Goal: Task Accomplishment & Management: Manage account settings

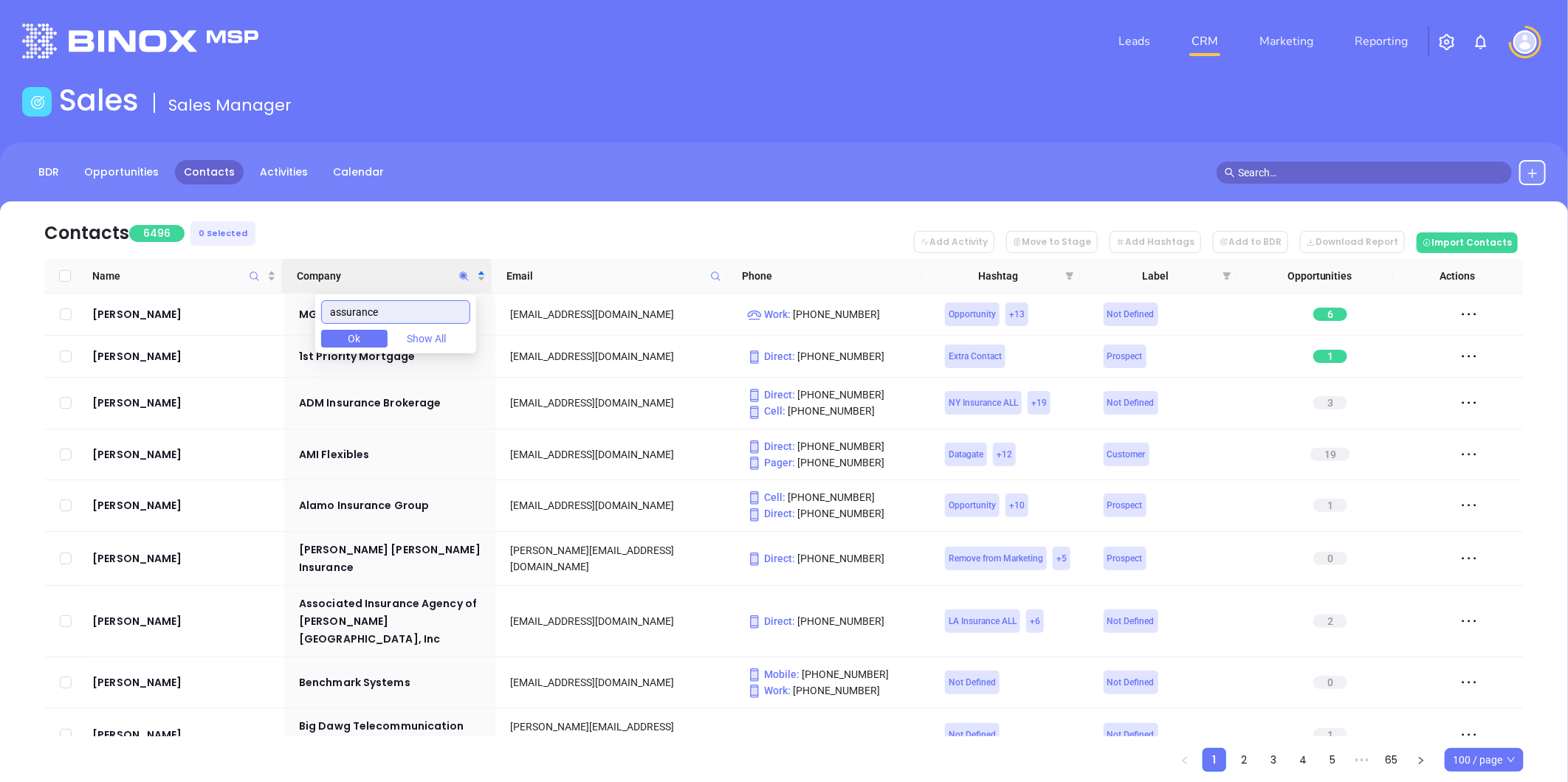
drag, startPoint x: 408, startPoint y: 314, endPoint x: 160, endPoint y: 366, distance: 253.4
click at [167, 362] on body "Leads CRM Marketing Reporting Financial Leads Leads Sales Sales Manager BDR Opp…" at bounding box center [784, 391] width 1568 height 782
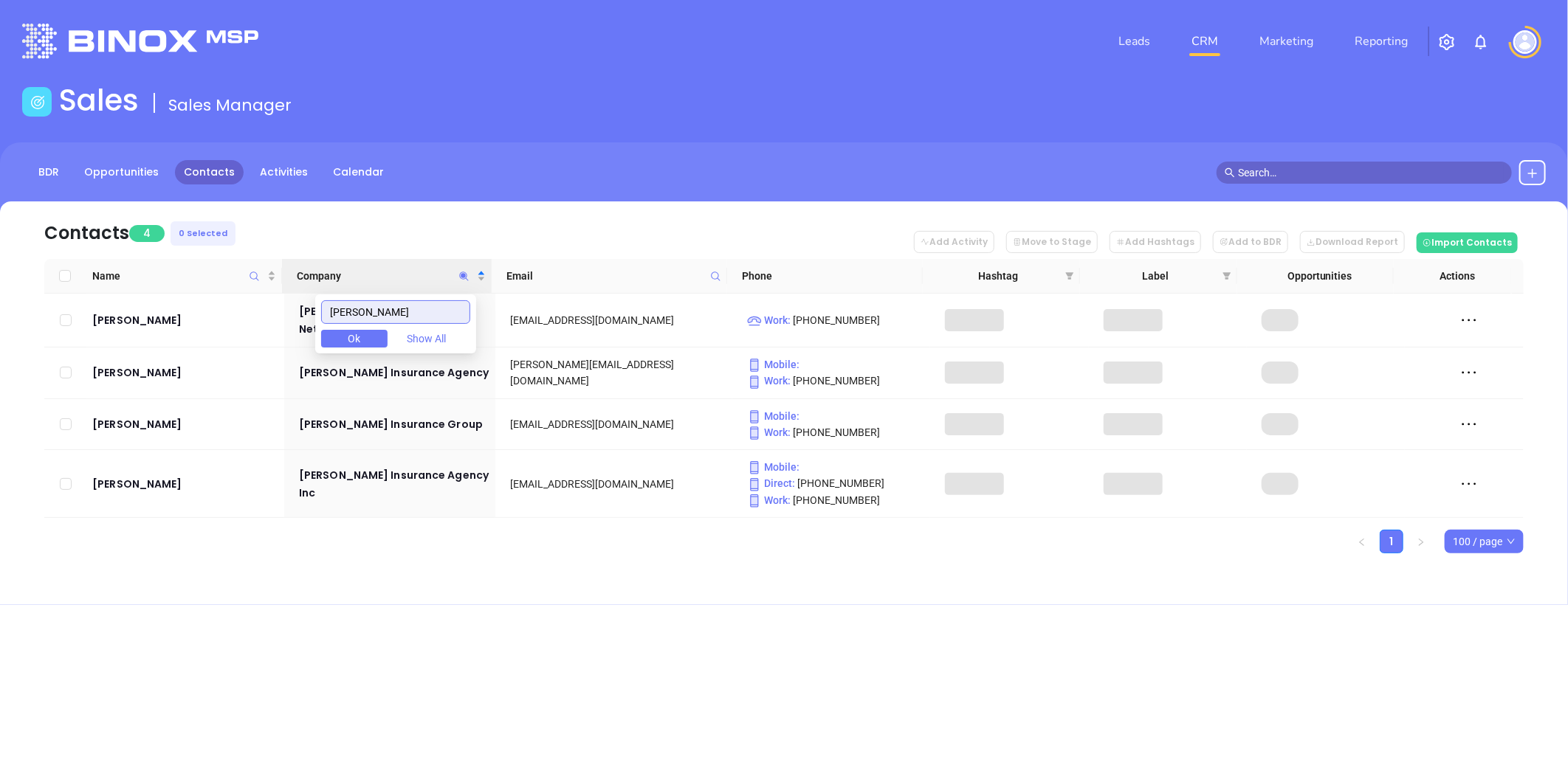
type input "WINTERS"
click at [418, 573] on div "Contacts 4 0 Selected Add Activity Move to Stage Add Hashtags Add to BDR Downlo…" at bounding box center [784, 403] width 1568 height 403
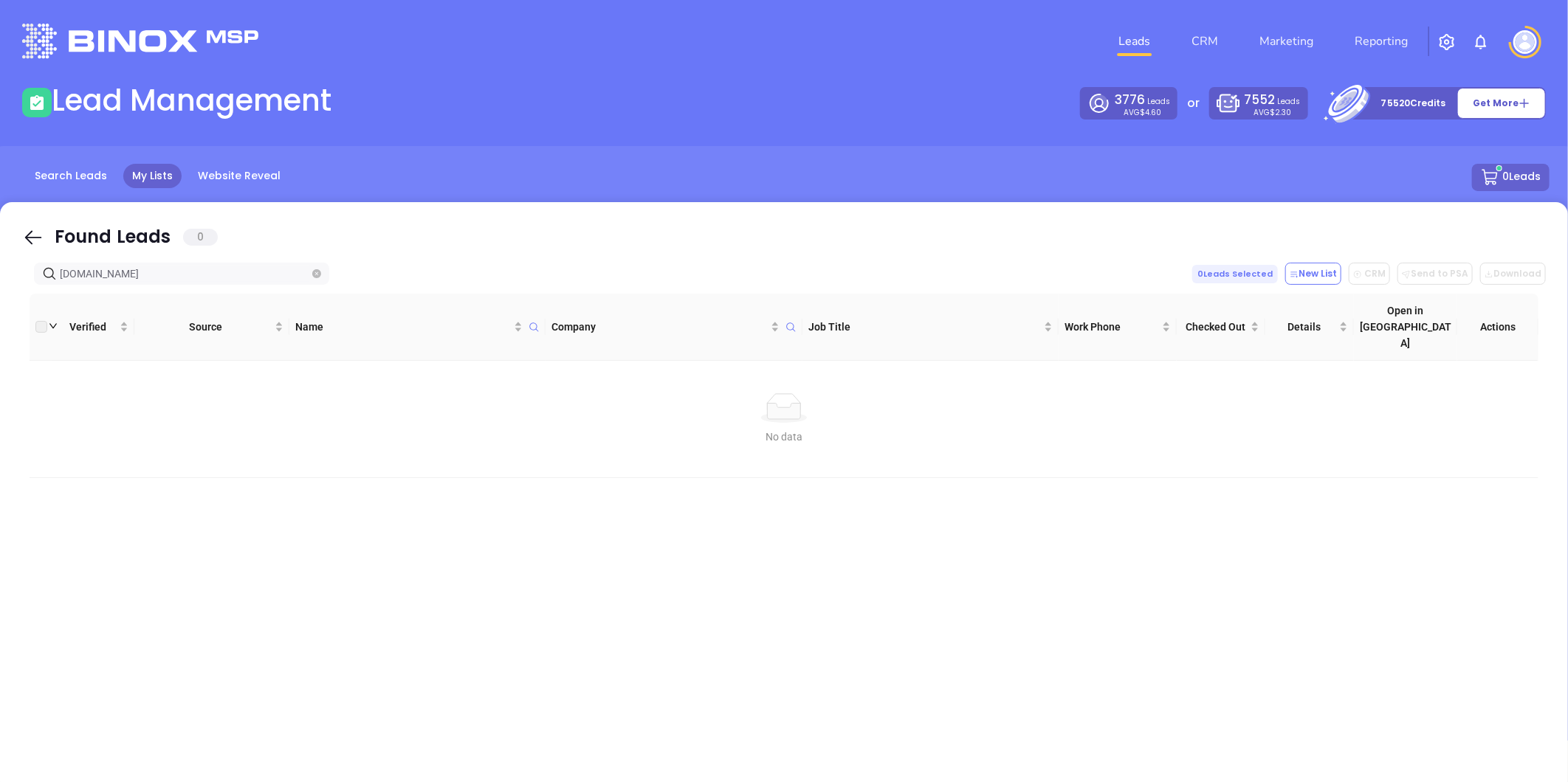
drag, startPoint x: 164, startPoint y: 279, endPoint x: -415, endPoint y: 379, distance: 587.6
click at [0, 379] on html "Leads CRM Marketing Reporting Financial Leads Leads Lead Management 3776 Leads …" at bounding box center [784, 391] width 1568 height 782
paste input "utual-assurance"
drag, startPoint x: 189, startPoint y: 269, endPoint x: 53, endPoint y: 300, distance: 139.5
click at [0, 332] on html "Leads CRM Marketing Reporting Financial Leads Leads Lead Management 3776 Leads …" at bounding box center [784, 391] width 1568 height 782
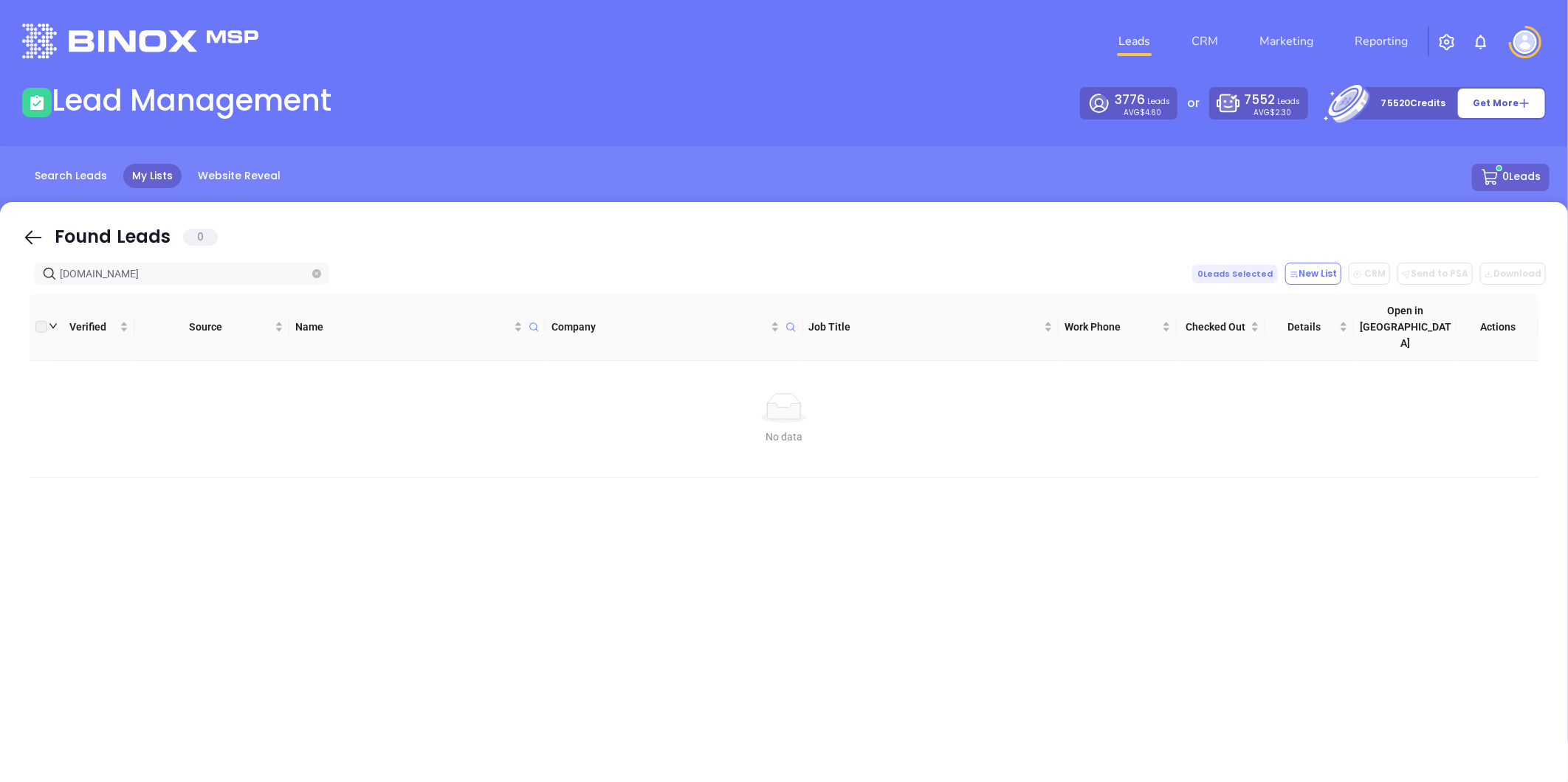
paste input "wintersoliver"
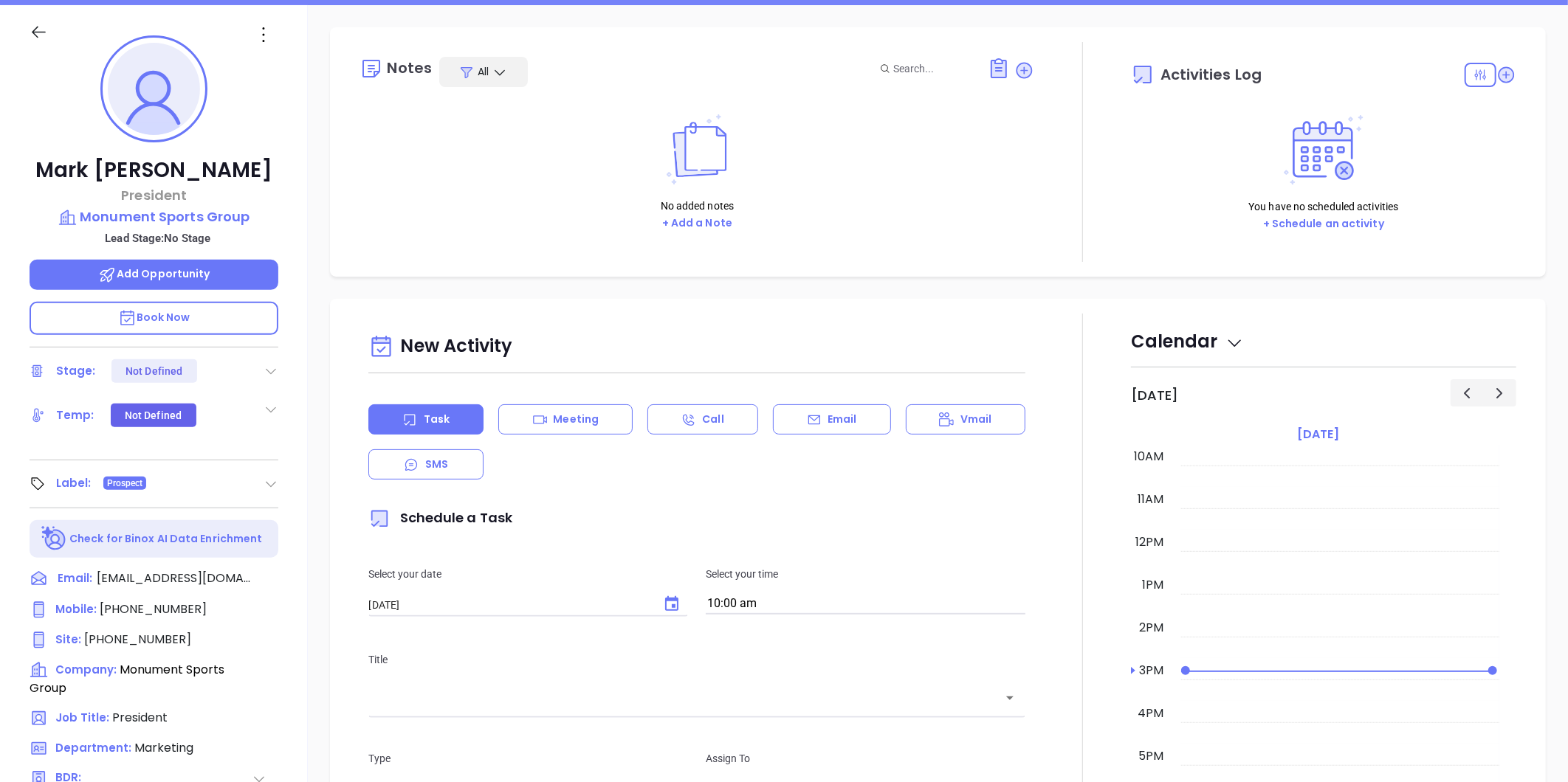
scroll to position [42, 0]
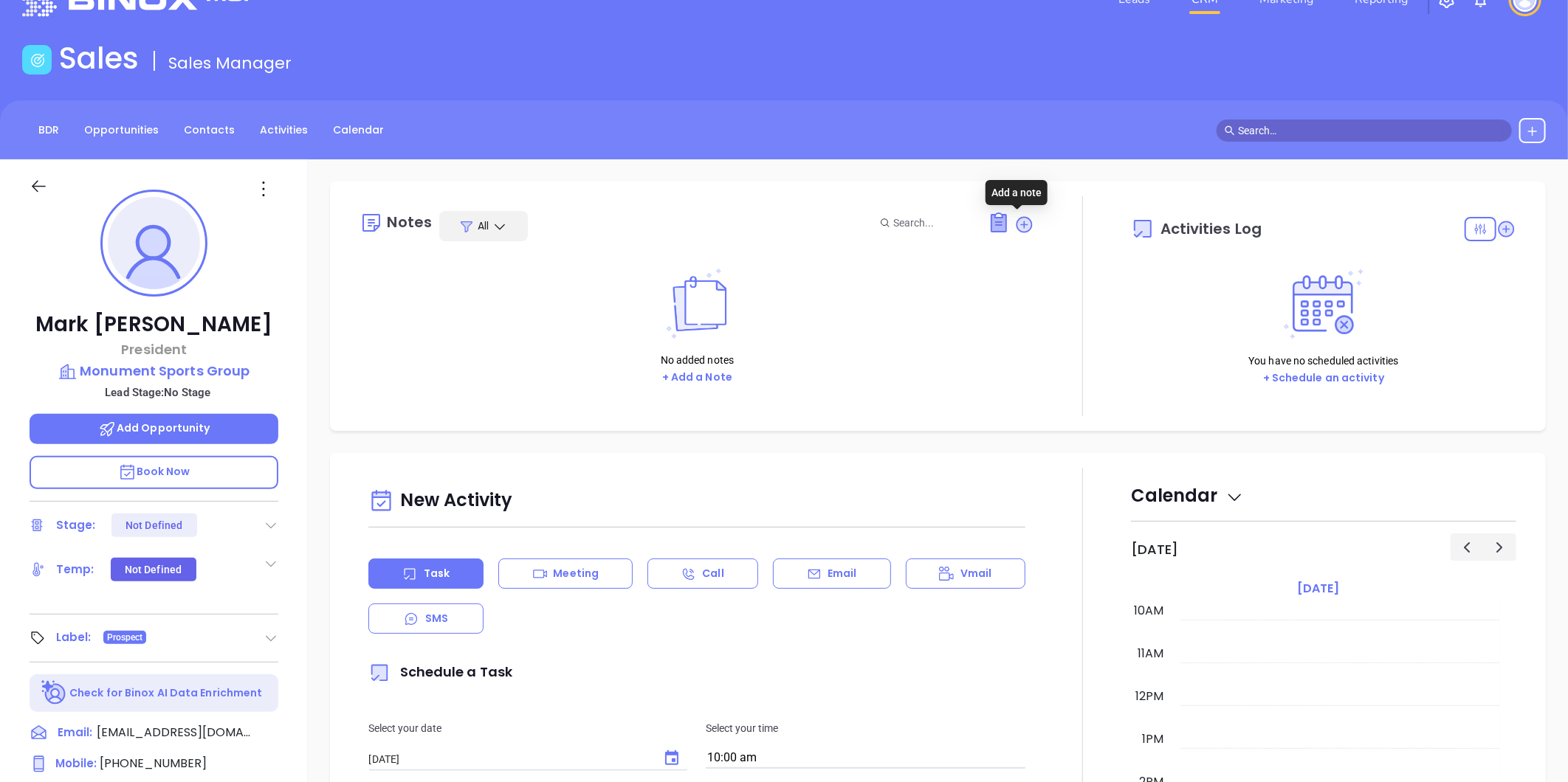
drag, startPoint x: 1017, startPoint y: 222, endPoint x: 997, endPoint y: 229, distance: 21.2
click at [1017, 222] on icon at bounding box center [1025, 224] width 16 height 16
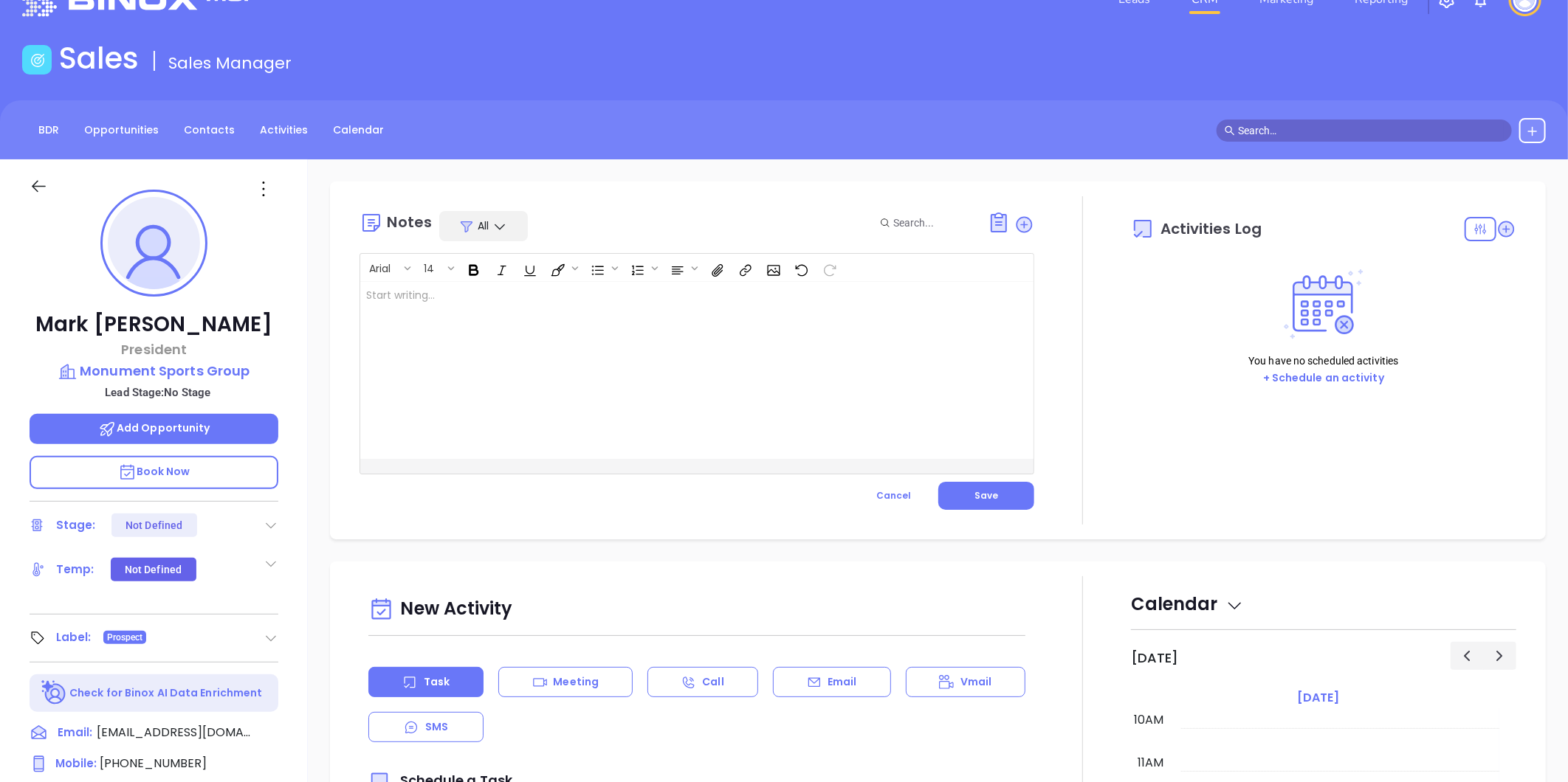
click at [571, 292] on div at bounding box center [673, 370] width 626 height 177
click at [995, 497] on button "Save" at bounding box center [986, 495] width 96 height 28
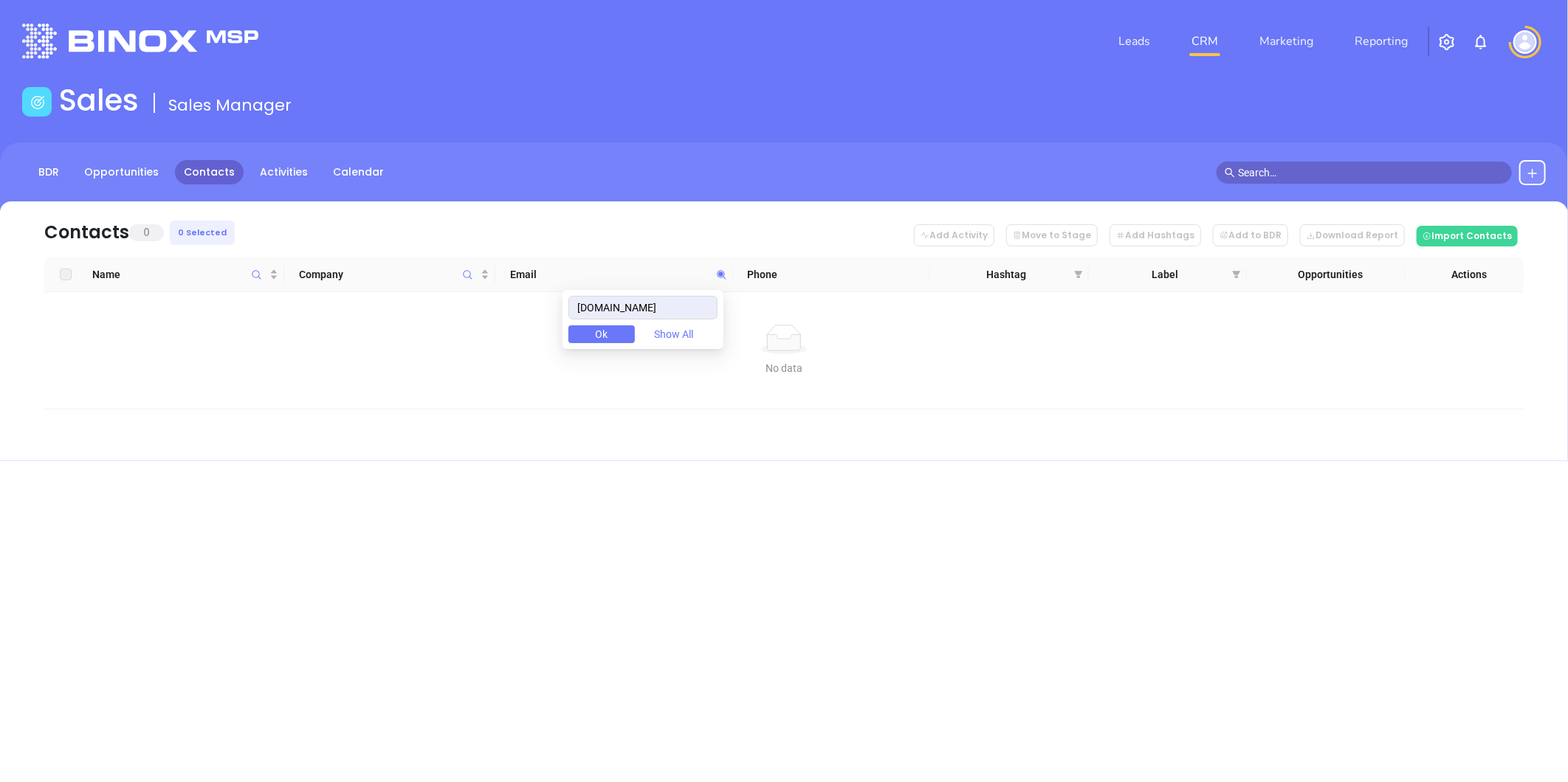
drag, startPoint x: 697, startPoint y: 308, endPoint x: 224, endPoint y: 350, distance: 474.9
click at [224, 350] on body "Leads CRM Marketing Reporting Financial Leads Leads Sales Sales Manager BDR Opp…" at bounding box center [784, 391] width 1568 height 782
drag, startPoint x: 704, startPoint y: 304, endPoint x: 475, endPoint y: 337, distance: 231.4
click at [475, 337] on body "Leads CRM Marketing Reporting Financial Leads Leads Sales Sales Manager BDR Opp…" at bounding box center [784, 391] width 1568 height 782
paste input "wintersoliver"
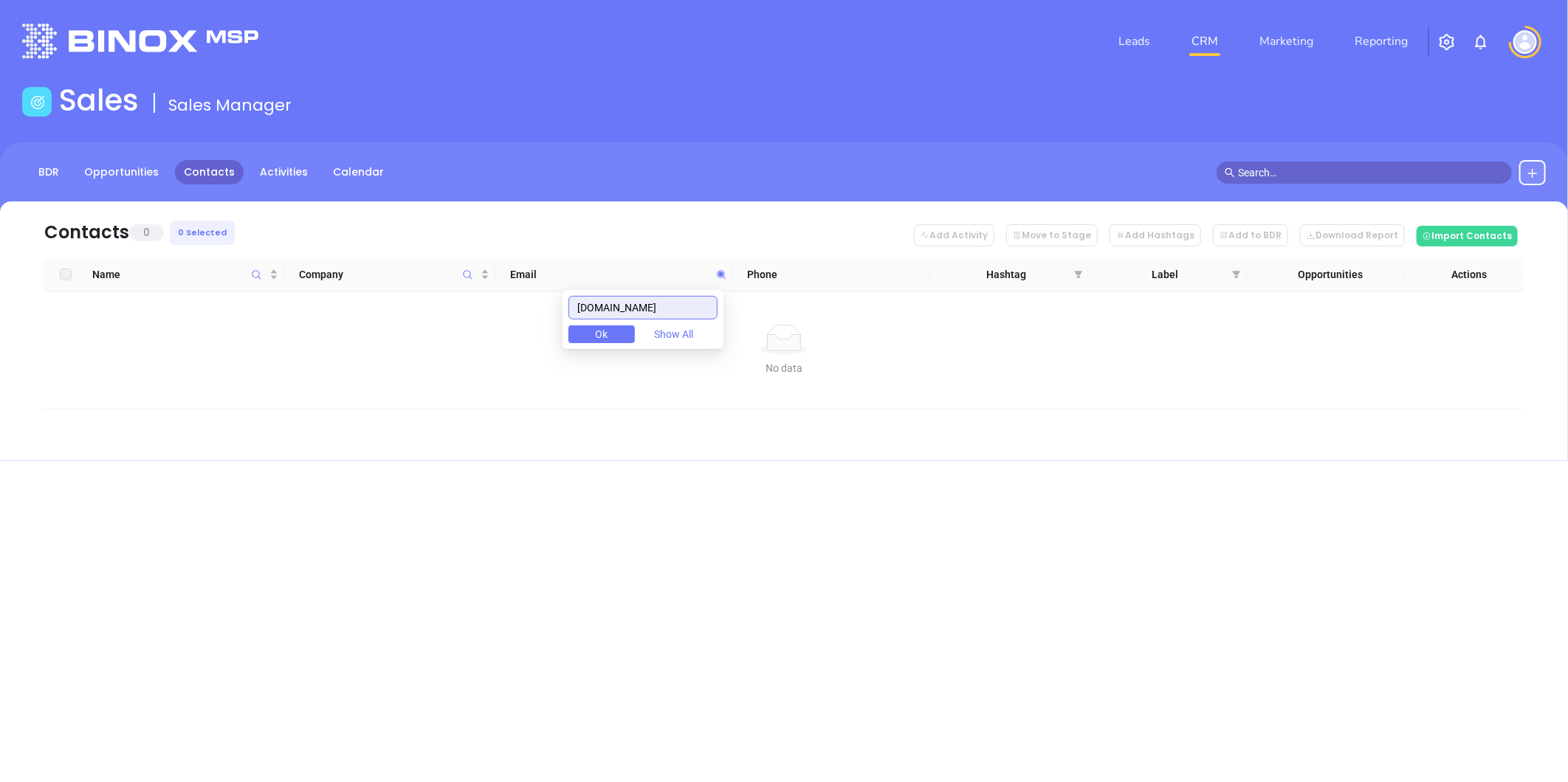
drag, startPoint x: 692, startPoint y: 306, endPoint x: 532, endPoint y: 327, distance: 161.4
click at [480, 326] on body "Leads CRM Marketing Reporting Financial Leads Leads Sales Sales Manager BDR Opp…" at bounding box center [784, 391] width 1568 height 782
paste input "rhainsure"
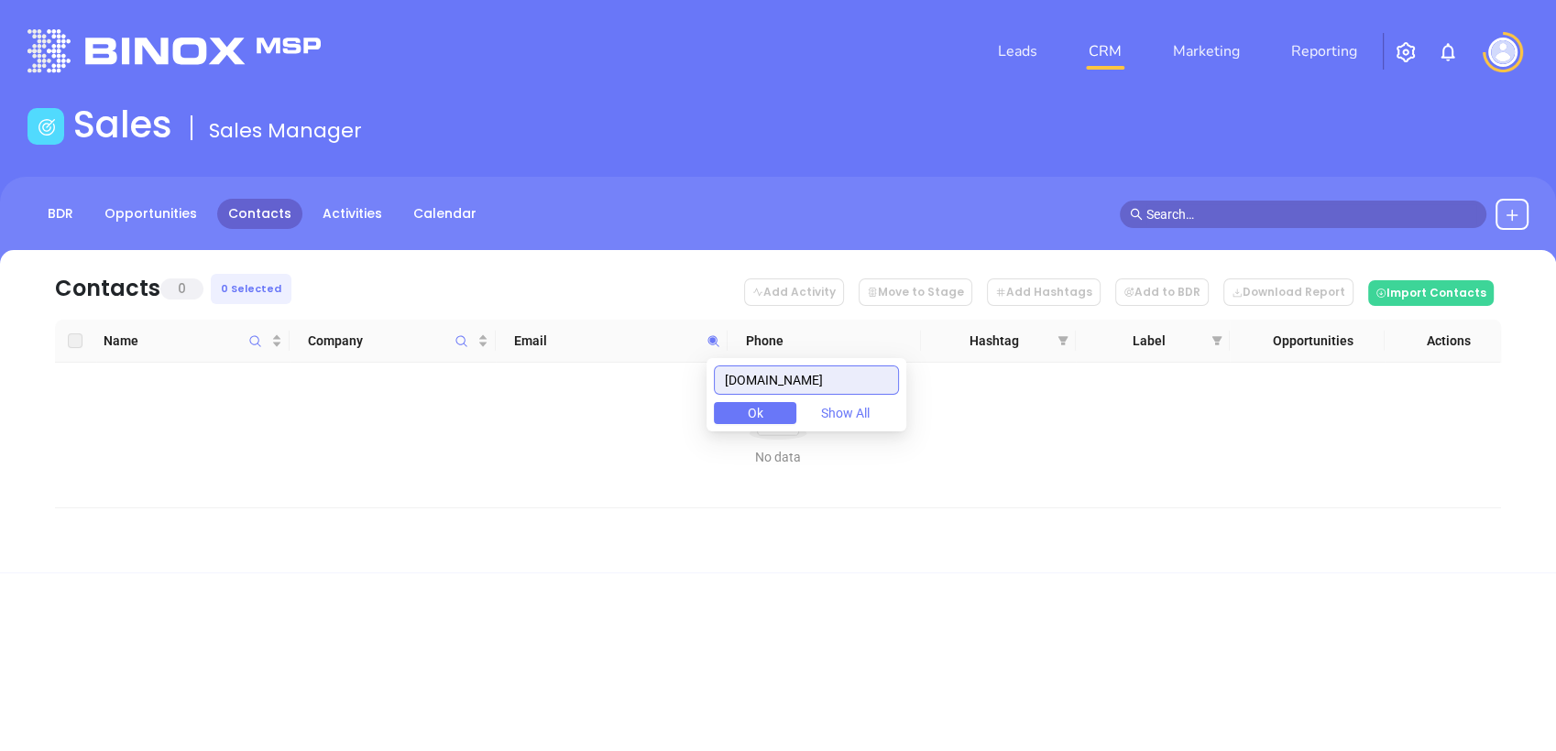
drag, startPoint x: 821, startPoint y: 388, endPoint x: 696, endPoint y: 414, distance: 127.2
click at [696, 414] on body "Leads CRM Marketing Reporting Financial Leads Leads Sales Sales Manager BDR Opp…" at bounding box center [778, 375] width 1556 height 751
paste input "hfthompsonins"
type input "[DOMAIN_NAME]"
drag, startPoint x: 870, startPoint y: 372, endPoint x: 593, endPoint y: 404, distance: 279.5
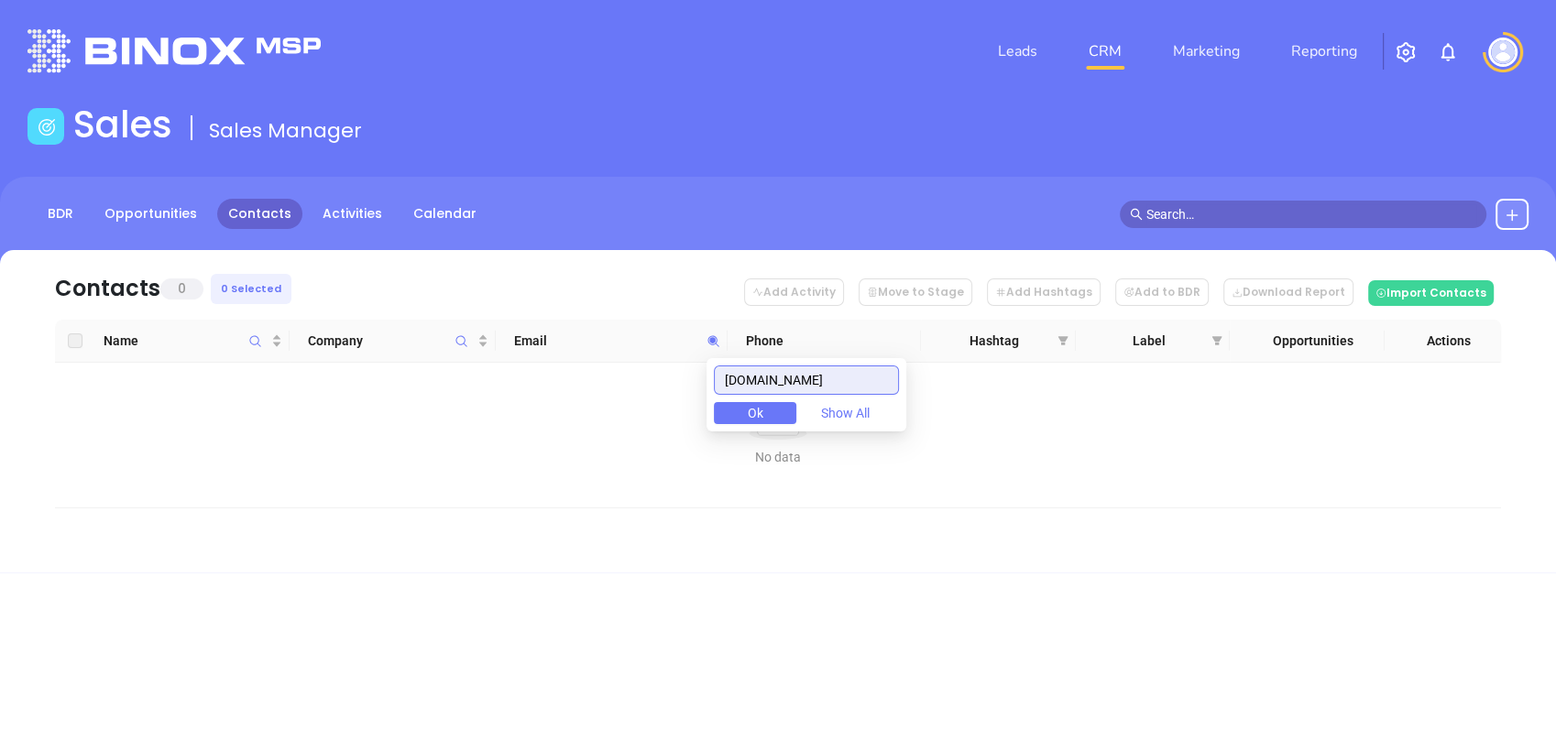
click at [593, 404] on body "Leads CRM Marketing Reporting Financial Leads Leads Sales Sales Manager BDR Opp…" at bounding box center [778, 375] width 1556 height 751
paste input "myinsurancedoctor.co"
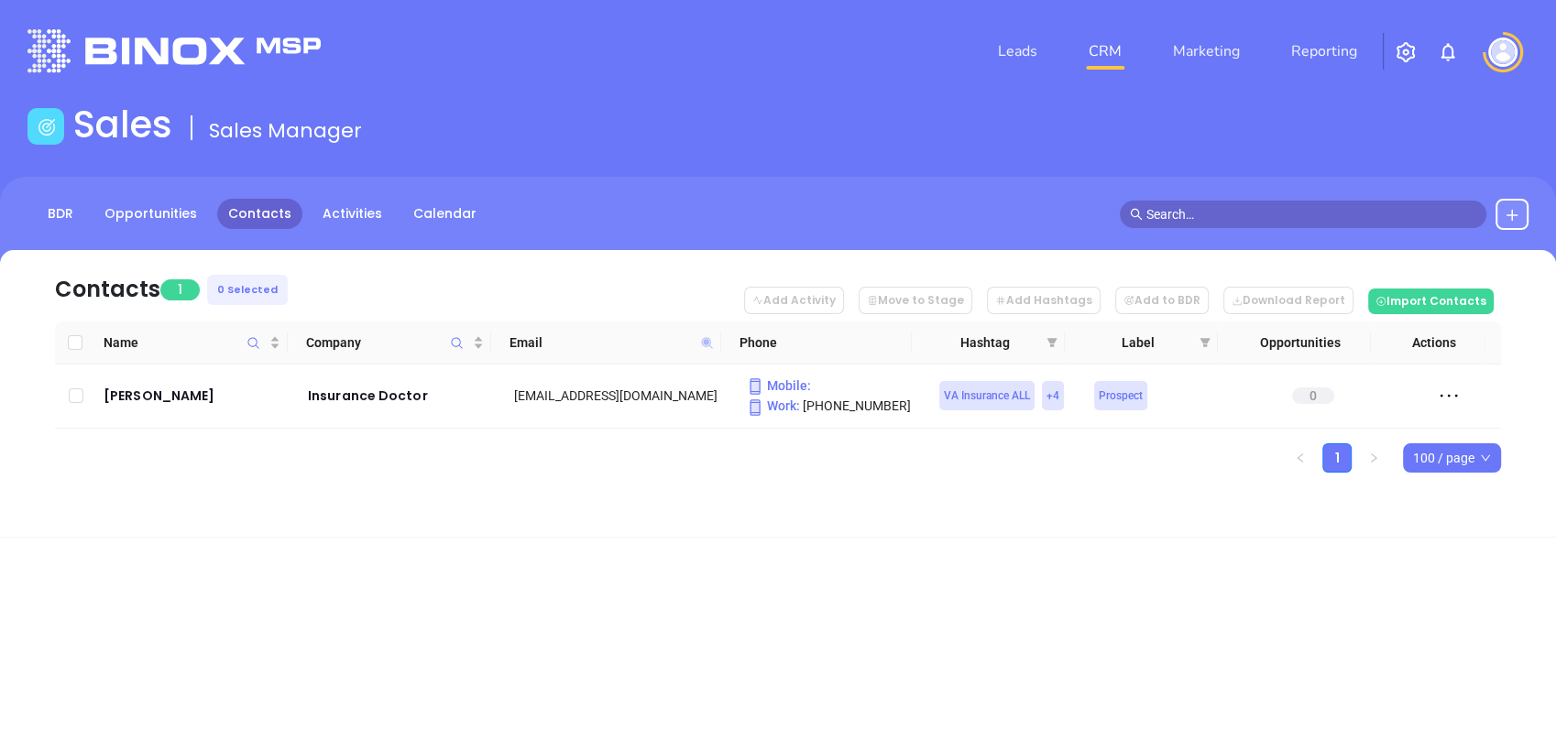
click at [703, 341] on icon at bounding box center [706, 342] width 11 height 11
paste input "[DOMAIN_NAME]"
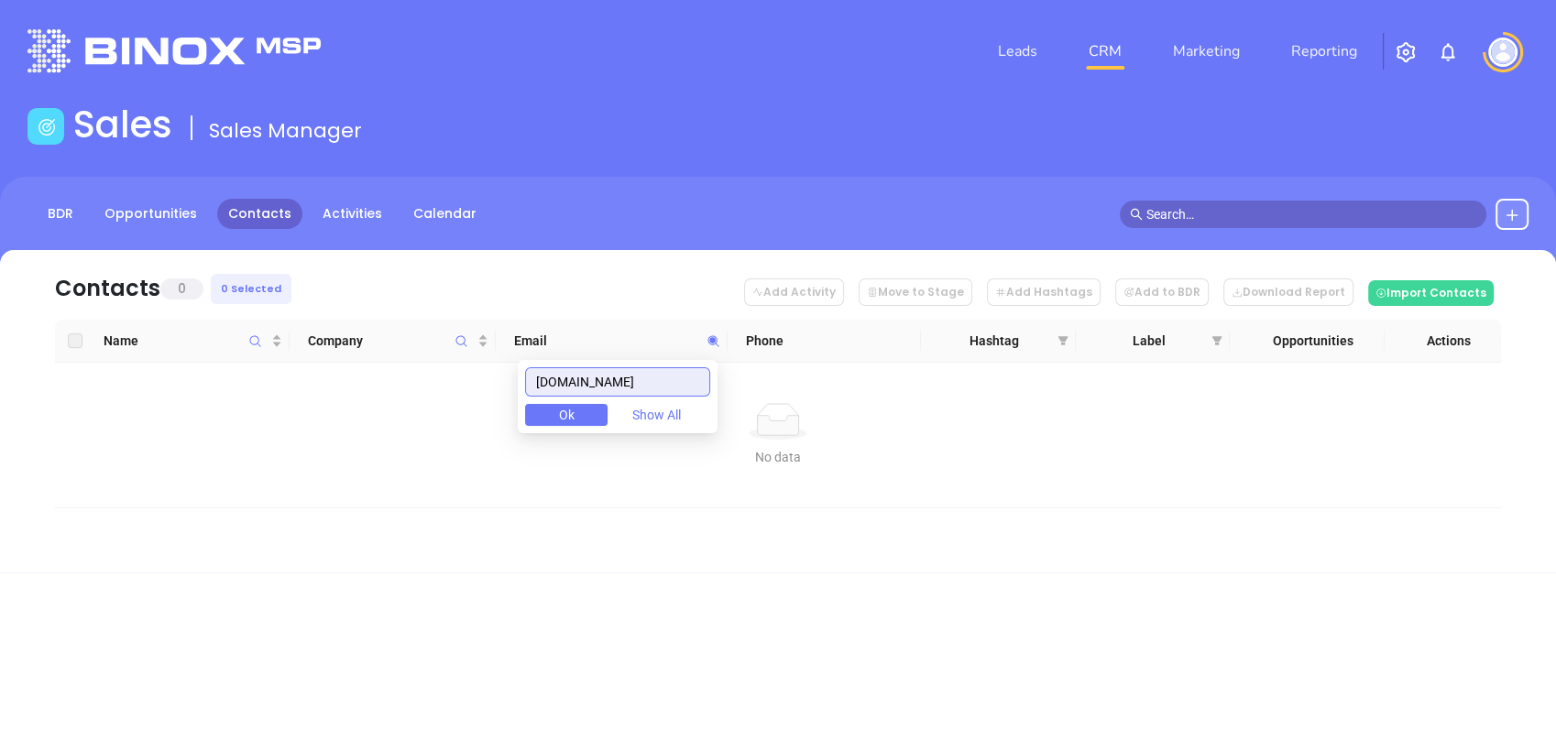
type input "[DOMAIN_NAME]"
click at [663, 383] on input "[DOMAIN_NAME]" at bounding box center [617, 381] width 185 height 29
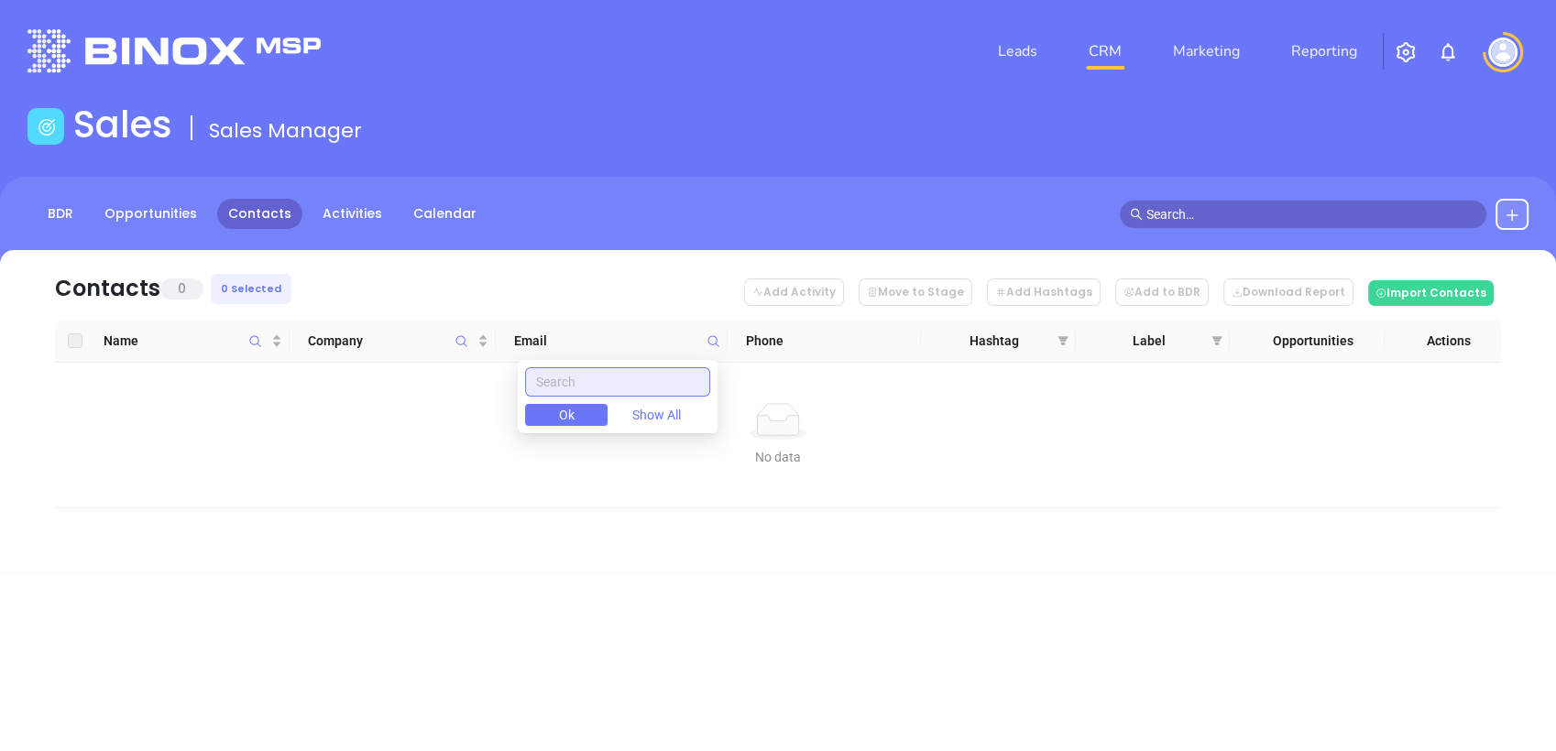
paste input "[DOMAIN_NAME]"
drag, startPoint x: 690, startPoint y: 385, endPoint x: 251, endPoint y: 388, distance: 438.9
click at [251, 388] on body "Leads CRM Marketing Reporting Financial Leads Leads Sales Sales Manager BDR Opp…" at bounding box center [778, 375] width 1556 height 751
paste input "[DOMAIN_NAME]"
click at [670, 378] on input "[DOMAIN_NAME]" at bounding box center [617, 381] width 185 height 29
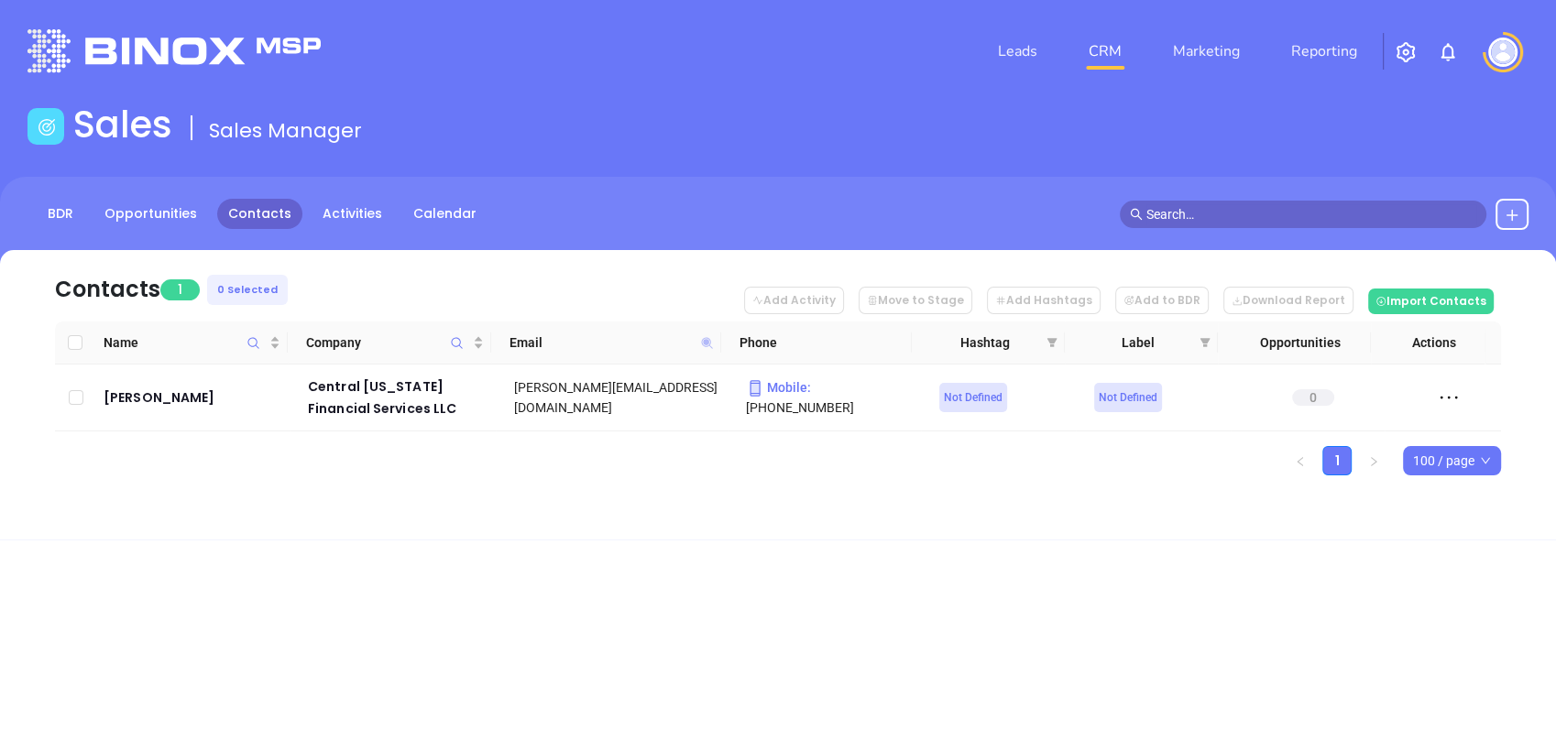
click at [706, 341] on icon at bounding box center [706, 342] width 11 height 11
paste input "[DOMAIN_NAME]"
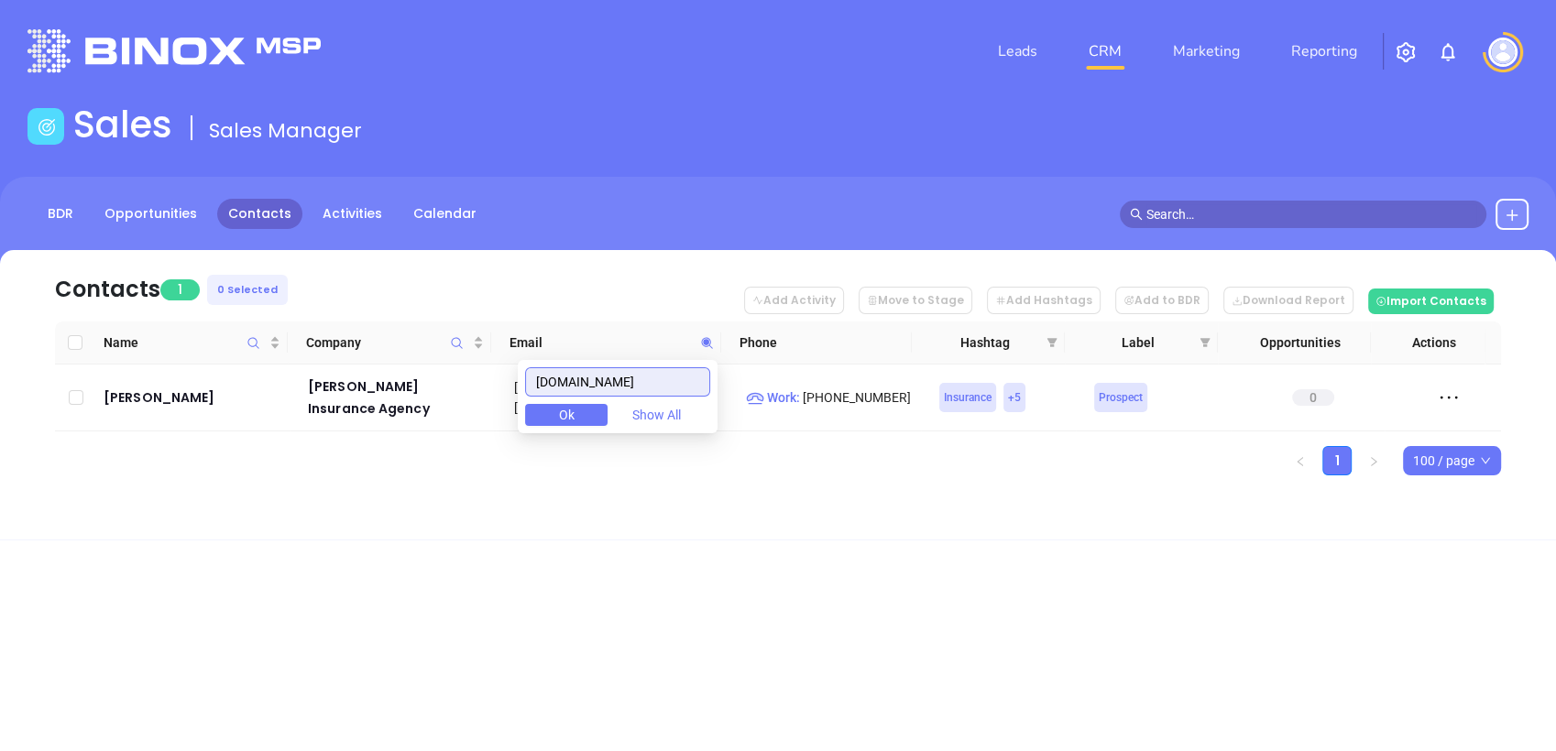
drag, startPoint x: 689, startPoint y: 385, endPoint x: 397, endPoint y: 459, distance: 301.6
click at [397, 459] on body "Leads CRM Marketing Reporting Financial Leads Leads Sales Sales Manager BDR Opp…" at bounding box center [778, 375] width 1556 height 751
click at [704, 341] on icon at bounding box center [706, 342] width 11 height 11
paste input "Gibrall"
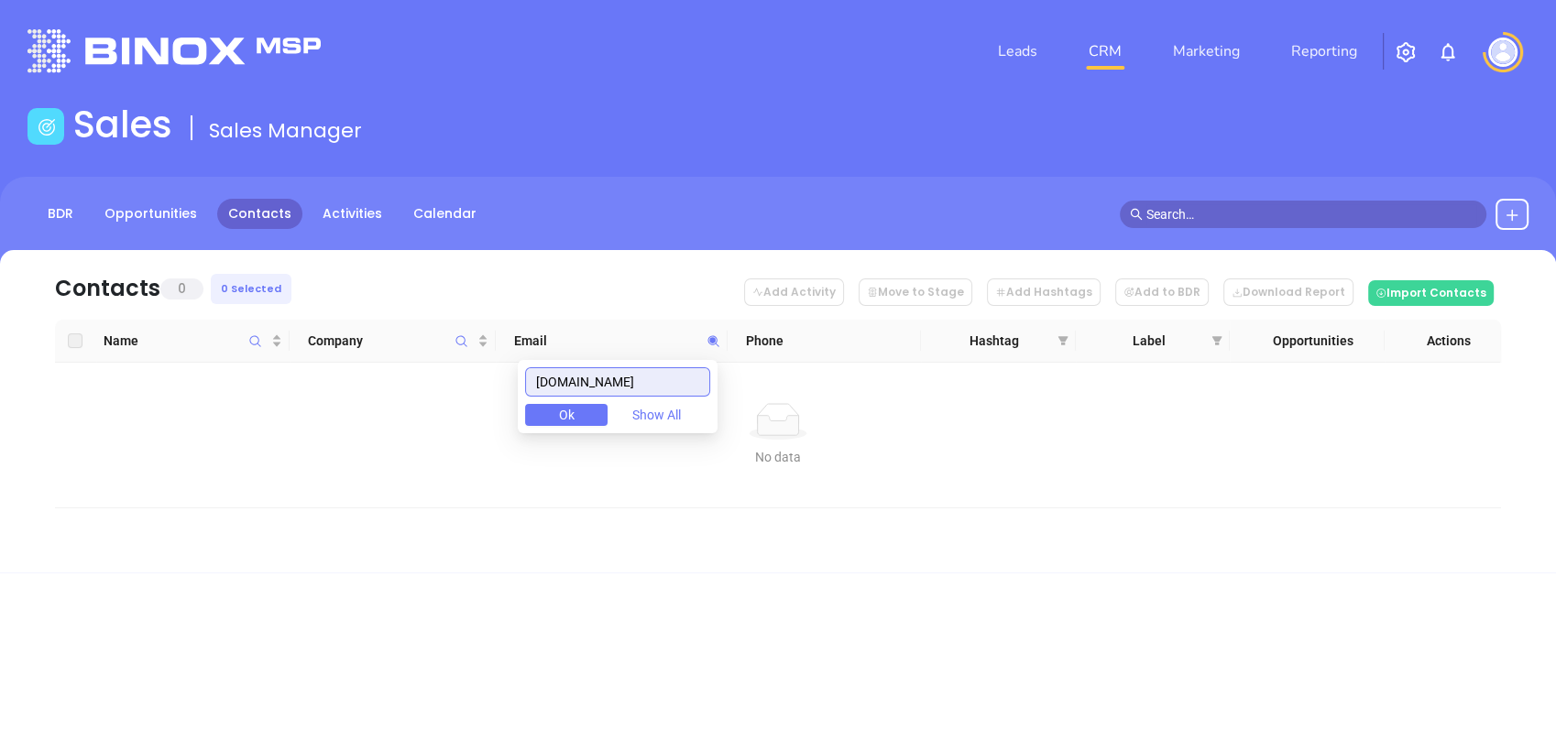
drag, startPoint x: 644, startPoint y: 388, endPoint x: 356, endPoint y: 421, distance: 289.7
click at [356, 421] on body "Leads CRM Marketing Reporting Financial Leads Leads Sales Sales Manager BDR Opp…" at bounding box center [778, 375] width 1556 height 751
paste input "bwhite@whiteinsurance"
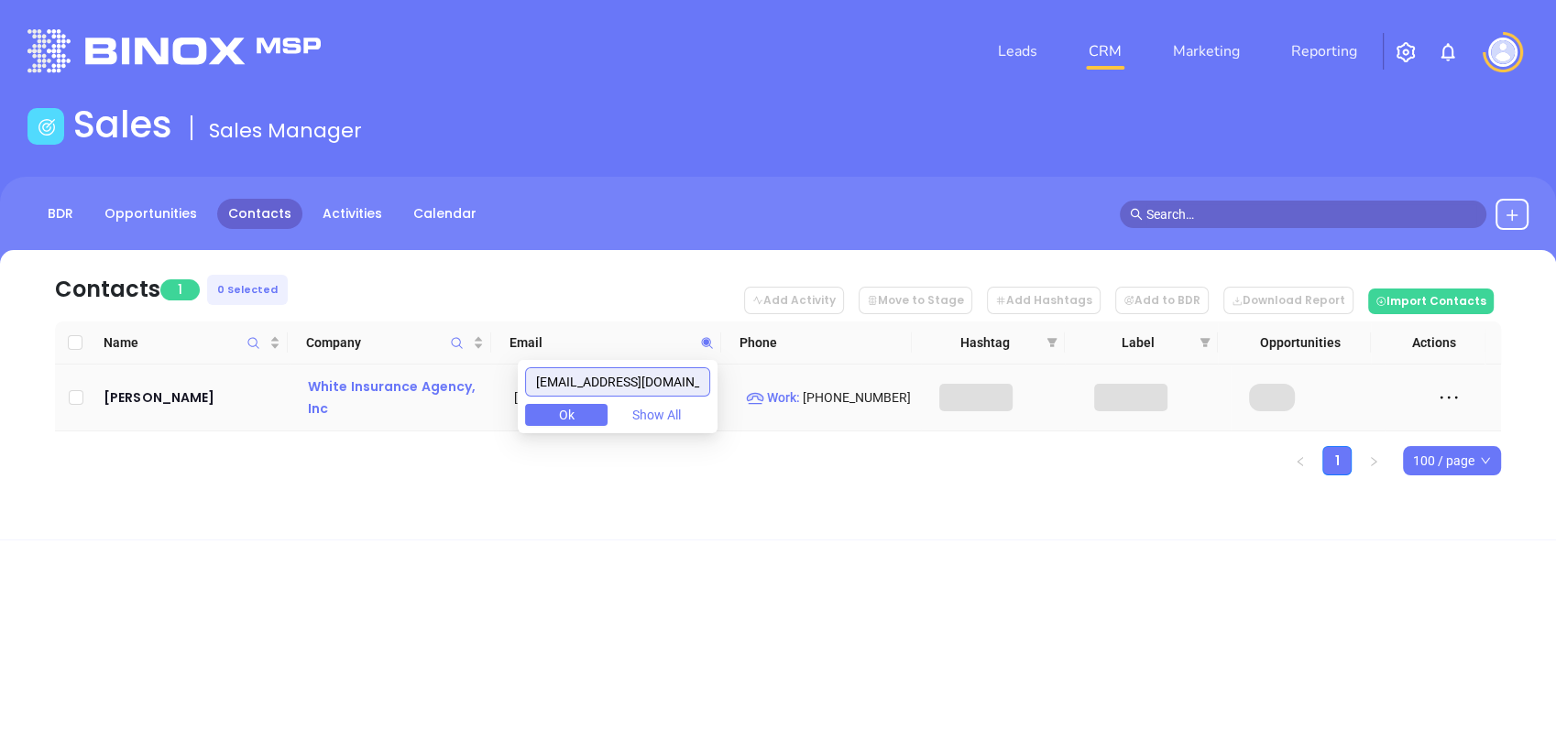
drag, startPoint x: 585, startPoint y: 388, endPoint x: 312, endPoint y: 417, distance: 273.7
click at [312, 417] on body "Leads CRM Marketing Reporting Financial Leads Leads Sales Sales Manager BDR Opp…" at bounding box center [778, 375] width 1556 height 751
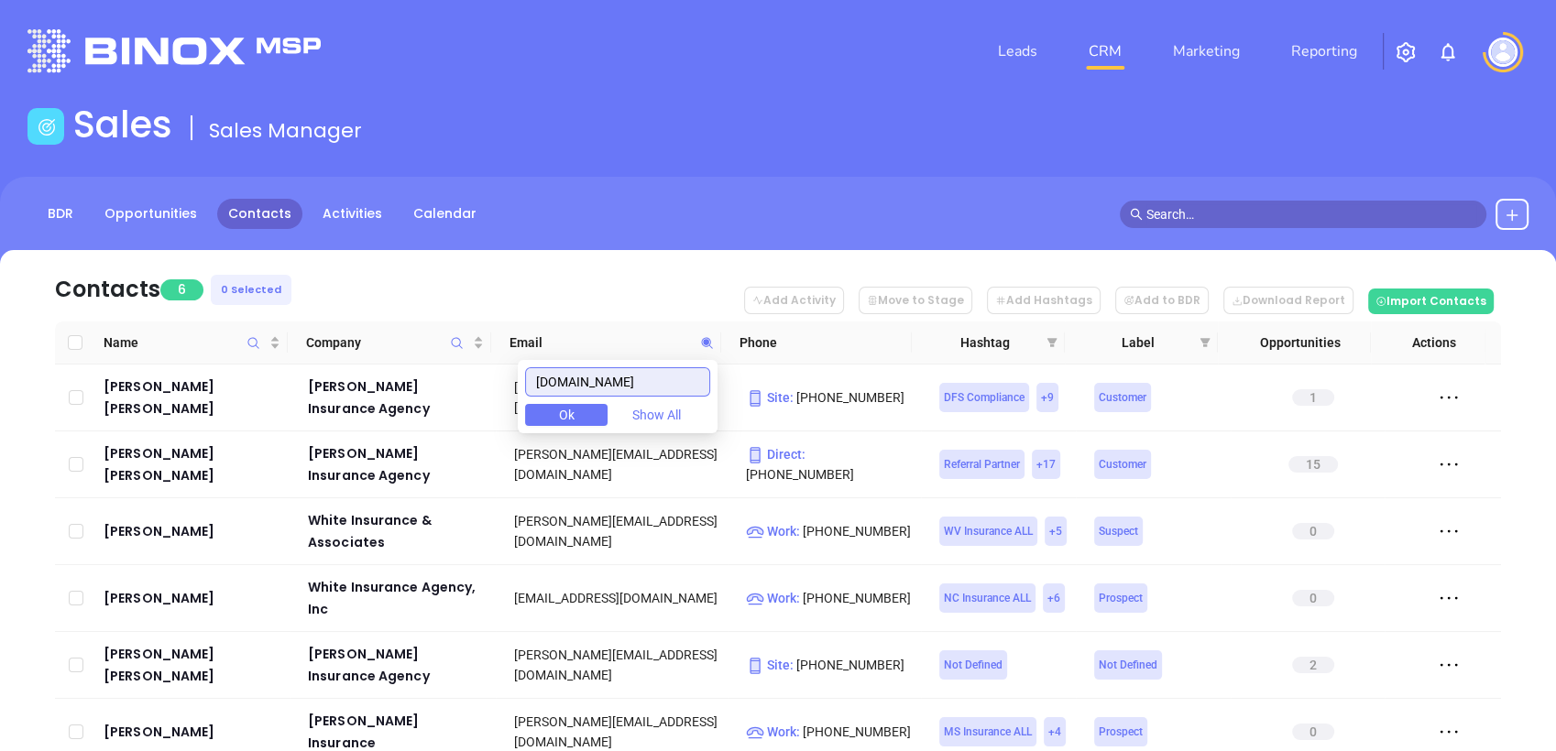
click at [677, 378] on input "whiteinsurance.com" at bounding box center [617, 381] width 185 height 29
type input "whiteinsurance.co"
drag, startPoint x: 682, startPoint y: 385, endPoint x: 378, endPoint y: 434, distance: 308.2
click at [378, 434] on body "Leads CRM Marketing Reporting Financial Leads Leads Sales Sales Manager BDR Opp…" at bounding box center [778, 375] width 1556 height 751
paste input "bwhite@whiteinsurance.com"
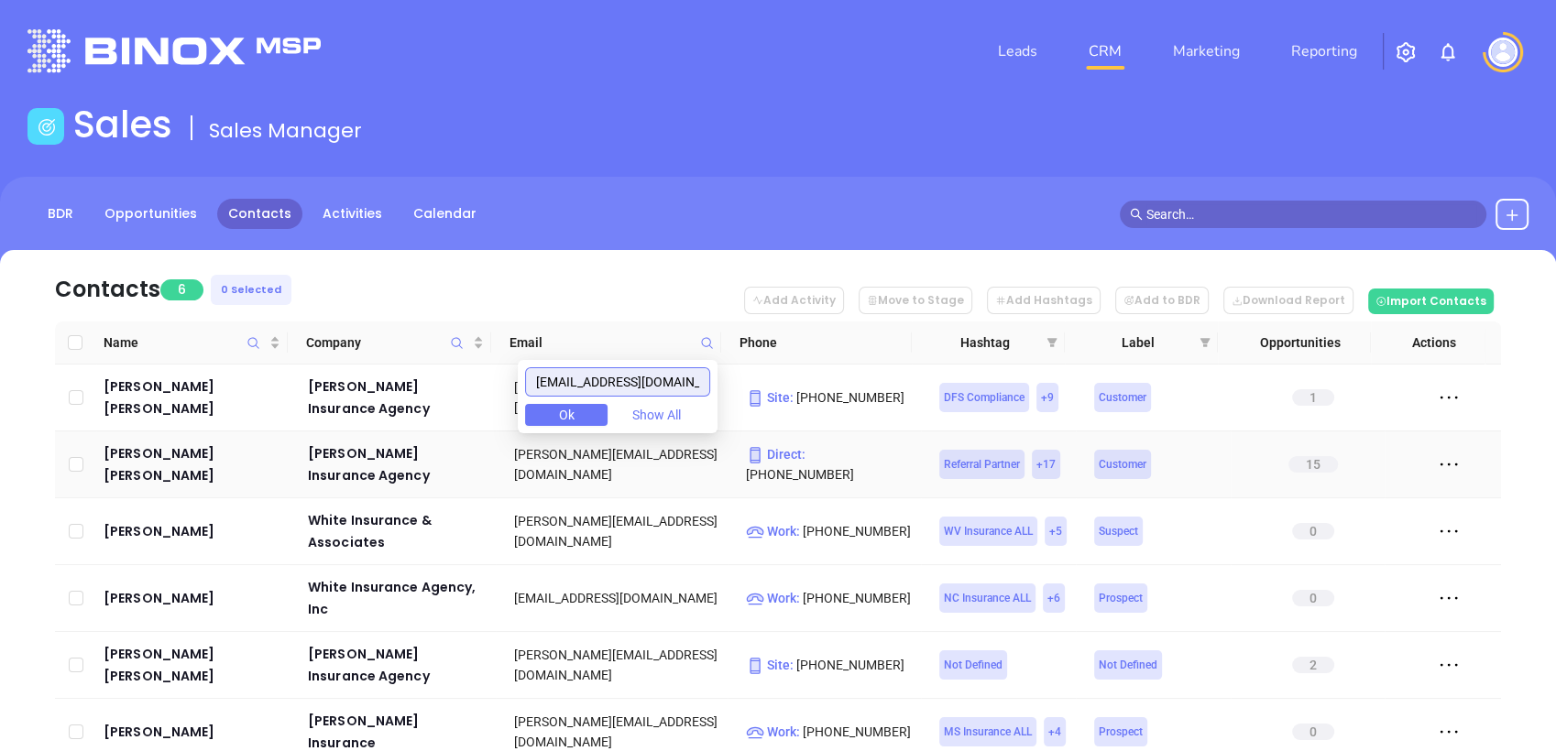
scroll to position [0, 11]
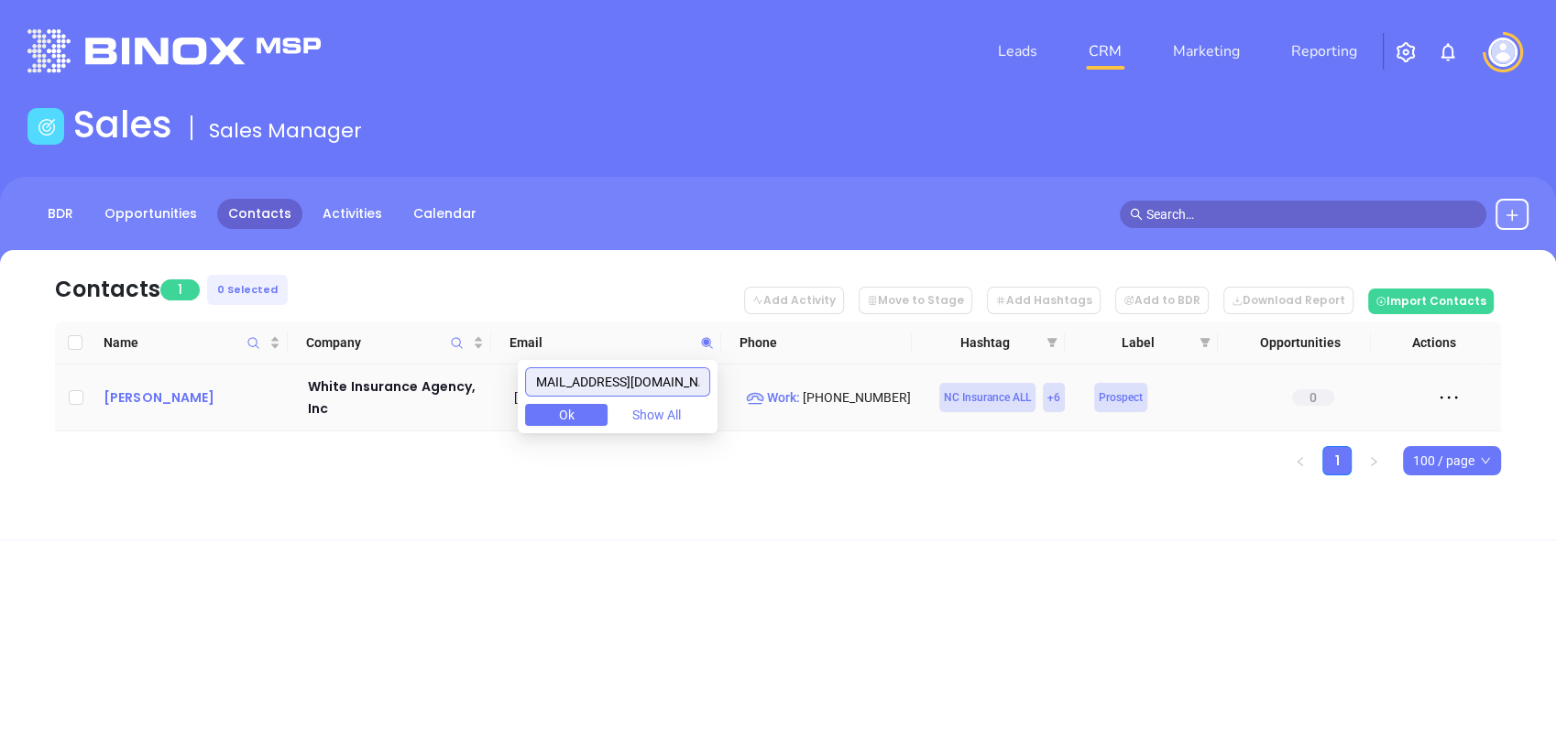
type input "bwhite@whiteinsurance.com"
click at [149, 399] on div "Bill White" at bounding box center [193, 398] width 179 height 22
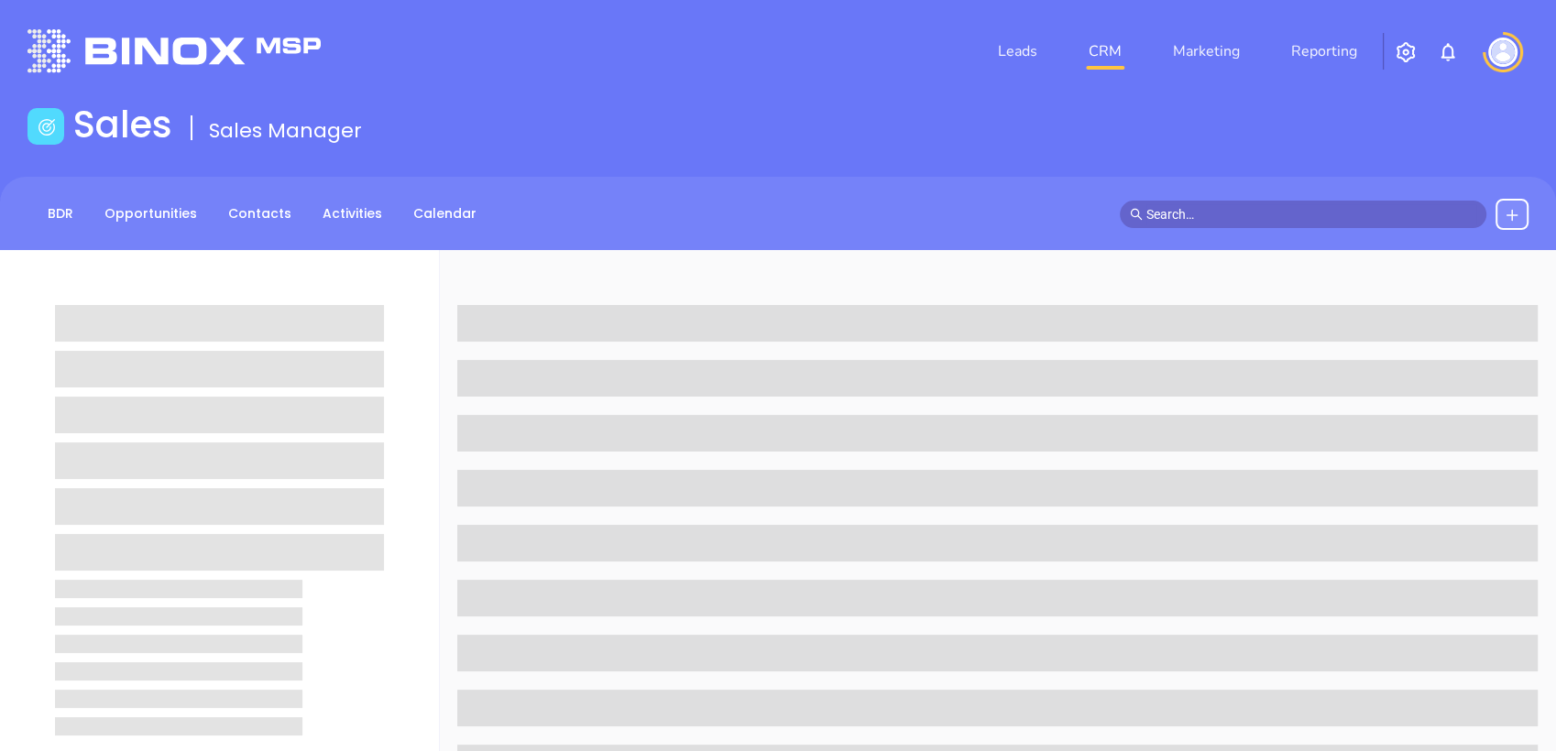
click at [149, 399] on span at bounding box center [219, 415] width 329 height 37
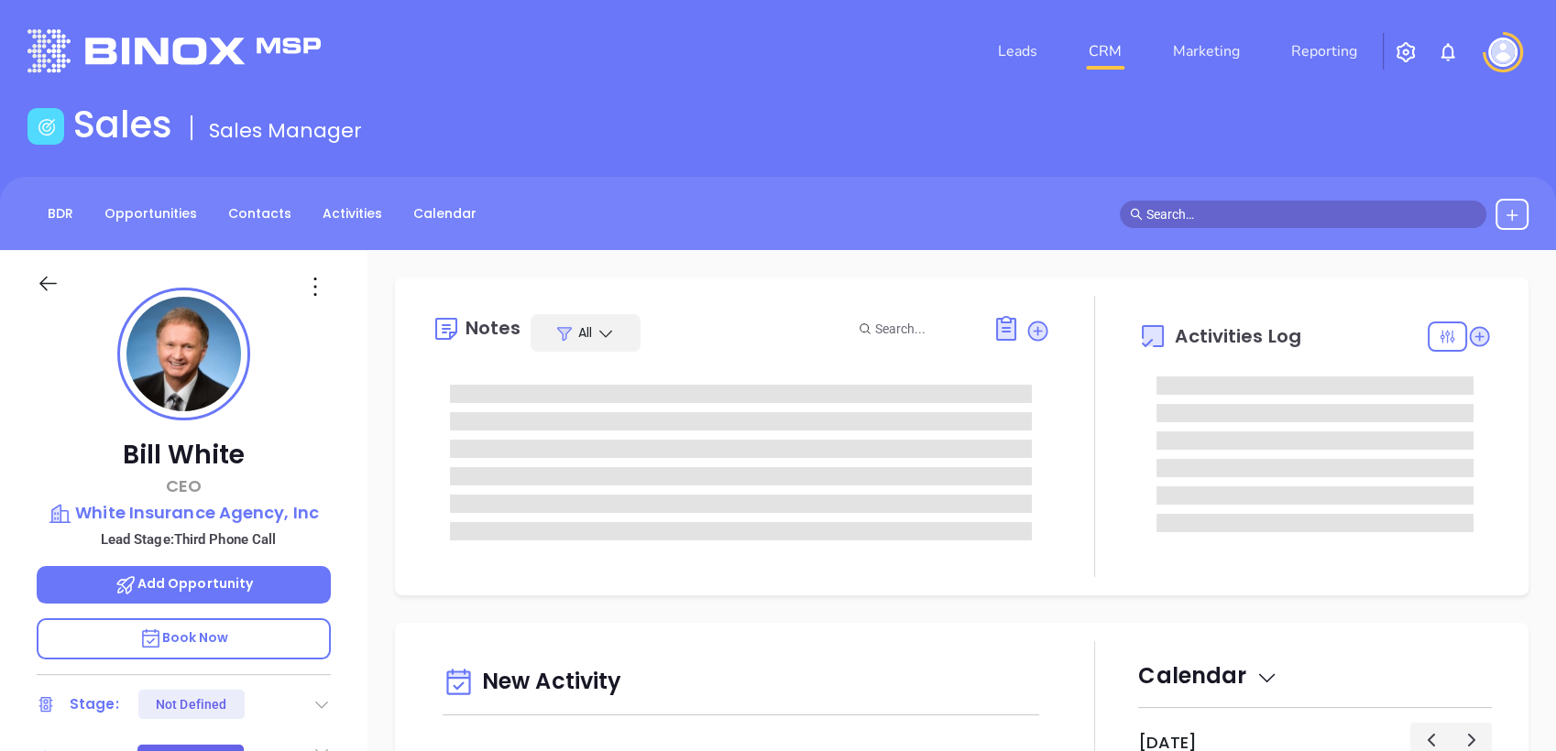
scroll to position [533, 0]
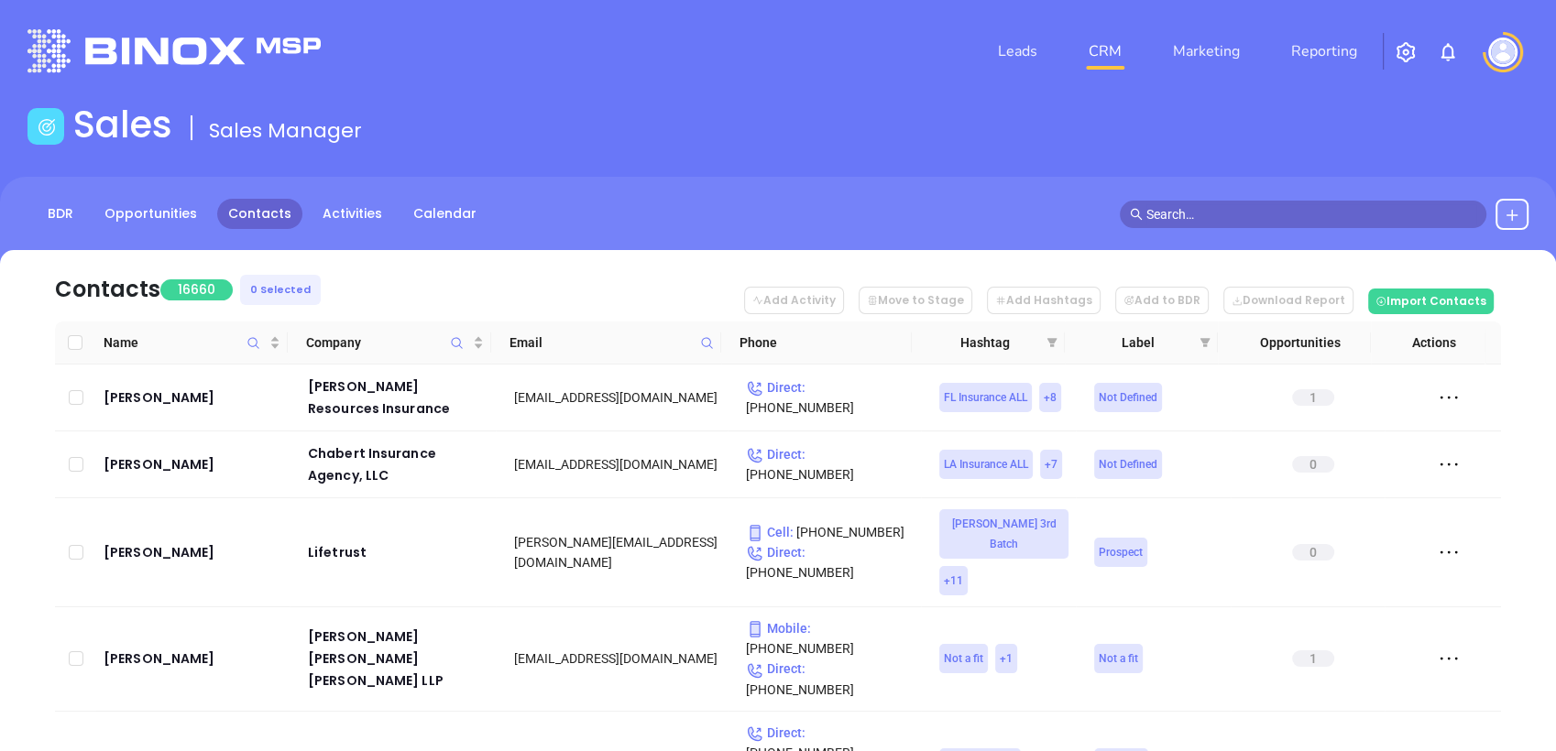
click at [705, 341] on icon at bounding box center [707, 343] width 14 height 14
paste input "bwhite@whiteinsurance.com"
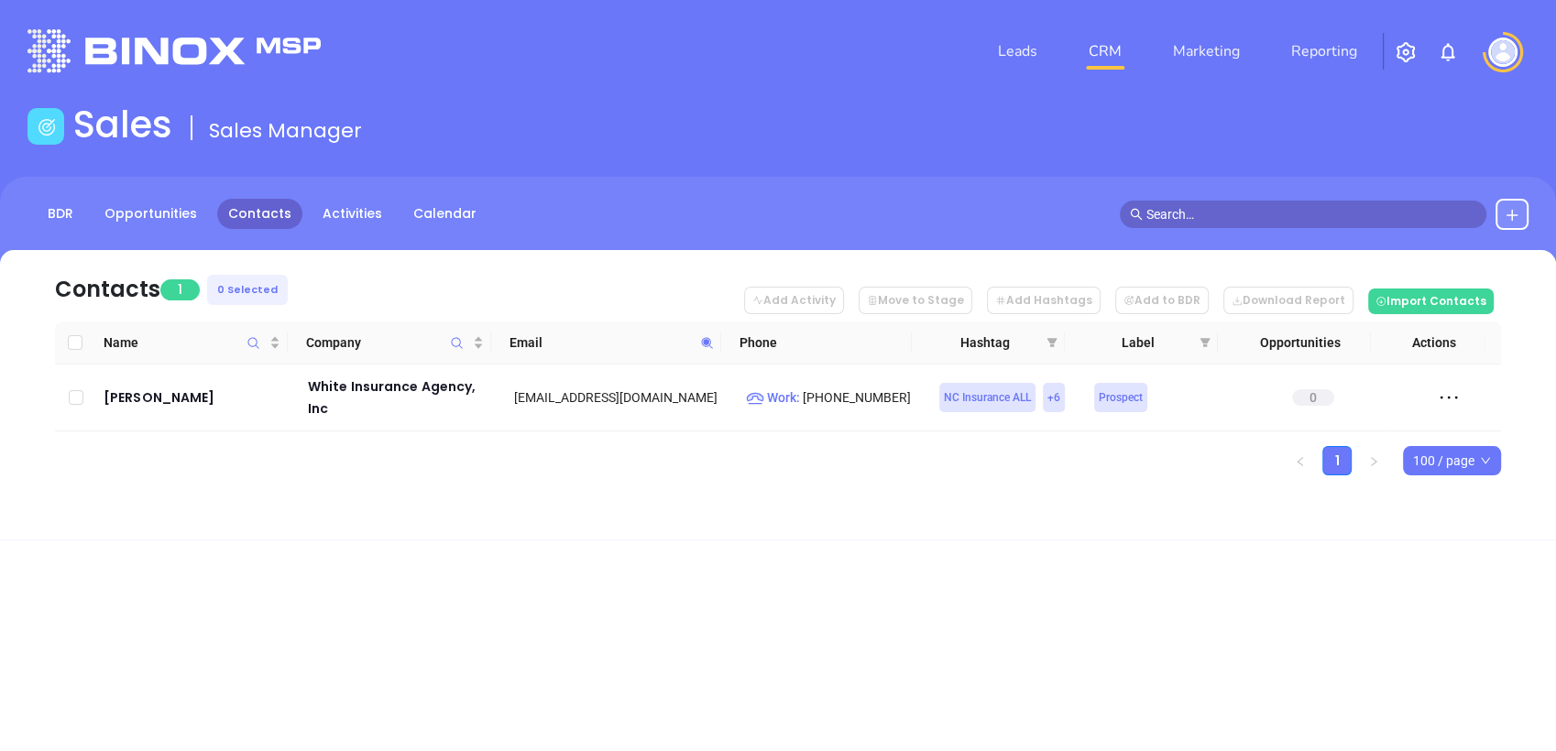
click at [701, 340] on icon at bounding box center [707, 343] width 14 height 14
click at [682, 383] on input "bwhite@whiteinsurance.com" at bounding box center [617, 381] width 185 height 29
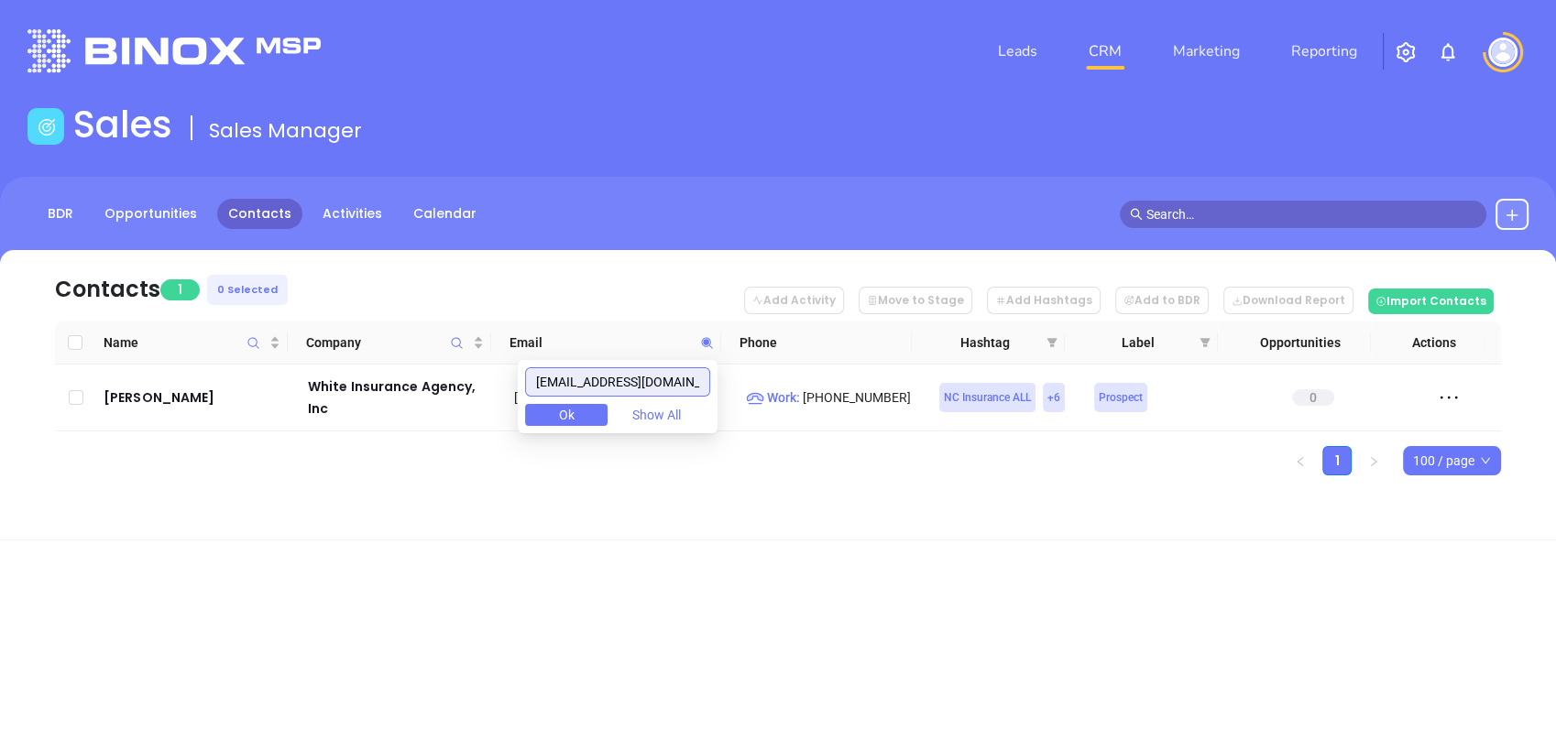
click at [682, 383] on input "bwhite@whiteinsurance.com" at bounding box center [617, 381] width 185 height 29
paste input "casey@bayou"
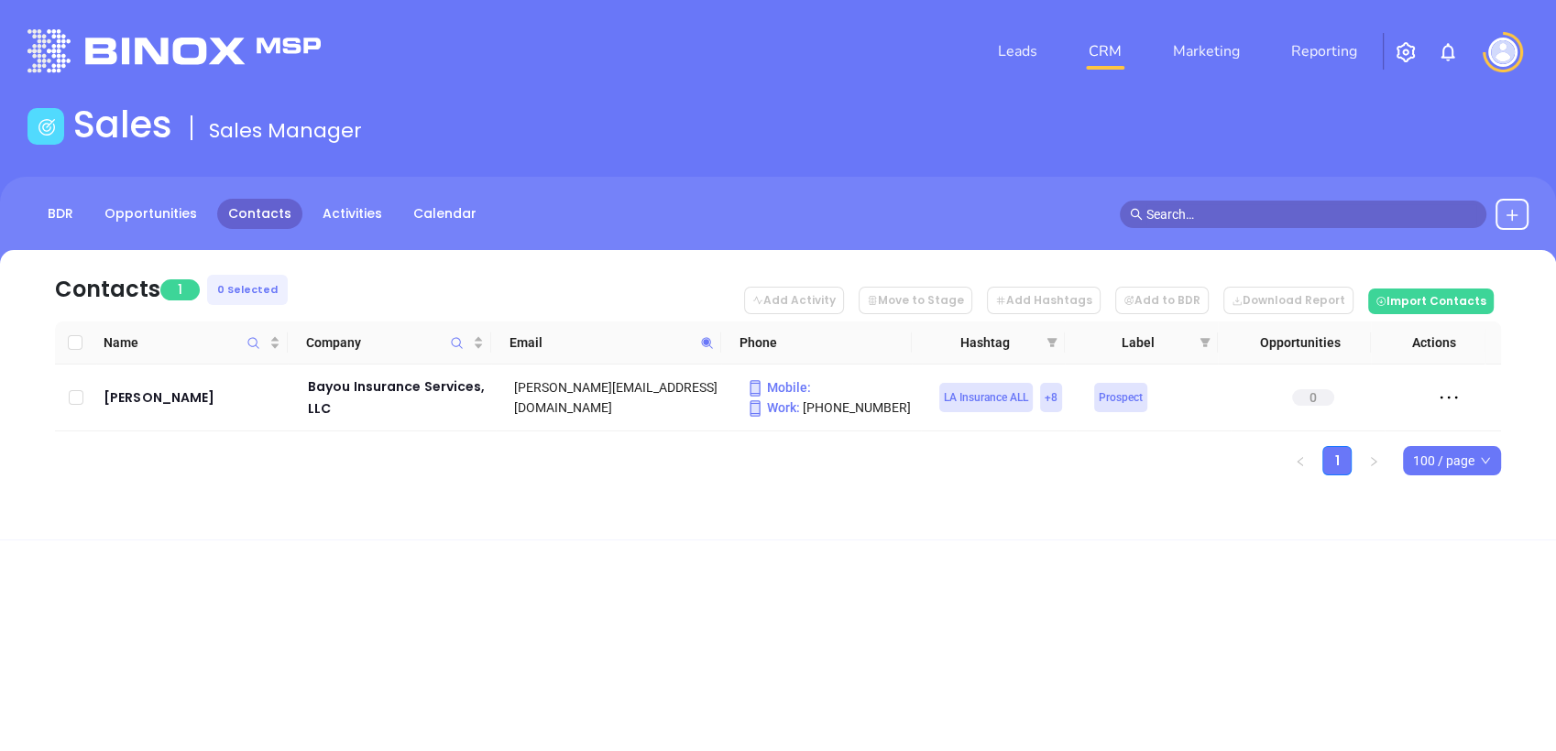
click at [704, 346] on icon at bounding box center [707, 343] width 14 height 14
paste input "katiesilvers@insuranceamericallc"
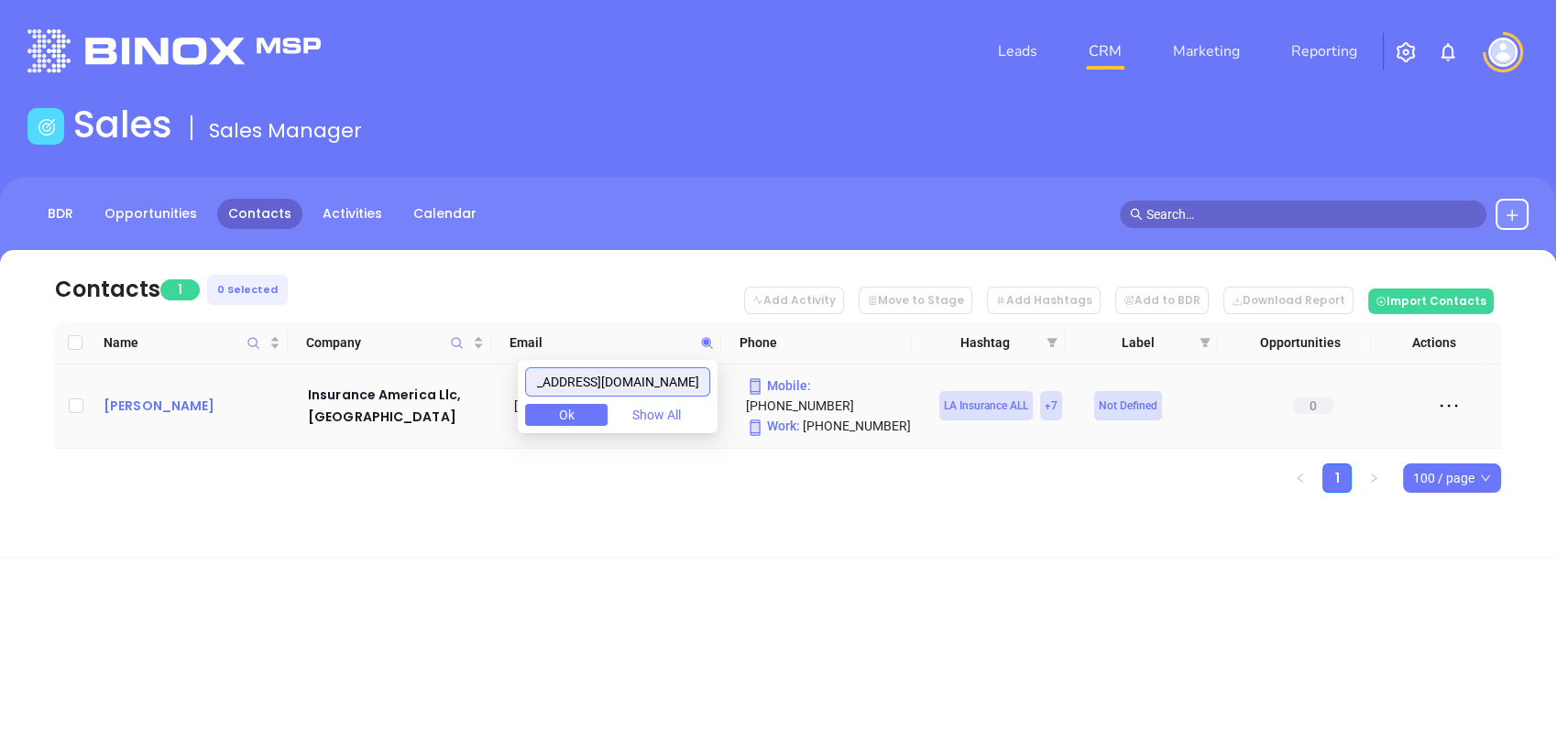
type input "katiesilvers@insuranceamericallc.com"
click at [167, 395] on div "Katie Silvers" at bounding box center [193, 406] width 179 height 22
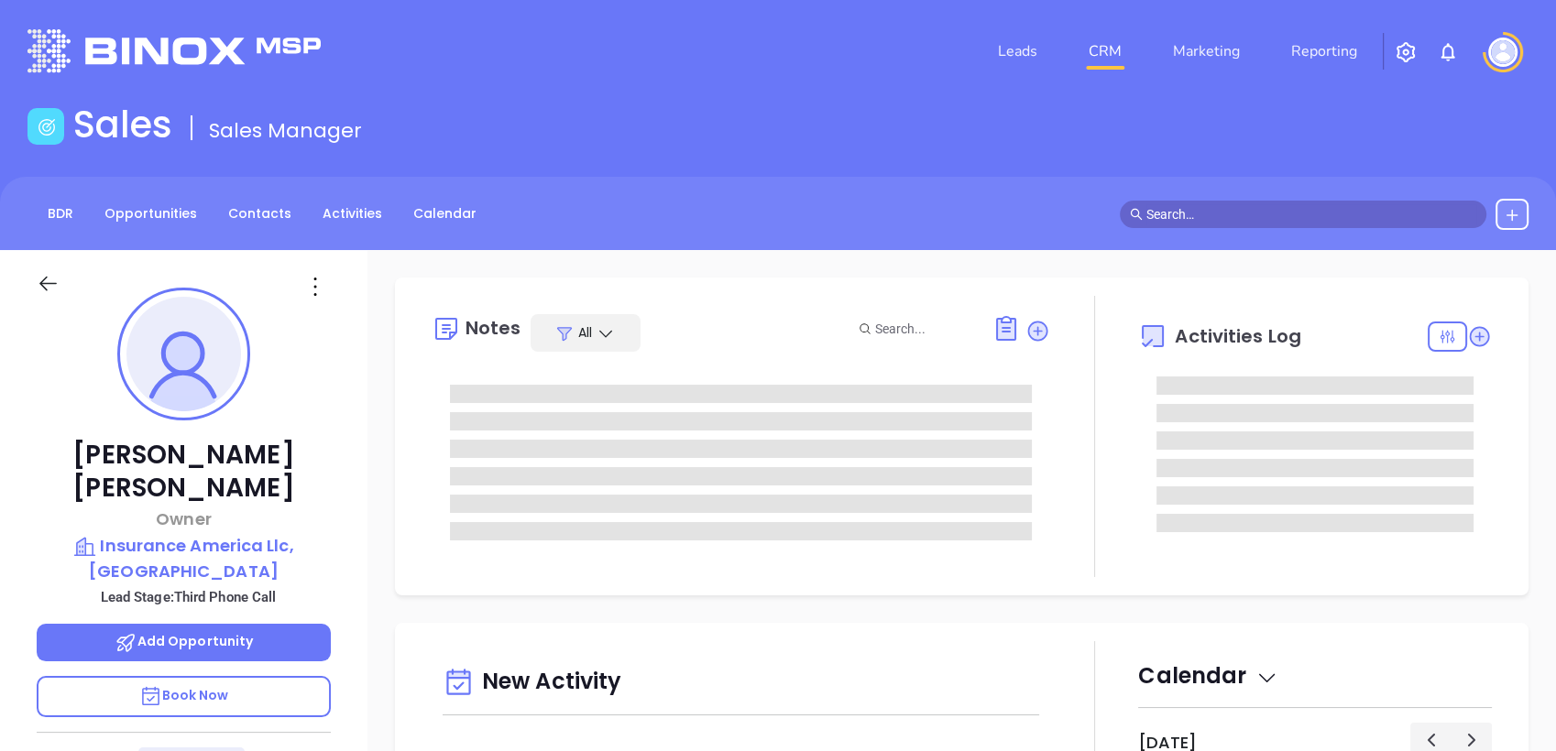
type input "09/18/2025"
type input "Liz Cruz"
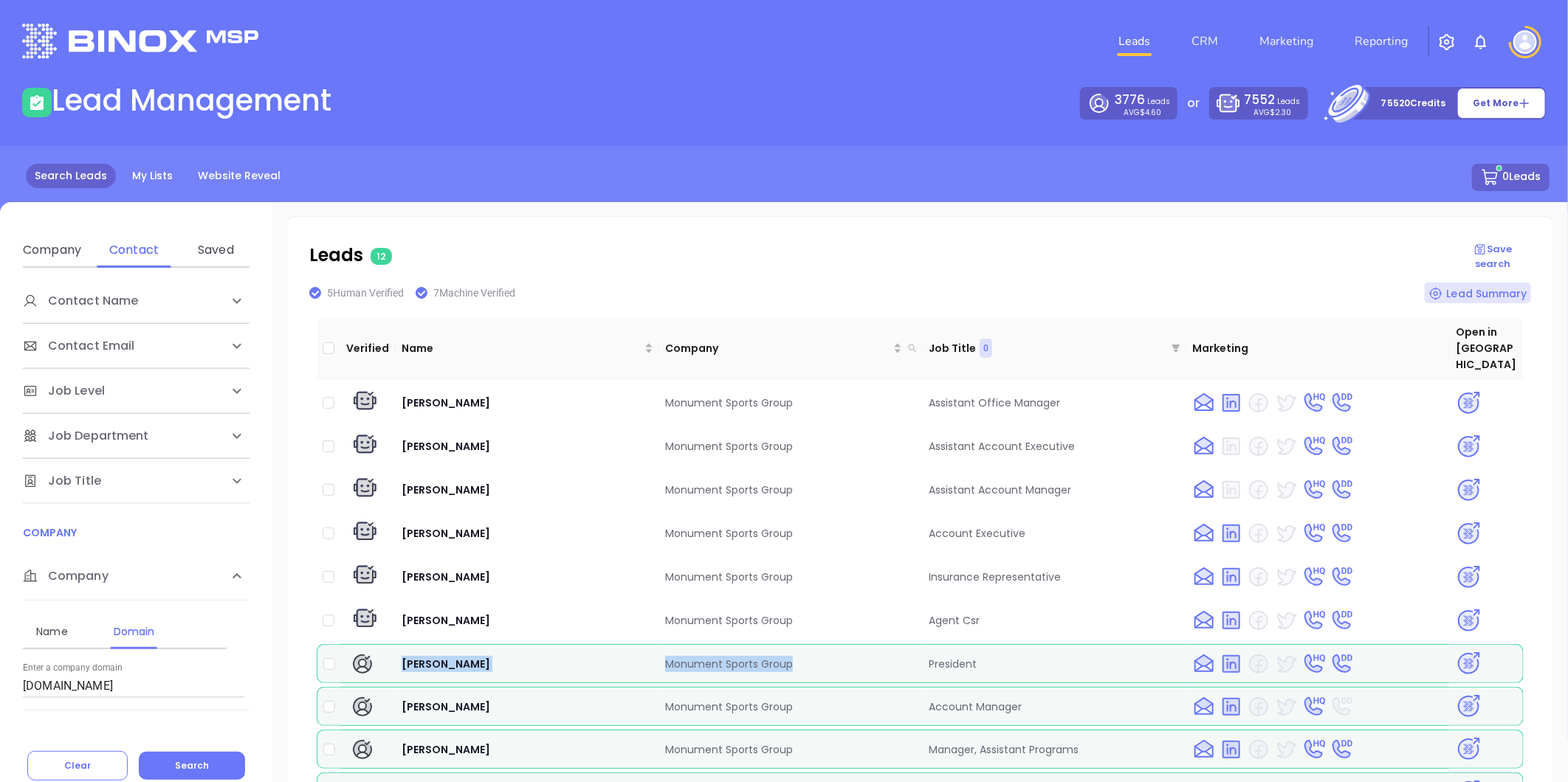
scroll to position [93, 0]
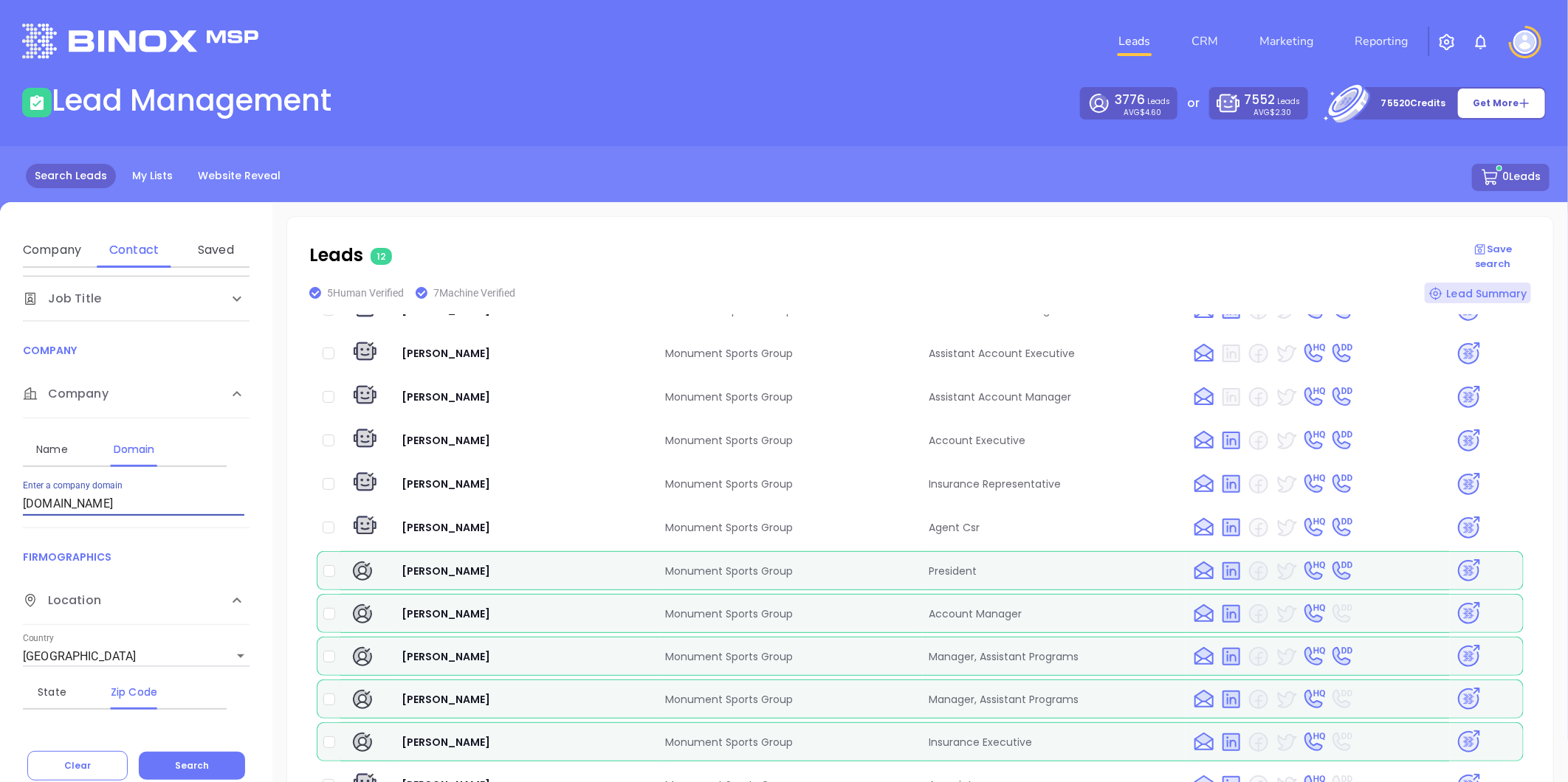
drag, startPoint x: -79, startPoint y: 504, endPoint x: -338, endPoint y: 515, distance: 259.2
click at [0, 515] on html "Leads CRM Marketing Reporting Financial Leads Leads Lead Management 3776 Leads …" at bounding box center [784, 391] width 1568 height 782
paste input "utual-assurance"
drag, startPoint x: 190, startPoint y: 760, endPoint x: 246, endPoint y: 762, distance: 56.0
click at [192, 760] on span "Search" at bounding box center [192, 766] width 34 height 13
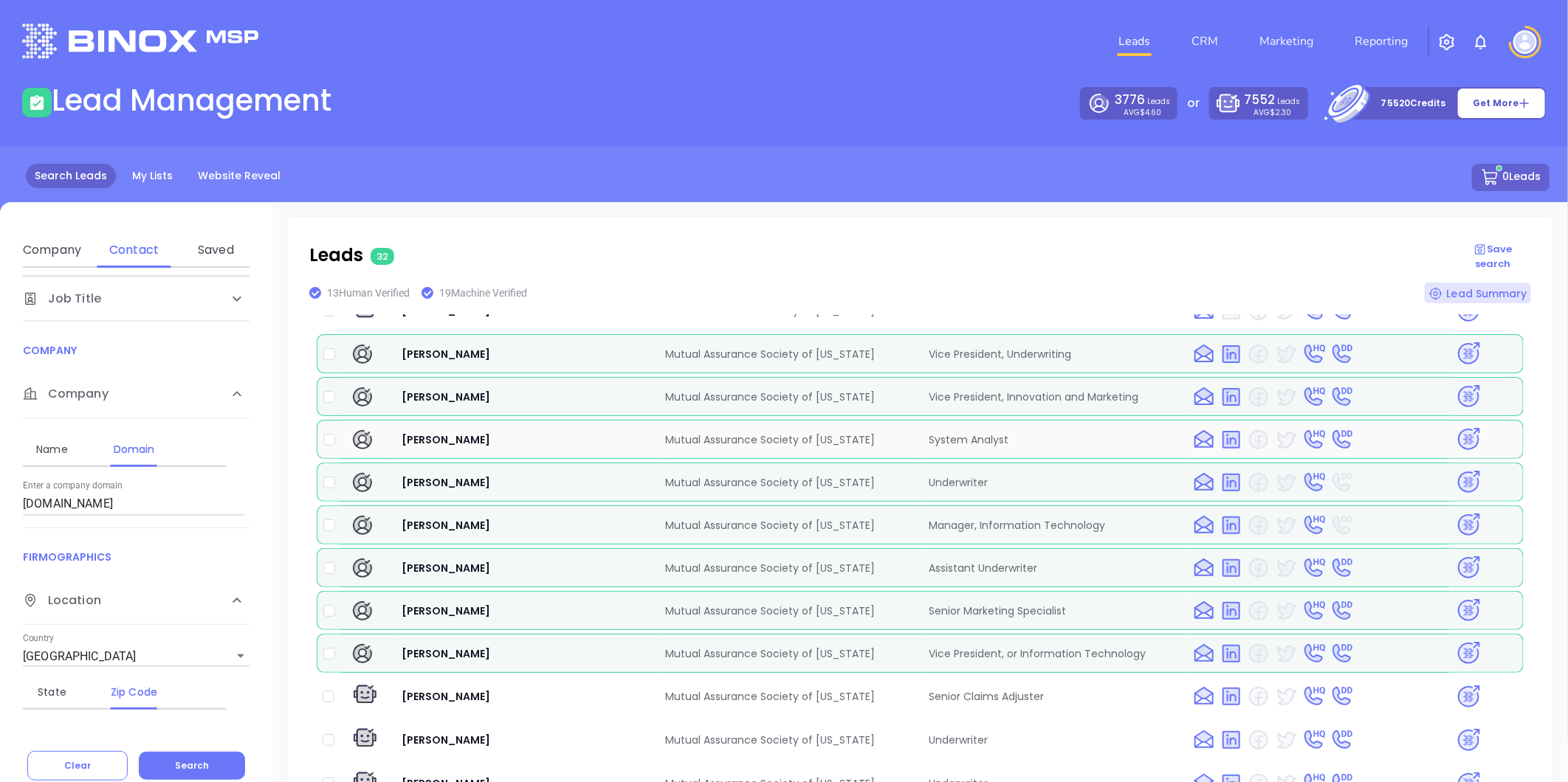
scroll to position [246, 0]
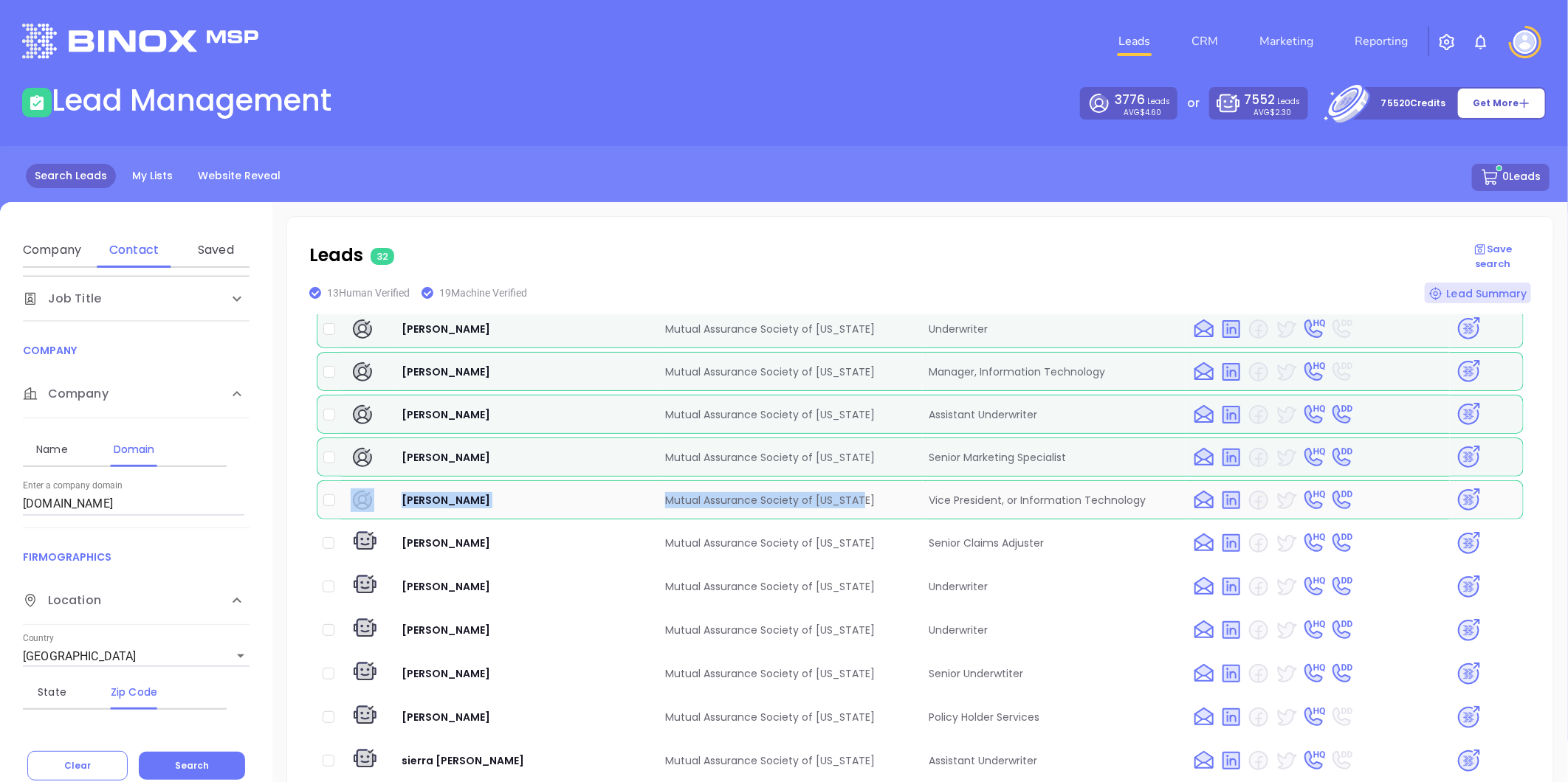
drag, startPoint x: 392, startPoint y: 474, endPoint x: 855, endPoint y: 480, distance: 463.0
click at [855, 480] on tr "[PERSON_NAME] Mutual Assurance Society of [US_STATE] Vice President, or Informa…" at bounding box center [920, 499] width 1207 height 39
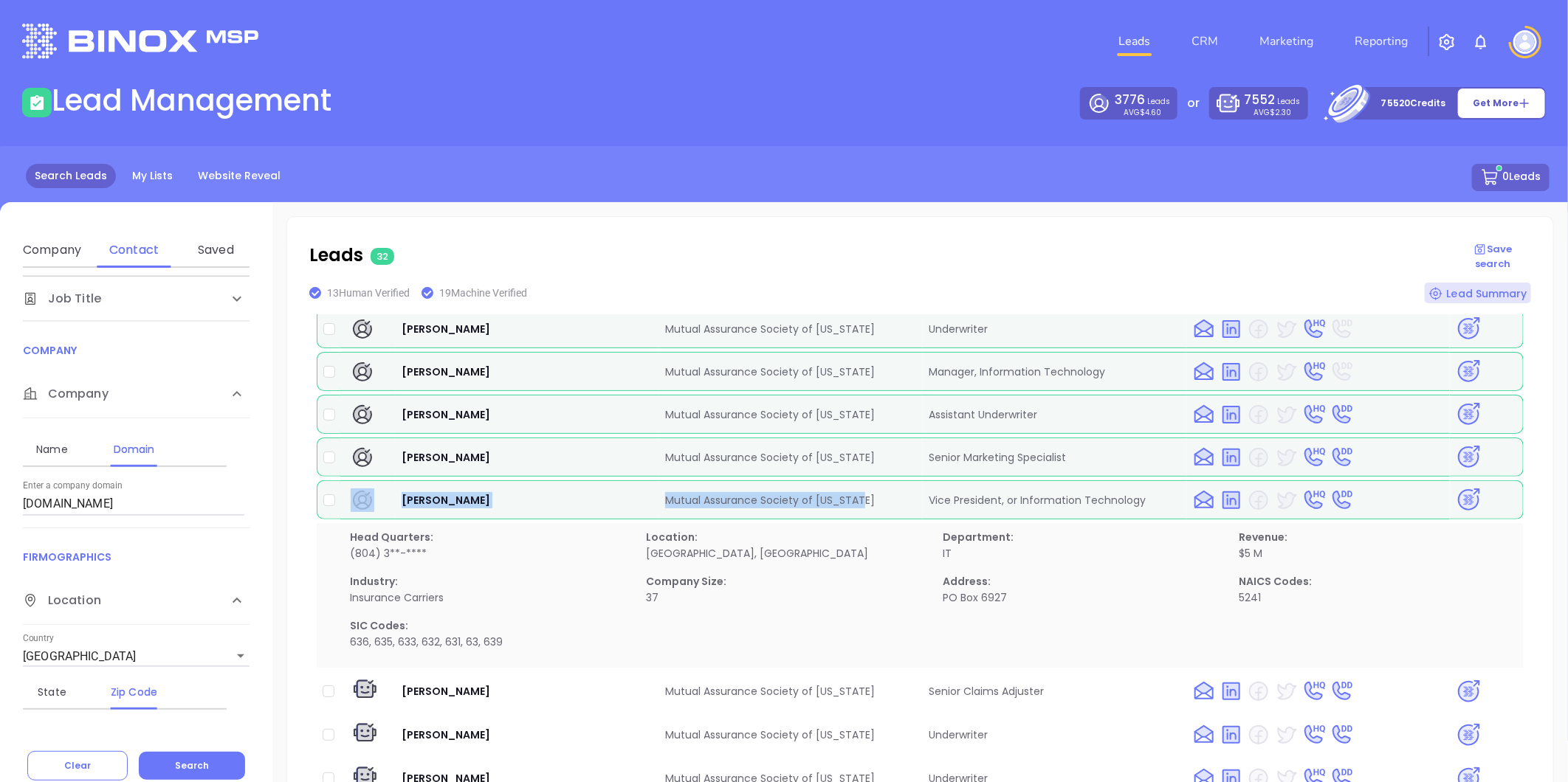
copy tr "[PERSON_NAME] Mutual Assurance Society of [US_STATE]"
click at [1456, 487] on img at bounding box center [1469, 500] width 26 height 26
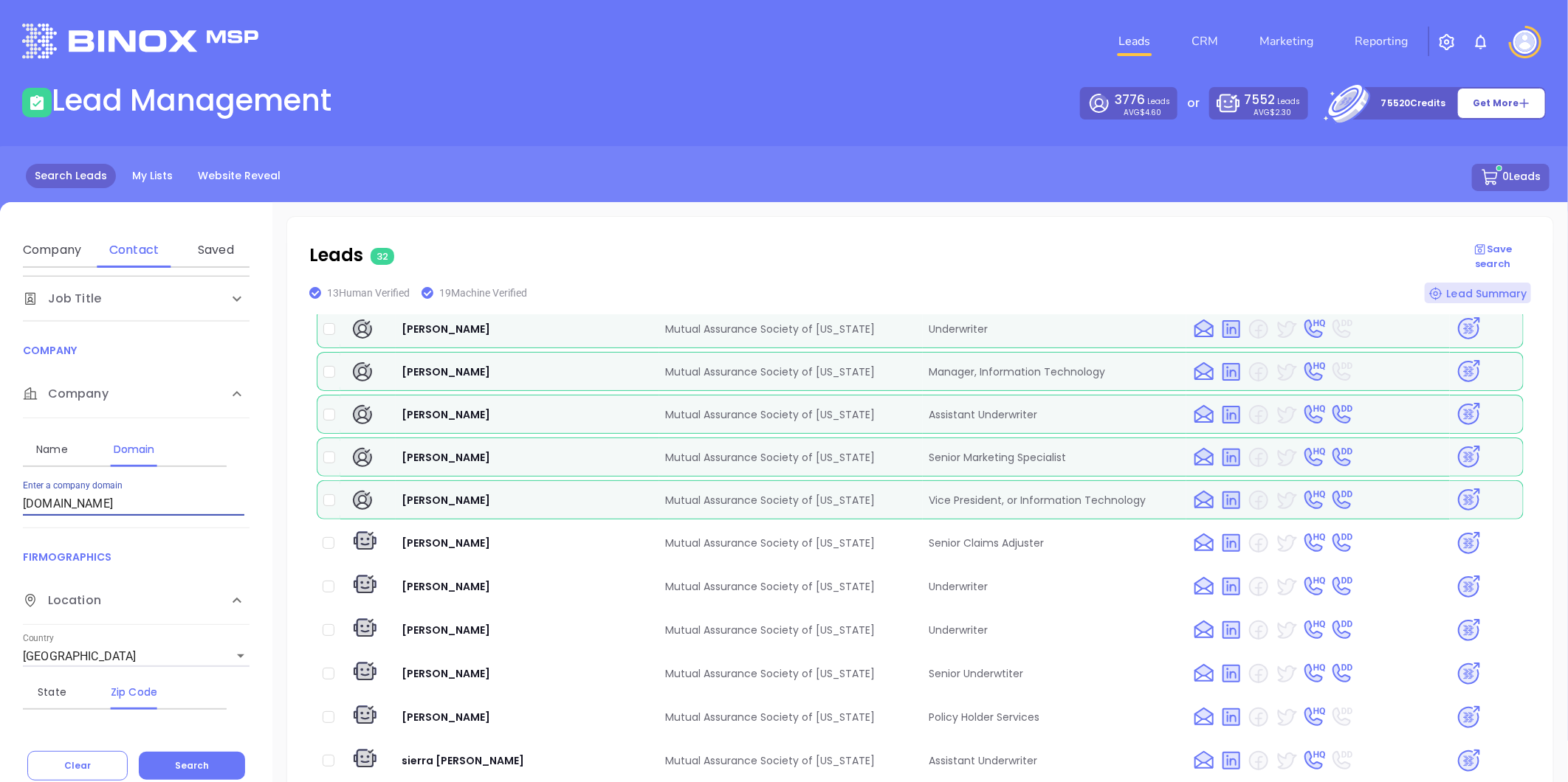
drag, startPoint x: 105, startPoint y: 502, endPoint x: -64, endPoint y: 533, distance: 171.8
click at [0, 533] on html "Leads CRM Marketing Reporting Financial Leads Leads Lead Management 3776 Leads …" at bounding box center [784, 391] width 1568 height 782
paste input "wintersoliver"
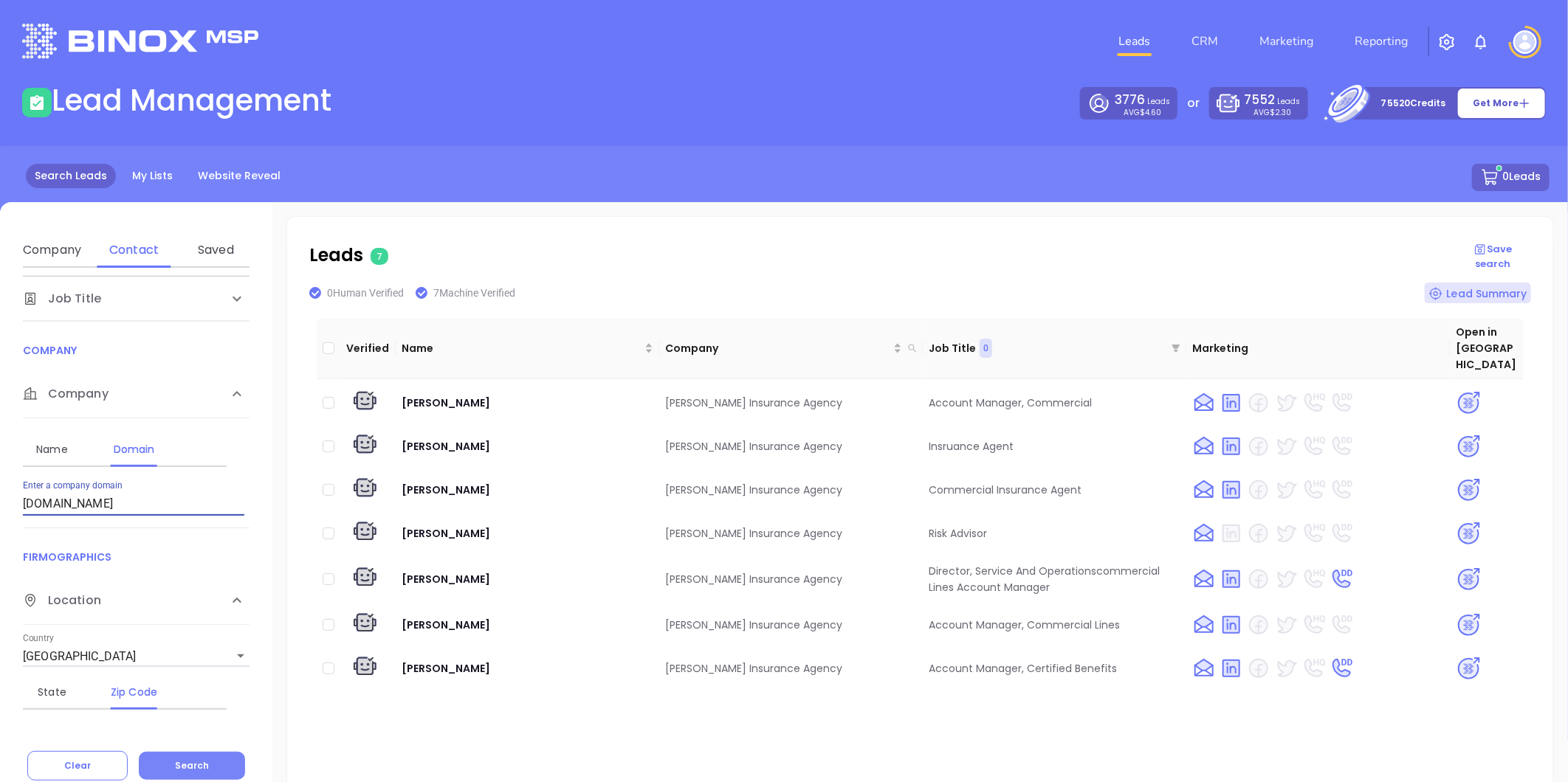
click at [183, 764] on span "Search" at bounding box center [192, 766] width 34 height 13
drag, startPoint x: -127, startPoint y: 536, endPoint x: -135, endPoint y: 540, distance: 8.9
click at [0, 540] on html "Leads CRM Marketing Reporting Financial Leads Leads Lead Management 3776 Leads …" at bounding box center [784, 391] width 1568 height 782
paste input "rhainsure"
click at [187, 763] on span "Search" at bounding box center [192, 766] width 34 height 13
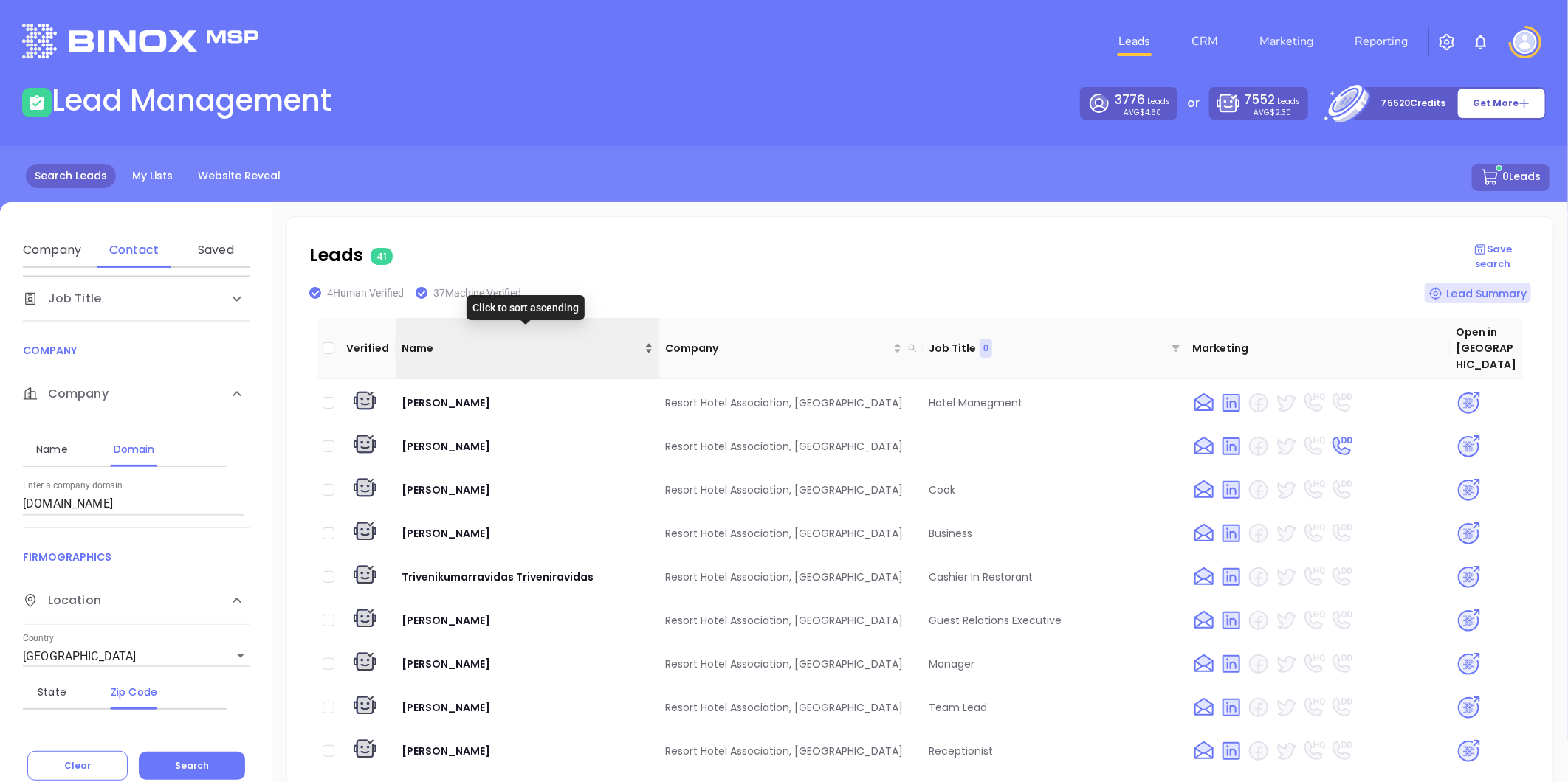
click at [645, 340] on div "Name" at bounding box center [527, 348] width 251 height 16
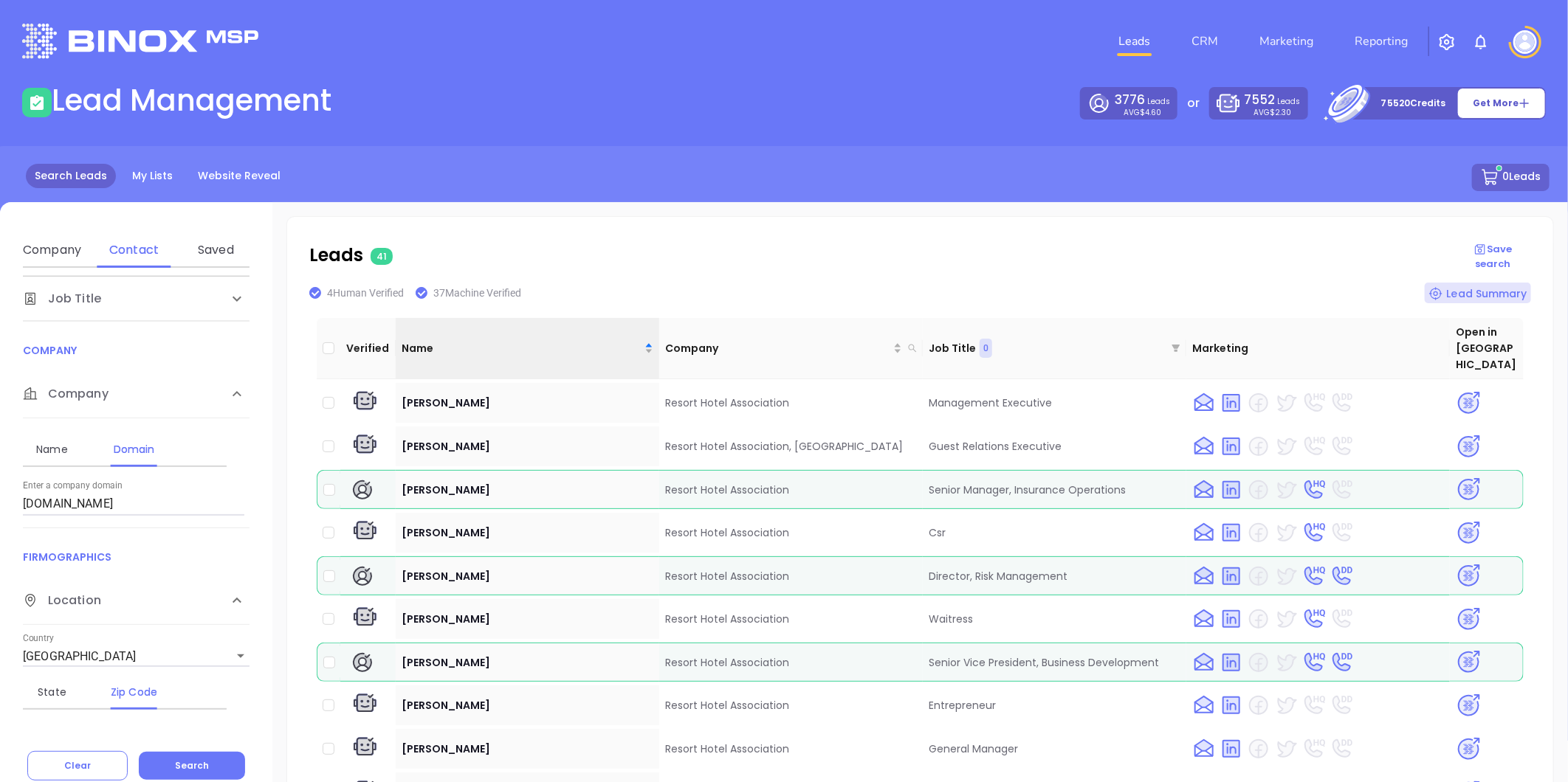
click at [892, 225] on div "Search Leads My Lists Website Reveal 0 Leads" at bounding box center [784, 194] width 1586 height 97
click at [706, 238] on div "Search Leads My Lists Website Reveal 0 Leads" at bounding box center [784, 194] width 1586 height 97
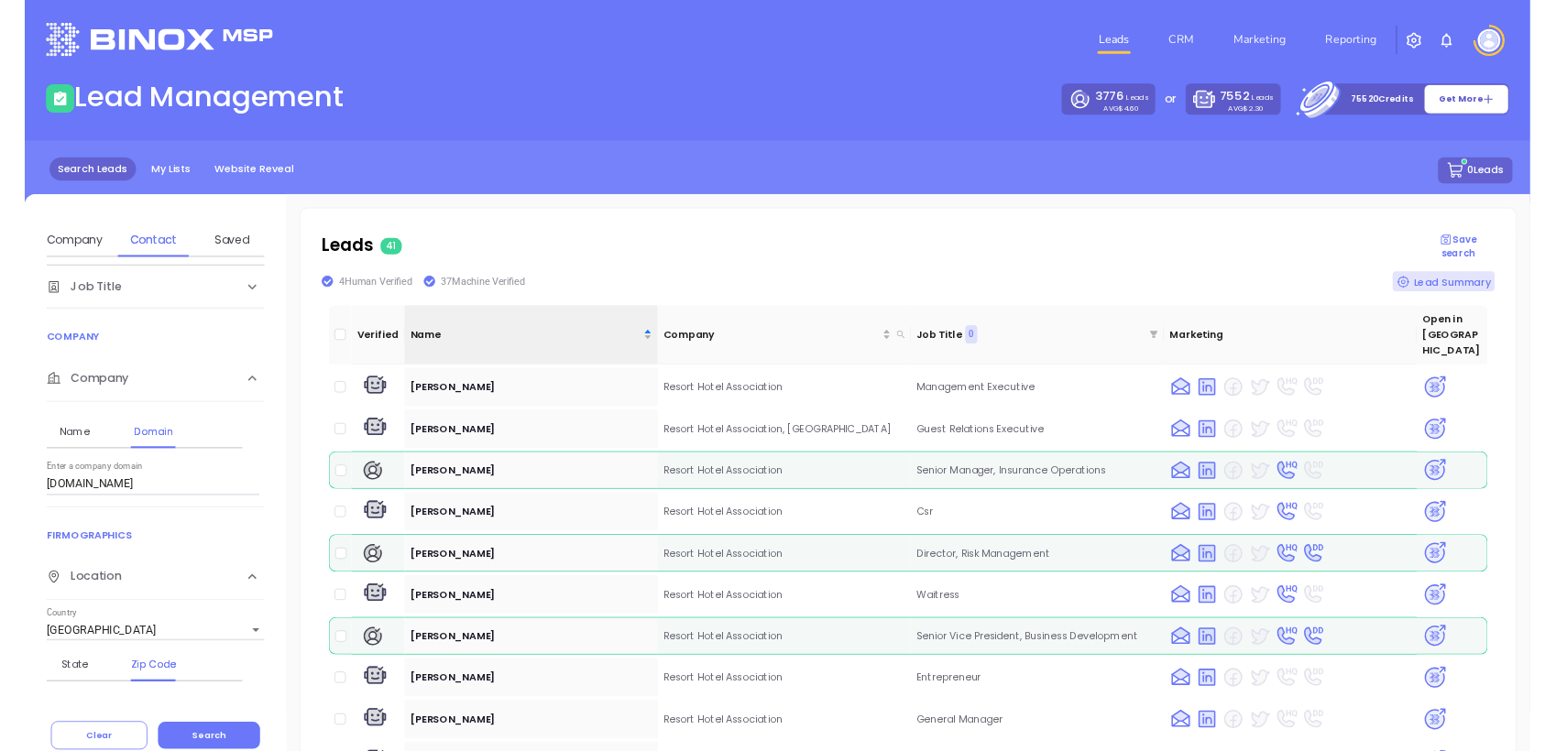
scroll to position [1674, 0]
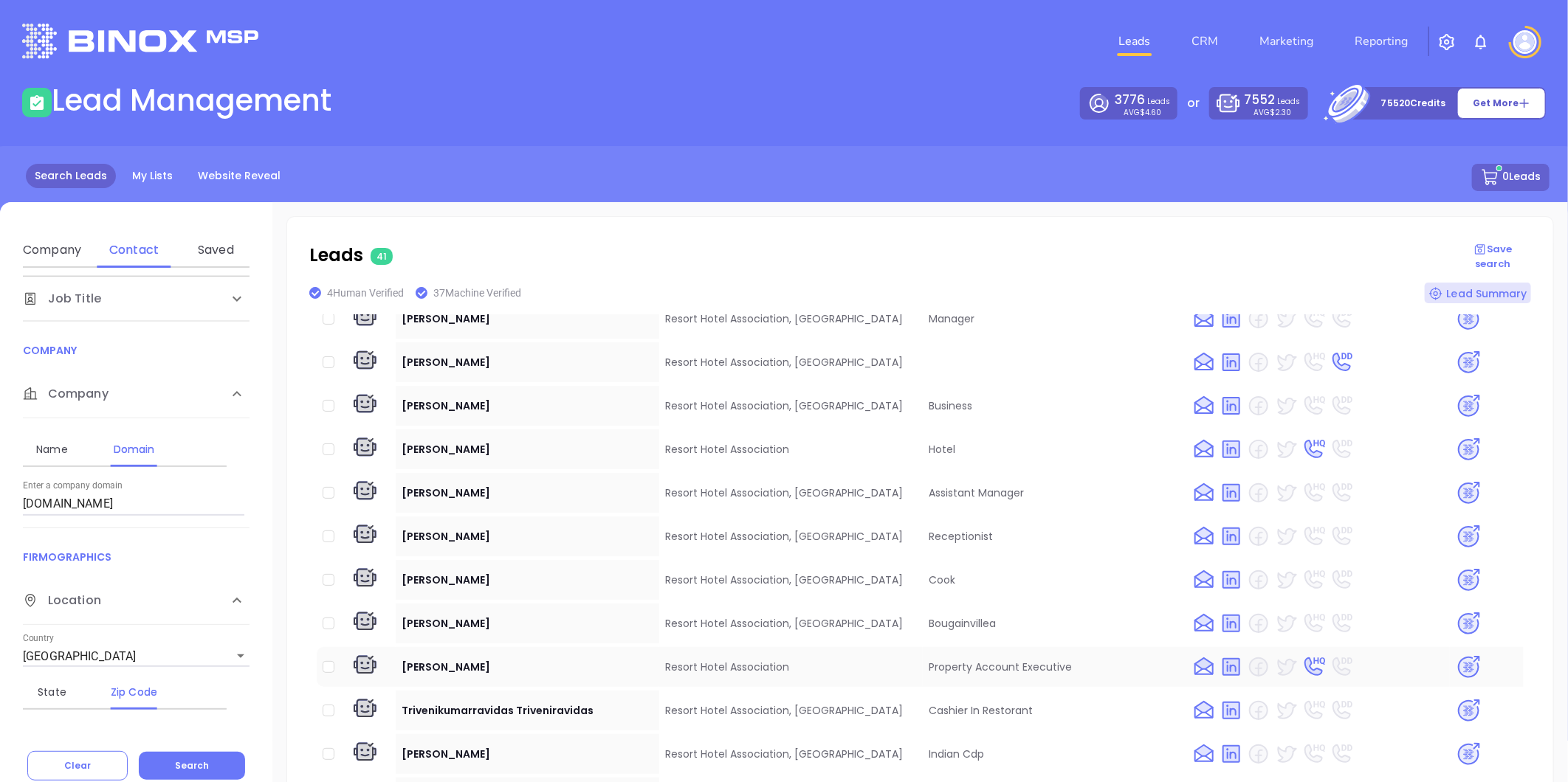
click at [1458, 655] on img at bounding box center [1469, 668] width 26 height 26
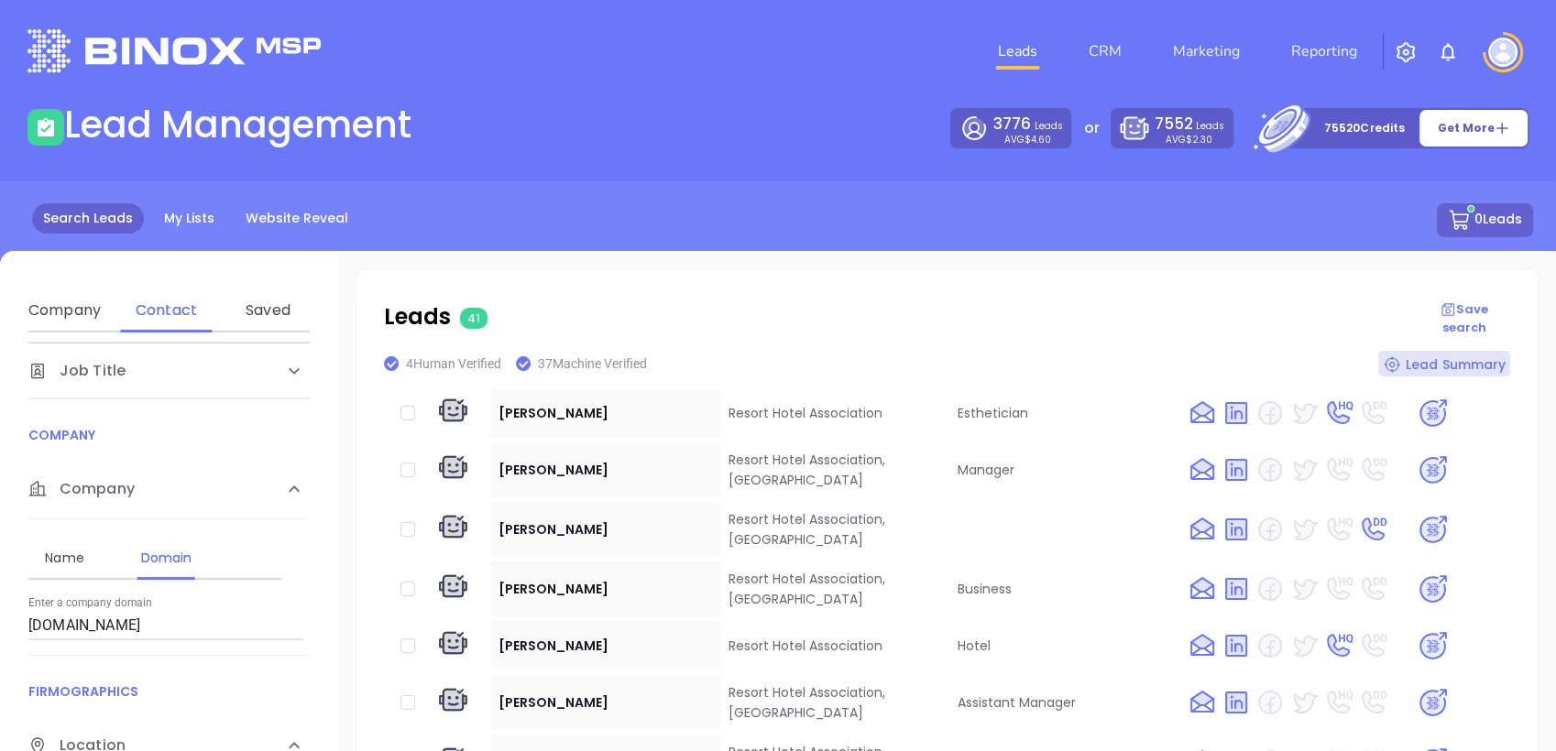
scroll to position [1696, 0]
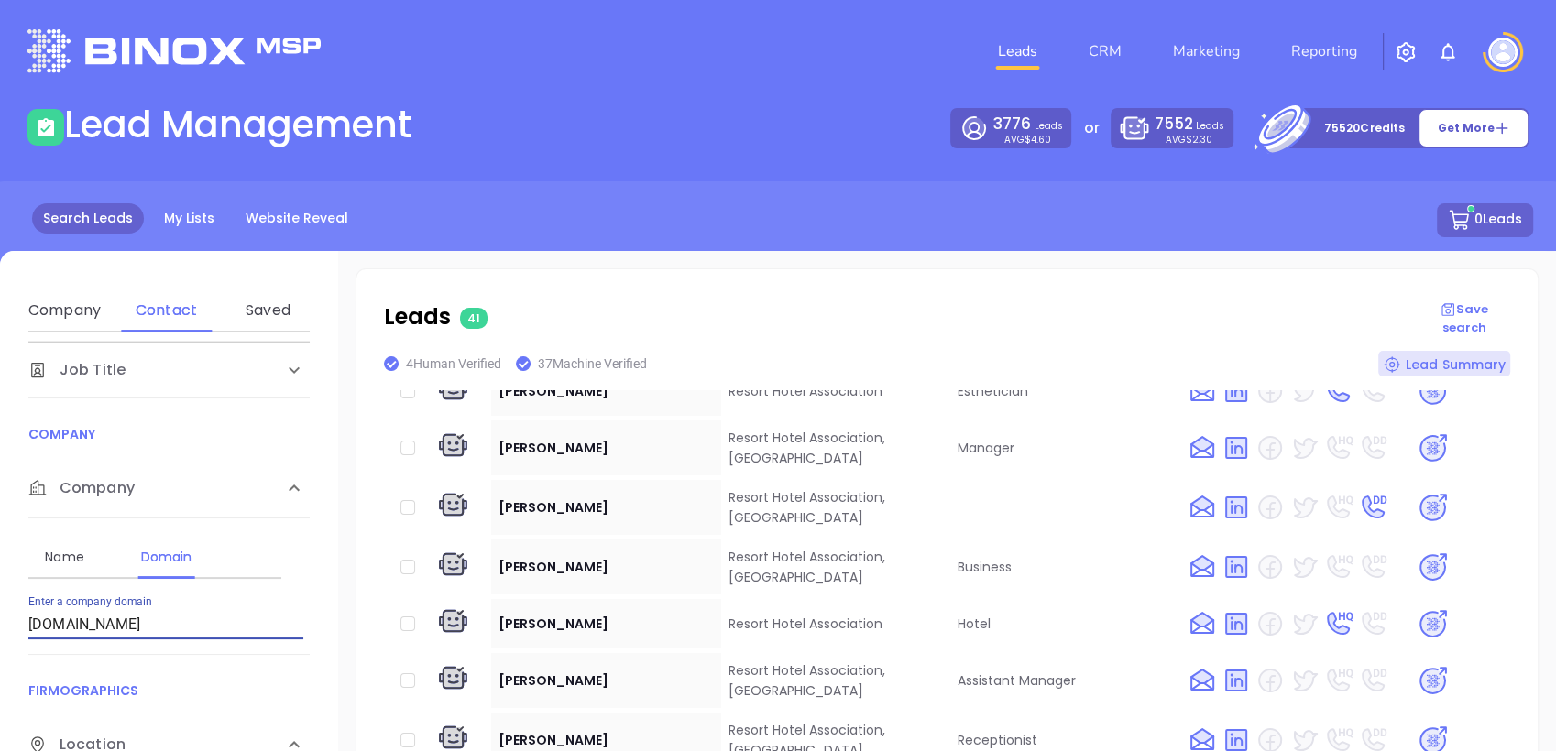
drag, startPoint x: 148, startPoint y: 627, endPoint x: 0, endPoint y: 629, distance: 148.4
click at [0, 629] on html "Leads CRM Marketing Reporting Financial Leads Leads Lead Management 3776 Leads …" at bounding box center [778, 375] width 1556 height 751
paste input "hfthompsonins"
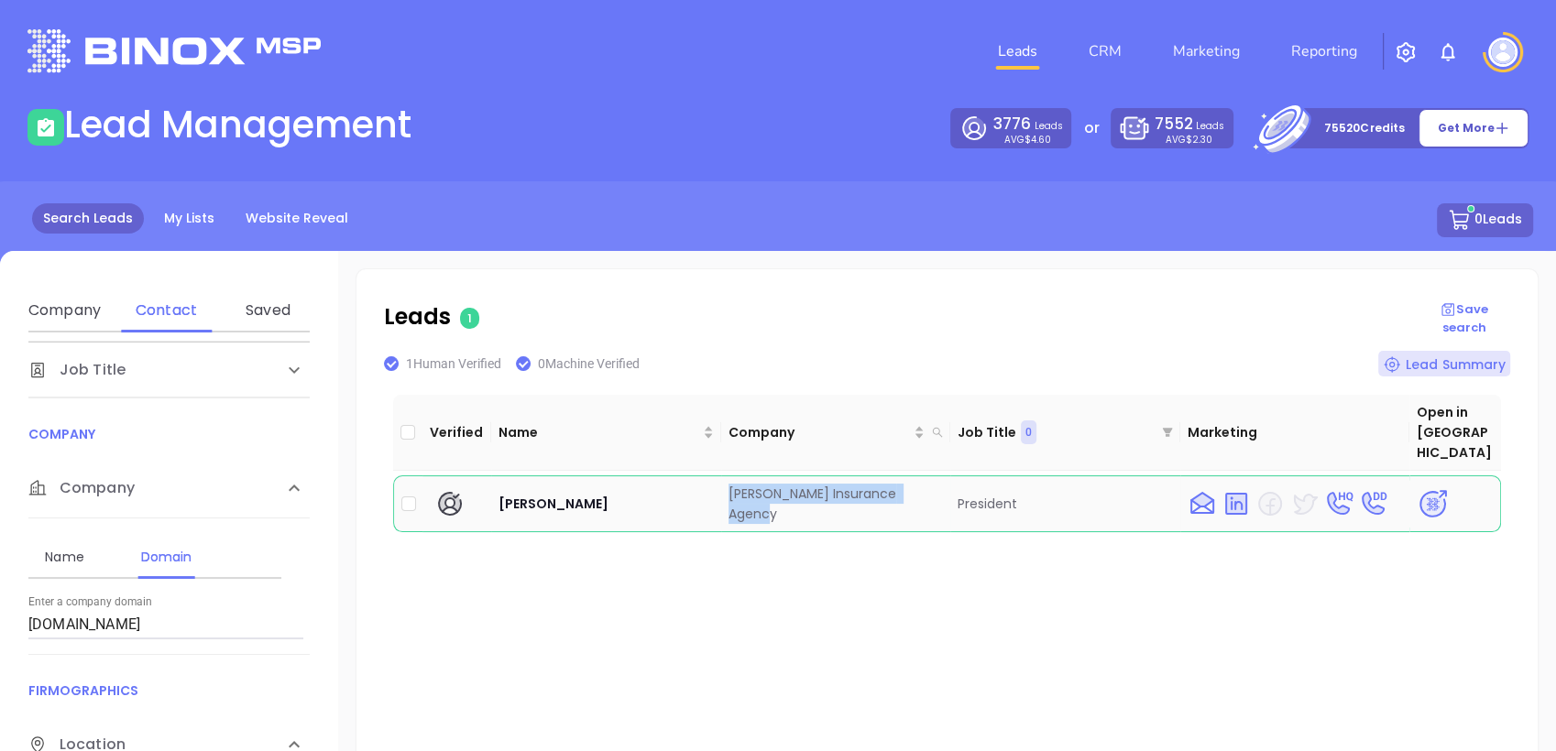
drag, startPoint x: 721, startPoint y: 476, endPoint x: 934, endPoint y: 498, distance: 213.6
click at [934, 498] on td "H F Thompson Insurance Agency" at bounding box center [836, 504] width 230 height 57
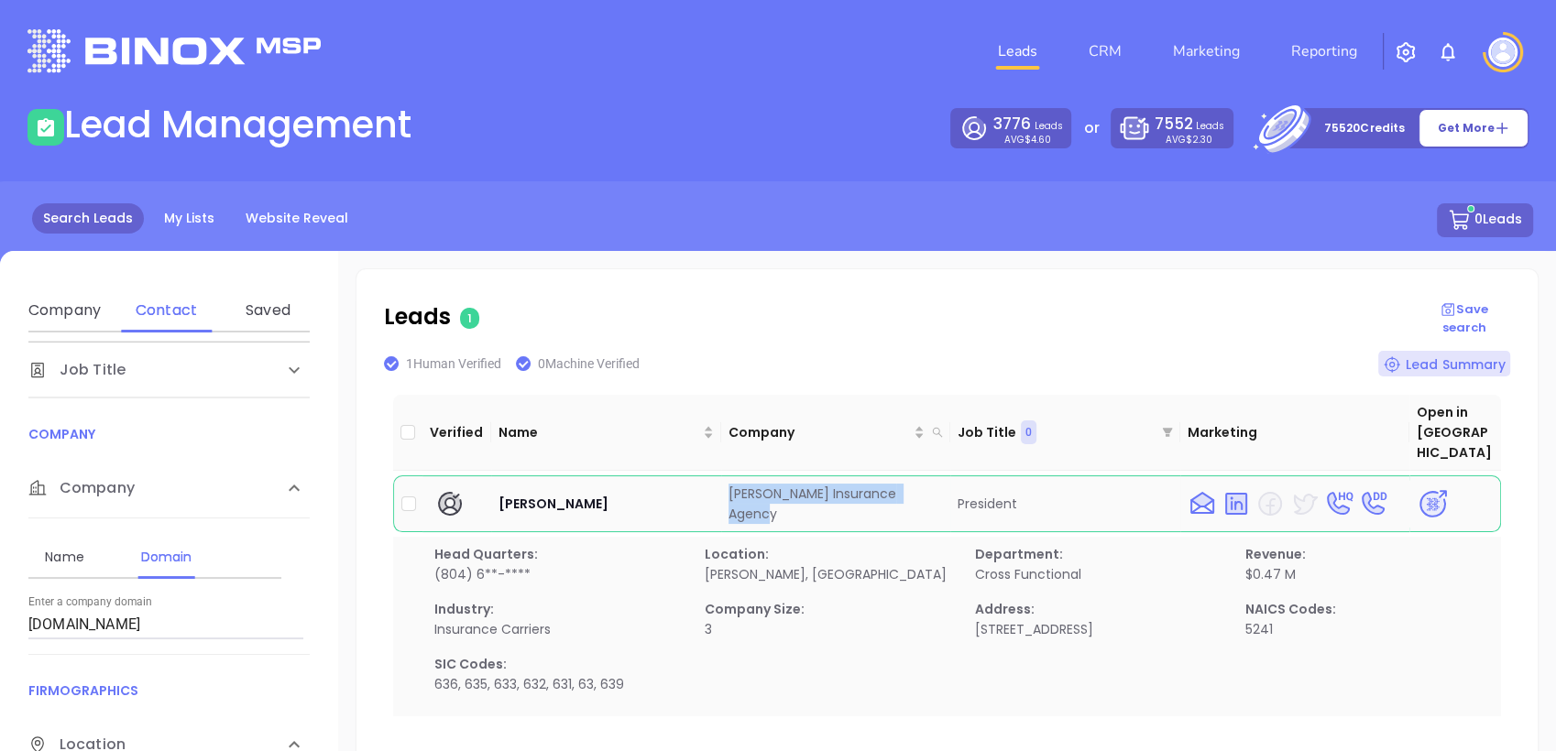
copy td "H F Thompson Insurance Agency"
drag, startPoint x: 170, startPoint y: 618, endPoint x: -5, endPoint y: 600, distance: 176.0
click at [0, 600] on html "Leads CRM Marketing Reporting Financial Leads Leads Lead Management 3776 Leads …" at bounding box center [778, 375] width 1556 height 751
paste input "richmondinsuranceservice"
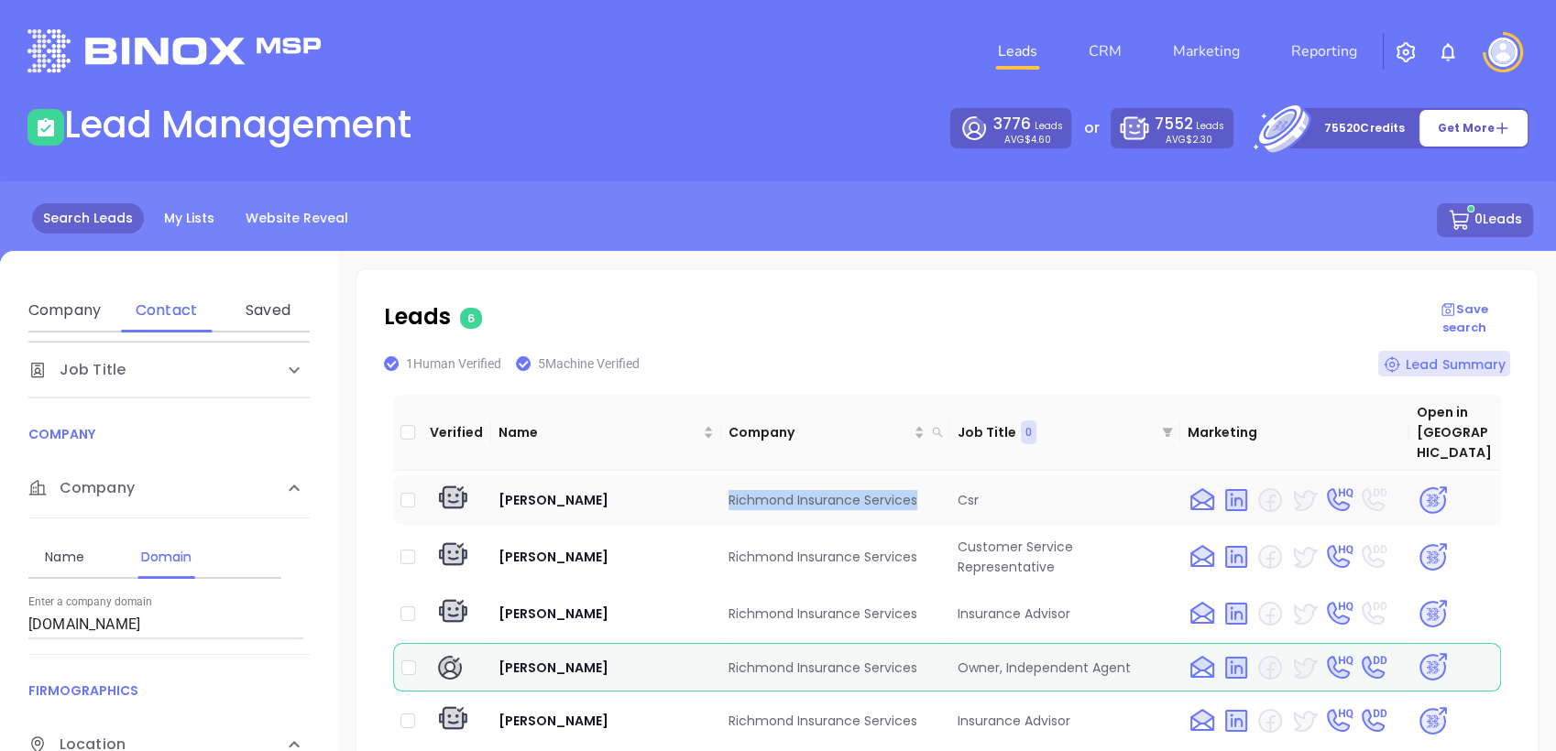
drag, startPoint x: 721, startPoint y: 477, endPoint x: 917, endPoint y: 470, distance: 196.2
click at [917, 476] on td "Richmond Insurance Services" at bounding box center [836, 500] width 230 height 49
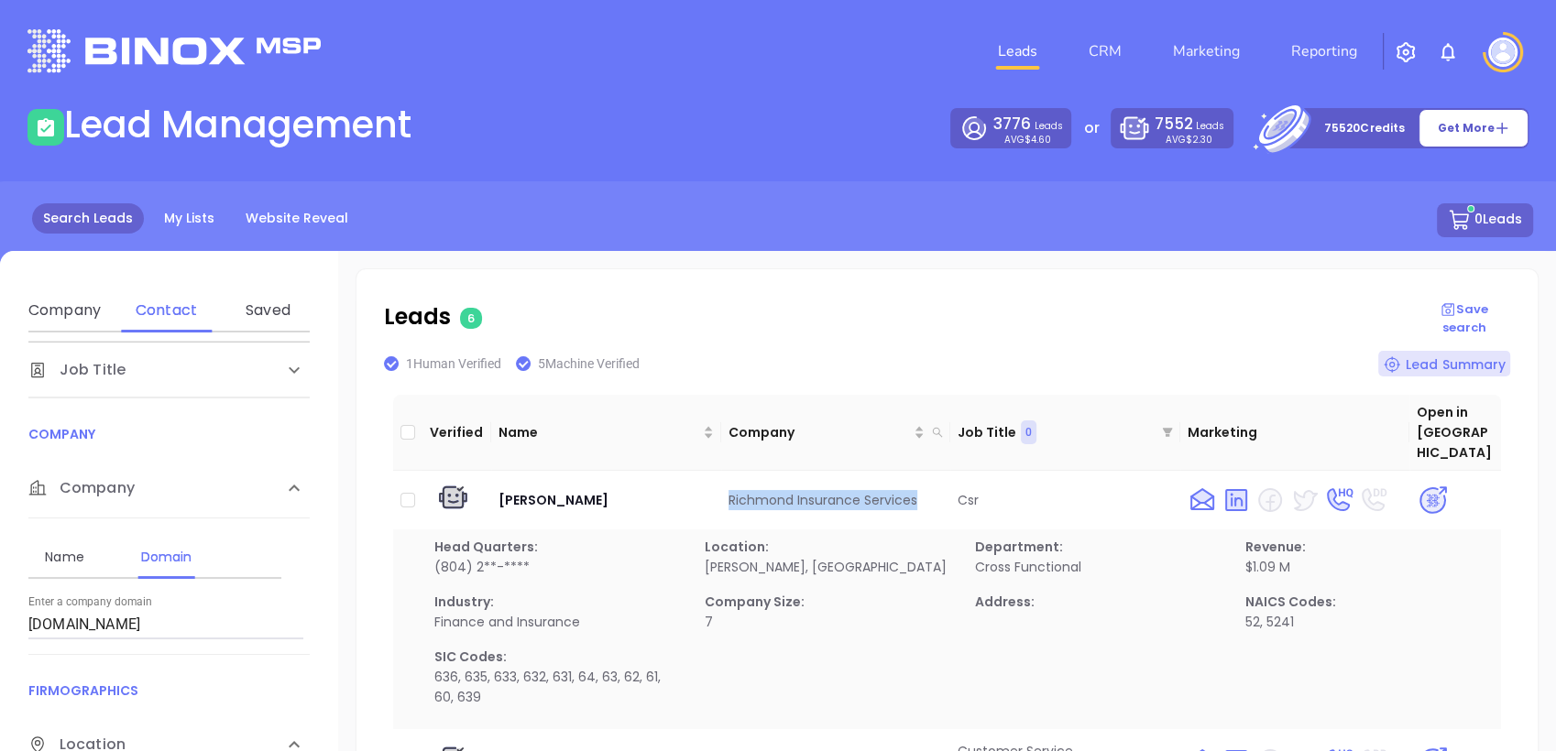
copy td "Richmond Insurance Services"
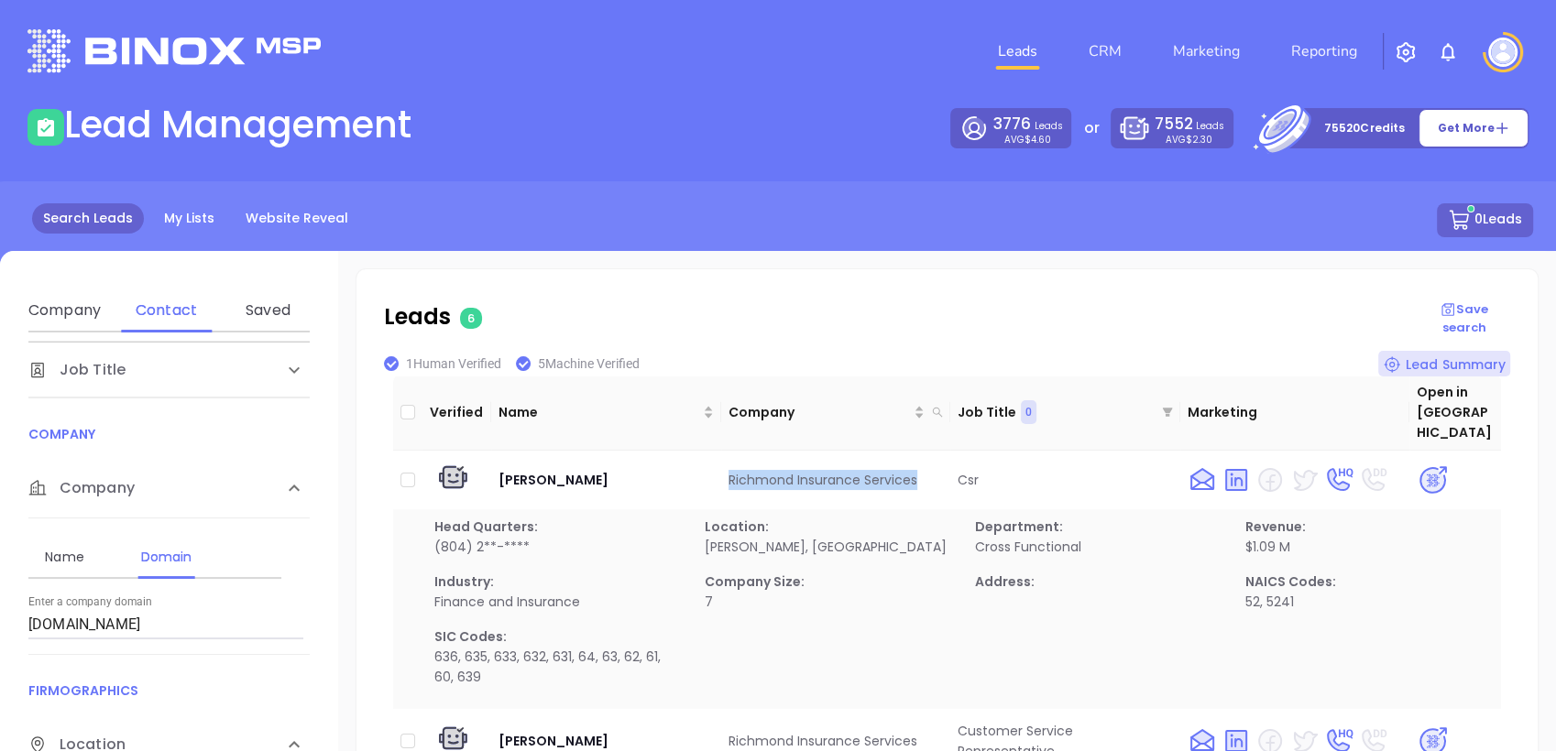
scroll to position [0, 0]
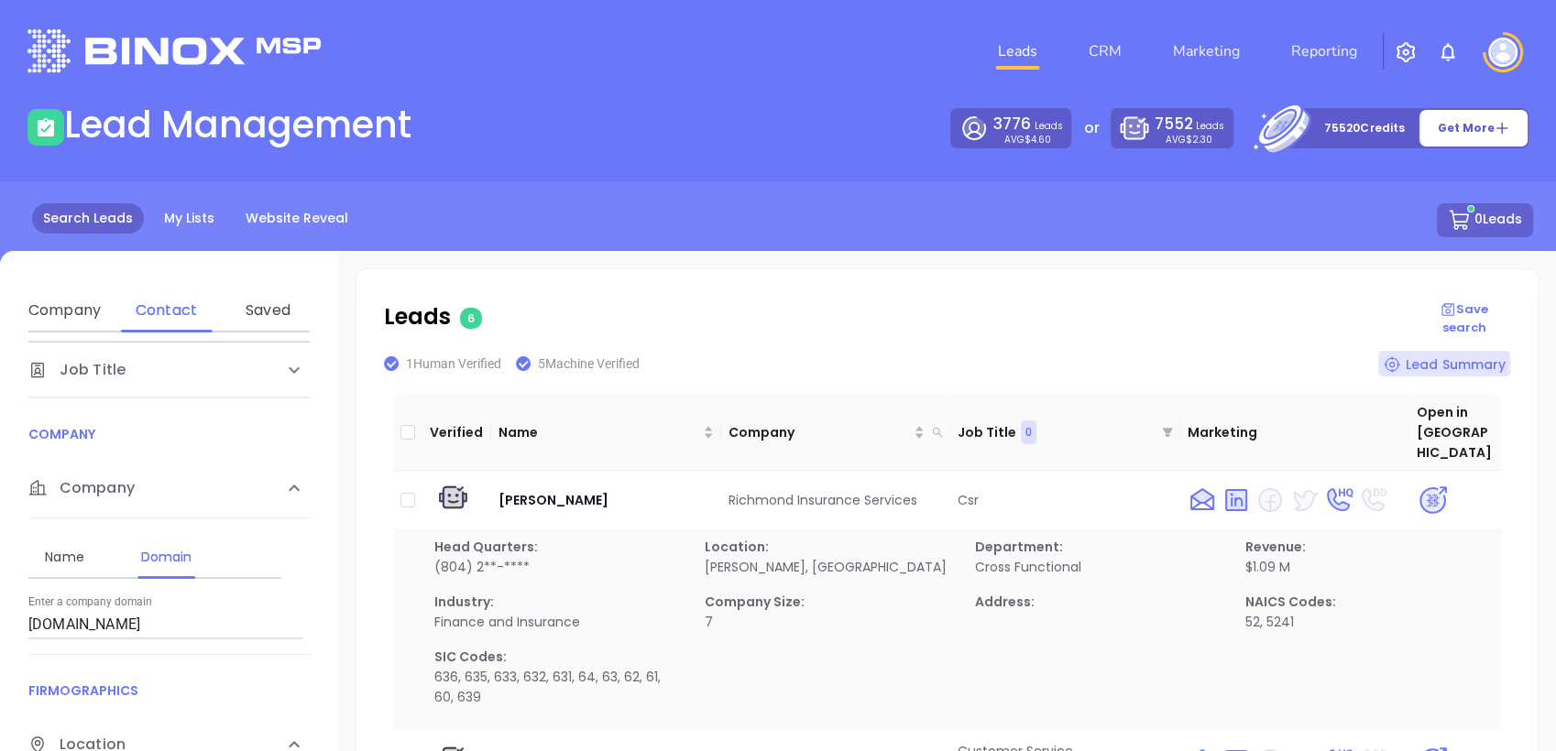
click at [1244, 290] on div "Search Leads My Lists Website Reveal 0 Leads" at bounding box center [778, 241] width 1578 height 120
click at [651, 487] on td "Karen Ryen" at bounding box center [606, 500] width 230 height 49
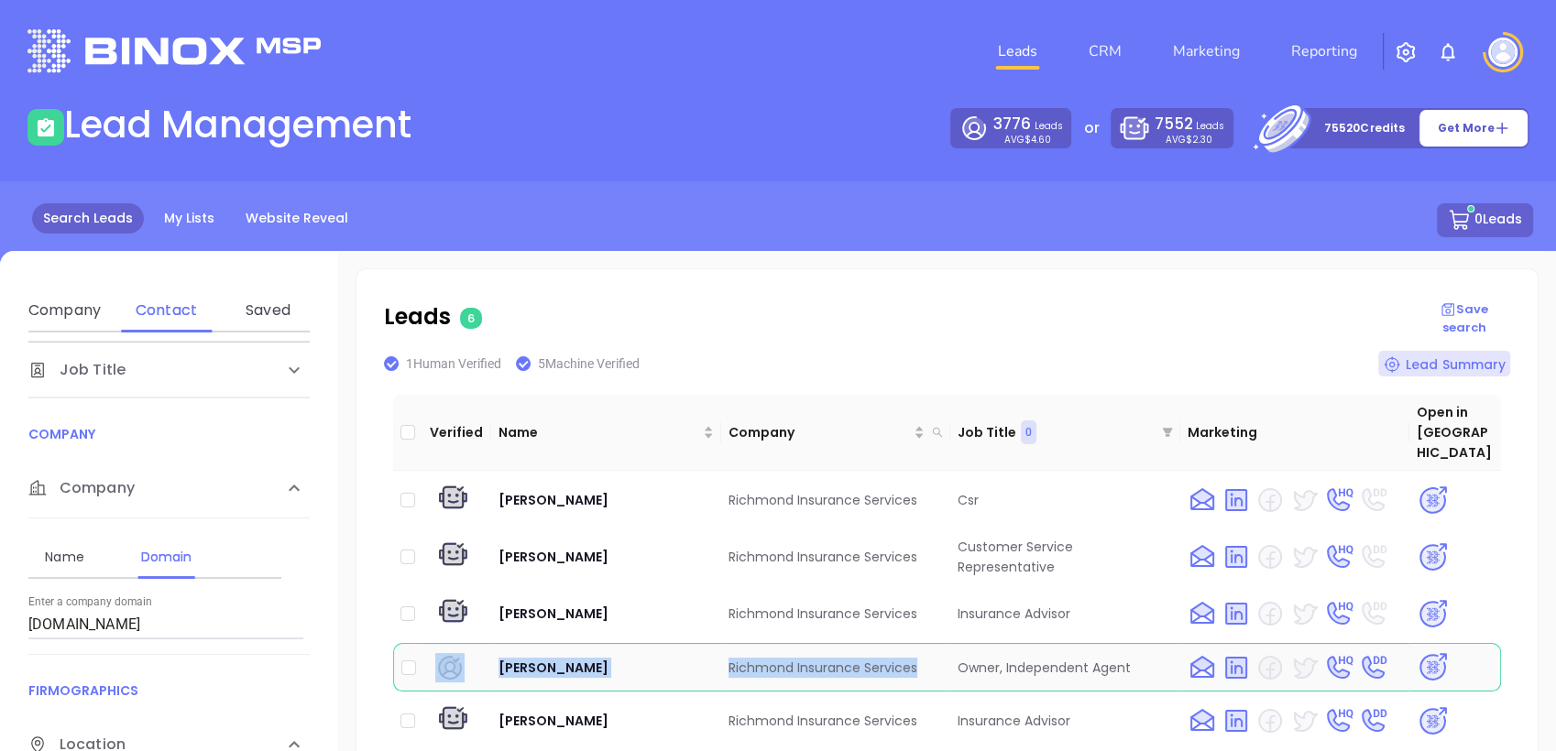
drag, startPoint x: 490, startPoint y: 637, endPoint x: 924, endPoint y: 631, distance: 433.4
click at [924, 643] on tr "Michael Douglas Richmond Insurance Services Owner, Independent Agent" at bounding box center [947, 667] width 1108 height 49
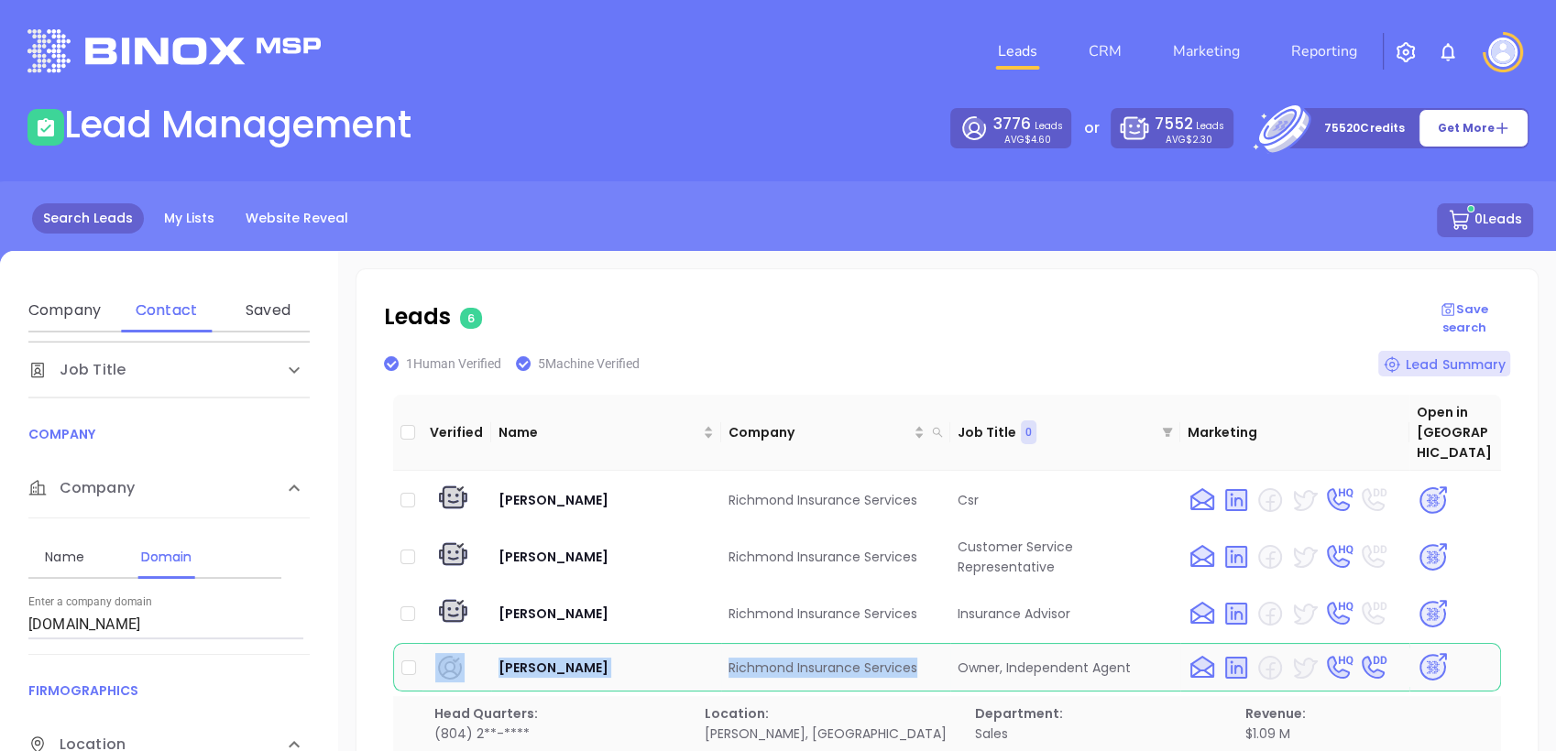
copy tr "Michael Douglas Richmond Insurance Services"
click at [1421, 651] on img at bounding box center [1433, 667] width 32 height 32
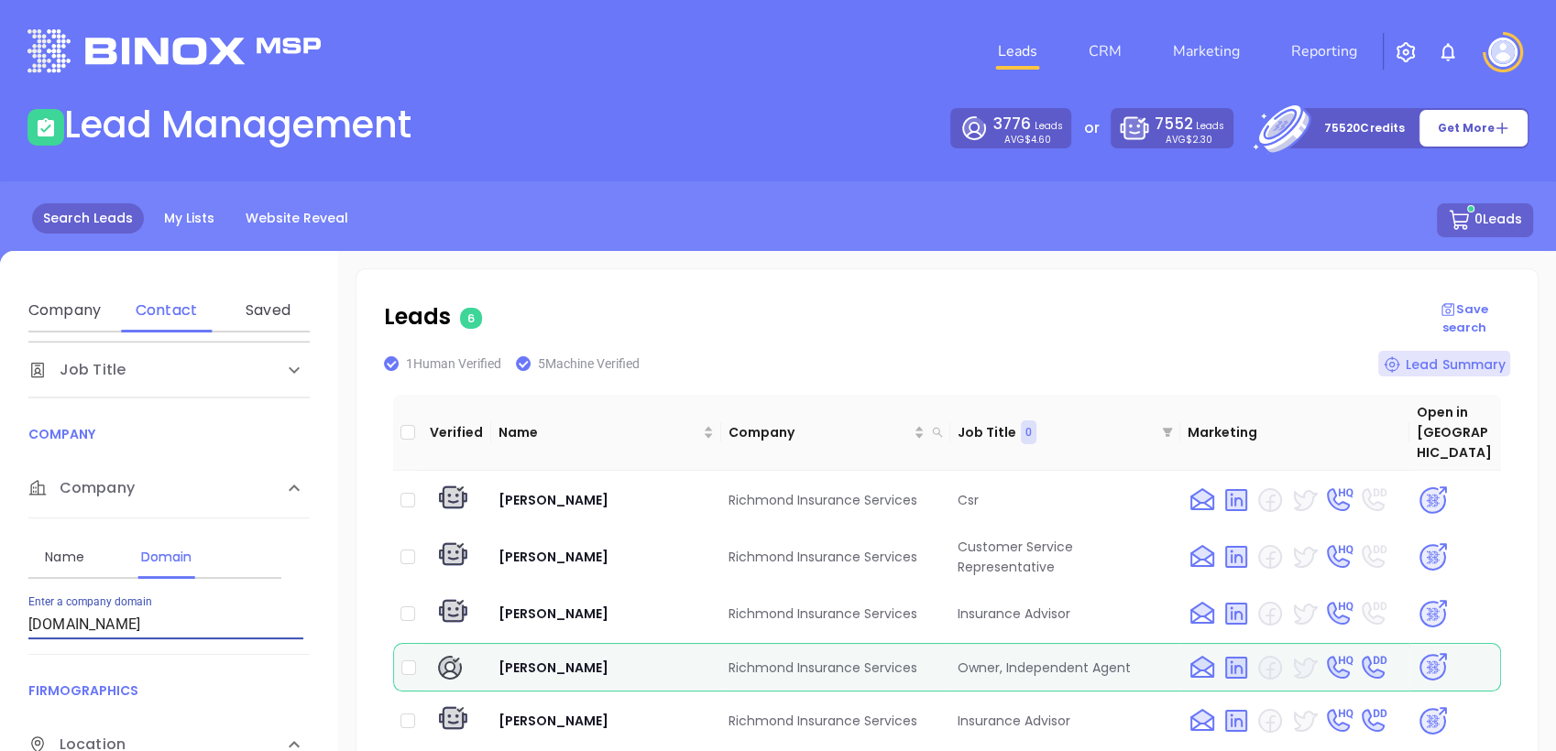
drag, startPoint x: 260, startPoint y: 621, endPoint x: -5, endPoint y: 599, distance: 265.7
click at [0, 599] on html "Leads CRM Marketing Reporting Financial Leads Leads Lead Management 3776 Leads …" at bounding box center [778, 375] width 1556 height 751
paste input "allianceinsurancerva"
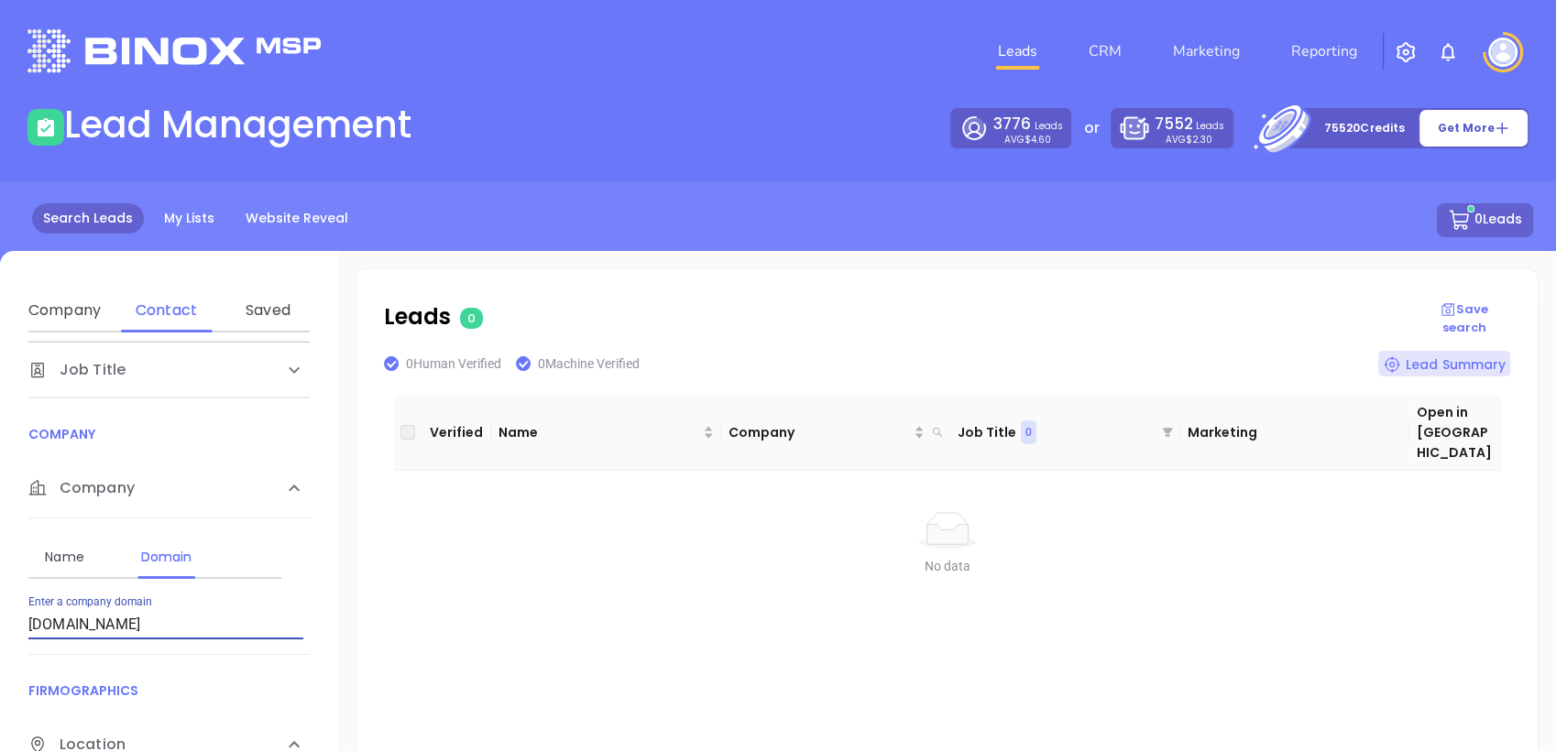
drag, startPoint x: 213, startPoint y: 622, endPoint x: 0, endPoint y: 667, distance: 218.2
click at [0, 668] on html "Leads CRM Marketing Reporting Financial Leads Leads Lead Management 3776 Leads …" at bounding box center [778, 375] width 1556 height 751
paste input "cvfs.net"
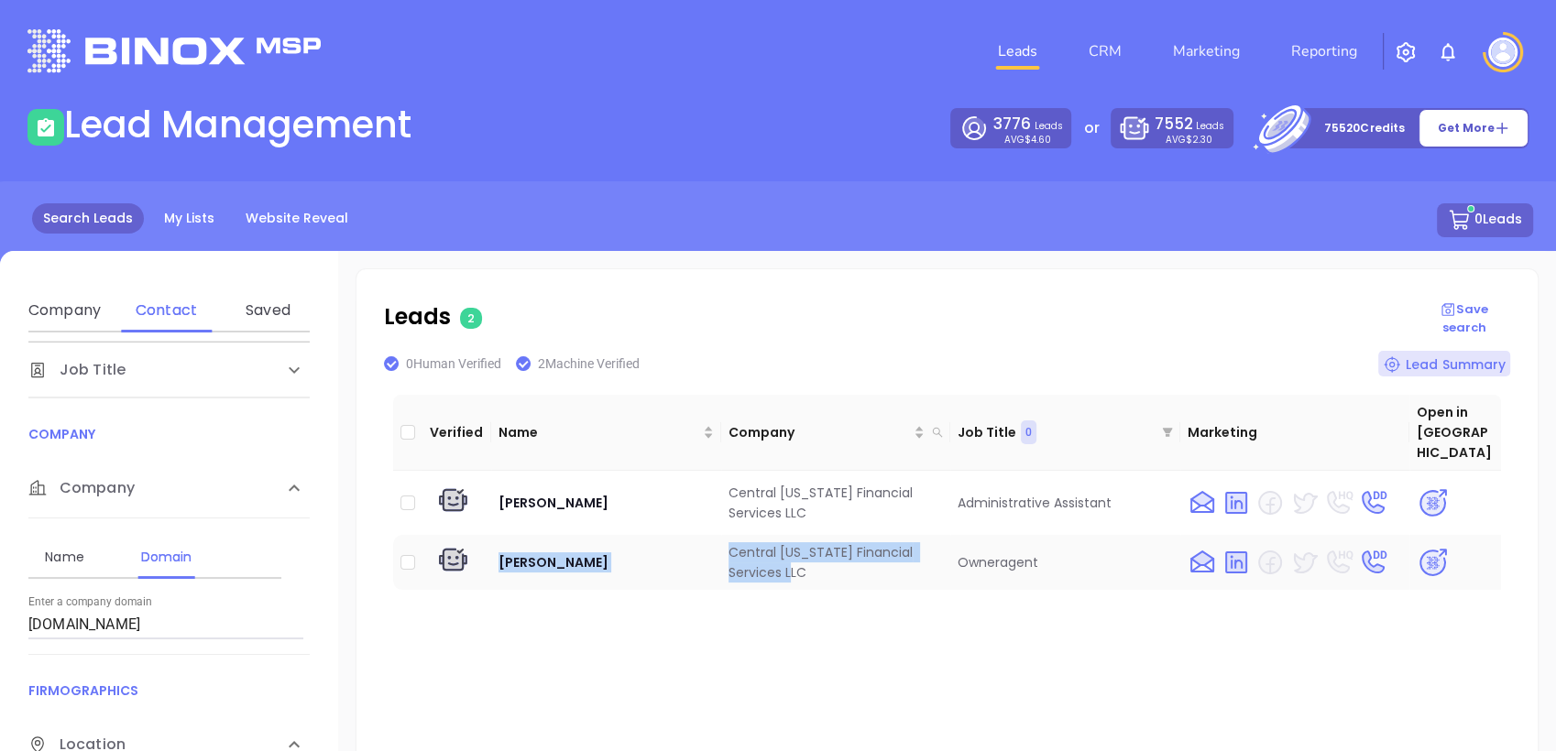
drag, startPoint x: 493, startPoint y: 539, endPoint x: 815, endPoint y: 553, distance: 322.9
click at [815, 553] on tr "Jonathan Mullins Central Virginia Financial Services LLC Owneragent" at bounding box center [947, 562] width 1108 height 55
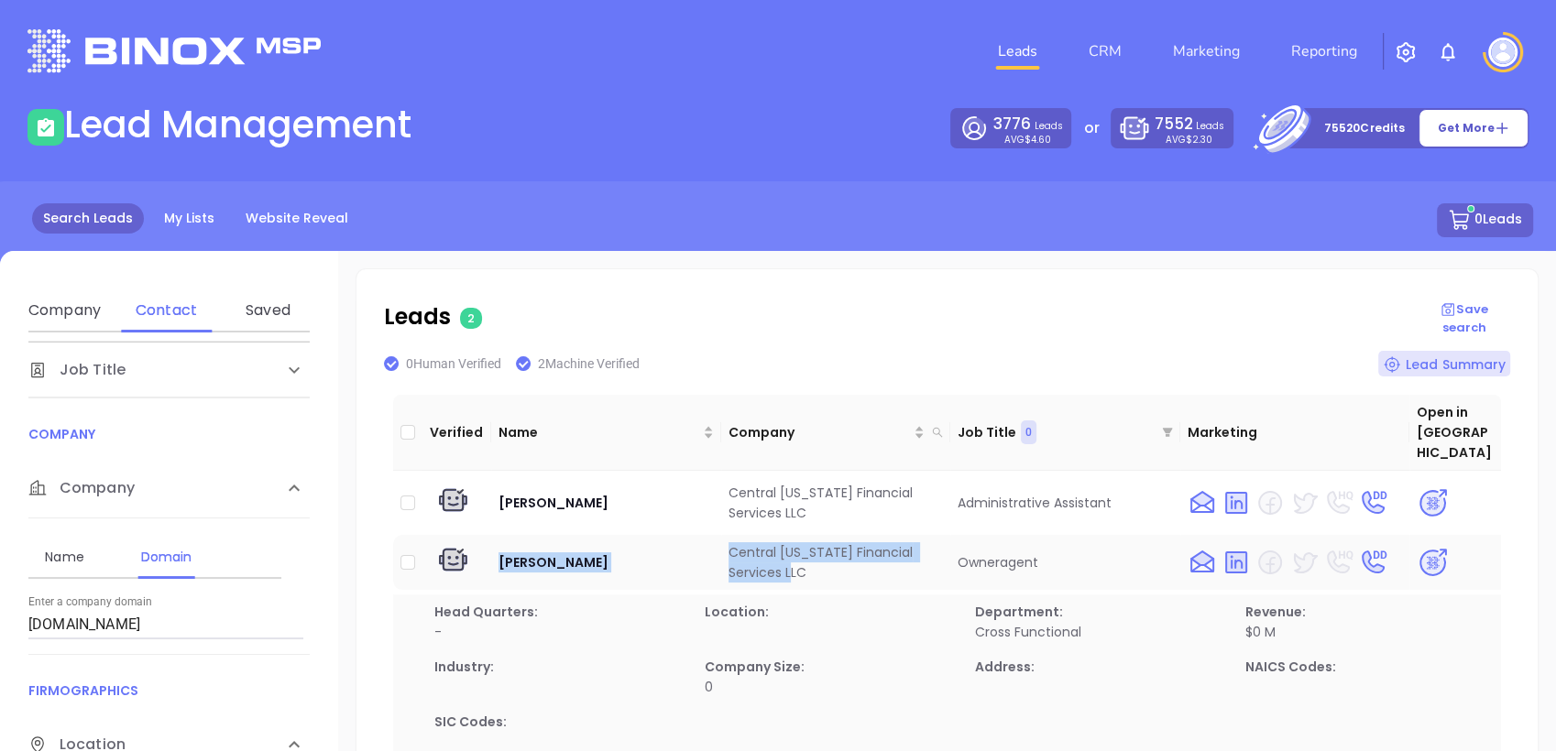
copy tr "Jonathan Mullins Central Virginia Financial Services LLC"
click at [1417, 547] on img at bounding box center [1433, 563] width 32 height 32
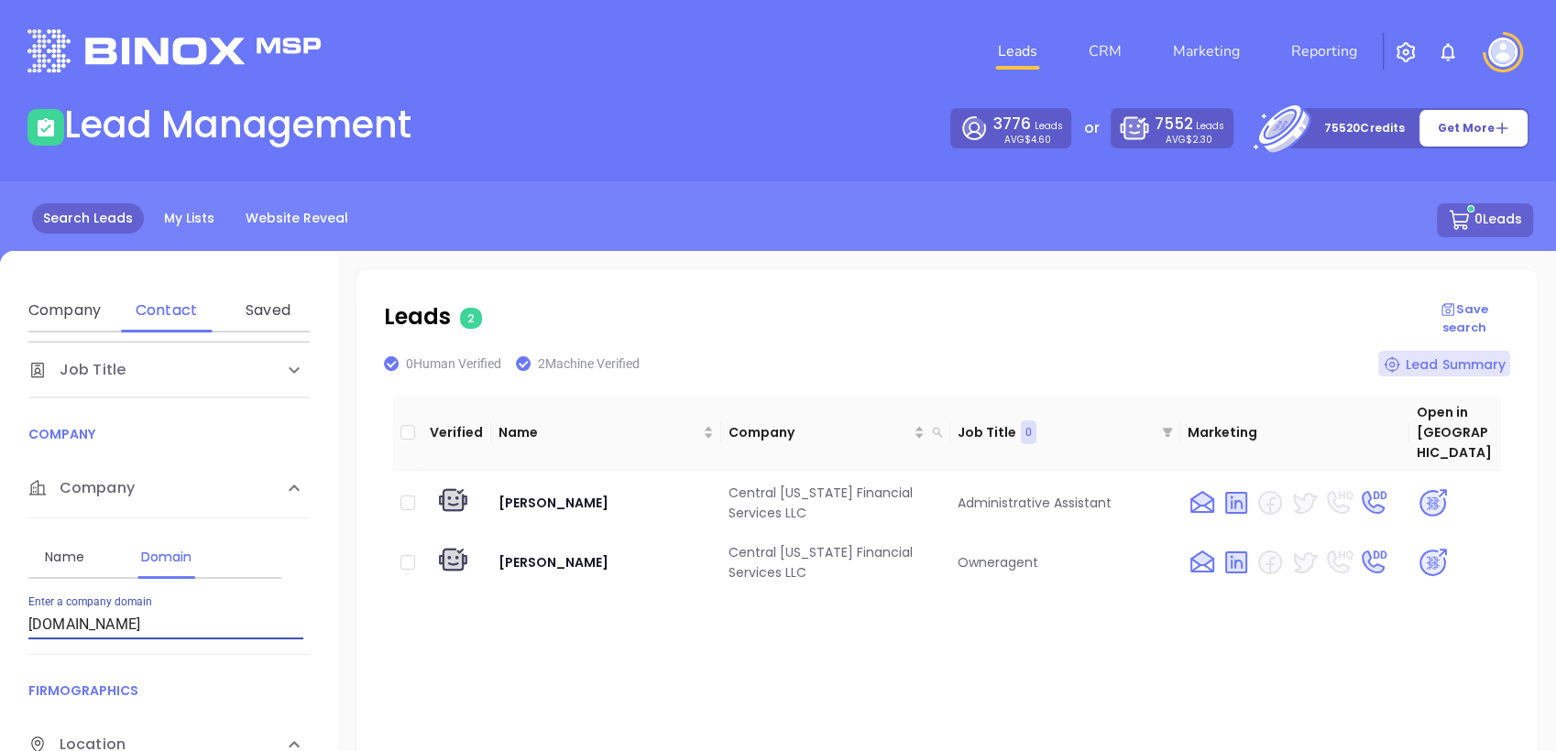
drag, startPoint x: 81, startPoint y: 625, endPoint x: -5, endPoint y: 640, distance: 86.6
click at [0, 640] on html "Leads CRM Marketing Reporting Financial Leads Leads Lead Management 3776 Leads …" at bounding box center [778, 375] width 1556 height 751
paste input "ashcraftinsurance.com"
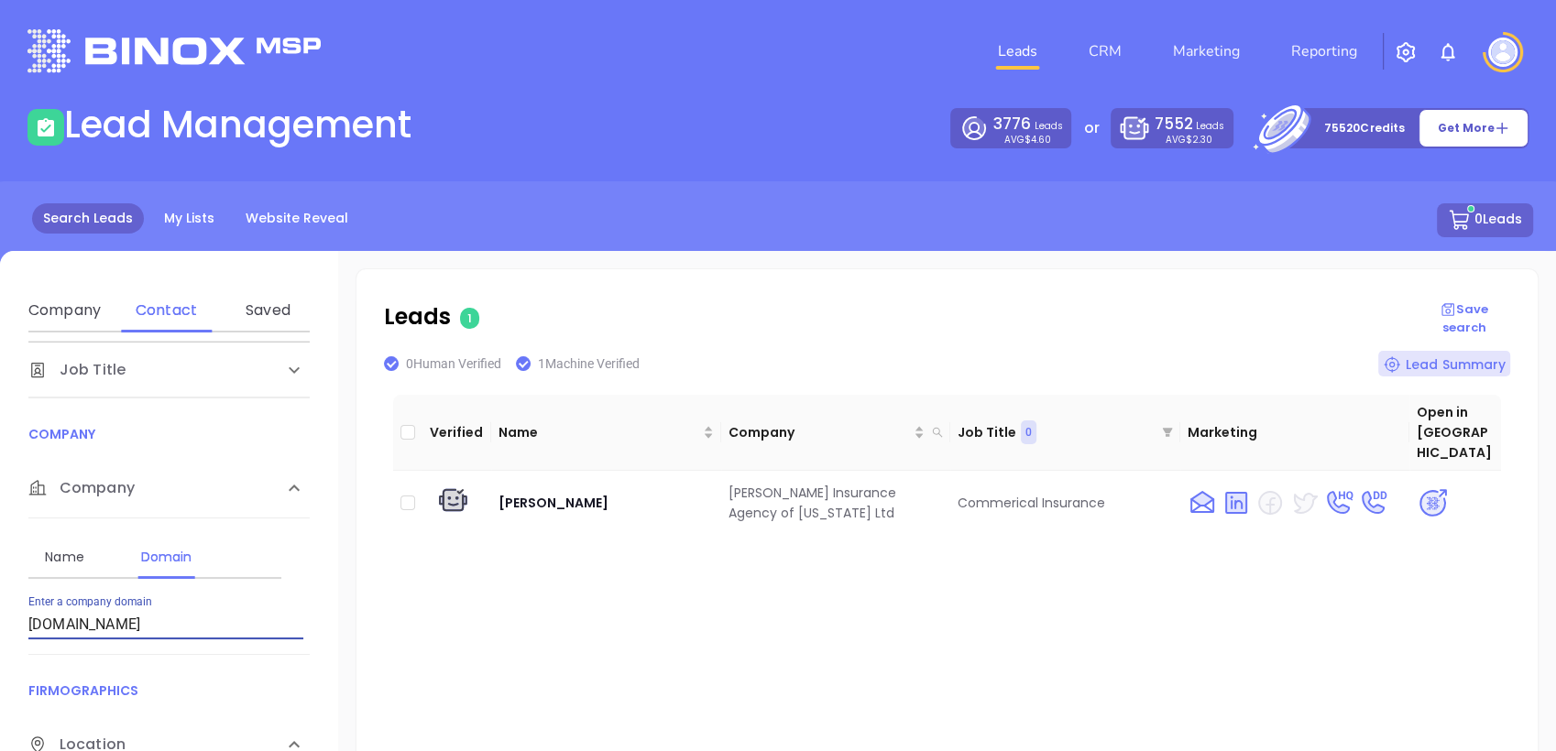
click at [200, 620] on input "ashcraftinsurance.com" at bounding box center [165, 624] width 275 height 29
type input "a"
paste input "Gibrall.com"
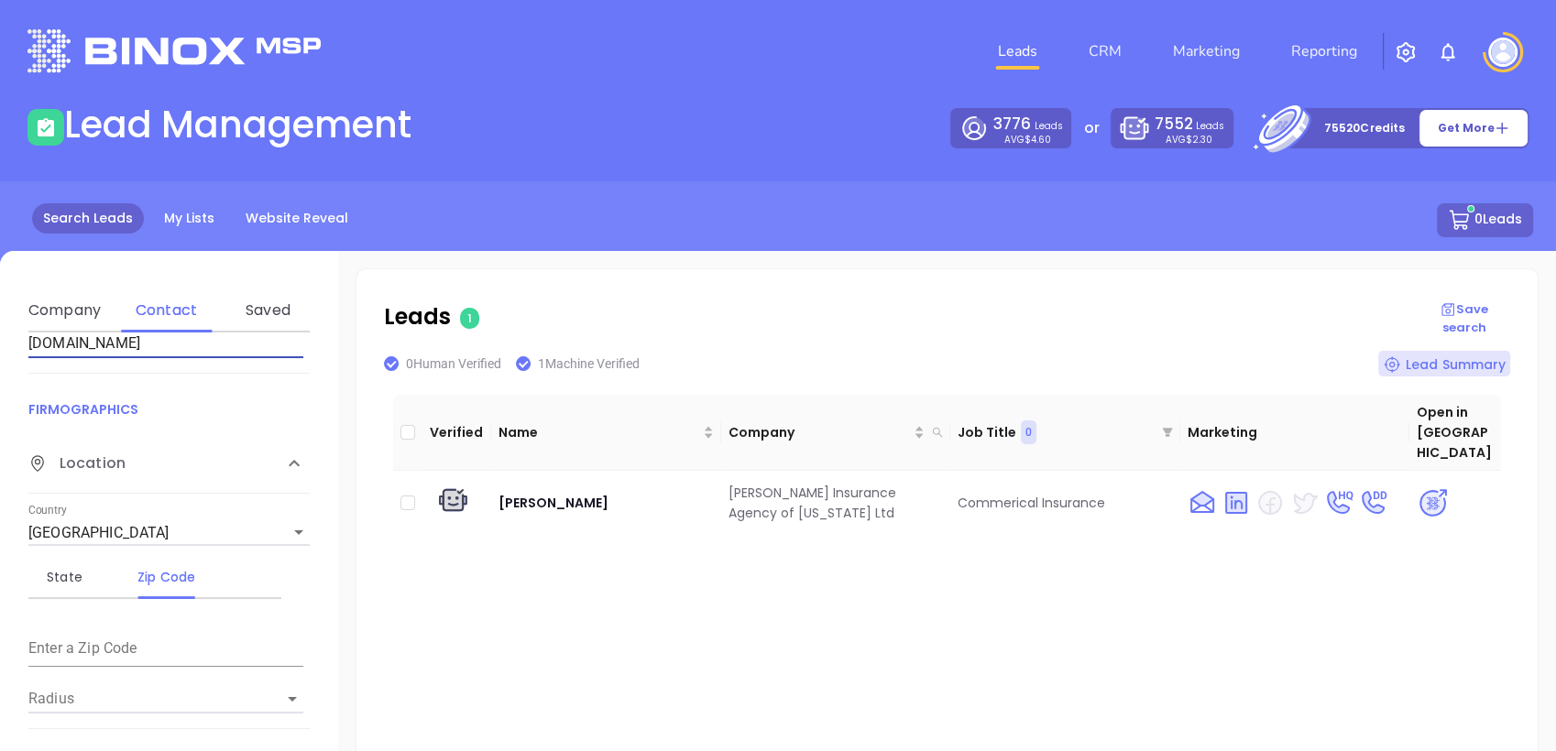
scroll to position [315, 0]
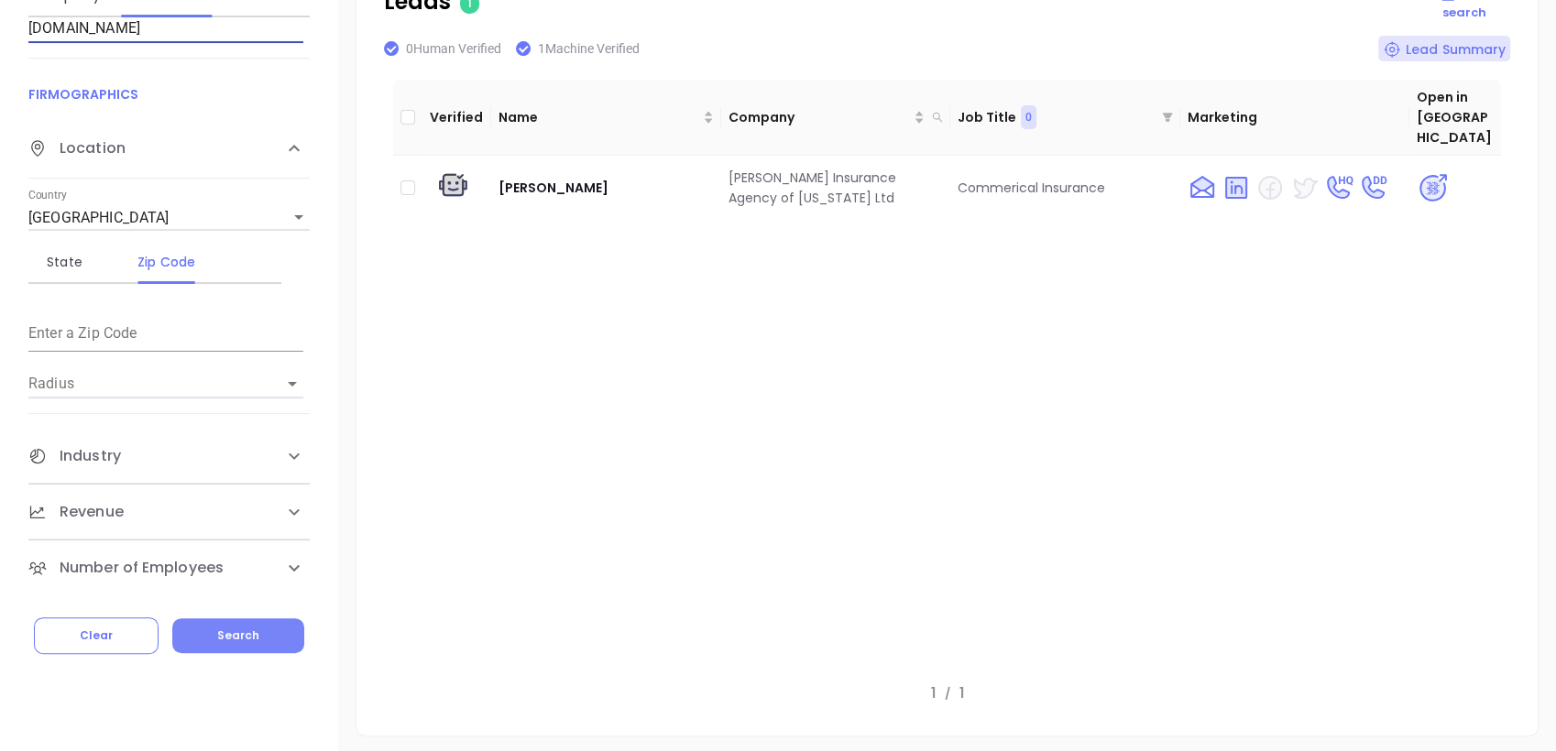
type input "Gibrall.com"
click at [268, 634] on button "Search" at bounding box center [238, 635] width 132 height 35
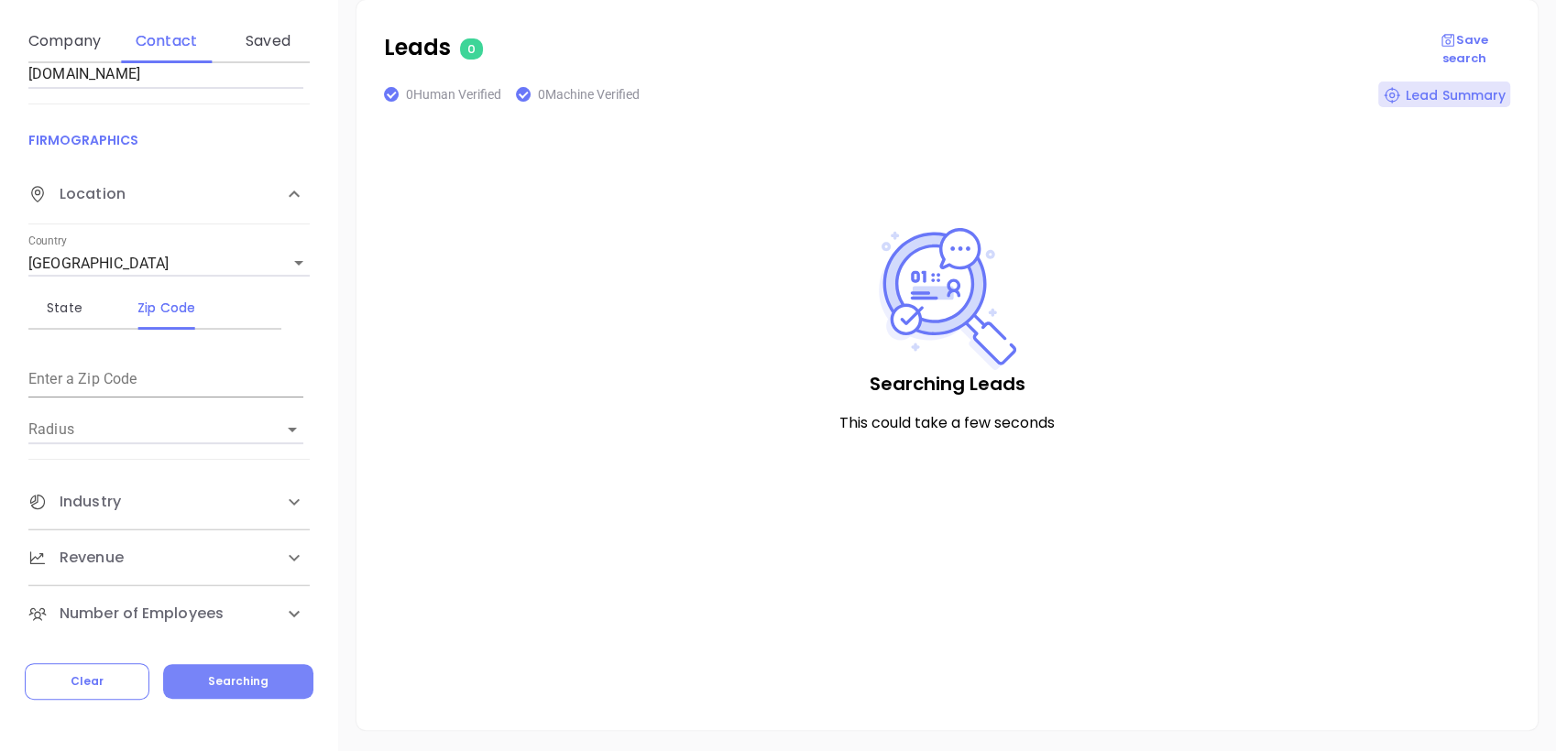
scroll to position [268, 0]
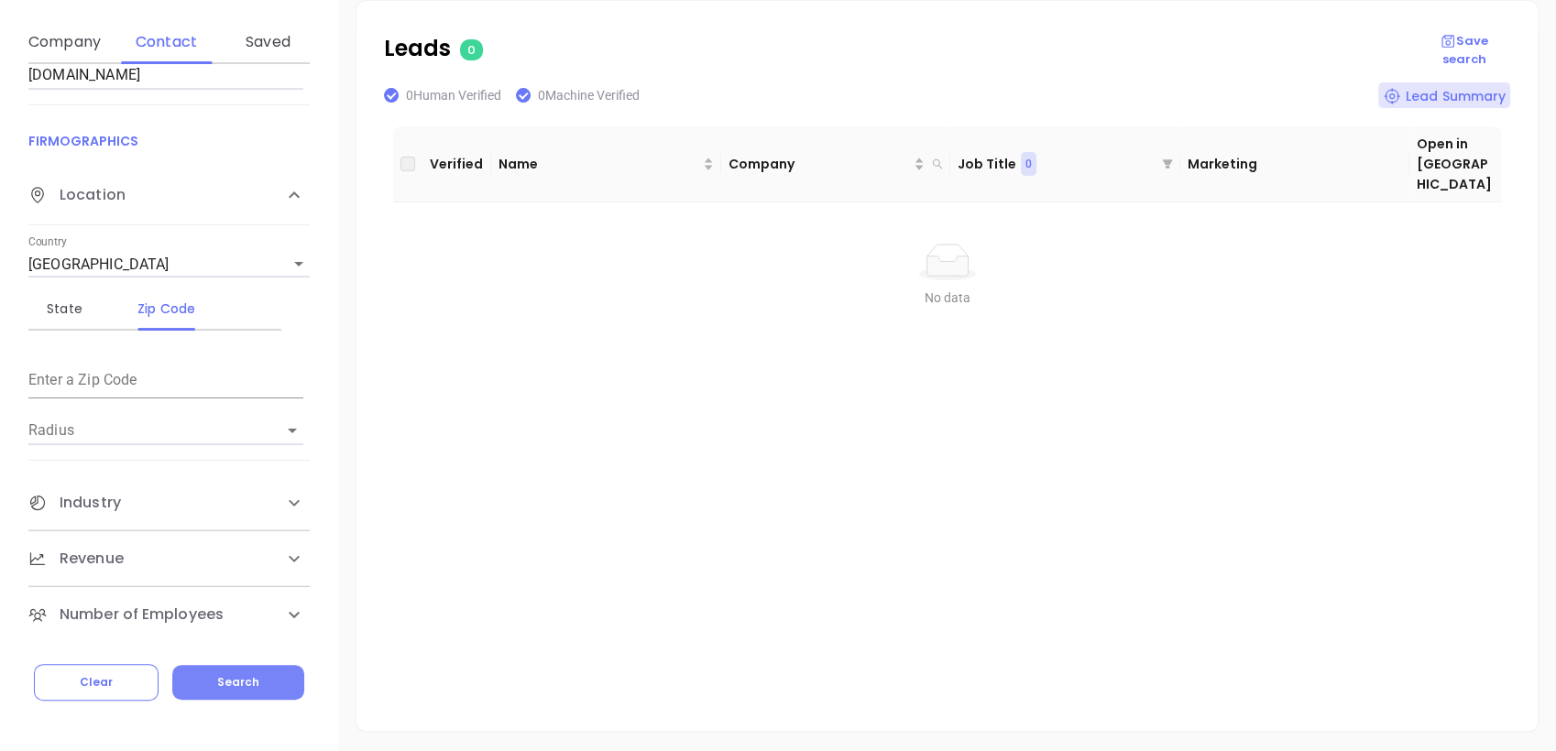
click at [242, 681] on span "Search" at bounding box center [238, 682] width 42 height 16
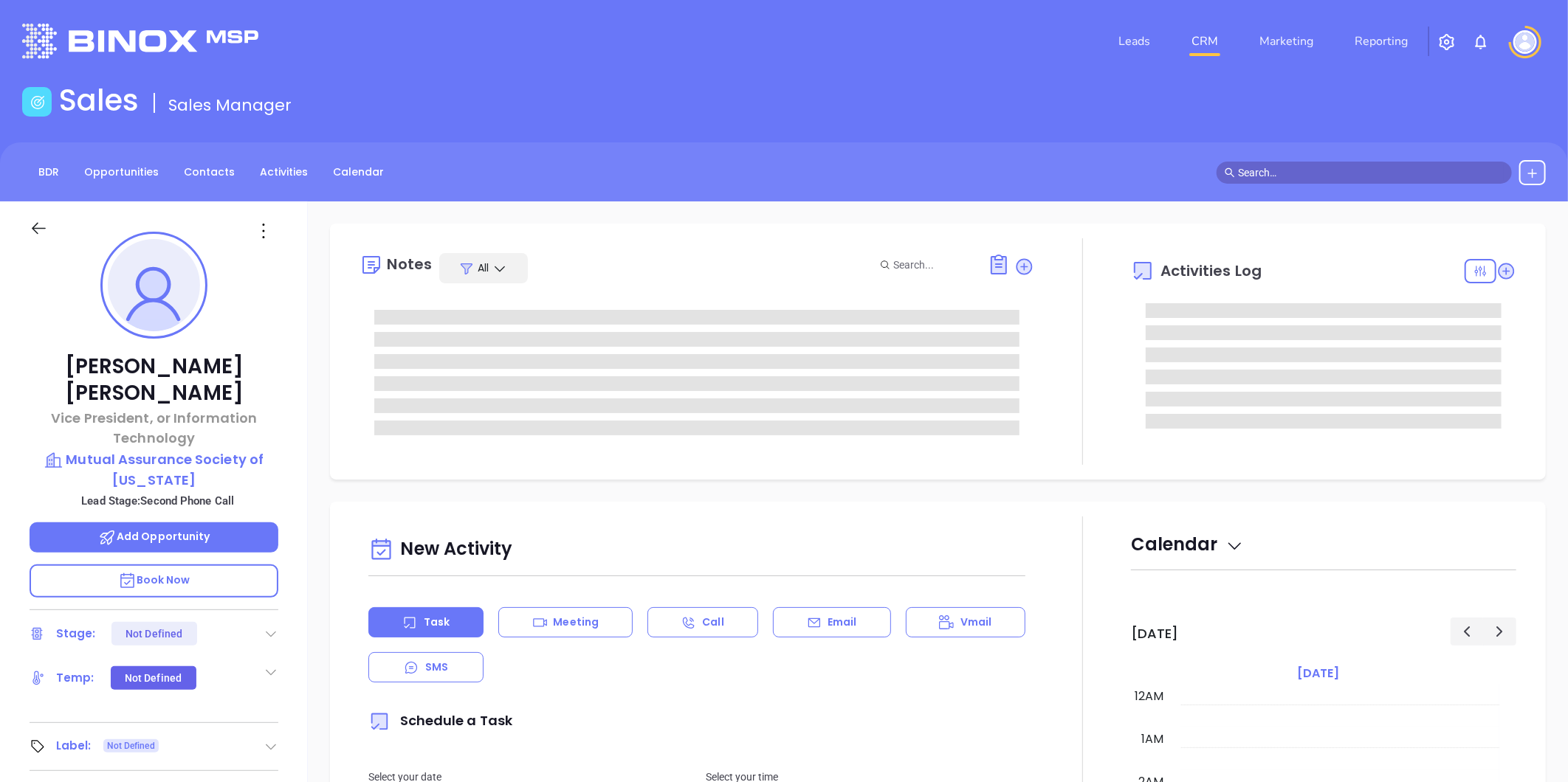
type input "[DATE]"
type input "Liz Cruz"
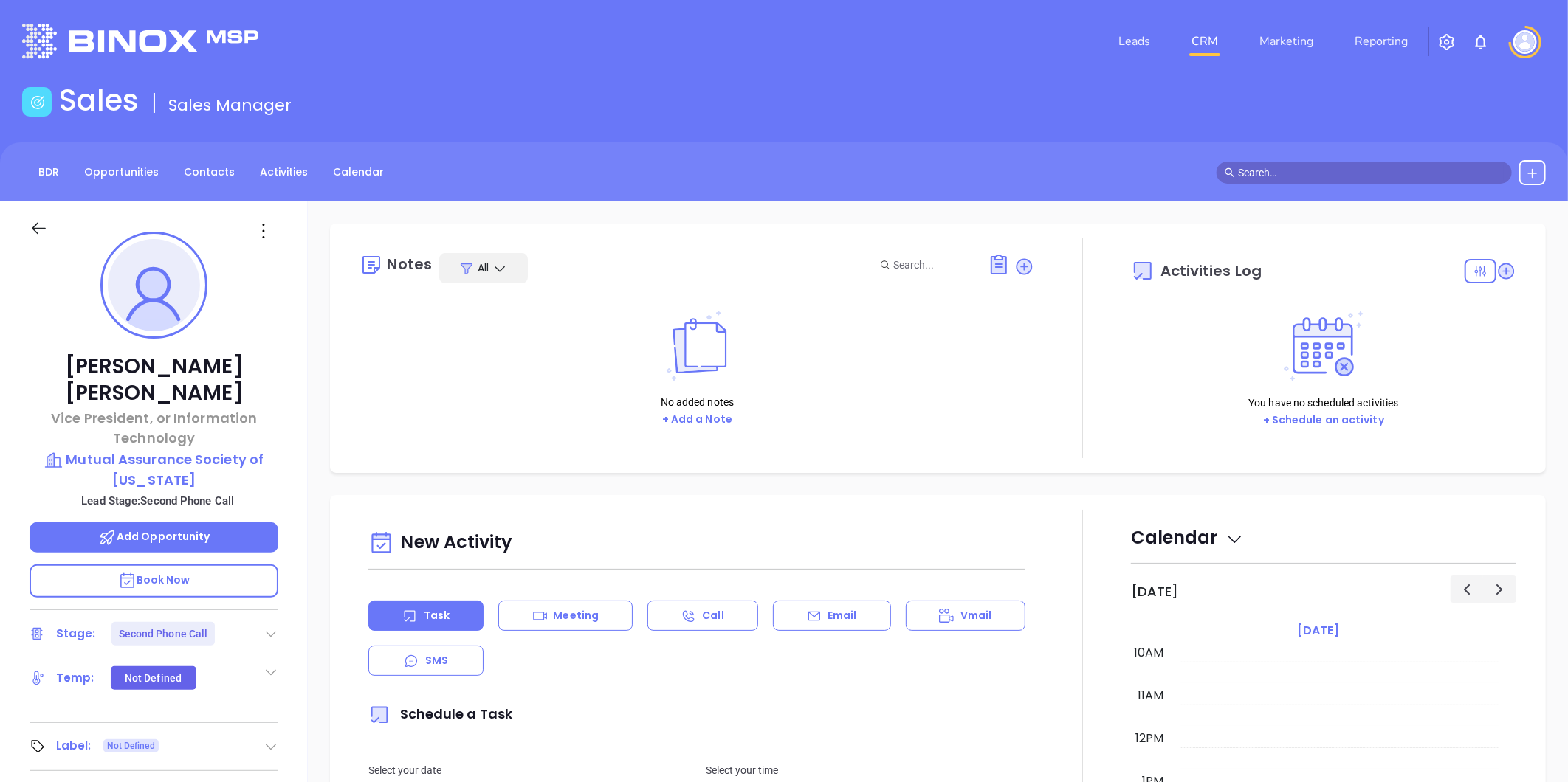
click at [267, 627] on icon at bounding box center [271, 634] width 15 height 14
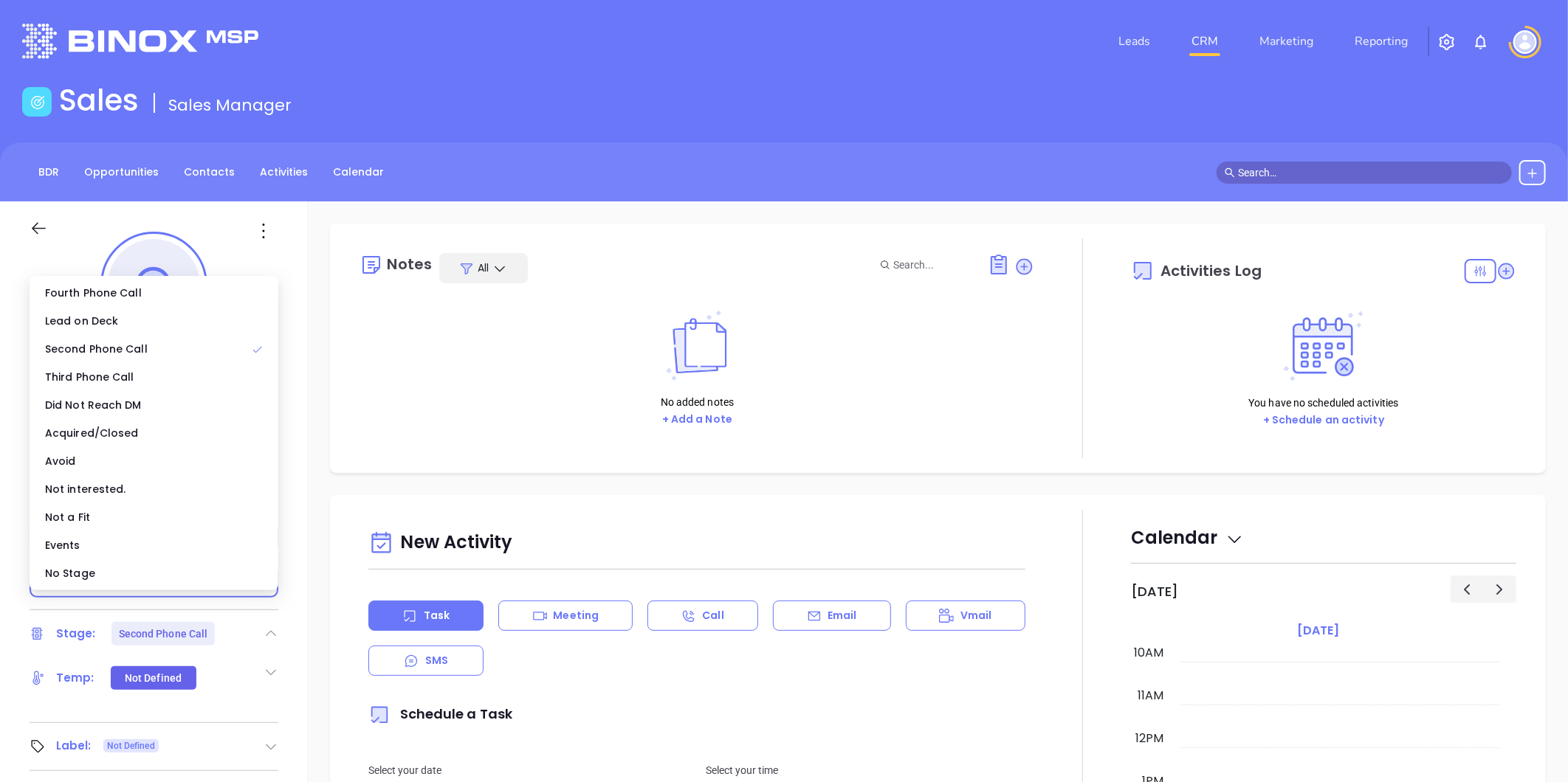
click at [189, 571] on div "No Stage" at bounding box center [153, 573] width 243 height 28
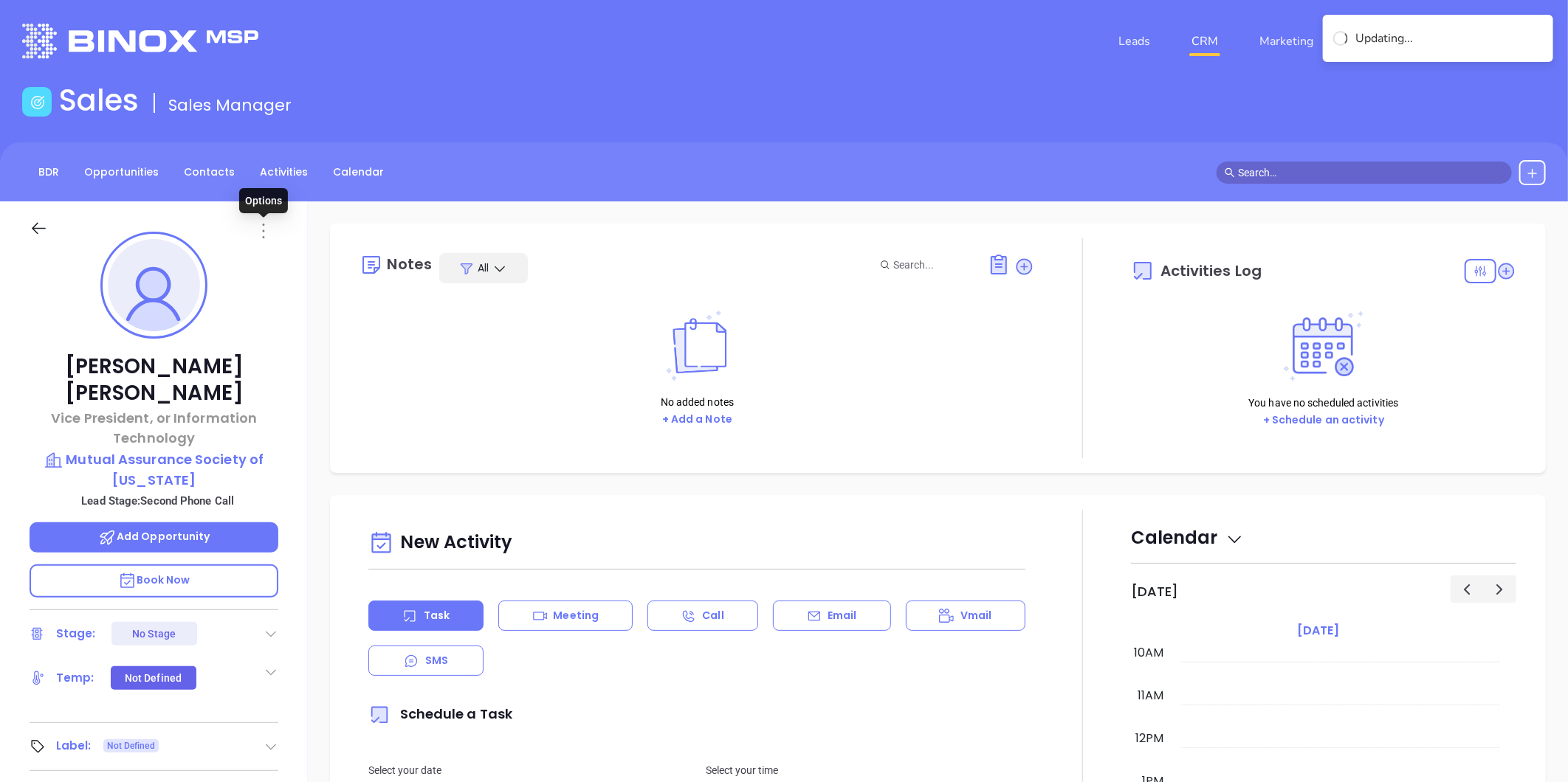
click at [263, 232] on icon at bounding box center [263, 231] width 2 height 14
click at [294, 385] on div "Edit" at bounding box center [336, 389] width 145 height 16
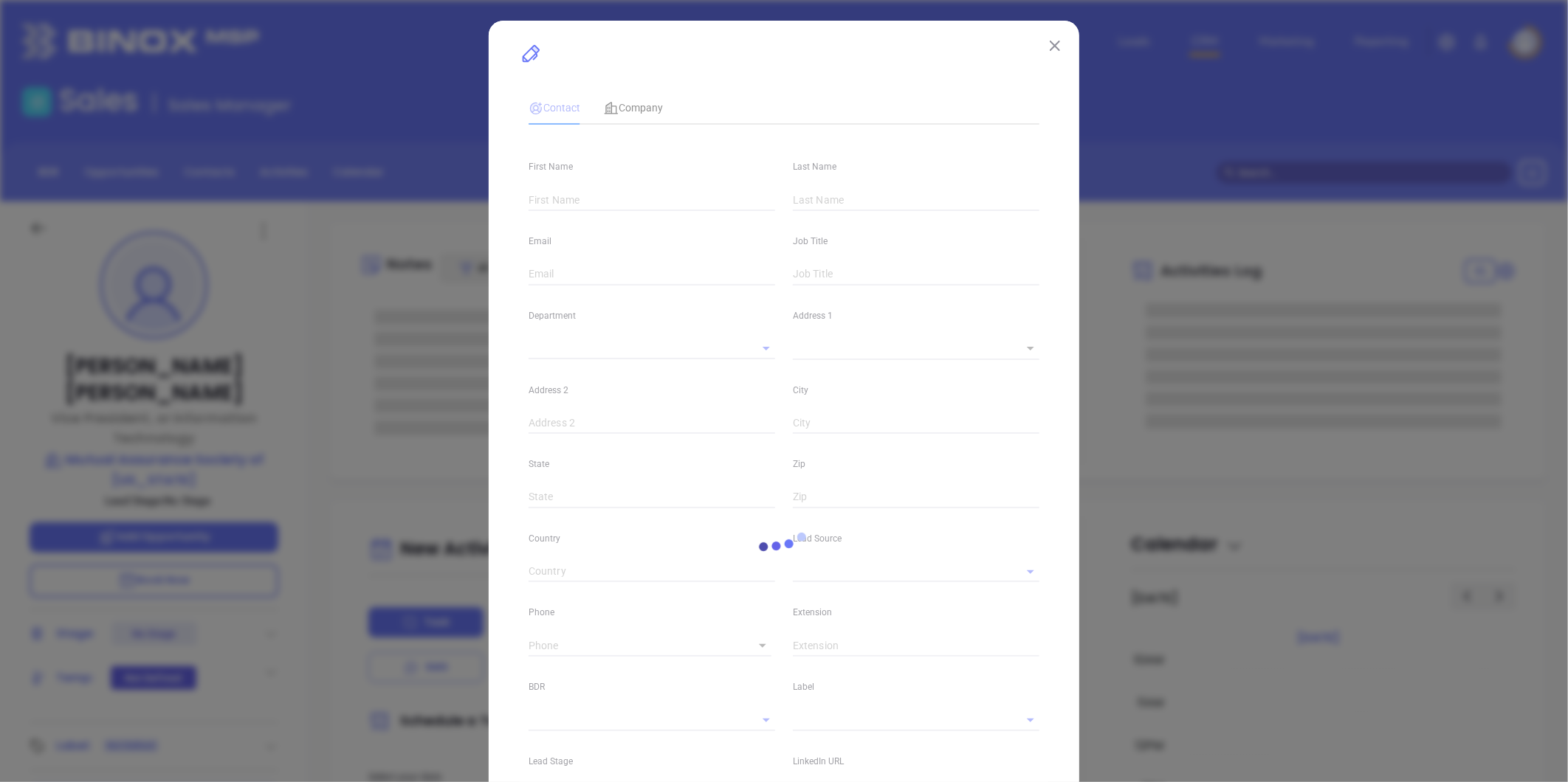
type input "Jon"
type input "Sisk"
type input "jsisk@mutual-assurance.com"
type input "Vice President, or Information Technology"
type input "1"
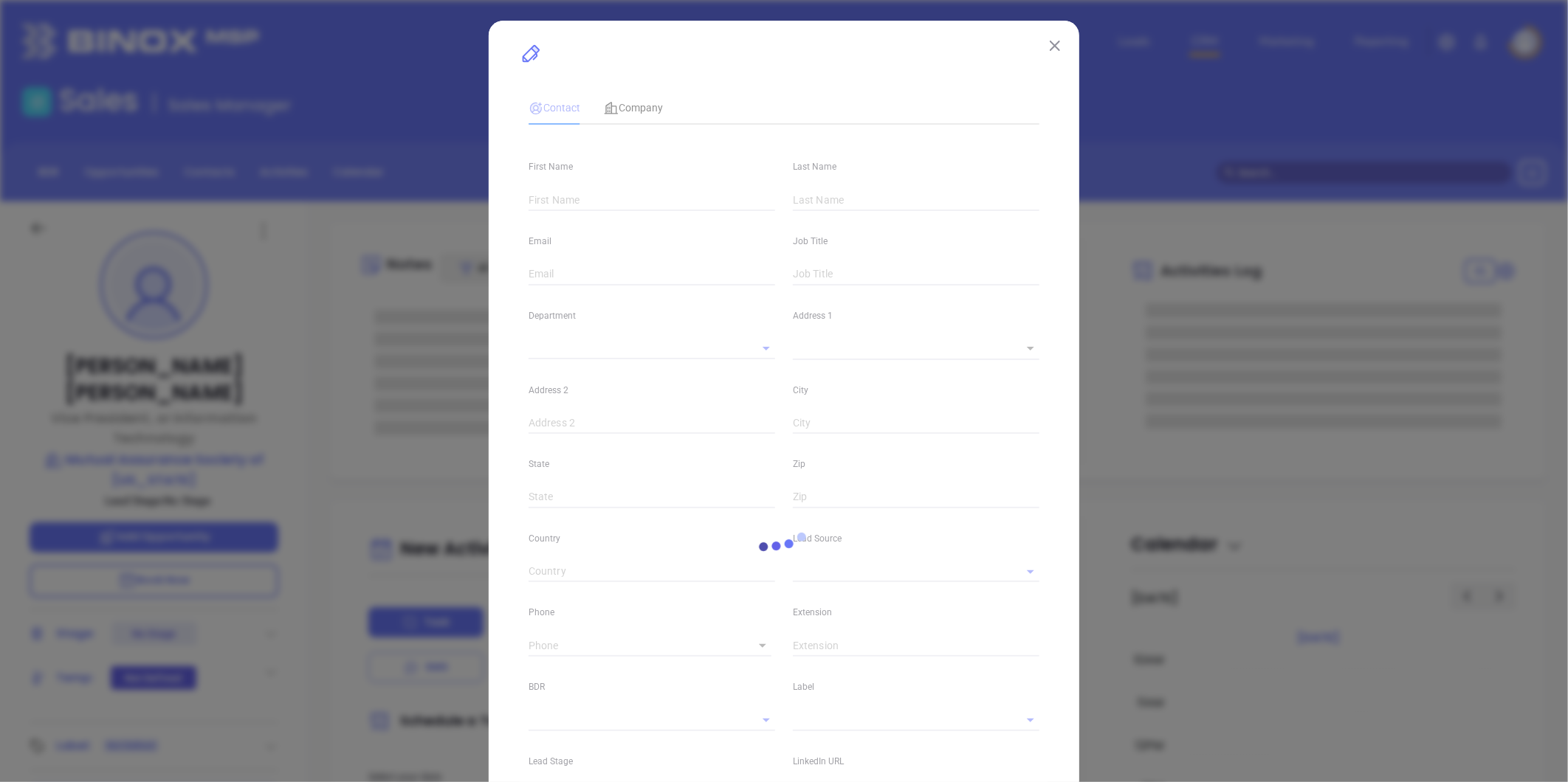
type input "linkedin.com/in/josisk"
type input "Marketing"
type input "Website Reveal"
type input "undefined undefined"
type input "(804) 213-3694"
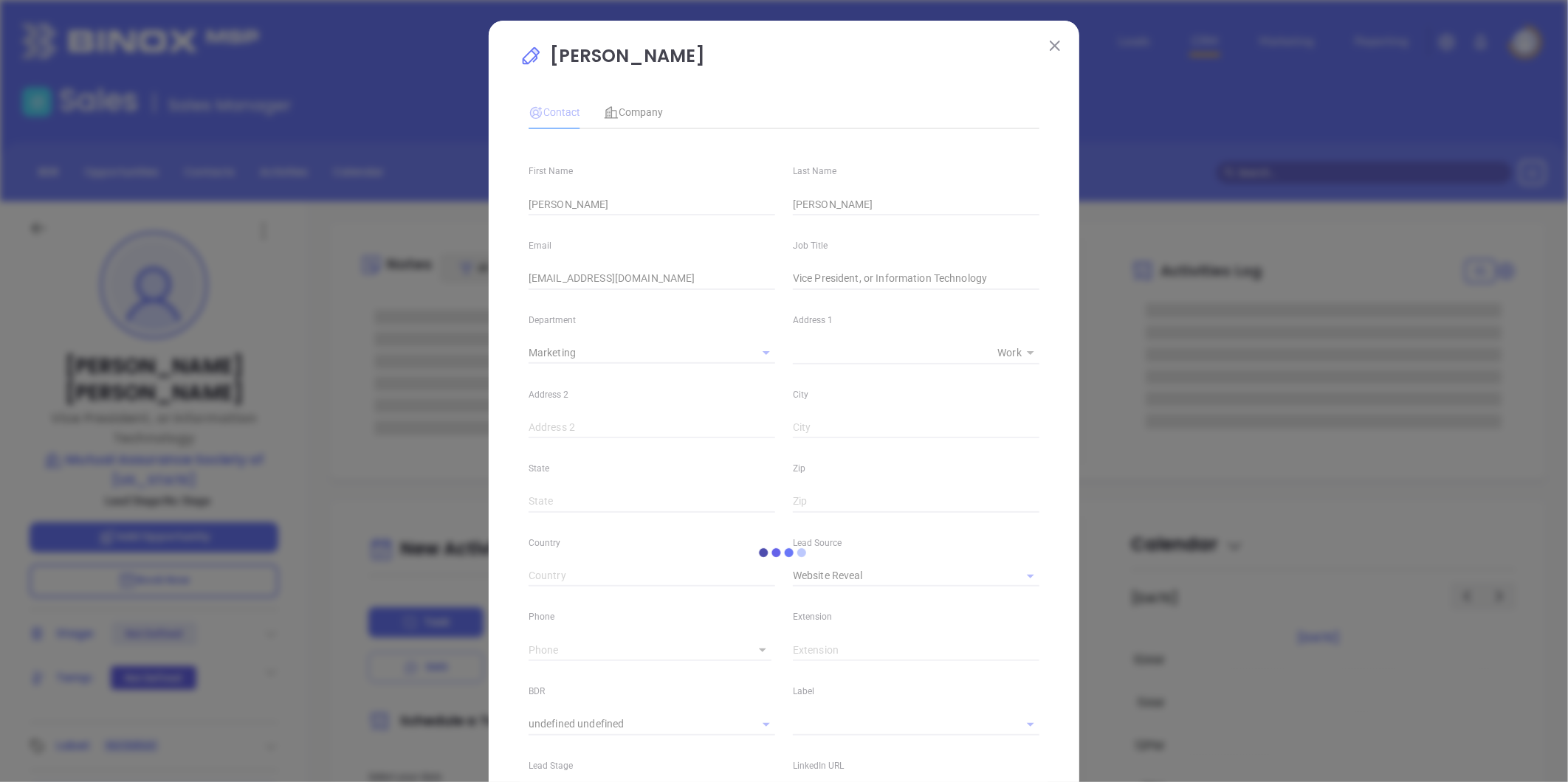
type input "1"
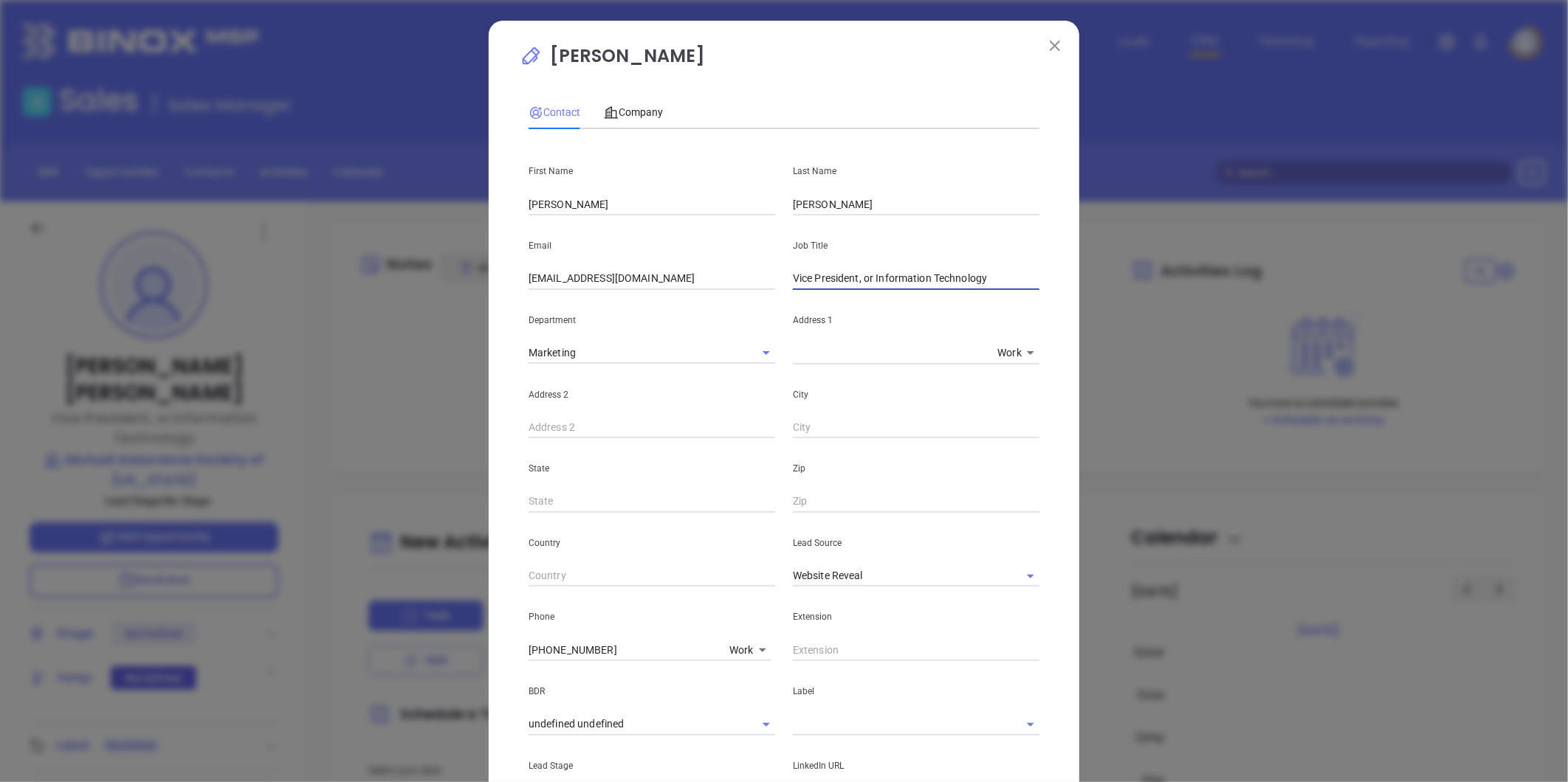
drag, startPoint x: 869, startPoint y: 280, endPoint x: 785, endPoint y: 290, distance: 84.6
click at [785, 290] on div "First Name Jon Last Name Sisk Email jsisk@mutual-assurance.com Job Title Vice P…" at bounding box center [784, 549] width 511 height 817
click at [785, 290] on div "Address 1 x Work 1" at bounding box center [916, 327] width 264 height 75
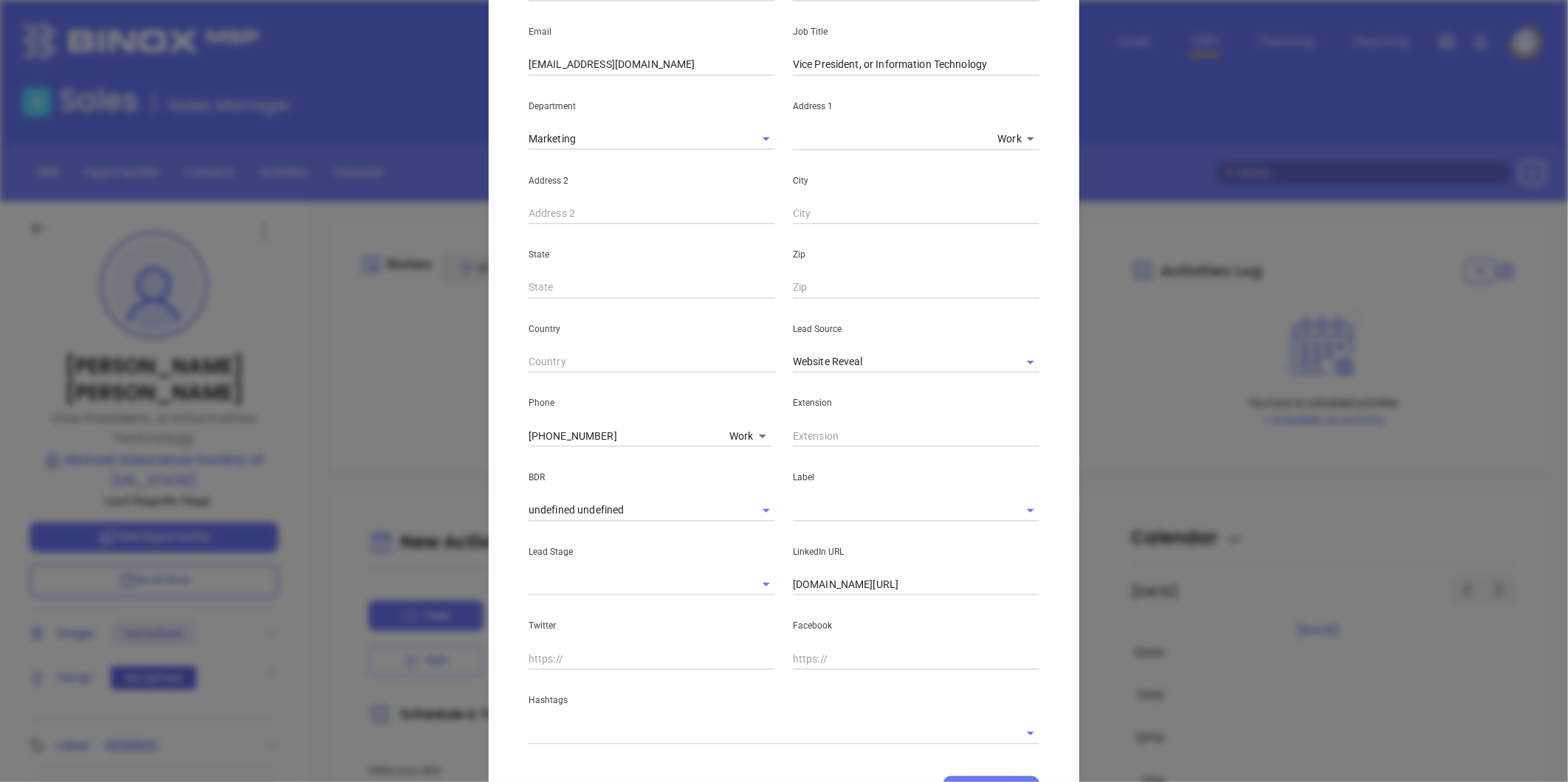
scroll to position [0, 0]
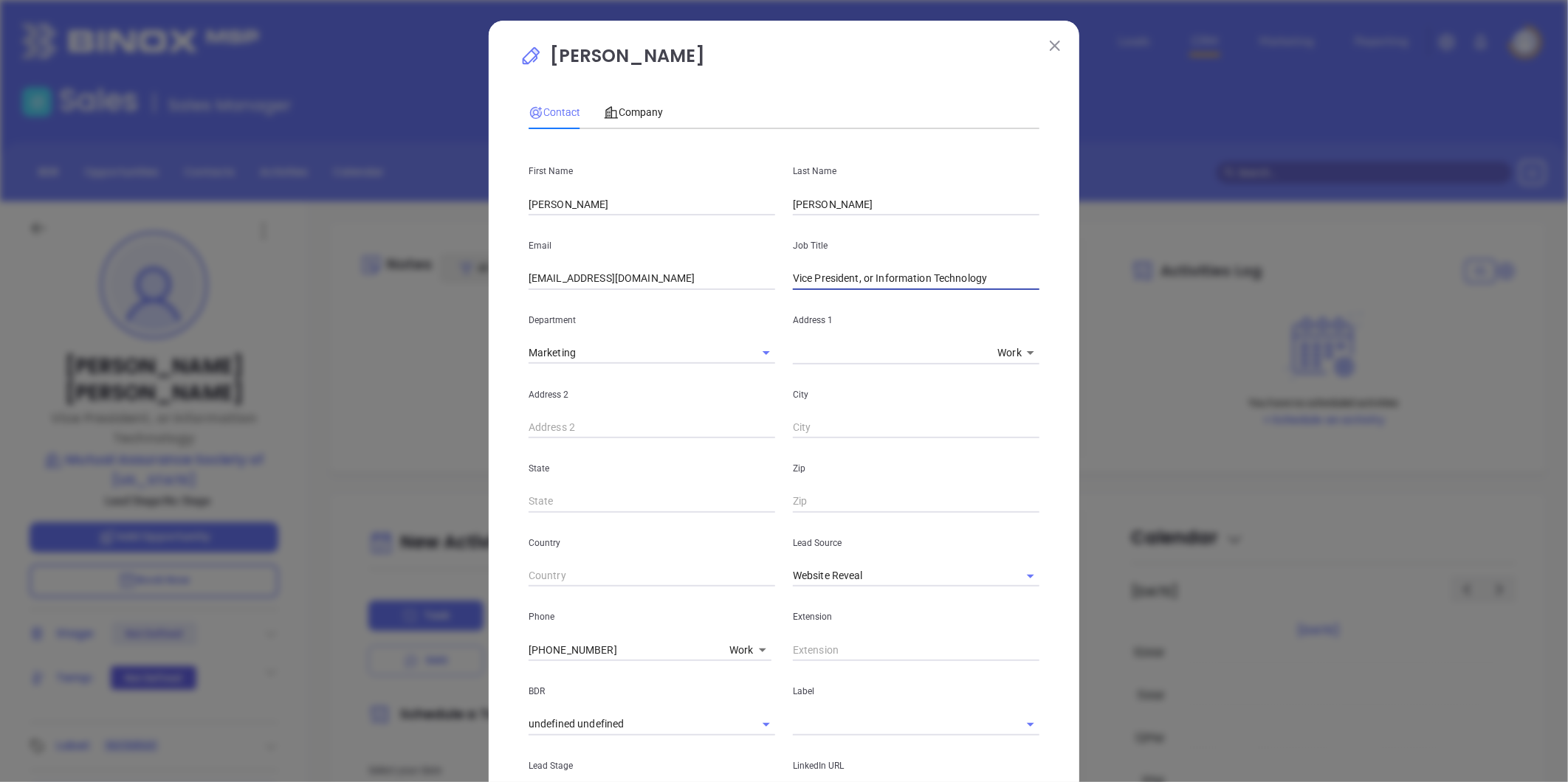
click at [811, 286] on input "Vice President, or Information Technology" at bounding box center [916, 279] width 247 height 22
drag, startPoint x: 868, startPoint y: 280, endPoint x: 358, endPoint y: 312, distance: 511.0
click at [358, 312] on div "Jon Sisk Contact Company First Name Jon Last Name Sisk Email jsisk@mutual-assur…" at bounding box center [784, 391] width 1568 height 782
drag, startPoint x: 1008, startPoint y: 574, endPoint x: 985, endPoint y: 573, distance: 23.0
click at [1007, 573] on icon "Clear" at bounding box center [1011, 576] width 9 height 9
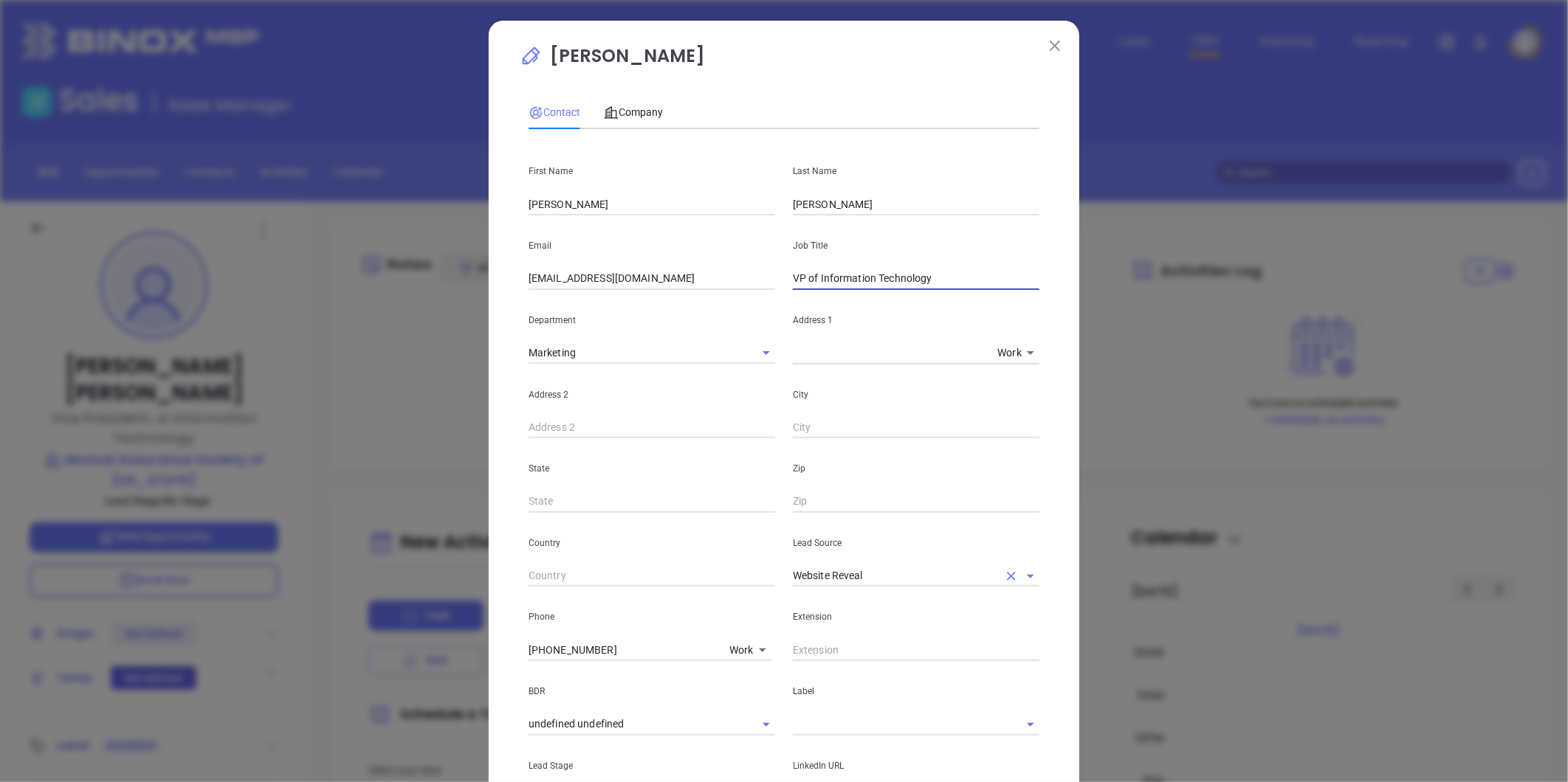
type input "VP of Information Technology"
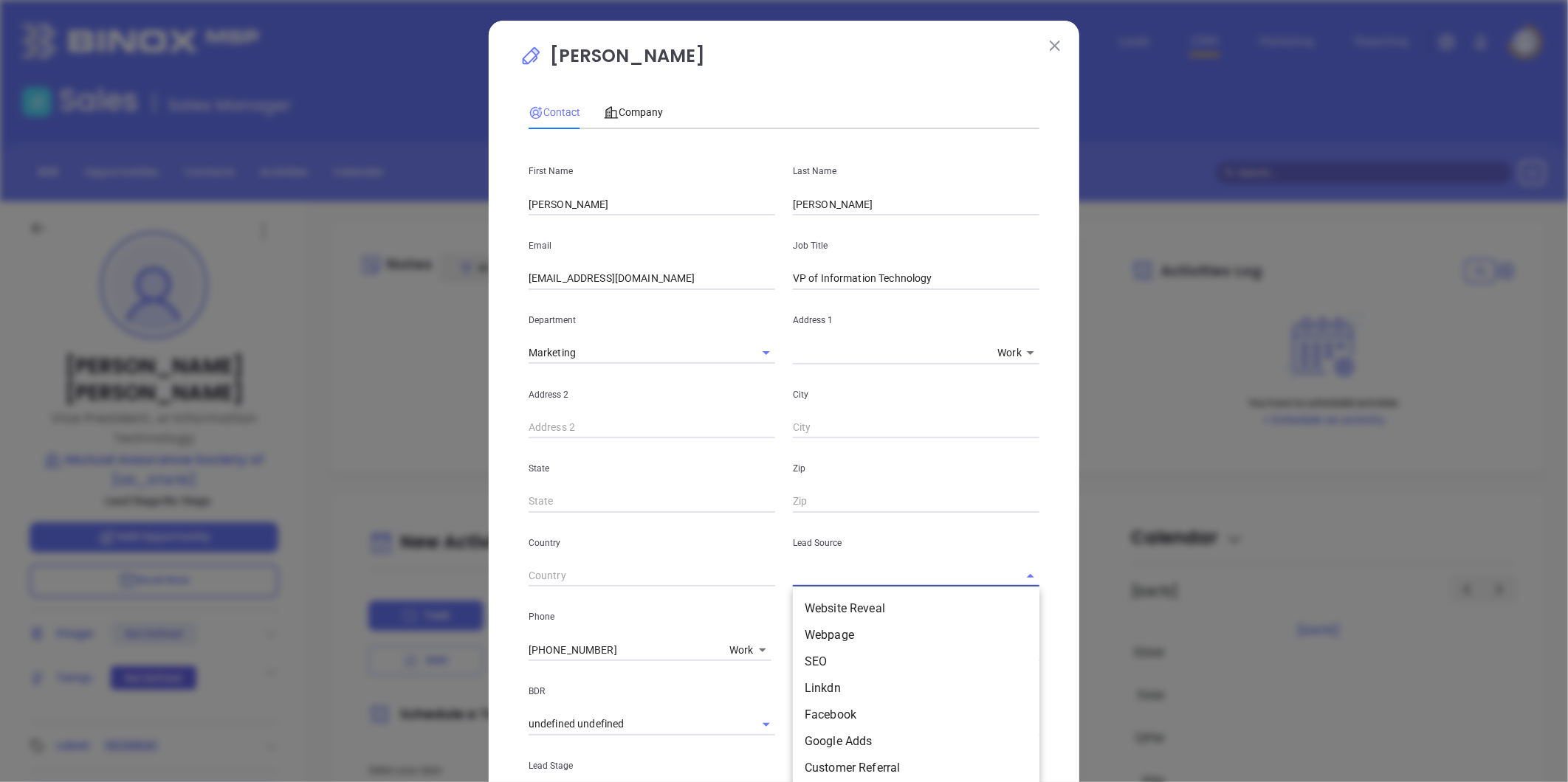
click at [923, 579] on input "text" at bounding box center [895, 576] width 205 height 22
click at [823, 630] on li "Binox" at bounding box center [916, 628] width 247 height 27
type input "Binox"
click at [802, 724] on input "text" at bounding box center [895, 724] width 205 height 22
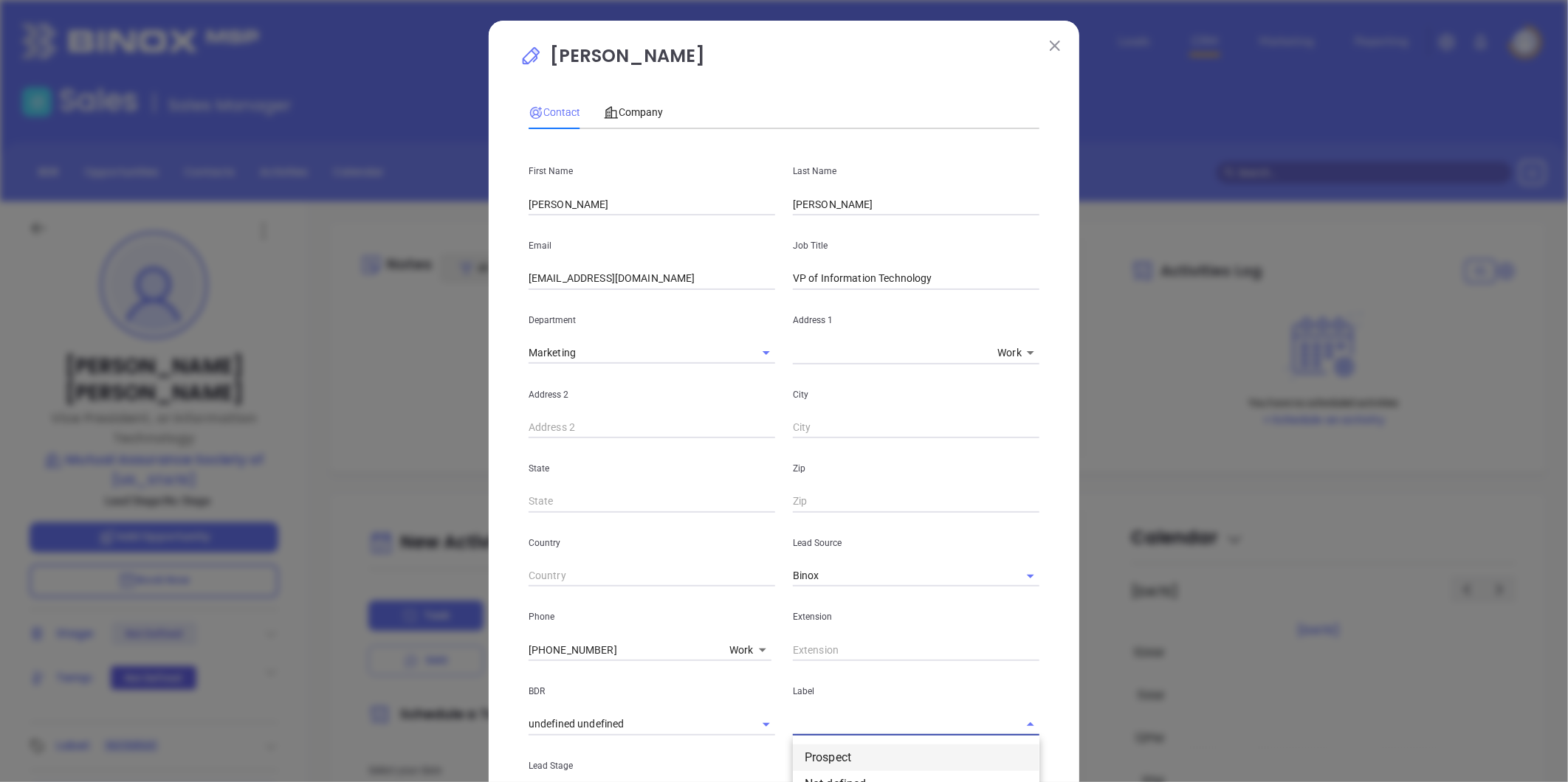
drag, startPoint x: 818, startPoint y: 759, endPoint x: 809, endPoint y: 643, distance: 116.3
click at [817, 756] on li "Prospect" at bounding box center [916, 758] width 247 height 27
drag, startPoint x: 616, startPoint y: 648, endPoint x: 381, endPoint y: 681, distance: 237.3
click at [381, 681] on div "Jon Sisk Contact Company First Name Jon Last Name Sisk Email jsisk@mutual-assur…" at bounding box center [784, 391] width 1568 height 782
type input "( ) -"
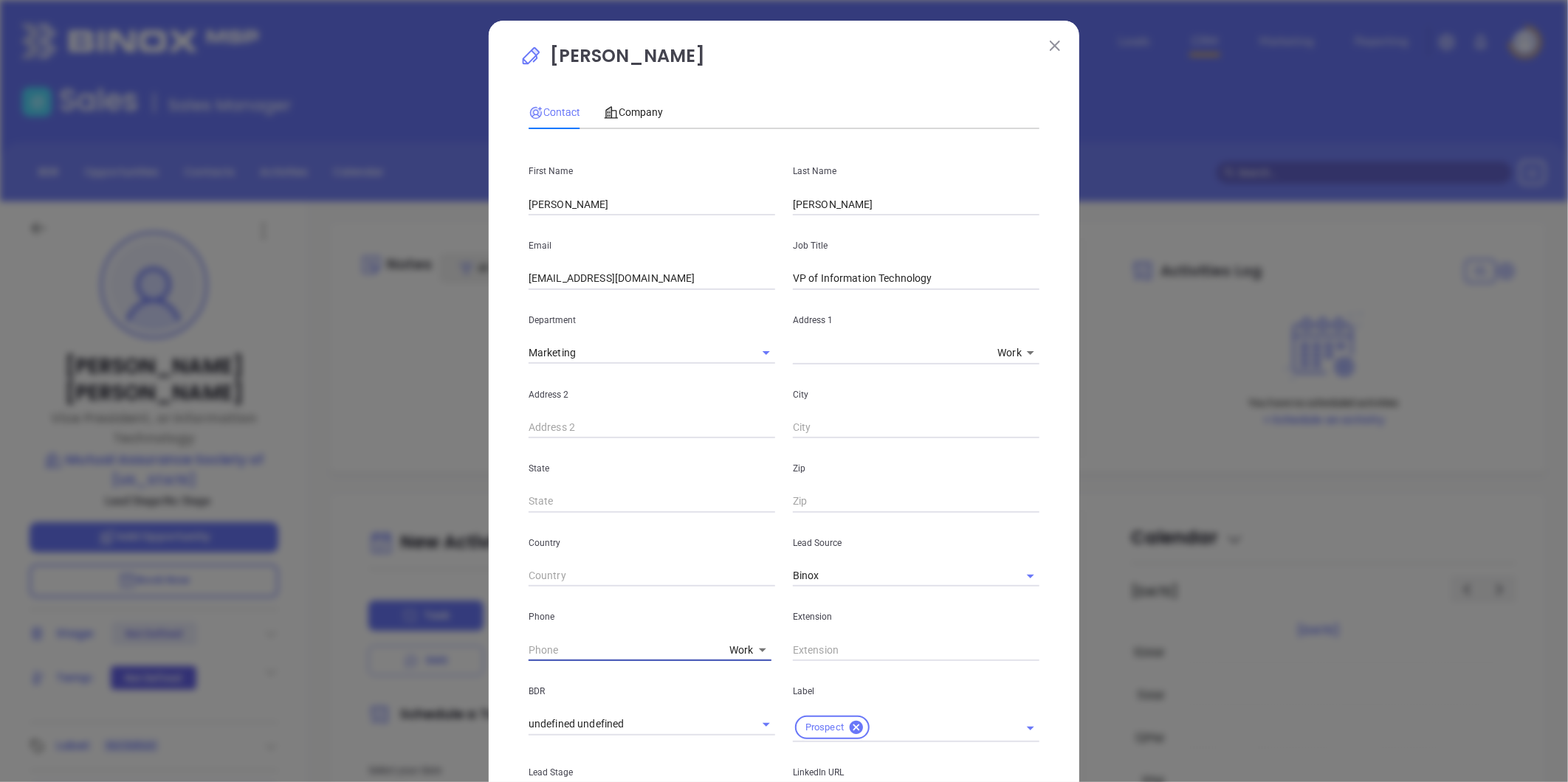
click at [736, 651] on body "Leads CRM Marketing Reporting Financial Leads Leads Sales Sales Manager BDR Opp…" at bounding box center [784, 391] width 1568 height 782
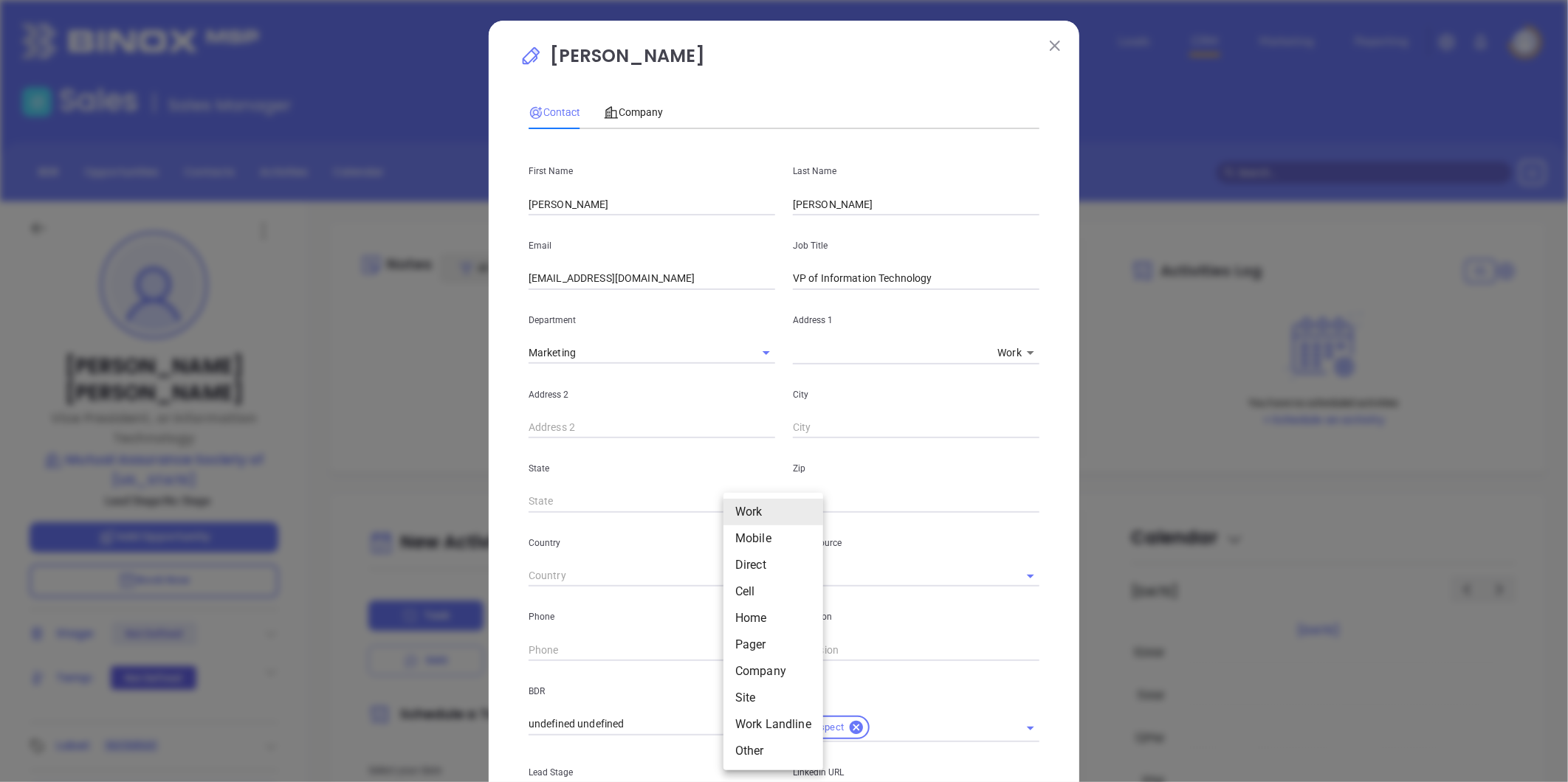
click at [745, 700] on li "Site" at bounding box center [774, 697] width 100 height 27
type input "11"
click at [595, 649] on input "( ) -" at bounding box center [629, 649] width 201 height 22
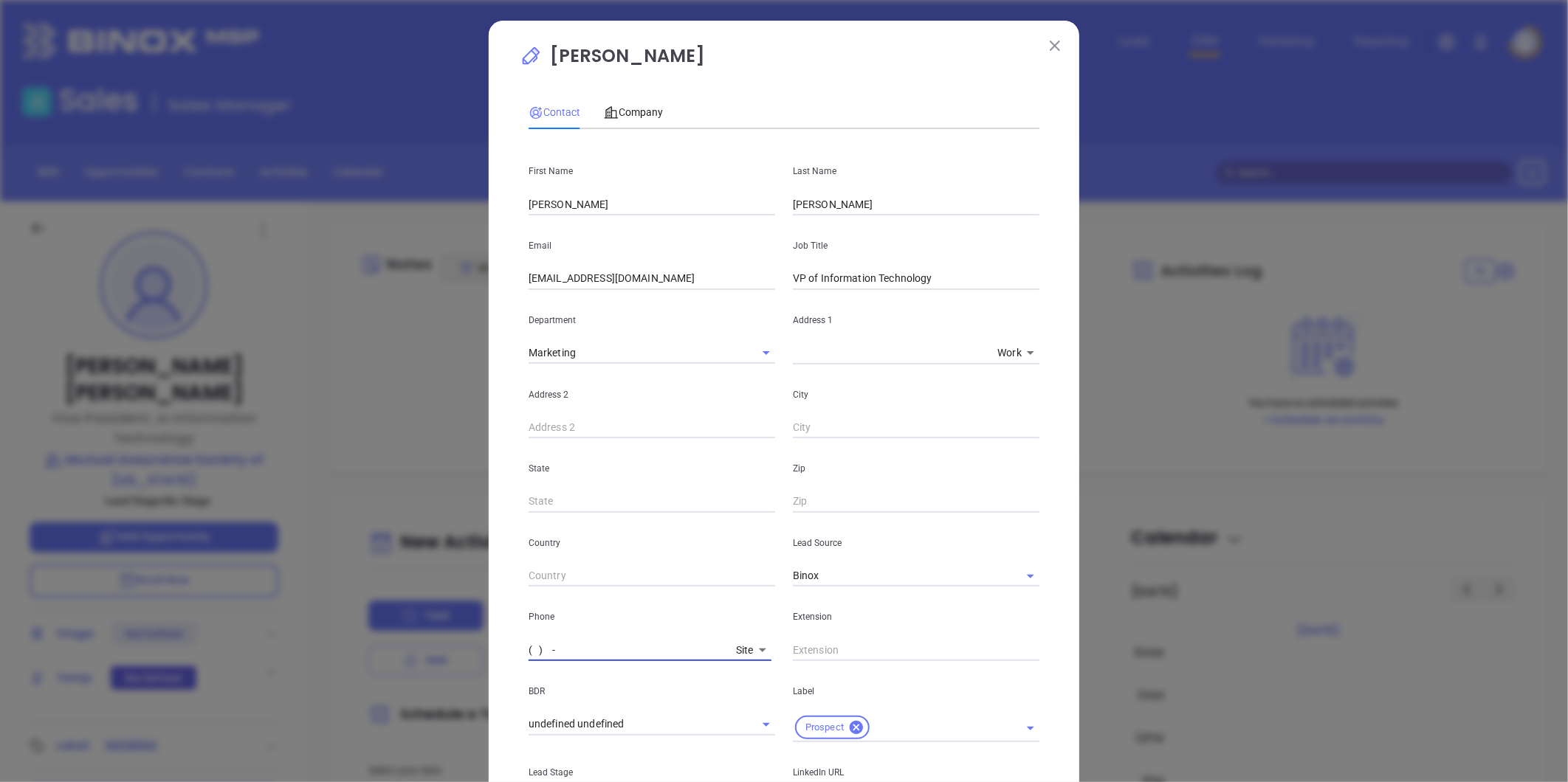
paste input "804) 355-1794"
type input "(804) 355-1794"
click at [637, 110] on span "Company" at bounding box center [633, 112] width 59 height 12
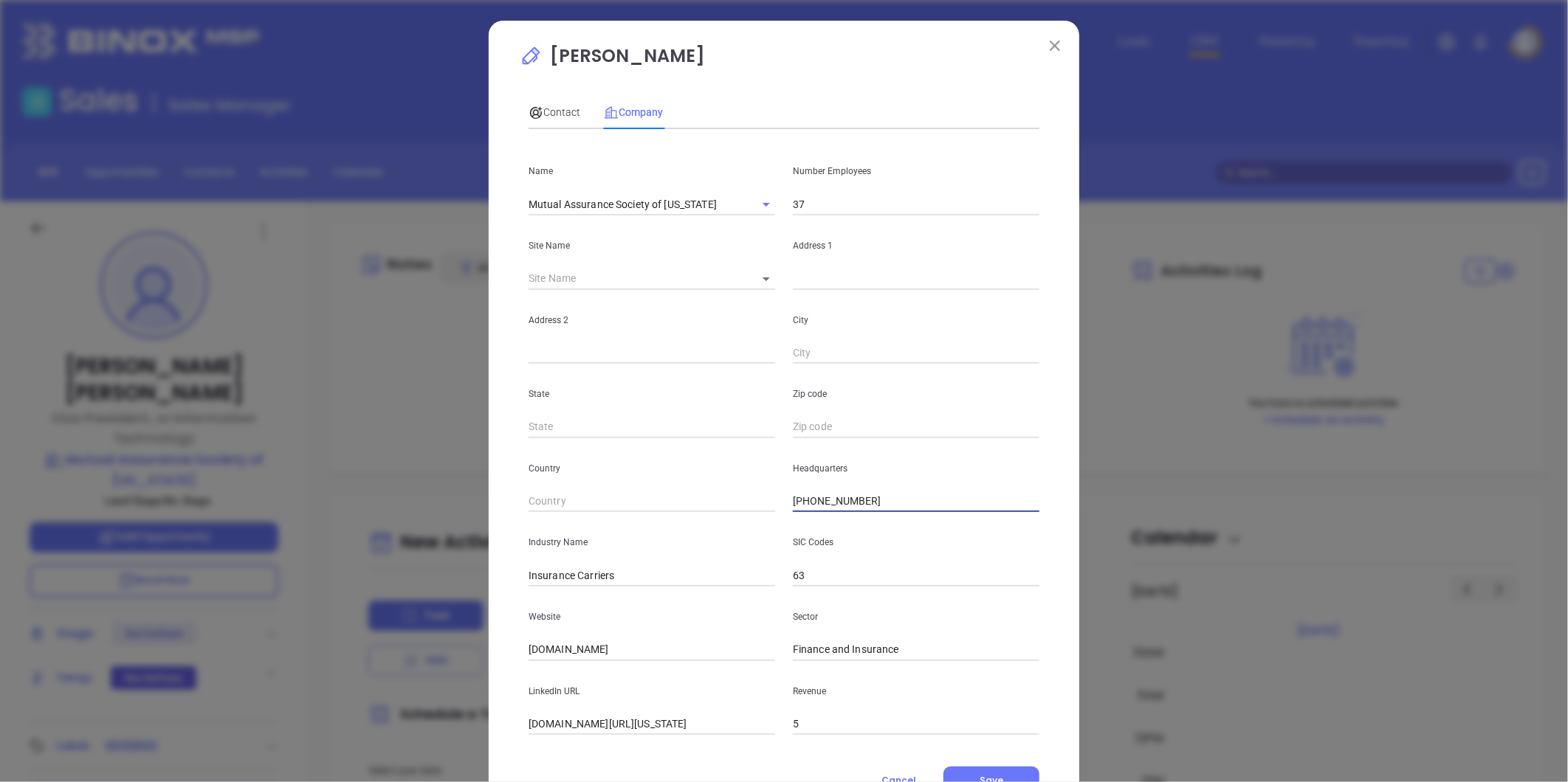
drag, startPoint x: 871, startPoint y: 498, endPoint x: 621, endPoint y: 528, distance: 251.8
click at [621, 528] on div "Name Mutual Assurance Society of Virginia Number Employees 37 Site Name ​ Addre…" at bounding box center [784, 438] width 511 height 594
paste input "355-17"
type input "(804) 355-1794"
click at [532, 110] on icon at bounding box center [537, 113] width 11 height 10
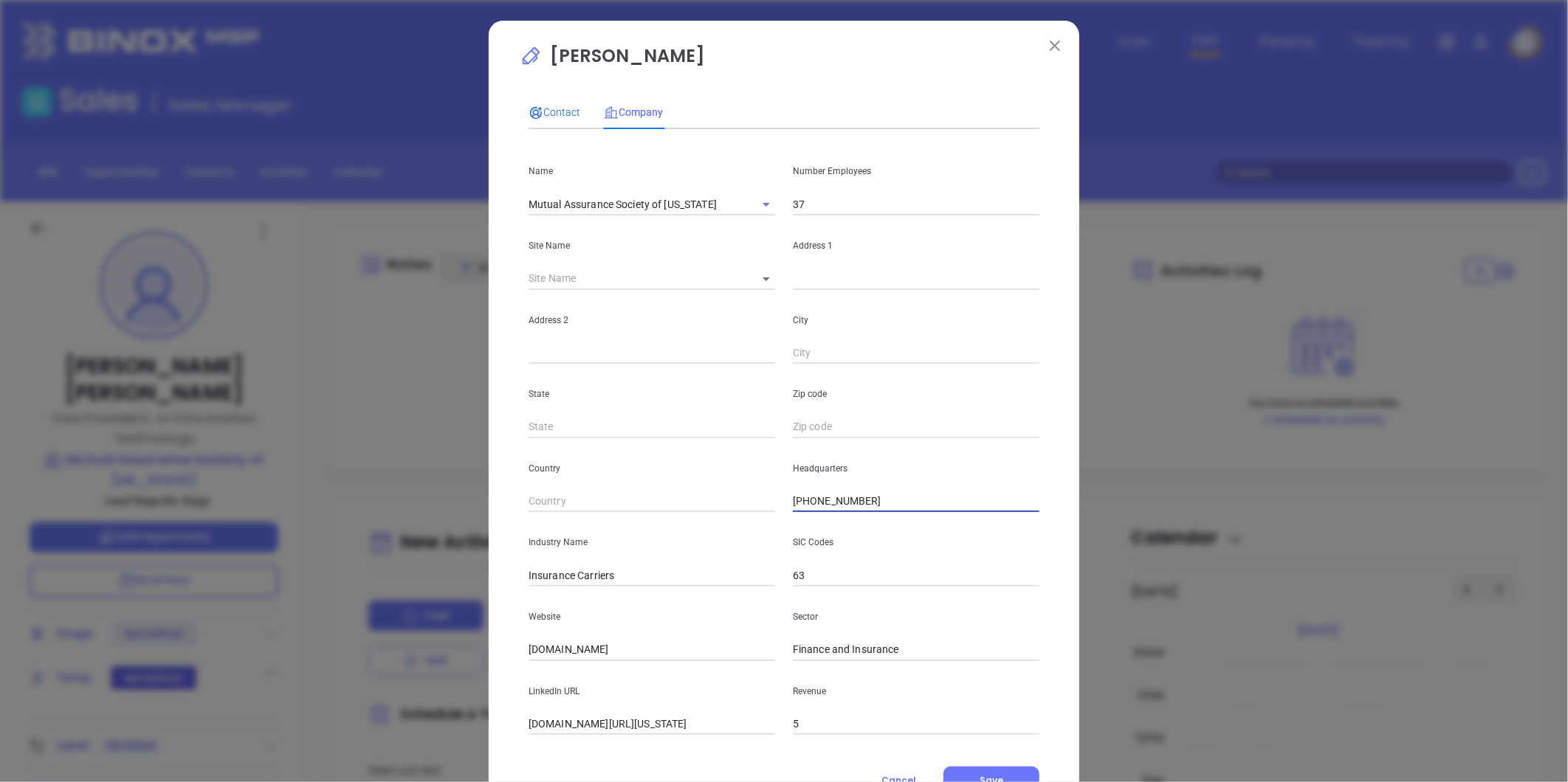
click at [551, 111] on span "Contact" at bounding box center [554, 112] width 52 height 12
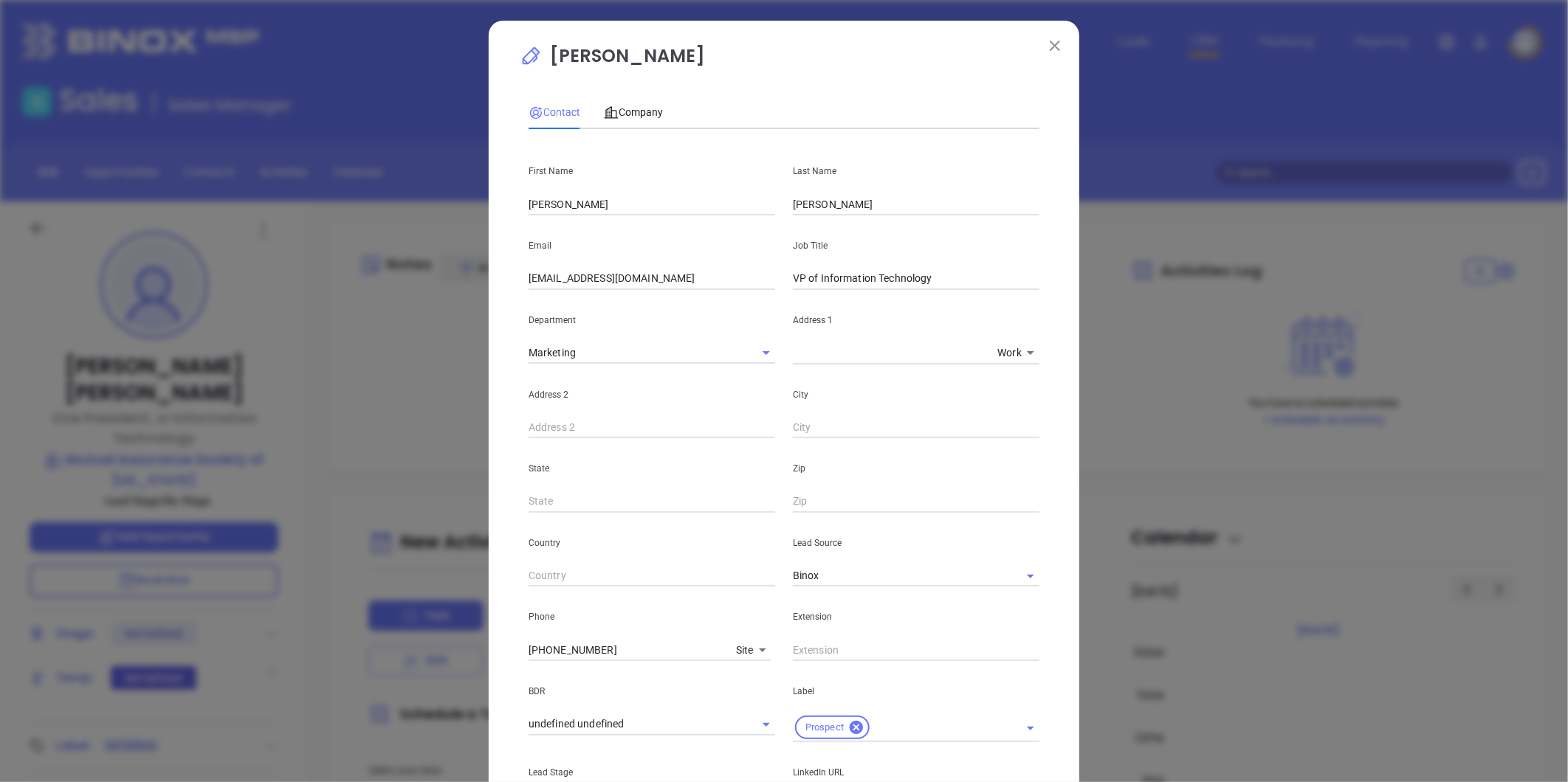
scroll to position [163, 0]
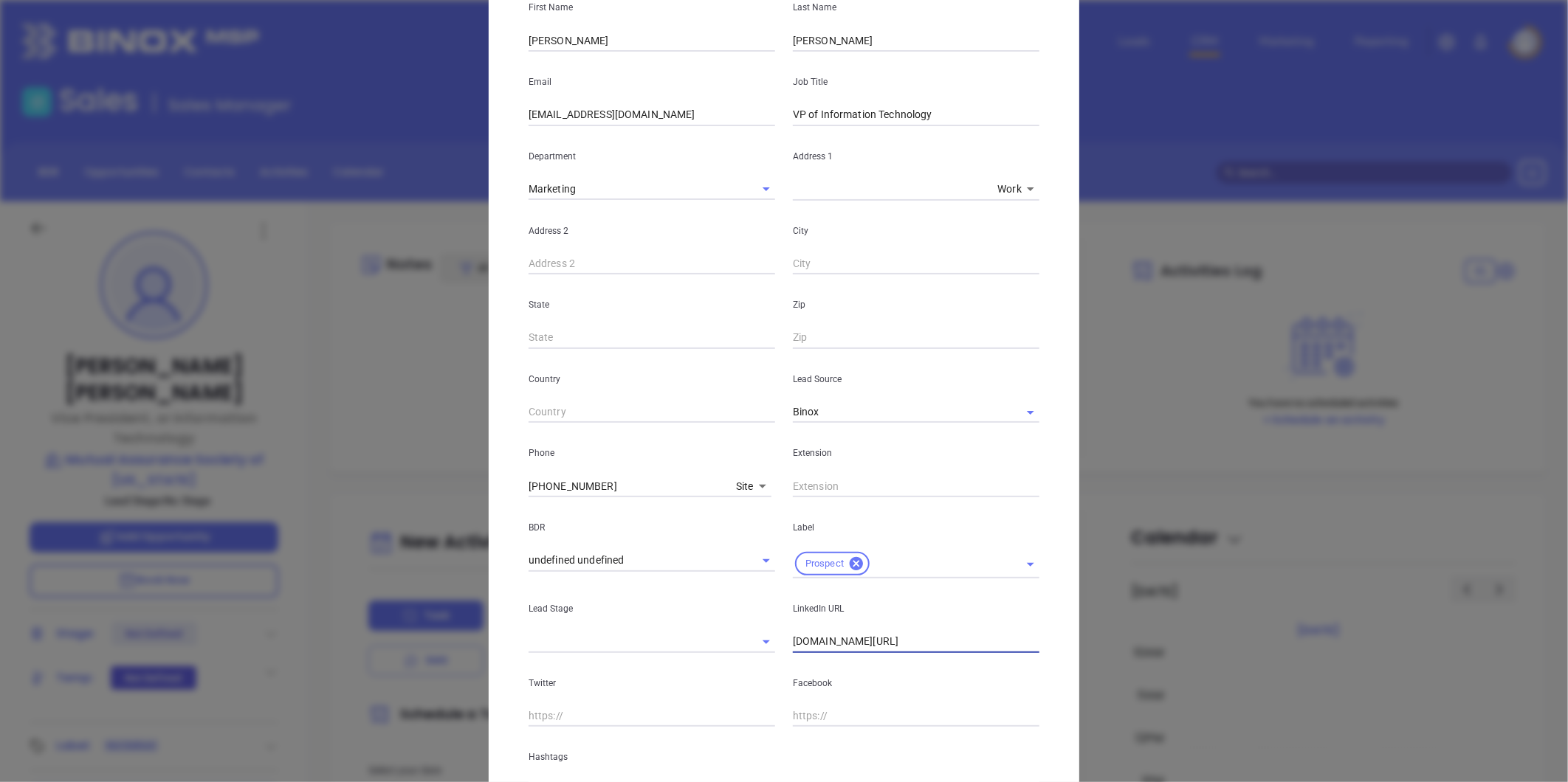
drag, startPoint x: 901, startPoint y: 644, endPoint x: 595, endPoint y: 665, distance: 306.7
click at [595, 665] on div "First Name Jon Last Name Sisk Email jsisk@mutual-assurance.com Job Title VP of …" at bounding box center [784, 389] width 511 height 824
paste input "linkedin.com/in/josisk"
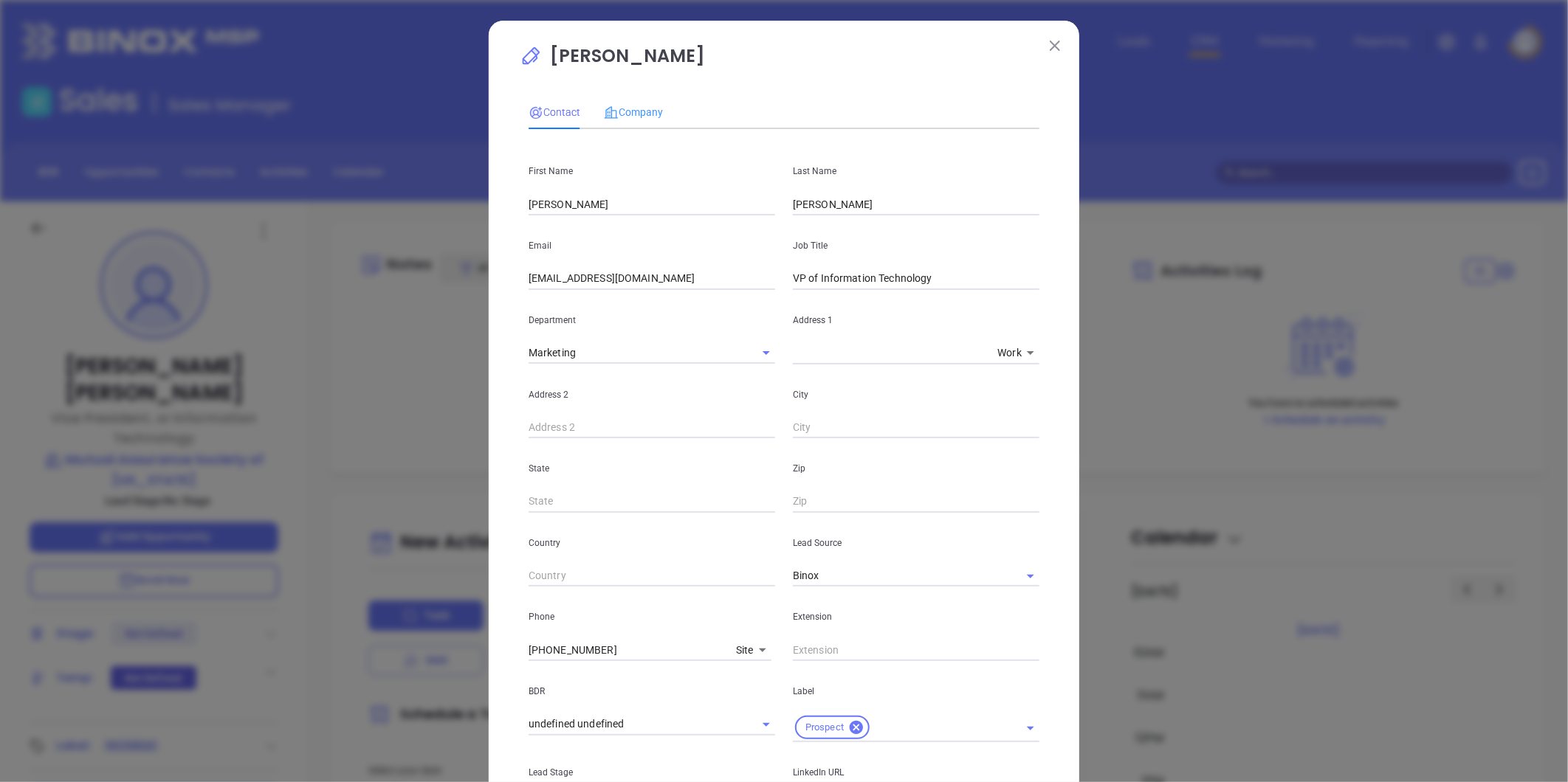
type input "www.linkedin.com/in/josisk"
click at [638, 101] on div "Company" at bounding box center [633, 112] width 59 height 34
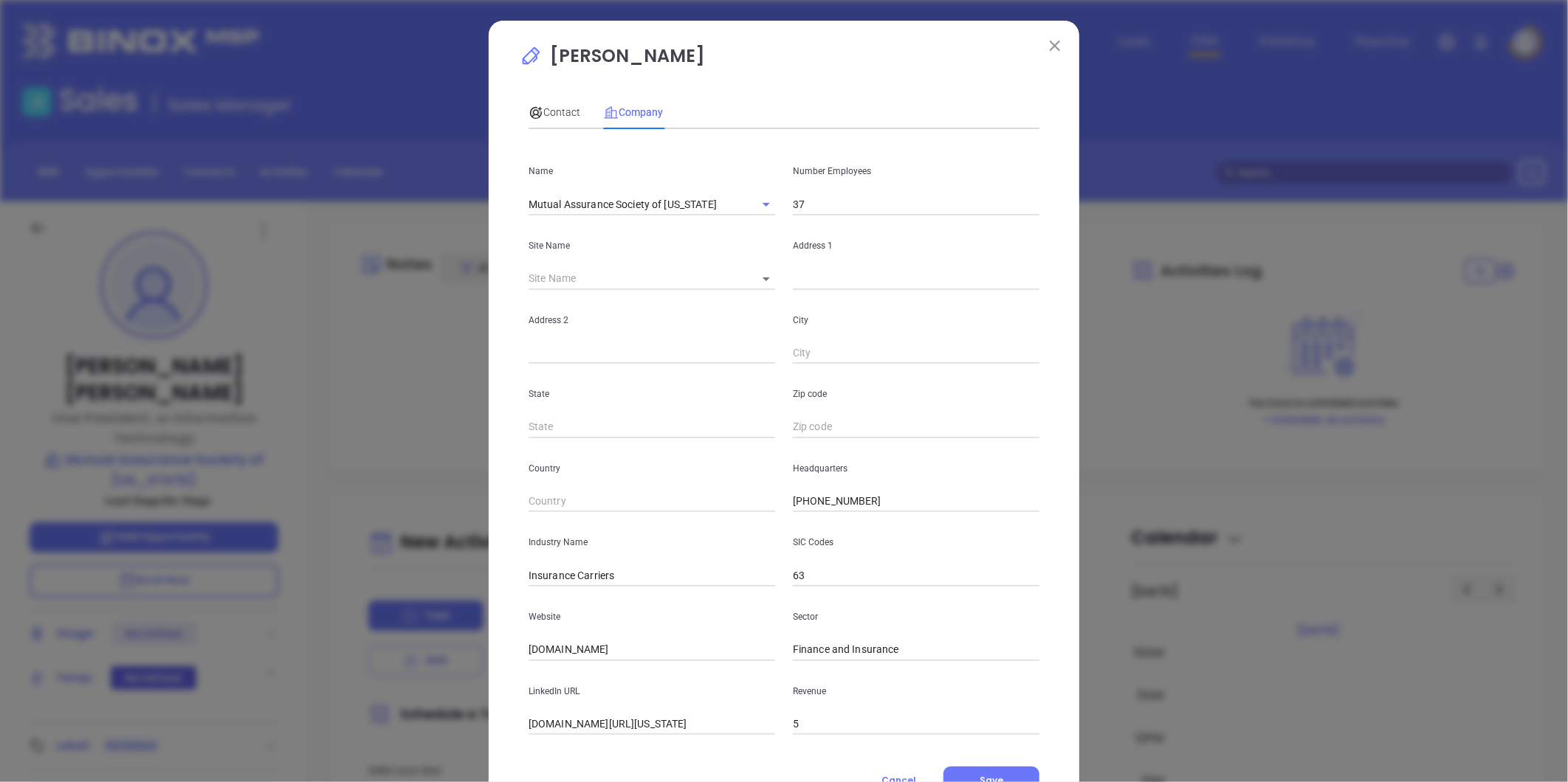
click at [827, 204] on input "37" at bounding box center [916, 204] width 247 height 22
type input "32"
click at [812, 289] on input "text" at bounding box center [916, 279] width 247 height 22
click at [809, 276] on input "text" at bounding box center [916, 279] width 247 height 22
paste input "P.O. Box 6927 Richmond, Virginia 23230-0927"
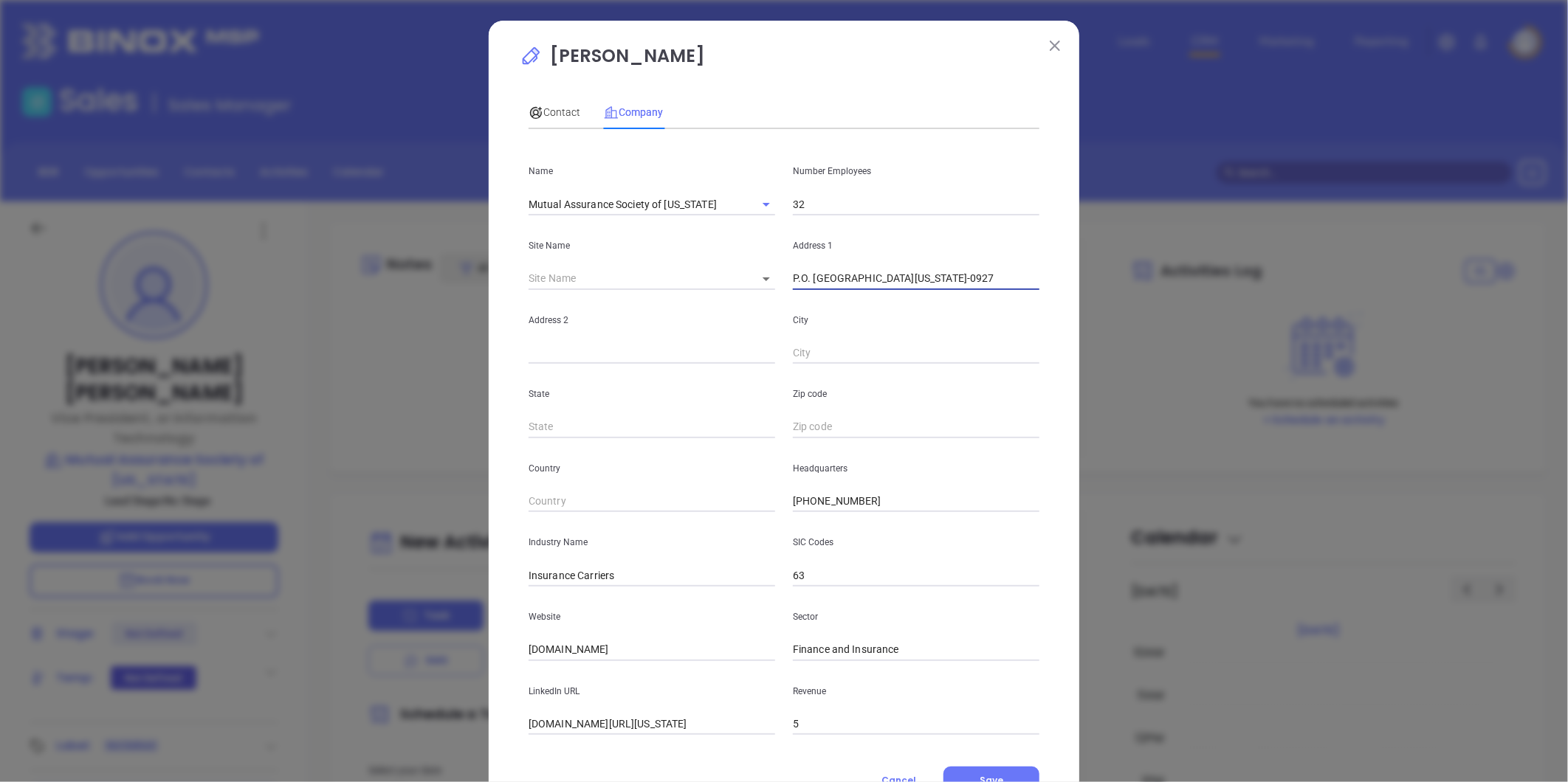
drag, startPoint x: 859, startPoint y: 280, endPoint x: 1363, endPoint y: 237, distance: 505.8
click at [1363, 237] on div "Jon Sisk Contact Company First Name Jon Last Name Sisk Email jsisk@mutual-assur…" at bounding box center [784, 391] width 1568 height 782
type input "P.O. Box 6927"
paste input "Richmond, Virginia 23230-0927"
click at [1363, 237] on div "Jon Sisk Contact Company First Name Jon Last Name Sisk Email jsisk@mutual-assur…" at bounding box center [784, 391] width 1568 height 782
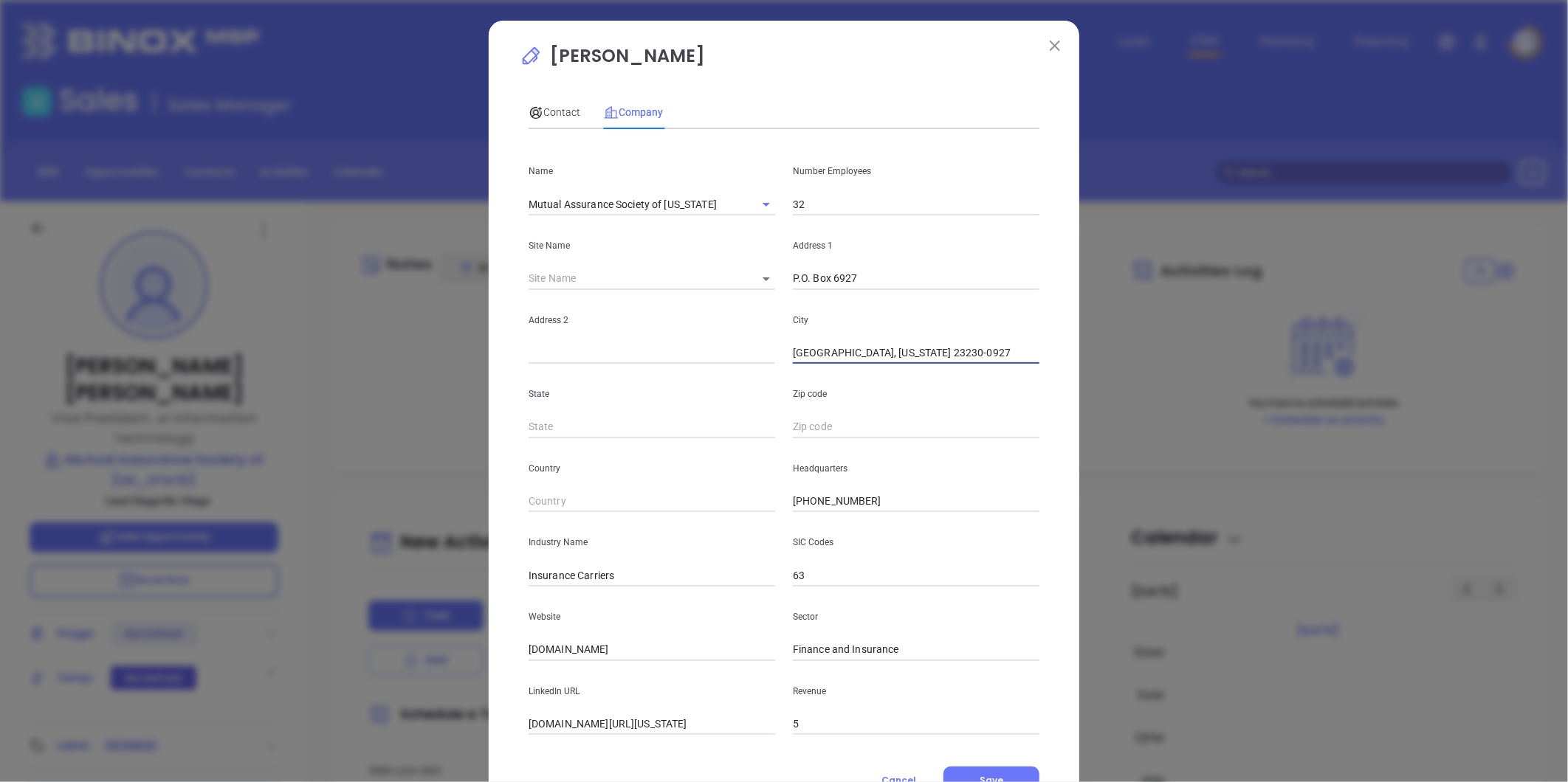
drag, startPoint x: 837, startPoint y: 355, endPoint x: 1233, endPoint y: 333, distance: 396.6
click at [1241, 348] on div "Jon Sisk Contact Company First Name Jon Last Name Sisk Email jsisk@mutual-assur…" at bounding box center [784, 391] width 1568 height 782
type input "[GEOGRAPHIC_DATA]"
type input "VA"
paste input "Virginia 23230-0927"
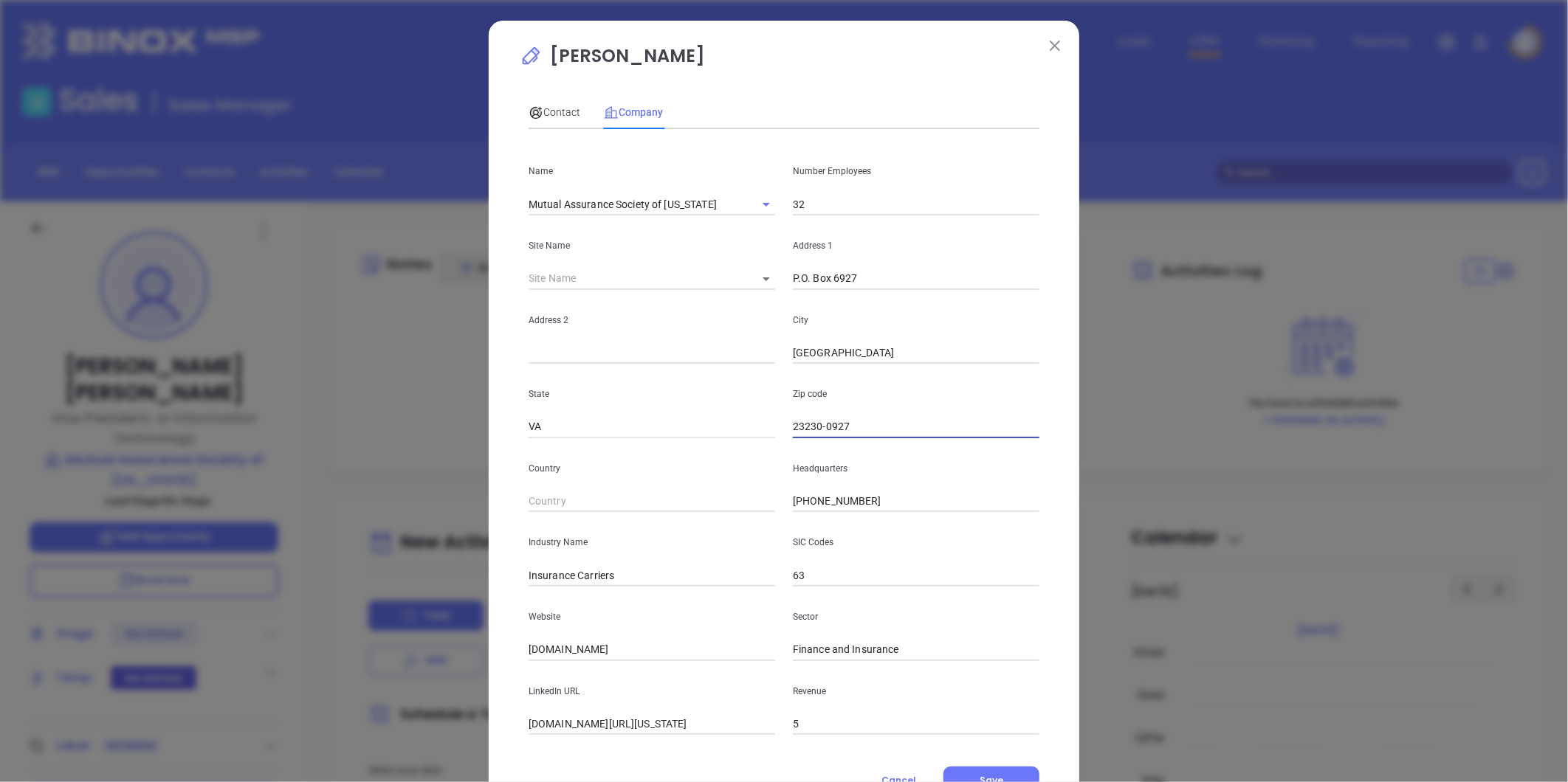
type input "23230-0927"
click at [535, 339] on div "Address 2" at bounding box center [652, 327] width 264 height 75
click at [533, 350] on input "text" at bounding box center [652, 353] width 247 height 22
paste input "4001 Fitzhugh Avenue"
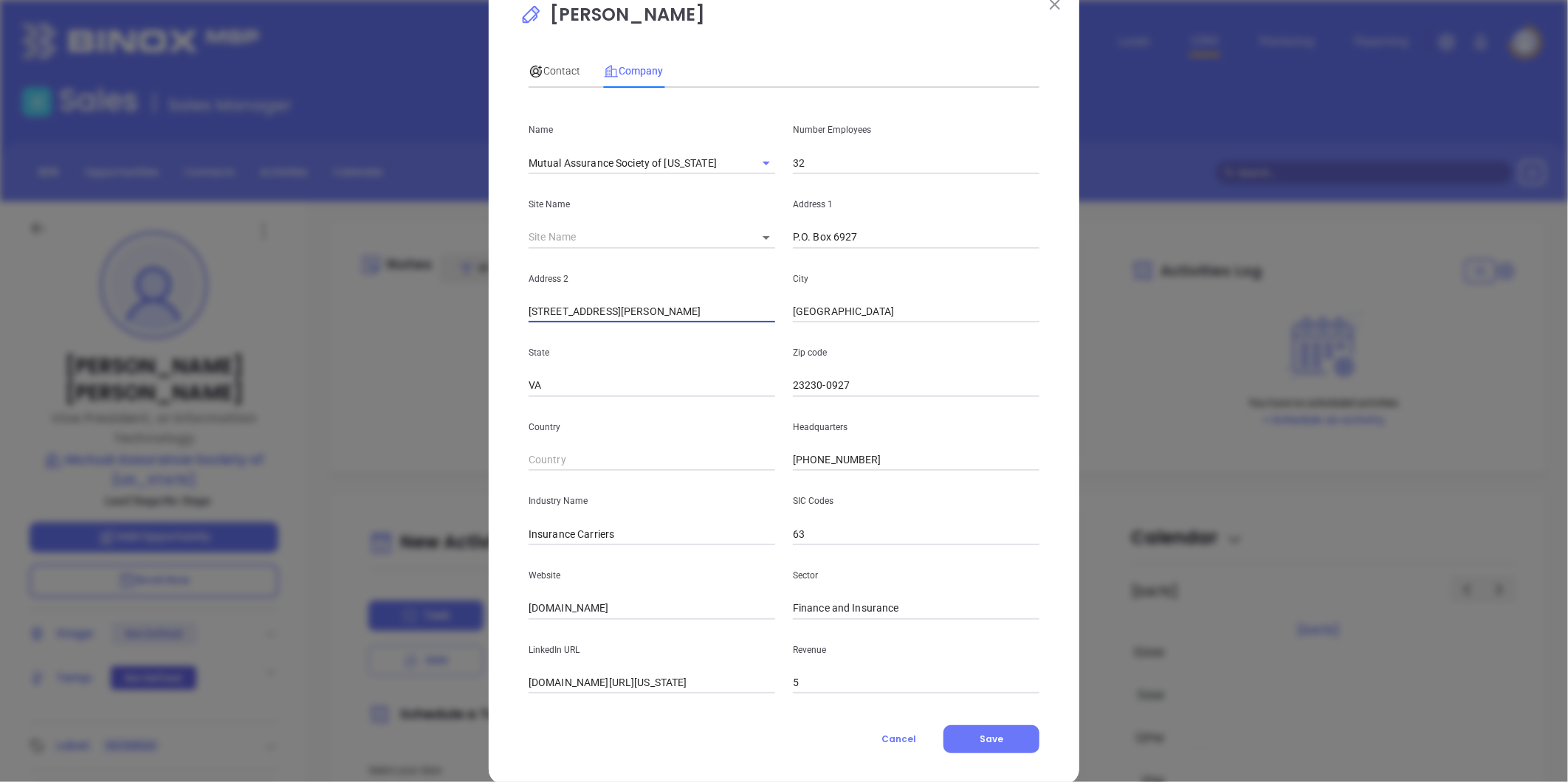
scroll to position [64, 0]
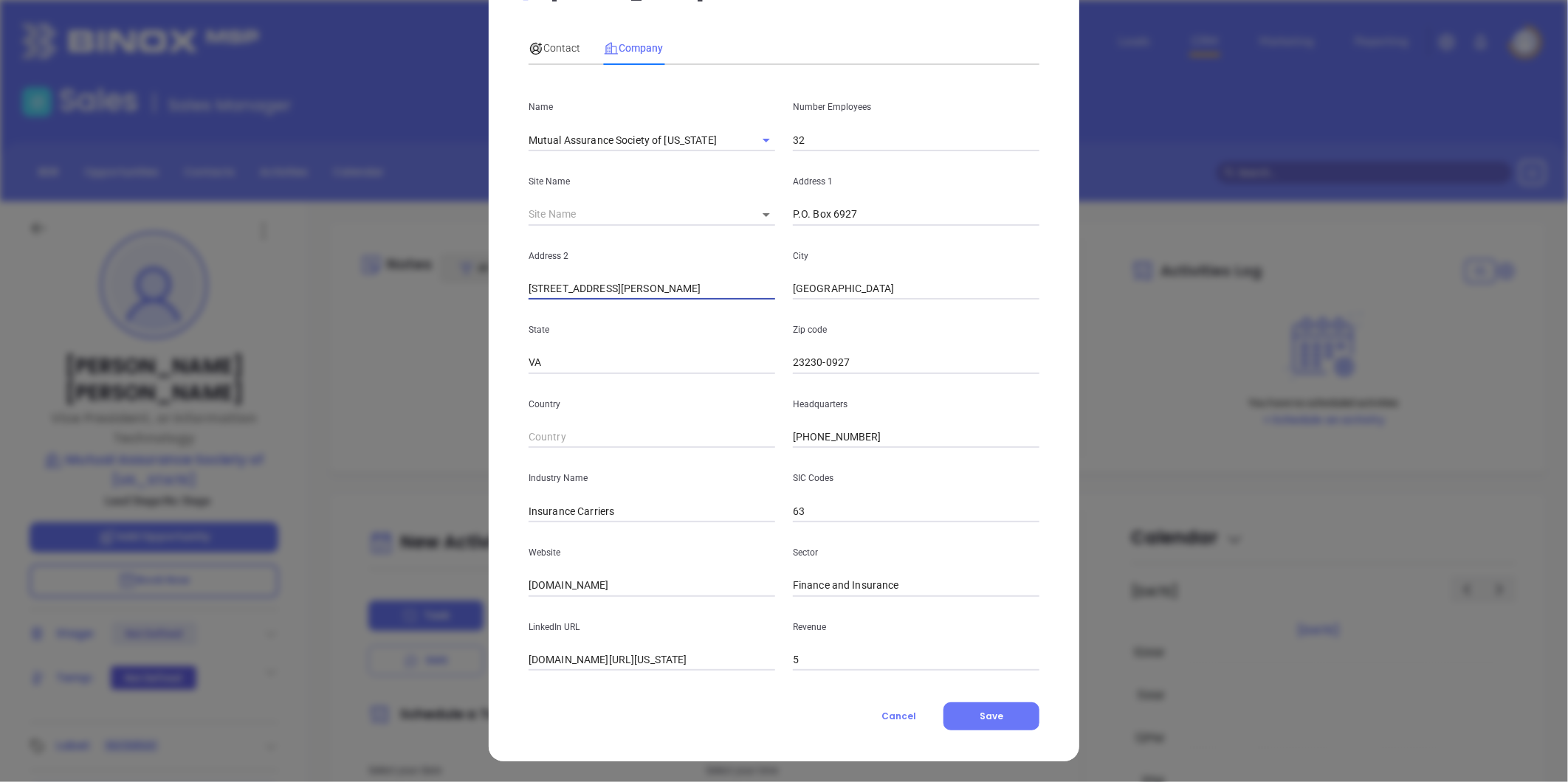
type input "4001 Fitzhugh Avenue"
click at [648, 588] on input "mutual-assurance.com" at bounding box center [652, 585] width 247 height 22
click at [647, 589] on input "mutual-assurance.com" at bounding box center [652, 585] width 247 height 22
drag, startPoint x: 647, startPoint y: 589, endPoint x: 259, endPoint y: 632, distance: 390.4
click at [256, 632] on div "Jon Sisk Contact Company First Name Jon Last Name Sisk Email jsisk@mutual-assur…" at bounding box center [784, 391] width 1568 height 782
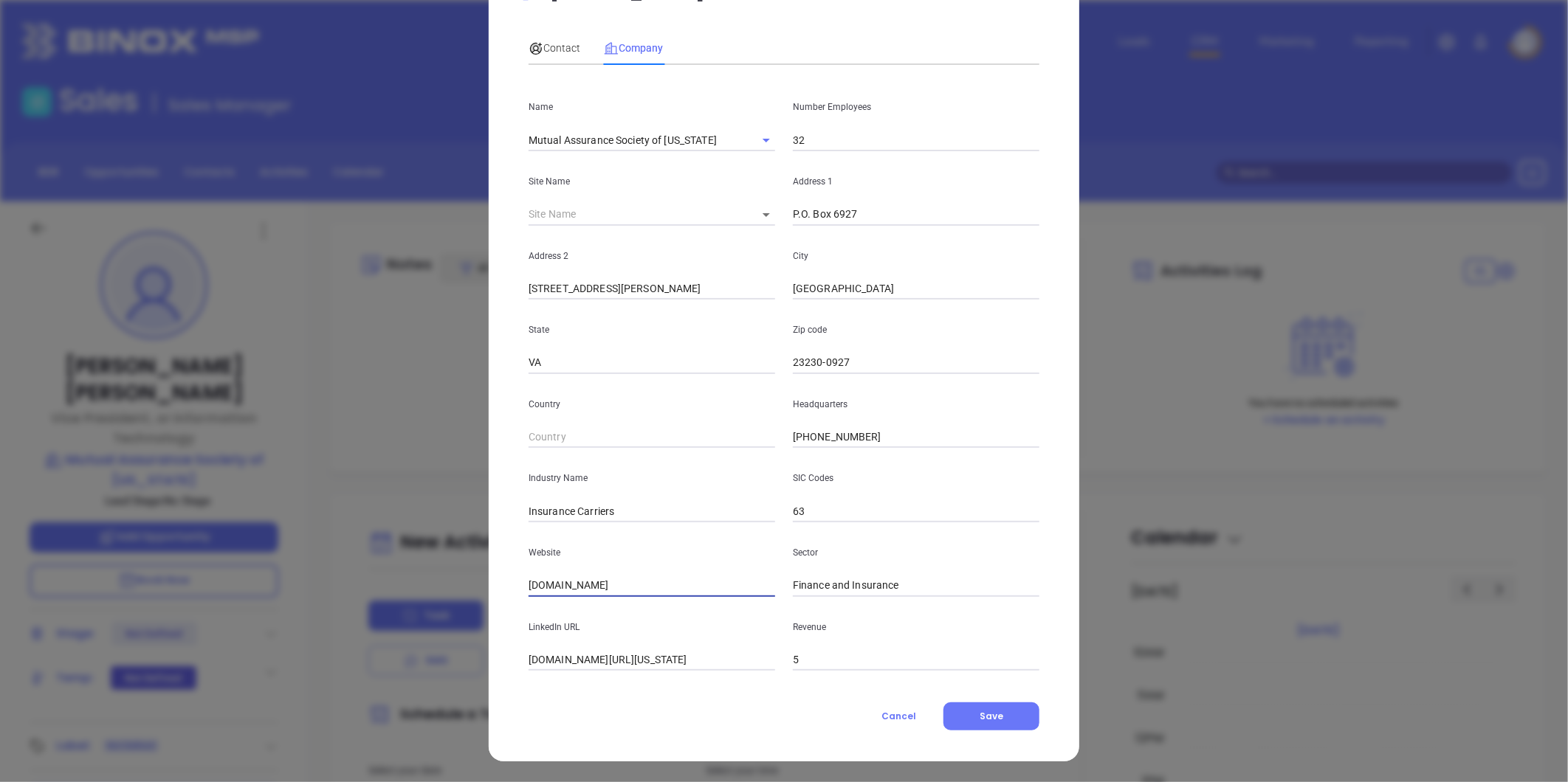
paste input "https://www.mutual-assurance.com/"
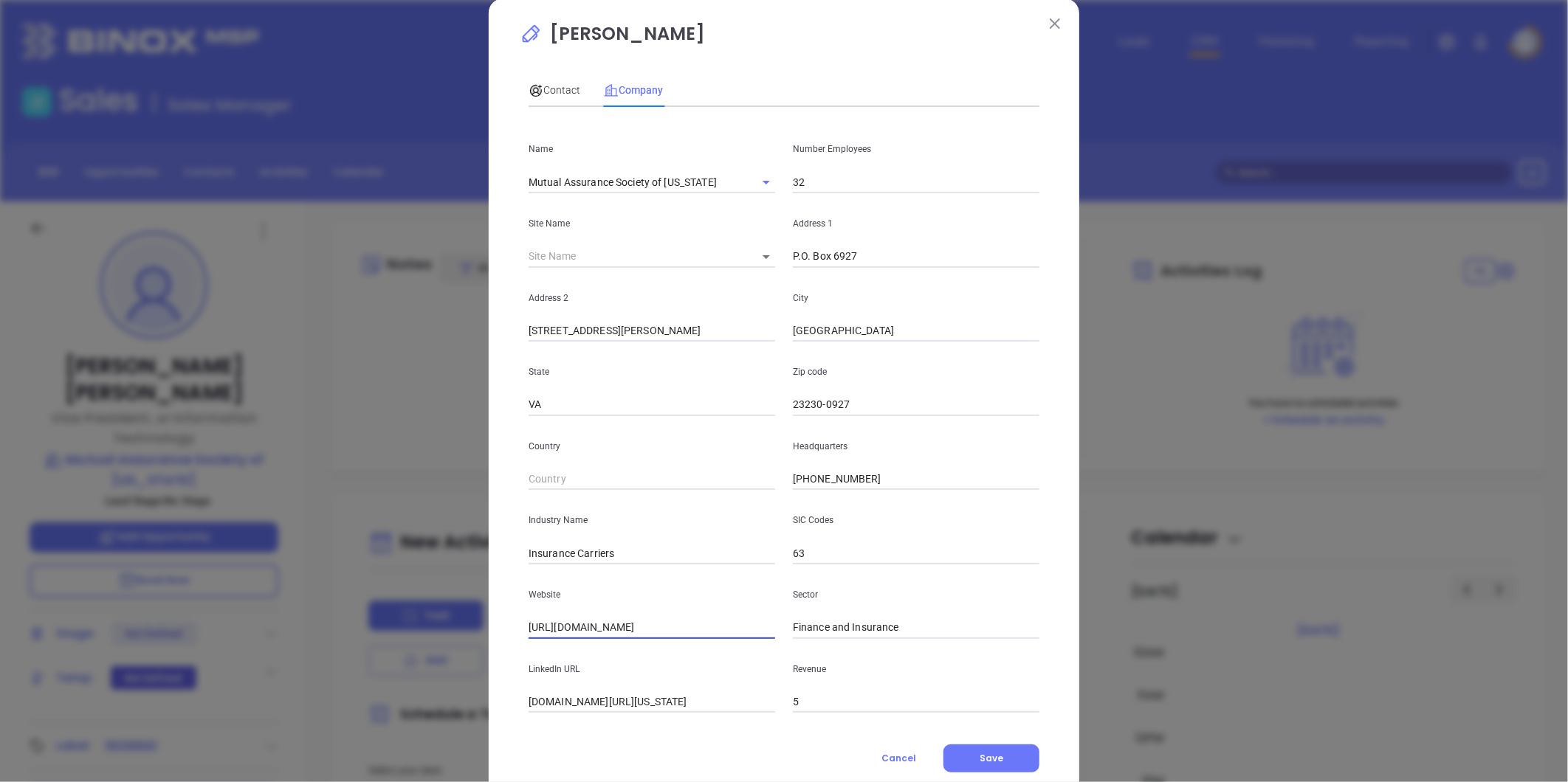
scroll to position [0, 0]
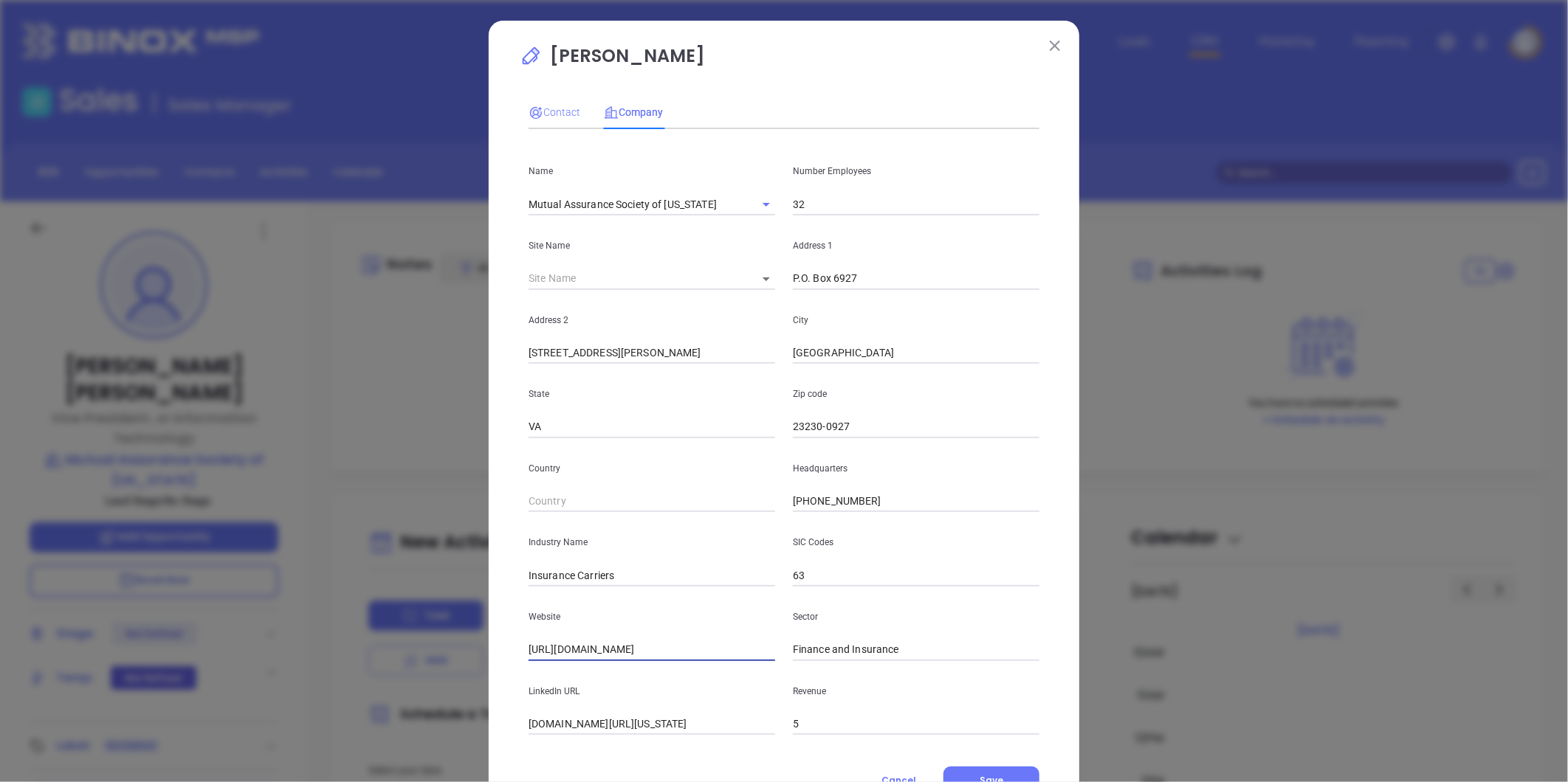
type input "https://www.mutual-assurance.com/"
click at [559, 114] on span "Contact" at bounding box center [554, 112] width 52 height 12
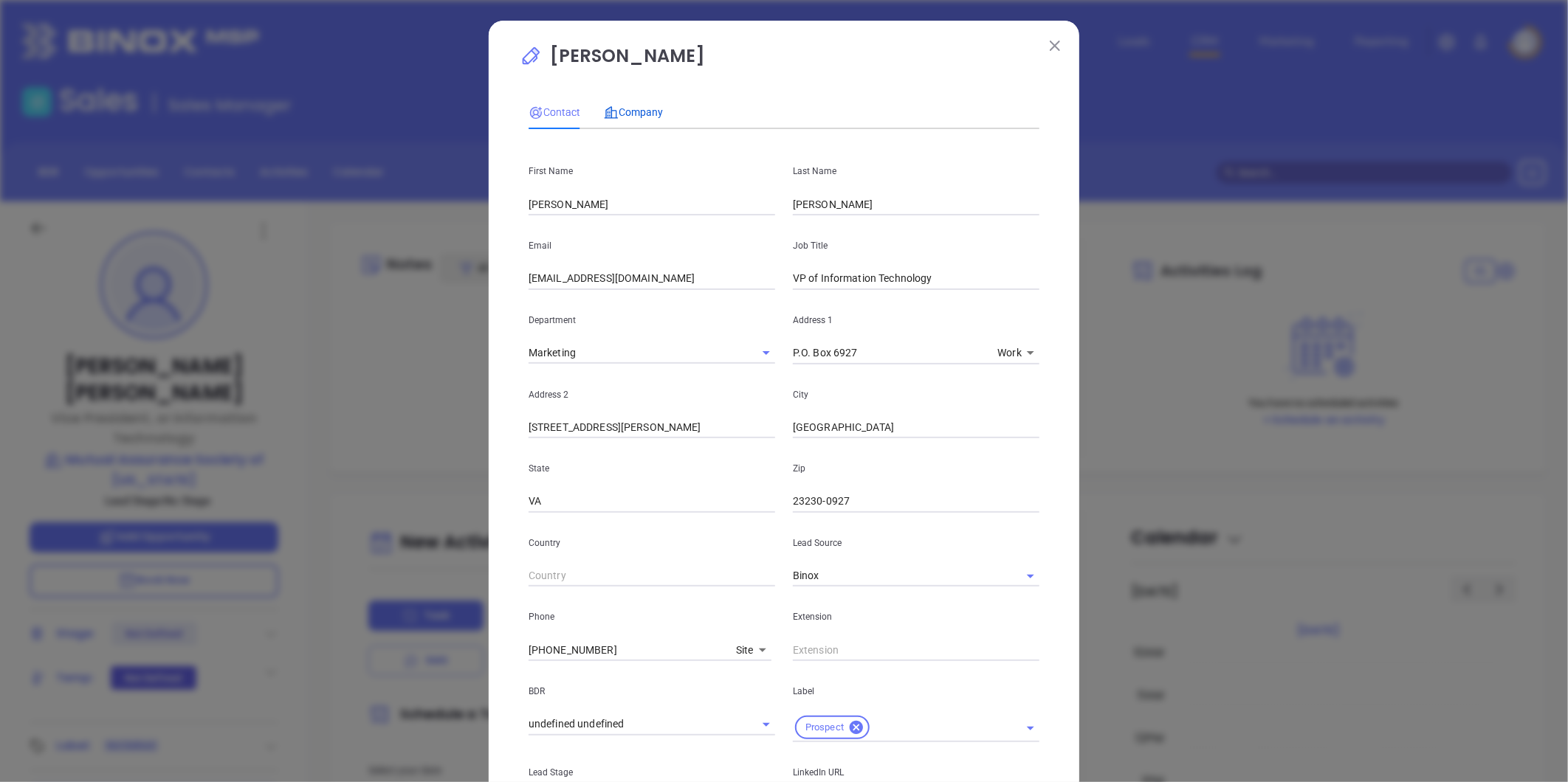
click at [630, 115] on span "Company" at bounding box center [633, 112] width 59 height 12
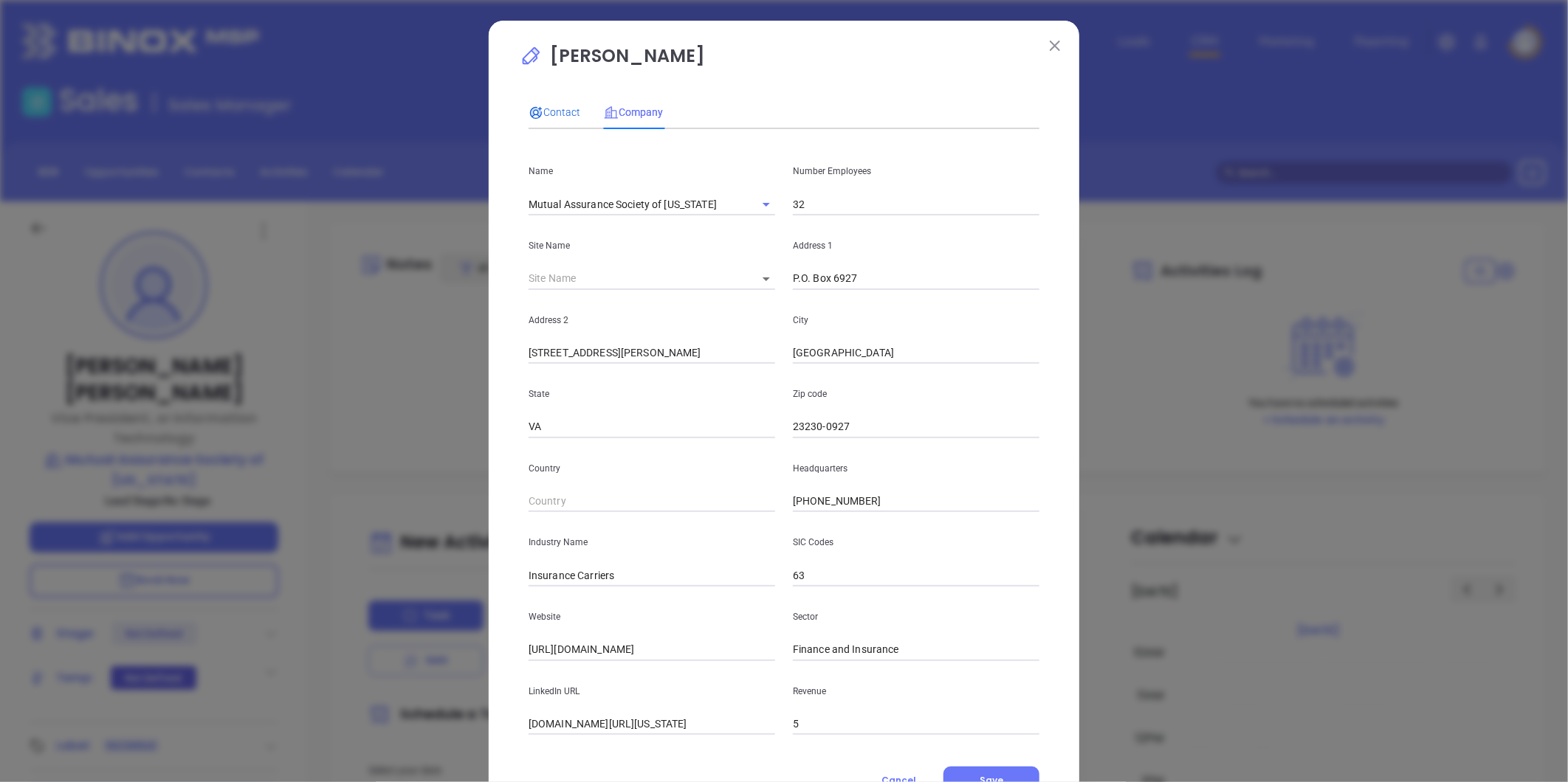
click at [551, 112] on span "Contact" at bounding box center [554, 112] width 52 height 12
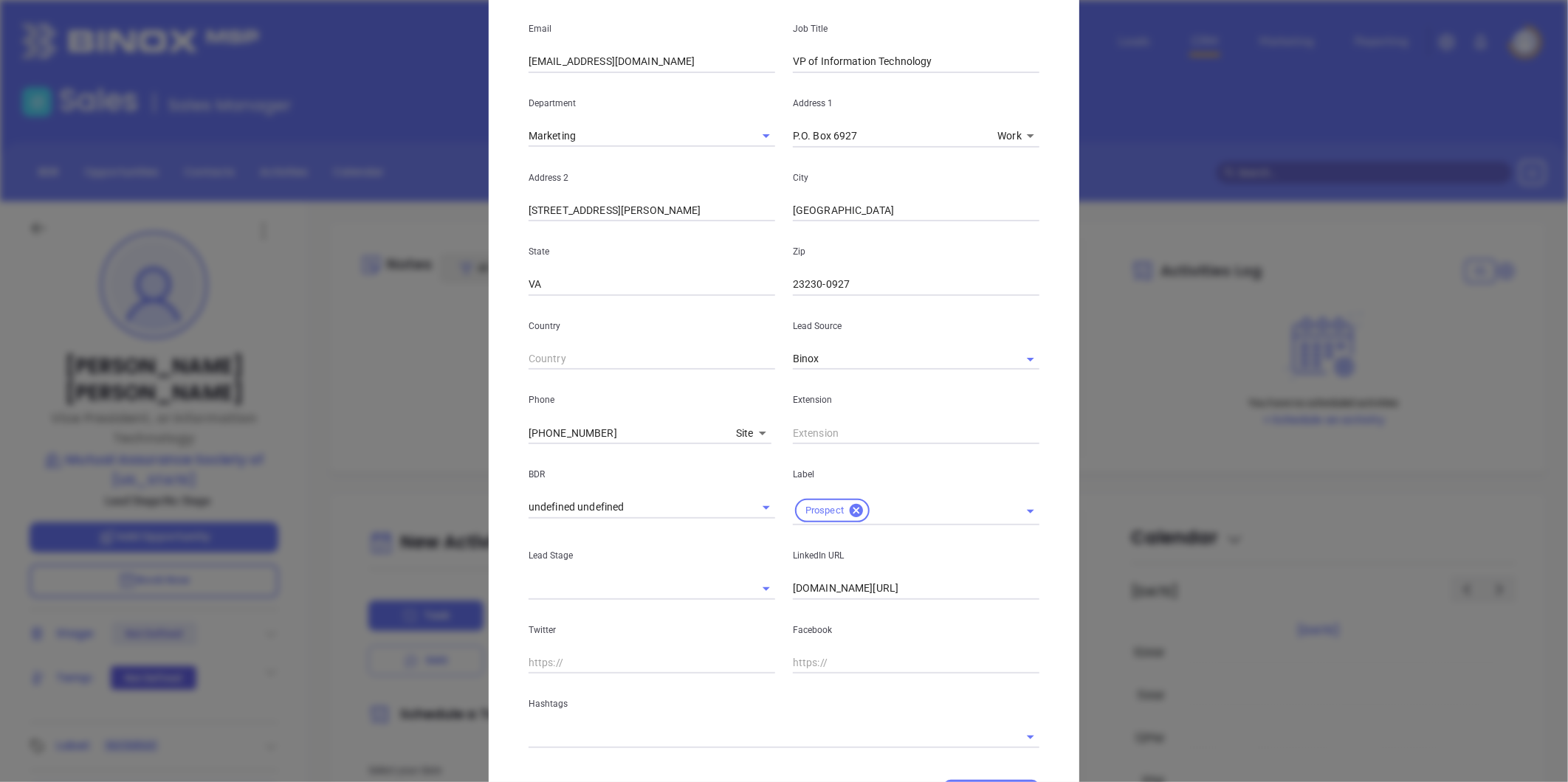
scroll to position [294, 0]
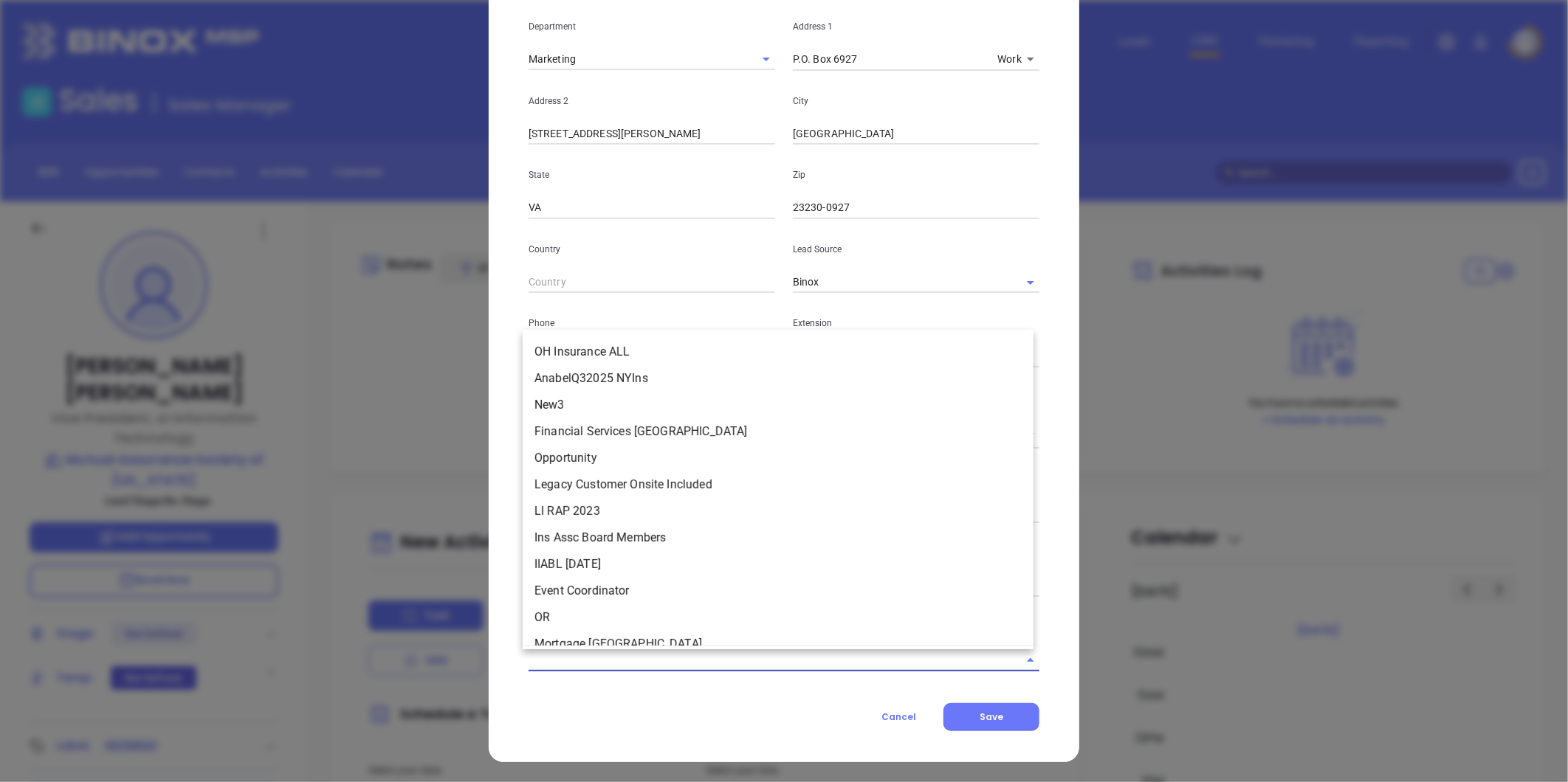
click at [637, 652] on input "text" at bounding box center [763, 660] width 470 height 22
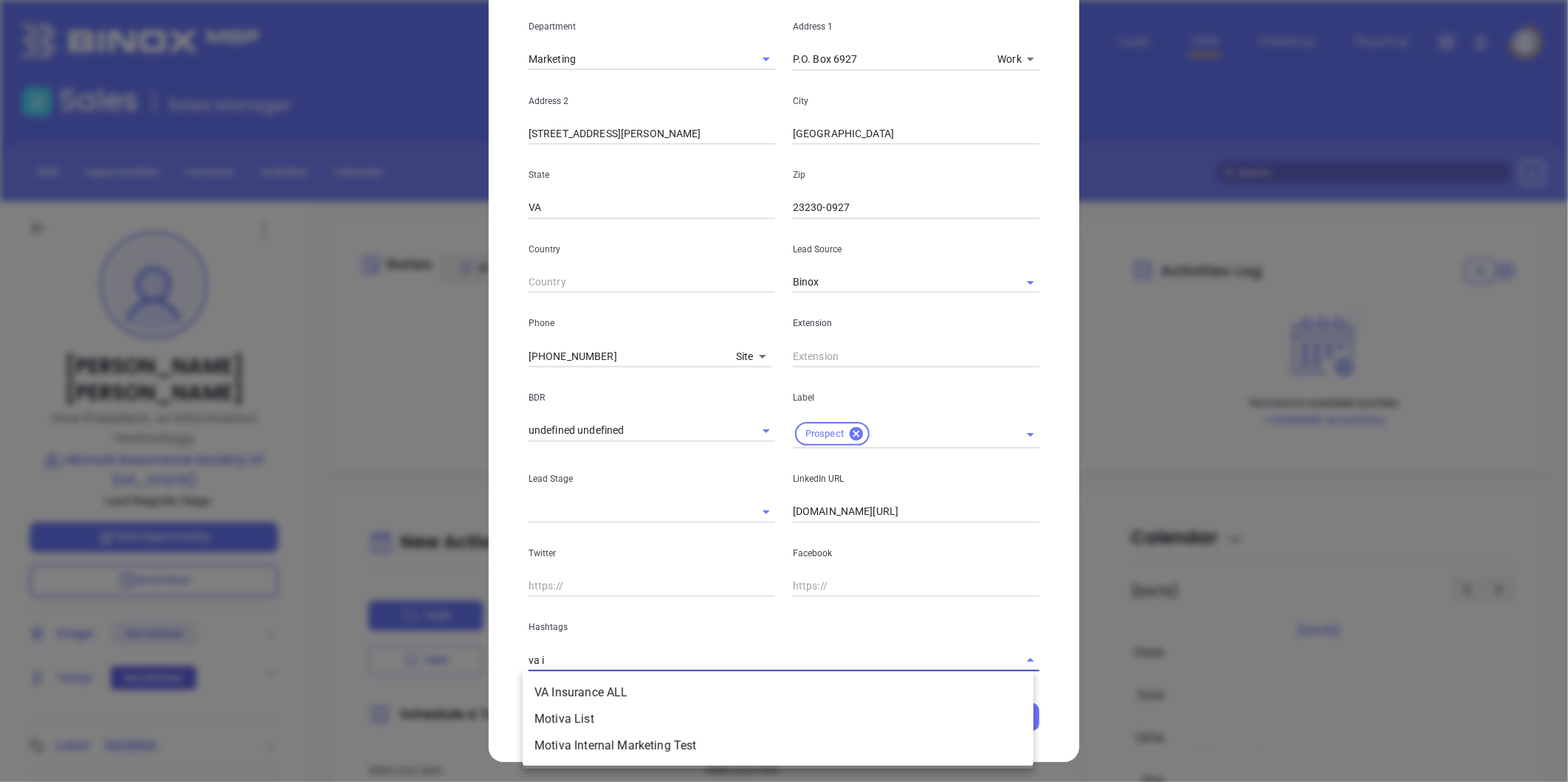
type input "va in"
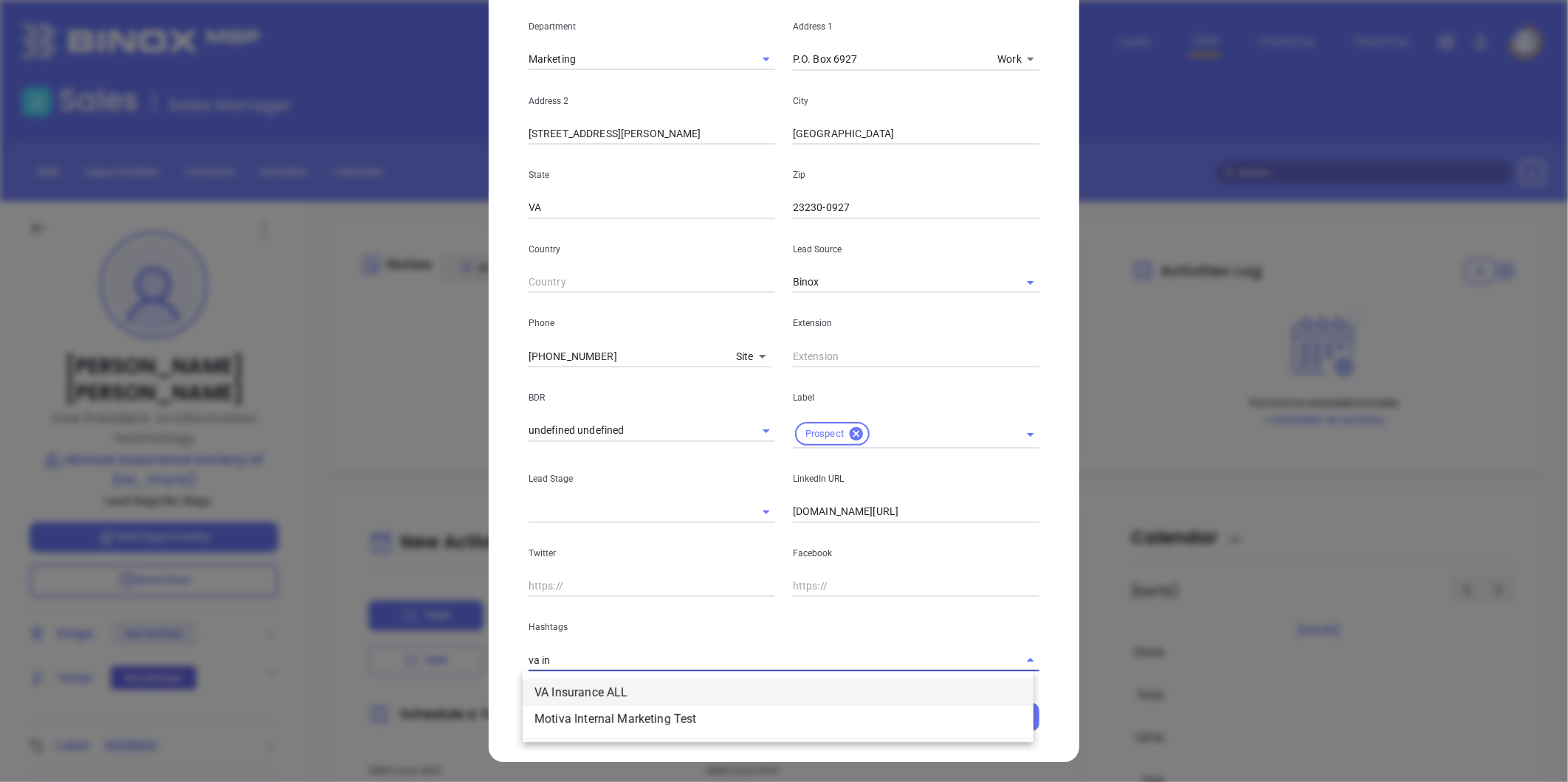
click at [604, 692] on li "VA Insurance ALL" at bounding box center [778, 693] width 511 height 27
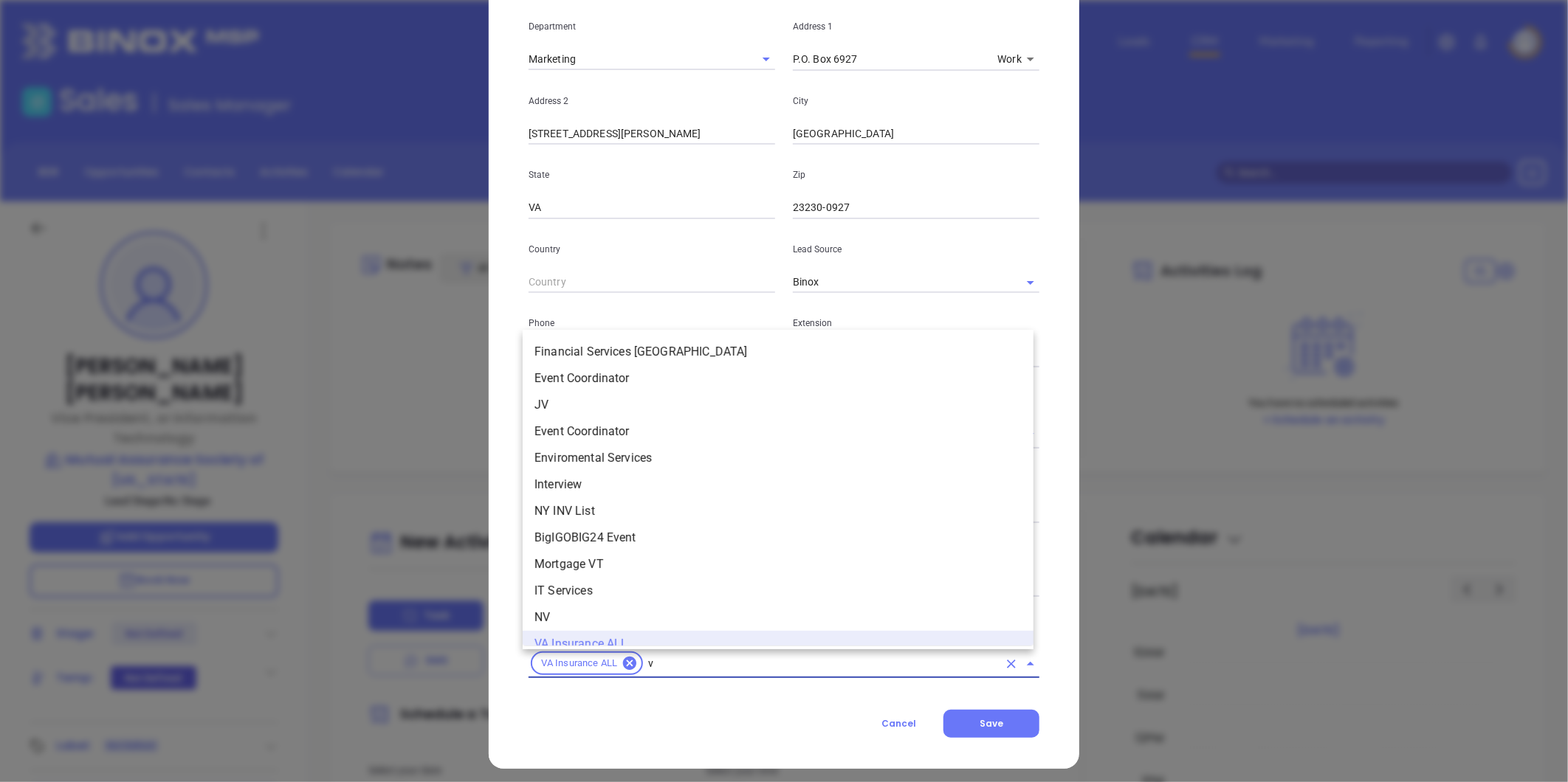
scroll to position [14, 0]
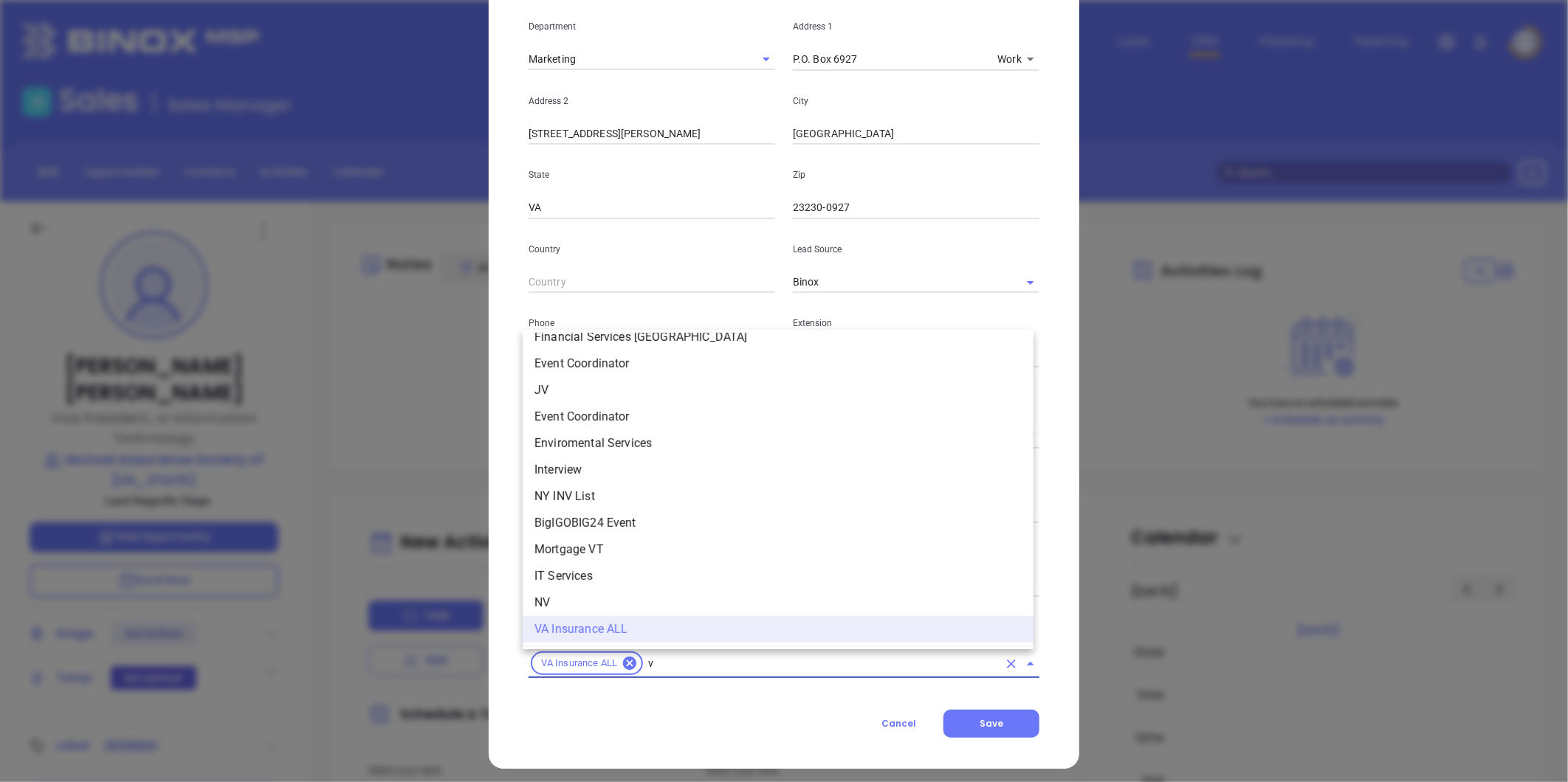
type input "va"
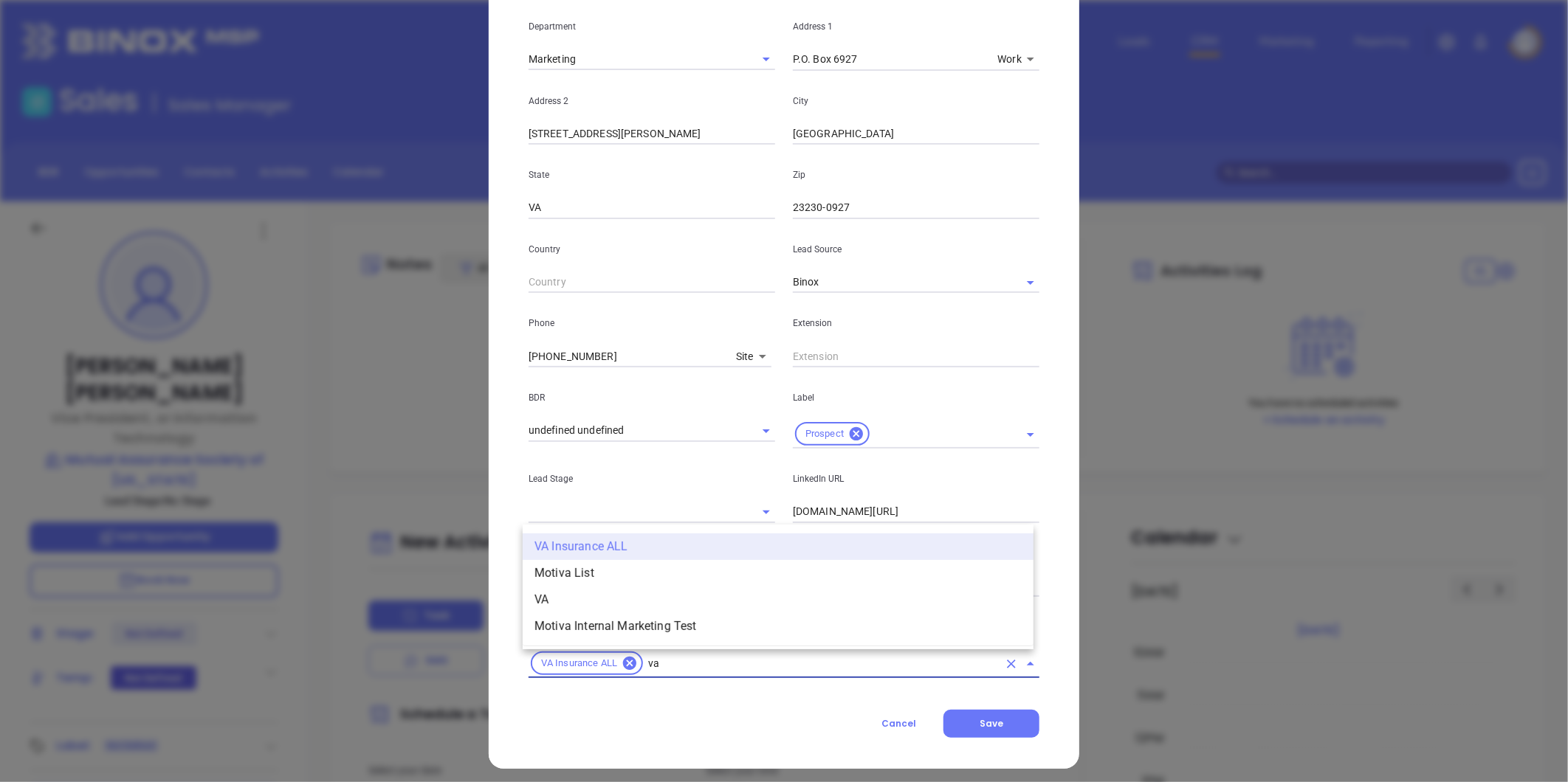
scroll to position [0, 0]
click at [558, 591] on li "VA" at bounding box center [778, 599] width 511 height 27
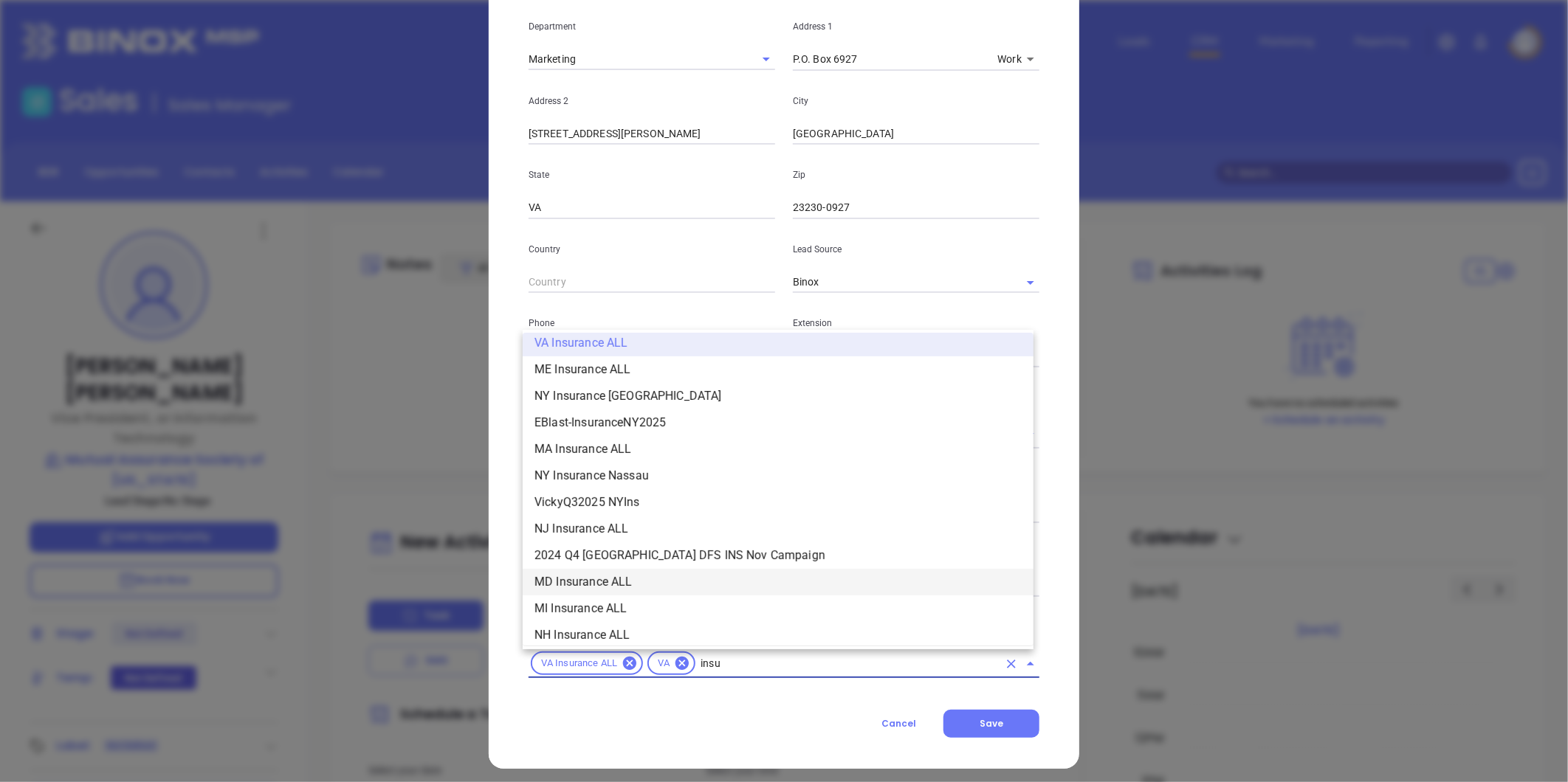
scroll to position [275, 0]
type input "insurance"
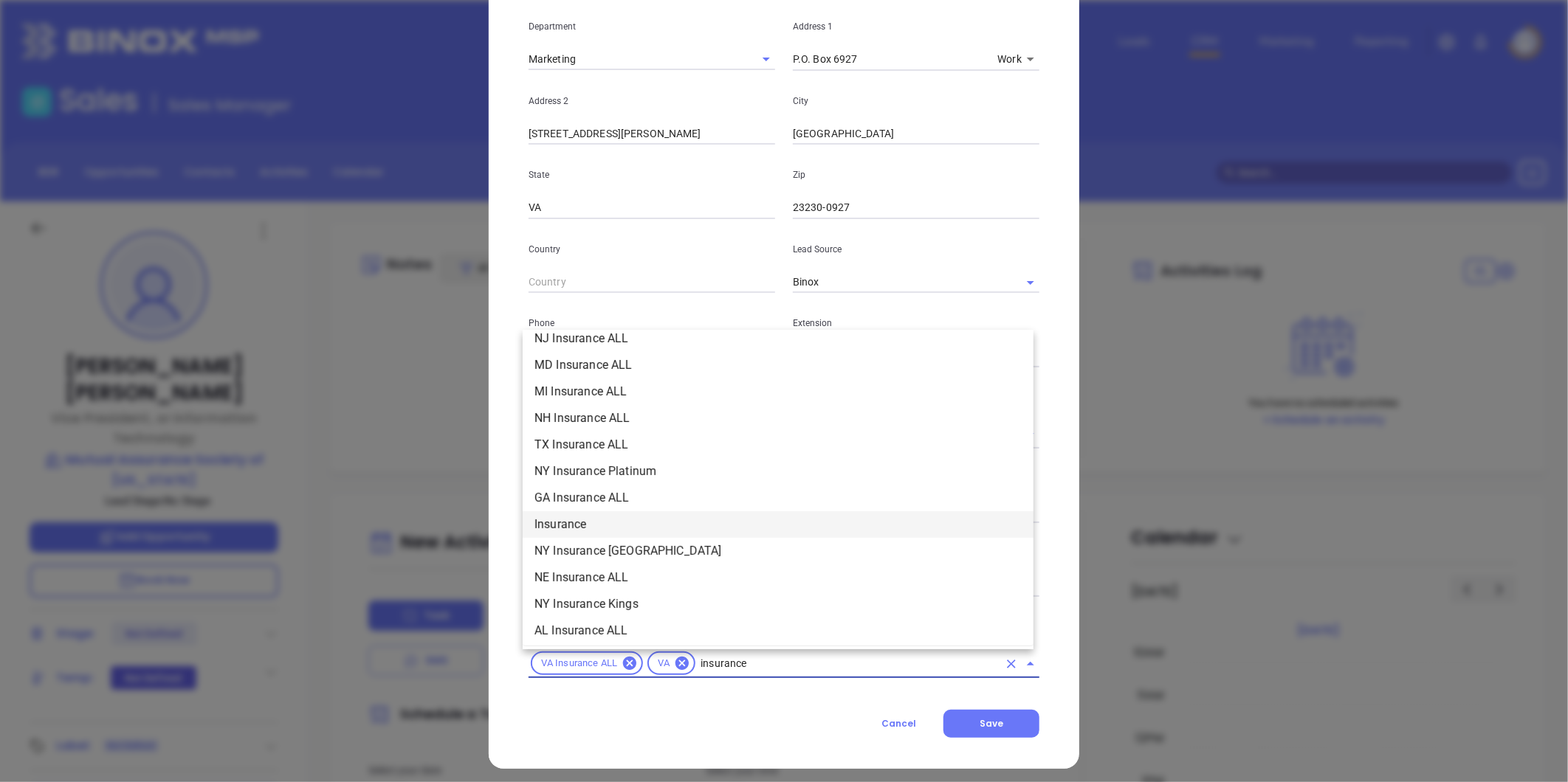
click at [589, 524] on li "Insurance" at bounding box center [778, 524] width 511 height 27
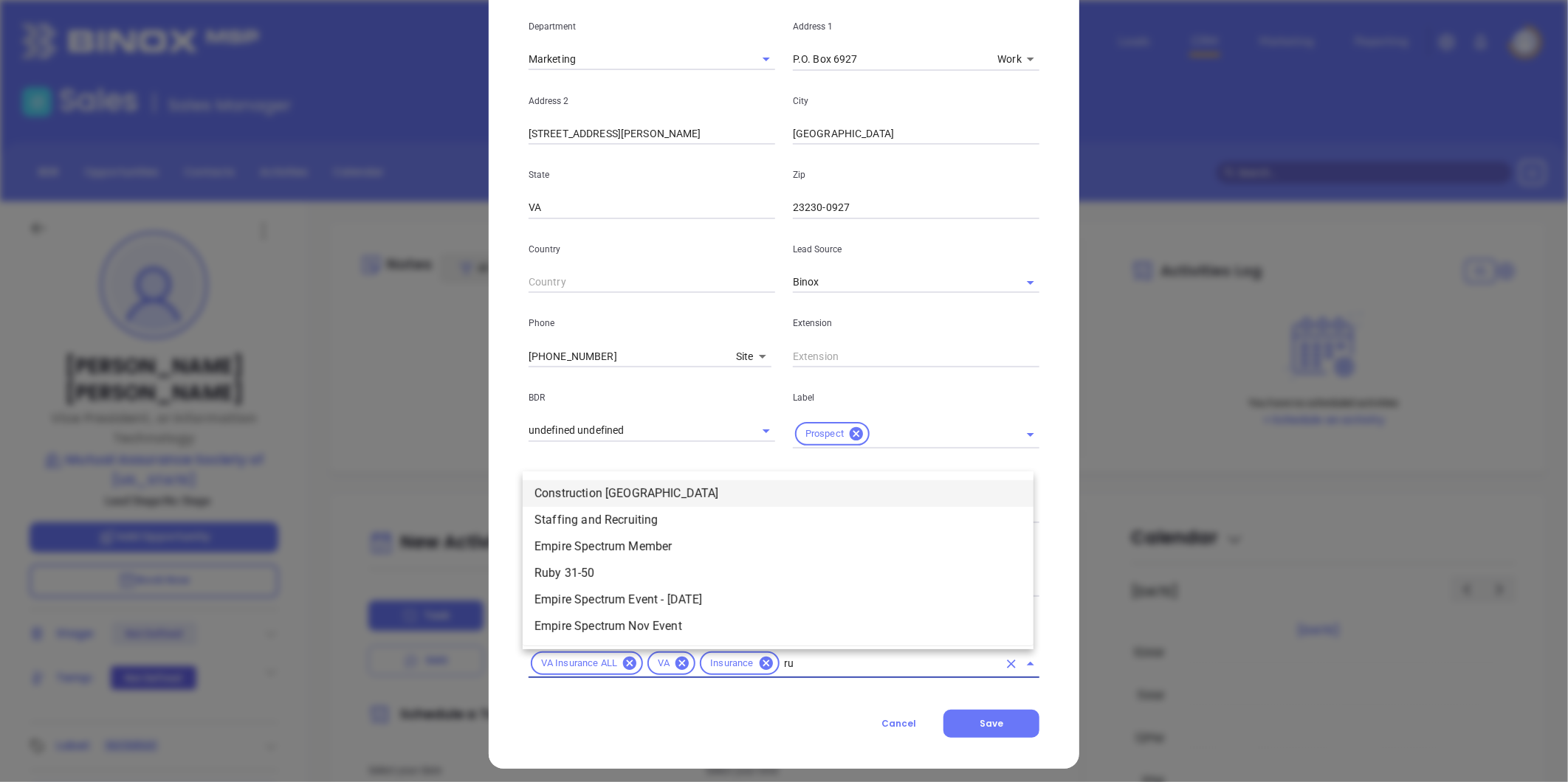
scroll to position [0, 0]
type input "rub"
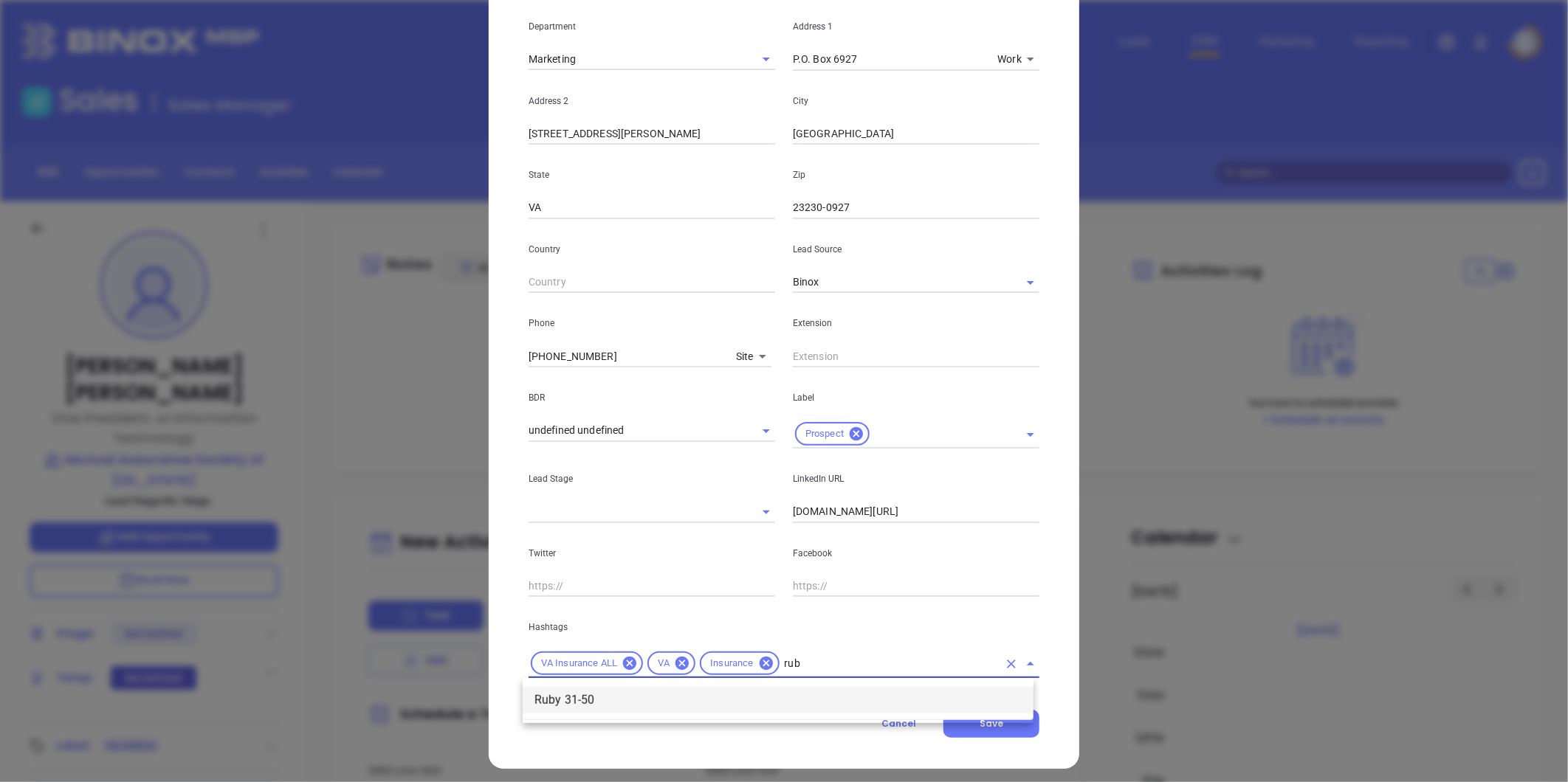
click at [601, 692] on li "Ruby 31-50" at bounding box center [778, 700] width 511 height 27
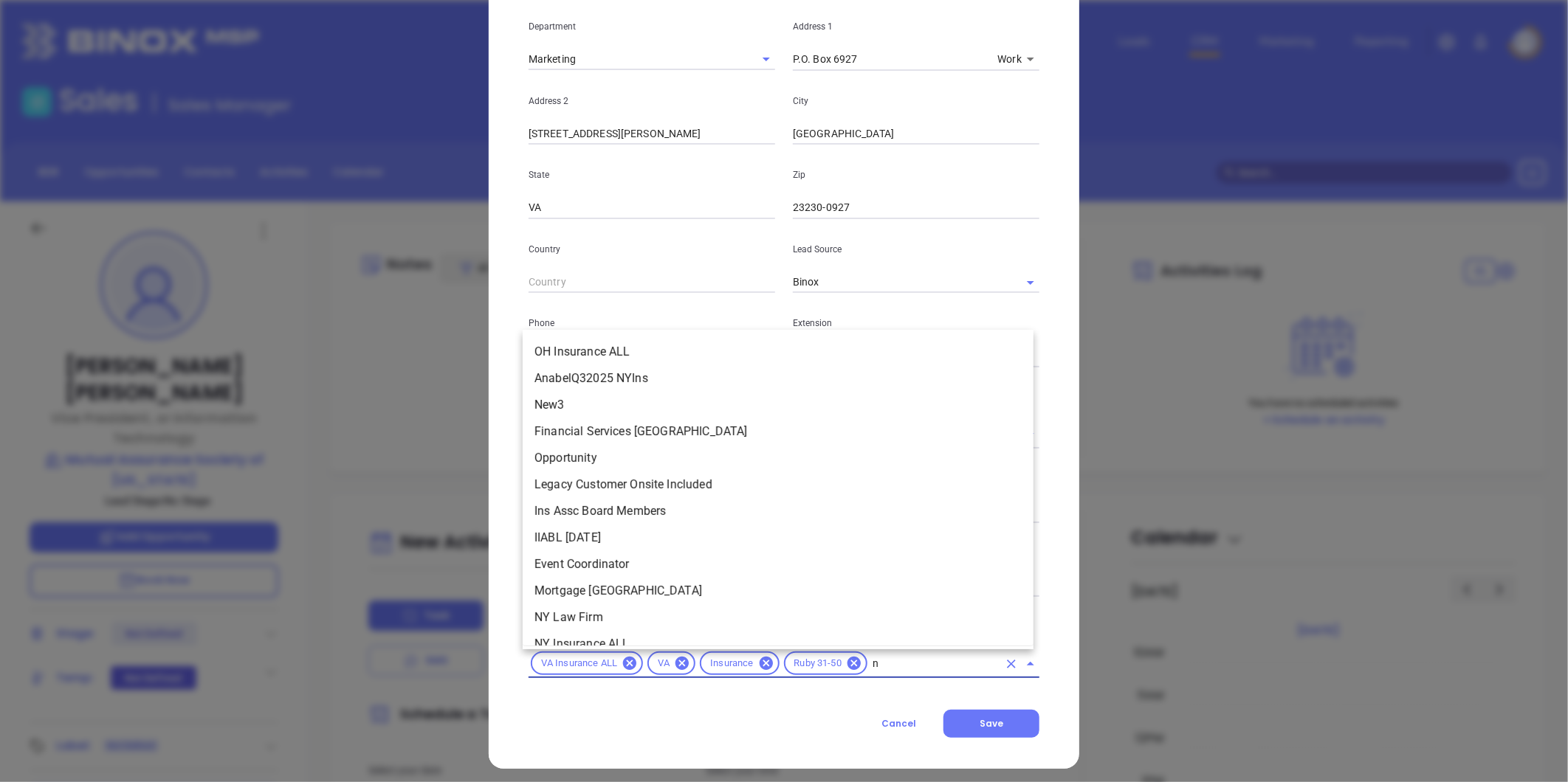
scroll to position [1209, 0]
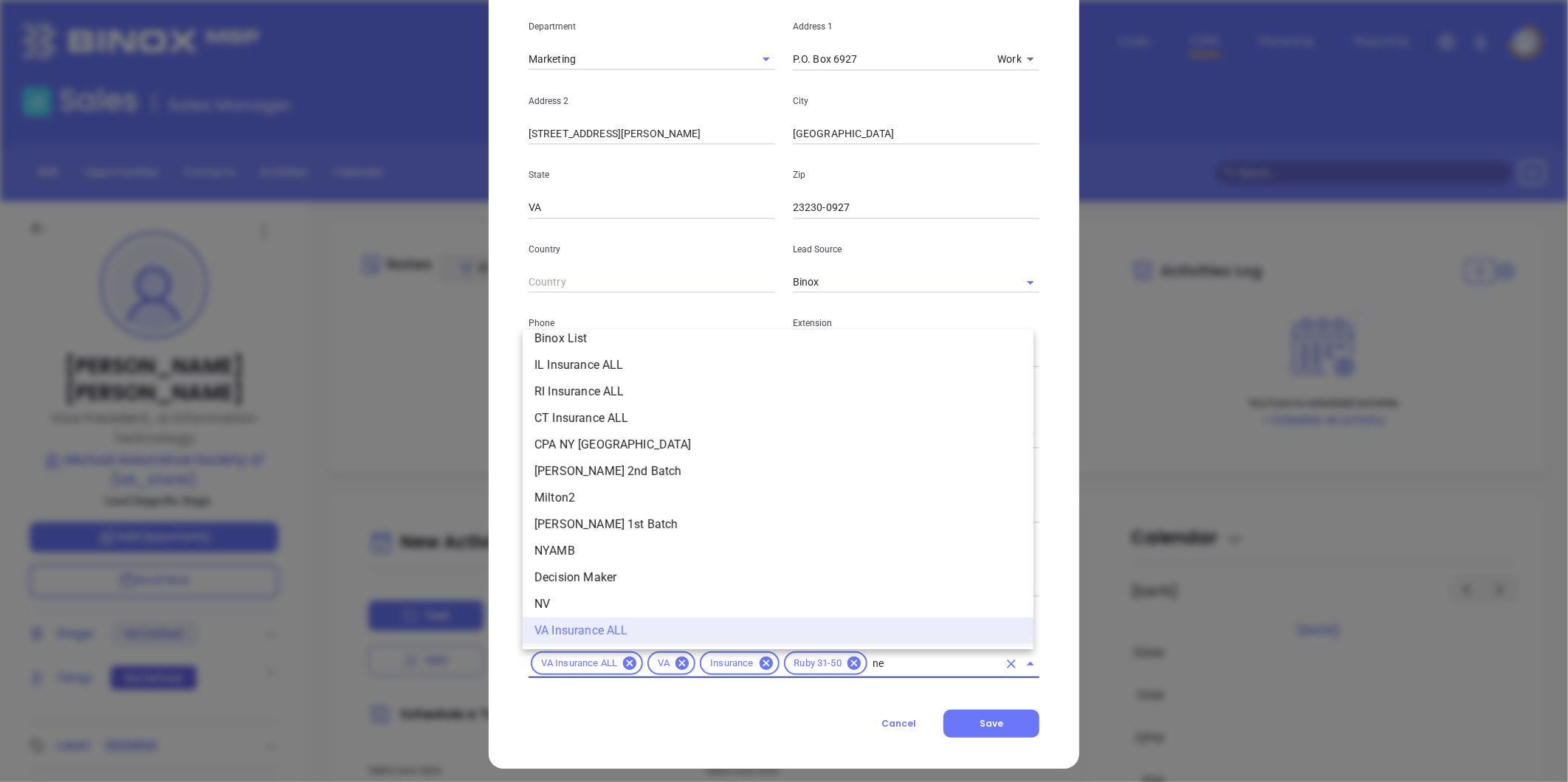
type input "new"
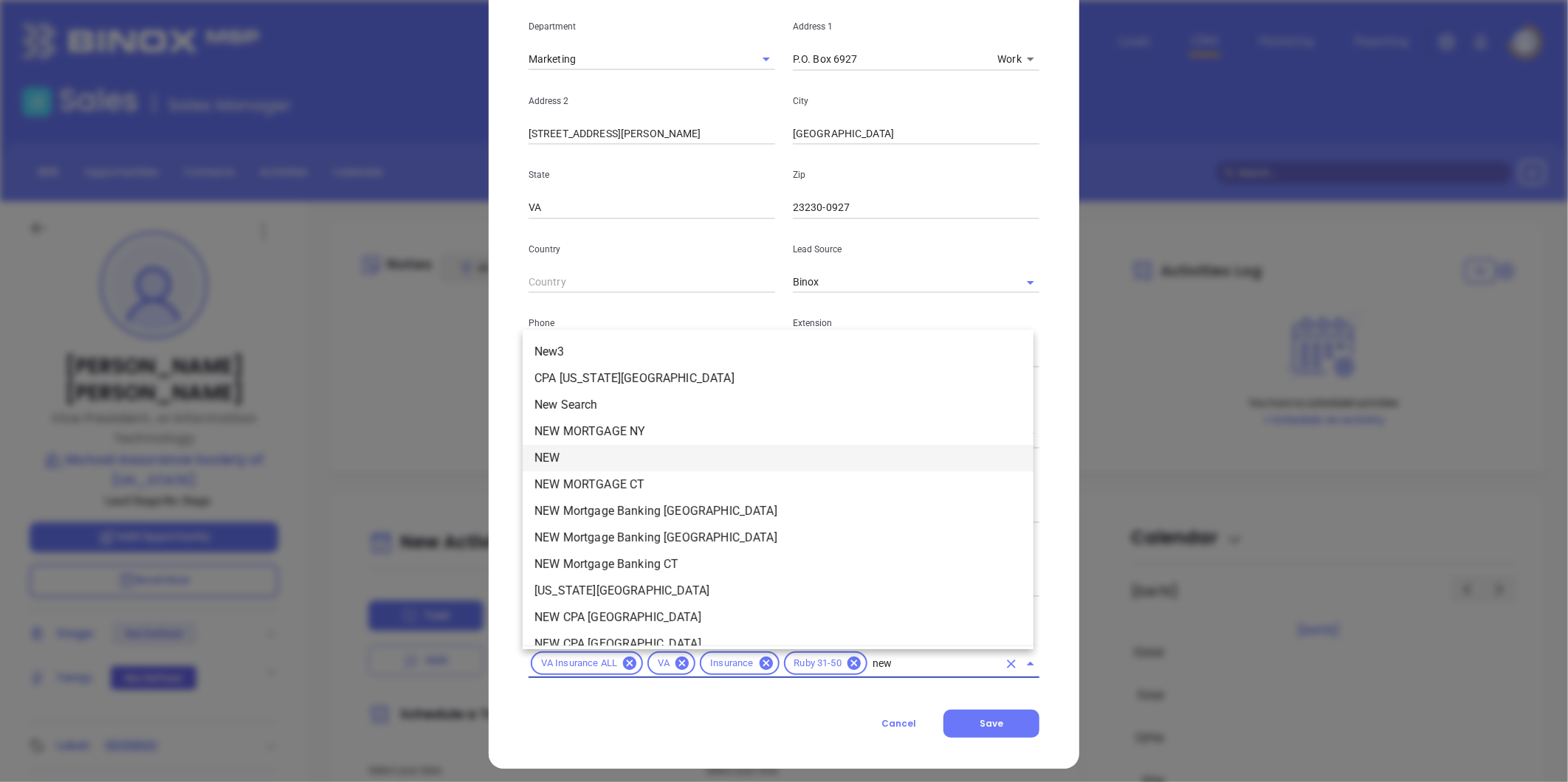
click at [614, 457] on li "NEW" at bounding box center [778, 458] width 511 height 27
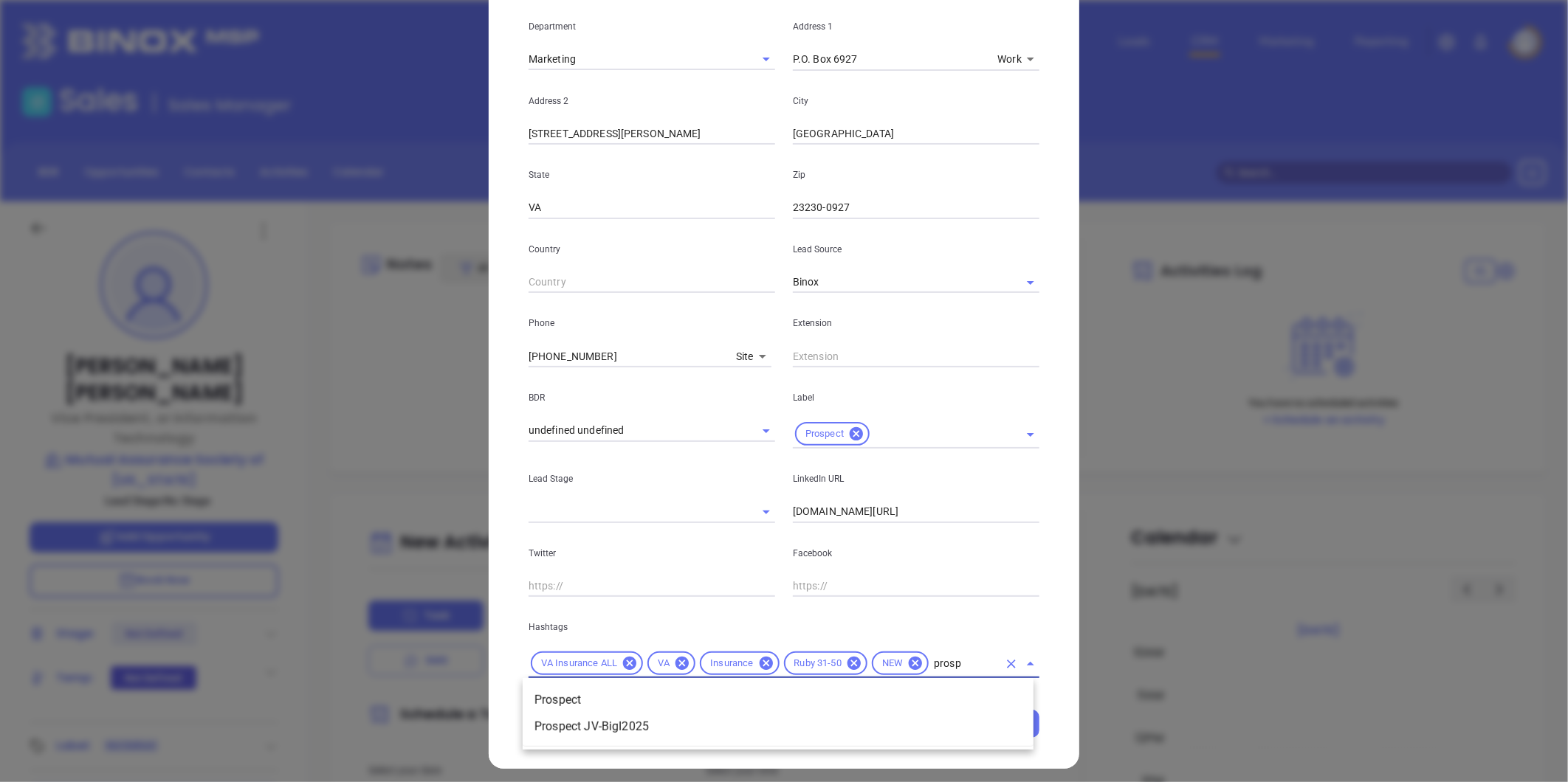
type input "prospe"
click at [572, 700] on li "Prospect" at bounding box center [778, 700] width 511 height 27
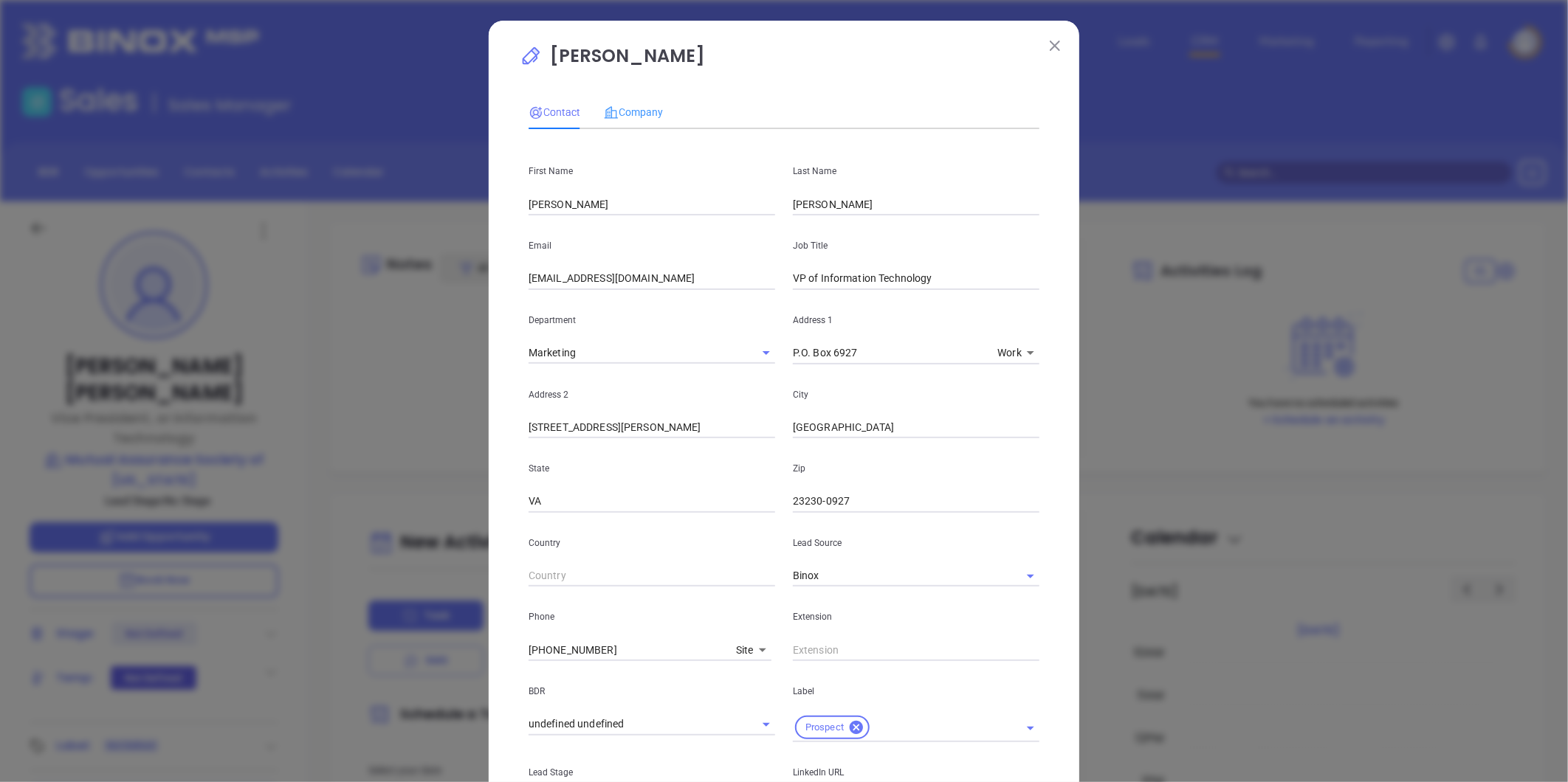
click at [622, 101] on div "Company" at bounding box center [633, 112] width 59 height 34
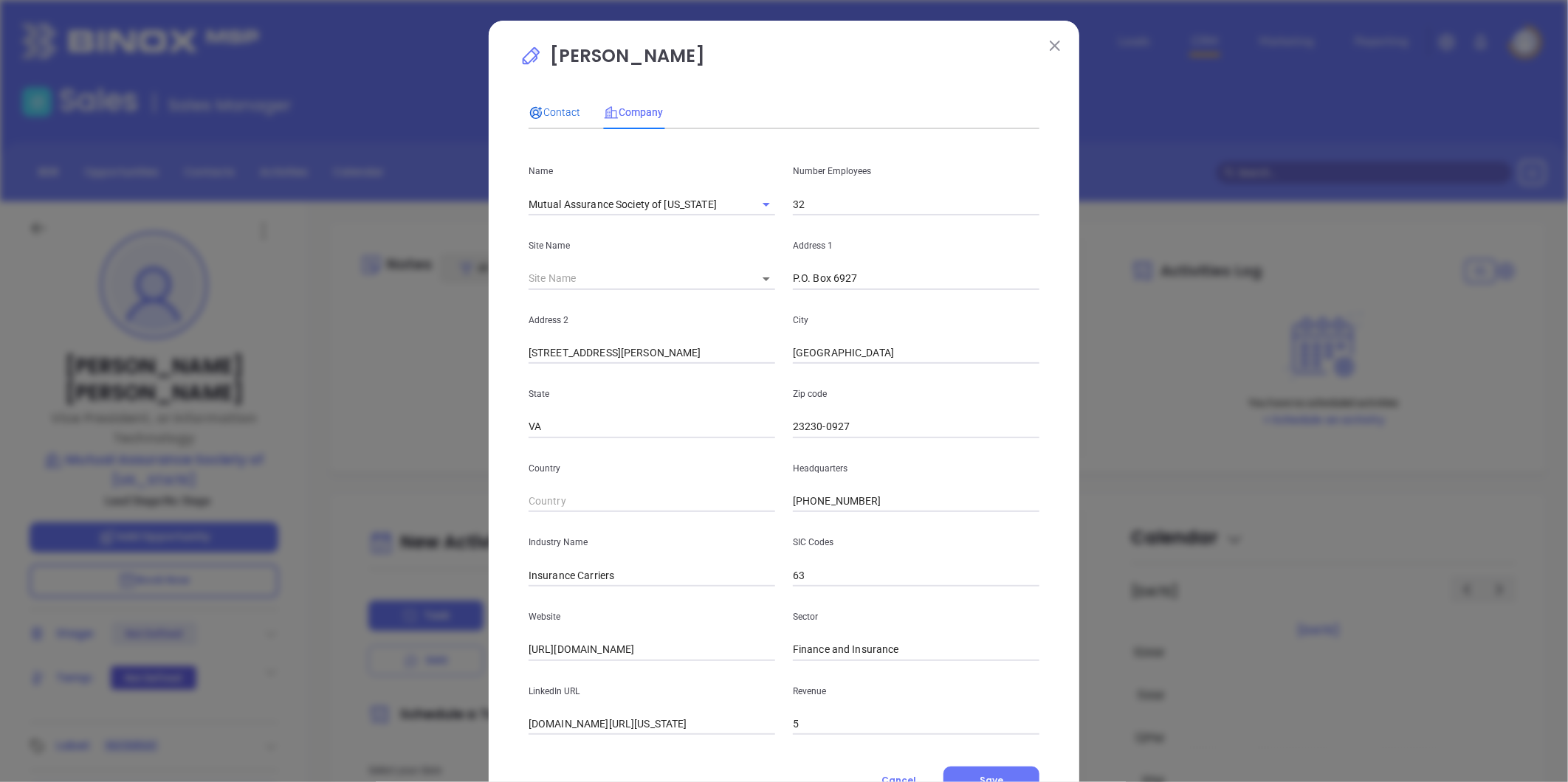
click at [552, 109] on span "Contact" at bounding box center [554, 112] width 52 height 12
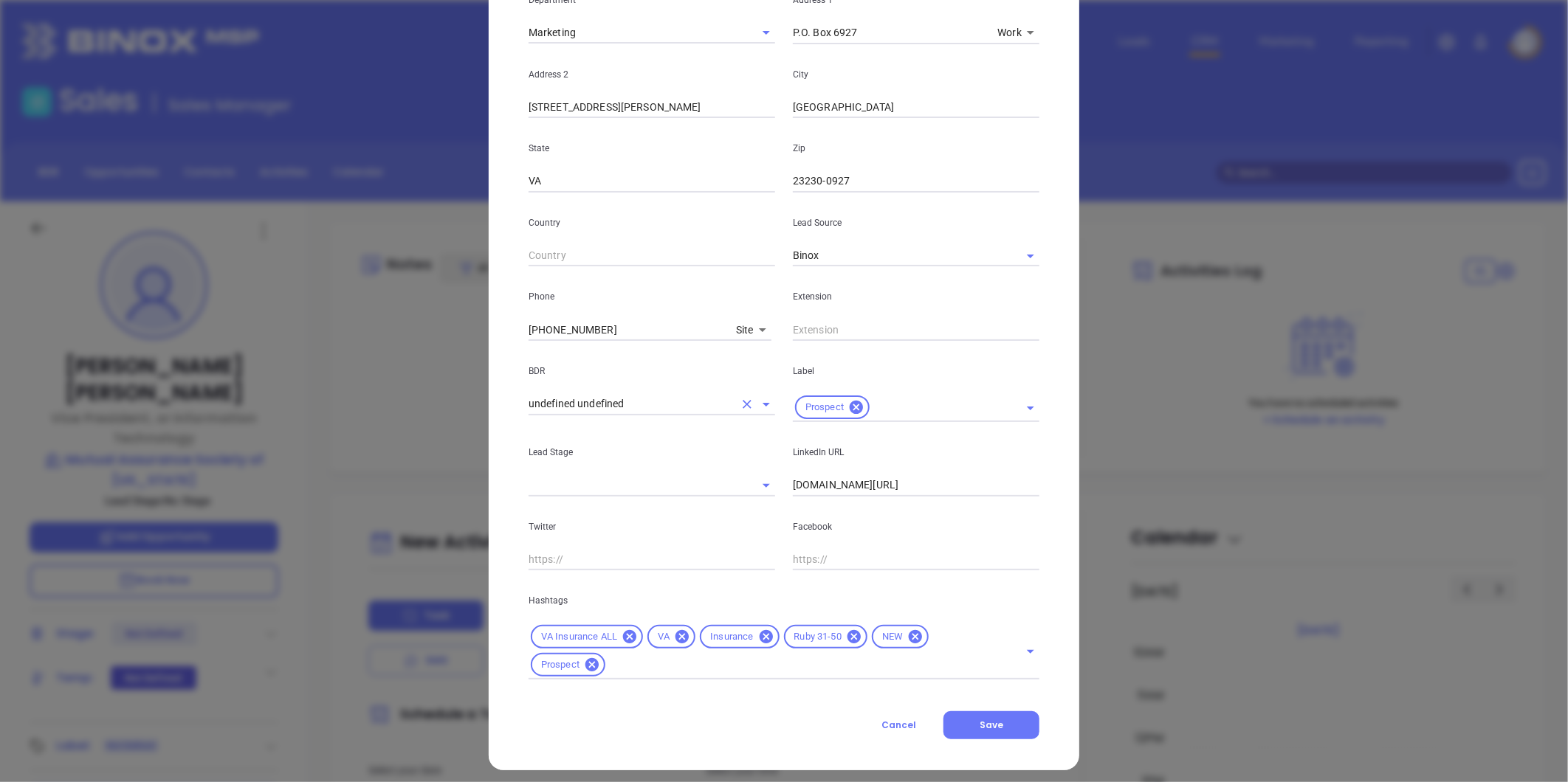
scroll to position [328, 0]
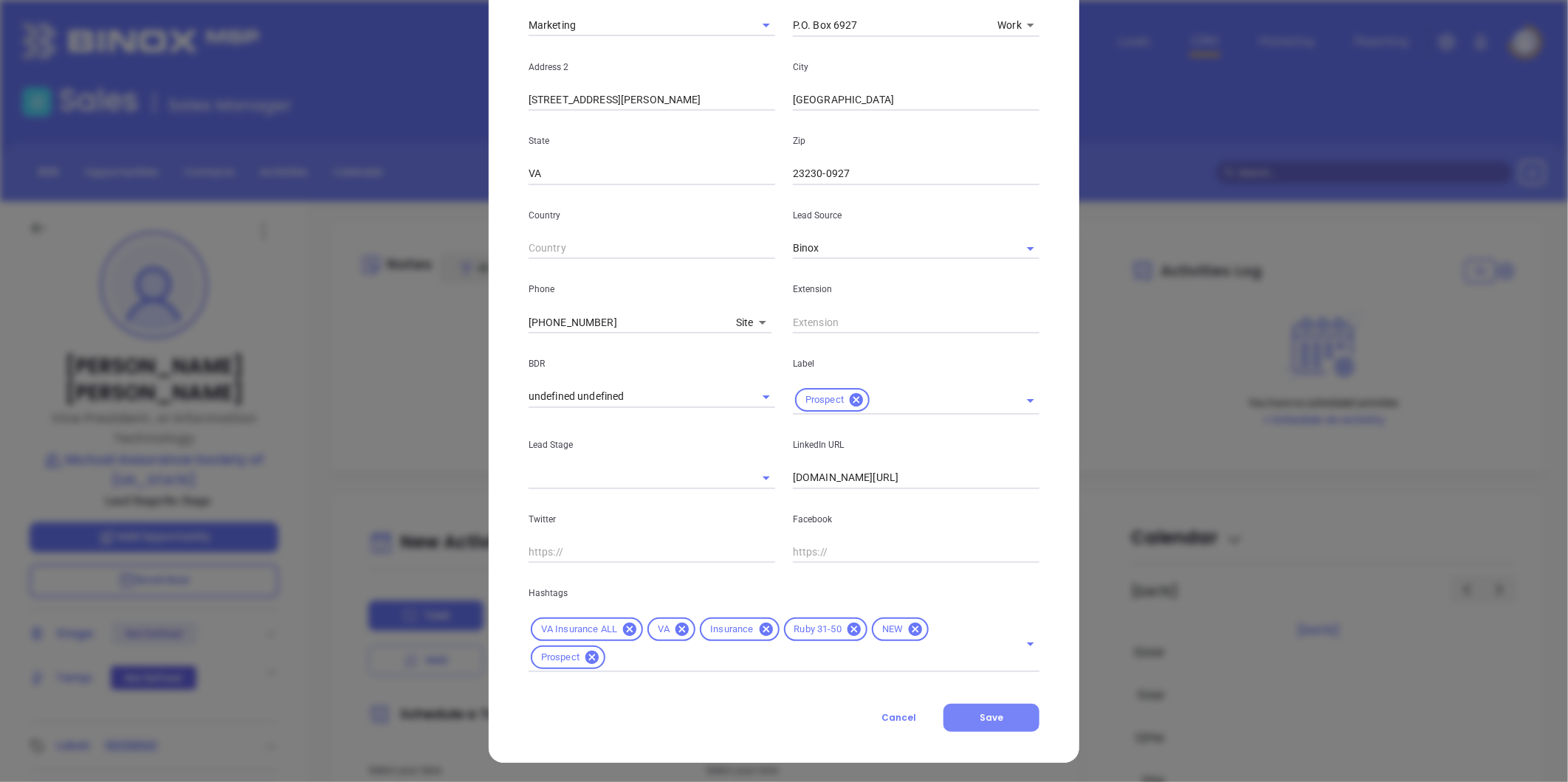
click at [985, 717] on span "Save" at bounding box center [991, 718] width 23 height 13
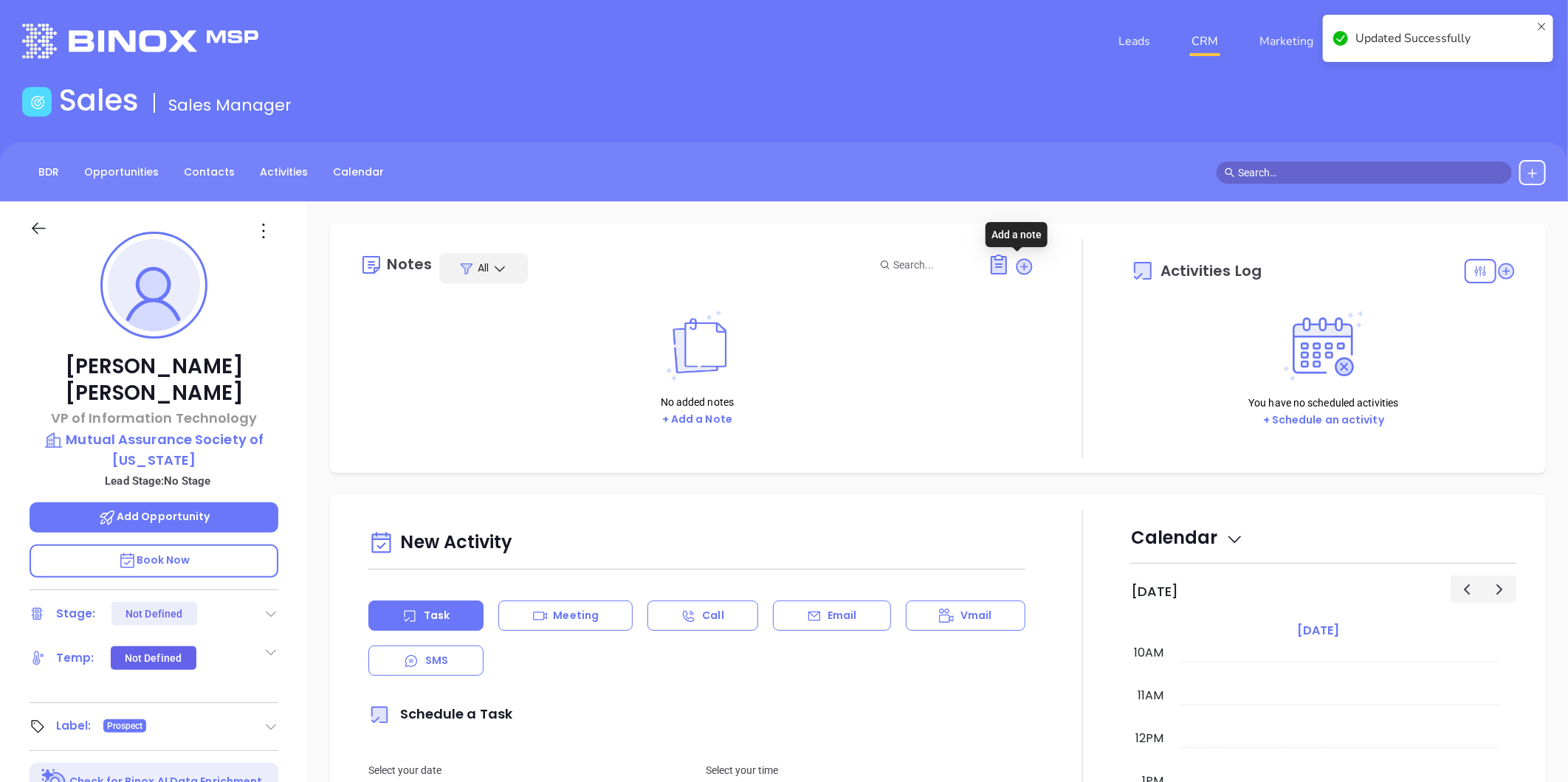
click at [1018, 261] on icon at bounding box center [1025, 267] width 15 height 14
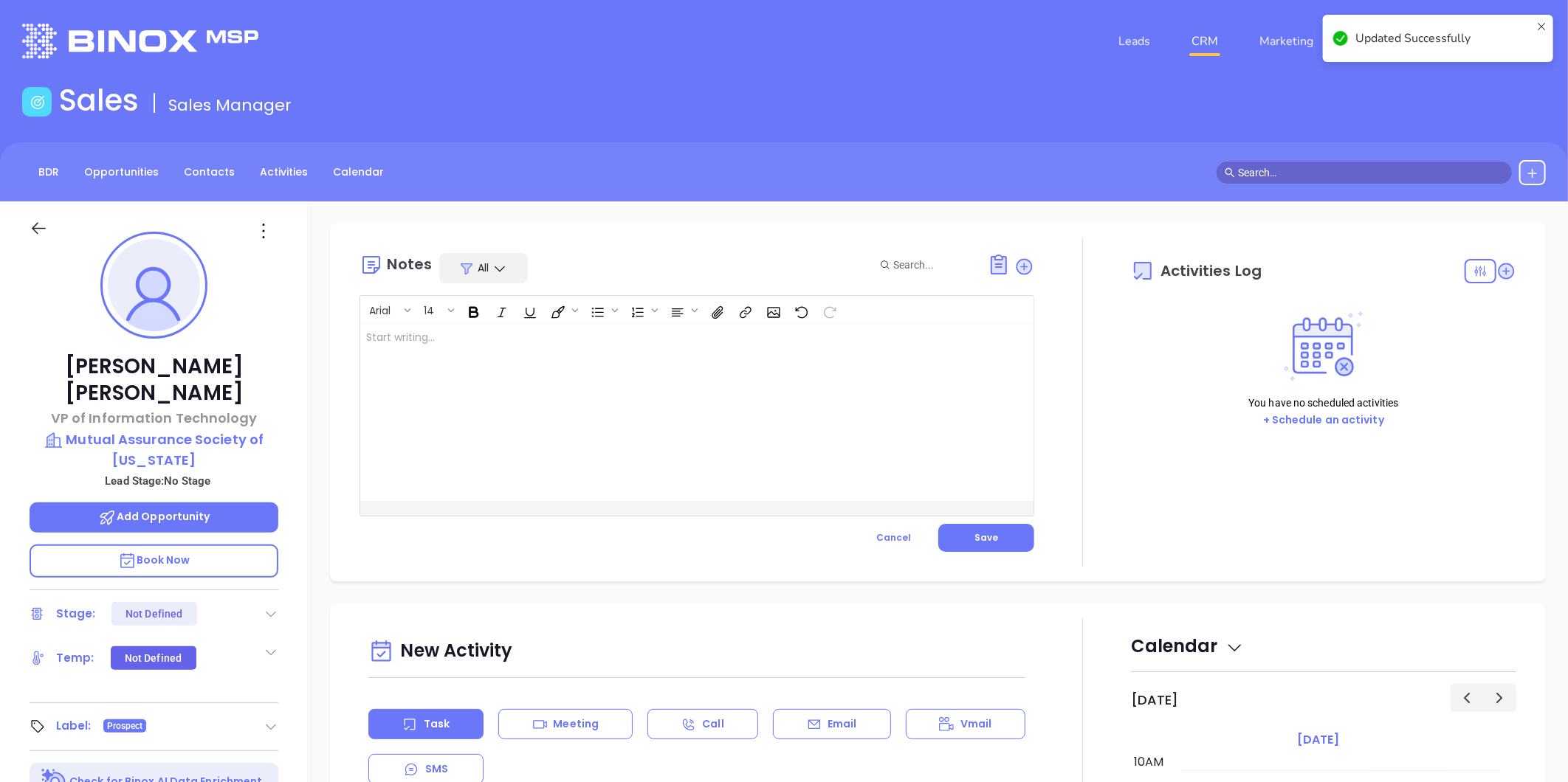
drag, startPoint x: 715, startPoint y: 349, endPoint x: 681, endPoint y: 357, distance: 34.9
click at [712, 350] on div at bounding box center [673, 412] width 626 height 177
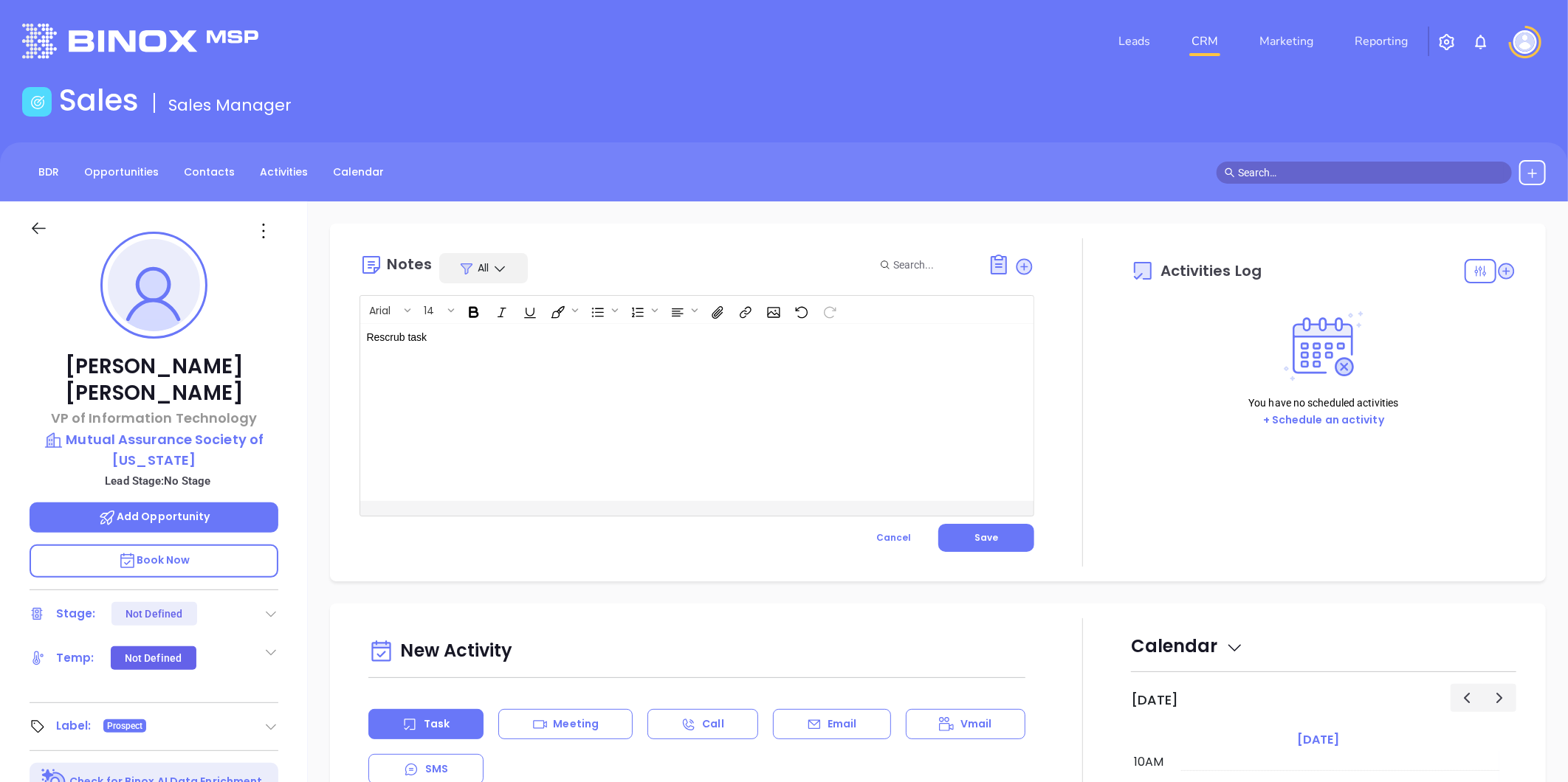
drag, startPoint x: 1001, startPoint y: 527, endPoint x: 967, endPoint y: 476, distance: 61.3
click at [1002, 525] on button "Save" at bounding box center [986, 538] width 96 height 28
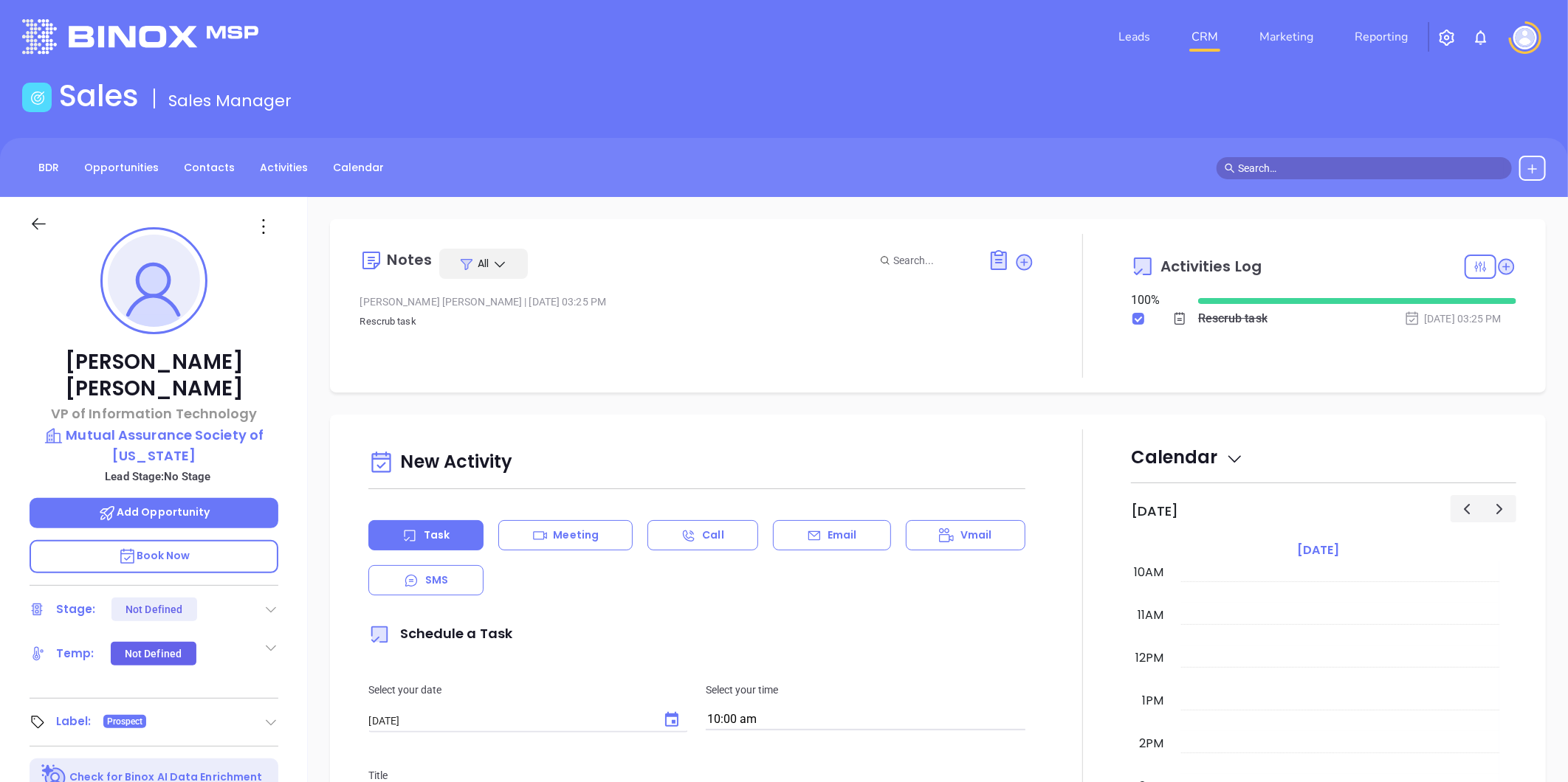
scroll to position [0, 0]
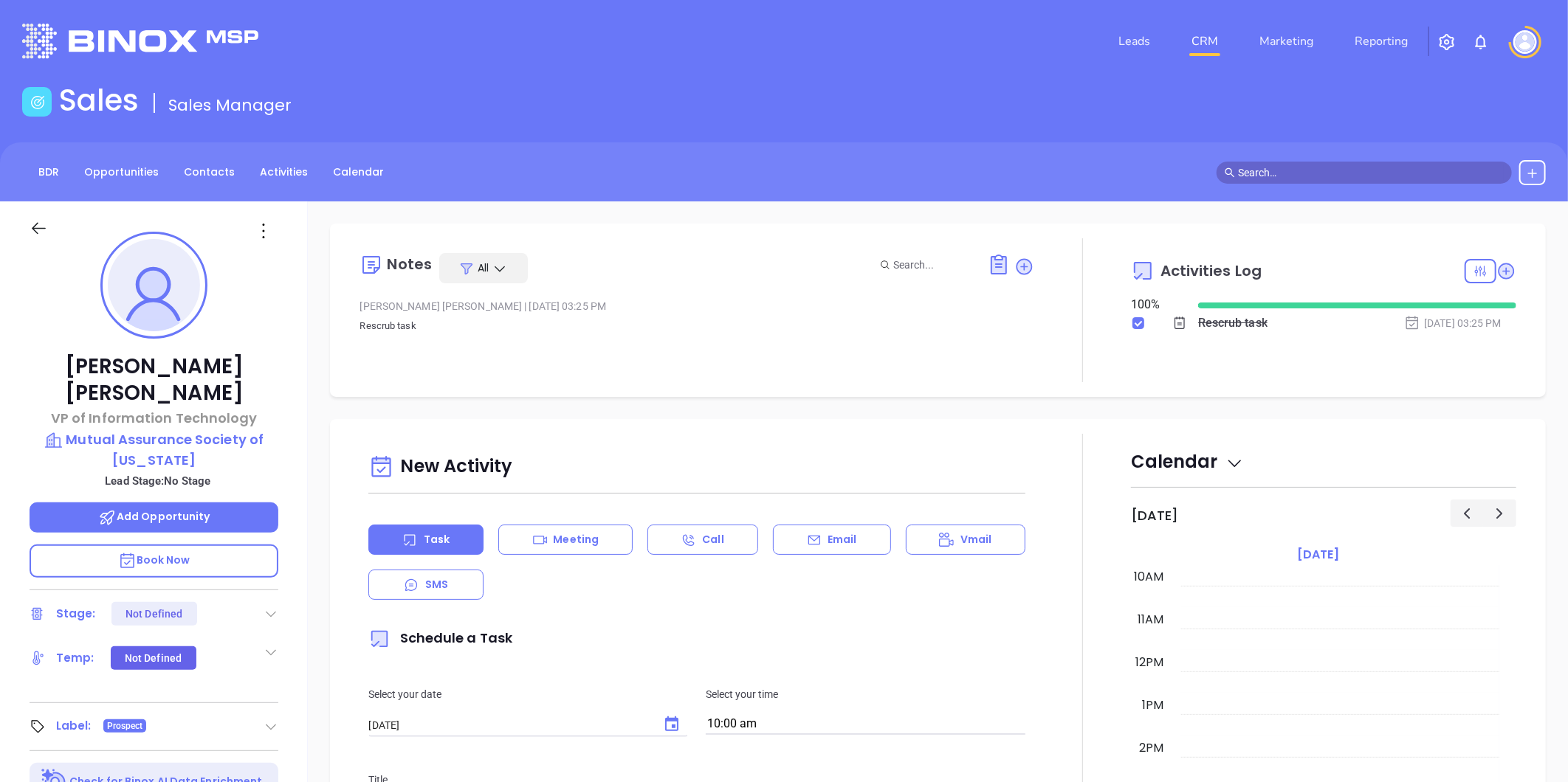
click at [1027, 259] on icon at bounding box center [1024, 267] width 20 height 20
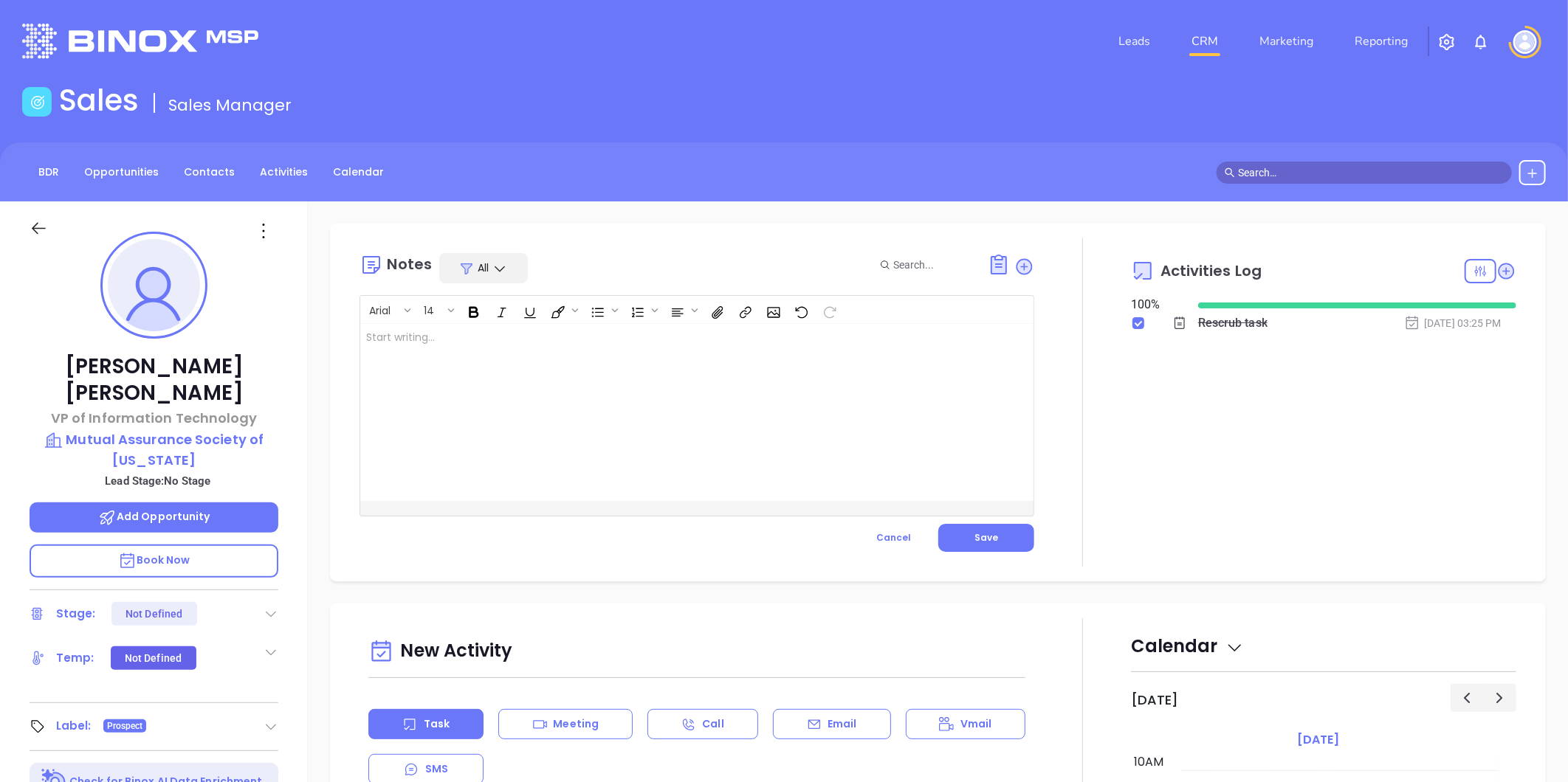
click at [521, 341] on div at bounding box center [673, 412] width 626 height 177
click at [981, 533] on span "Save" at bounding box center [985, 538] width 23 height 13
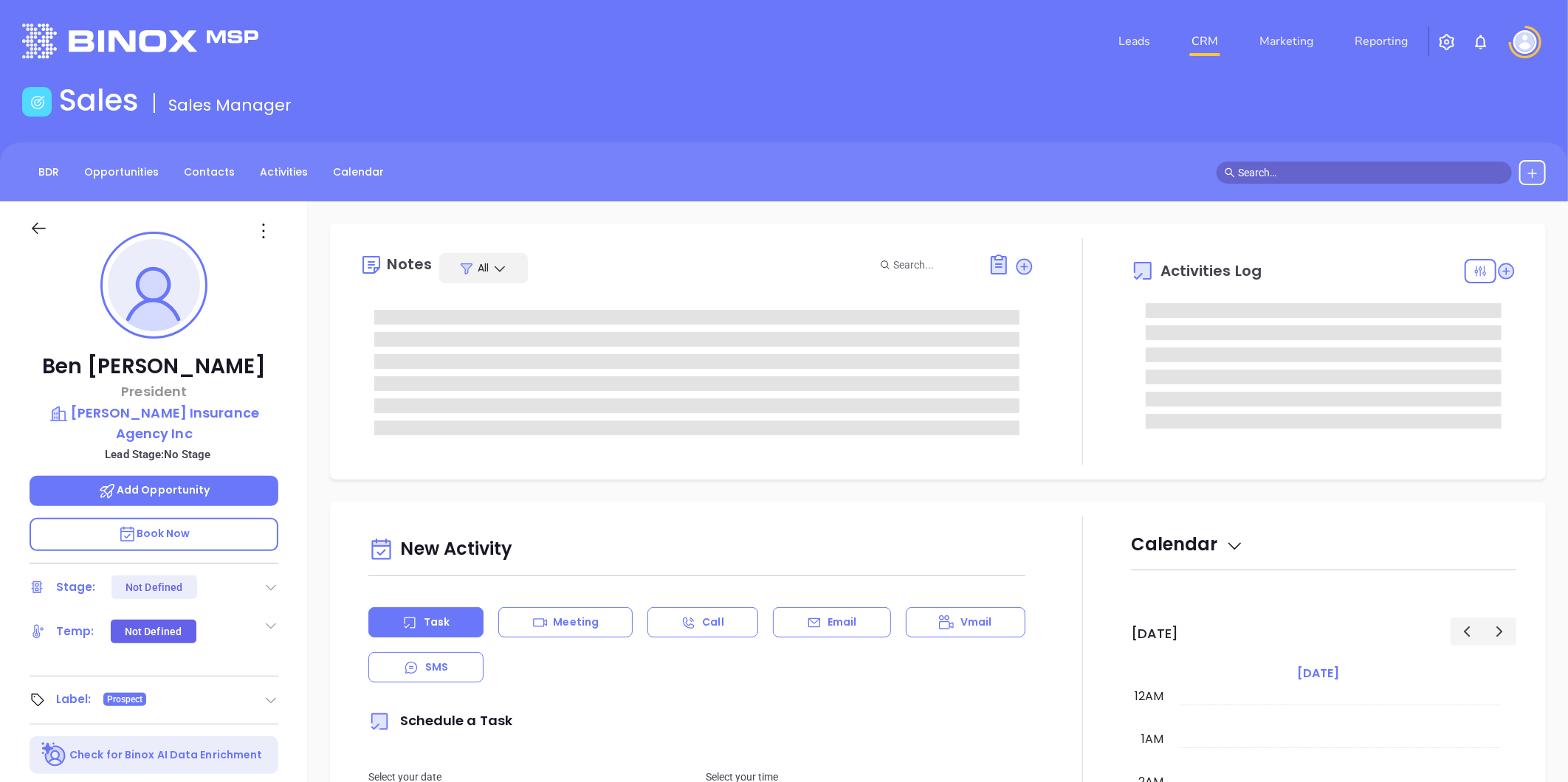
type input "[DATE]"
type input "[PERSON_NAME]"
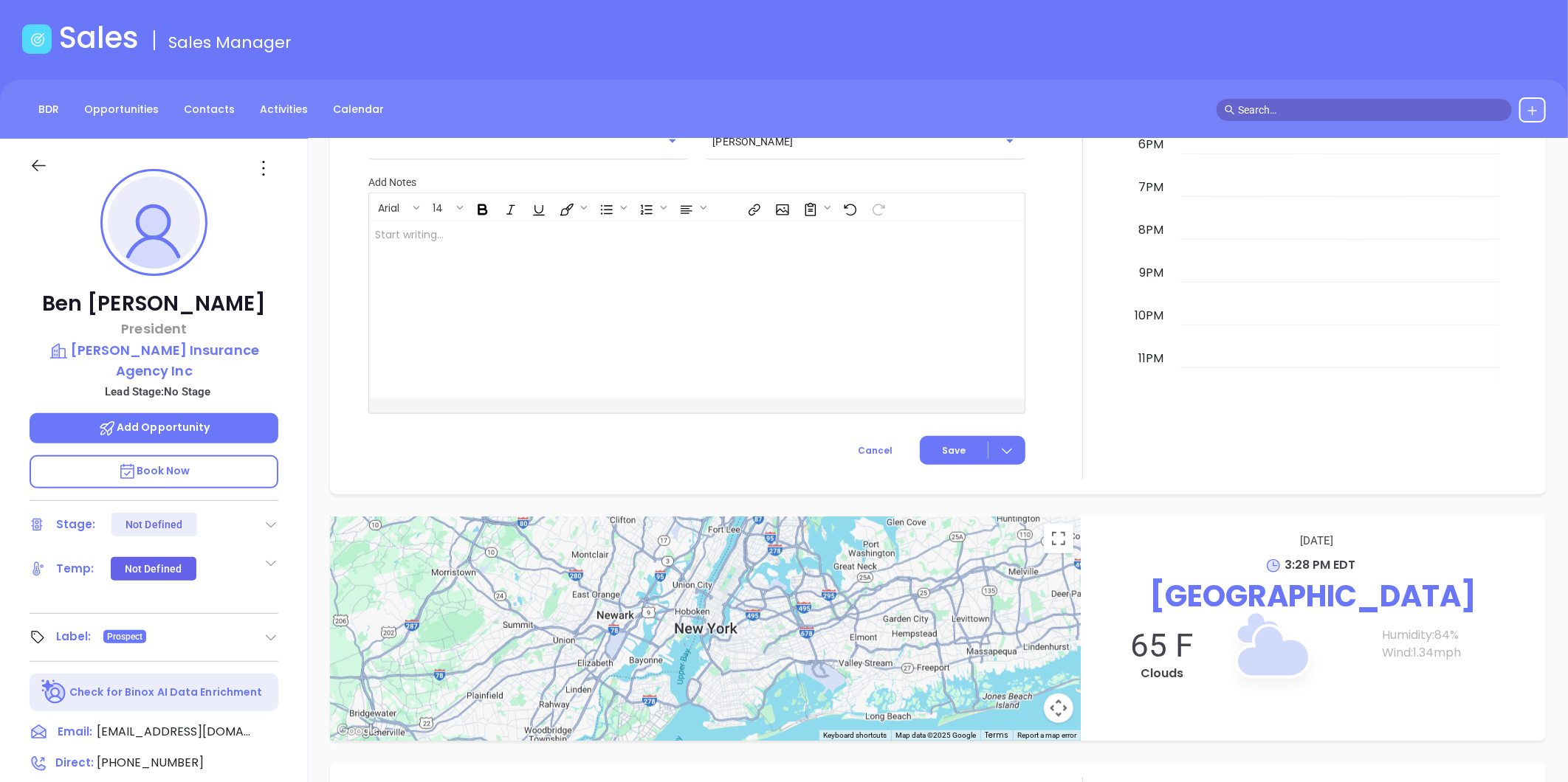
scroll to position [0, 0]
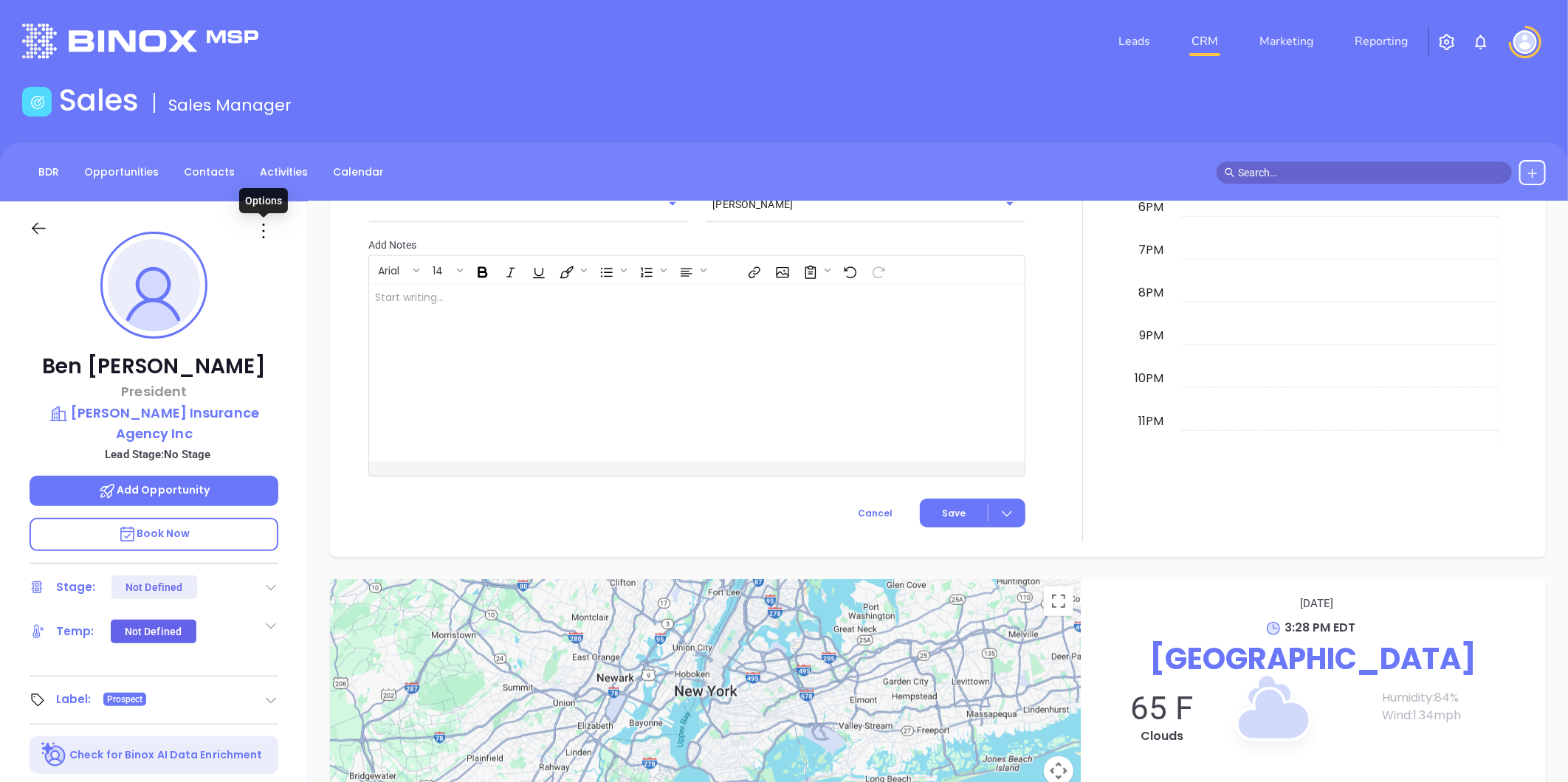
click at [264, 229] on icon at bounding box center [263, 230] width 23 height 23
click at [301, 382] on div "Edit" at bounding box center [336, 389] width 145 height 16
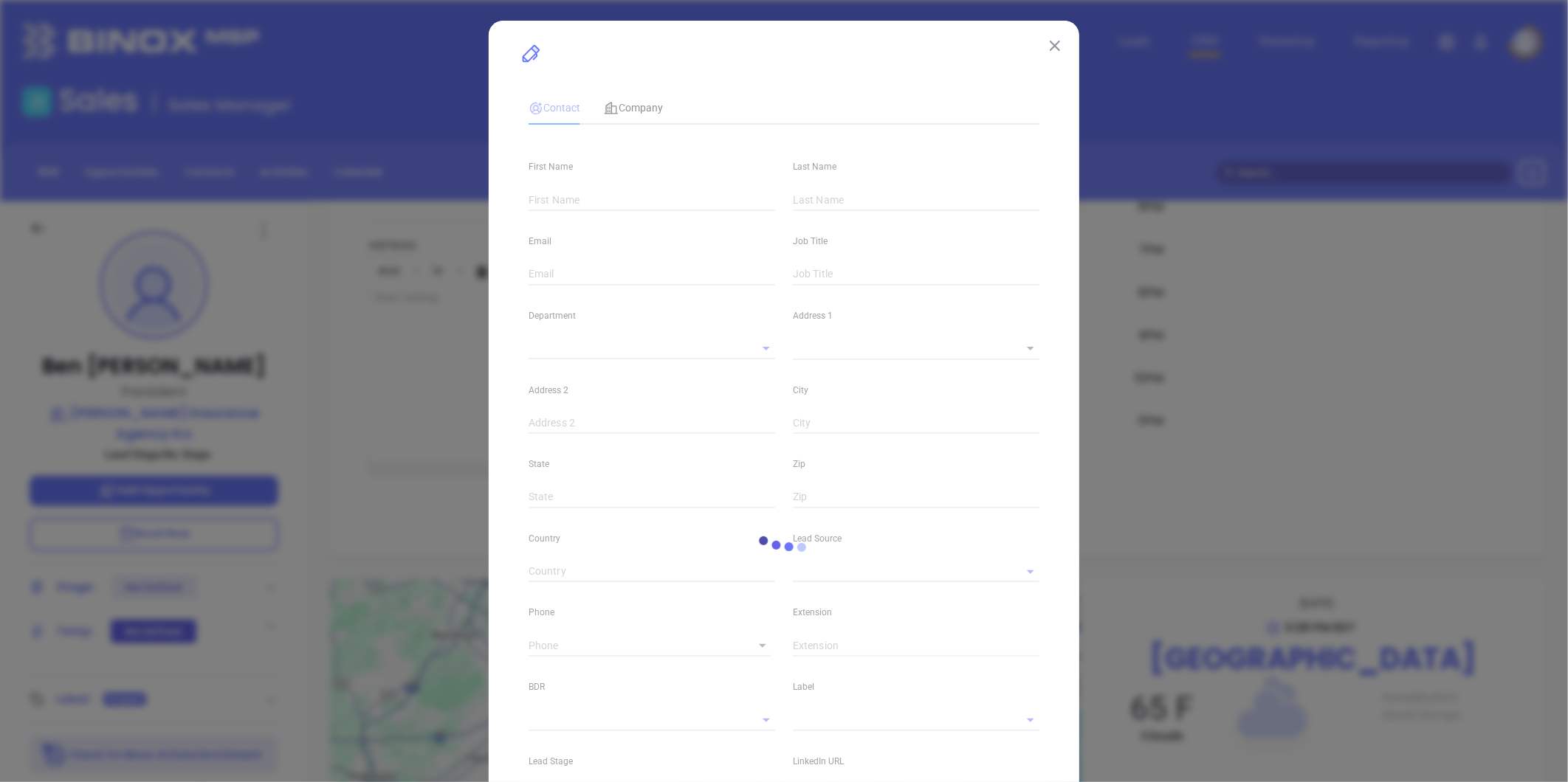
type input "Ben"
type input "[PERSON_NAME]"
type input "[EMAIL_ADDRESS][DOMAIN_NAME]"
type input "President"
type input "1"
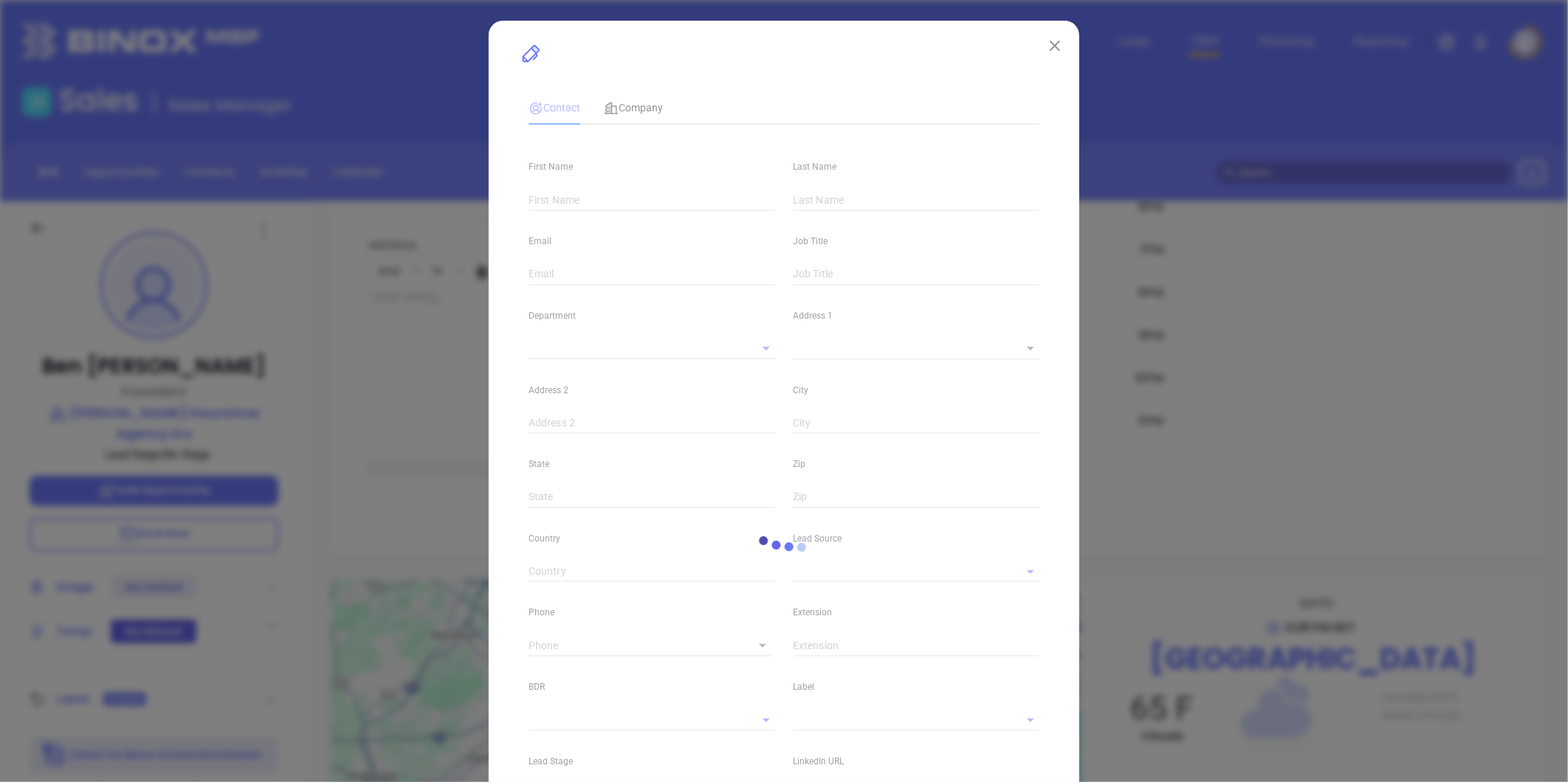
type input "[DOMAIN_NAME][URL][PERSON_NAME]"
type input "Marketing"
type input "Other"
type input "undefined undefined"
type input "[PHONE_NUMBER]"
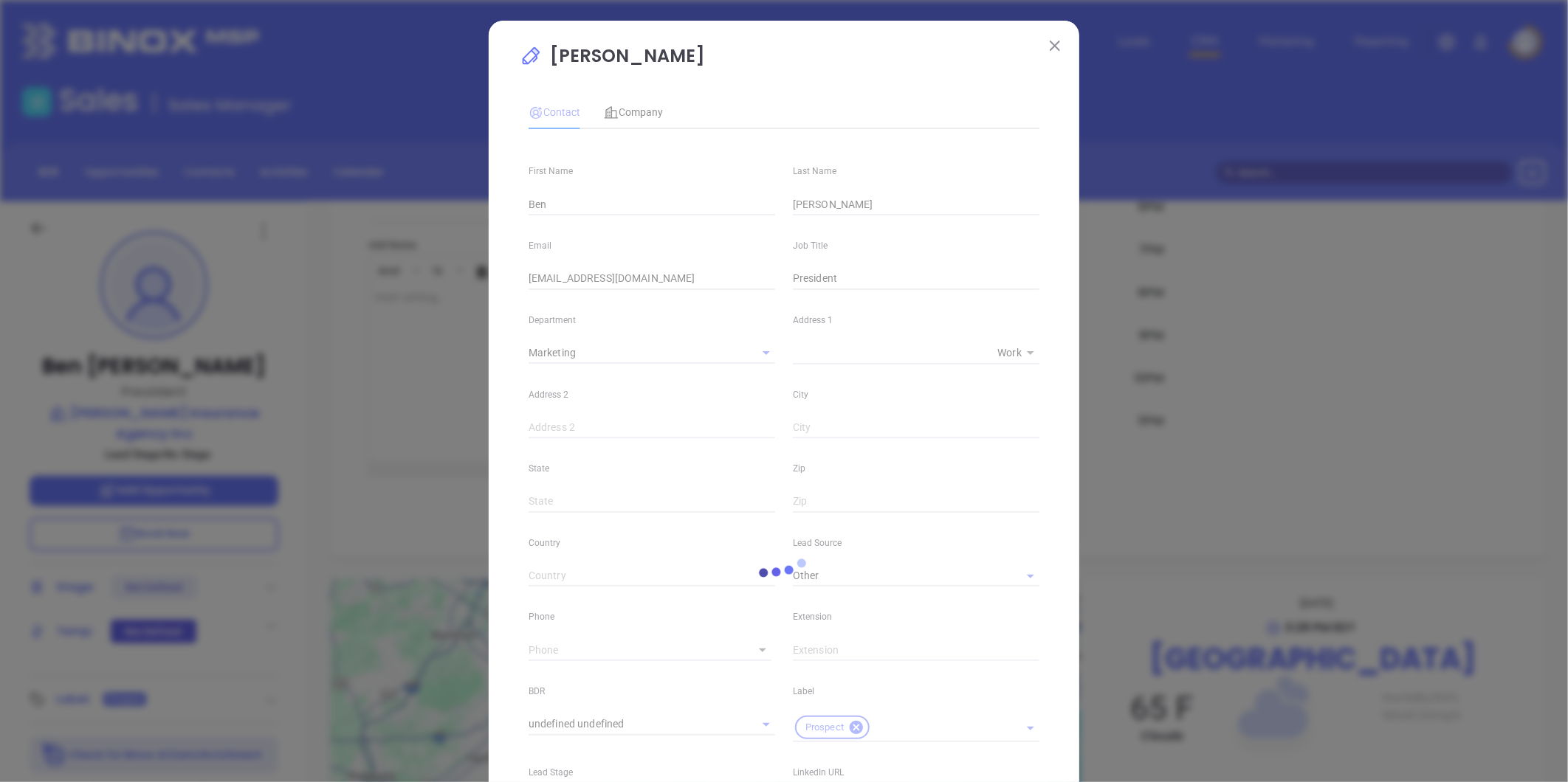
type input "1"
drag, startPoint x: 645, startPoint y: 101, endPoint x: 672, endPoint y: 128, distance: 38.2
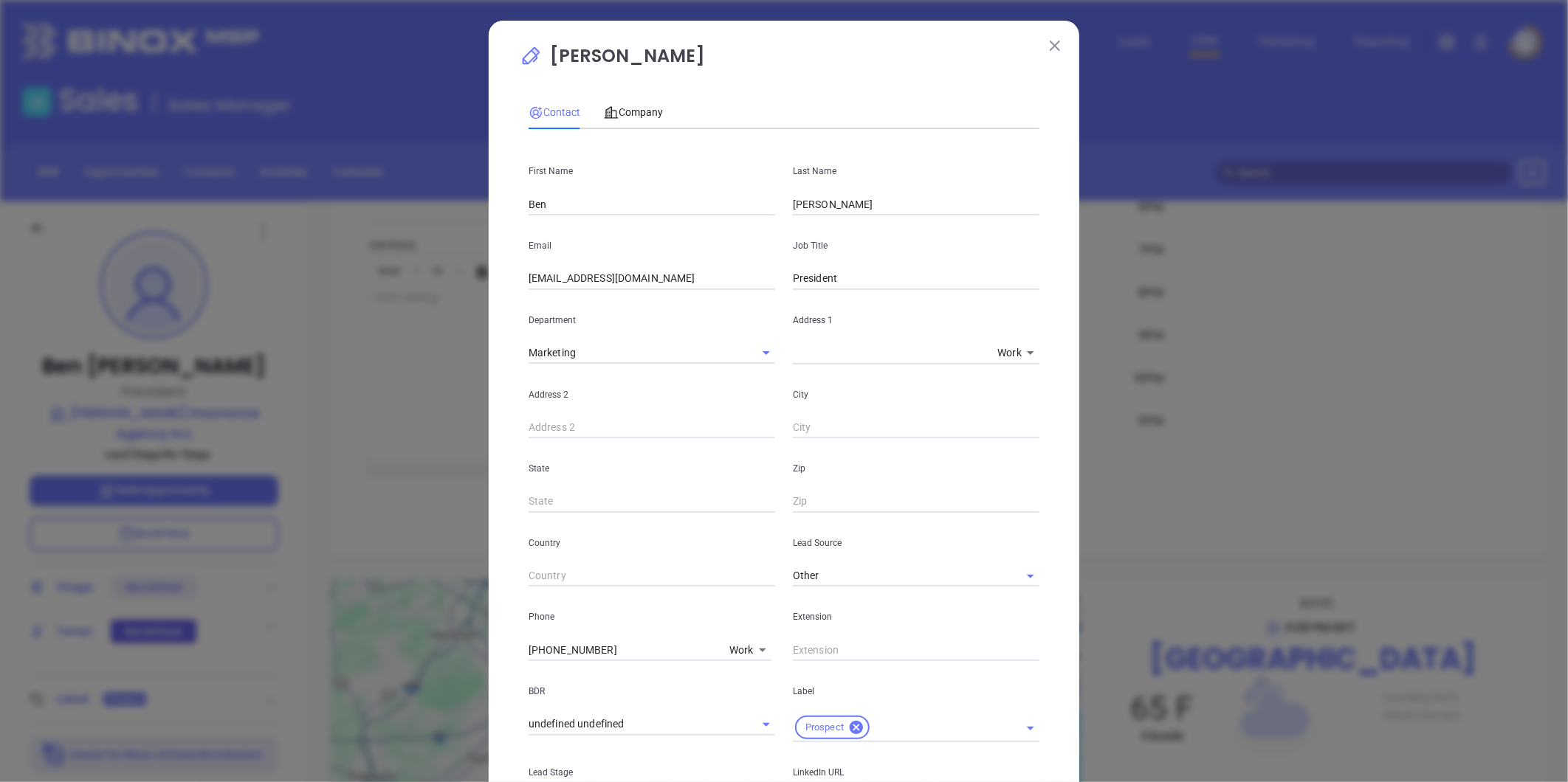
click at [645, 101] on div "Company" at bounding box center [633, 112] width 59 height 34
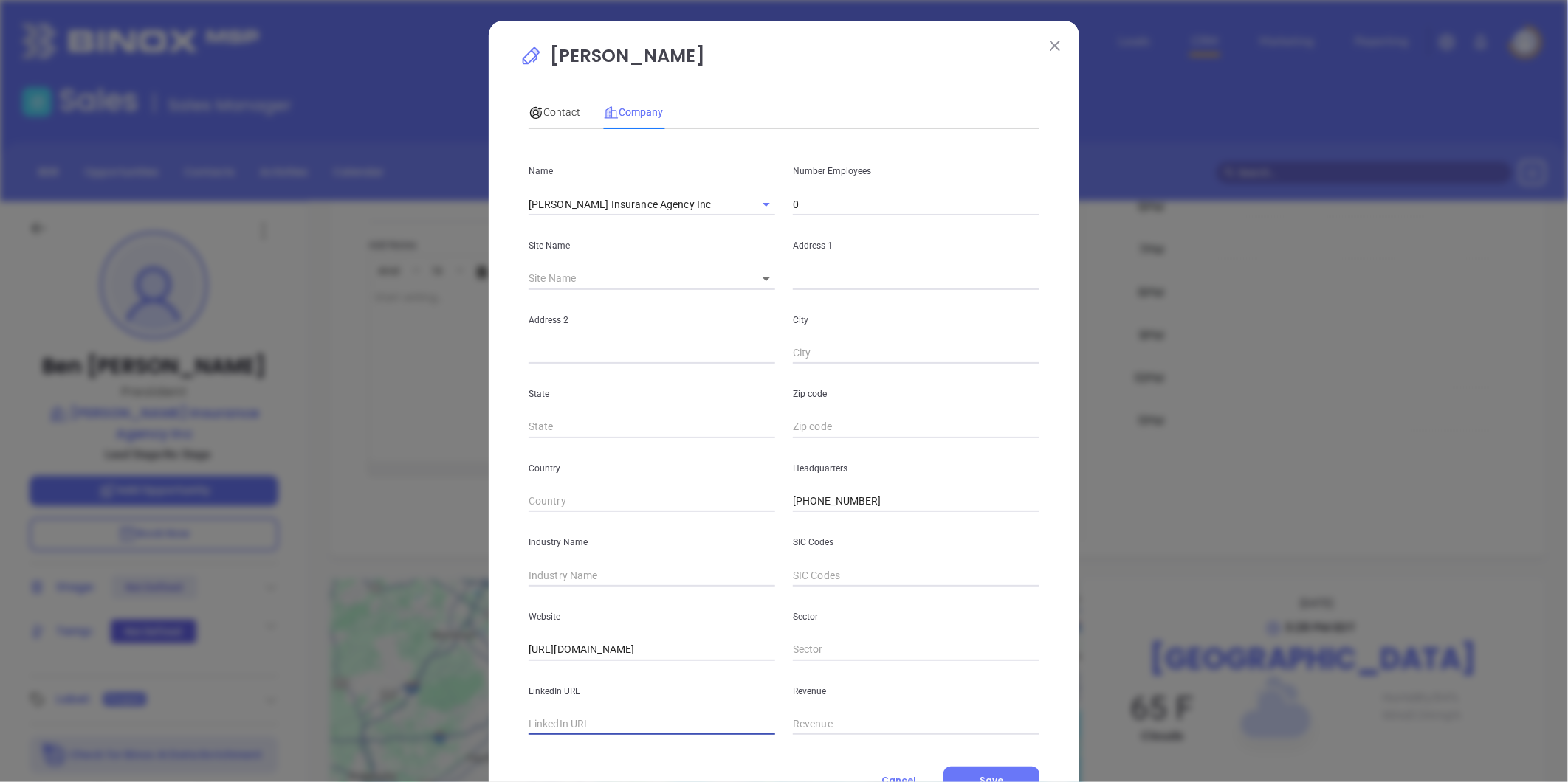
click at [570, 722] on input "text" at bounding box center [652, 724] width 247 height 22
paste input "[URL][DOMAIN_NAME][PERSON_NAME]"
type input "[URL][DOMAIN_NAME][PERSON_NAME]"
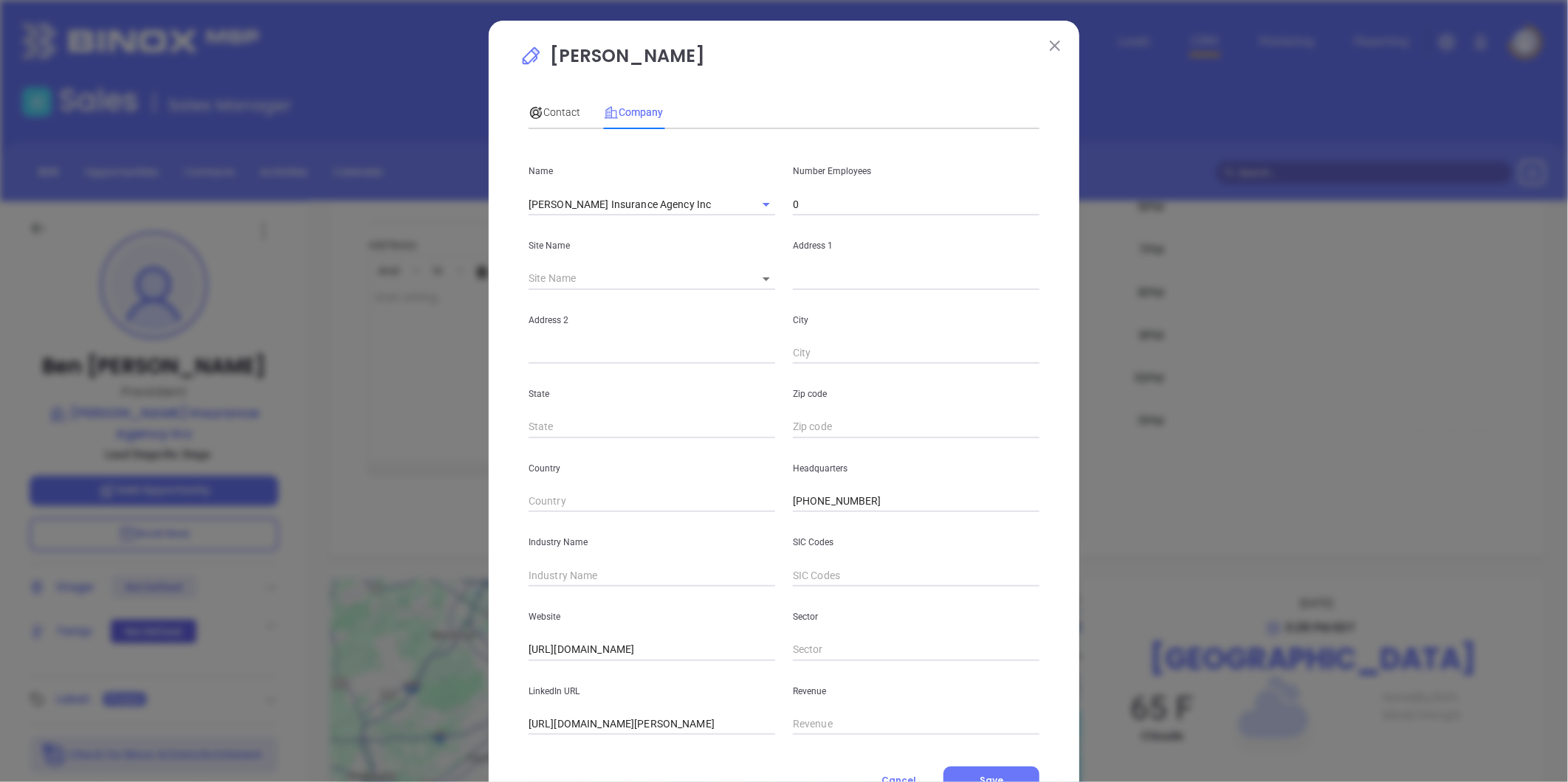
click at [815, 201] on input "0" at bounding box center [916, 204] width 247 height 22
type input "12"
click at [604, 565] on input "text" at bounding box center [652, 575] width 247 height 22
type input "Insurance"
click at [757, 275] on body "Leads CRM Marketing Reporting Financial Leads Leads Sales Sales Manager BDR Opp…" at bounding box center [784, 391] width 1568 height 782
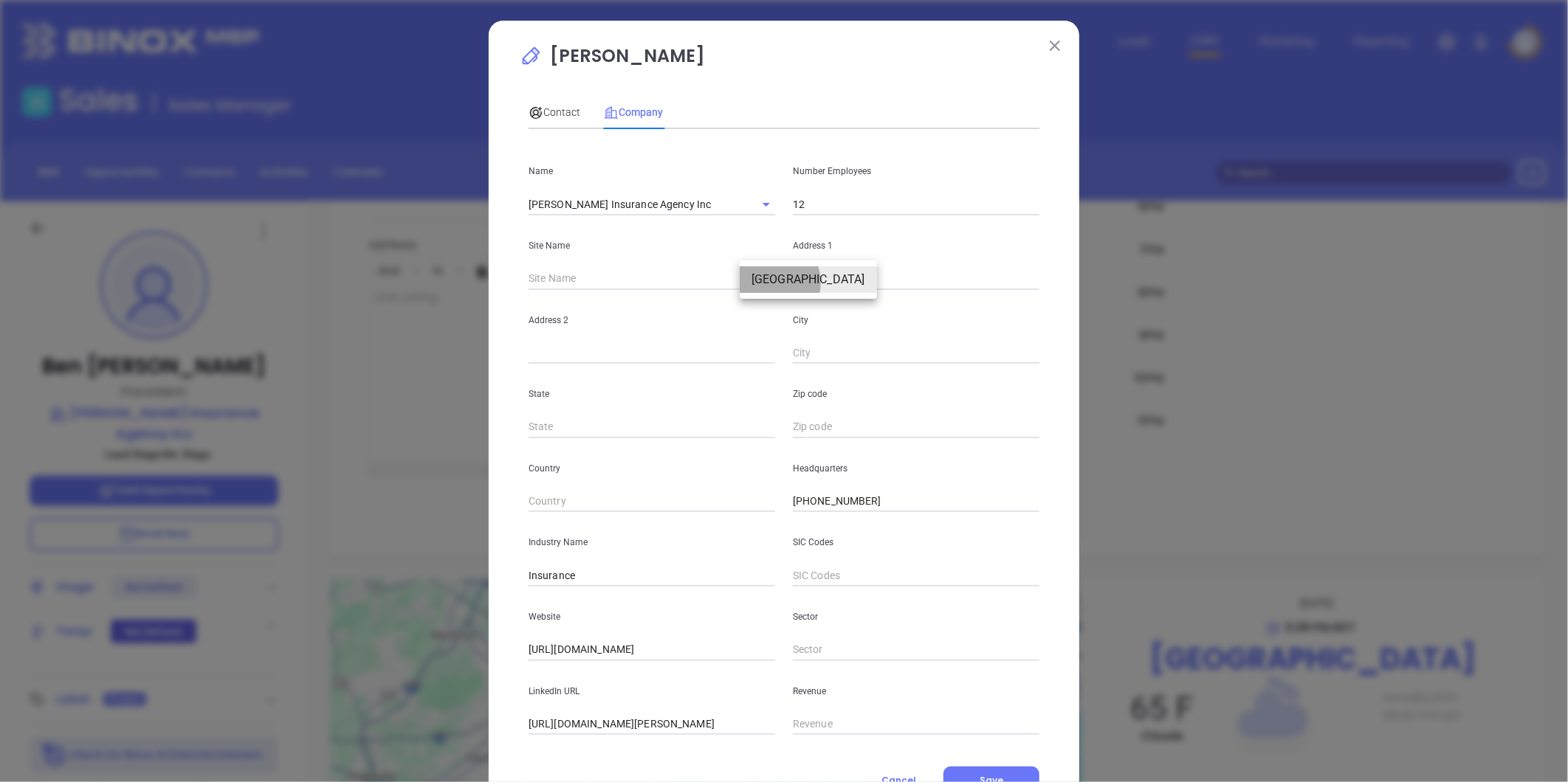
drag, startPoint x: 769, startPoint y: 282, endPoint x: 719, endPoint y: 286, distance: 50.2
click at [778, 282] on li "[GEOGRAPHIC_DATA]" at bounding box center [808, 279] width 137 height 27
type input "[GEOGRAPHIC_DATA]"
type input "98054"
type input "7231 Forest Avenue"
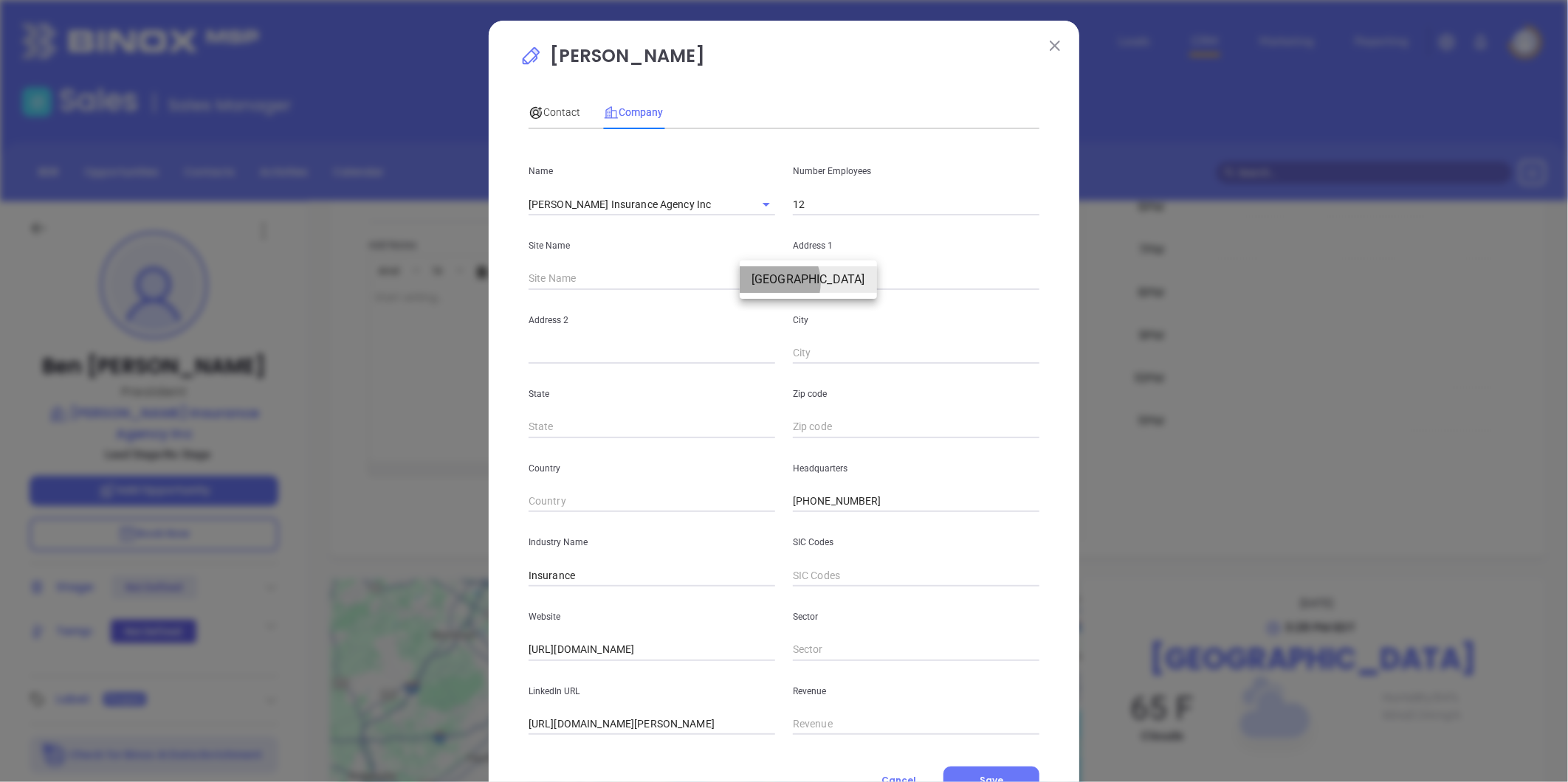
type input "Suite 202"
type input "[GEOGRAPHIC_DATA]"
type input "VA"
type input "23226"
click at [535, 110] on icon at bounding box center [536, 113] width 12 height 12
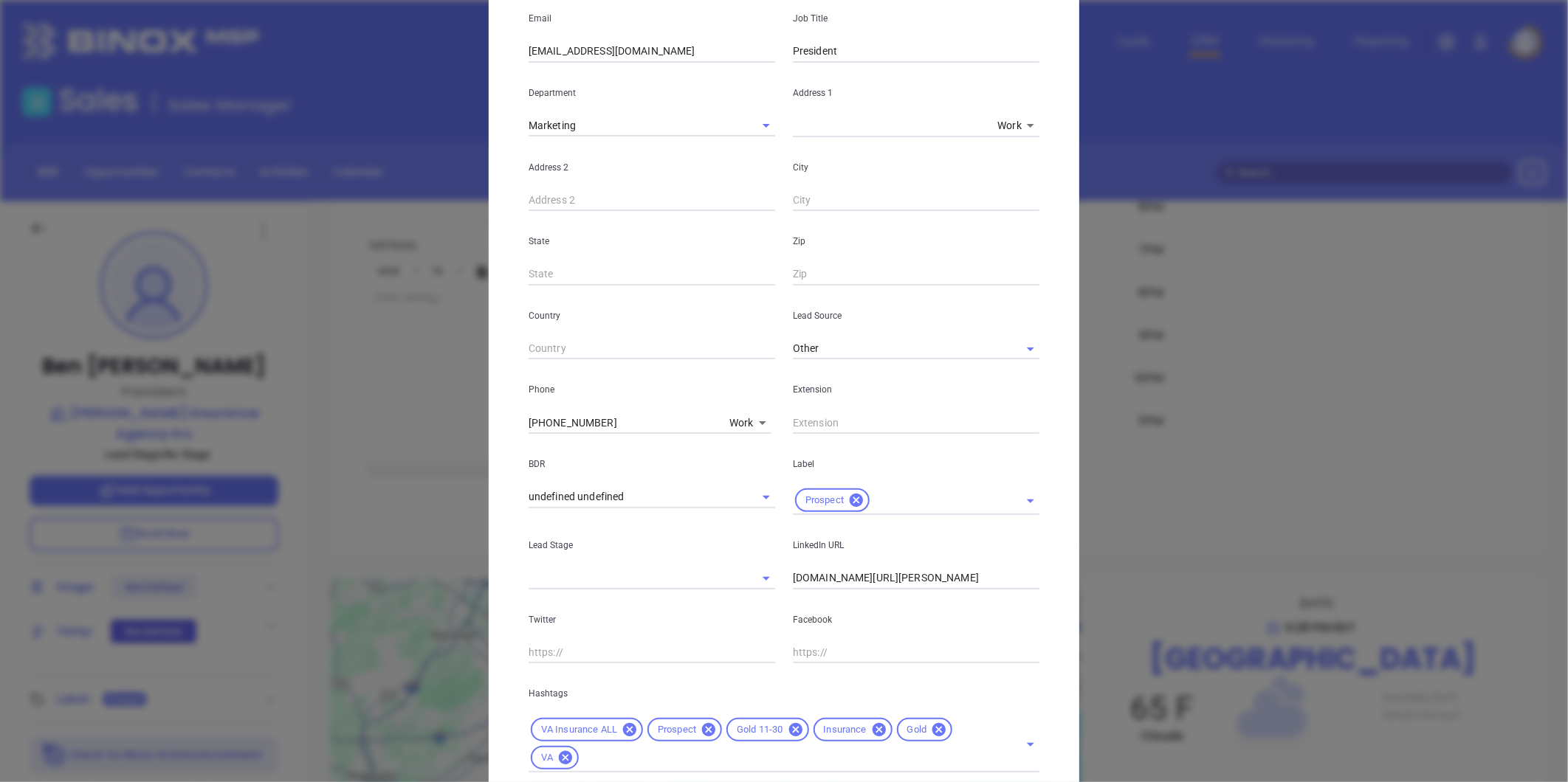
scroll to position [246, 0]
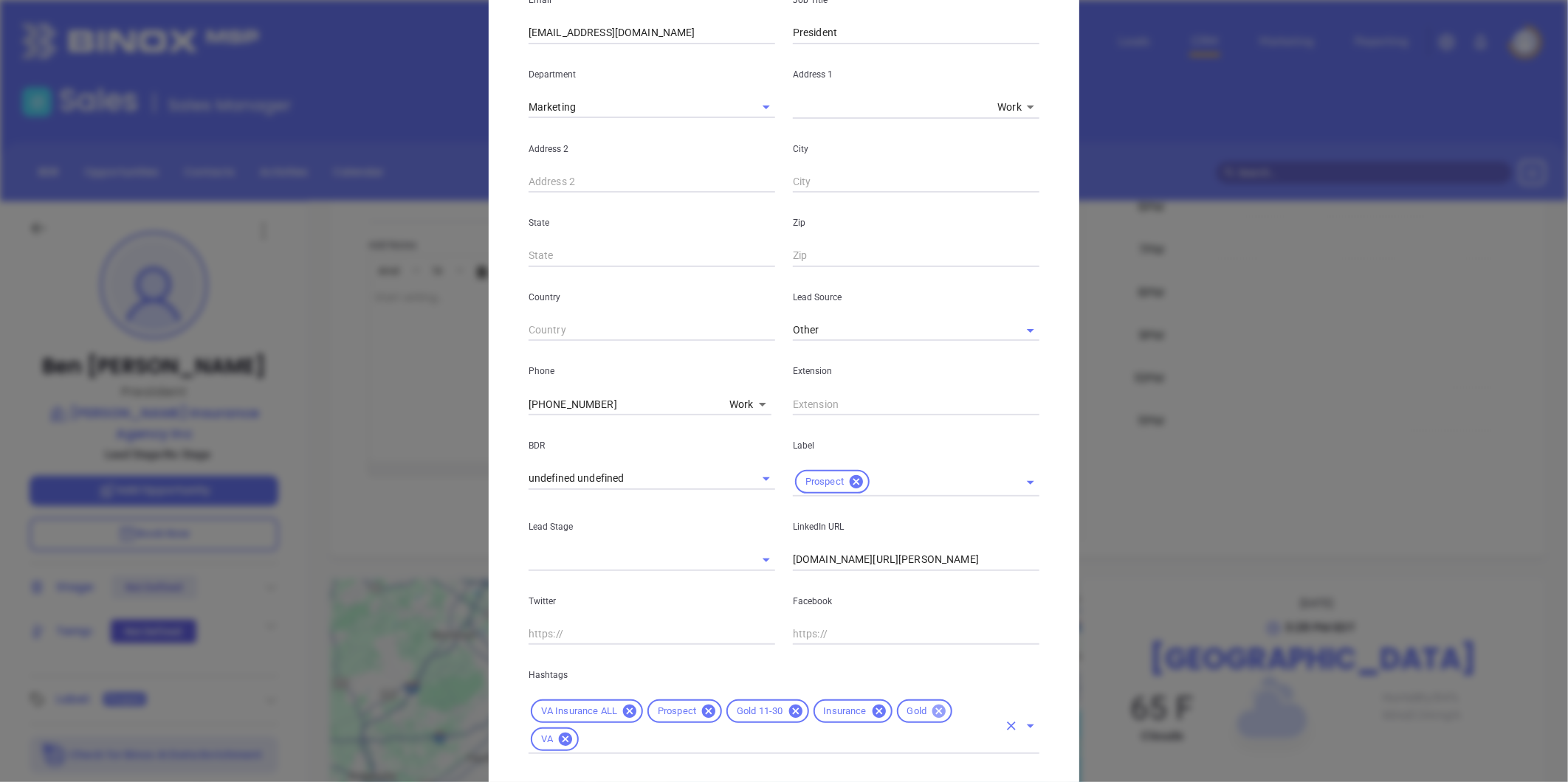
click at [935, 703] on icon at bounding box center [939, 711] width 16 height 16
drag, startPoint x: 998, startPoint y: 765, endPoint x: 1010, endPoint y: 613, distance: 152.5
click at [995, 765] on button "Save" at bounding box center [991, 772] width 96 height 28
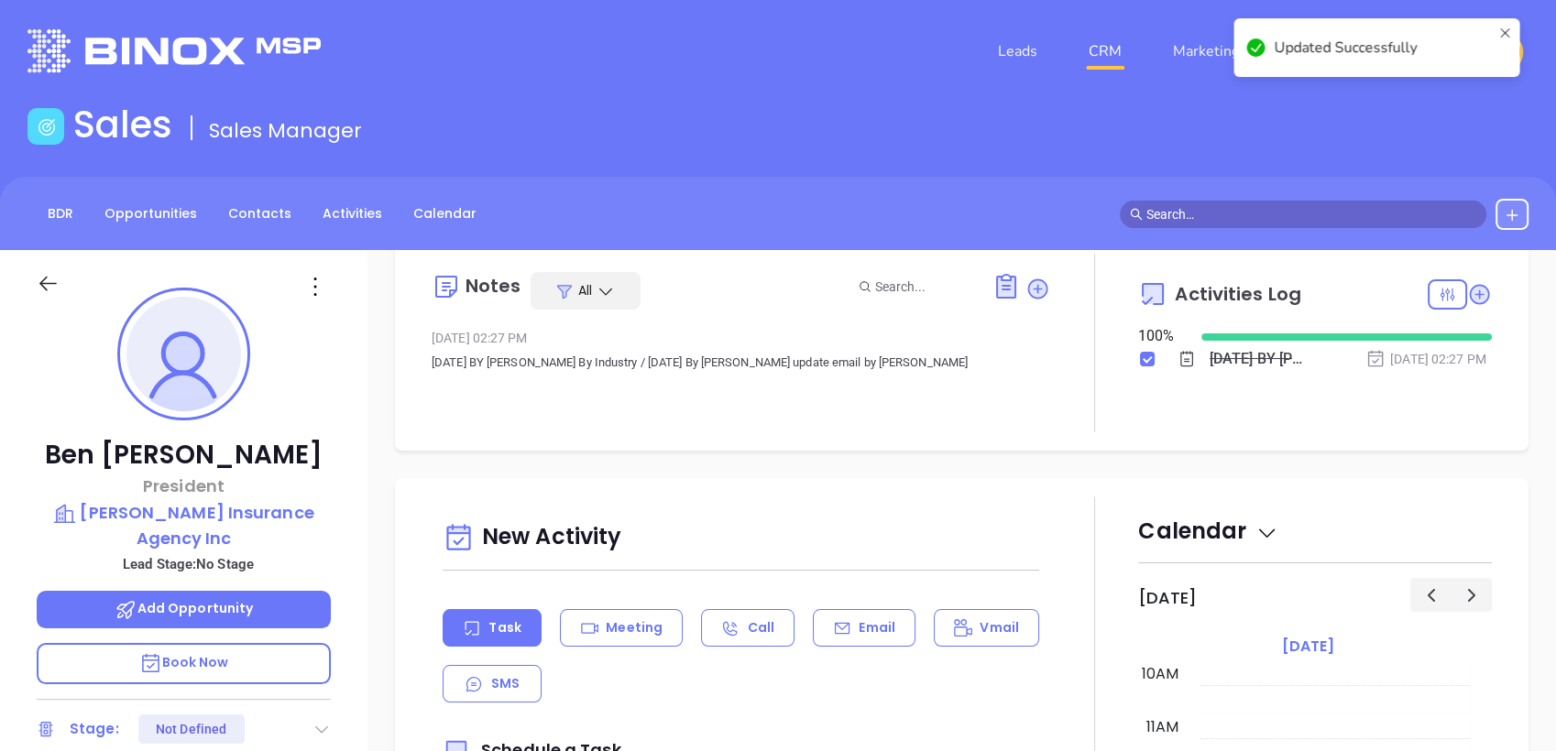
scroll to position [0, 0]
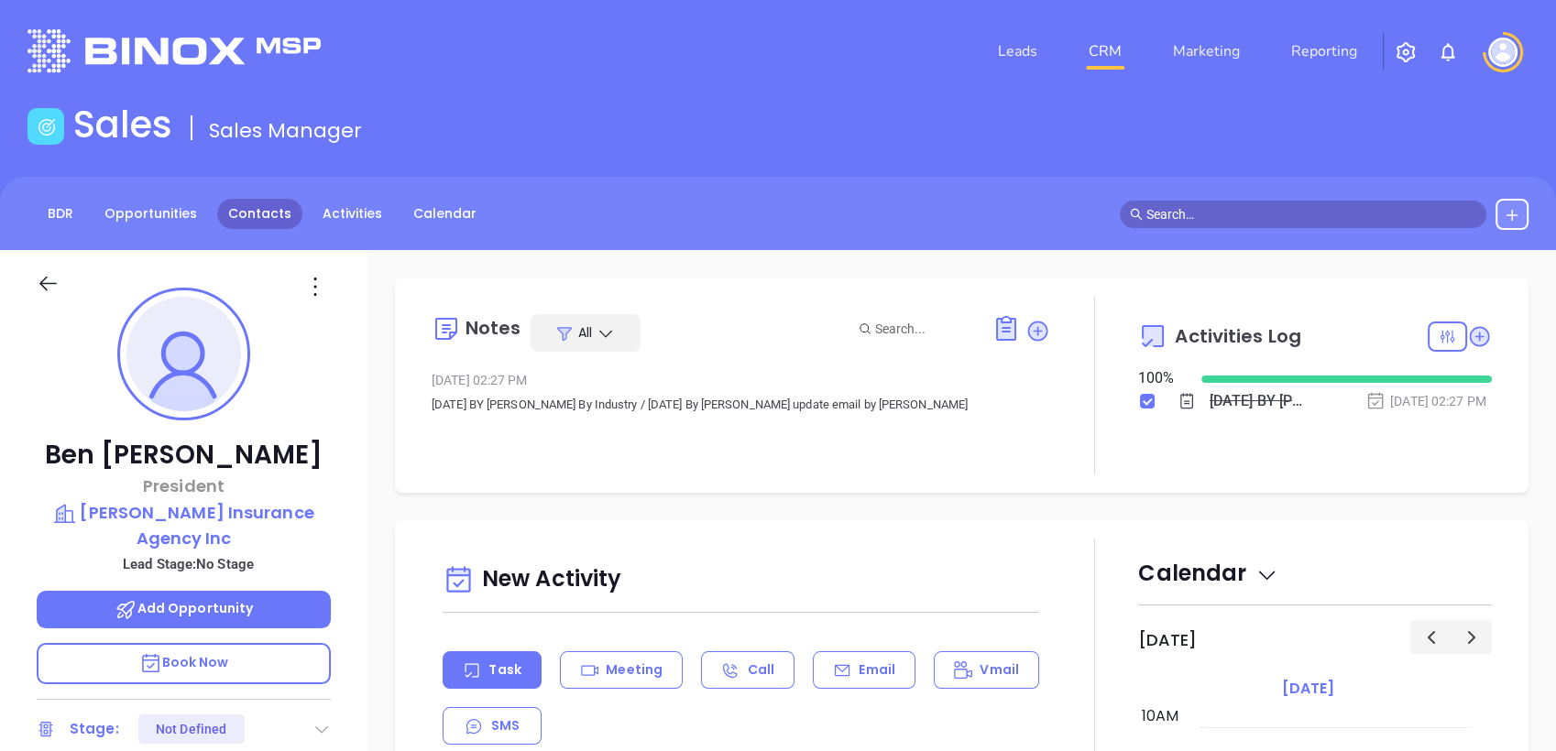
click at [256, 220] on link "Contacts" at bounding box center [259, 214] width 85 height 30
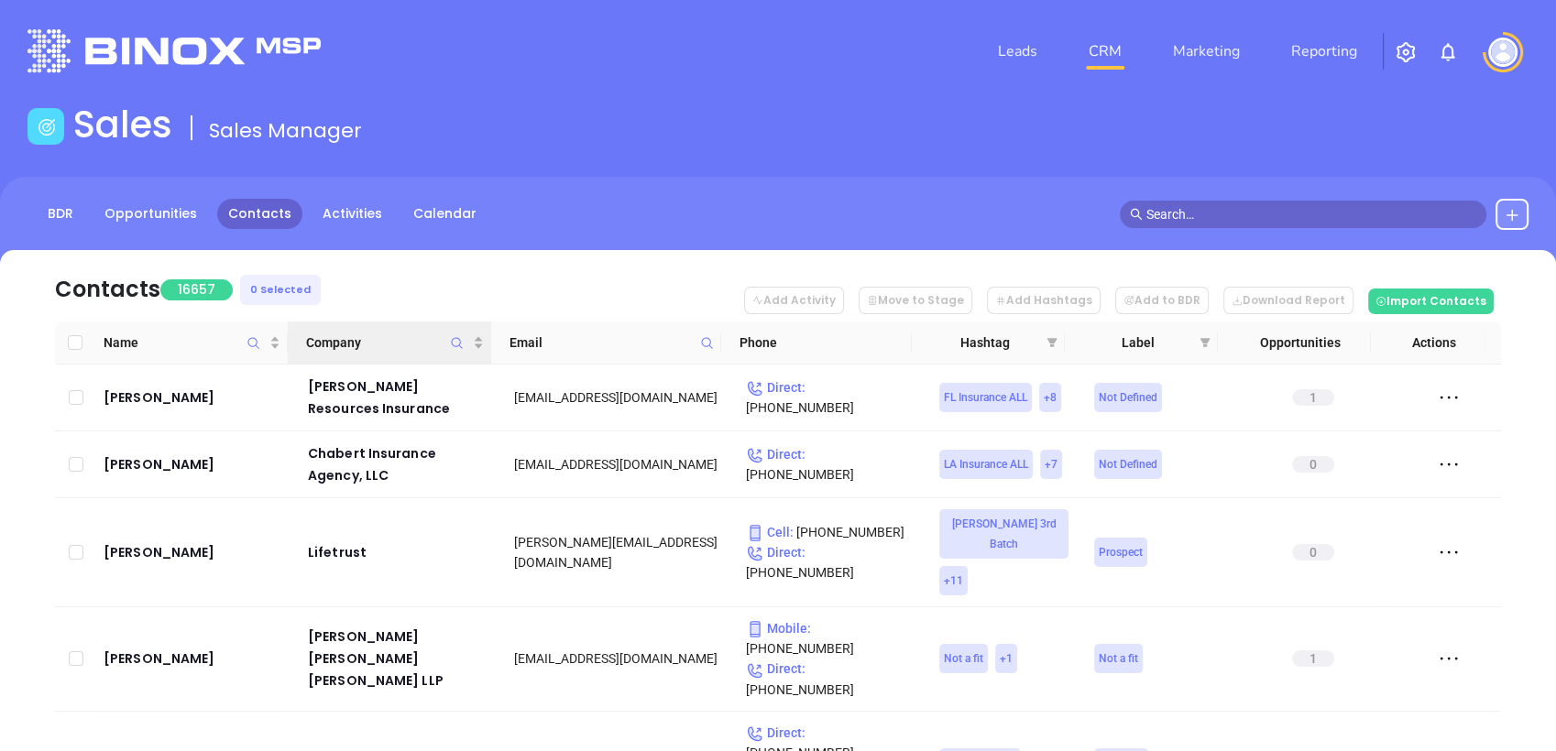
click at [454, 344] on icon "Company" at bounding box center [457, 343] width 14 height 14
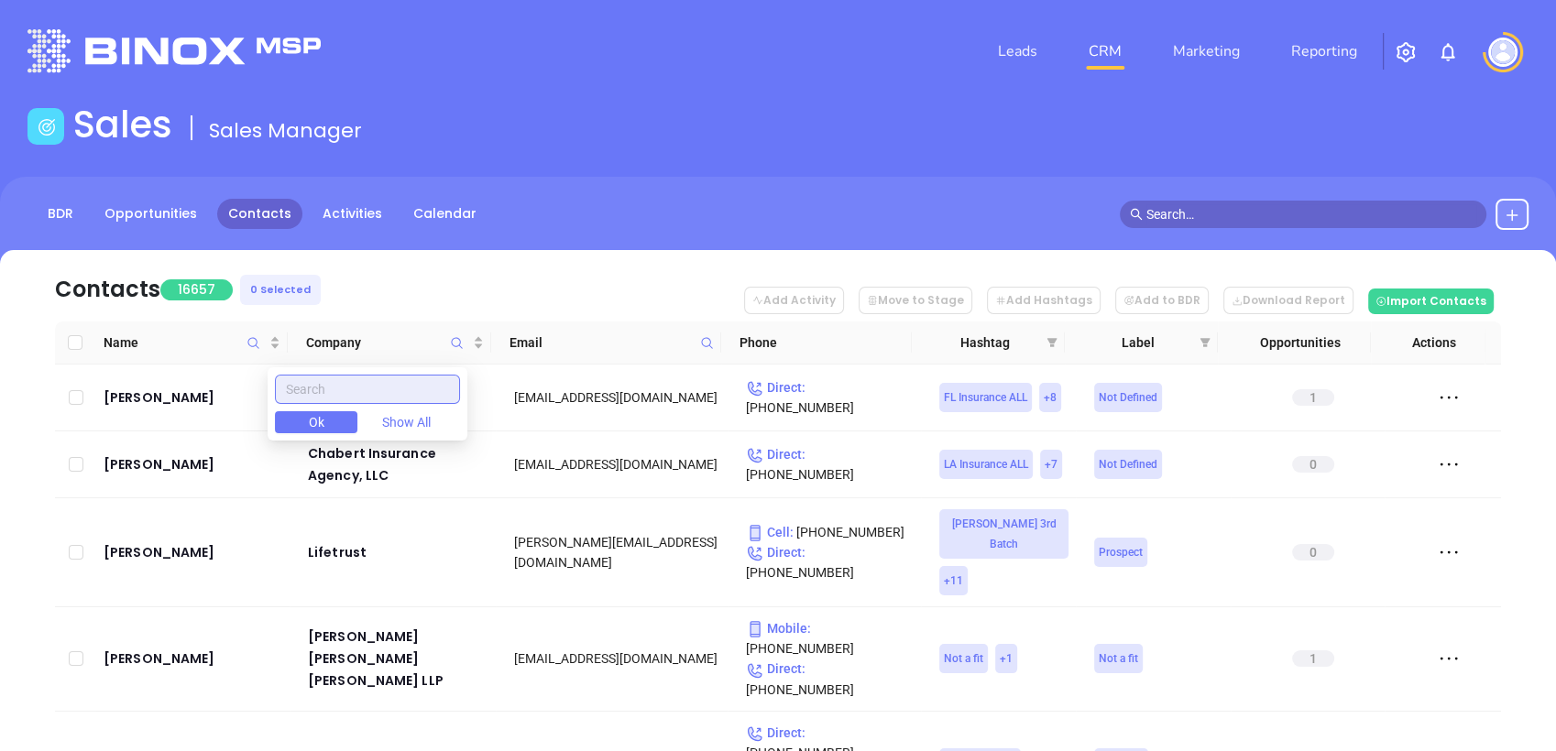
click at [432, 388] on input "text" at bounding box center [367, 389] width 185 height 29
paste input "hfthompsonins.com"
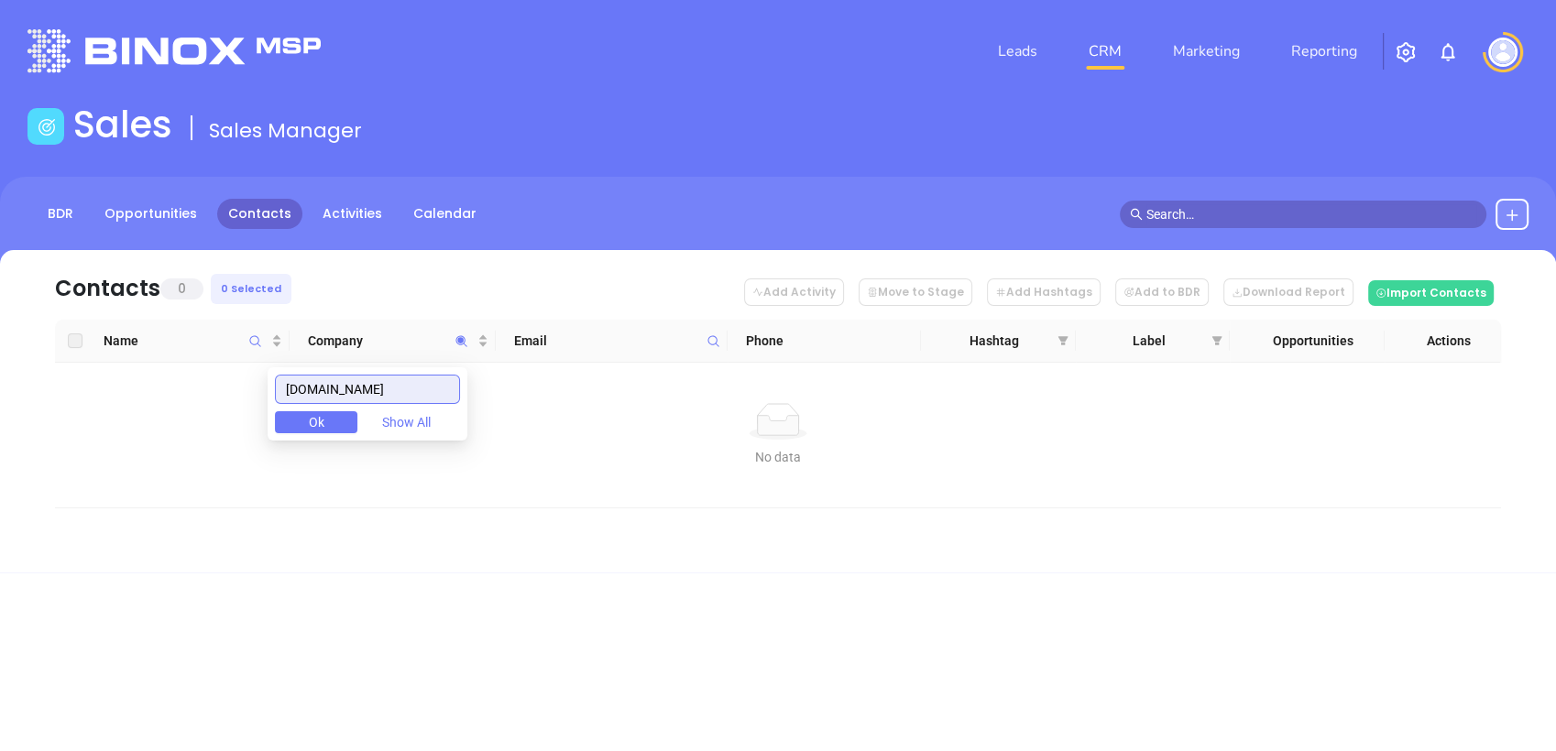
drag, startPoint x: 432, startPoint y: 389, endPoint x: 0, endPoint y: 515, distance: 449.5
click at [0, 516] on html "Leads CRM Marketing Reporting Financial Leads Leads Sales Sales Manager BDR Opp…" at bounding box center [778, 375] width 1556 height 751
drag, startPoint x: 447, startPoint y: 390, endPoint x: 259, endPoint y: 394, distance: 187.9
click at [259, 394] on body "Leads CRM Marketing Reporting Financial Leads Leads Sales Sales Manager BDR Opp…" at bounding box center [778, 375] width 1556 height 751
paste input "H F Thompson Insurance Agency"
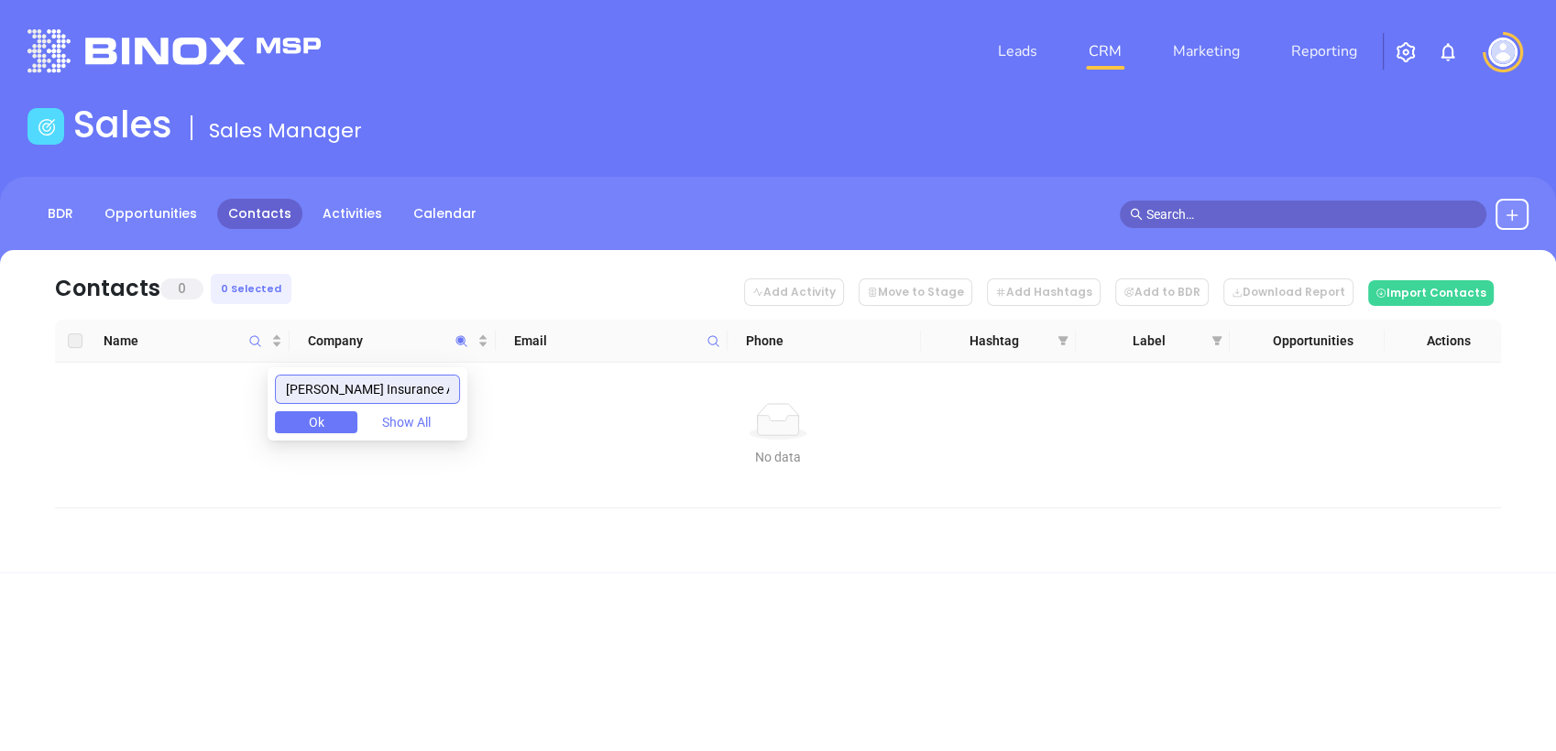
click at [410, 378] on input "H F Thompson Insurance Agency" at bounding box center [367, 389] width 185 height 29
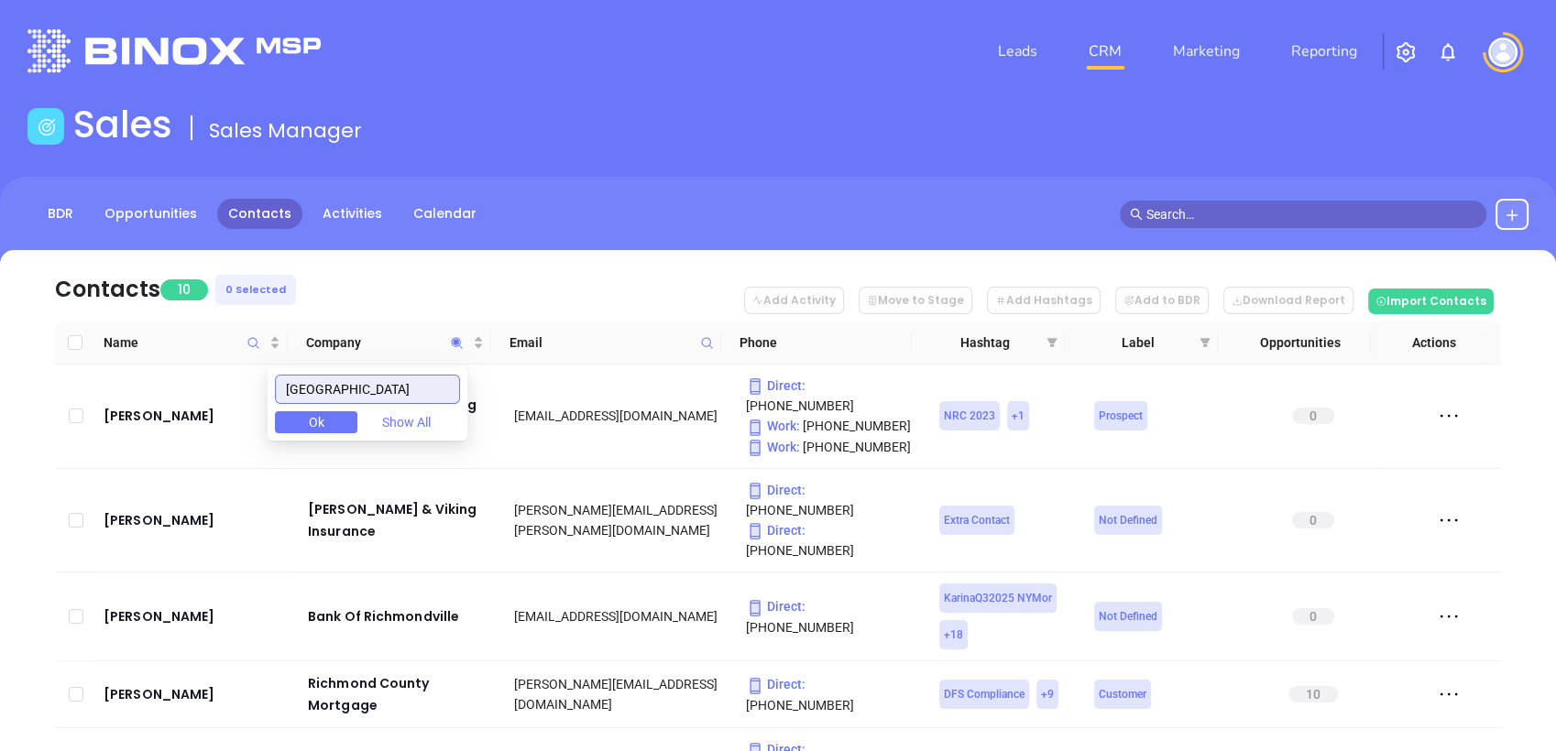
type input "richmond"
drag, startPoint x: 395, startPoint y: 399, endPoint x: 192, endPoint y: 421, distance: 203.8
click at [192, 421] on body "Leads CRM Marketing Reporting Financial Leads Leads Sales Sales Manager BDR Opp…" at bounding box center [778, 375] width 1556 height 751
paste input "Richmond Insurance Services"
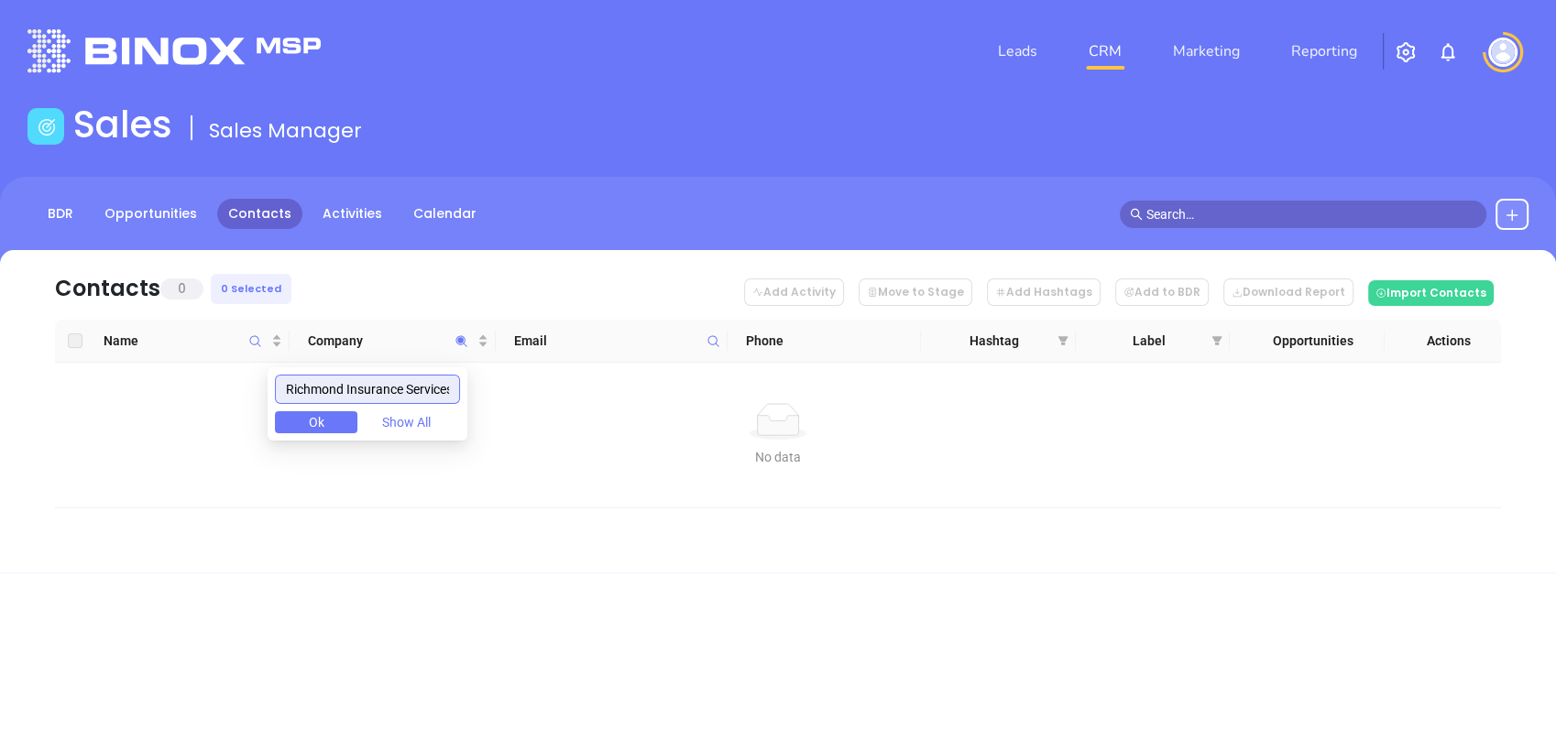
type input "Richmond Insurance Services"
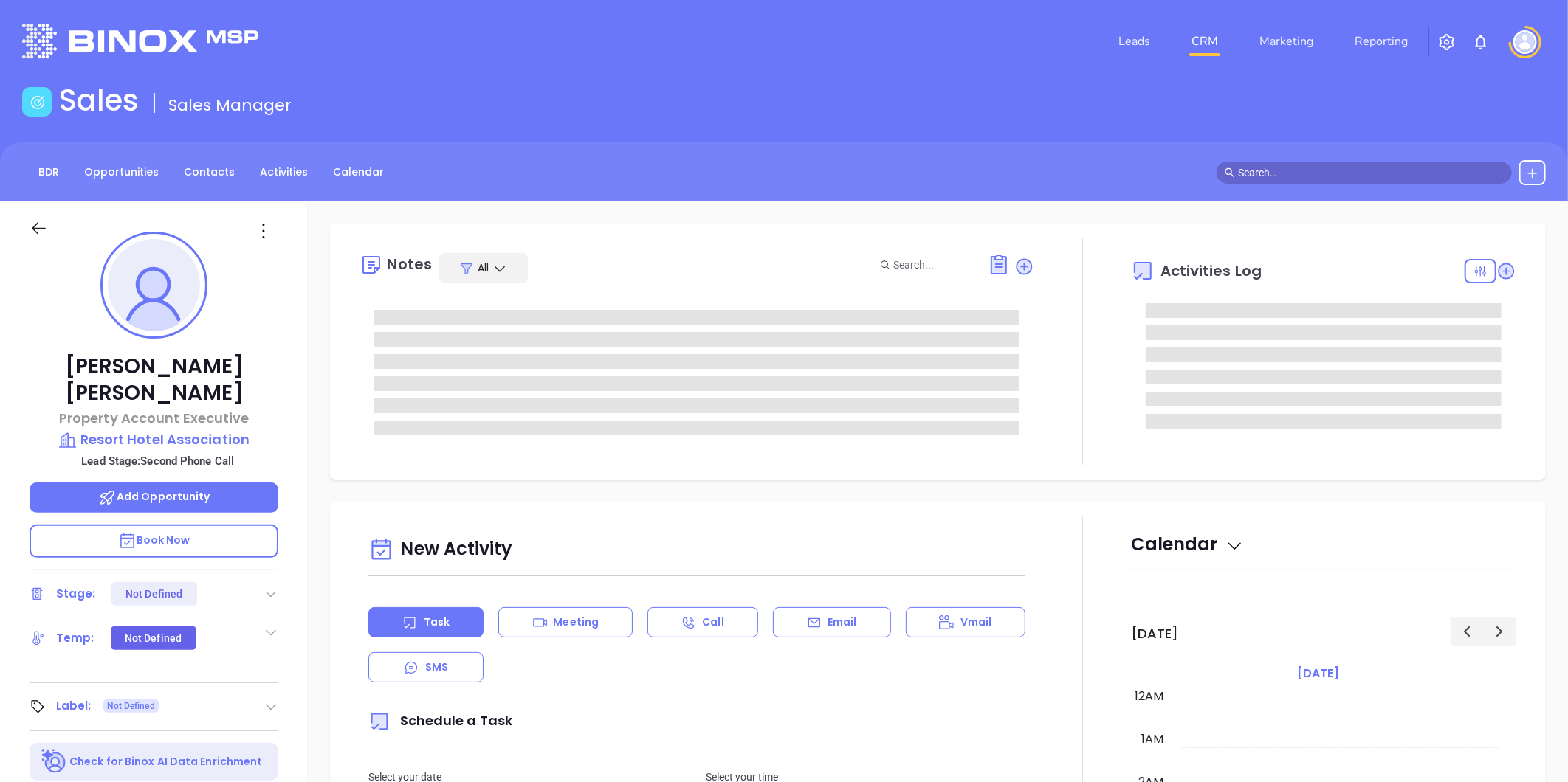
type input "[DATE]"
type input "[PERSON_NAME]"
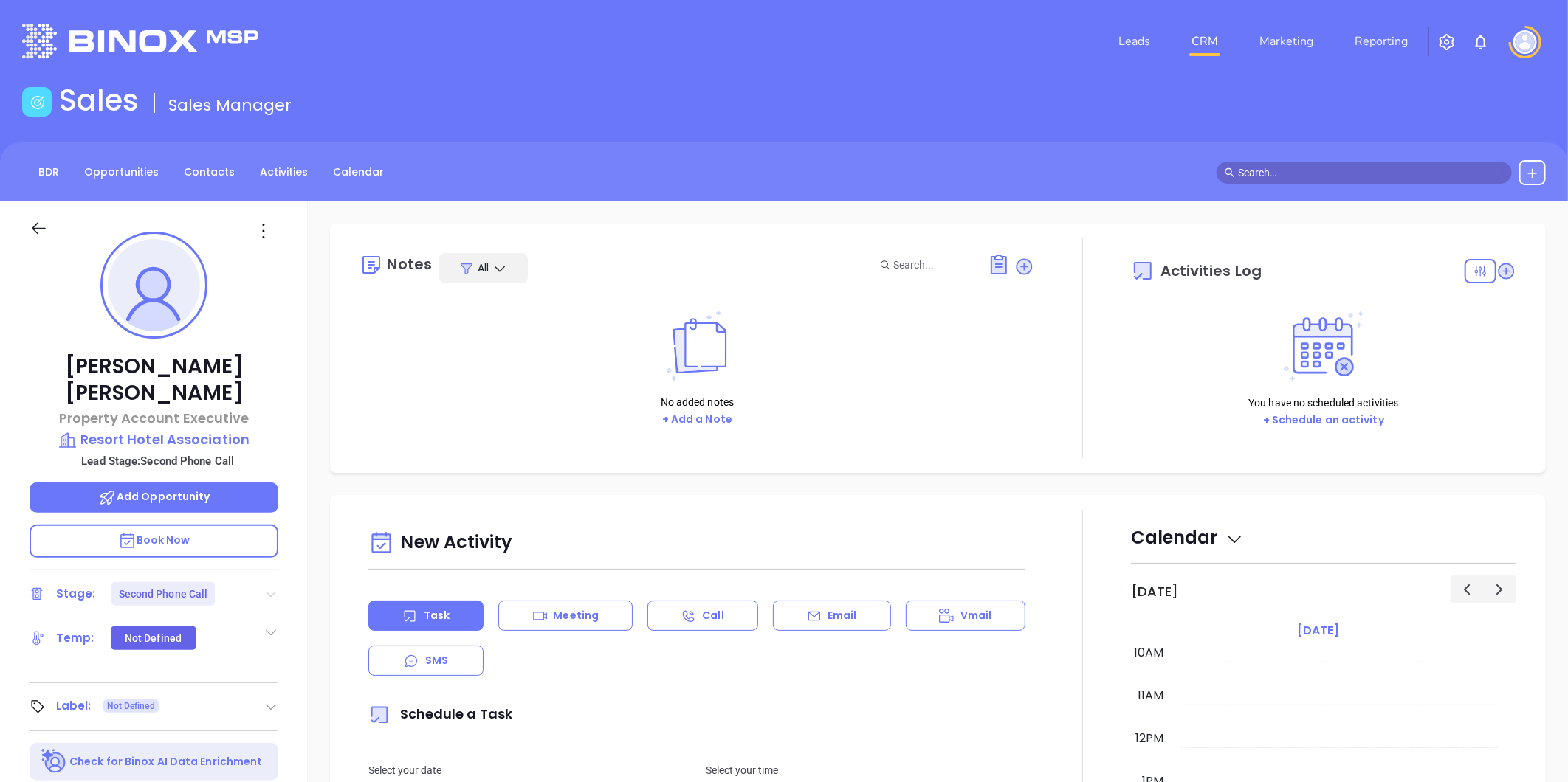
click at [269, 592] on icon at bounding box center [272, 594] width 10 height 6
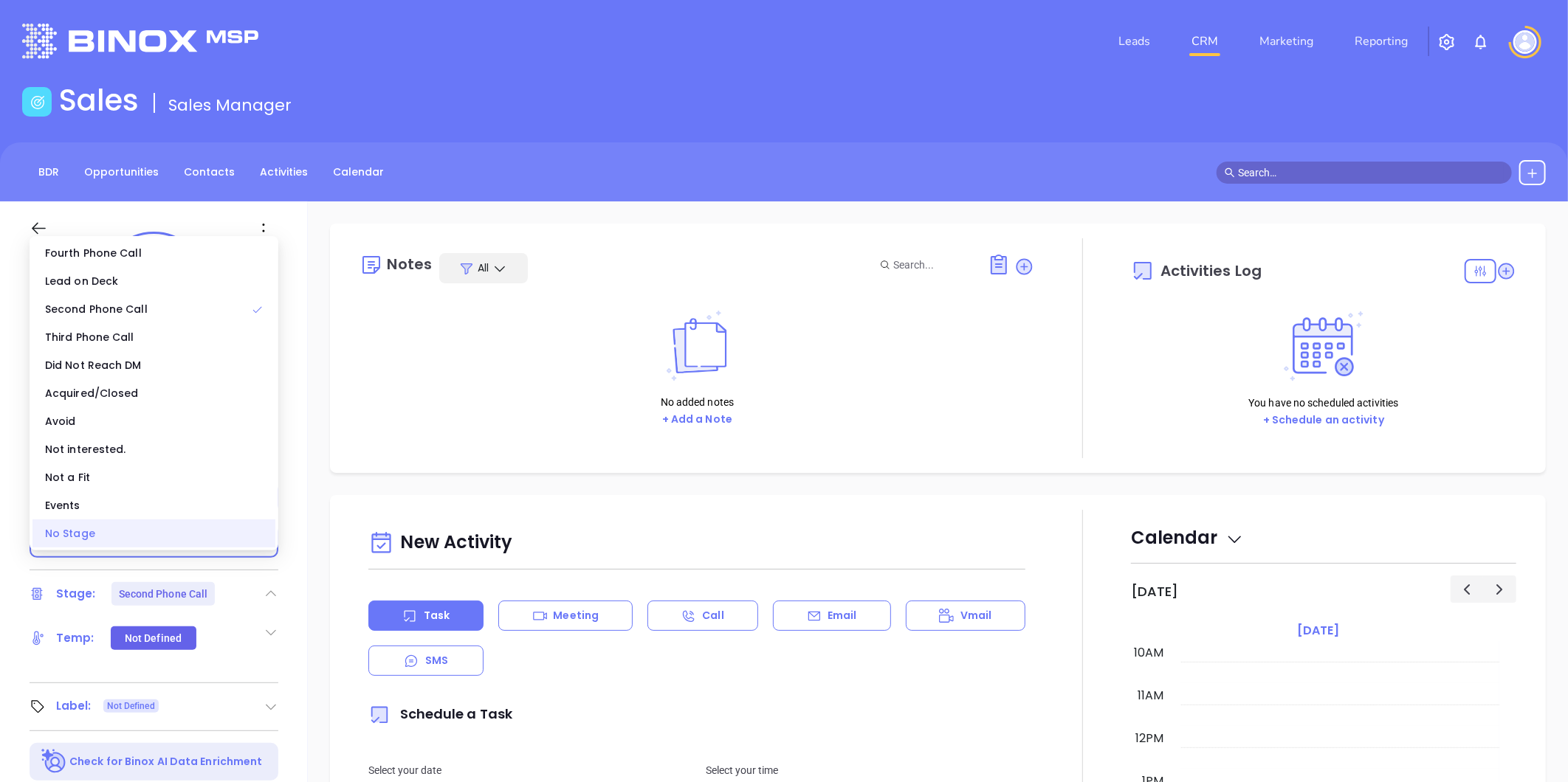
click at [197, 540] on div "No Stage" at bounding box center [153, 533] width 243 height 28
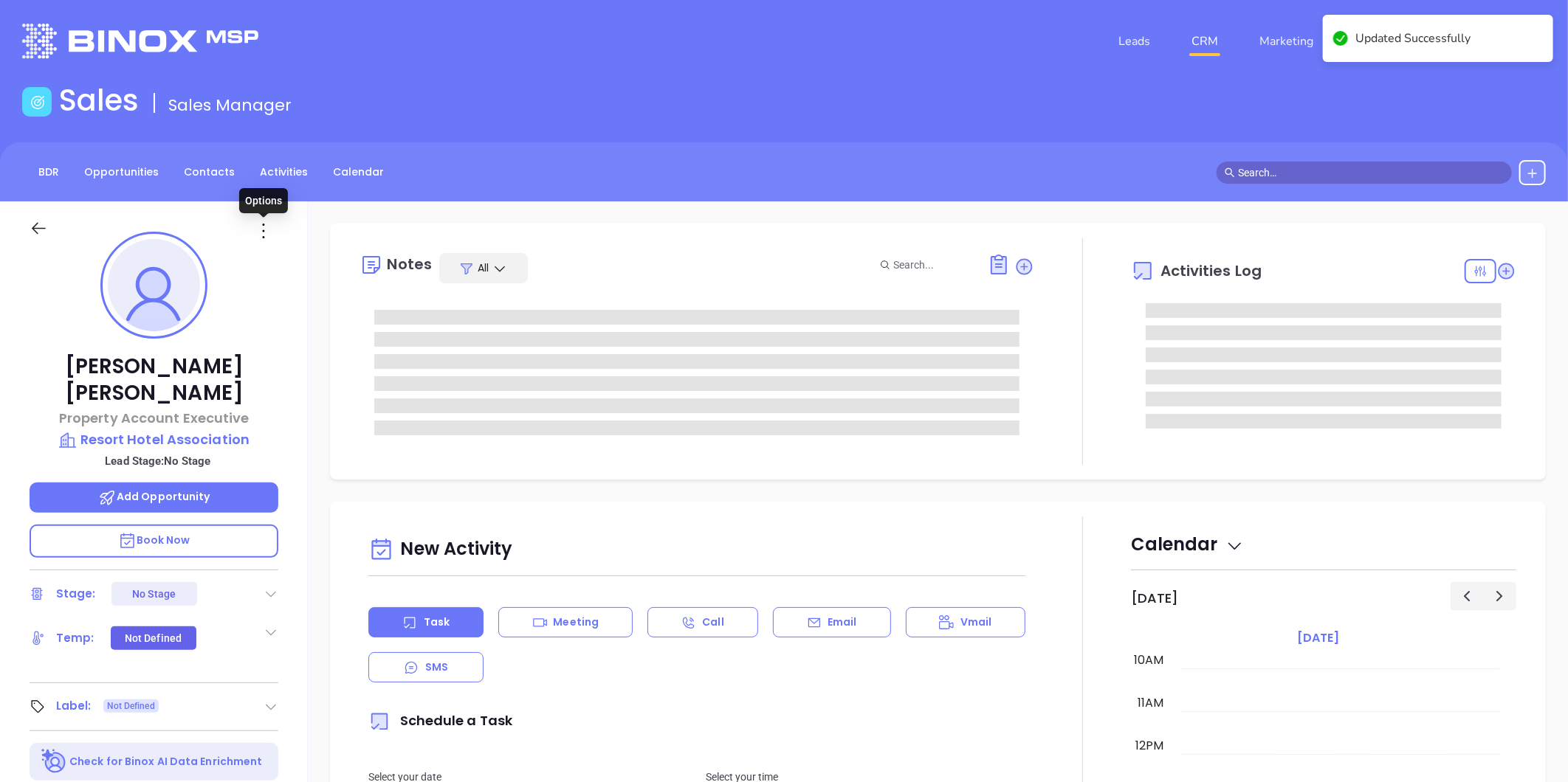
click at [263, 222] on icon at bounding box center [263, 230] width 23 height 23
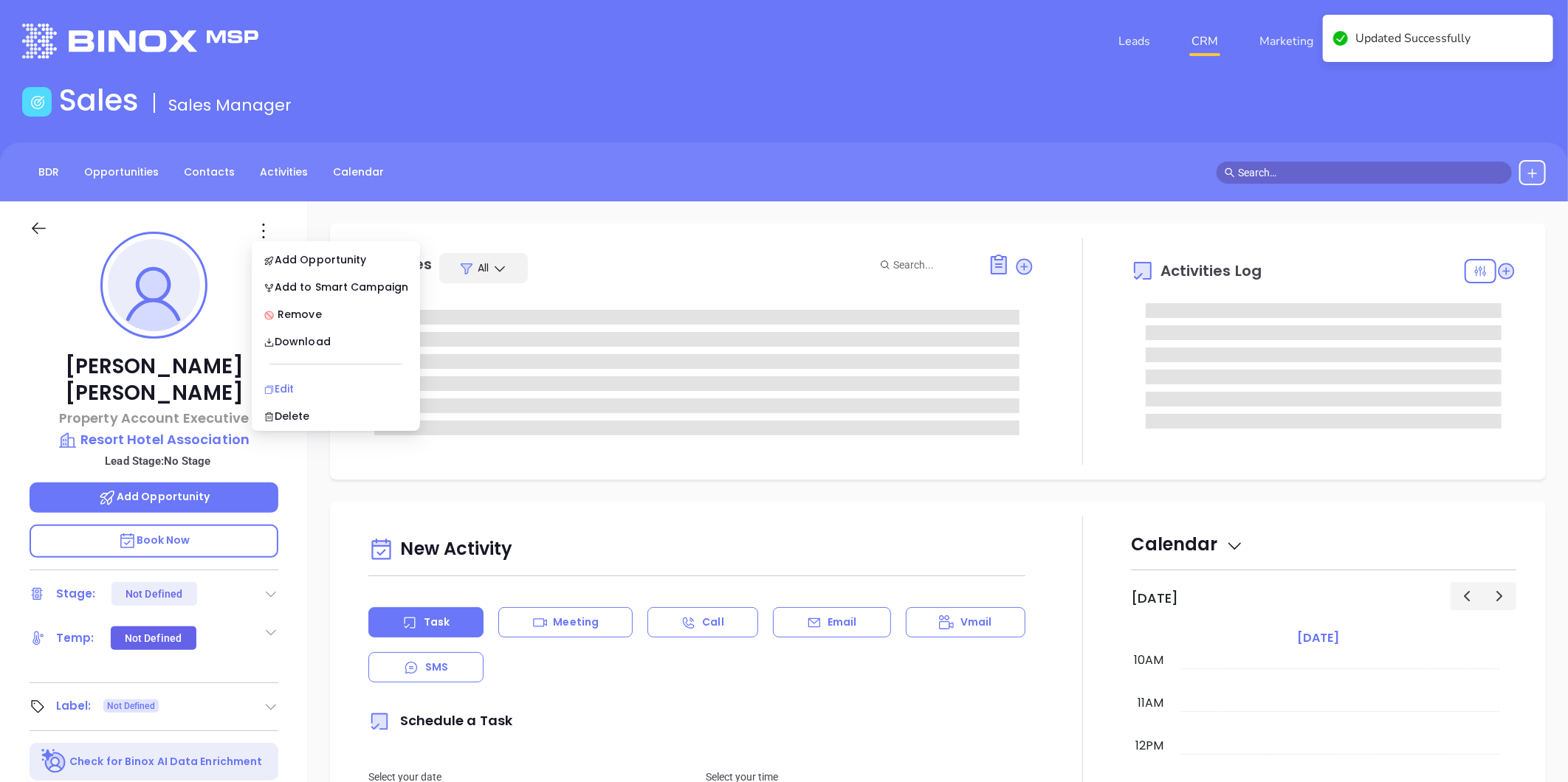
click at [288, 385] on div "Edit" at bounding box center [336, 389] width 145 height 16
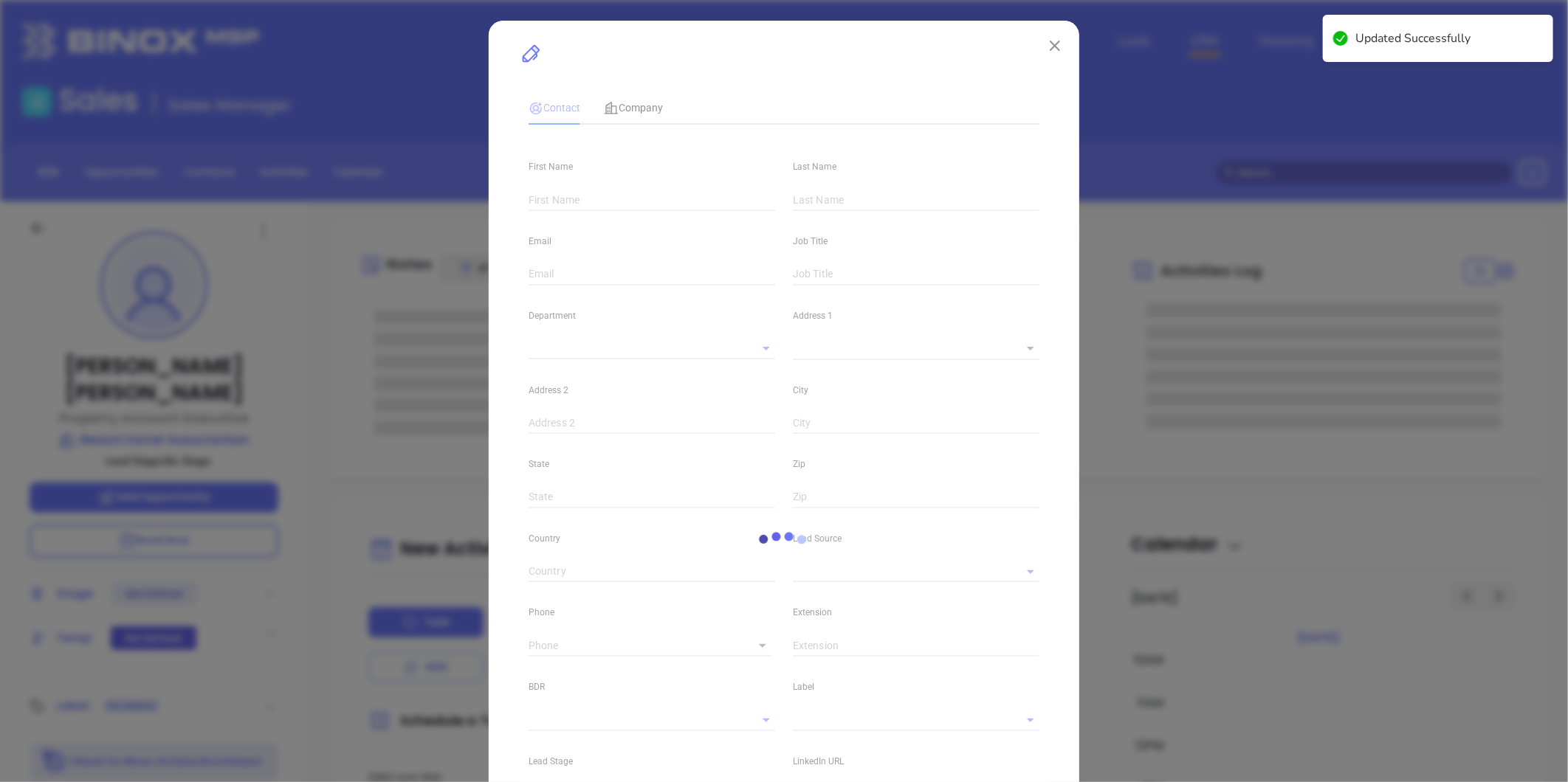
type input "[PERSON_NAME]"
type input "[PERSON_NAME][EMAIL_ADDRESS][DOMAIN_NAME]"
type input "Property Account Executive"
type input "1"
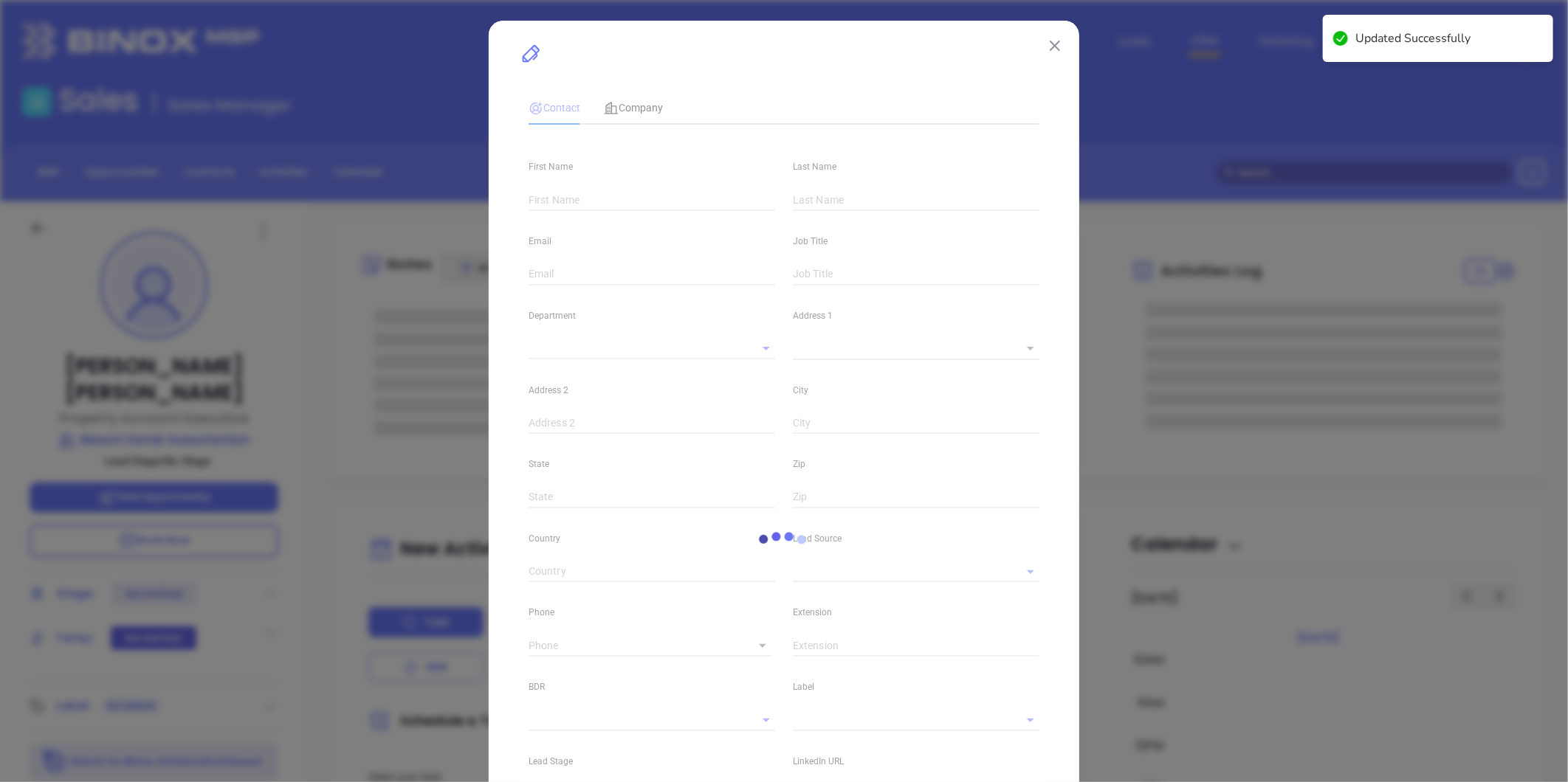
type input "[DOMAIN_NAME][URL][PERSON_NAME]"
type input "Marketing"
type input "Website Reveal"
type input "undefined undefined"
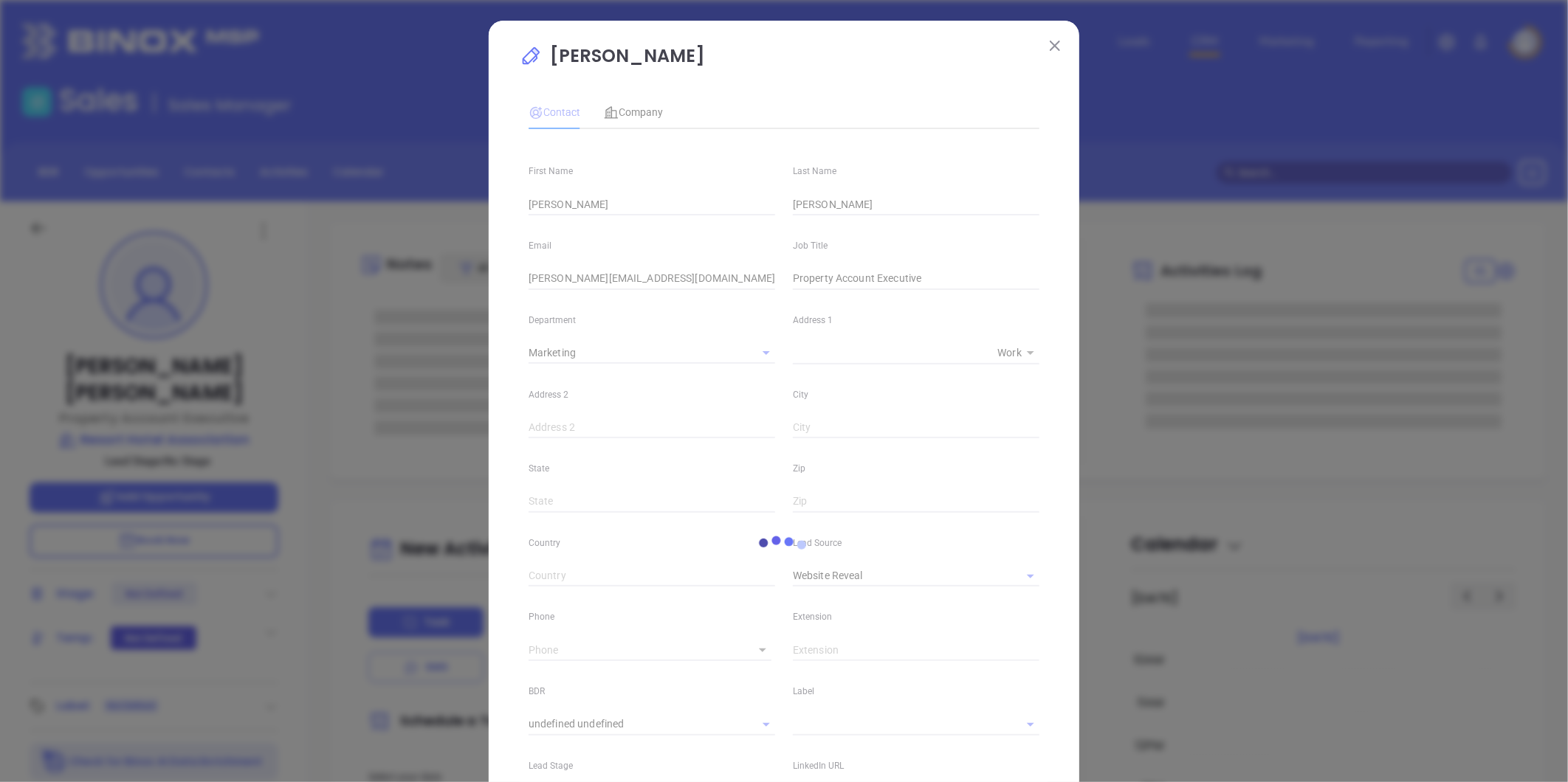
type input "[PHONE_NUMBER]"
type input "1"
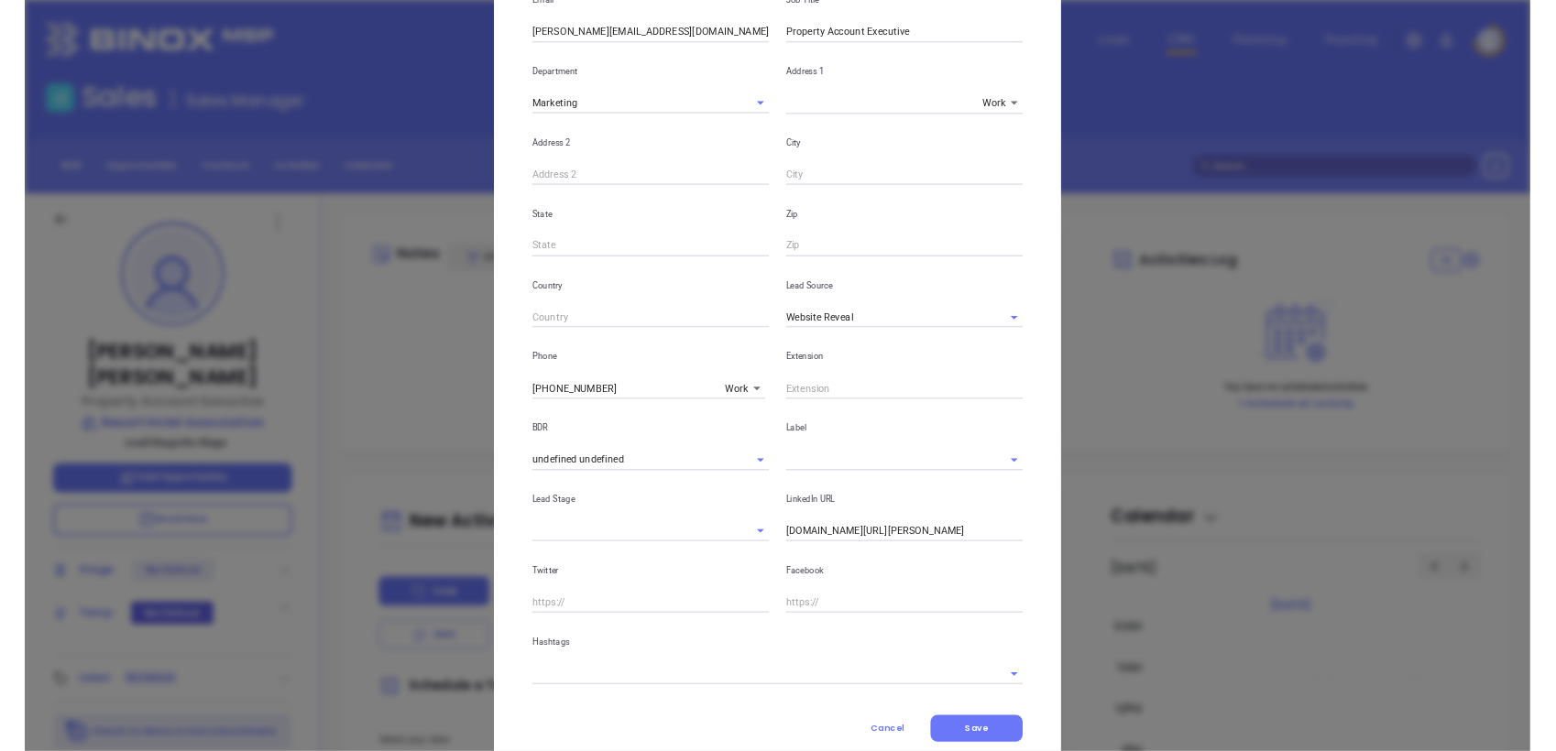
scroll to position [102, 0]
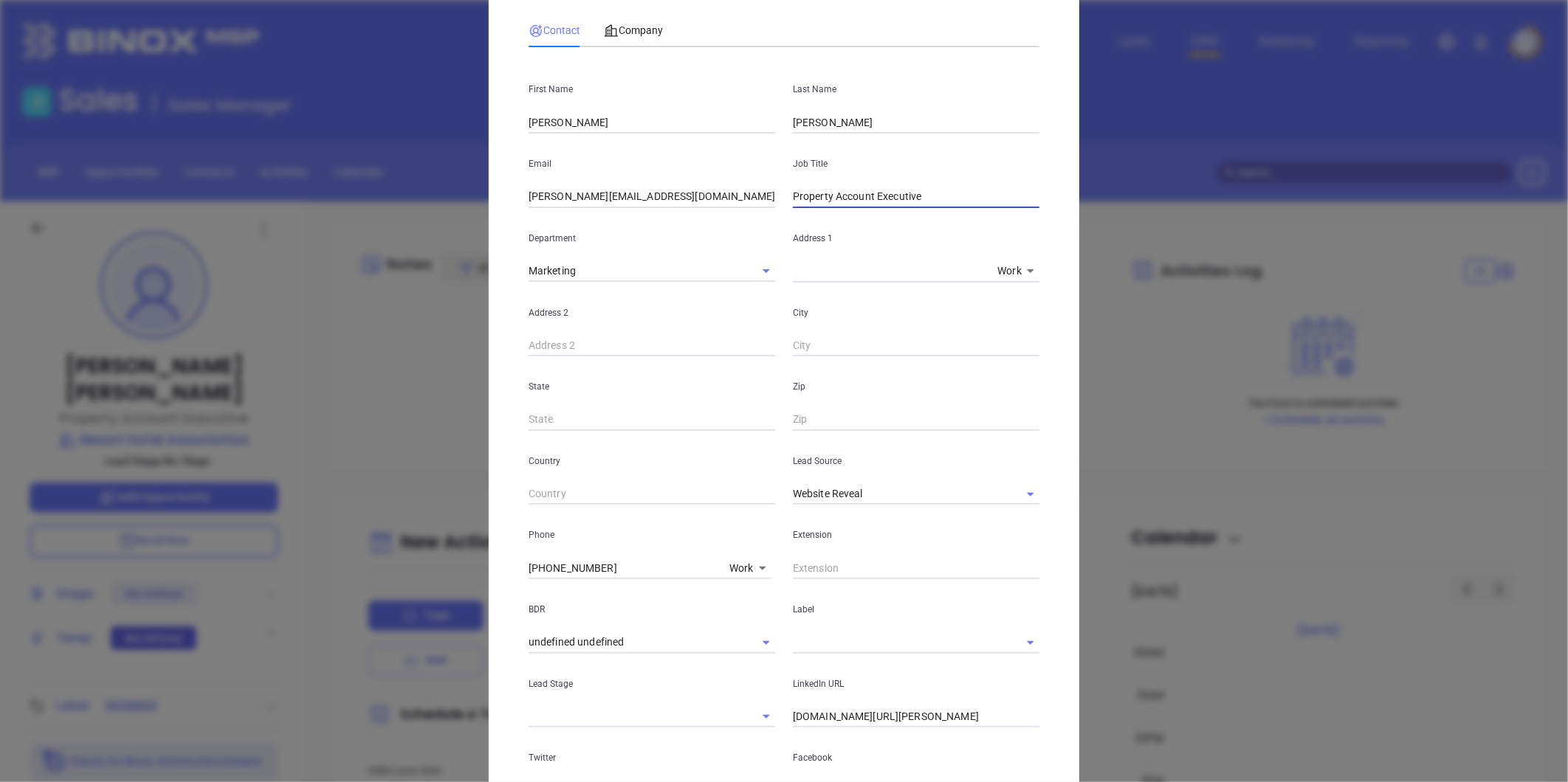
drag, startPoint x: 948, startPoint y: 189, endPoint x: 525, endPoint y: 203, distance: 423.2
click at [554, 207] on div "Email tammy@rhainsure.com Job Title Property Account Executive" at bounding box center [784, 171] width 529 height 75
type input "Senior Manager"
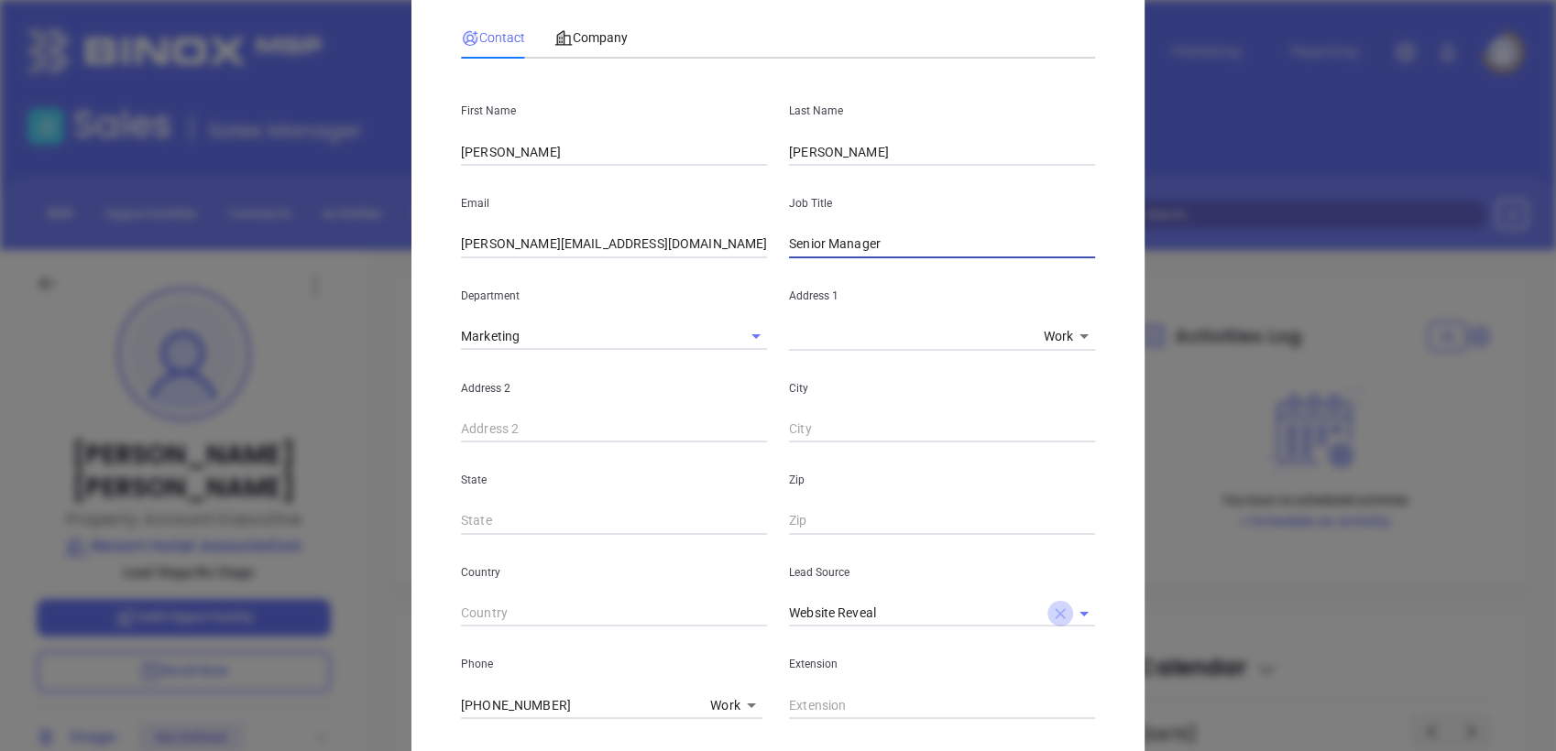
click at [1055, 618] on icon "Clear" at bounding box center [1060, 613] width 11 height 11
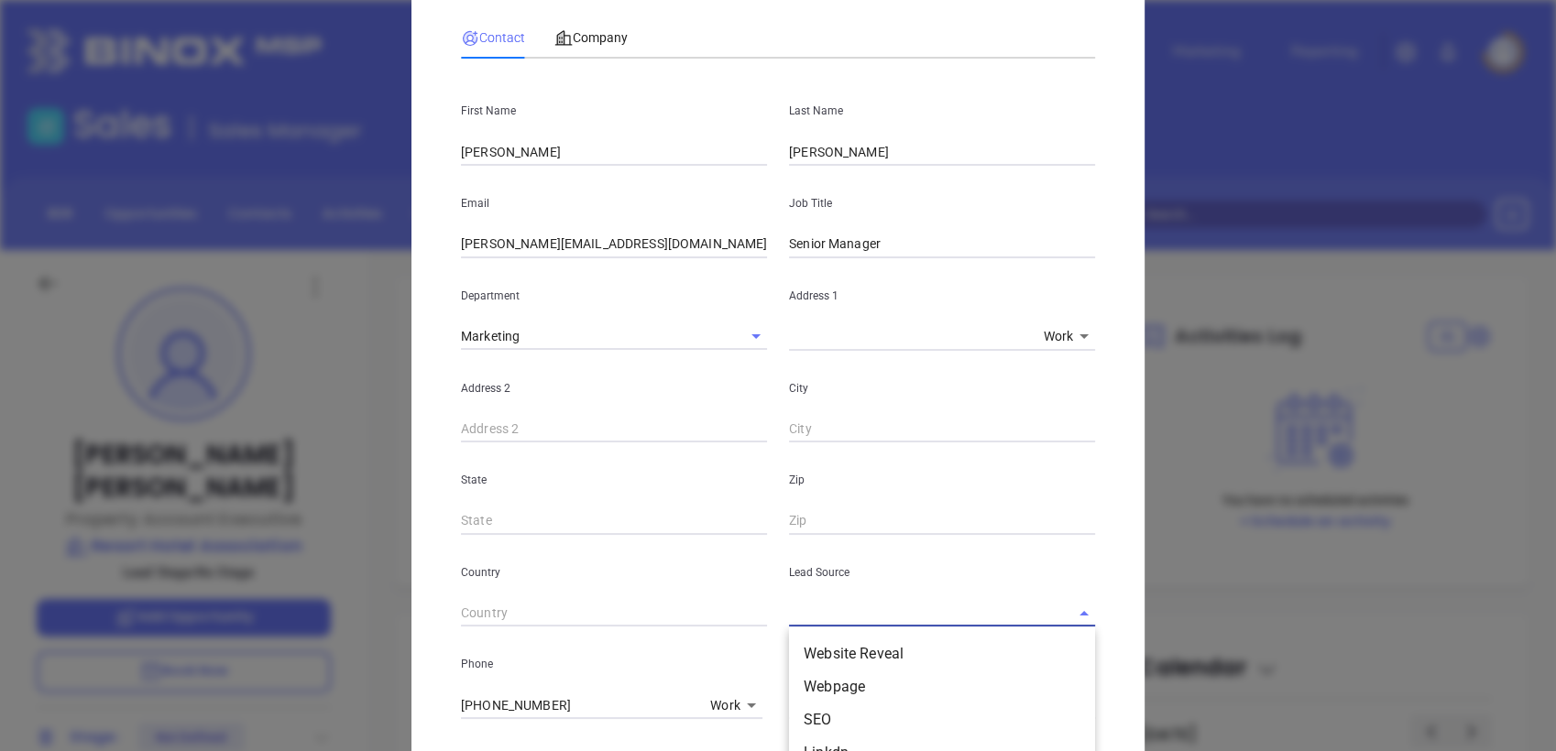
click at [1025, 618] on input "text" at bounding box center [916, 613] width 255 height 27
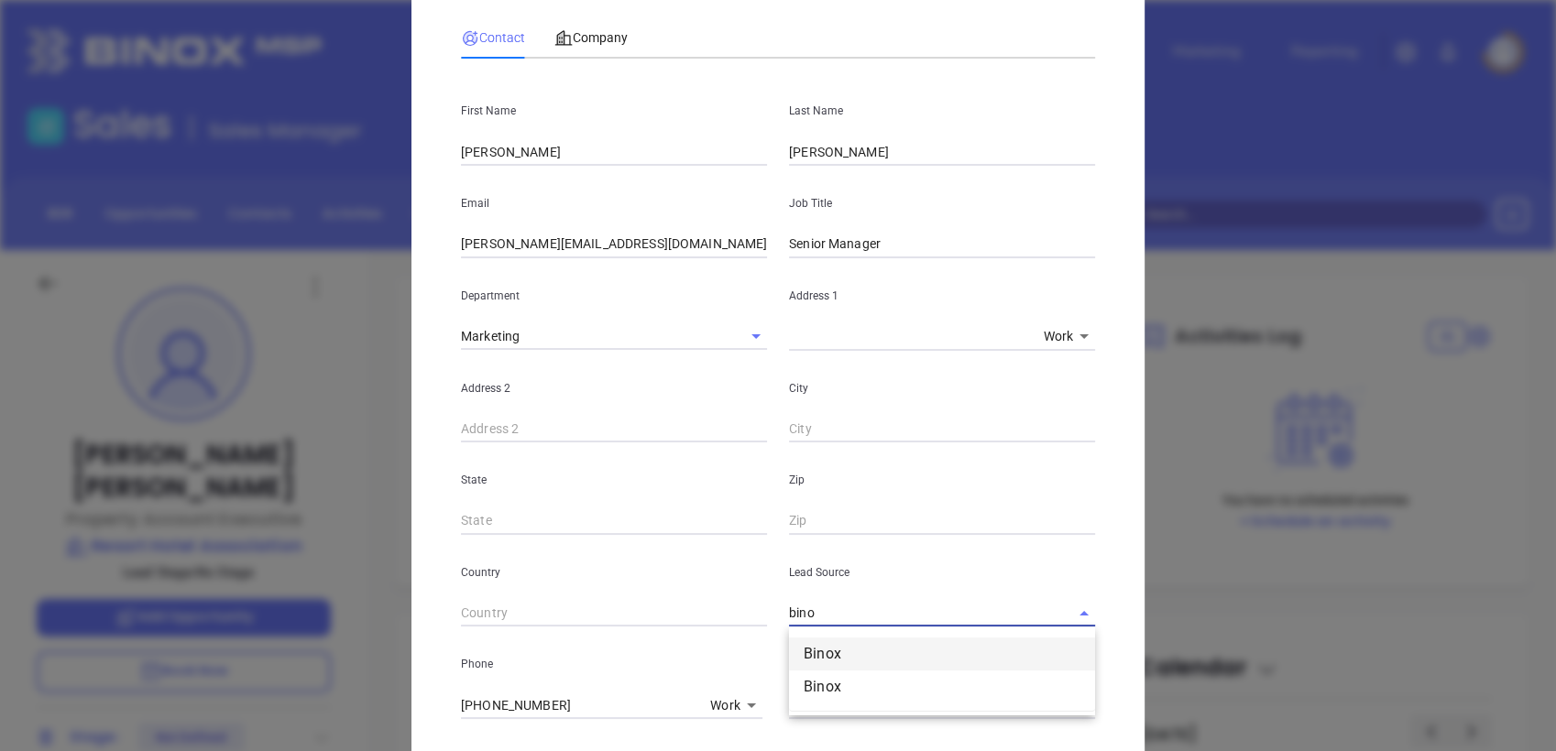
click at [878, 646] on li "Binox" at bounding box center [942, 654] width 306 height 33
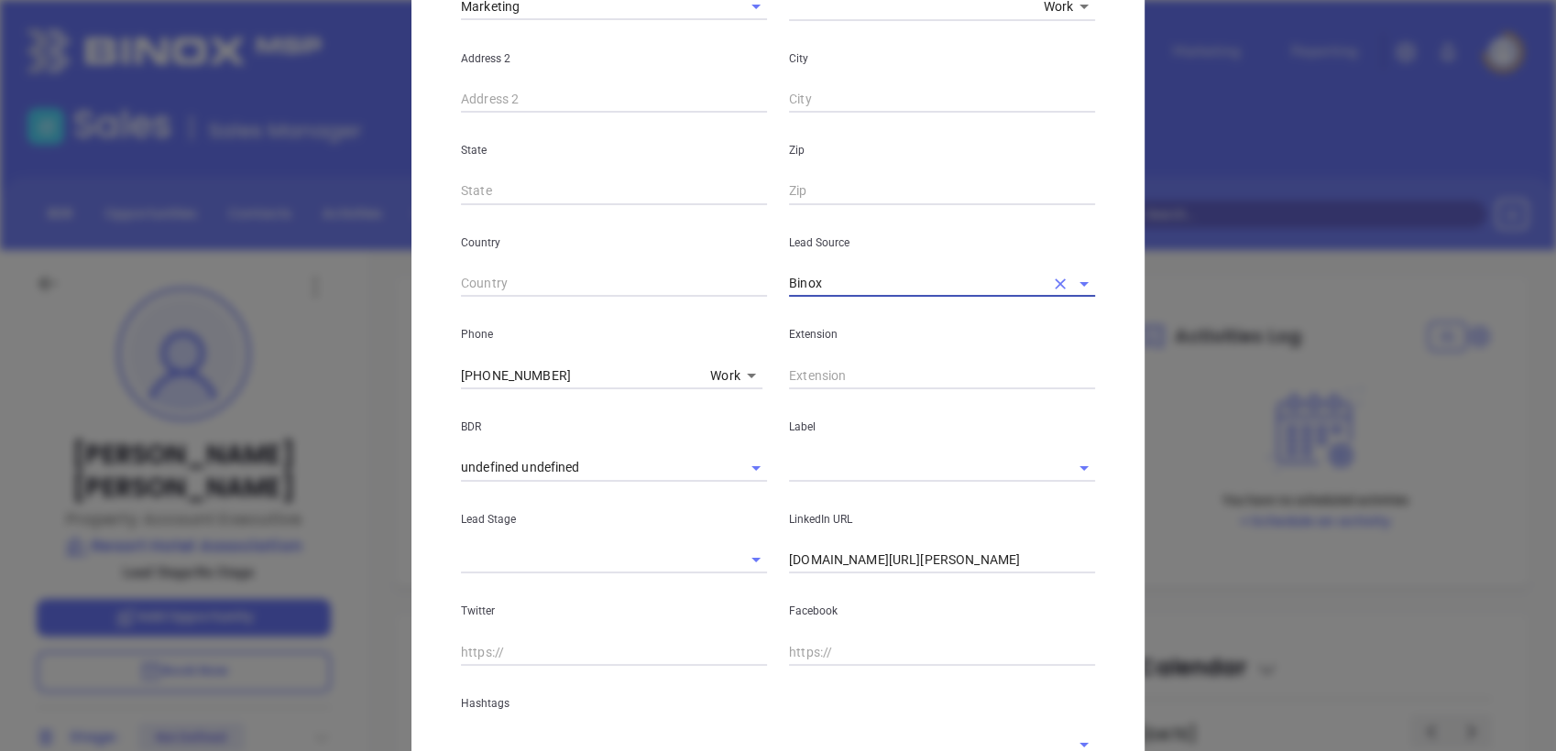
scroll to position [440, 0]
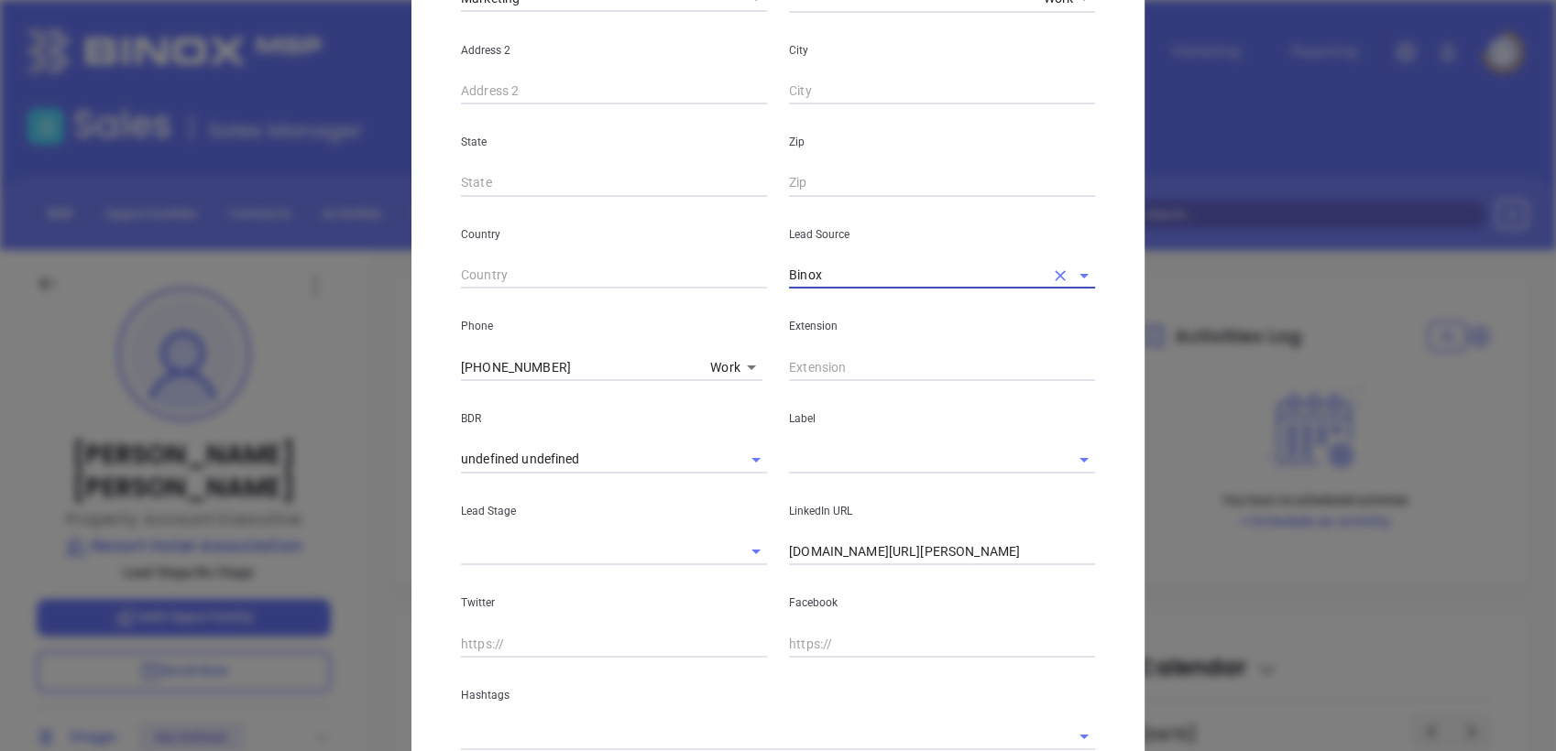
type input "Binox"
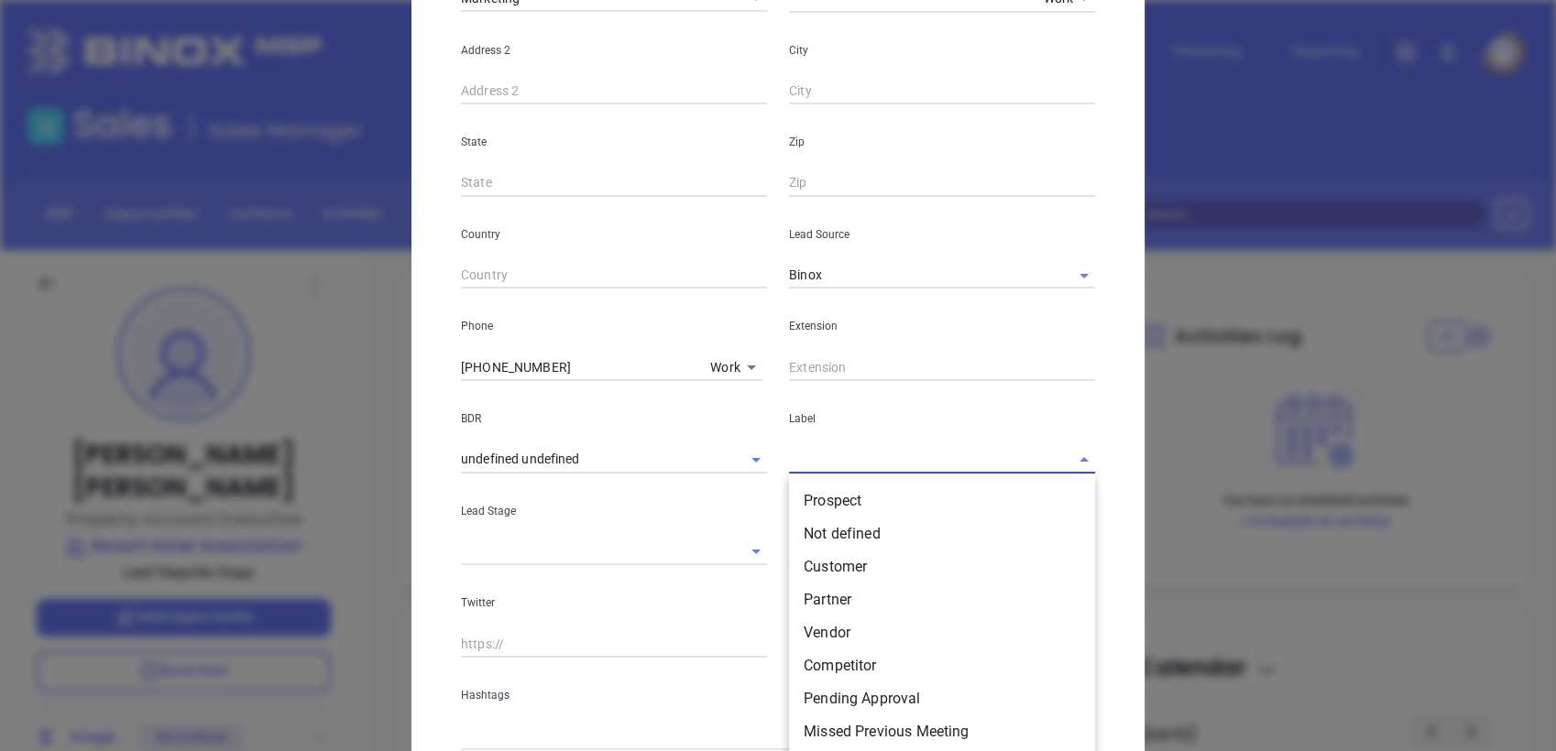
click at [837, 451] on input "text" at bounding box center [916, 459] width 255 height 27
type input "pr"
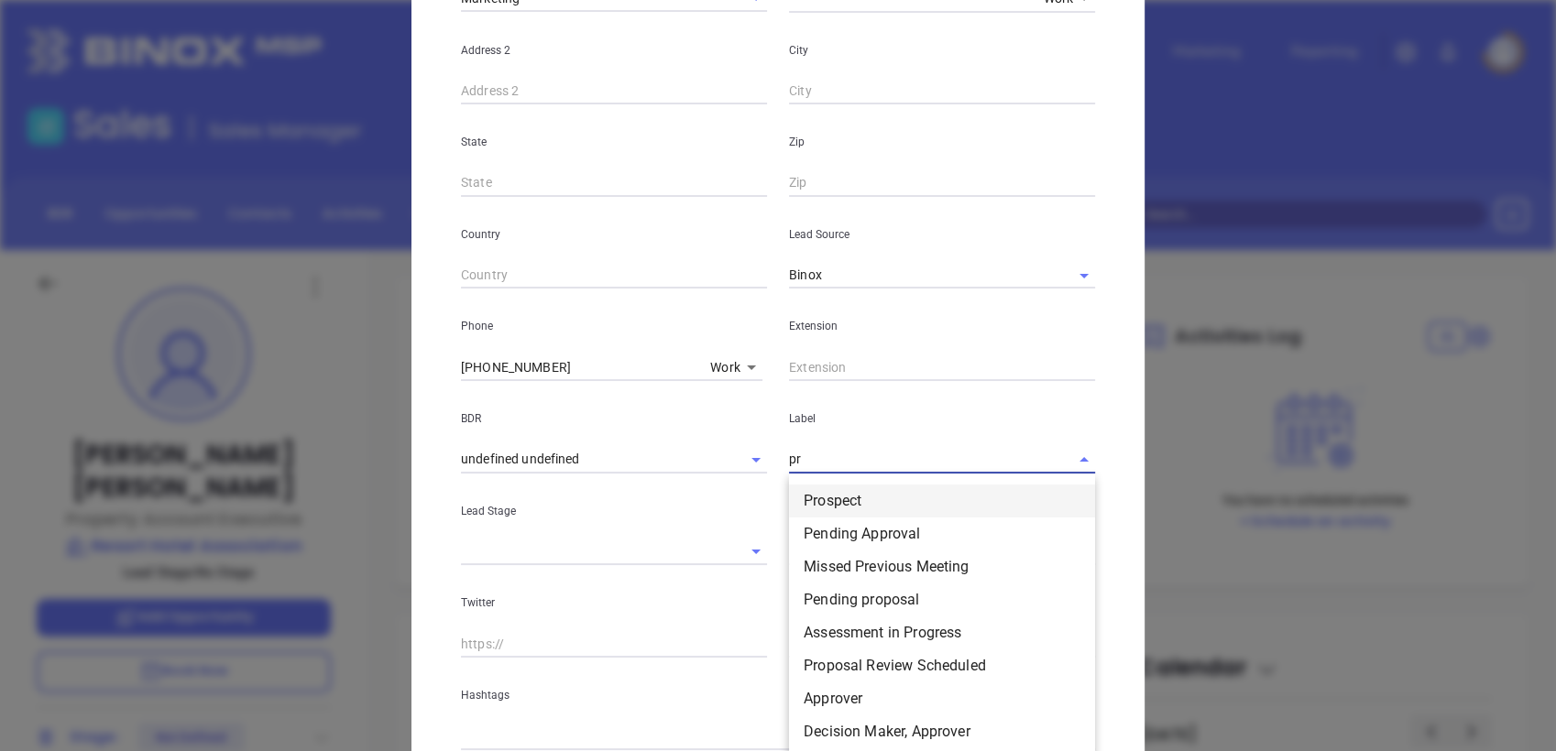
click at [845, 499] on li "Prospect" at bounding box center [942, 501] width 306 height 33
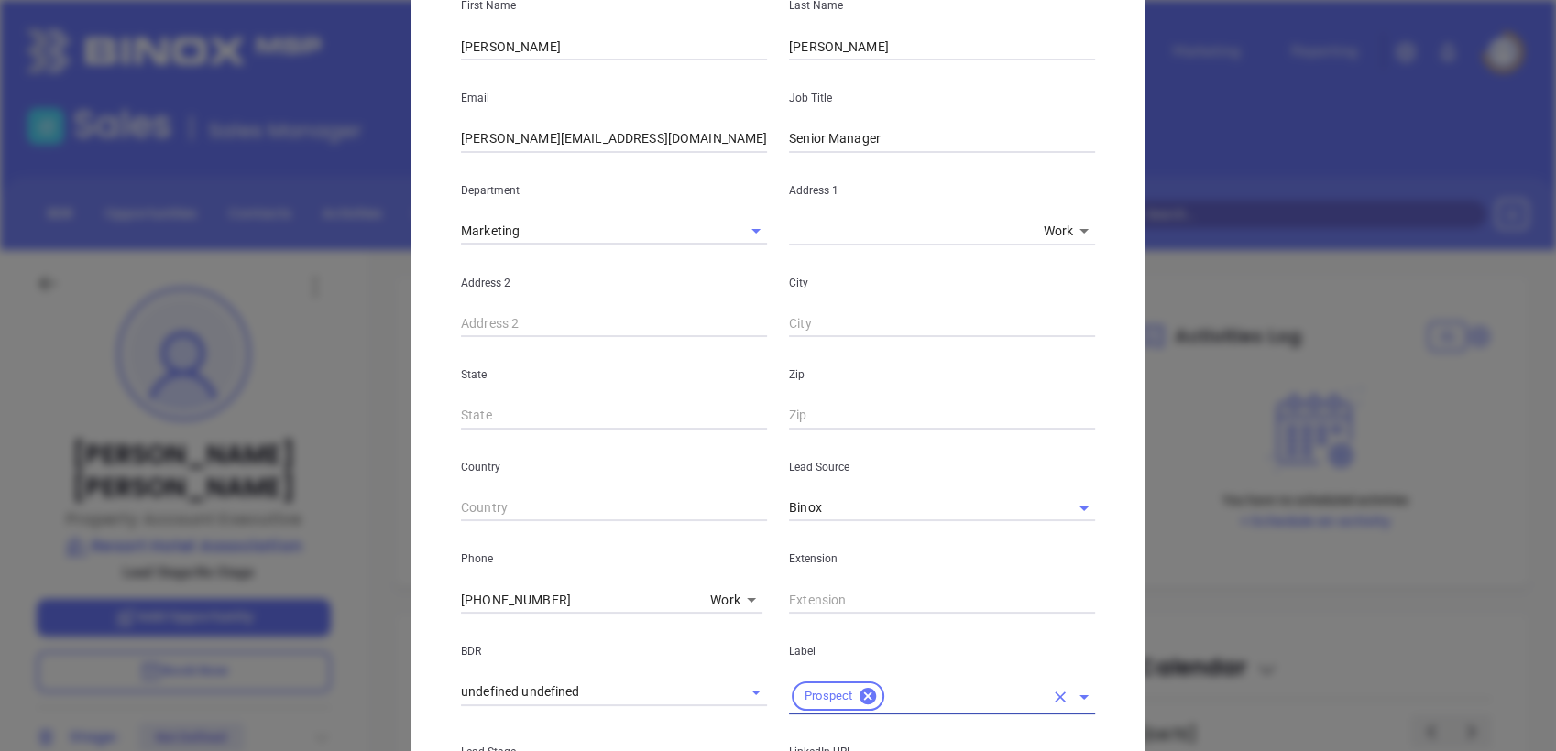
scroll to position [0, 0]
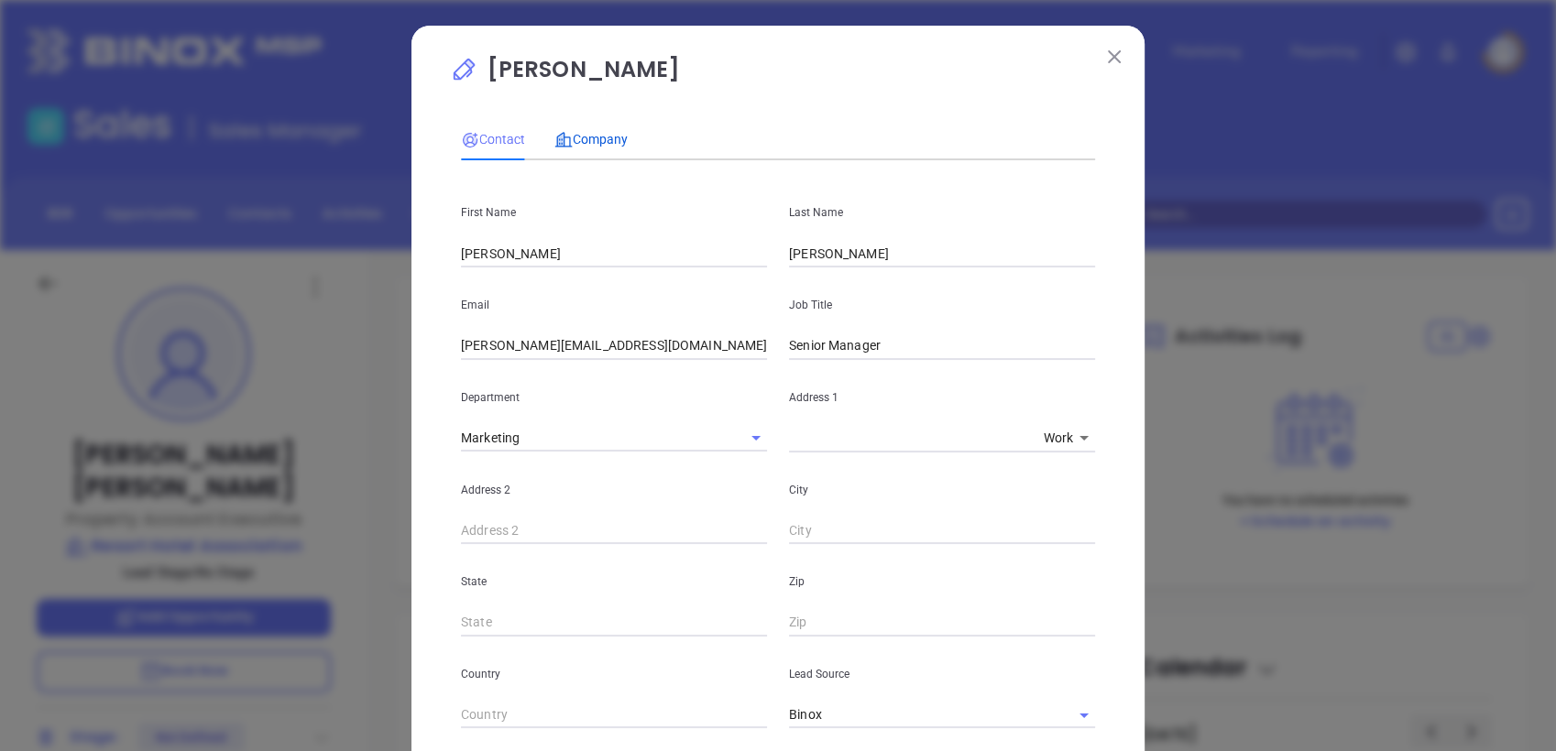
click at [596, 138] on span "Company" at bounding box center [590, 139] width 73 height 15
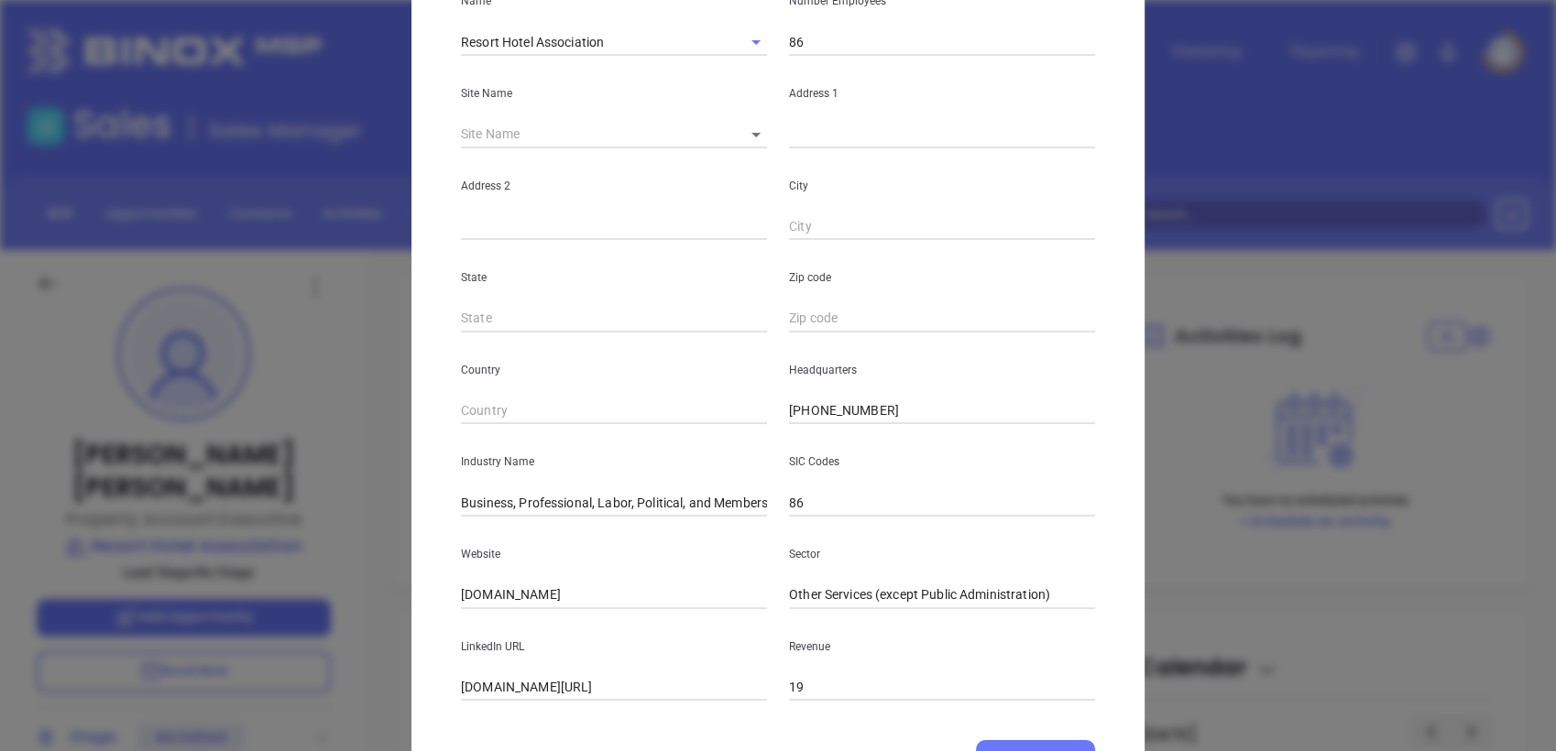
scroll to position [235, 0]
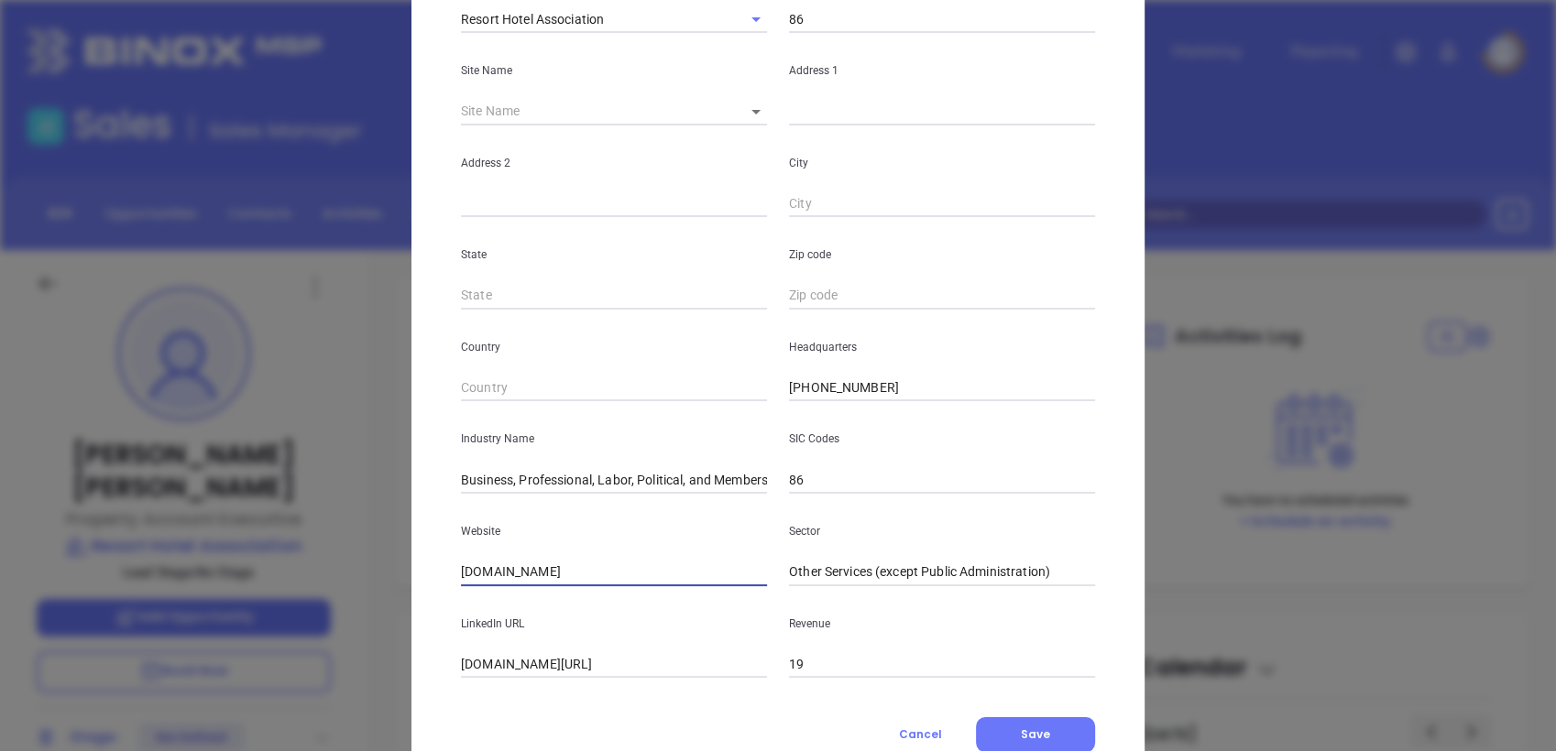
drag, startPoint x: 564, startPoint y: 575, endPoint x: 244, endPoint y: 595, distance: 320.4
click at [244, 595] on div "Tammy Glaser Contact Company First Name Tammy Last Name Glaser Email tammy@rhai…" at bounding box center [778, 375] width 1556 height 751
click at [498, 674] on input "linkedin.com/company/resort-hotel-association" at bounding box center [614, 664] width 306 height 27
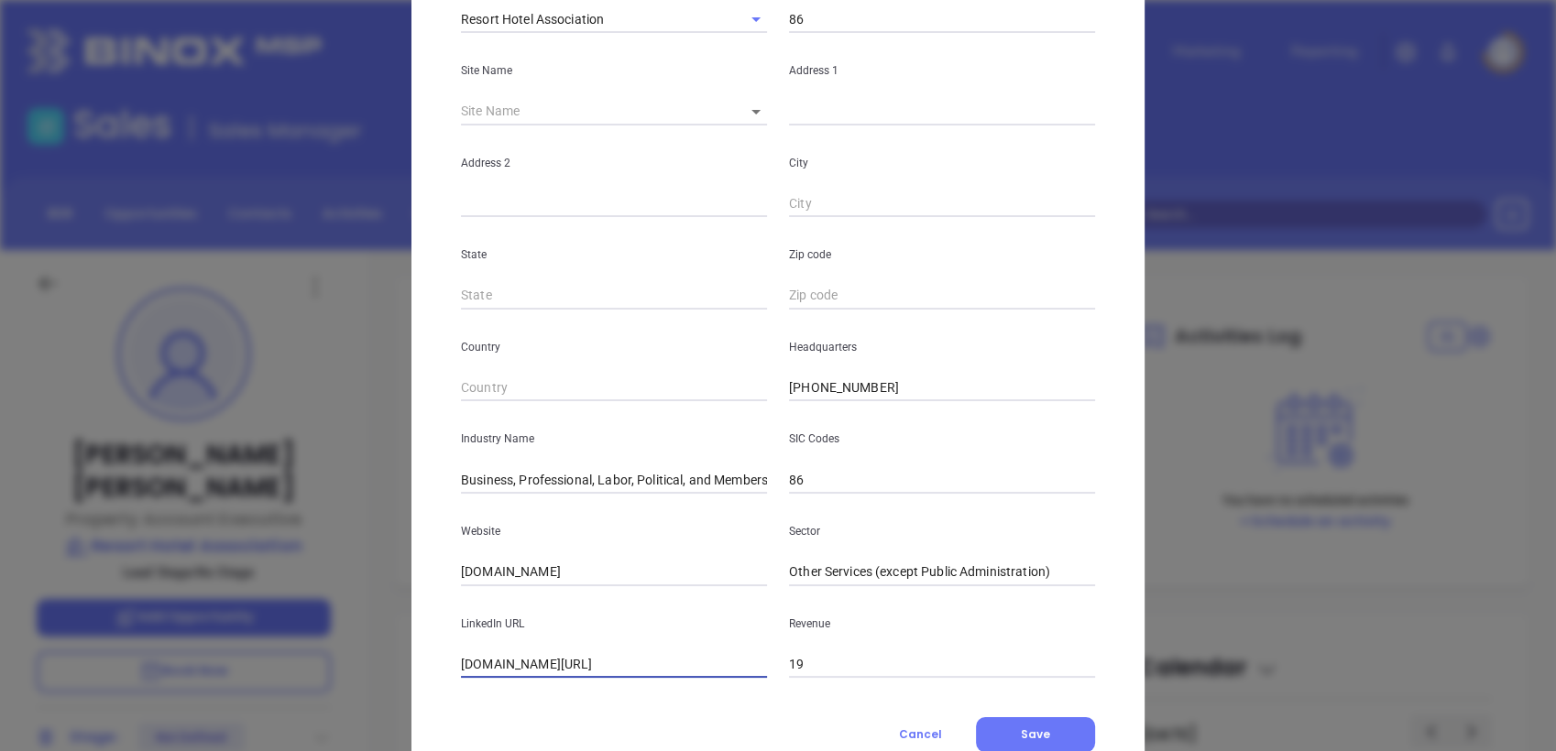
paste input "https://www.linkedin.com/company/resort-hotel-association/"
type input "https://www.linkedin.com/company/resort-hotel-association/"
drag, startPoint x: 606, startPoint y: 575, endPoint x: 229, endPoint y: 554, distance: 377.2
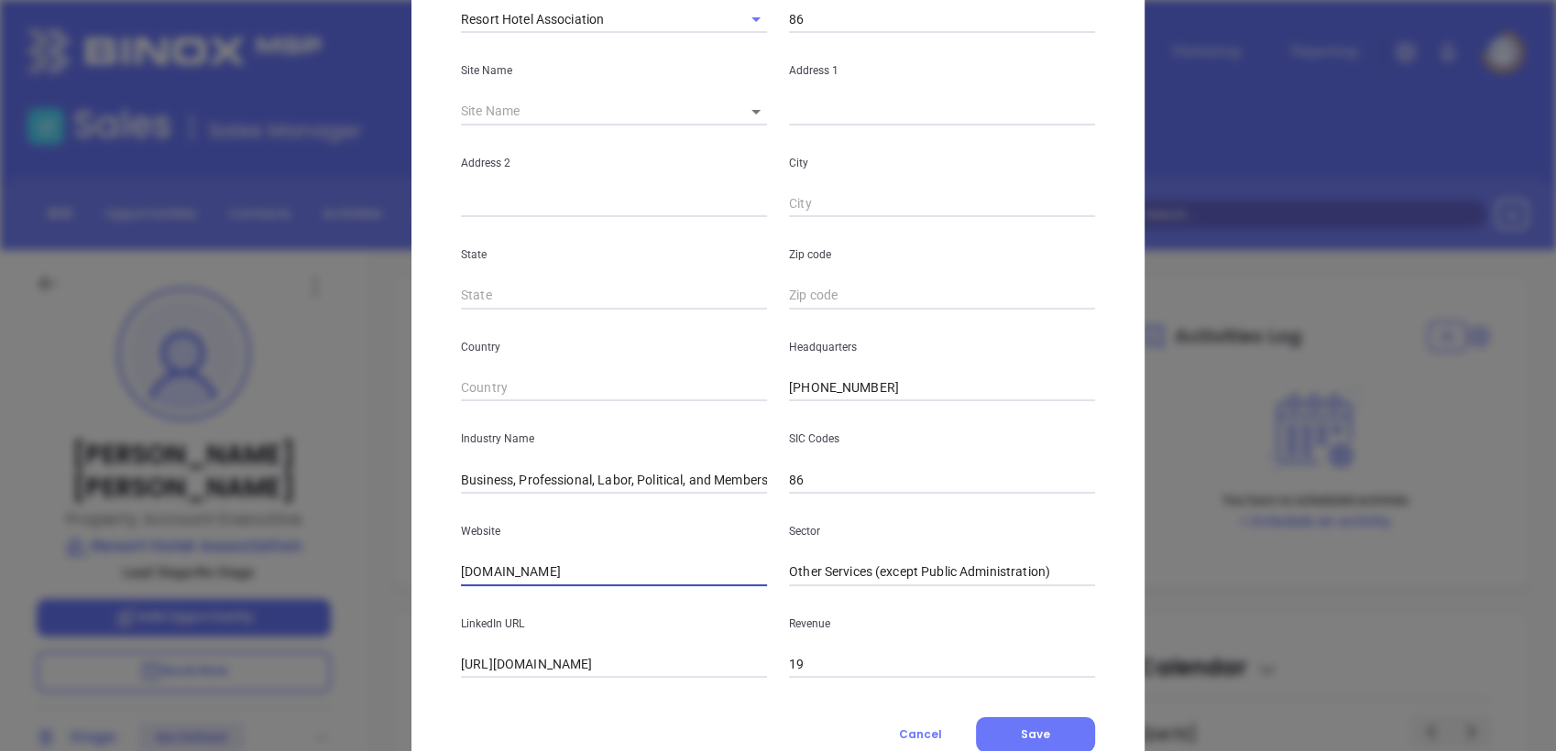
click at [229, 554] on div "Tammy Glaser Contact Company First Name Tammy Last Name Glaser Email tammy@rhai…" at bounding box center [778, 375] width 1556 height 751
paste input "https://www.rhainsure.com/"
type input "https://www.rhainsure.com/"
click at [751, 111] on icon at bounding box center [755, 112] width 9 height 5
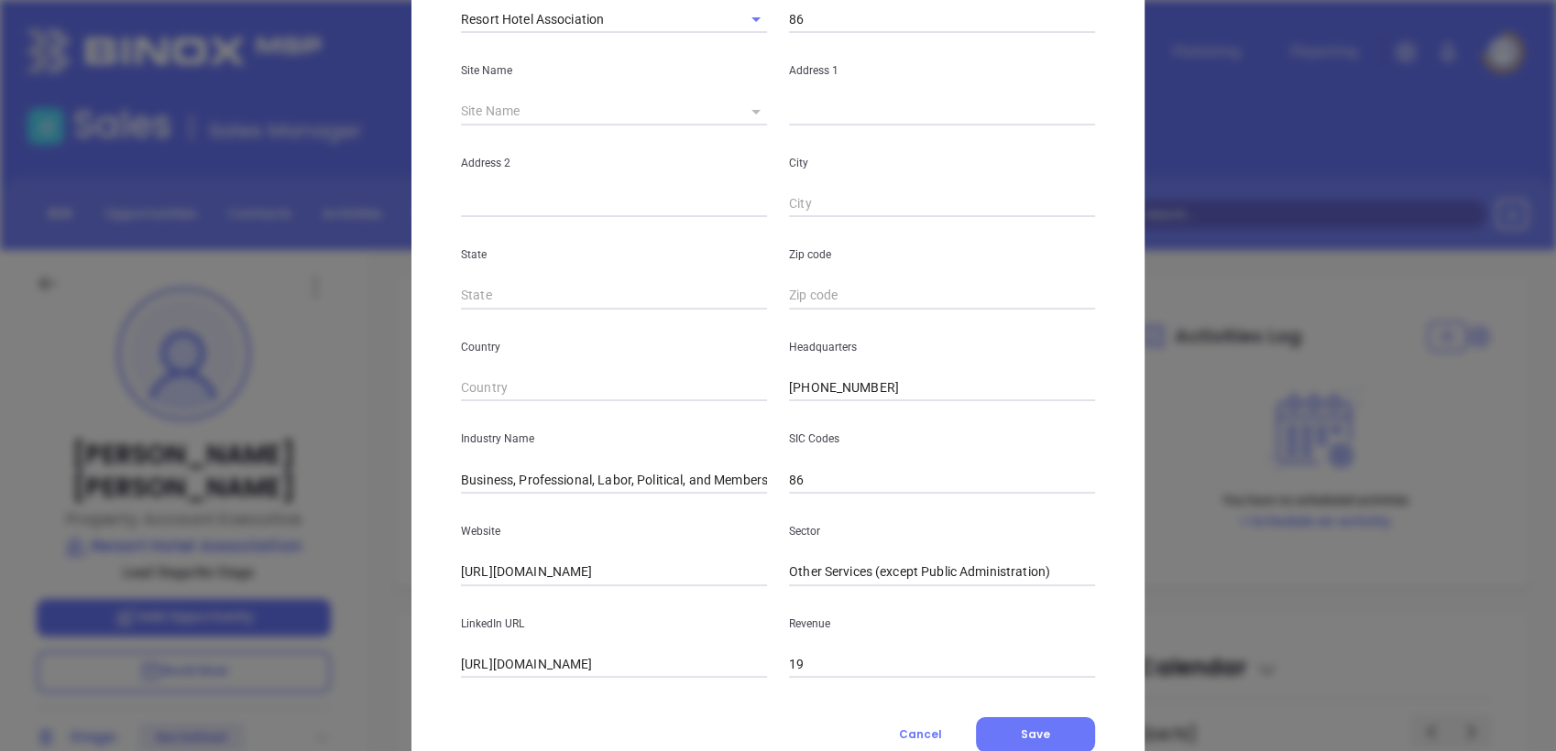
click at [751, 111] on icon at bounding box center [755, 112] width 9 height 5
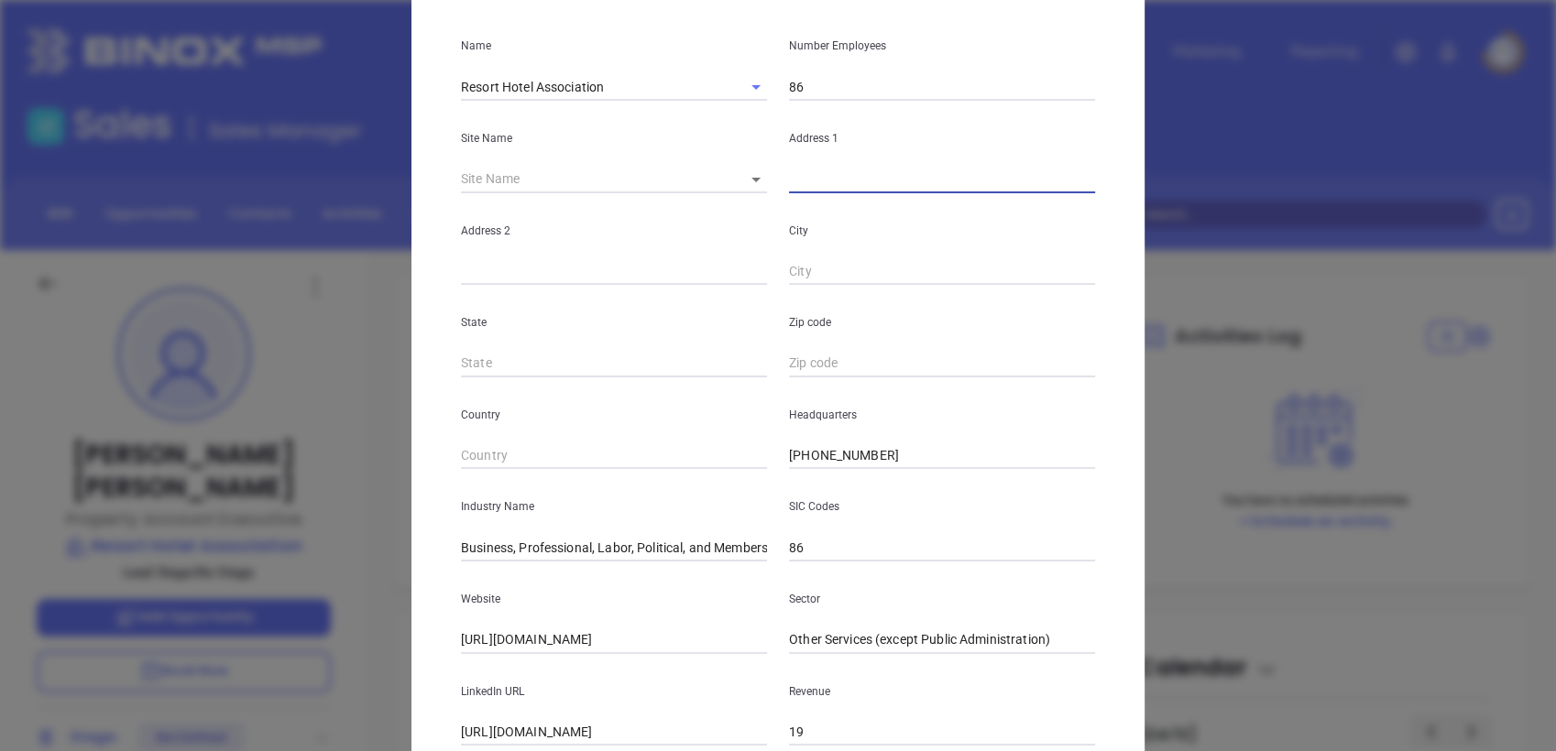
click at [804, 180] on input "text" at bounding box center [942, 179] width 306 height 27
paste input "6641 W Broad Street, Suite G104 Richmond, VA 23230"
drag, startPoint x: 1011, startPoint y: 159, endPoint x: 1159, endPoint y: 136, distance: 150.2
click at [1159, 136] on div "Tammy Glaser Contact Company First Name Tammy Last Name Glaser Email tammy@rhai…" at bounding box center [778, 375] width 1556 height 751
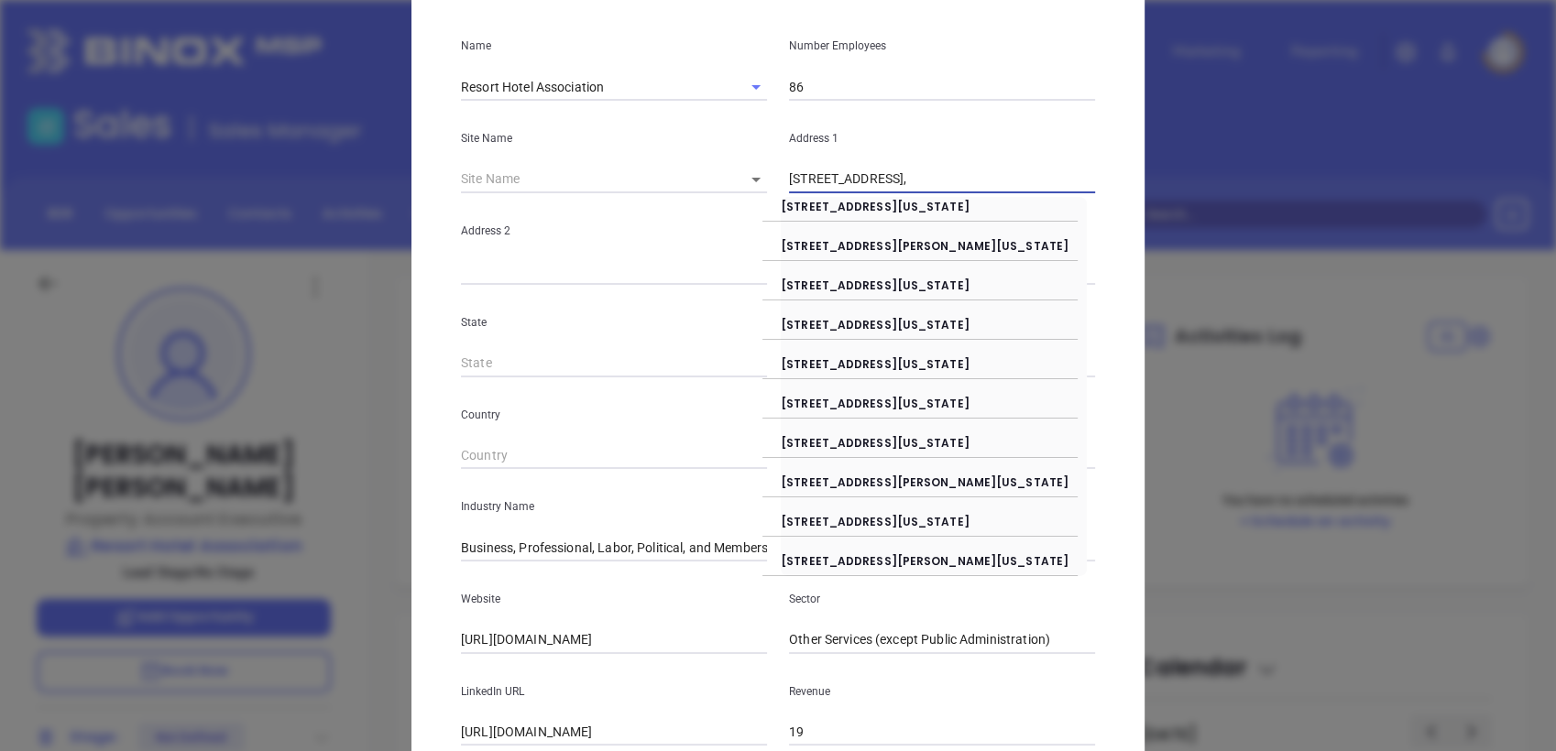
scroll to position [0, 0]
type input "6641 W Broad Street"
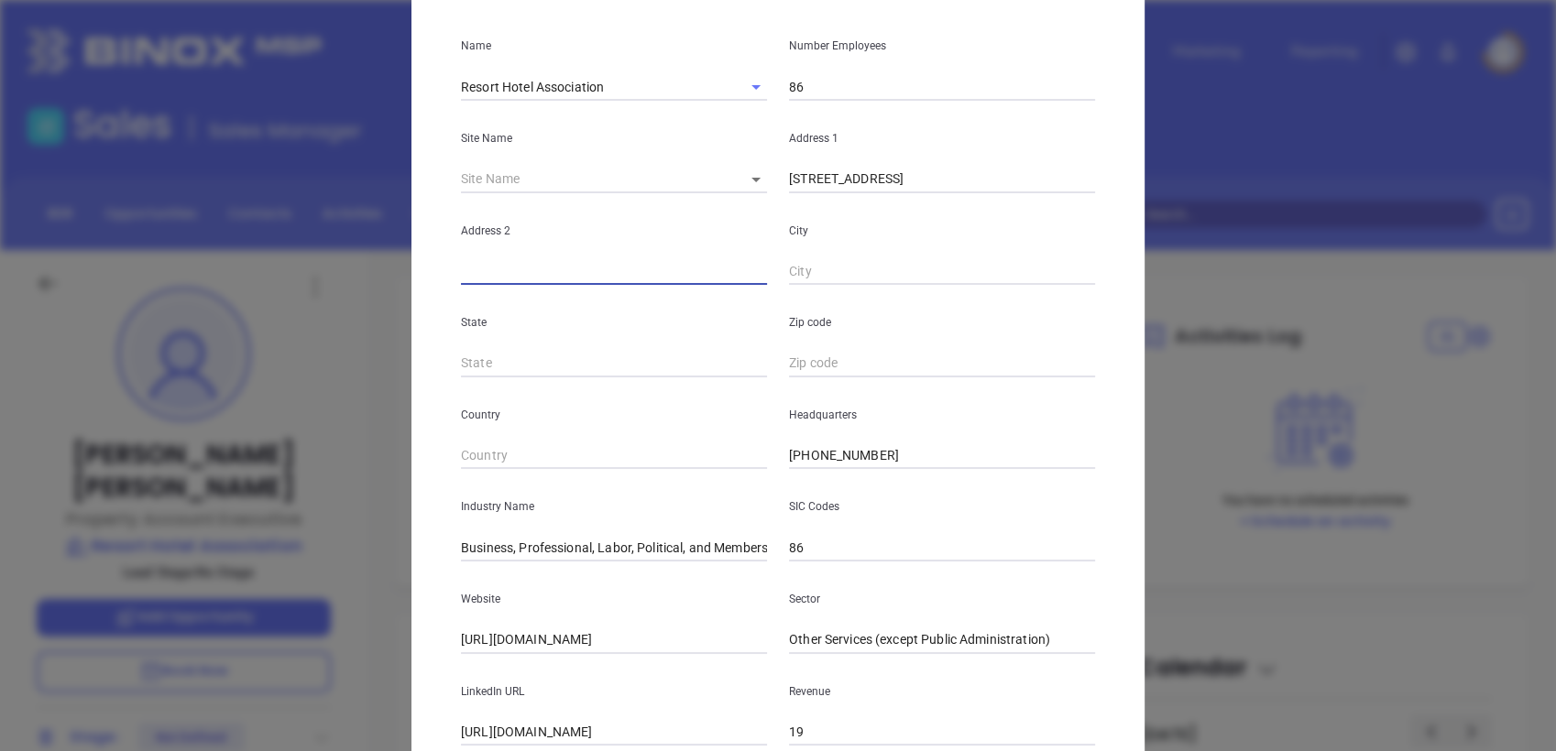
paste input "Suite G104 Richmond, VA 23230"
drag, startPoint x: 520, startPoint y: 271, endPoint x: 955, endPoint y: 159, distance: 448.7
click at [955, 159] on div "Name Resort Hotel Association Number Employees 86 Site Name ​ Address 1 6641 W …" at bounding box center [778, 377] width 634 height 738
type input "Suite G104"
paste input "Richmond, VA 23230"
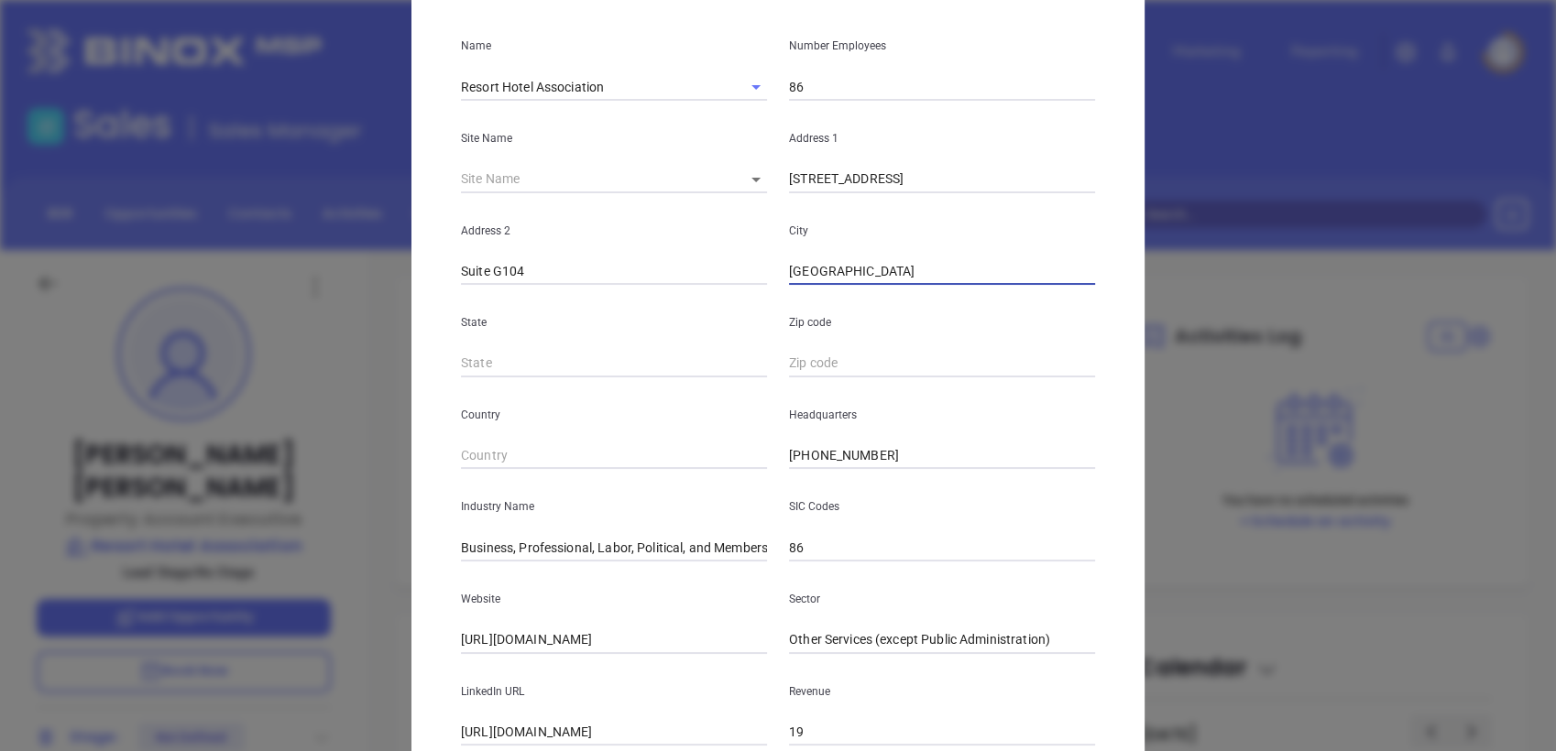
drag, startPoint x: 848, startPoint y: 270, endPoint x: 1071, endPoint y: 238, distance: 225.9
click at [1071, 238] on div "City Richmond, VA 23230" at bounding box center [942, 239] width 328 height 93
click at [1071, 238] on p "City" at bounding box center [942, 231] width 306 height 20
click at [1006, 261] on input "Richmond," at bounding box center [942, 271] width 306 height 27
type input "Richmond"
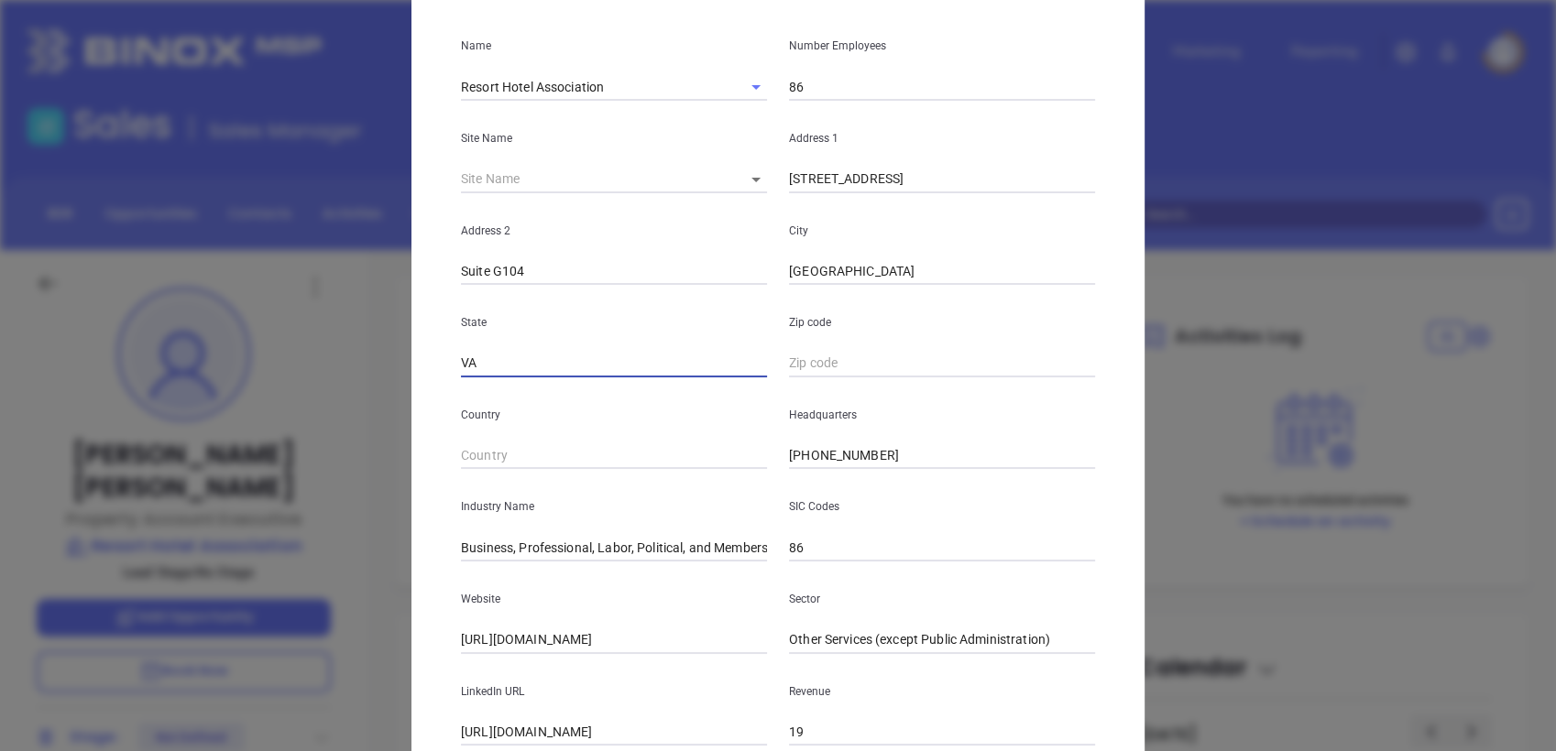
type input "VA"
paste input "VA 23230"
type input "23230"
click at [645, 552] on input "Business, Professional, Labor, Political, and Membership Organizations" at bounding box center [614, 547] width 306 height 27
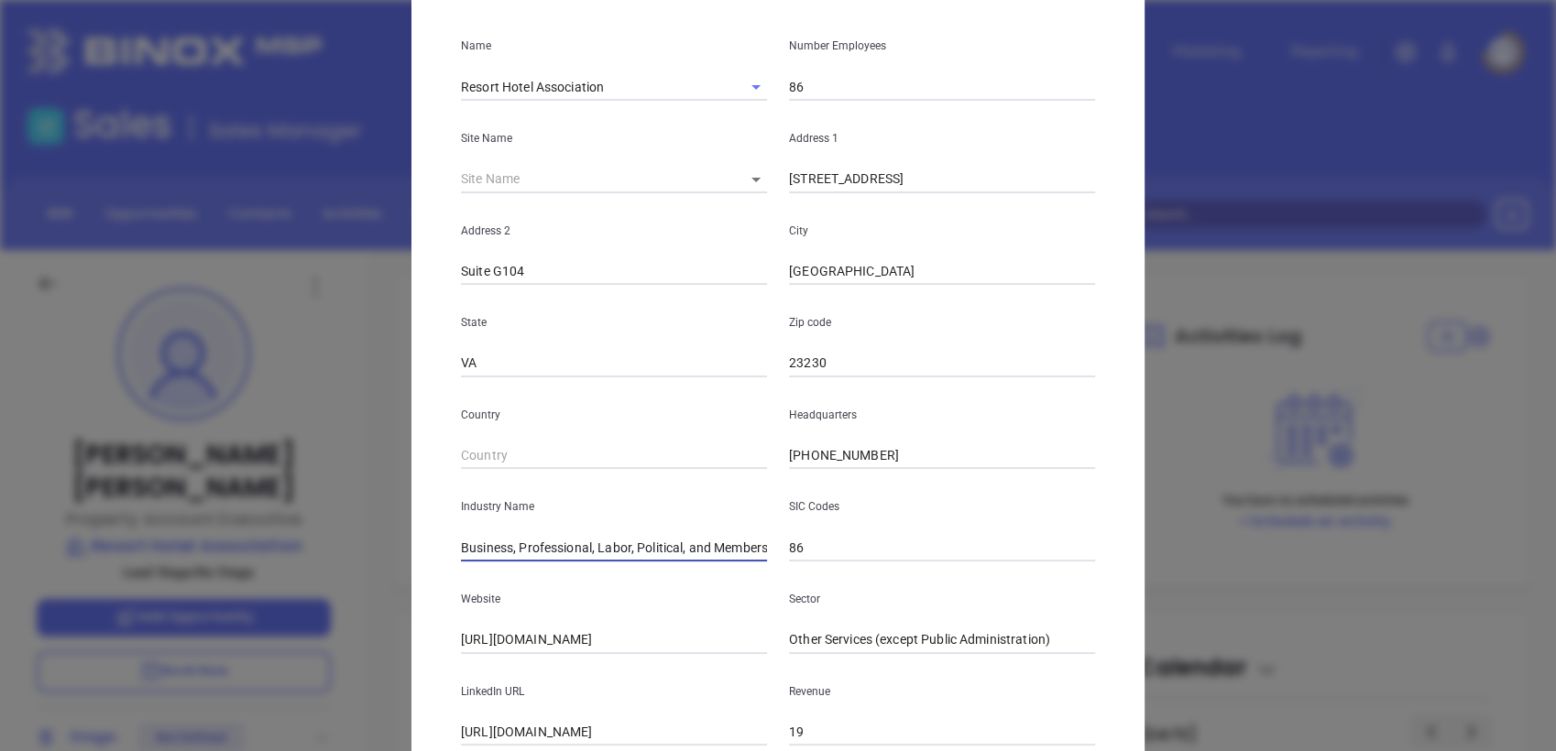
click at [645, 552] on input "Business, Professional, Labor, Political, and Membership Organizations" at bounding box center [614, 547] width 306 height 27
type input "i"
type input "Insurance"
drag, startPoint x: 873, startPoint y: 458, endPoint x: 676, endPoint y: 462, distance: 197.0
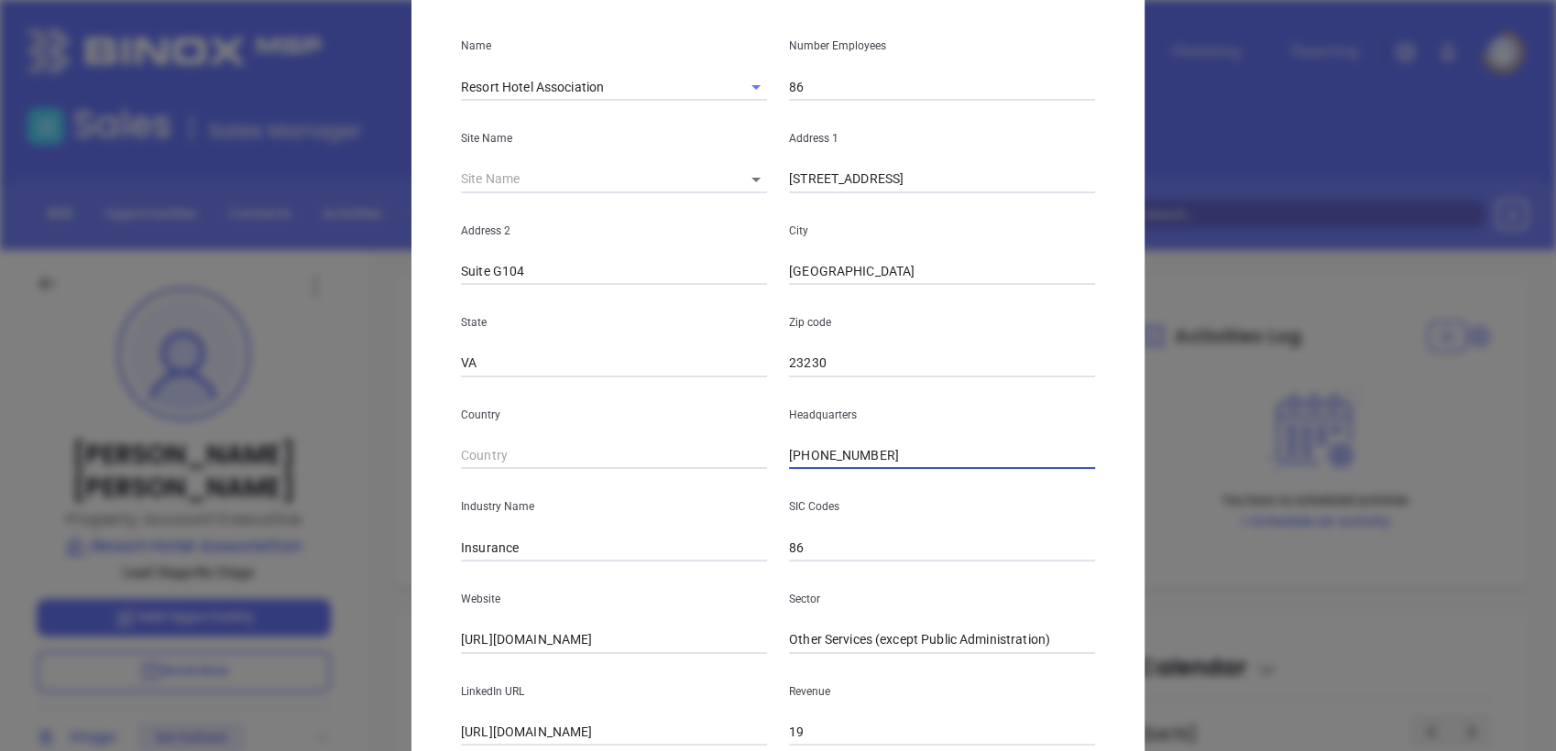
click at [676, 462] on div "Country Headquarters (804) 525-2026" at bounding box center [778, 424] width 656 height 93
paste input "0"
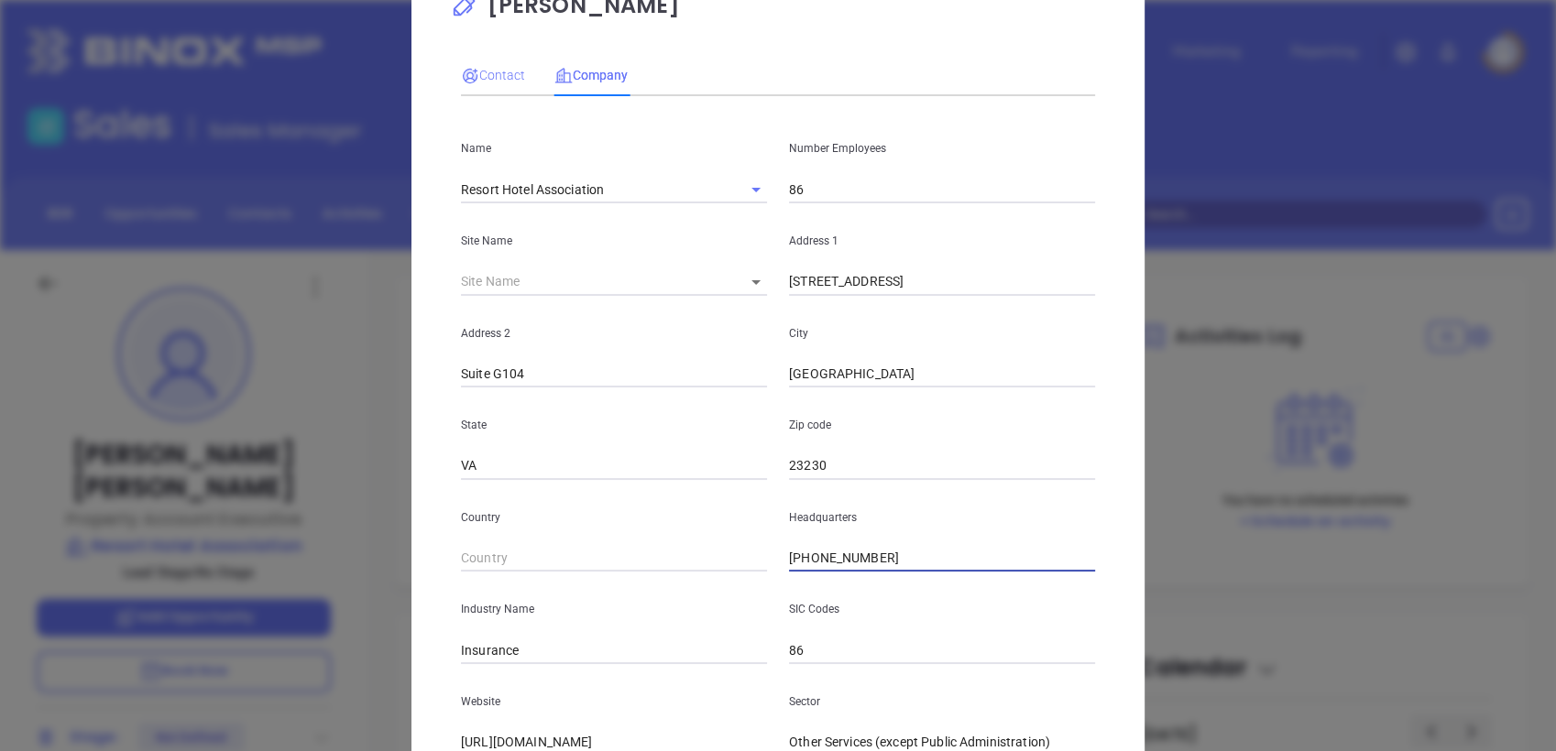
type input "(804) 525-2020"
click at [503, 75] on span "Contact" at bounding box center [493, 75] width 64 height 15
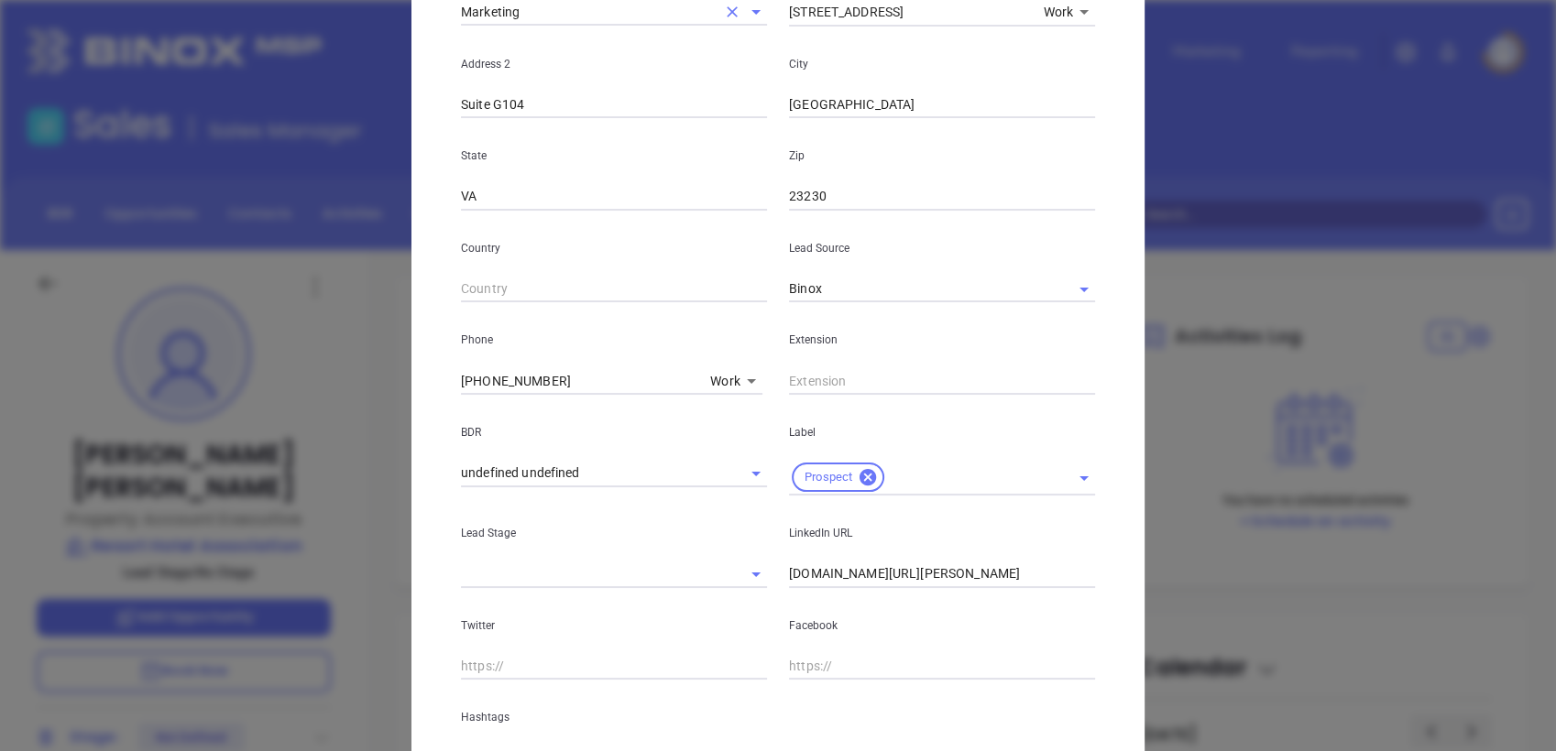
scroll to position [435, 0]
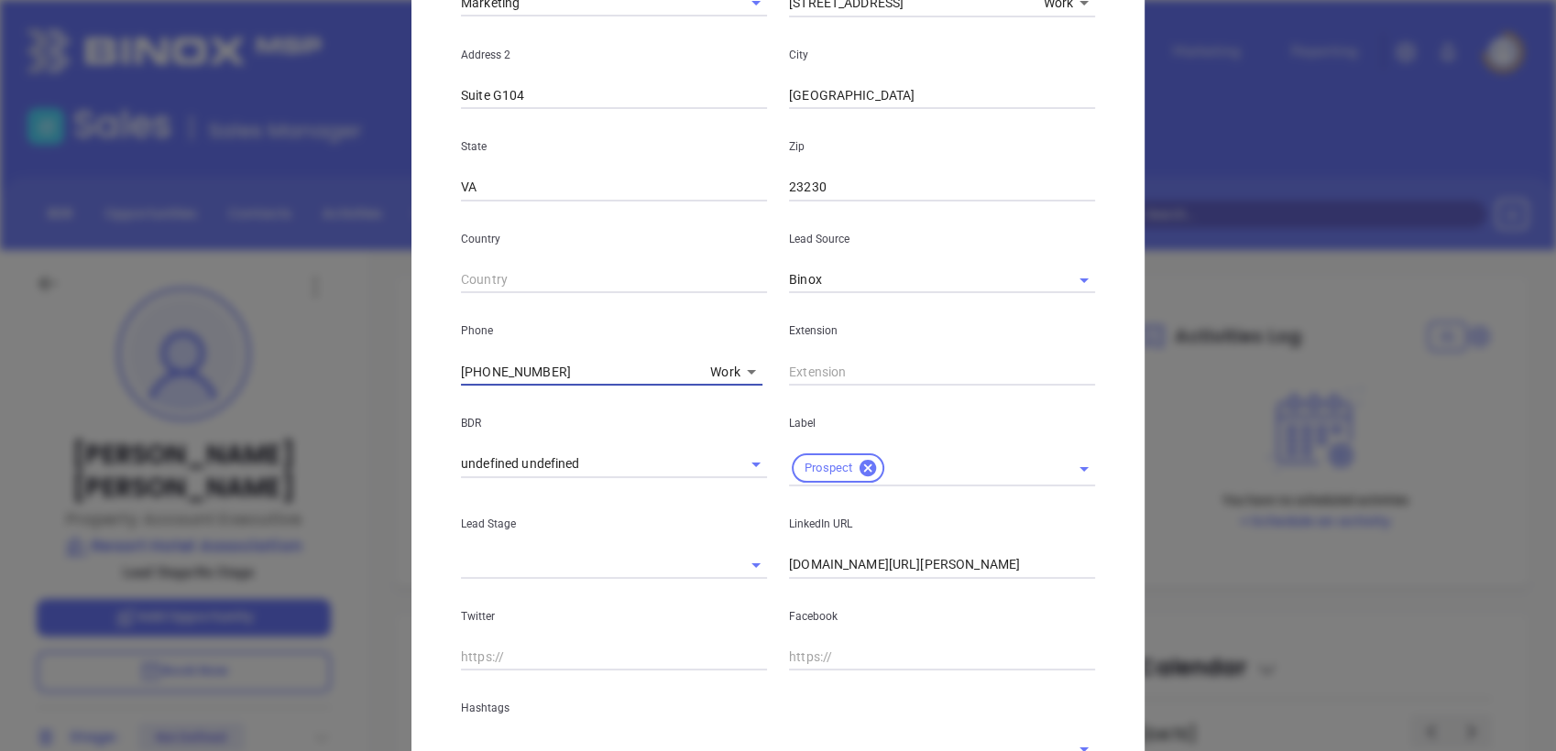
drag, startPoint x: 595, startPoint y: 378, endPoint x: 335, endPoint y: 388, distance: 259.5
click at [335, 388] on div "Tammy Glaser Contact Company First Name Tammy Last Name Glaser Email tammy@rhai…" at bounding box center [778, 375] width 1556 height 751
type input "( ) -"
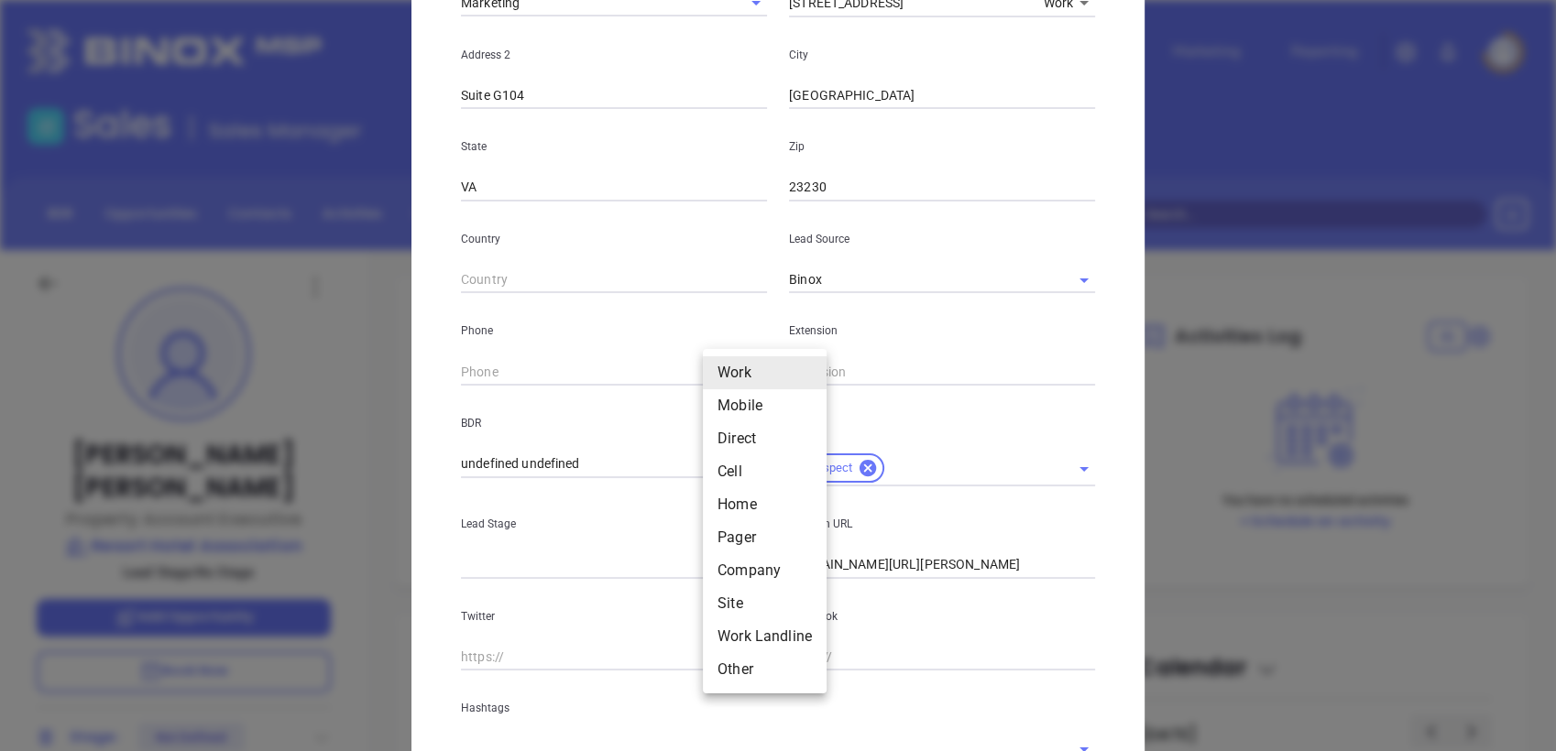
click at [722, 370] on body "Leads CRM Marketing Reporting Financial Leads Leads Sales Sales Manager BDR Opp…" at bounding box center [778, 375] width 1556 height 751
click at [737, 599] on li "Site" at bounding box center [765, 603] width 124 height 33
type input "11"
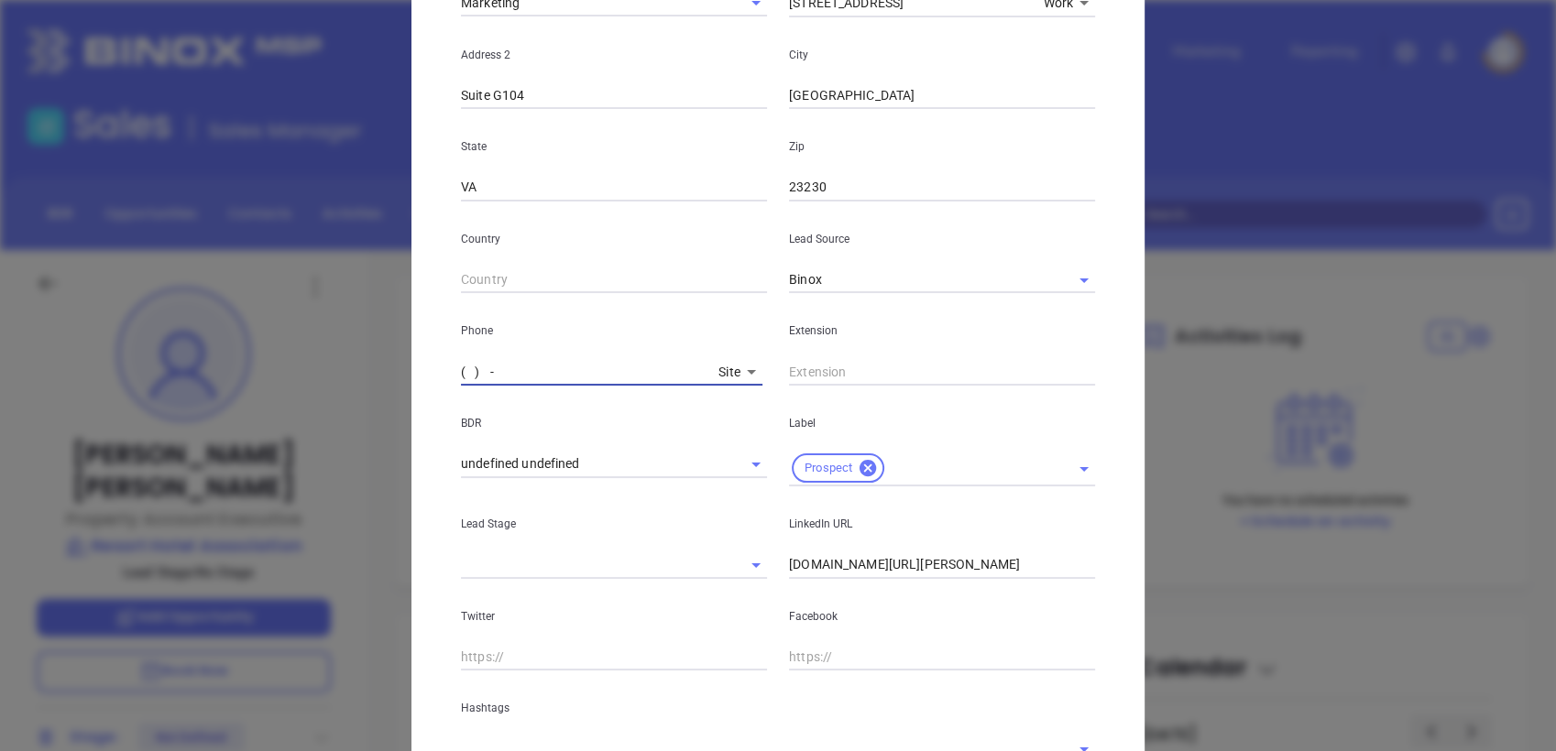
click at [623, 380] on input "( ) -" at bounding box center [586, 371] width 250 height 27
paste input "804) 525-2020"
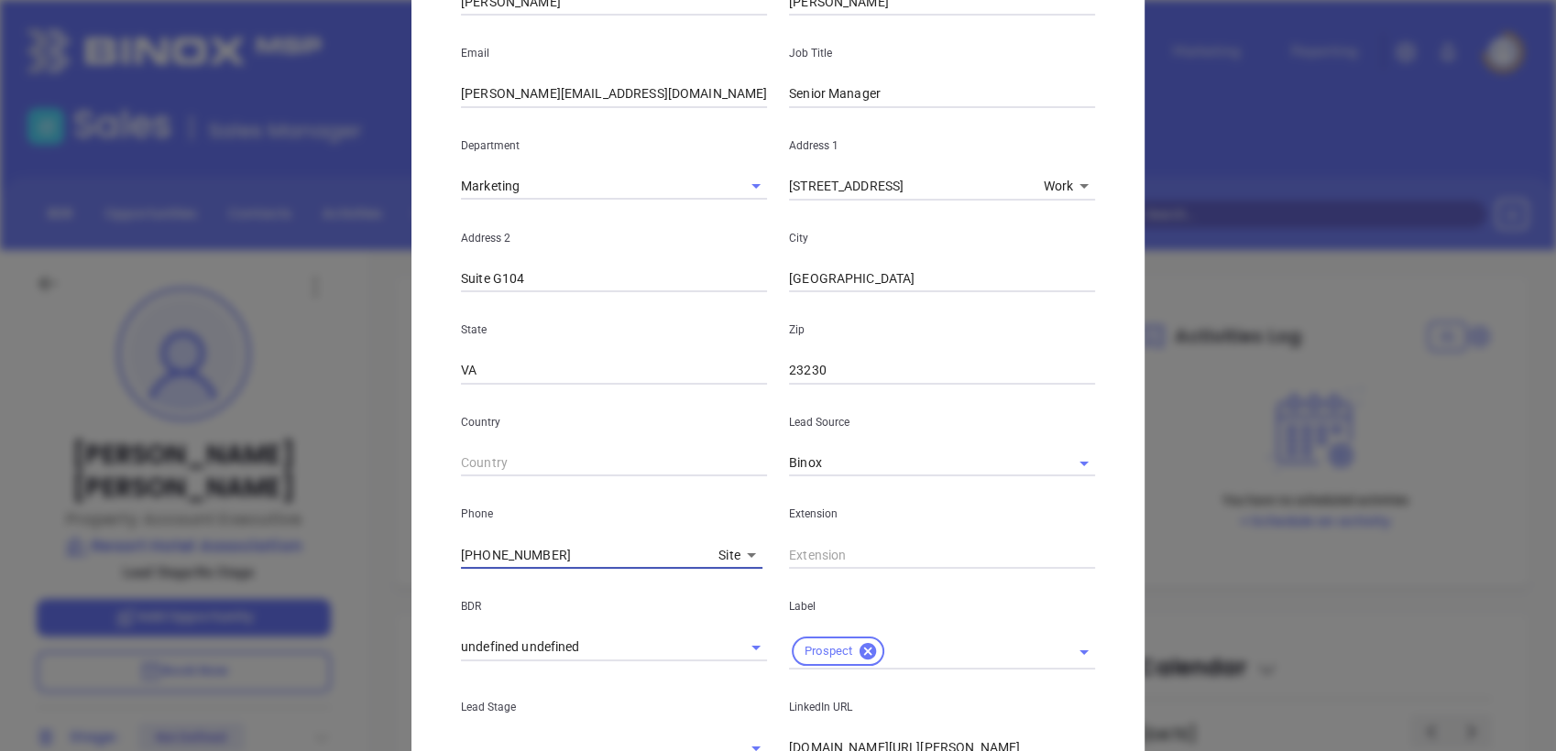
scroll to position [247, 0]
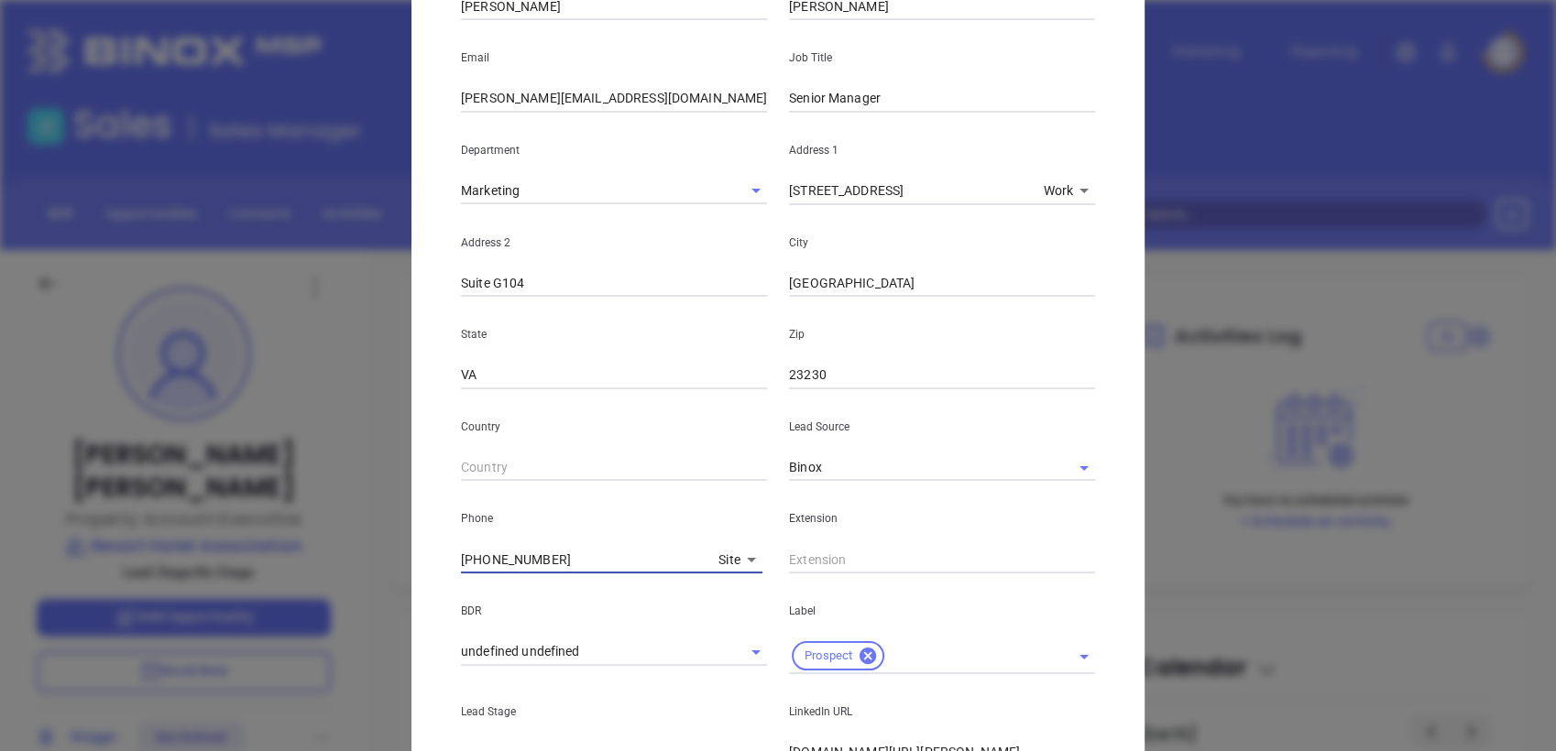
type input "(804) 525-2020"
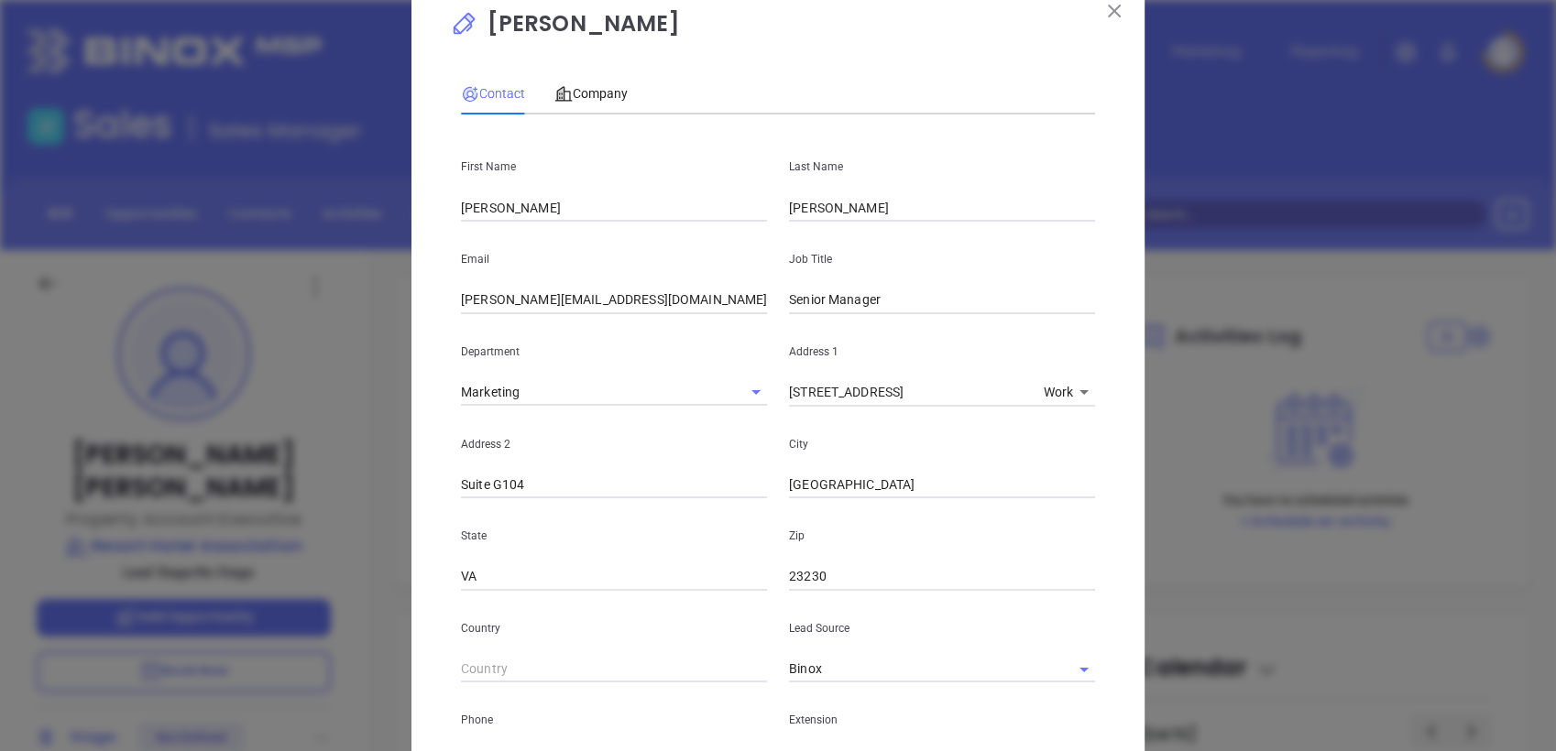
scroll to position [37, 0]
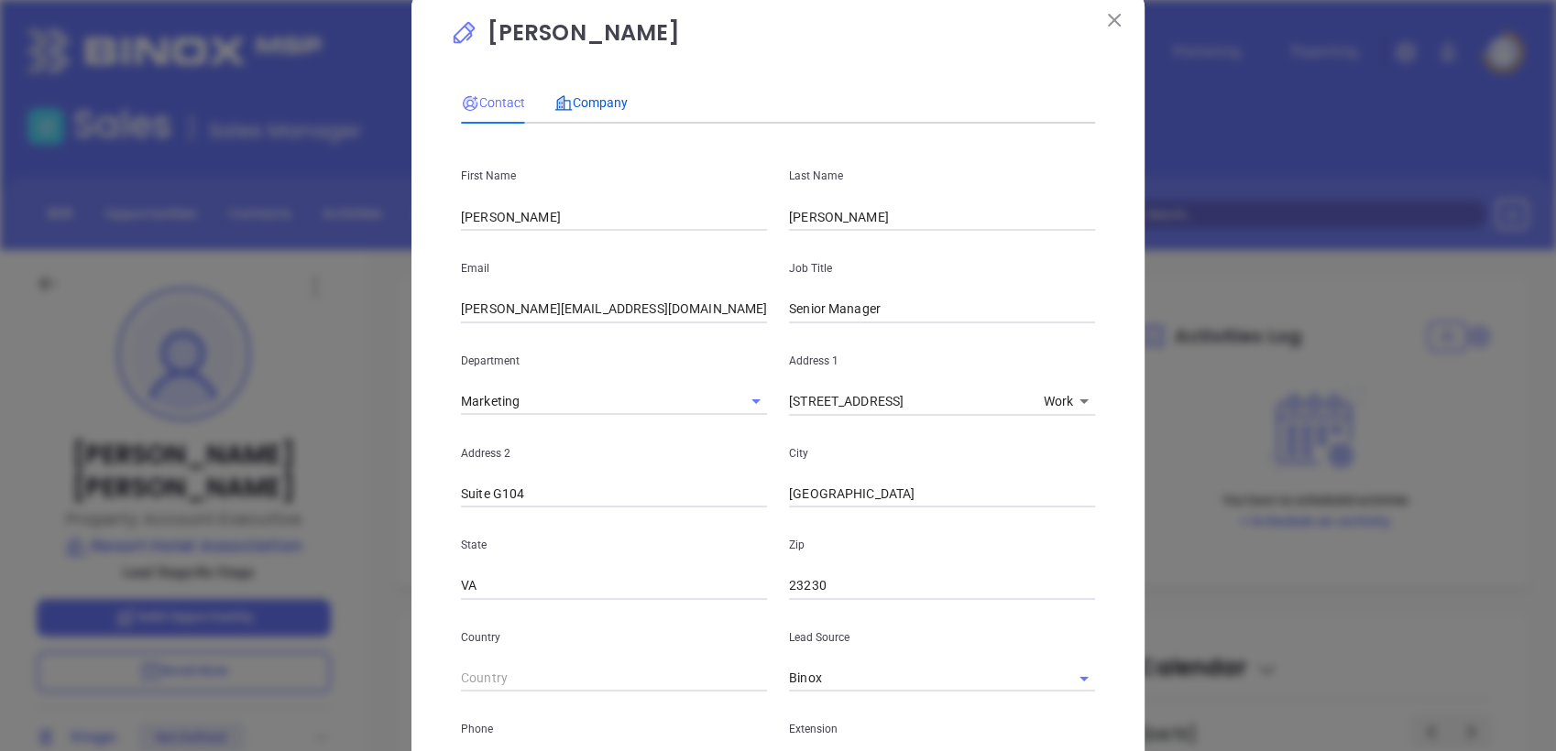
click at [607, 107] on span "Company" at bounding box center [590, 102] width 73 height 15
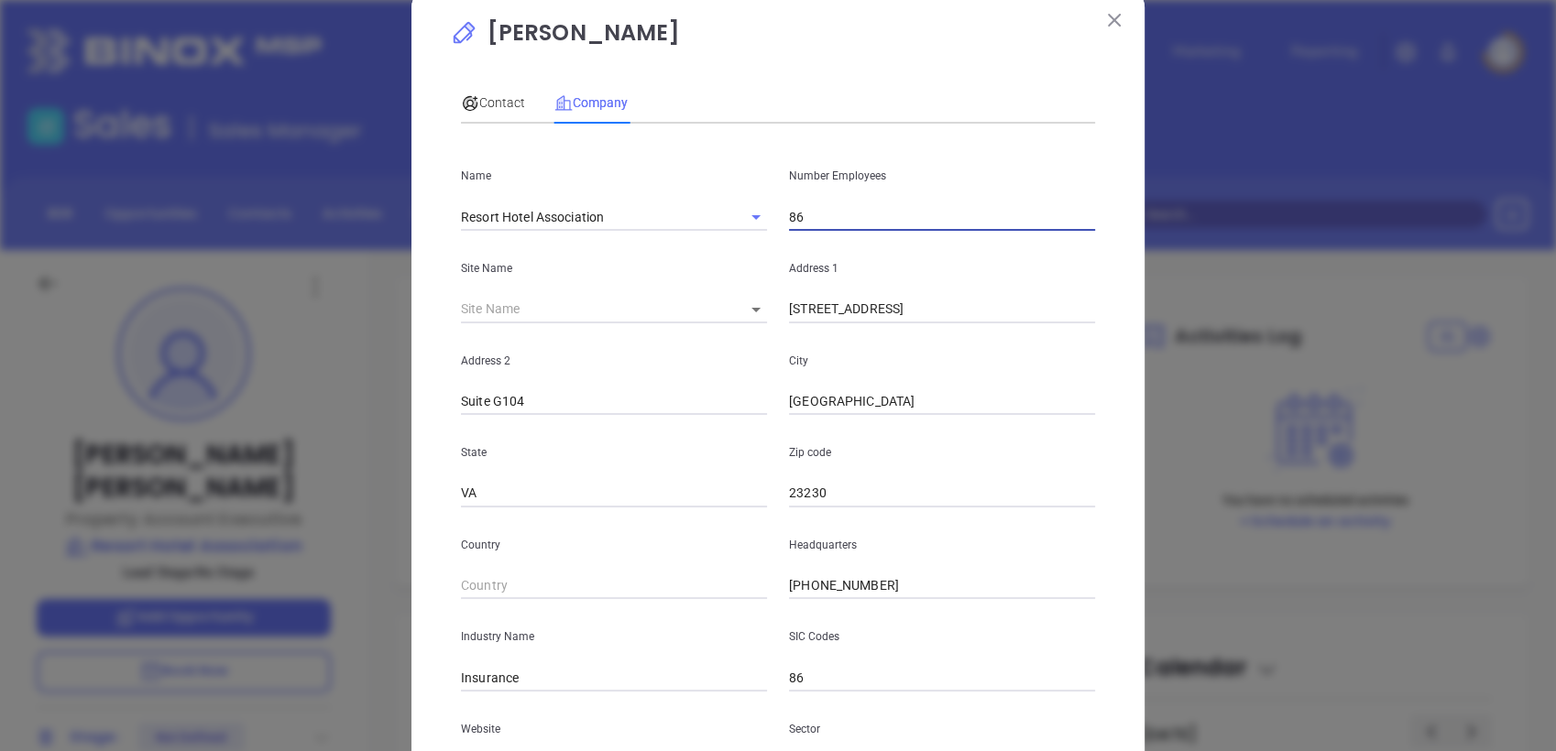
click at [839, 216] on input "86" at bounding box center [942, 216] width 306 height 27
type input "8"
type input "41"
click at [496, 100] on span "Contact" at bounding box center [493, 102] width 64 height 15
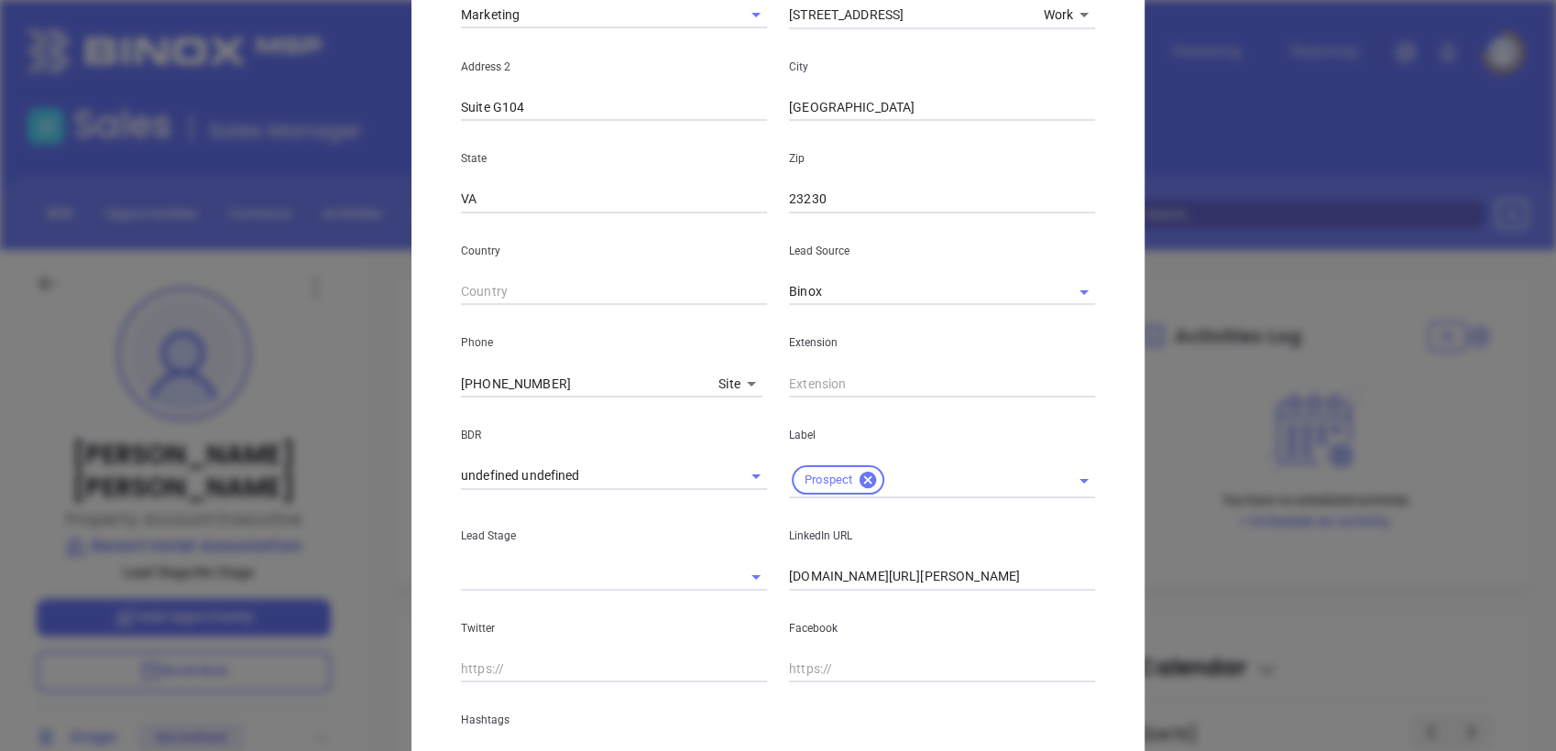
scroll to position [585, 0]
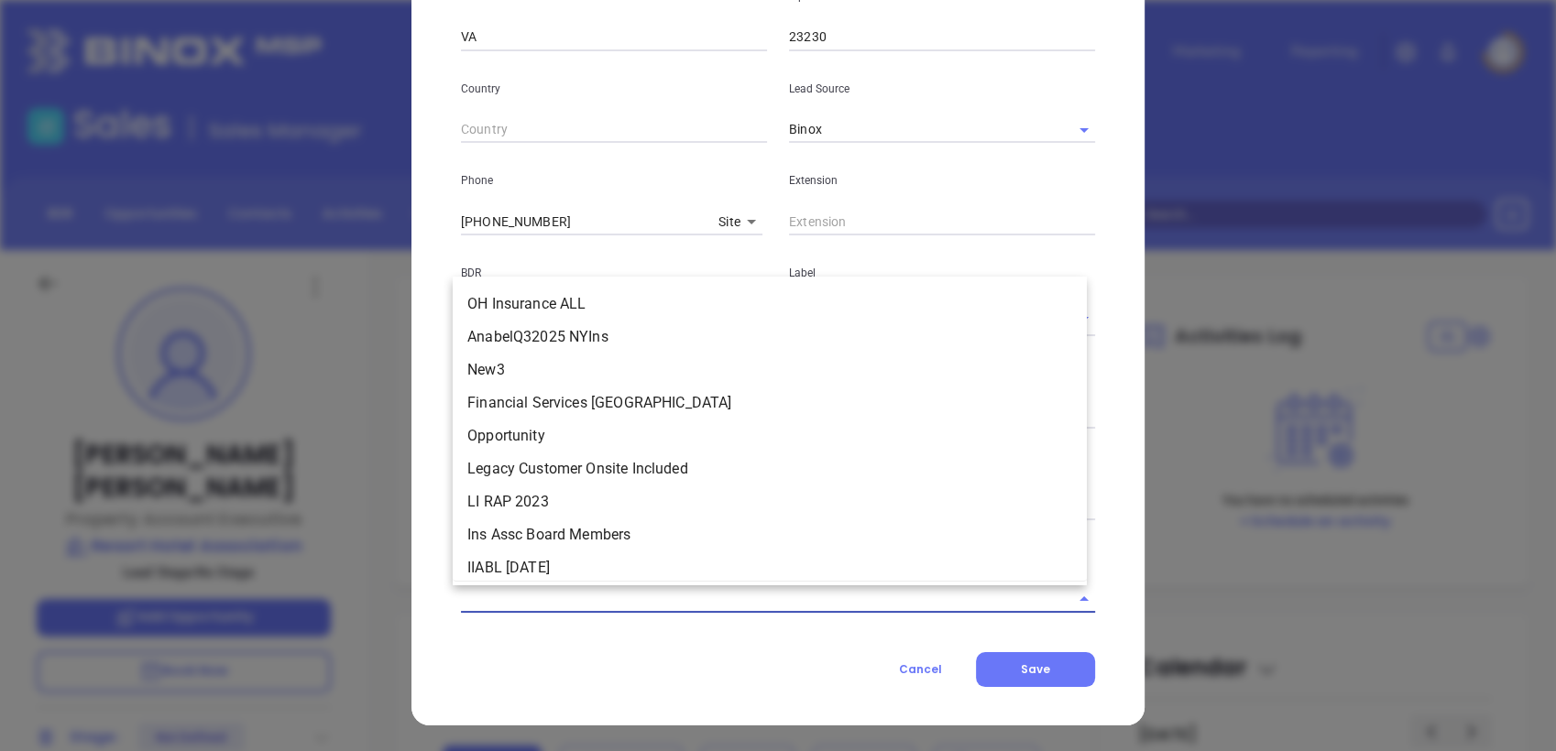
click at [698, 605] on input "text" at bounding box center [752, 598] width 583 height 27
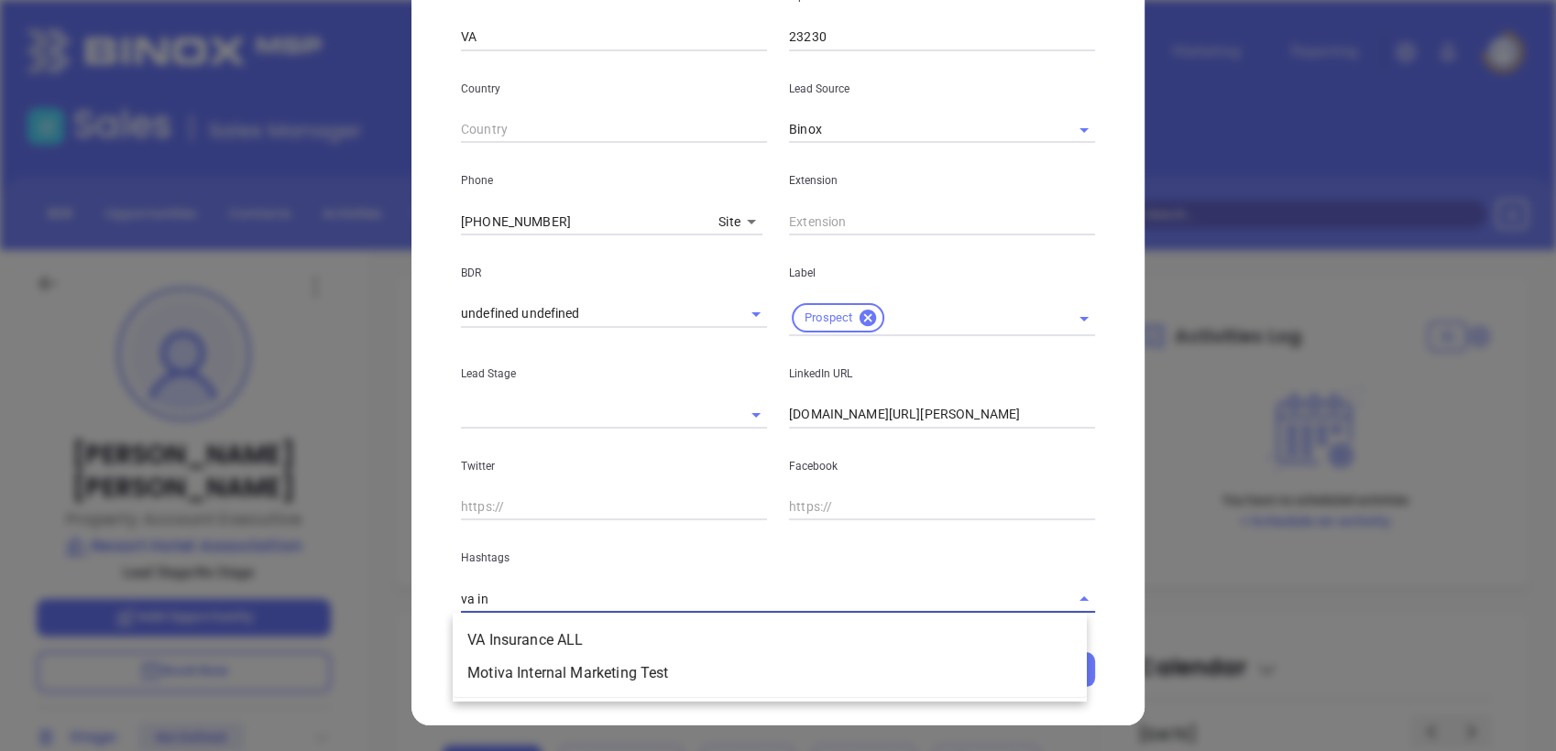
type input "va ins"
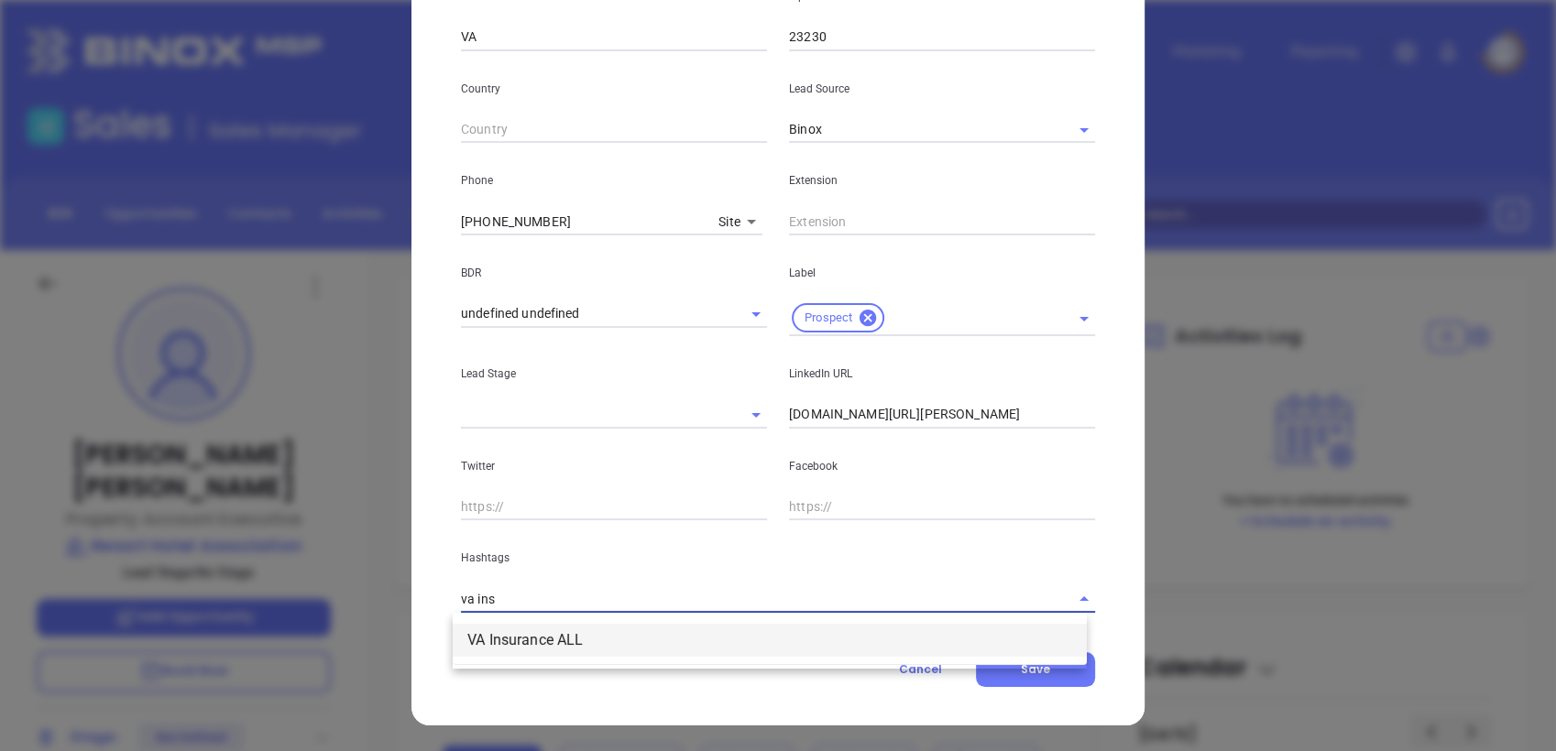
click at [614, 647] on li "VA Insurance ALL" at bounding box center [770, 640] width 634 height 33
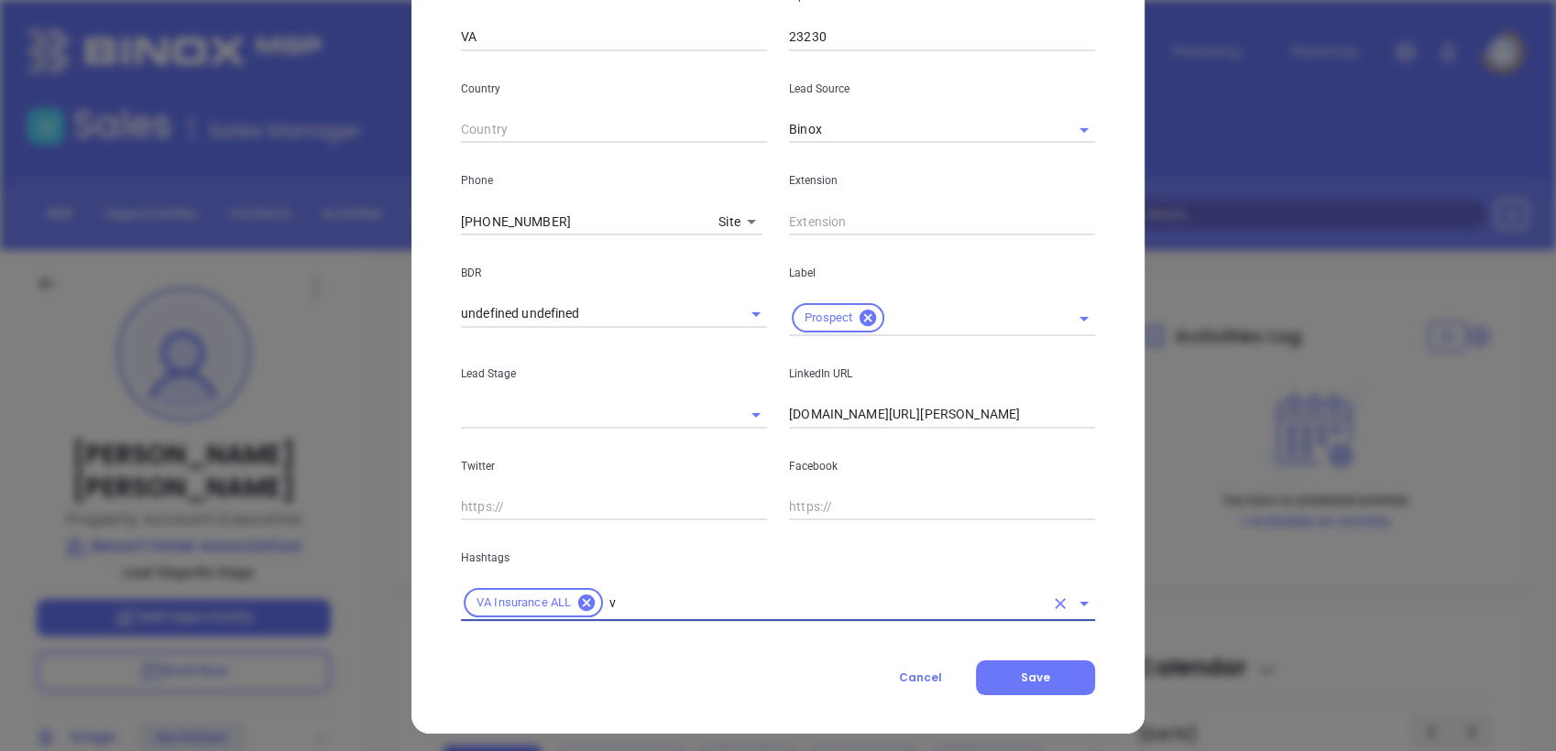
type input "va"
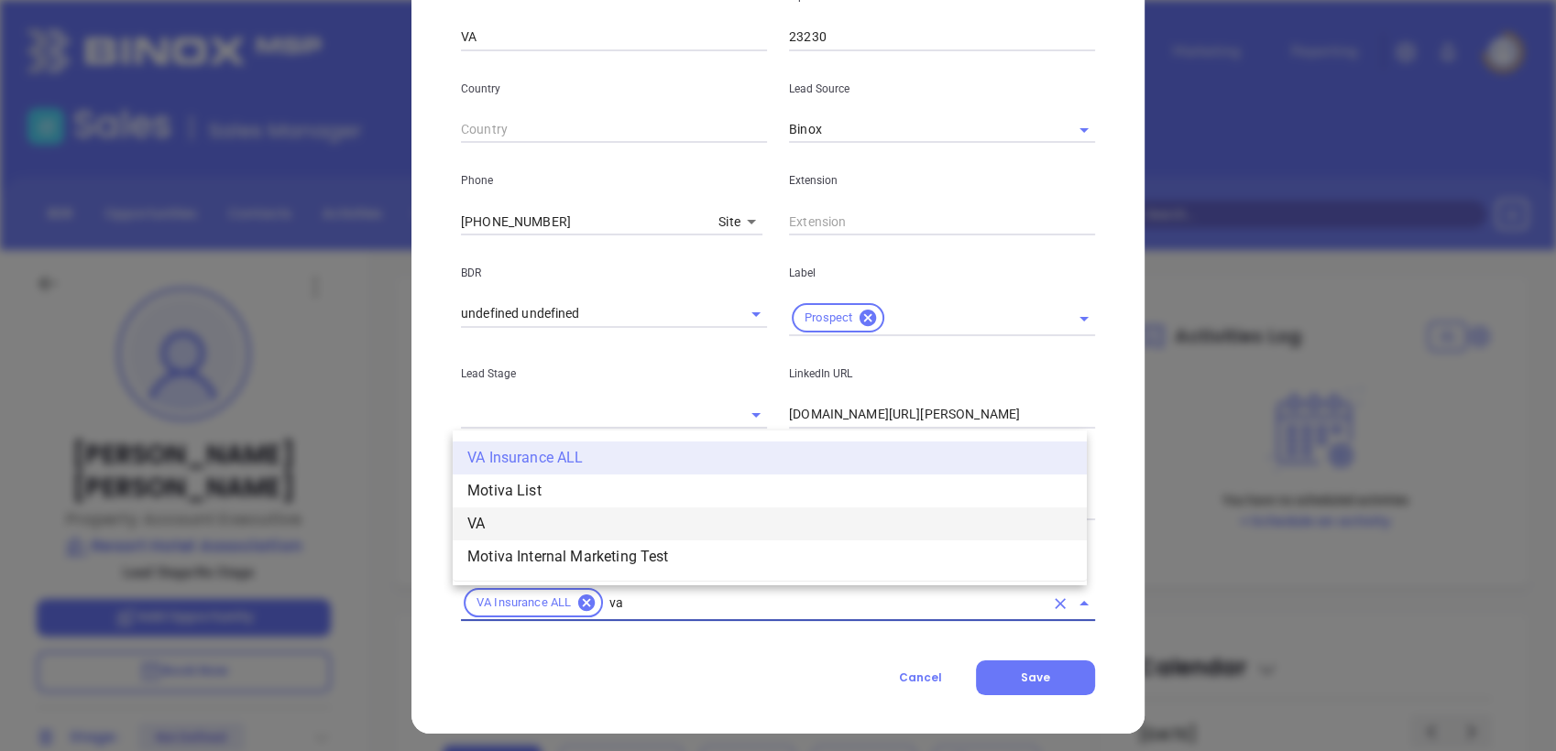
click at [589, 527] on li "VA" at bounding box center [770, 524] width 634 height 33
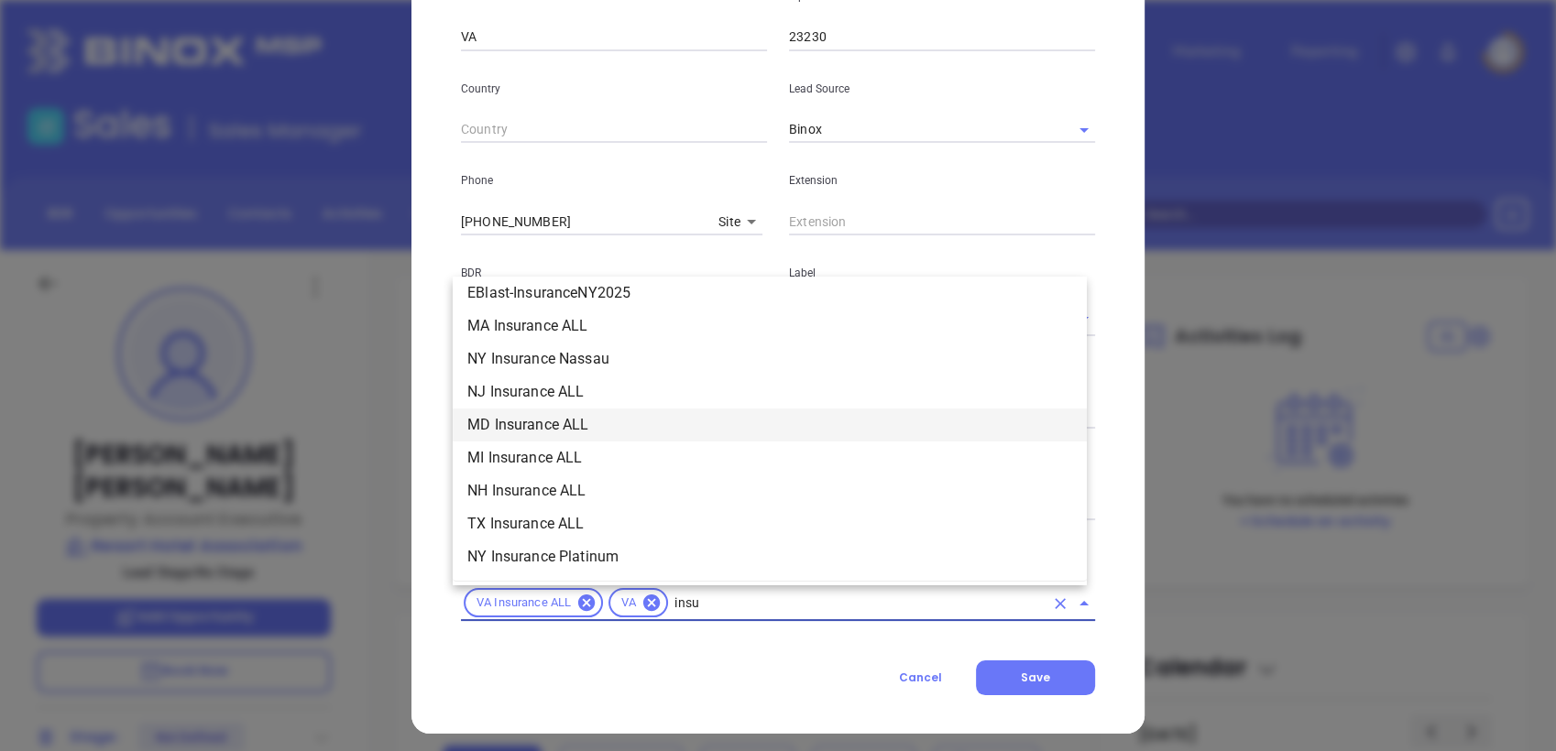
scroll to position [341, 0]
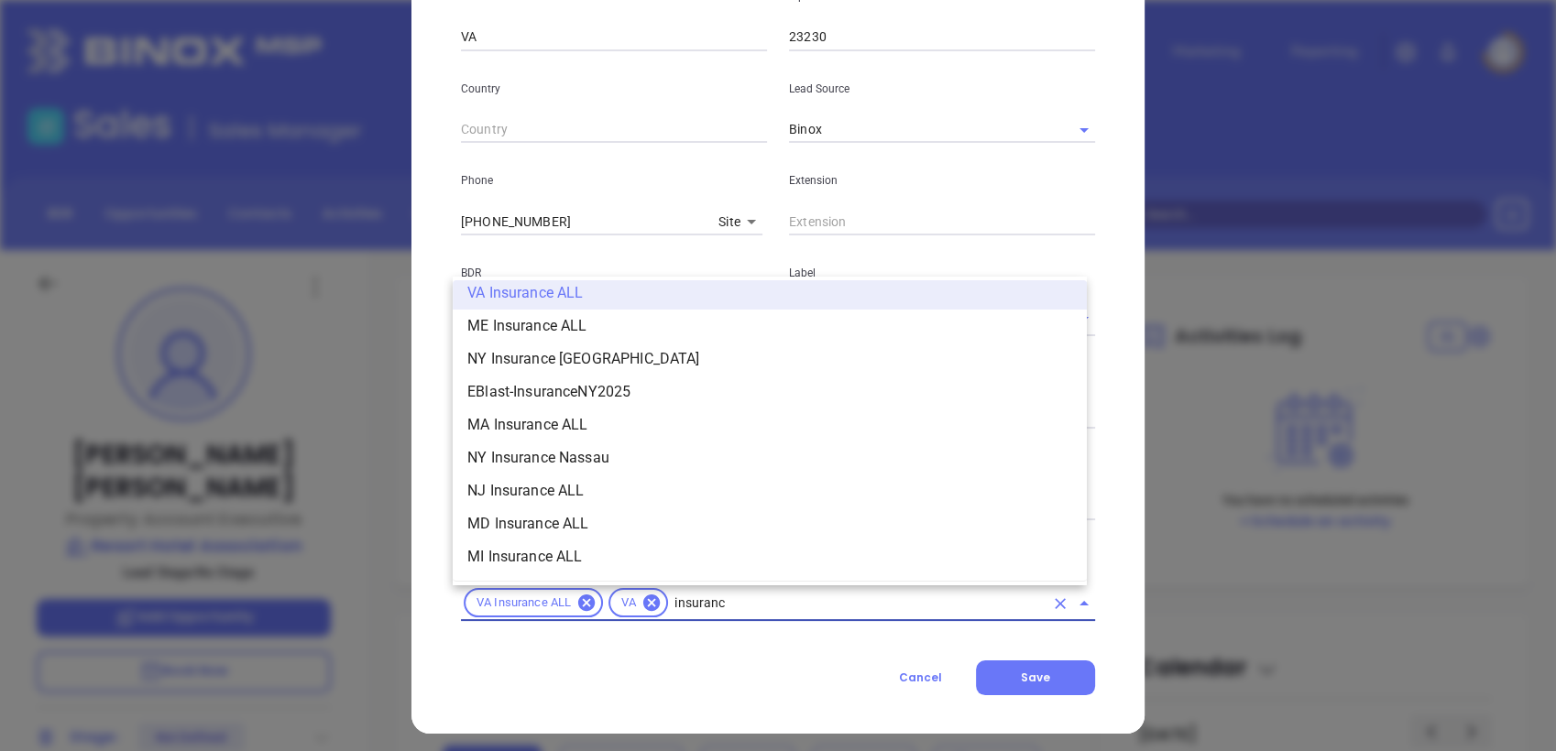
type input "insurance"
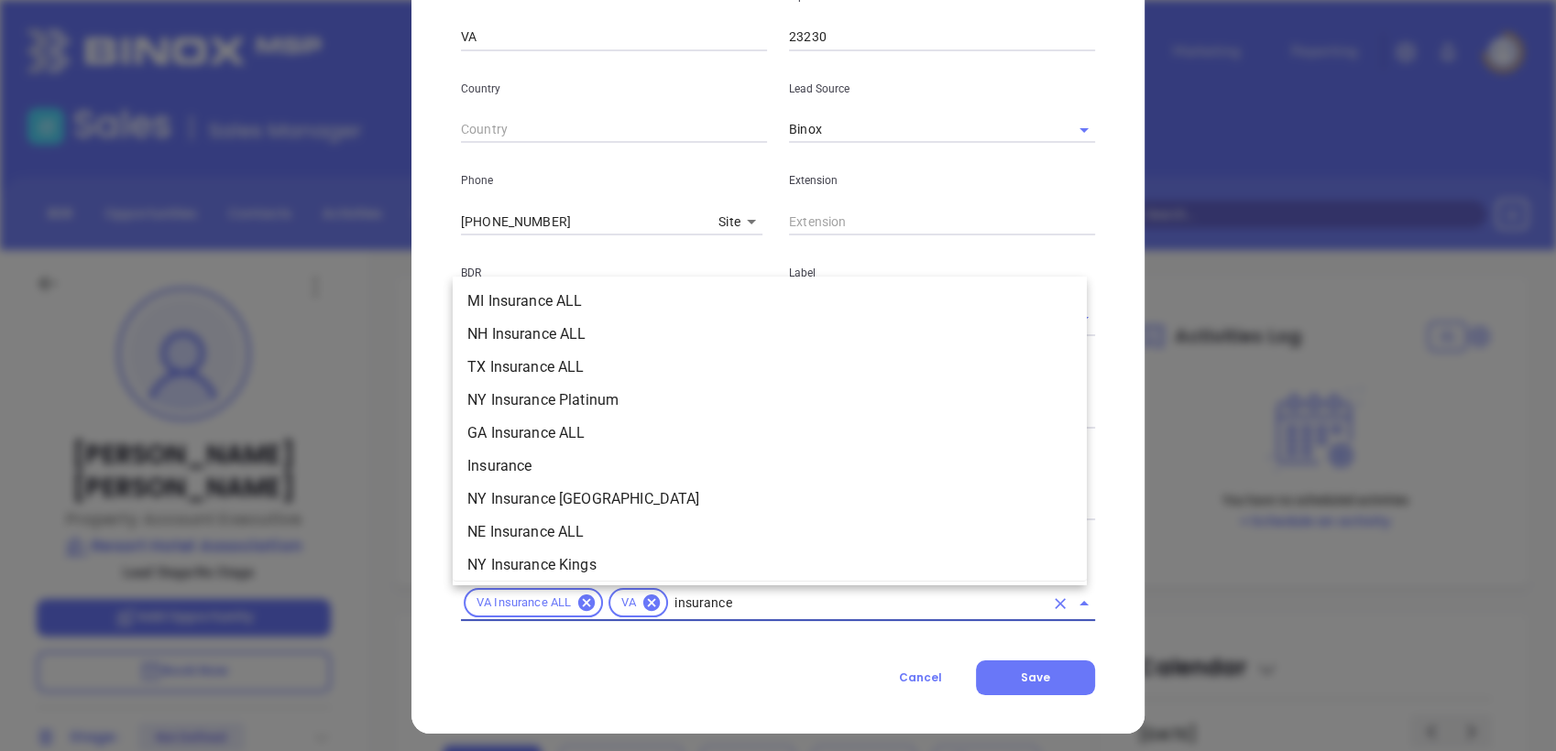
scroll to position [597, 0]
click at [548, 462] on li "Insurance" at bounding box center [770, 465] width 634 height 33
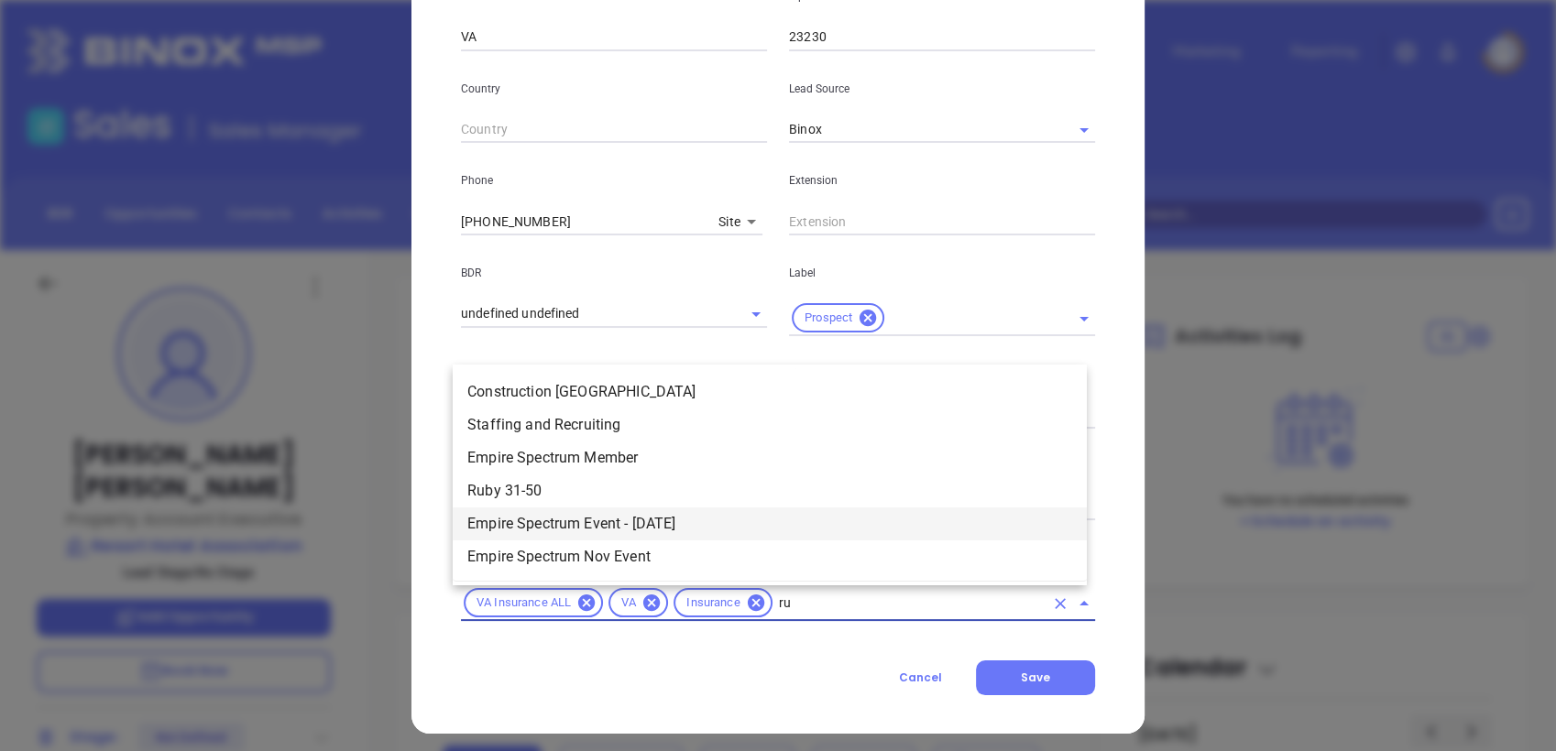
scroll to position [0, 0]
type input "rub"
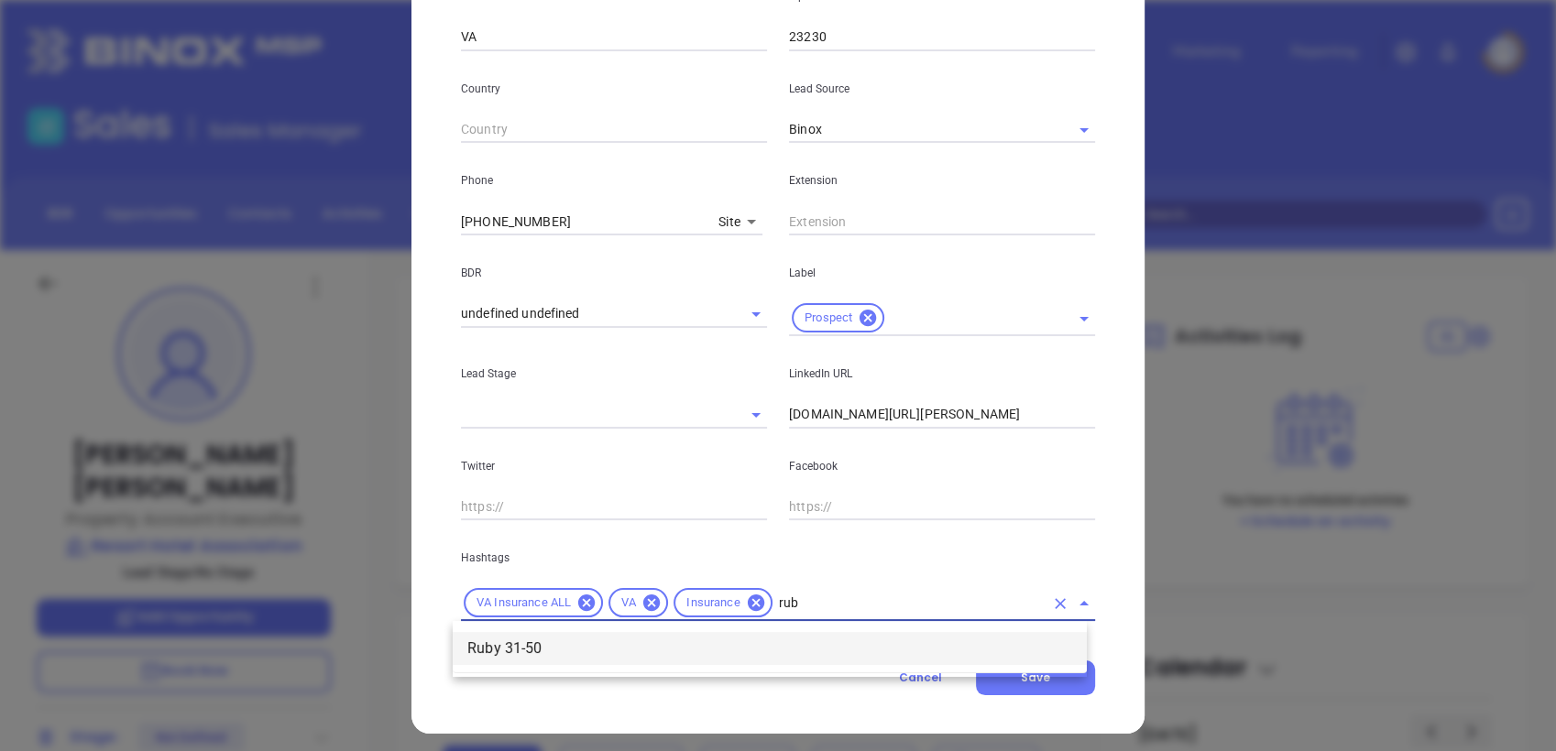
click at [520, 648] on li "Ruby 31-50" at bounding box center [770, 648] width 634 height 33
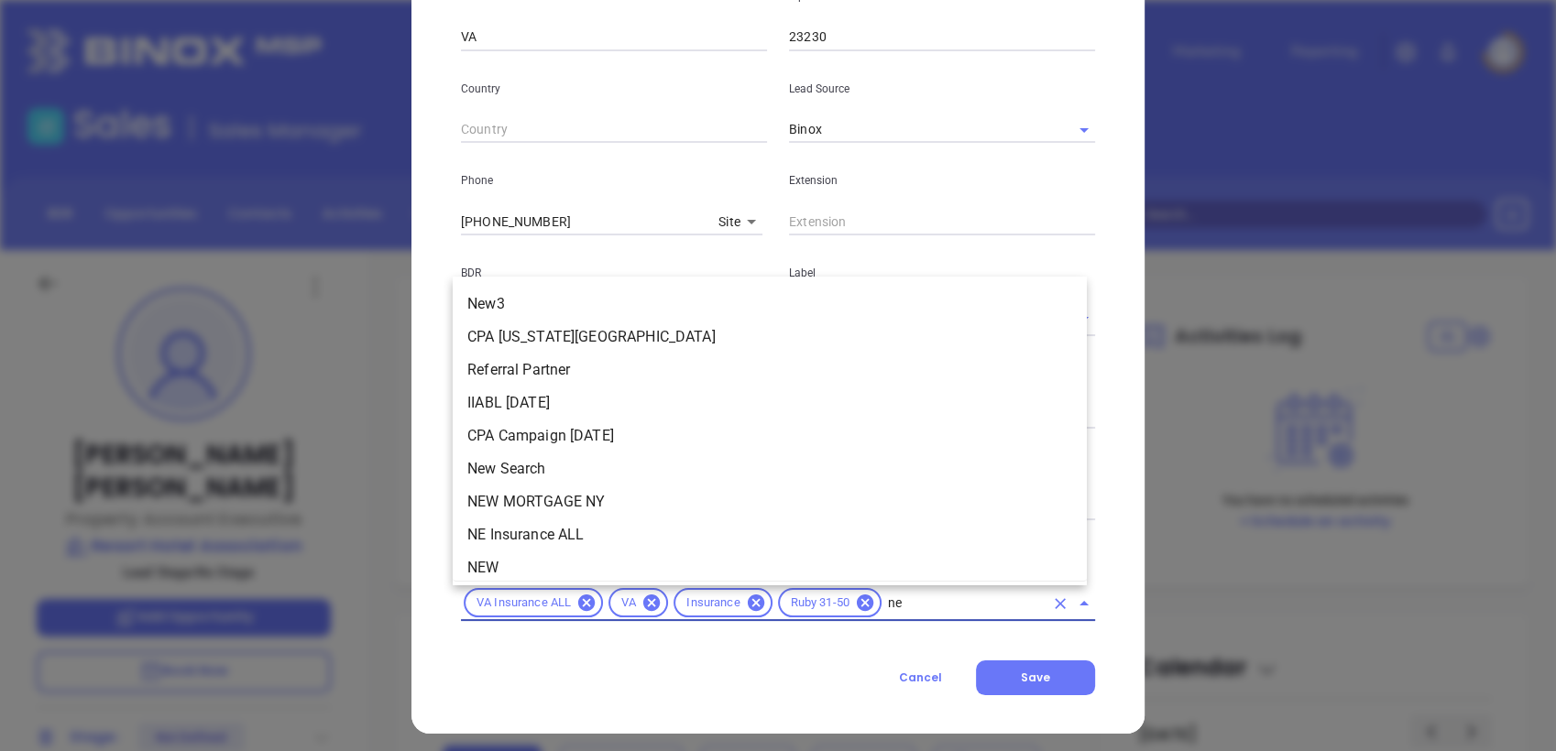
type input "new"
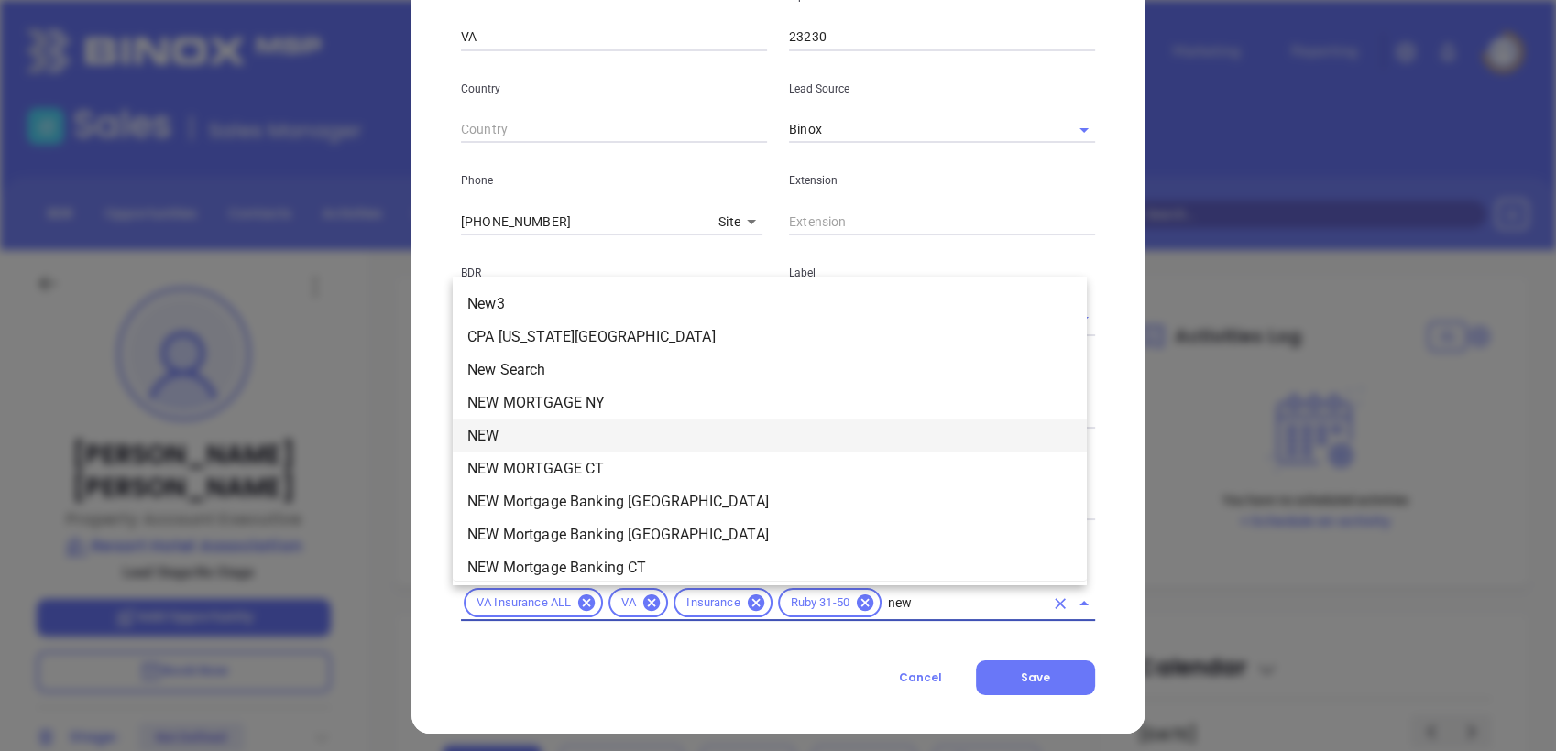
click at [523, 439] on li "NEW" at bounding box center [770, 436] width 634 height 33
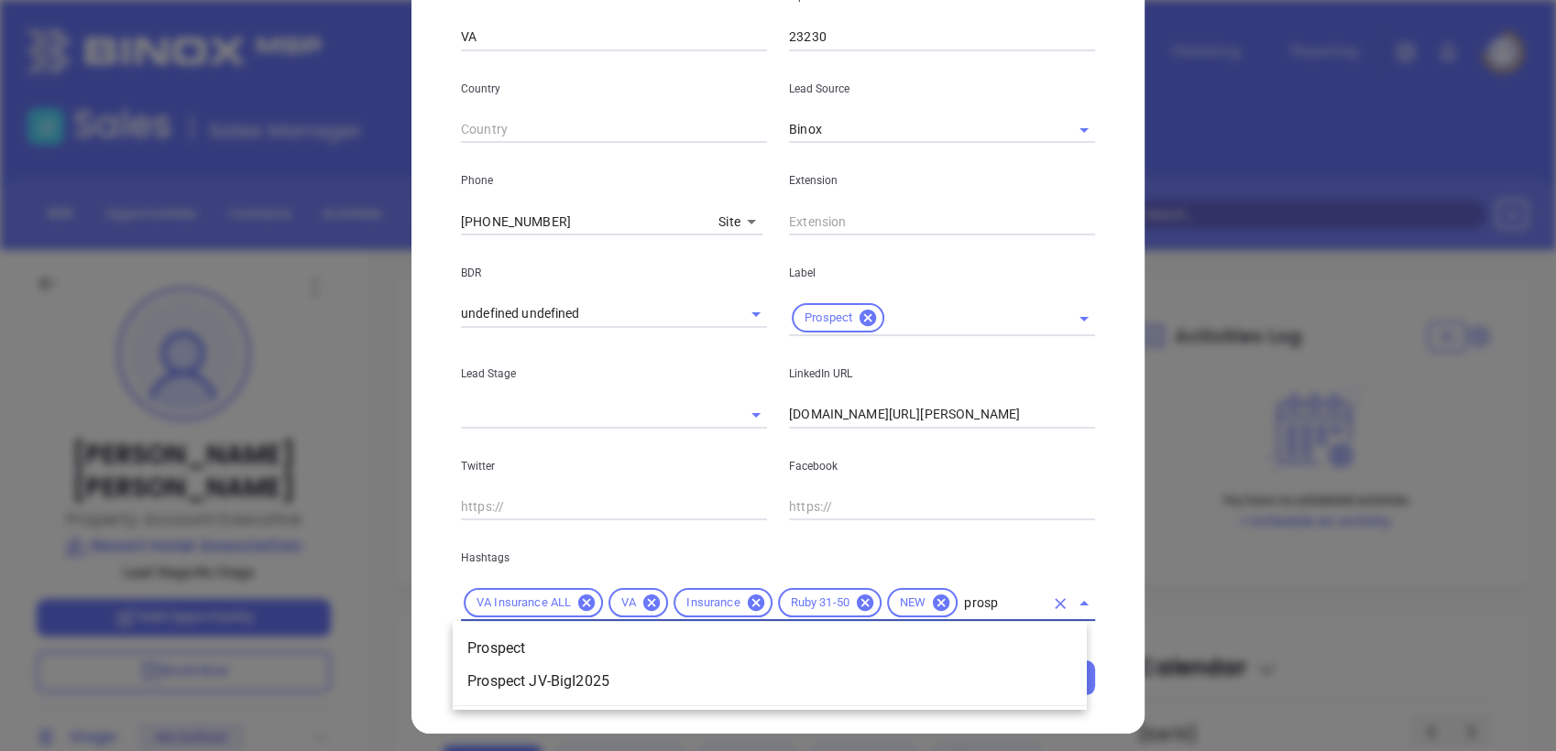
type input "prospe"
click at [535, 651] on li "Prospect" at bounding box center [770, 648] width 634 height 33
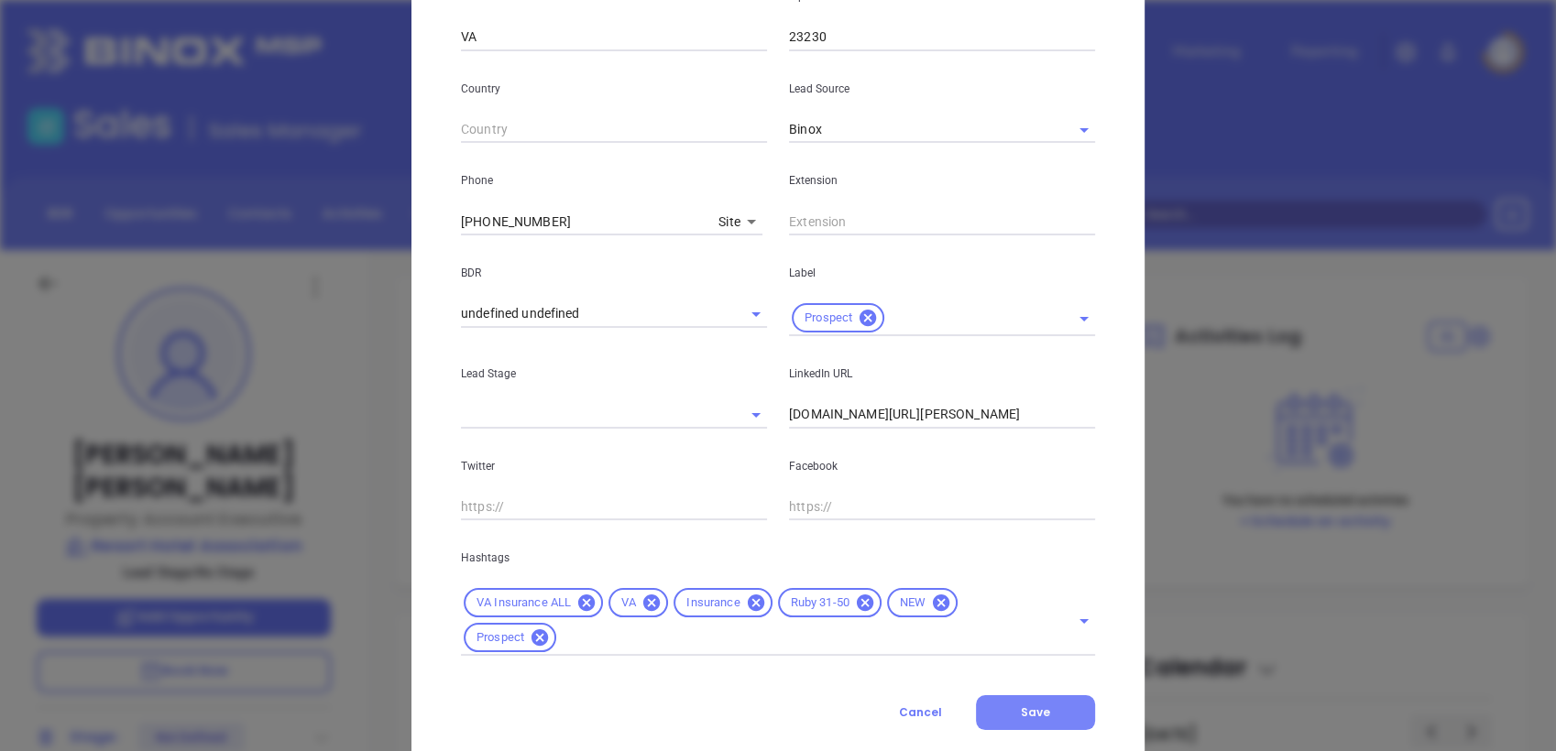
click at [1021, 716] on span "Save" at bounding box center [1035, 713] width 29 height 16
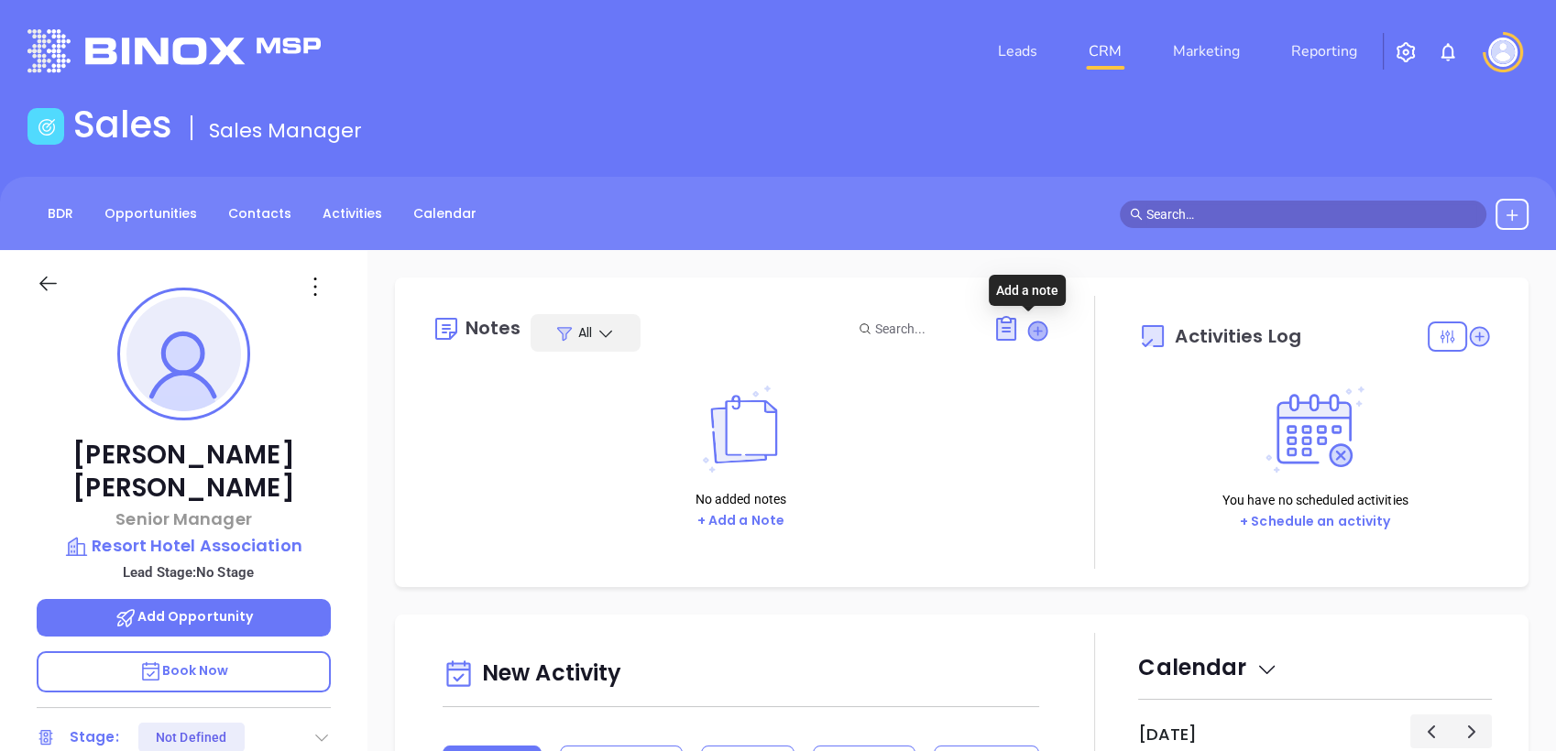
click at [1028, 337] on icon at bounding box center [1037, 331] width 18 height 18
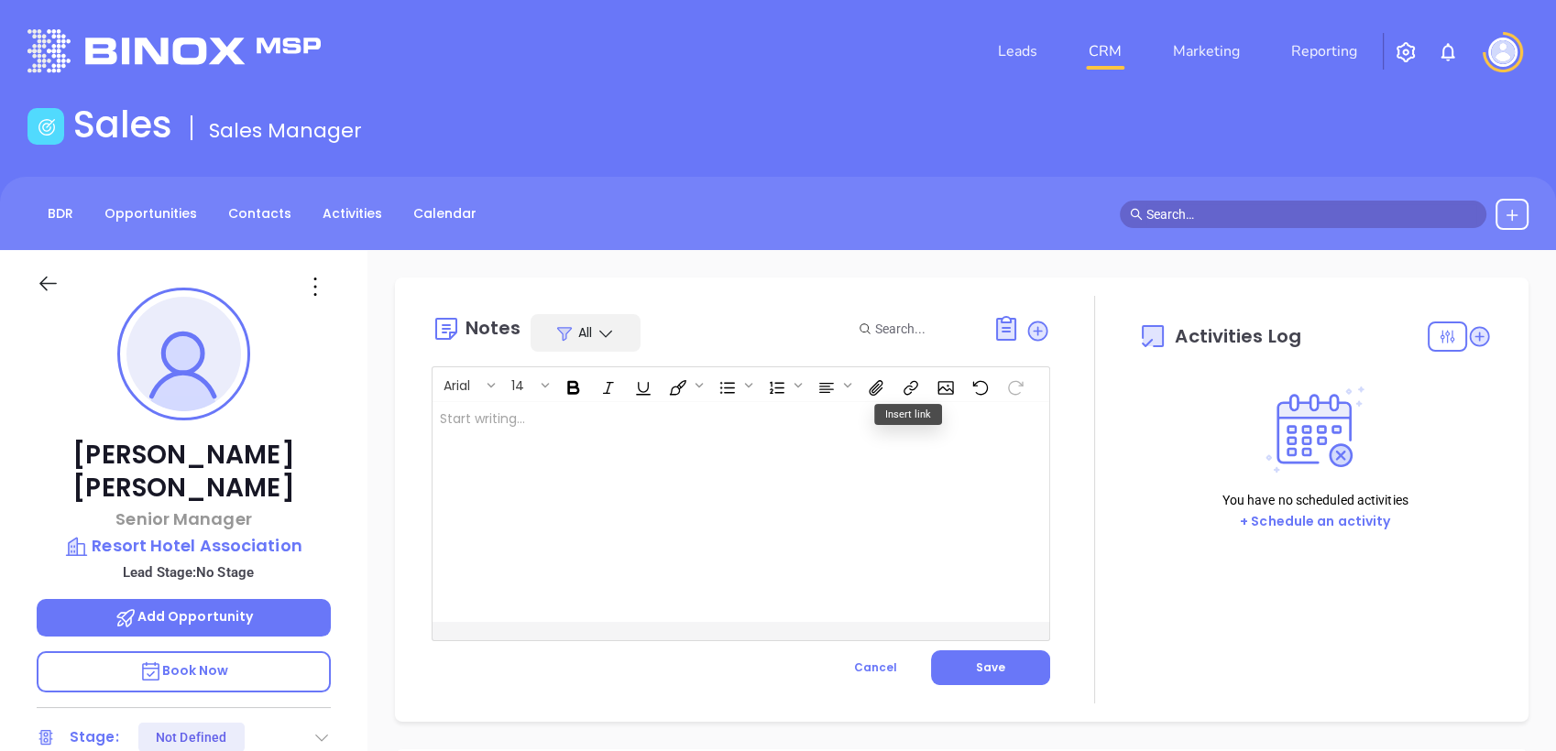
click at [660, 468] on div at bounding box center [719, 512] width 574 height 220
click at [1000, 677] on button "Save" at bounding box center [990, 668] width 119 height 35
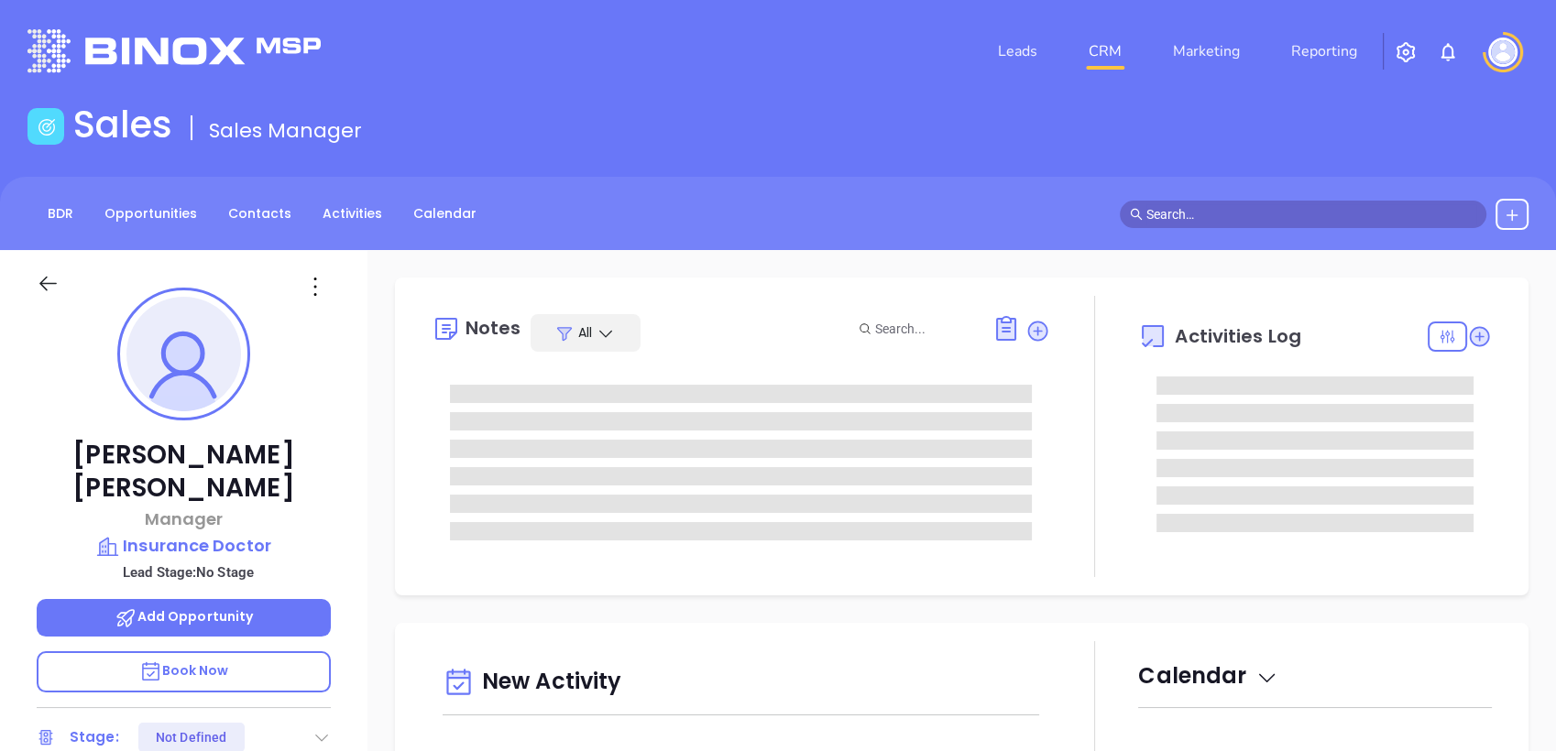
type input "[DATE]"
type input "[PERSON_NAME]"
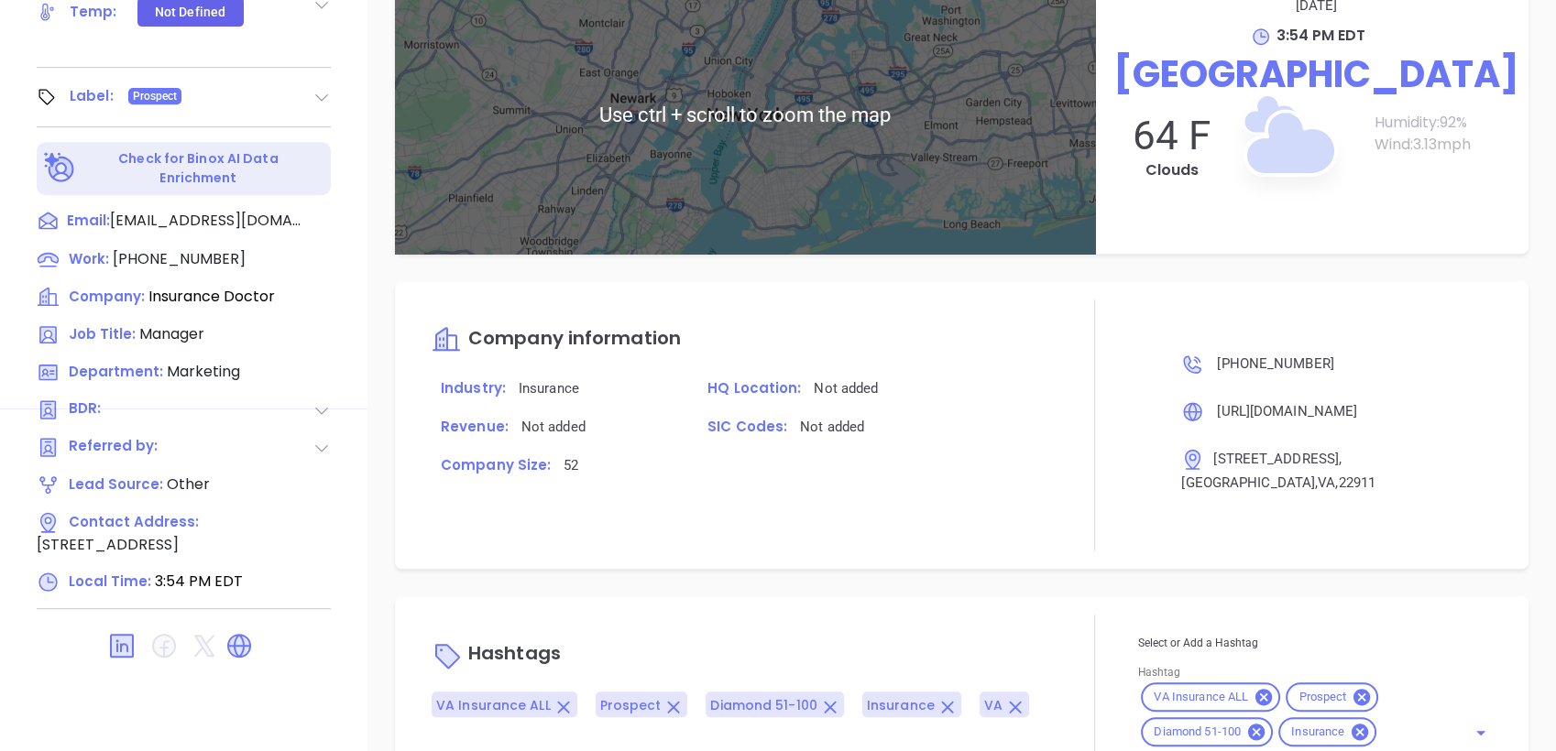
scroll to position [968, 0]
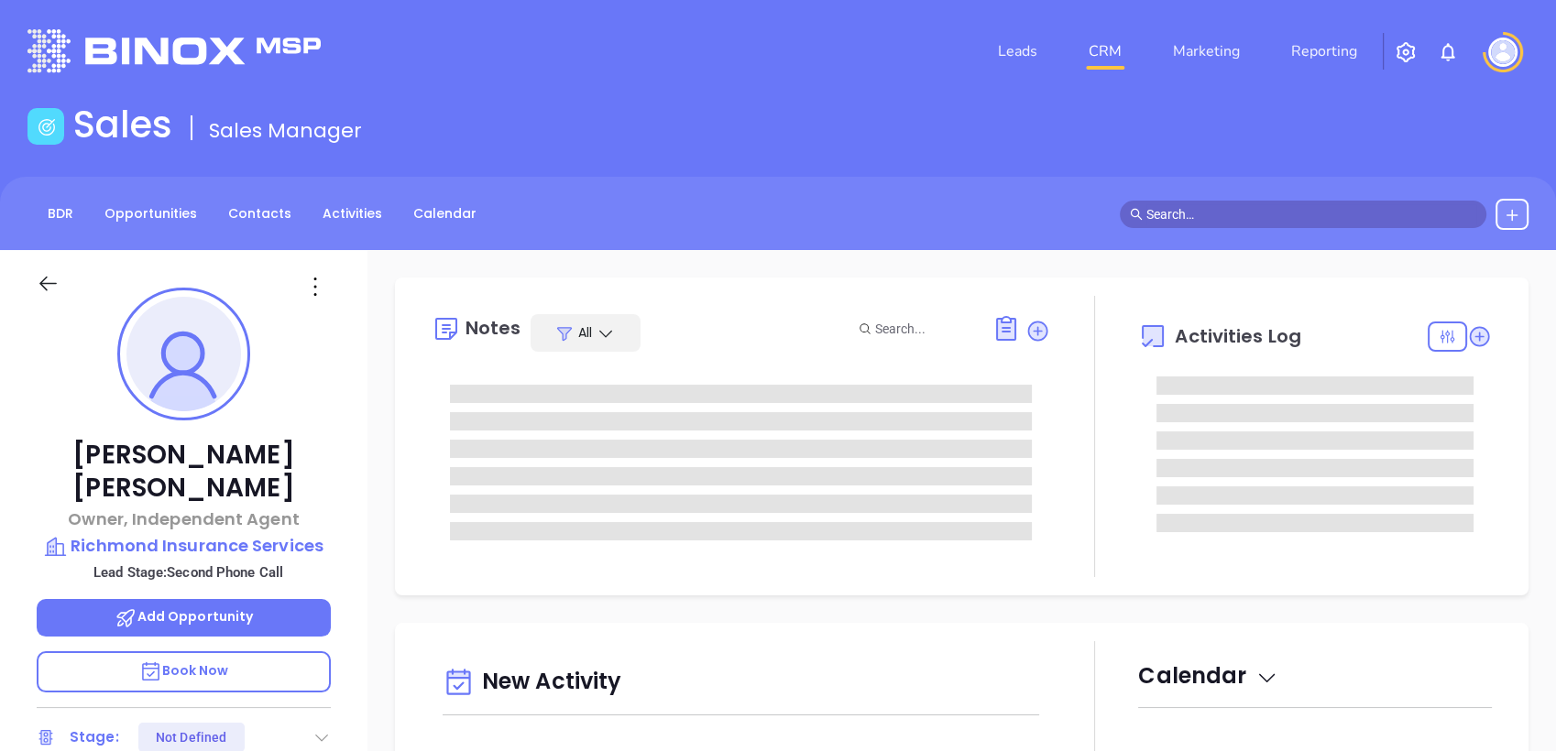
type input "[DATE]"
type input "[PERSON_NAME]"
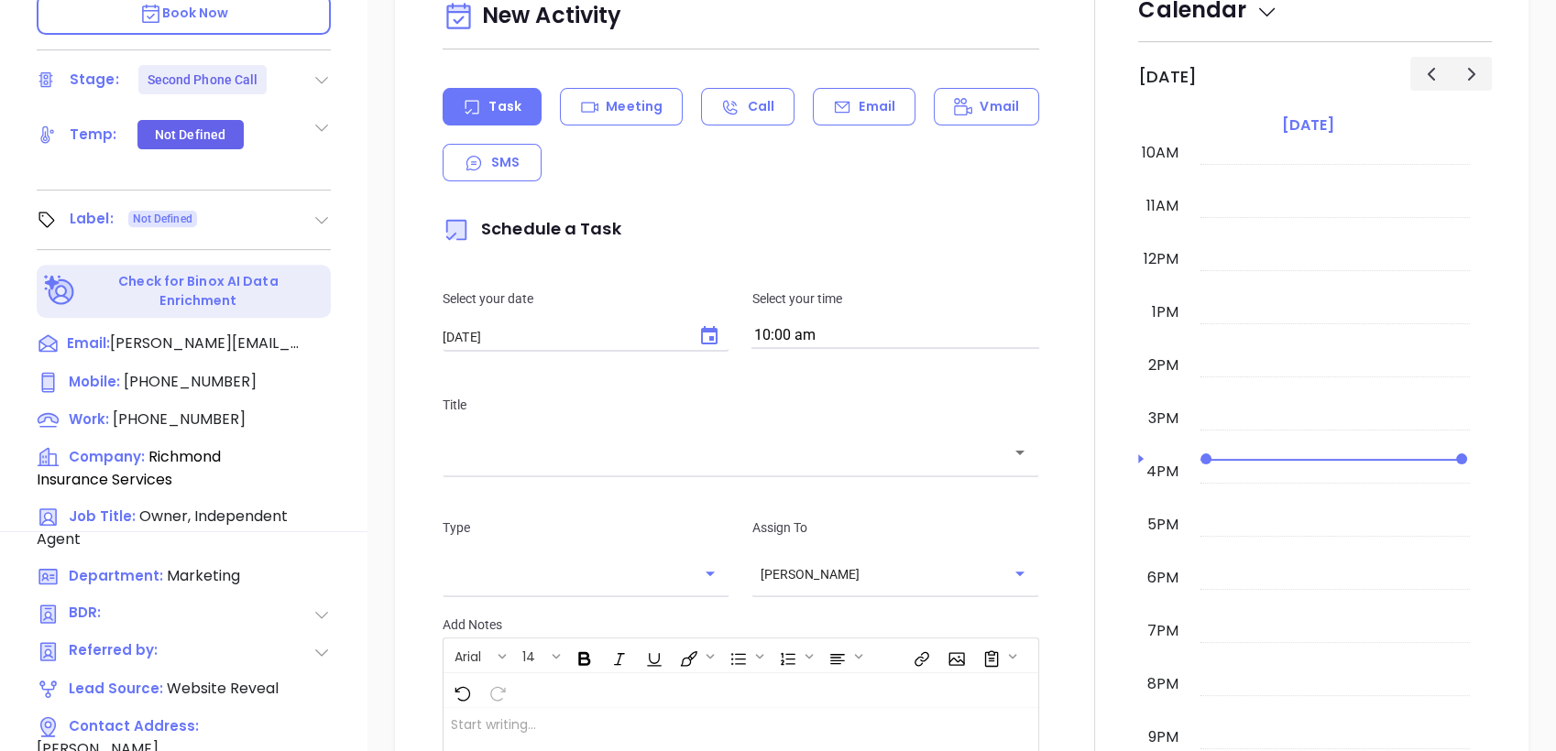
scroll to position [597, 0]
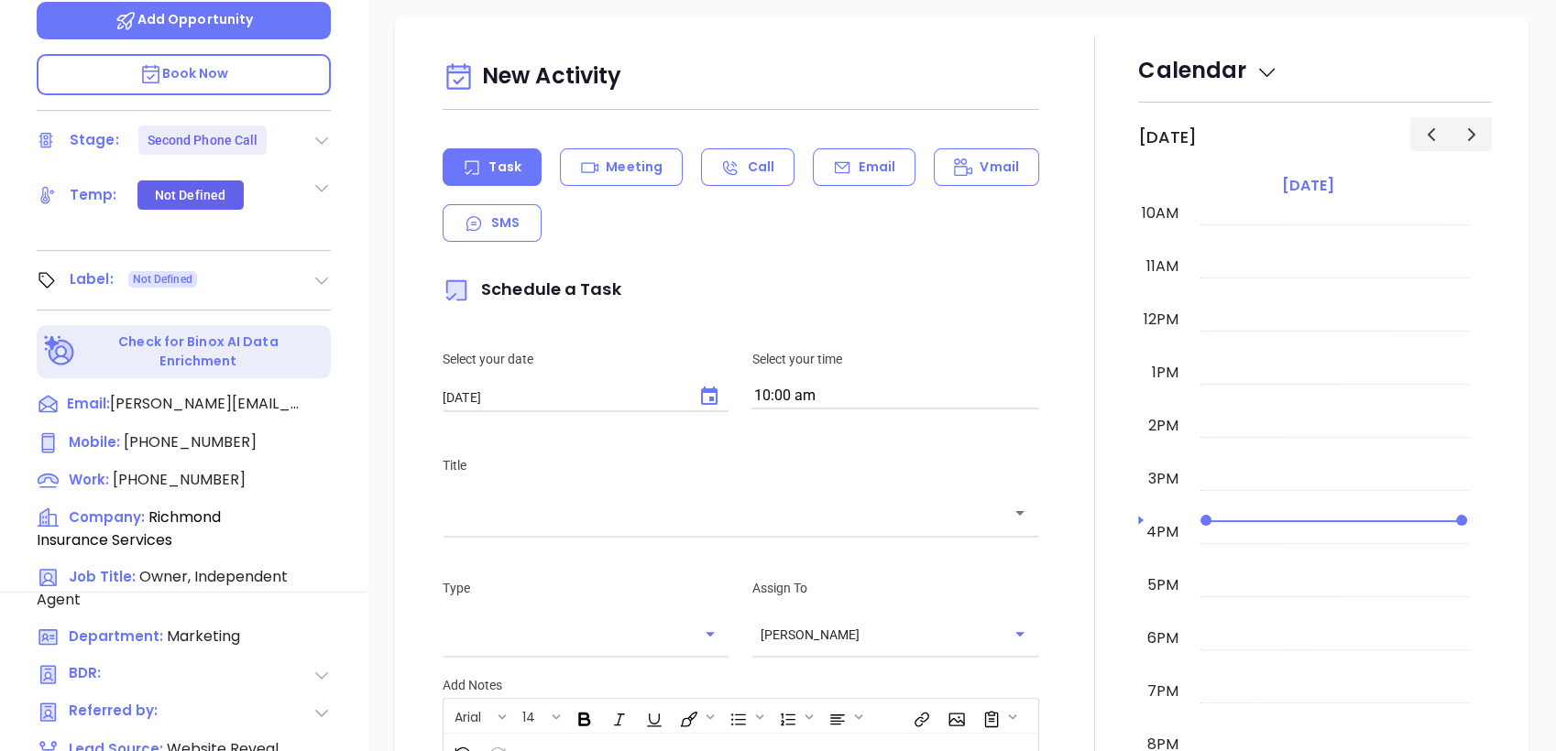
click at [315, 131] on icon at bounding box center [321, 140] width 18 height 18
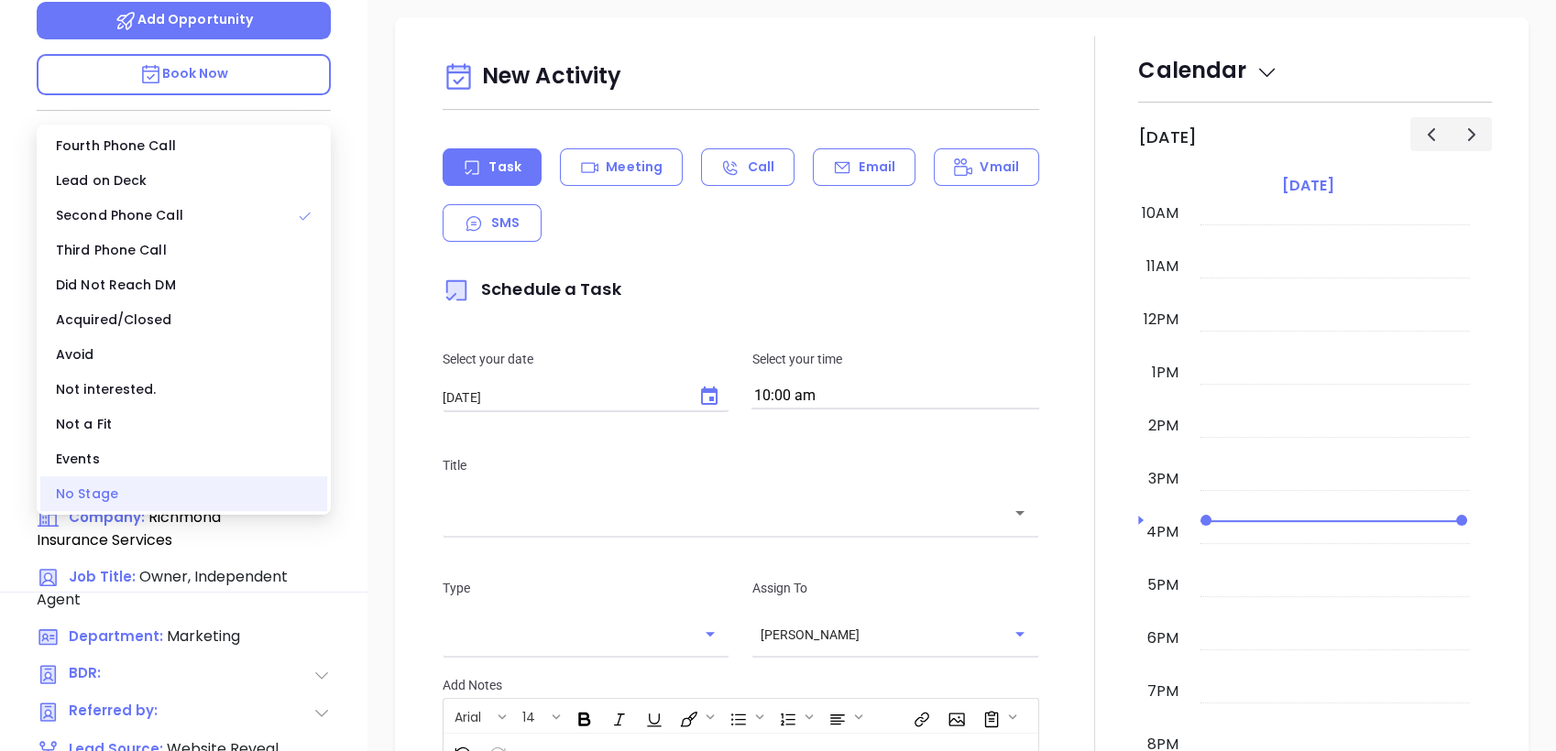
click at [184, 489] on div "No Stage" at bounding box center [183, 493] width 287 height 35
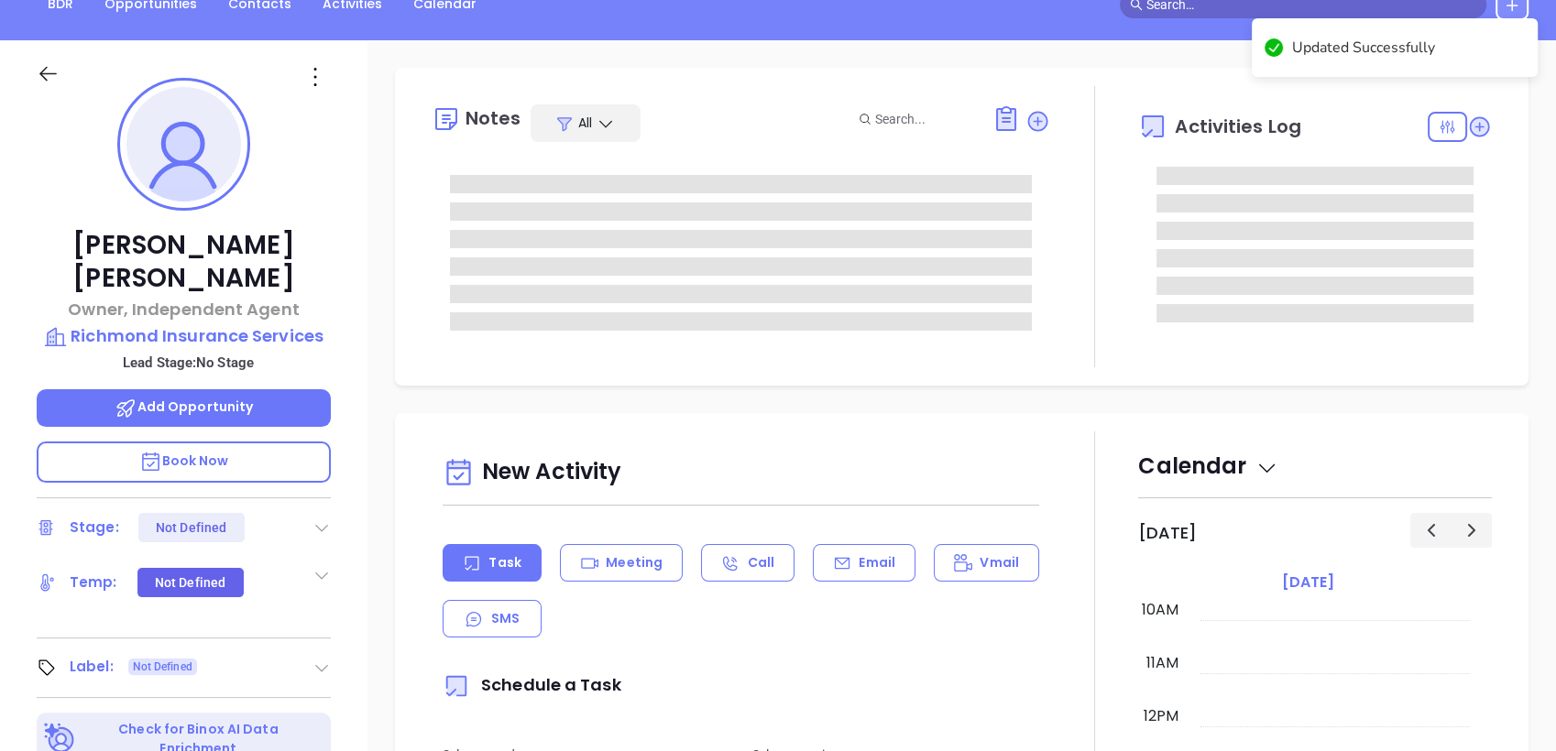
scroll to position [209, 0]
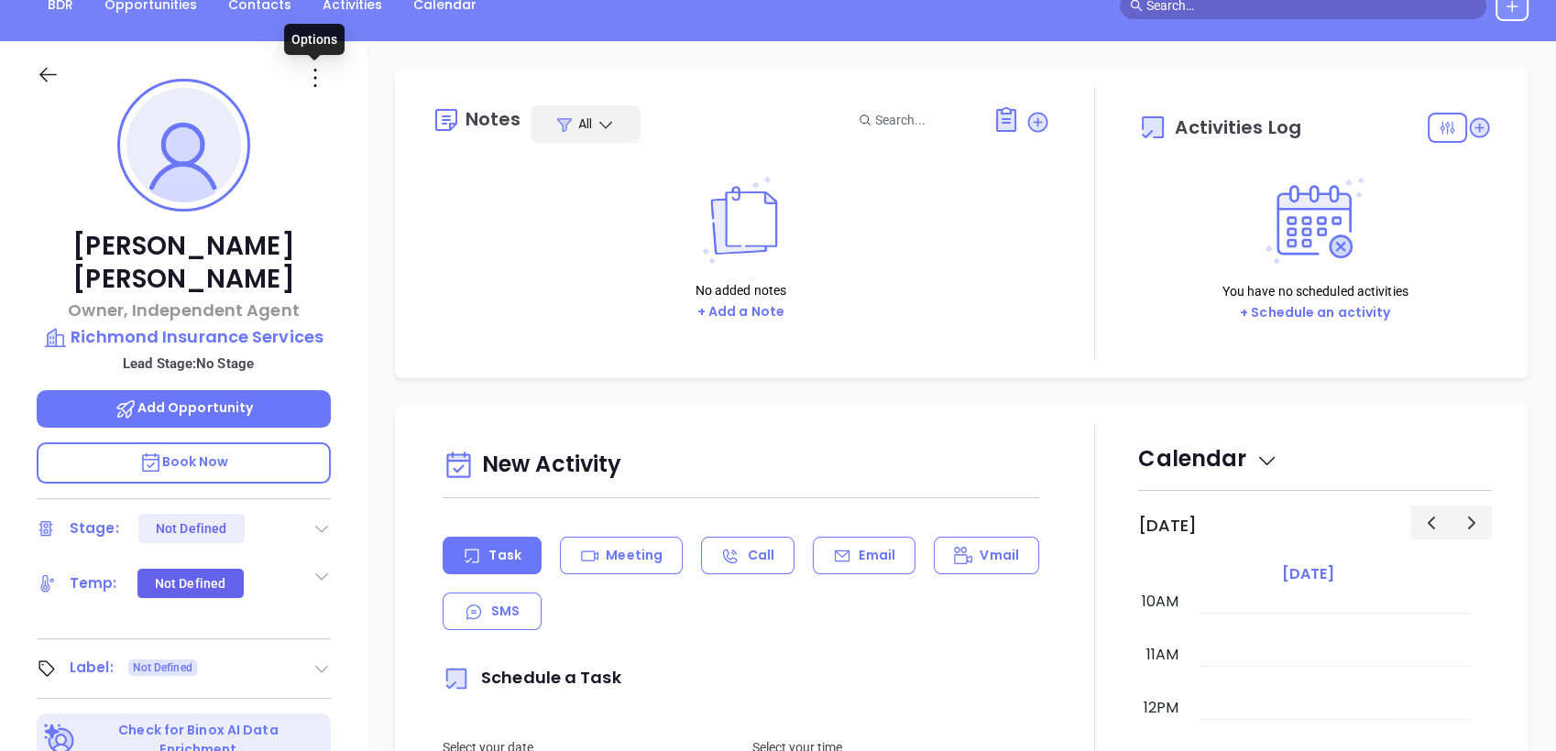
click at [313, 82] on icon at bounding box center [315, 77] width 29 height 29
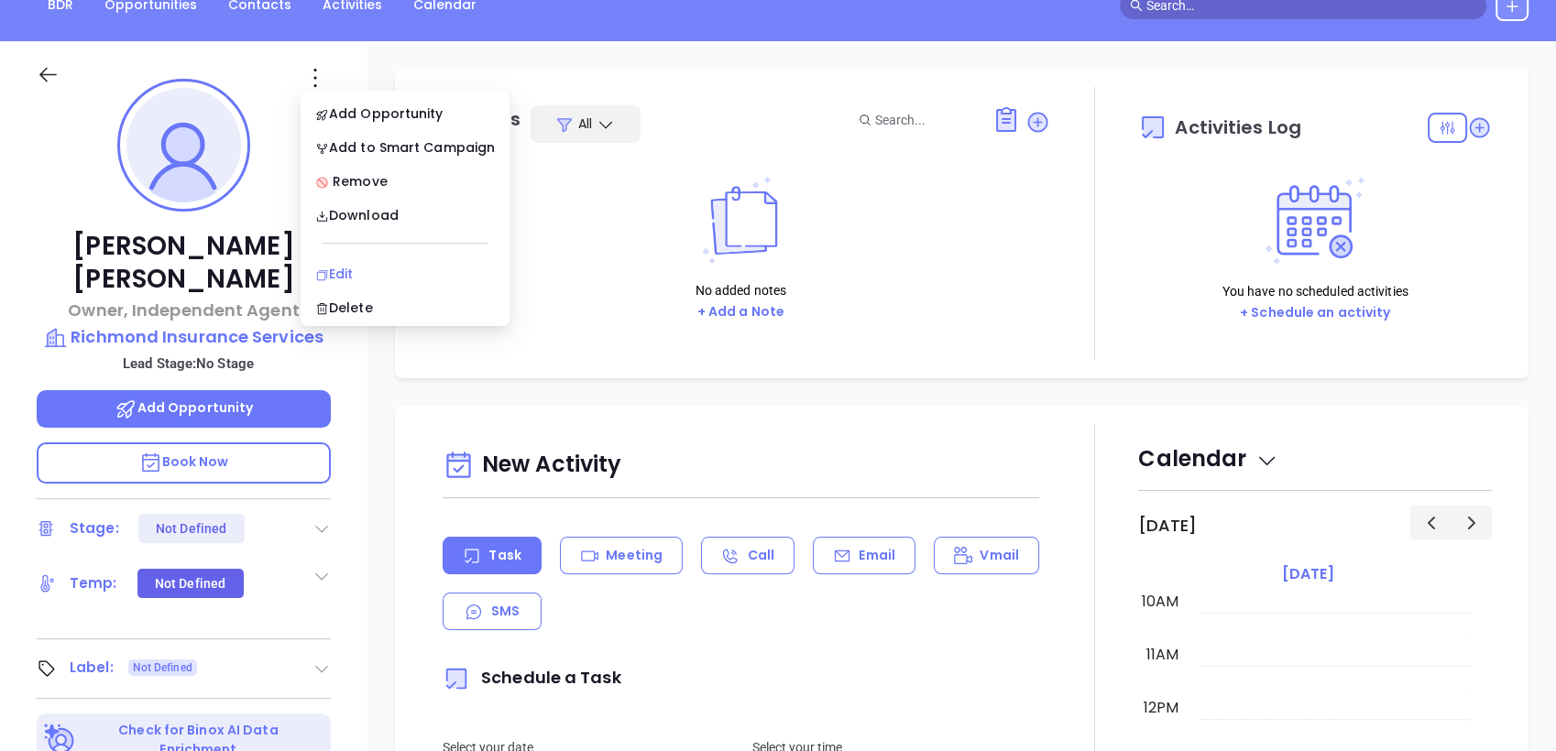
click at [350, 277] on div "Edit" at bounding box center [405, 274] width 180 height 20
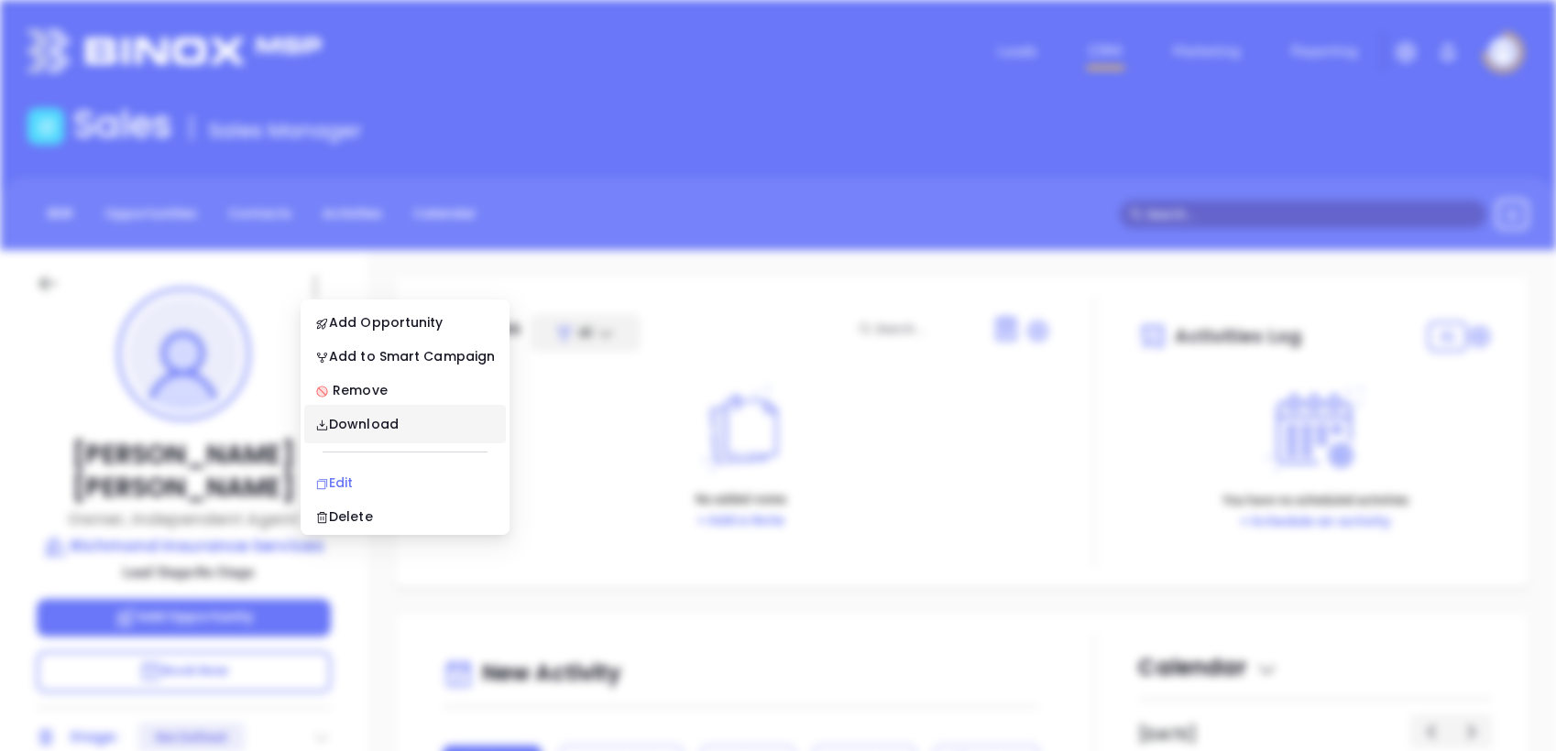
scroll to position [0, 0]
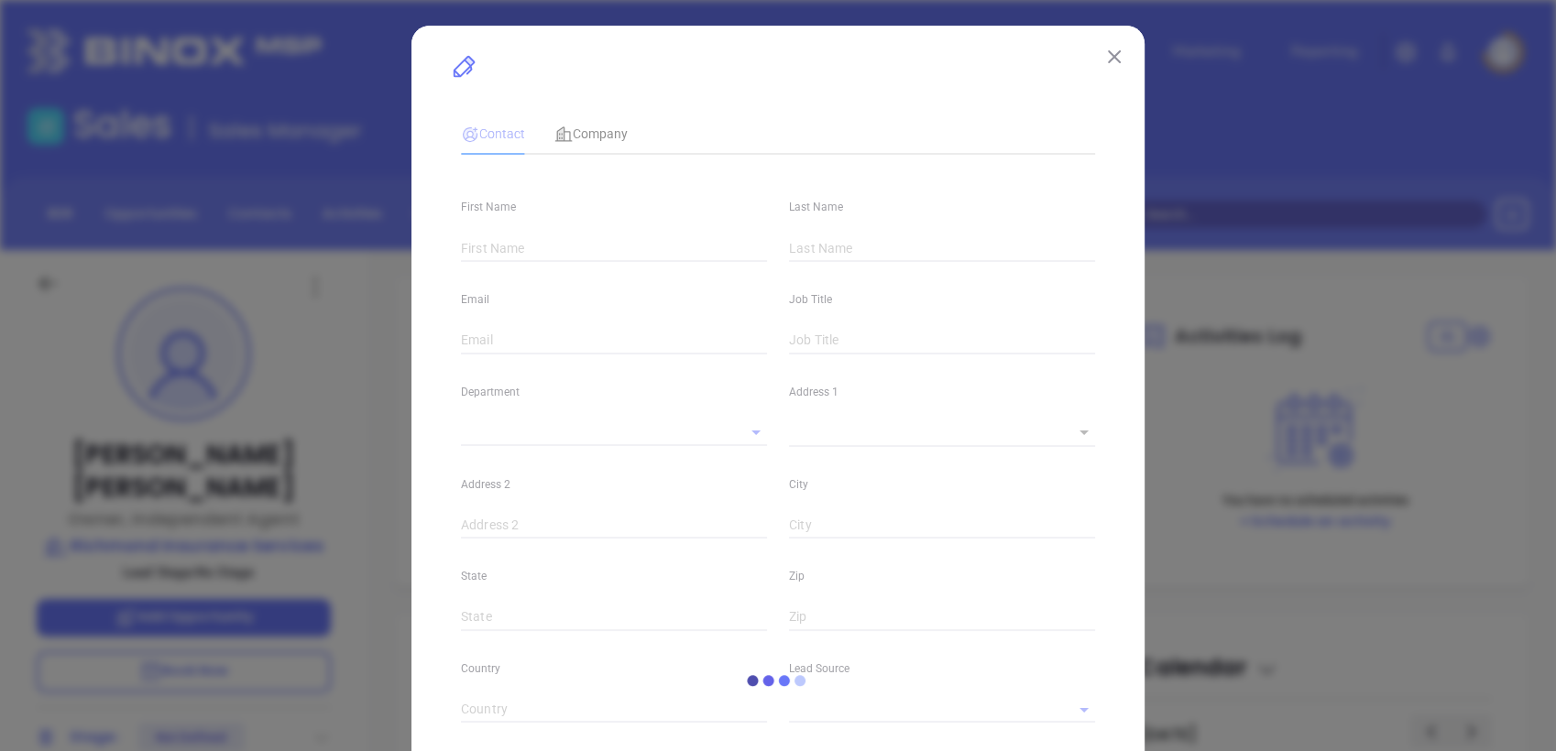
type input "Michael"
type input "Douglas"
type input "michael@richmondinsuranceservices.com"
type input "Owner, Independent Agent"
type input "1"
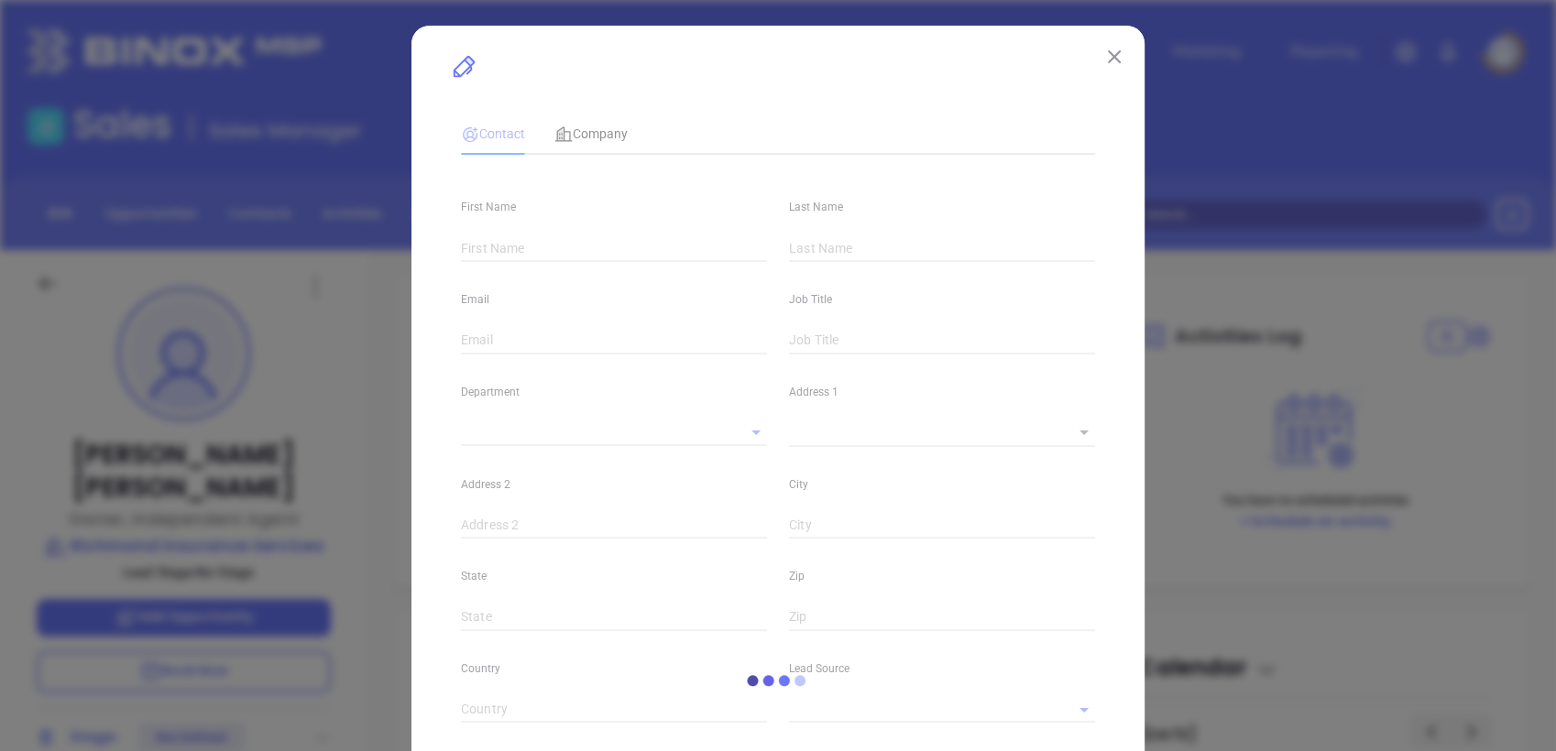
type input "linkedin.com/in/ACwAAAHv-rkB0hpxD3gV3pz3QacMLW3K_fEqrZs"
type input "Marketing"
type input "Website Reveal"
type input "undefined undefined"
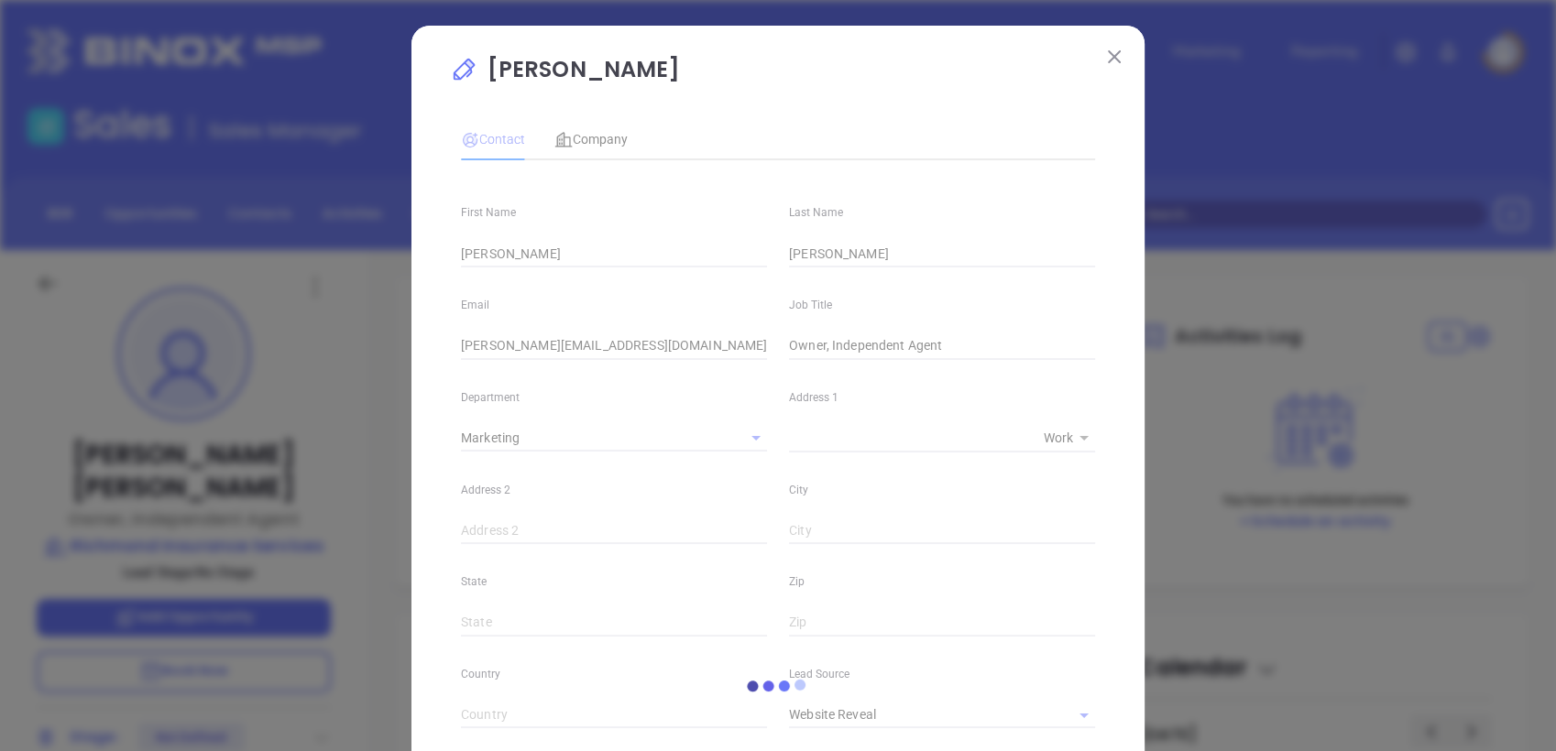
type input "(804) 270-1115"
type input "1"
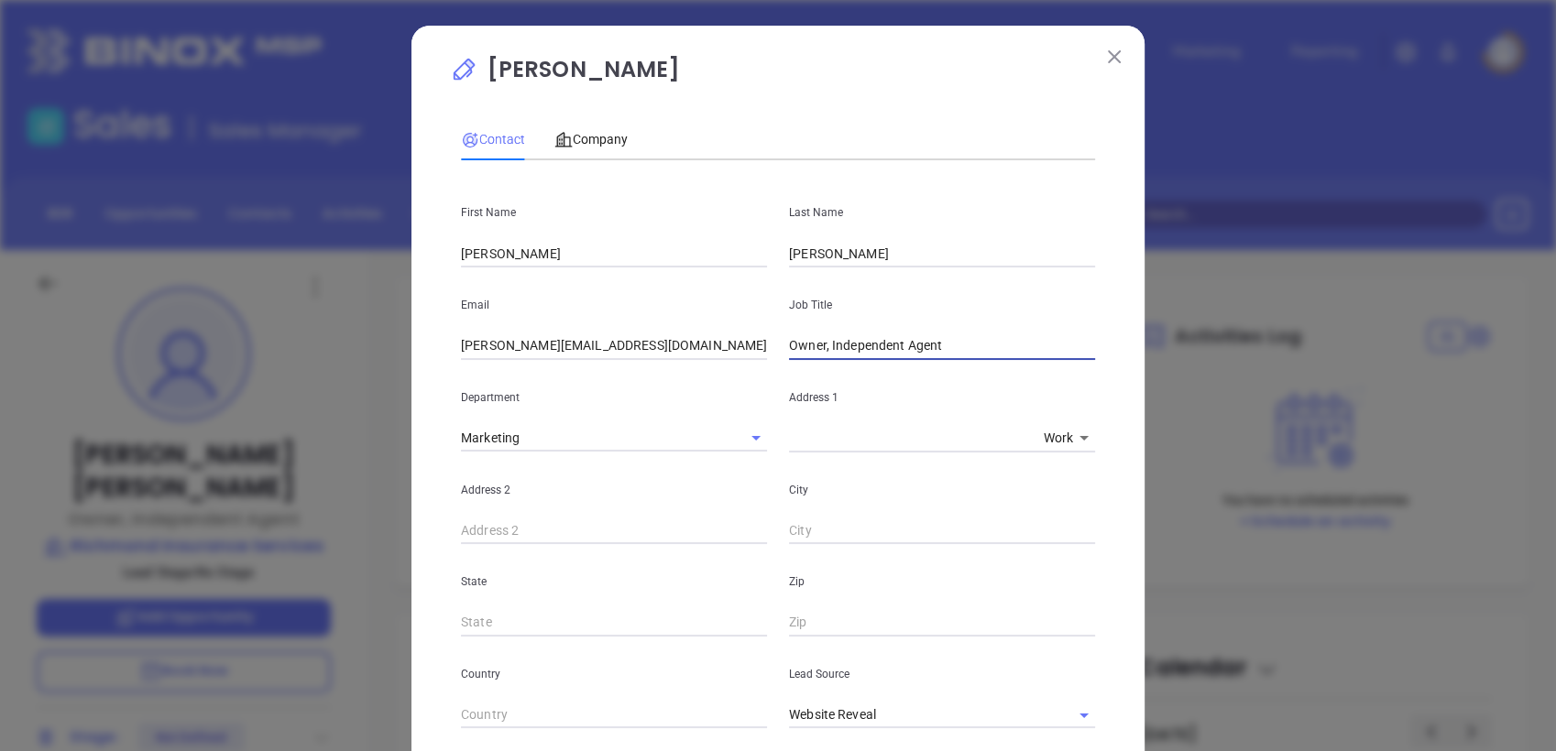
drag, startPoint x: 828, startPoint y: 346, endPoint x: 1054, endPoint y: 375, distance: 227.2
click at [1054, 375] on div "First Name Michael Last Name Douglas Email michael@richmondinsuranceservices.co…" at bounding box center [778, 682] width 634 height 1014
type input "Owner"
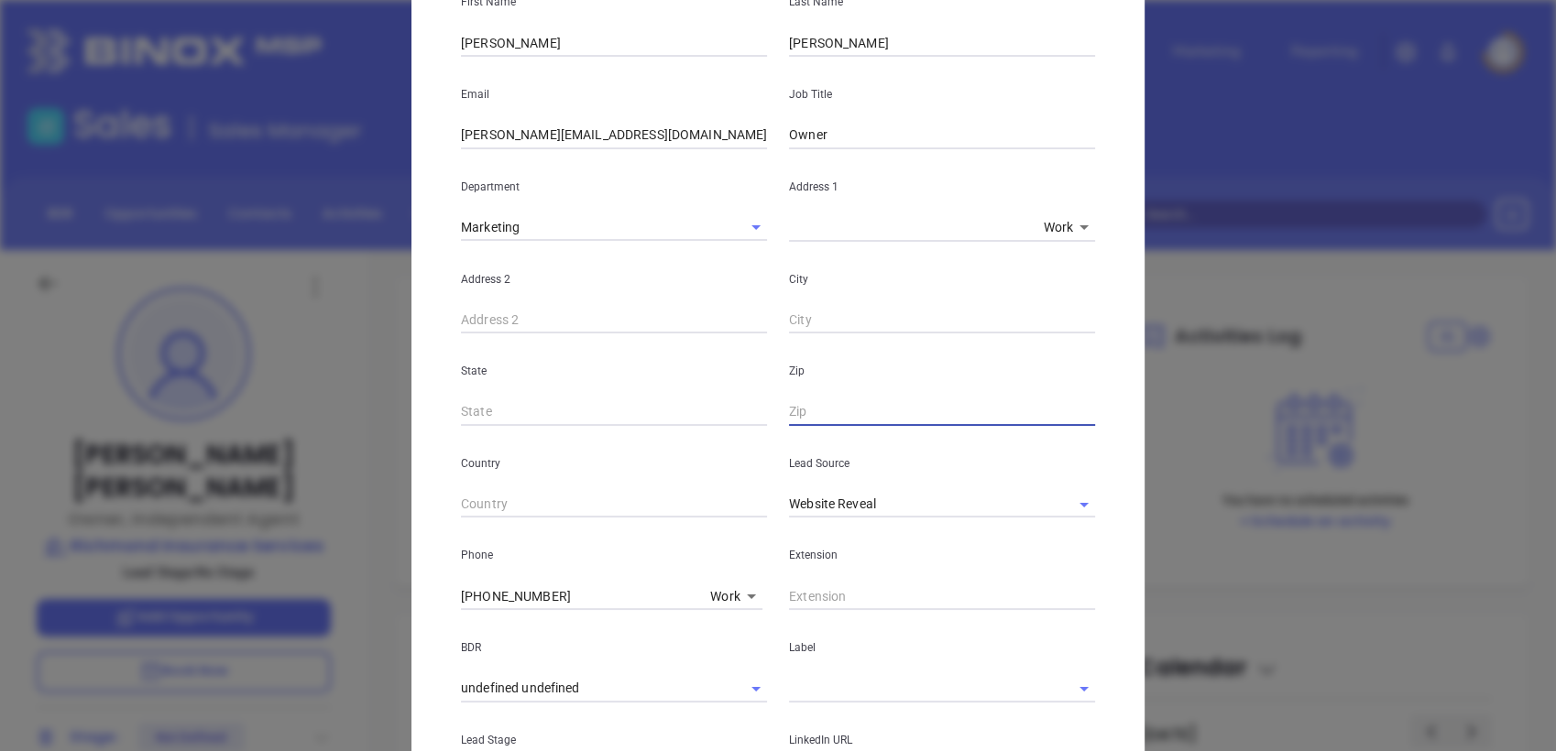
scroll to position [212, 0]
click at [1051, 495] on icon "Clear" at bounding box center [1060, 504] width 18 height 18
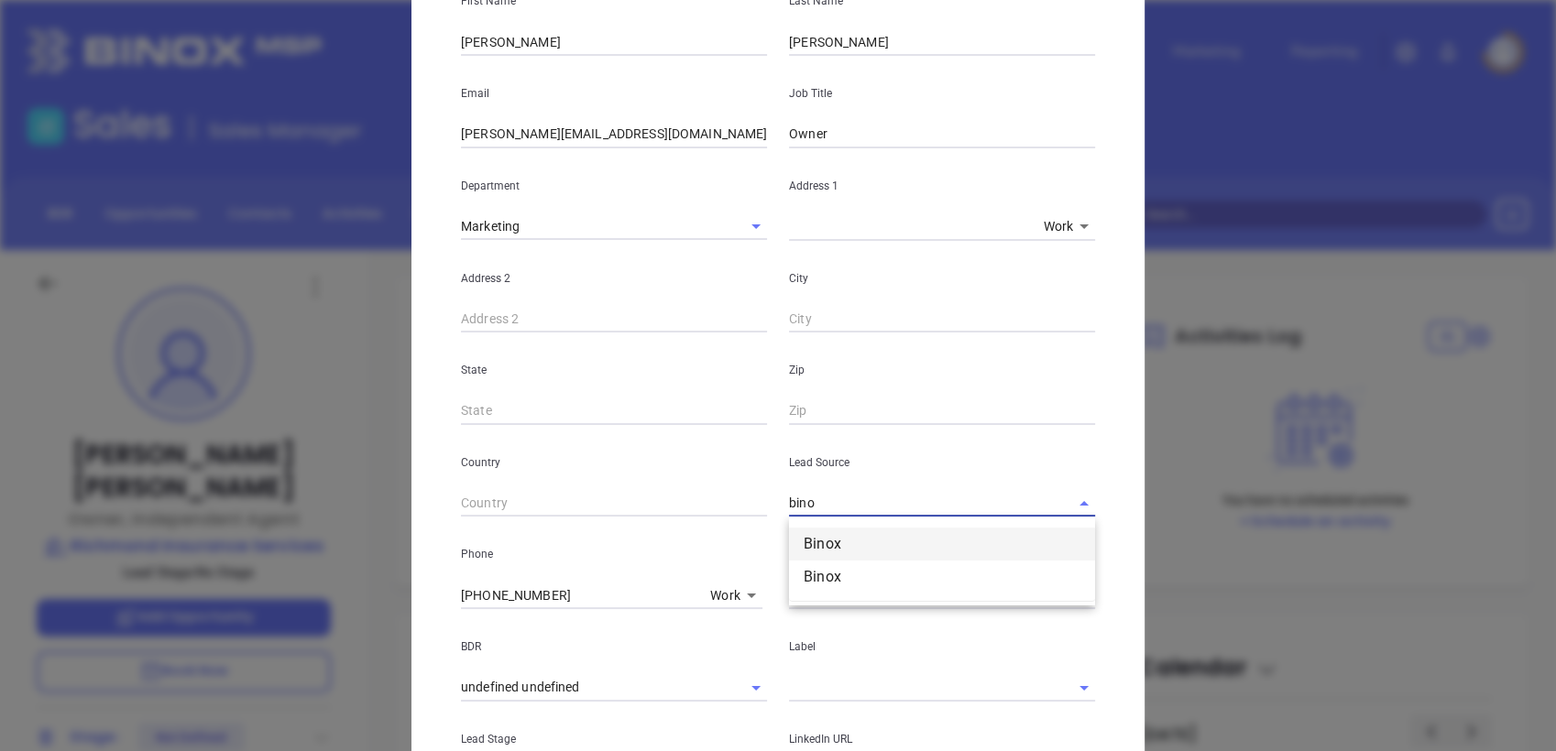
click at [855, 542] on li "Binox" at bounding box center [942, 544] width 306 height 33
type input "Binox"
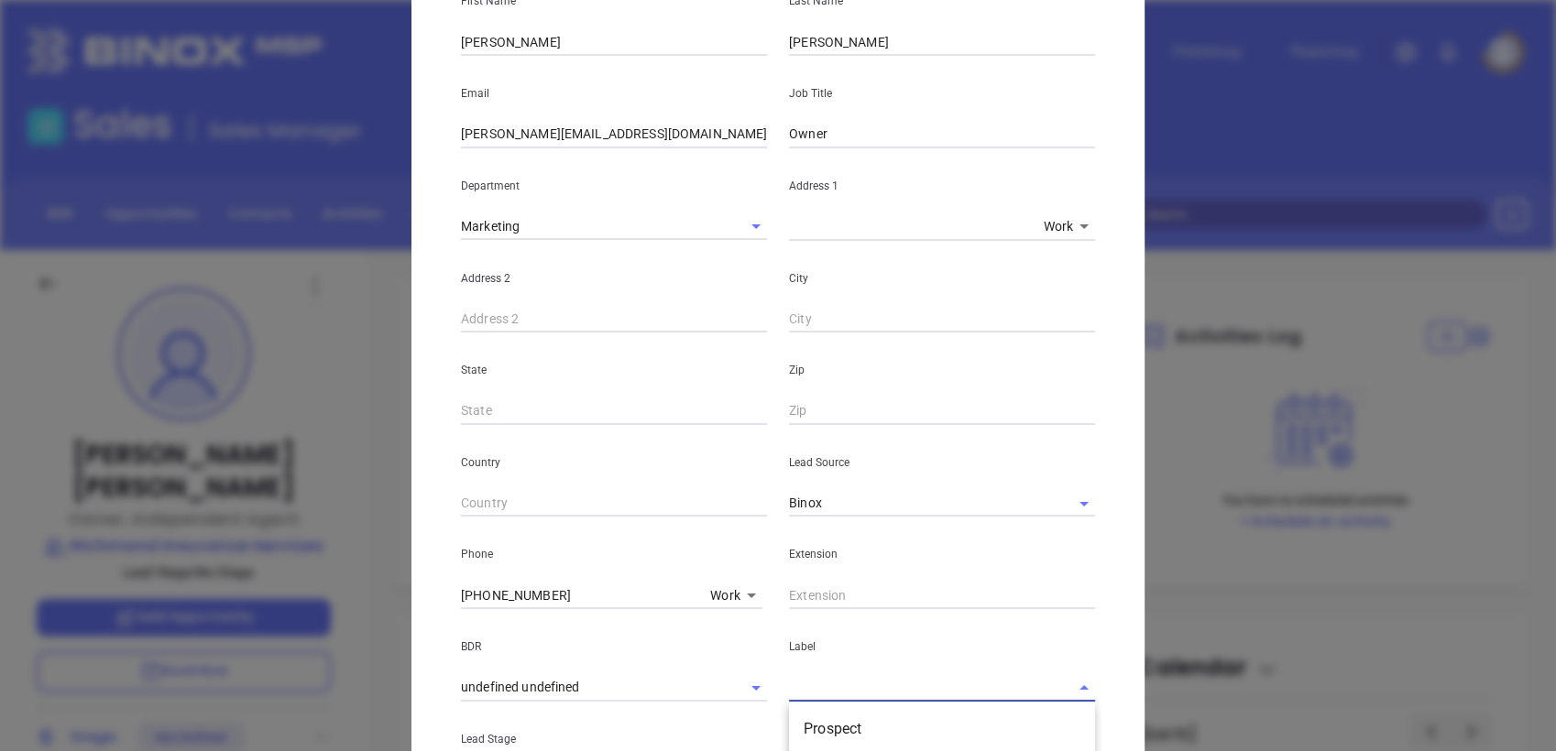
click at [829, 685] on input "text" at bounding box center [916, 687] width 255 height 27
click at [817, 722] on li "Prospect" at bounding box center [942, 729] width 306 height 33
drag, startPoint x: 724, startPoint y: 136, endPoint x: 78, endPoint y: 106, distance: 646.6
click at [78, 106] on div "Michael Douglas Contact Company First Name Michael Last Name Douglas Email mich…" at bounding box center [778, 375] width 1556 height 751
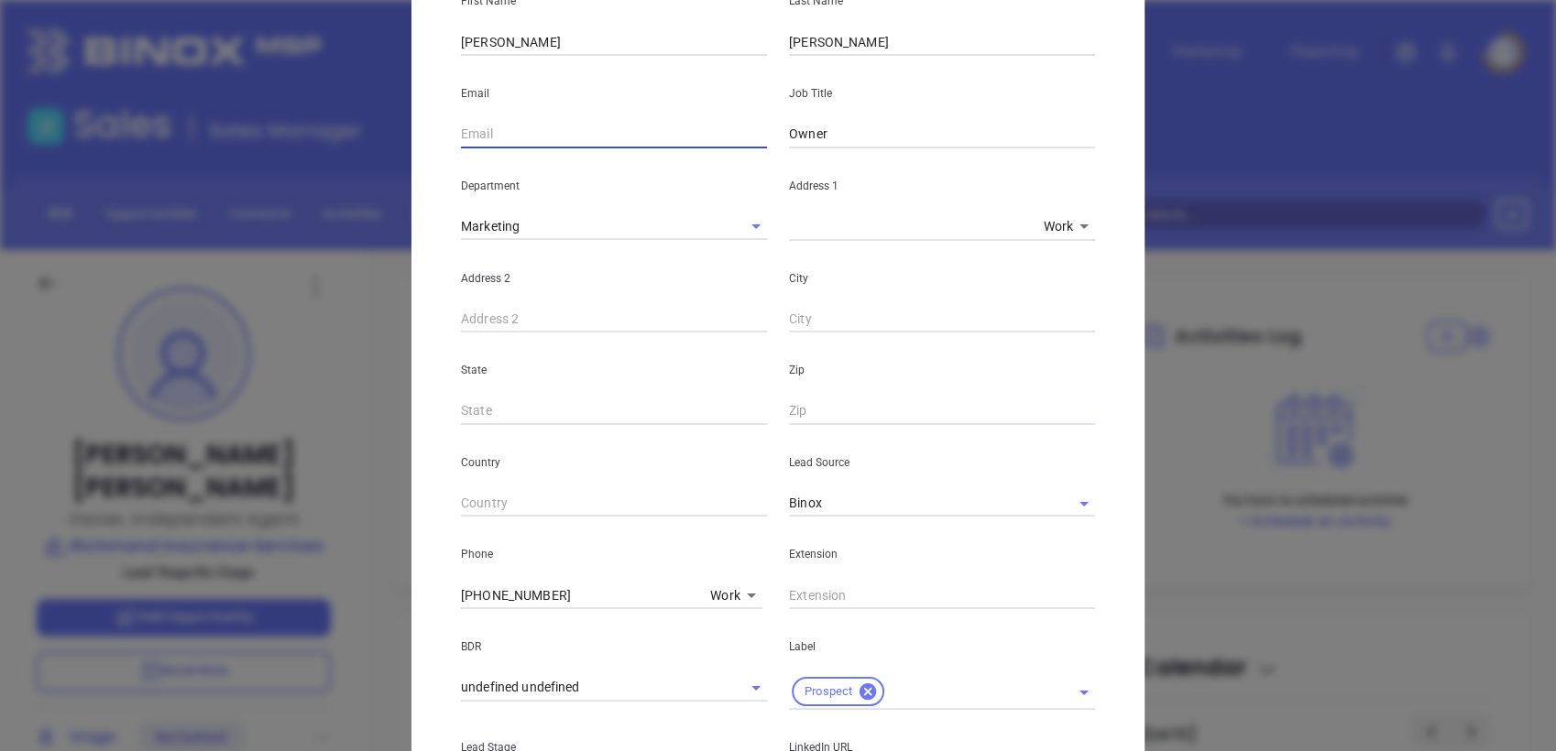
paste input "michael@richmondinsuranceservices.com"
type input "michael@richmondinsuranceservices.com"
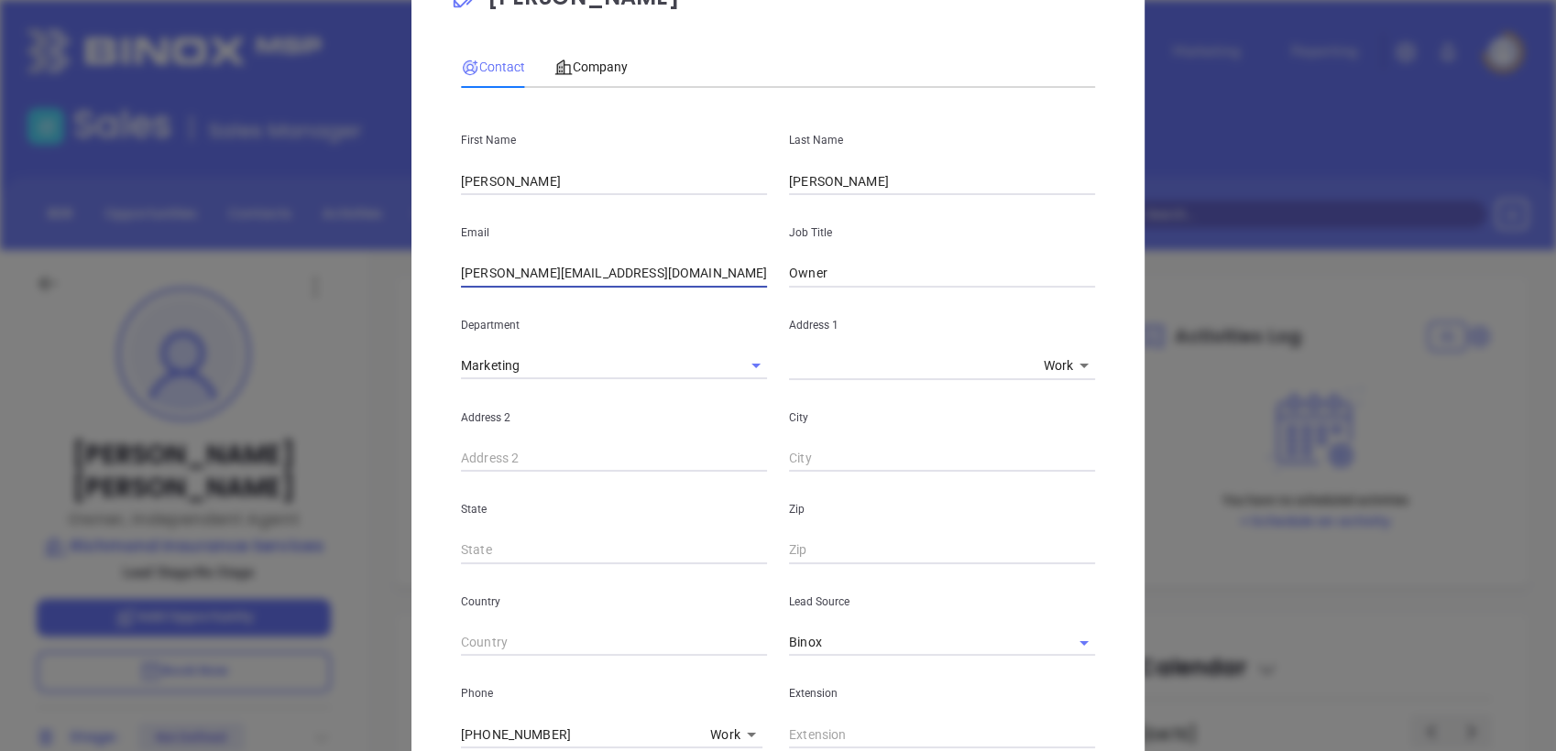
scroll to position [64, 0]
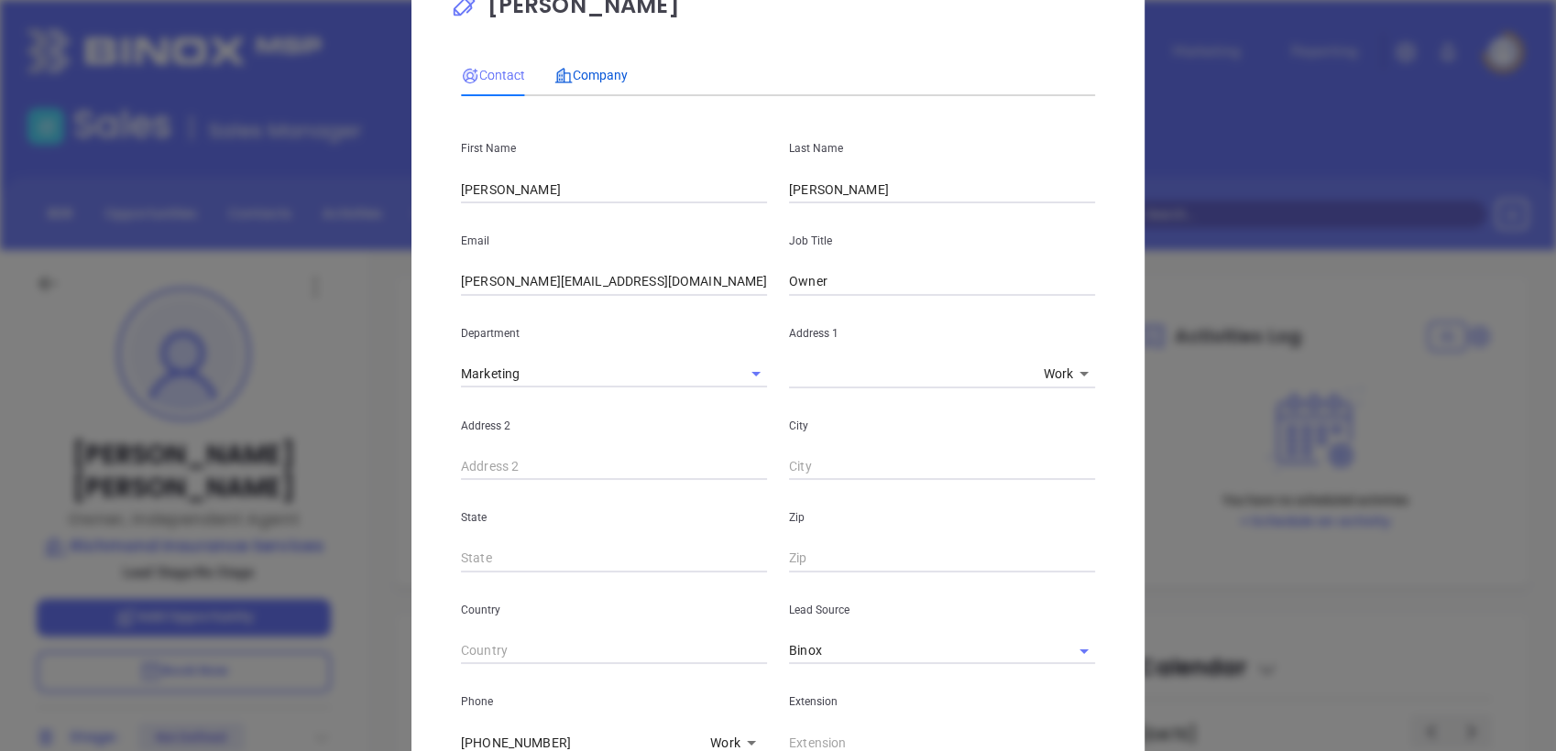
click at [593, 69] on span "Company" at bounding box center [590, 75] width 73 height 15
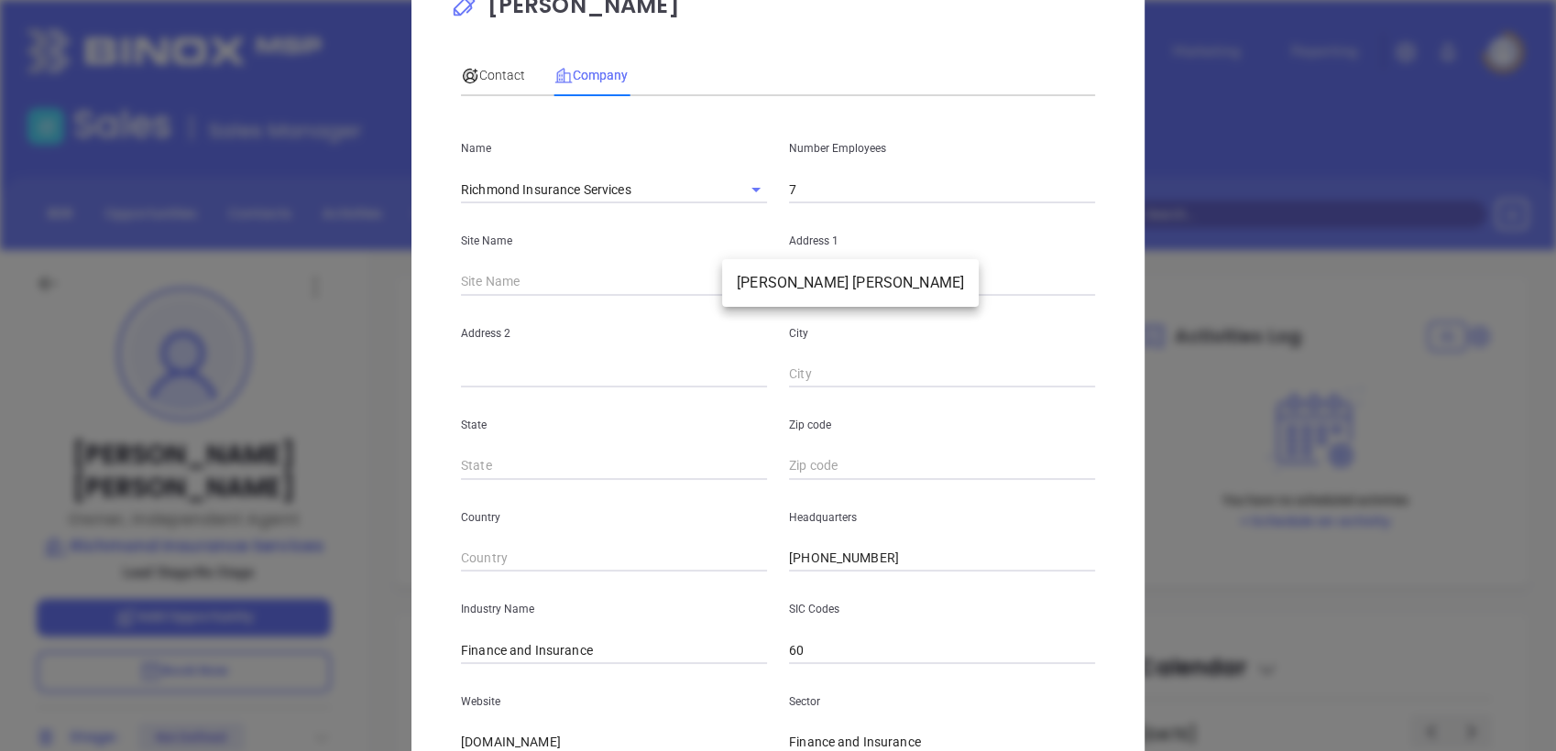
click at [740, 276] on body "Leads CRM Marketing Reporting Financial Leads Leads Sales Sales Manager BDR Opp…" at bounding box center [778, 375] width 1556 height 751
click at [750, 279] on li "Glen Allen" at bounding box center [850, 283] width 257 height 33
type input "Glen Allen"
type input "126439"
type input "Glen Allen"
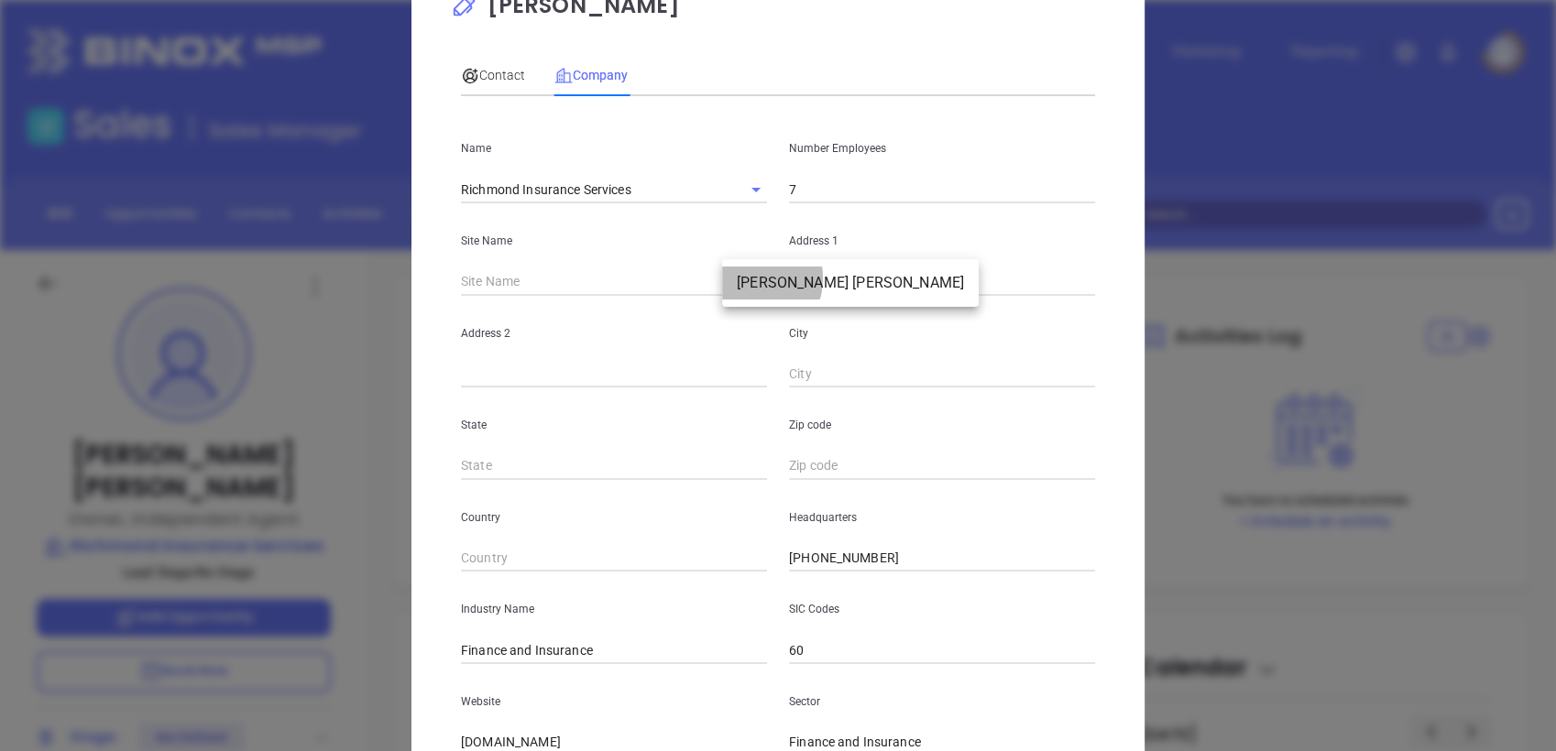
type input "VA"
type input "23060"
type input "US"
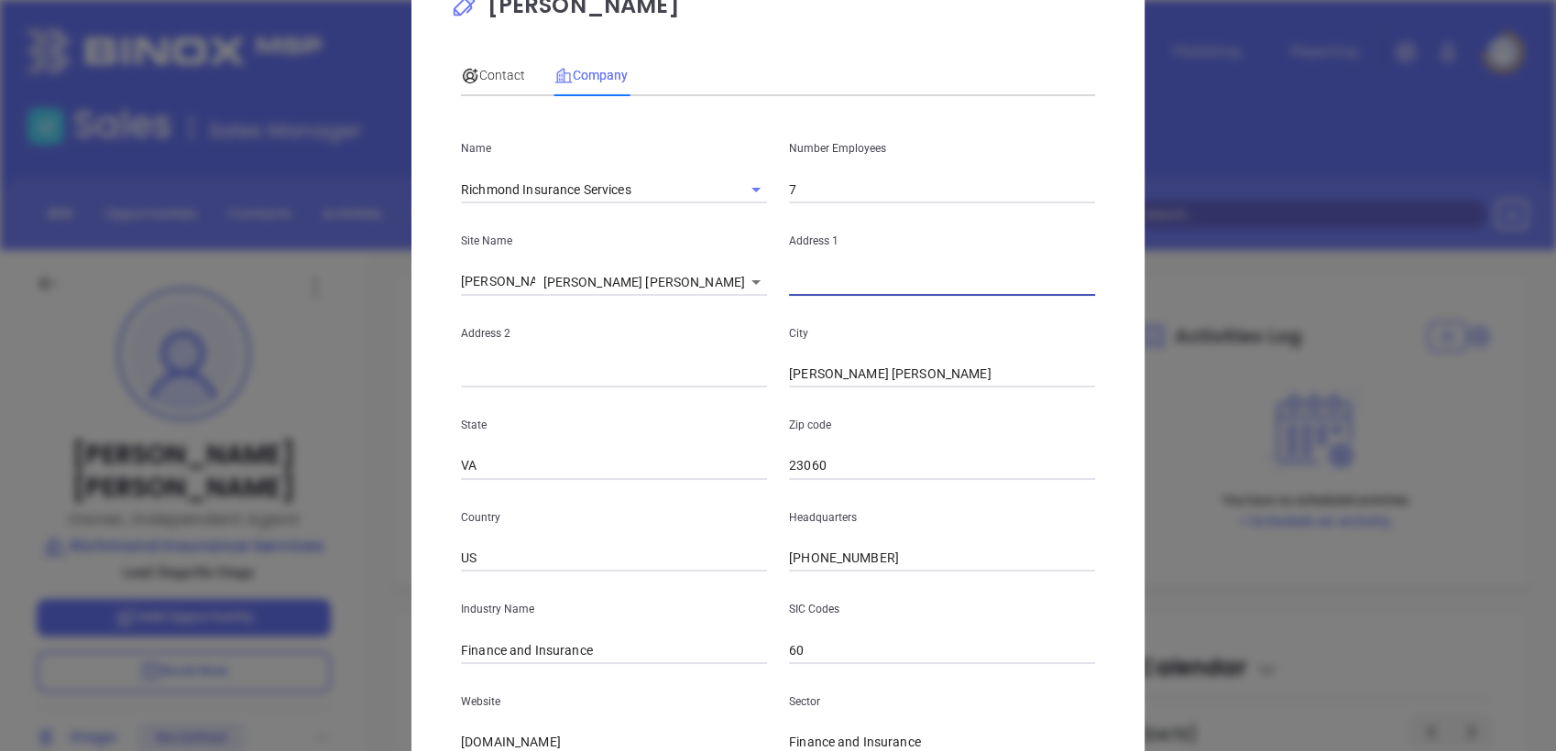
click at [837, 283] on input "text" at bounding box center [942, 281] width 306 height 27
paste input "5402 Glenside Drive, Suite C, Henrico, Virginia 23228"
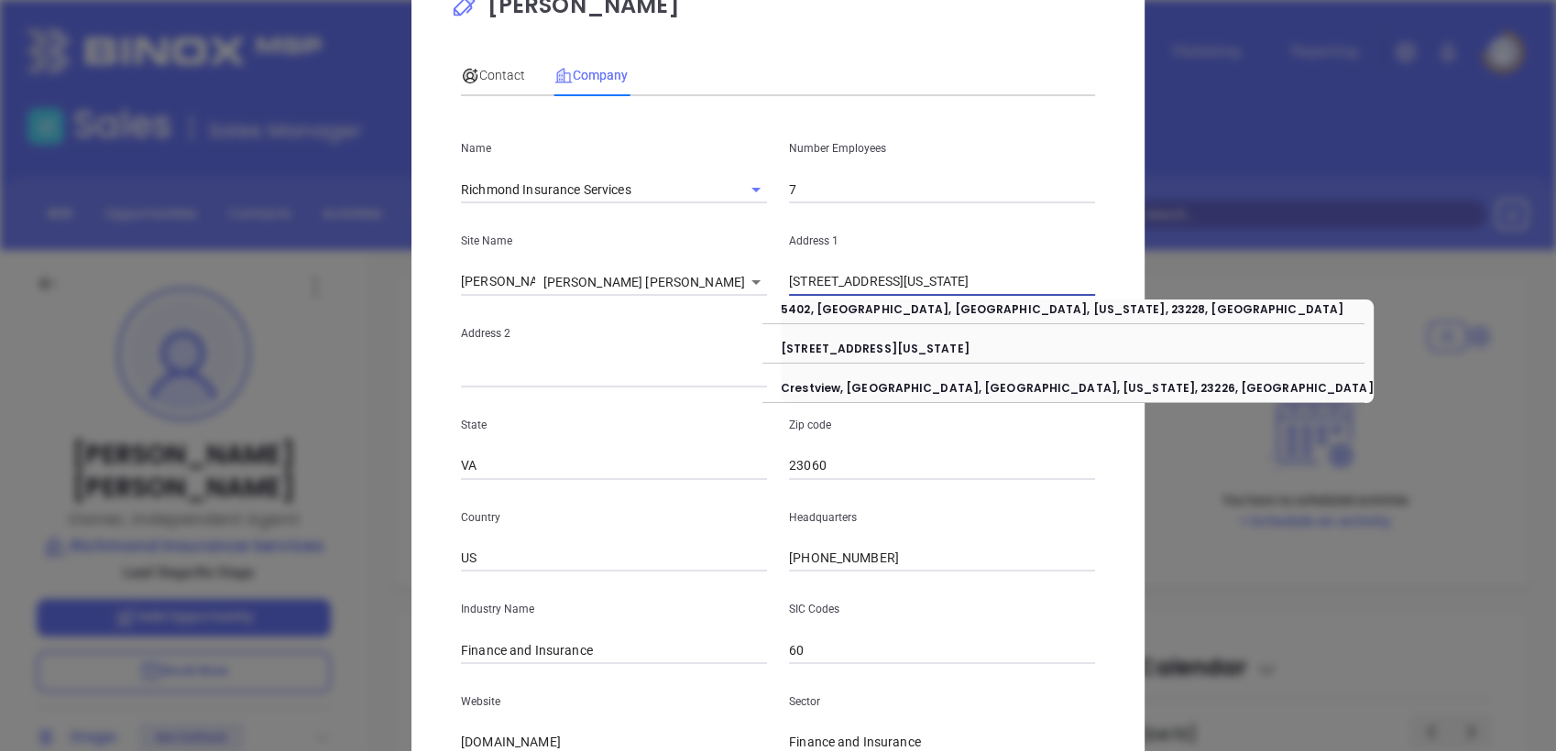
drag, startPoint x: 905, startPoint y: 281, endPoint x: 1287, endPoint y: 208, distance: 389.1
click at [1287, 208] on div "Michael Douglas Contact Company First Name Michael Last Name Douglas Email mich…" at bounding box center [778, 375] width 1556 height 751
type input "5402 Glenside Drive"
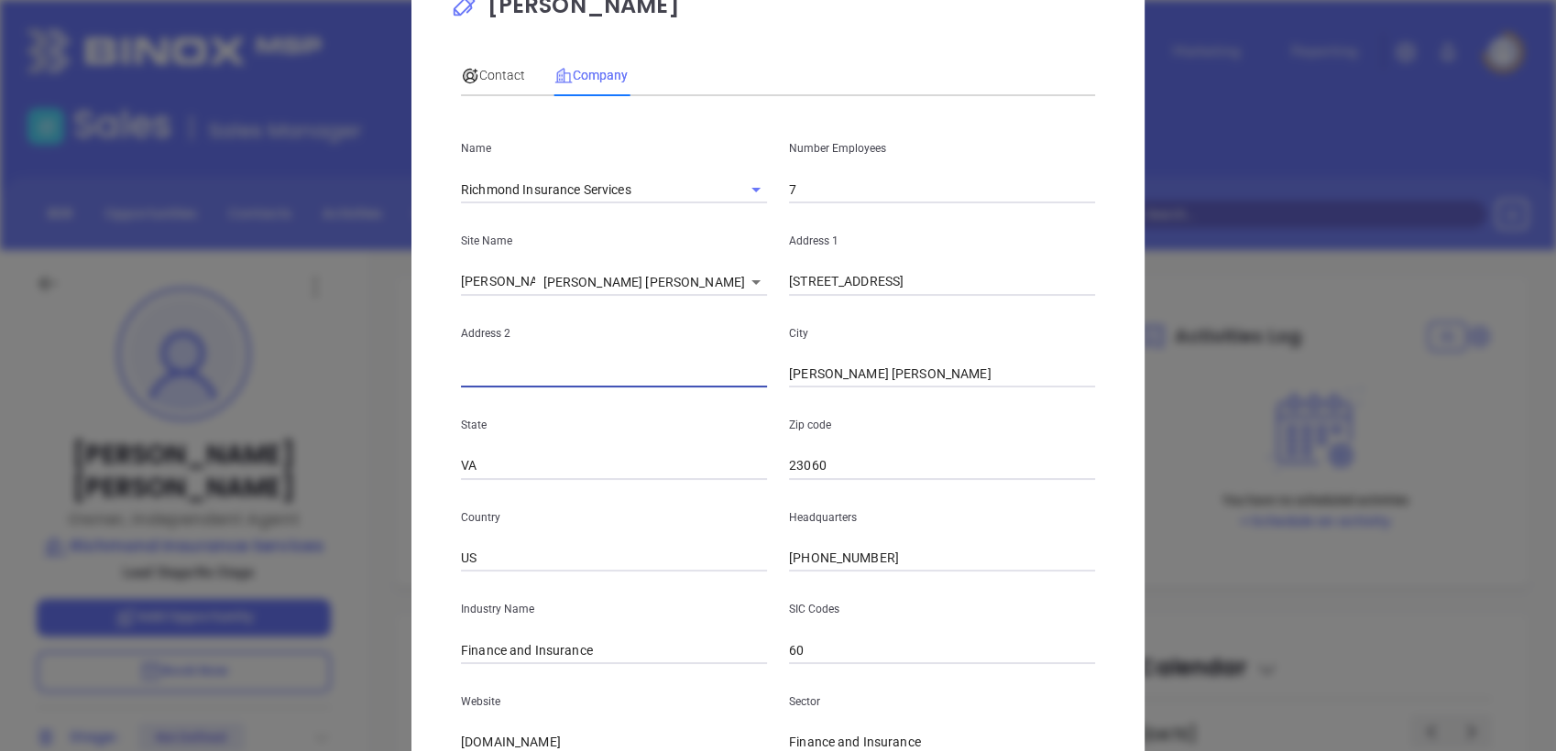
paste input "Suite C, Henrico, Virginia 23228"
click at [715, 367] on input "Suite C, Henrico, Virginia 23228" at bounding box center [614, 374] width 306 height 27
drag, startPoint x: 501, startPoint y: 375, endPoint x: 990, endPoint y: 314, distance: 493.0
click at [990, 314] on div "Address 2 Suite C, Henrico, Virginia 23228 City Glen Allen" at bounding box center [778, 342] width 656 height 93
type input "Suite C"
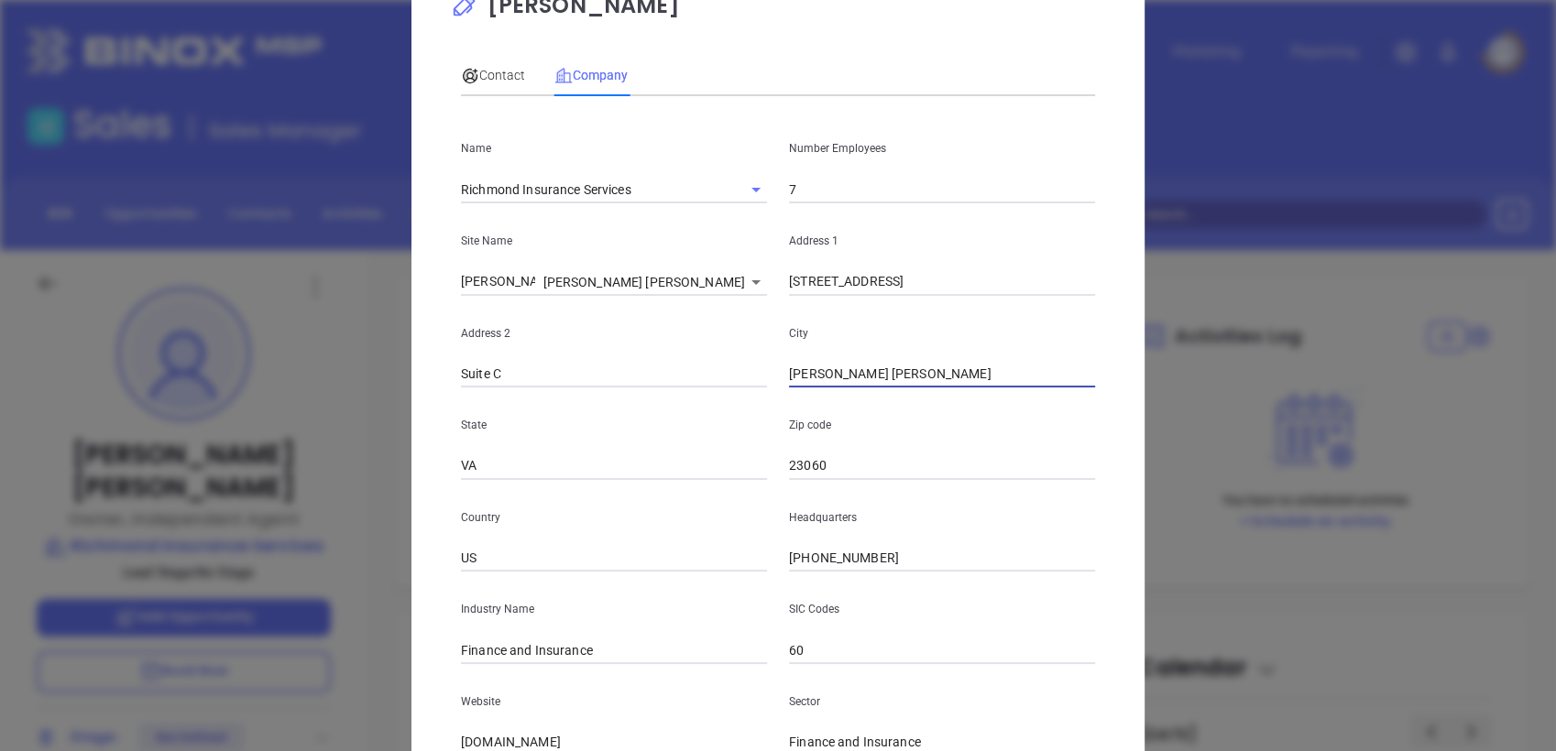
paste input "Henrico, Virginia 23228"
drag, startPoint x: 935, startPoint y: 359, endPoint x: 1478, endPoint y: 240, distance: 556.3
click at [1478, 240] on div "Michael Douglas Contact Company First Name Michael Last Name Douglas Email mich…" at bounding box center [778, 375] width 1556 height 751
type input "Henrico"
paste input "Virginia 23228"
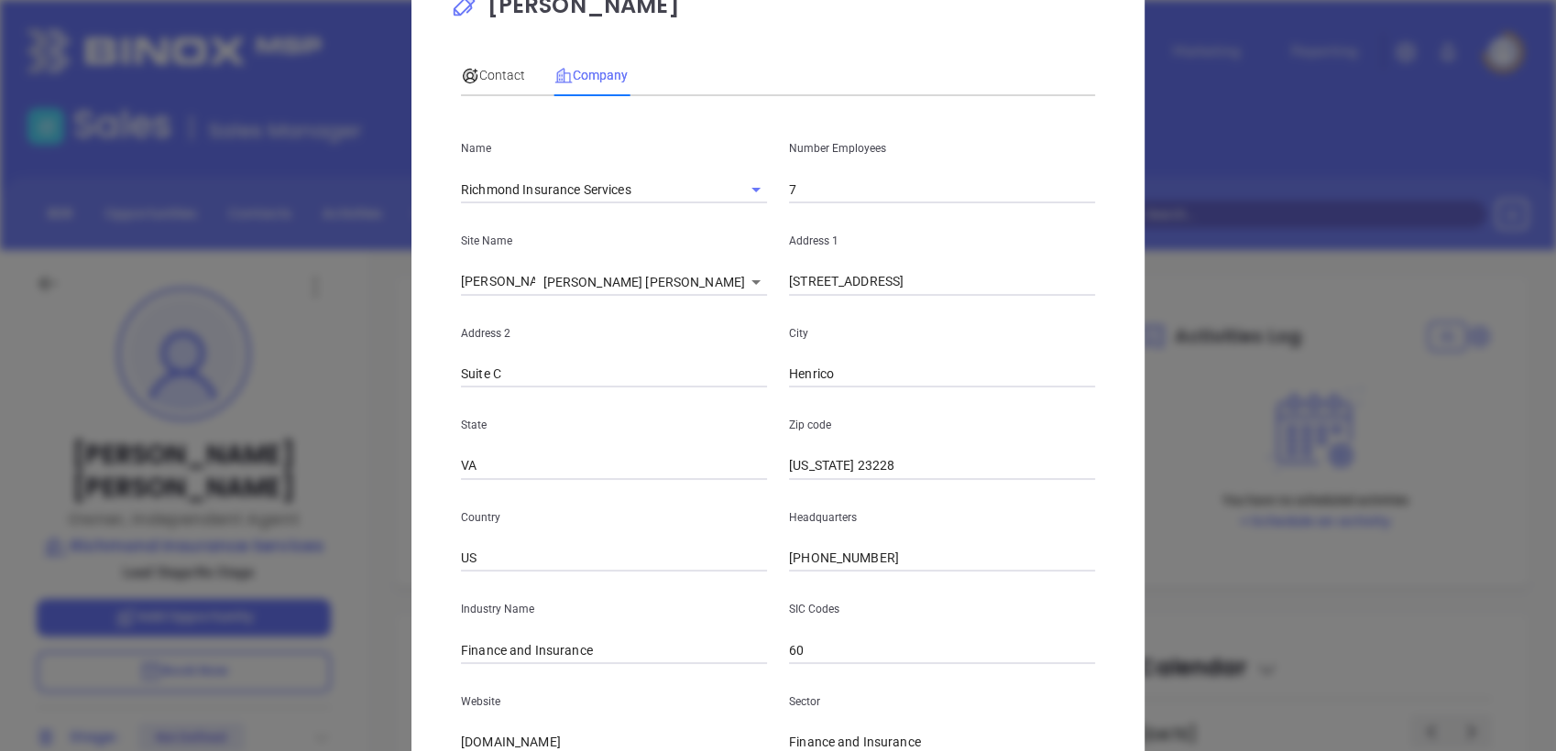
click at [1478, 240] on div "Michael Douglas Contact Company First Name Michael Last Name Douglas Email mich…" at bounding box center [778, 375] width 1556 height 751
drag, startPoint x: 826, startPoint y: 461, endPoint x: 635, endPoint y: 471, distance: 190.9
click at [635, 471] on div "State VA Zip code Virginia 23228" at bounding box center [778, 434] width 656 height 93
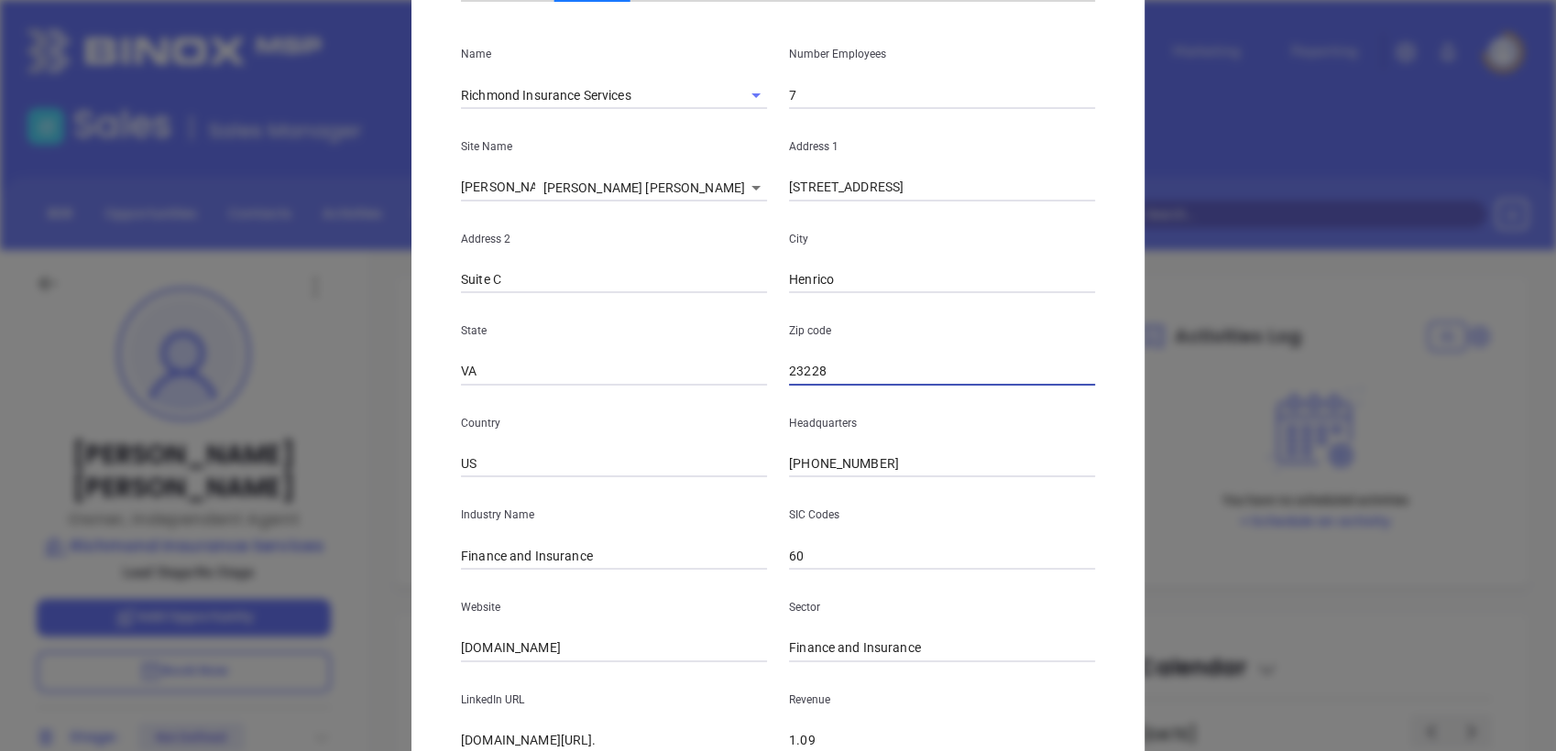
scroll to position [159, 0]
type input "23228"
drag, startPoint x: 312, startPoint y: 705, endPoint x: 232, endPoint y: 714, distance: 81.2
click at [232, 714] on div "Michael Douglas Contact Company First Name Michael Last Name Douglas Email mich…" at bounding box center [778, 375] width 1556 height 751
paste input "https://www.richmondinsuranceservices.com/"
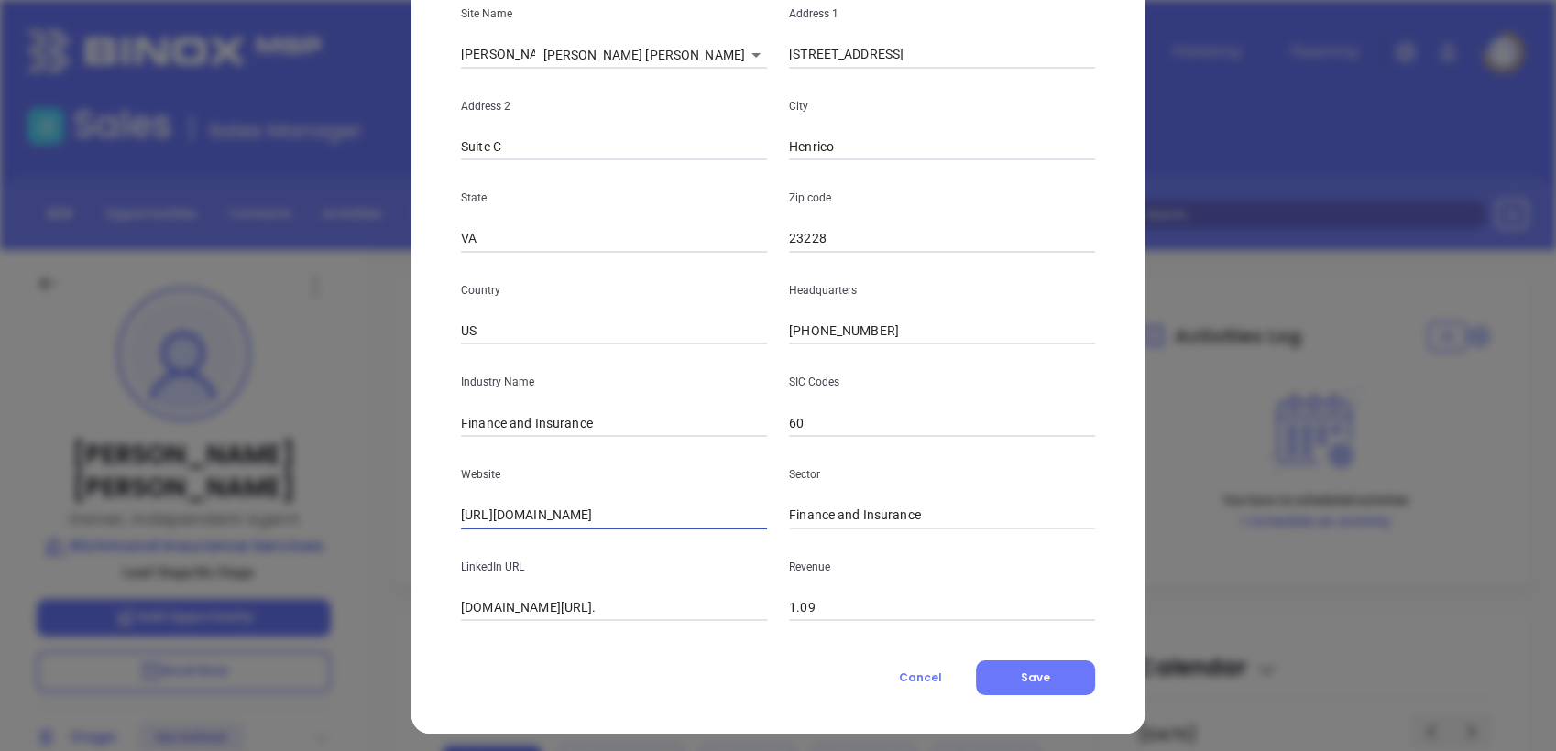
scroll to position [300, 0]
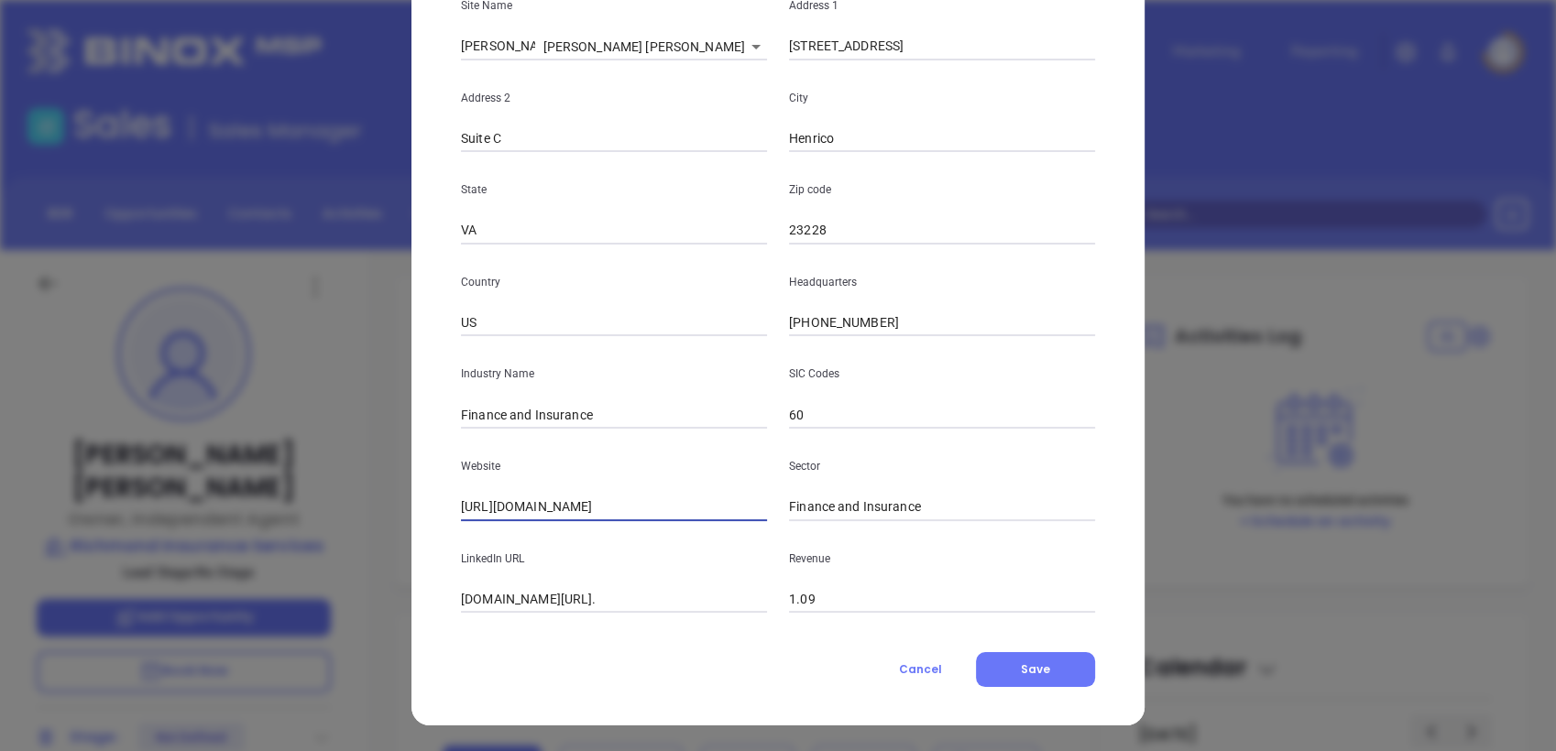
type input "https://www.richmondinsuranceservices.com/"
click at [607, 612] on input "linkedin.com/company/richmond-insurance-services-inc." at bounding box center [614, 599] width 306 height 27
paste input "https://www.linkedin.com/company/richmond-insurance-services-inc./about/"
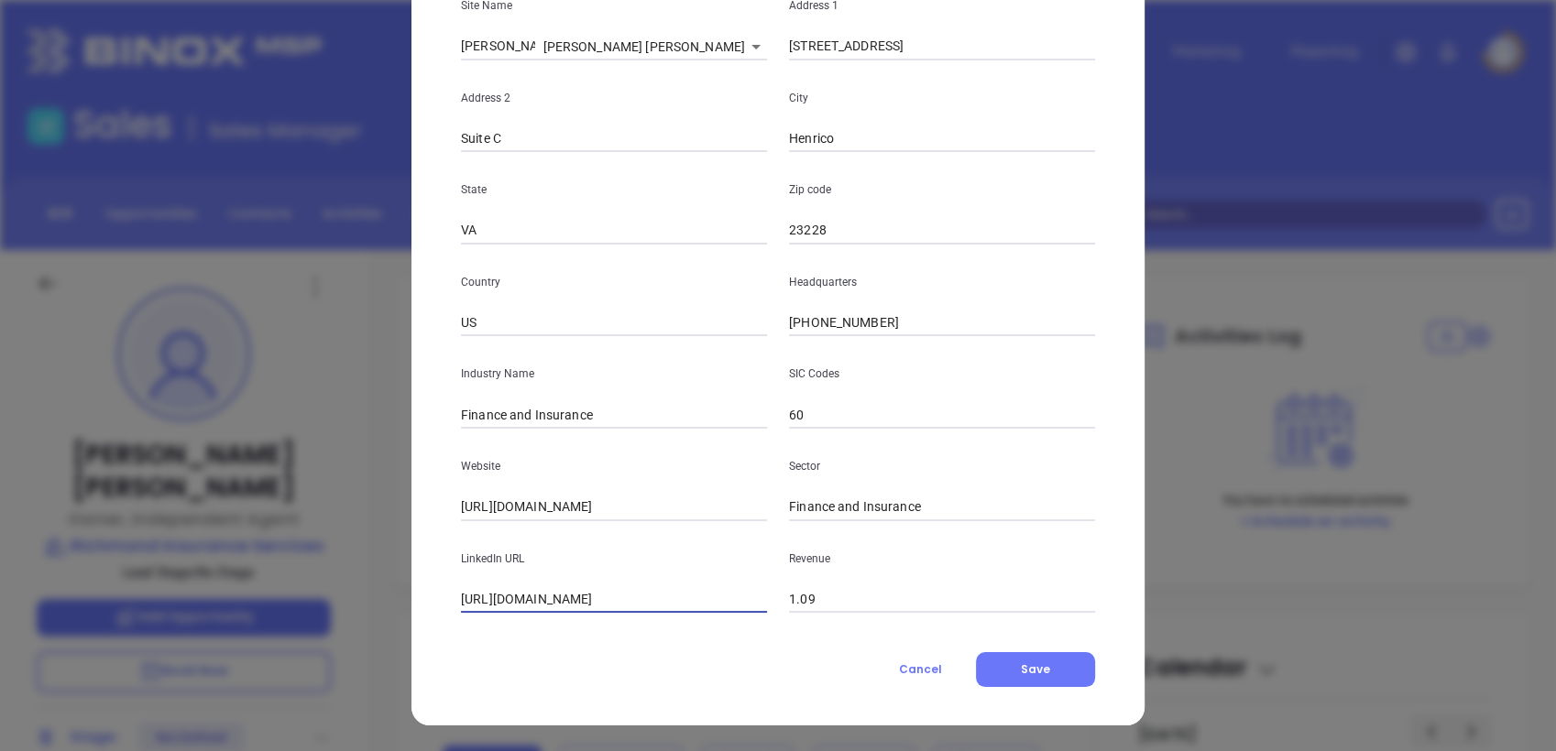
scroll to position [0, 142]
type input "https://www.linkedin.com/company/richmond-insurance-services-inc./about/"
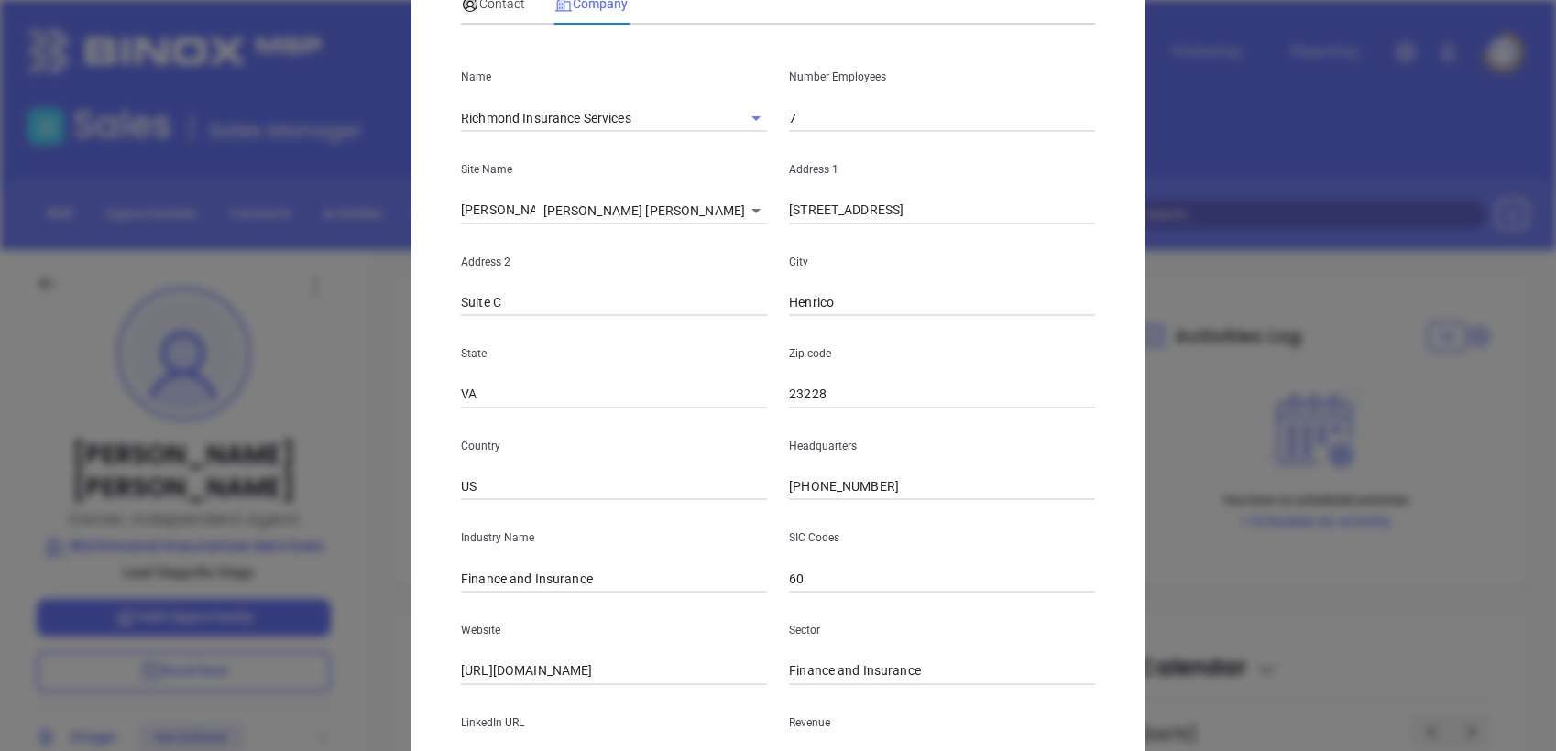
scroll to position [0, 0]
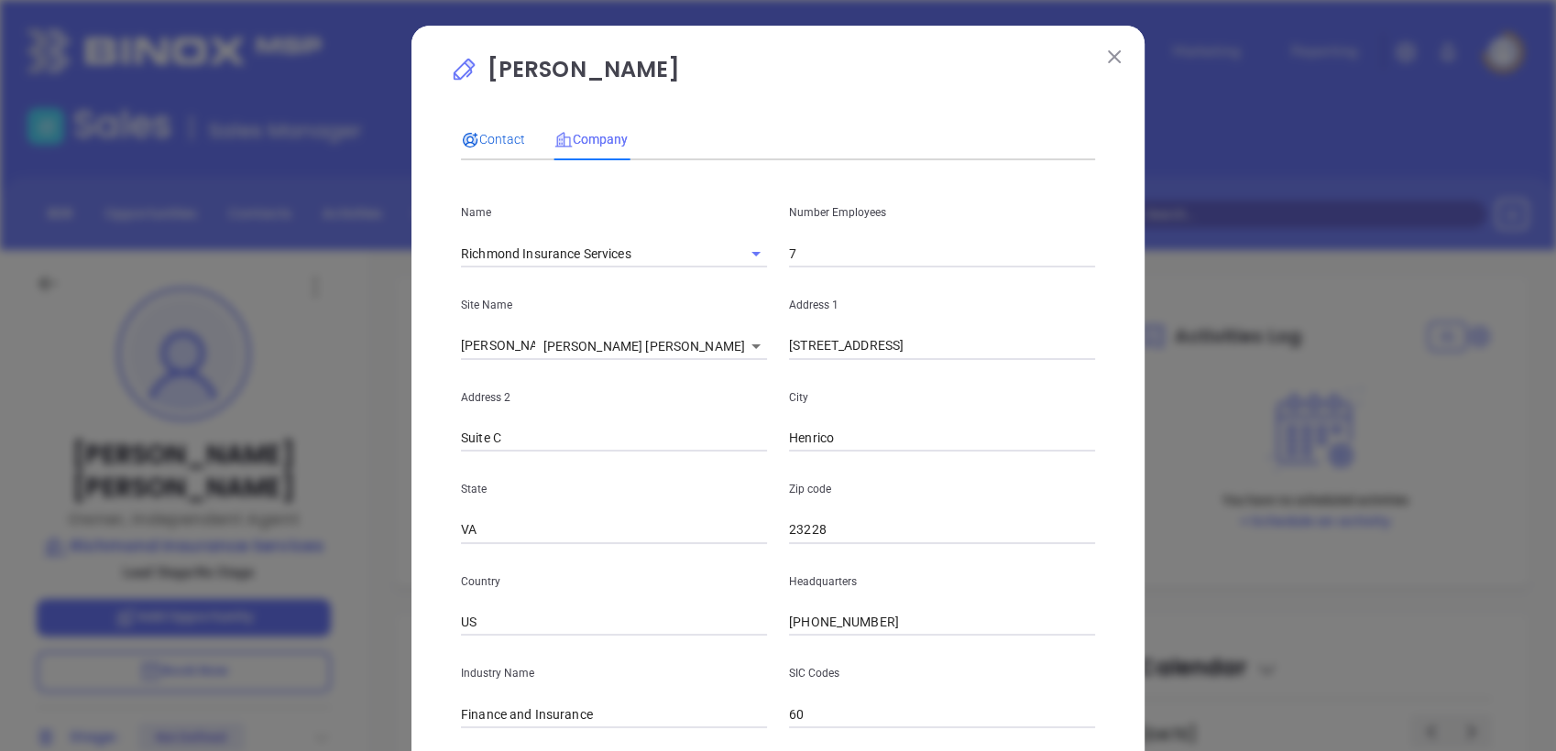
click at [489, 136] on span "Contact" at bounding box center [493, 139] width 64 height 15
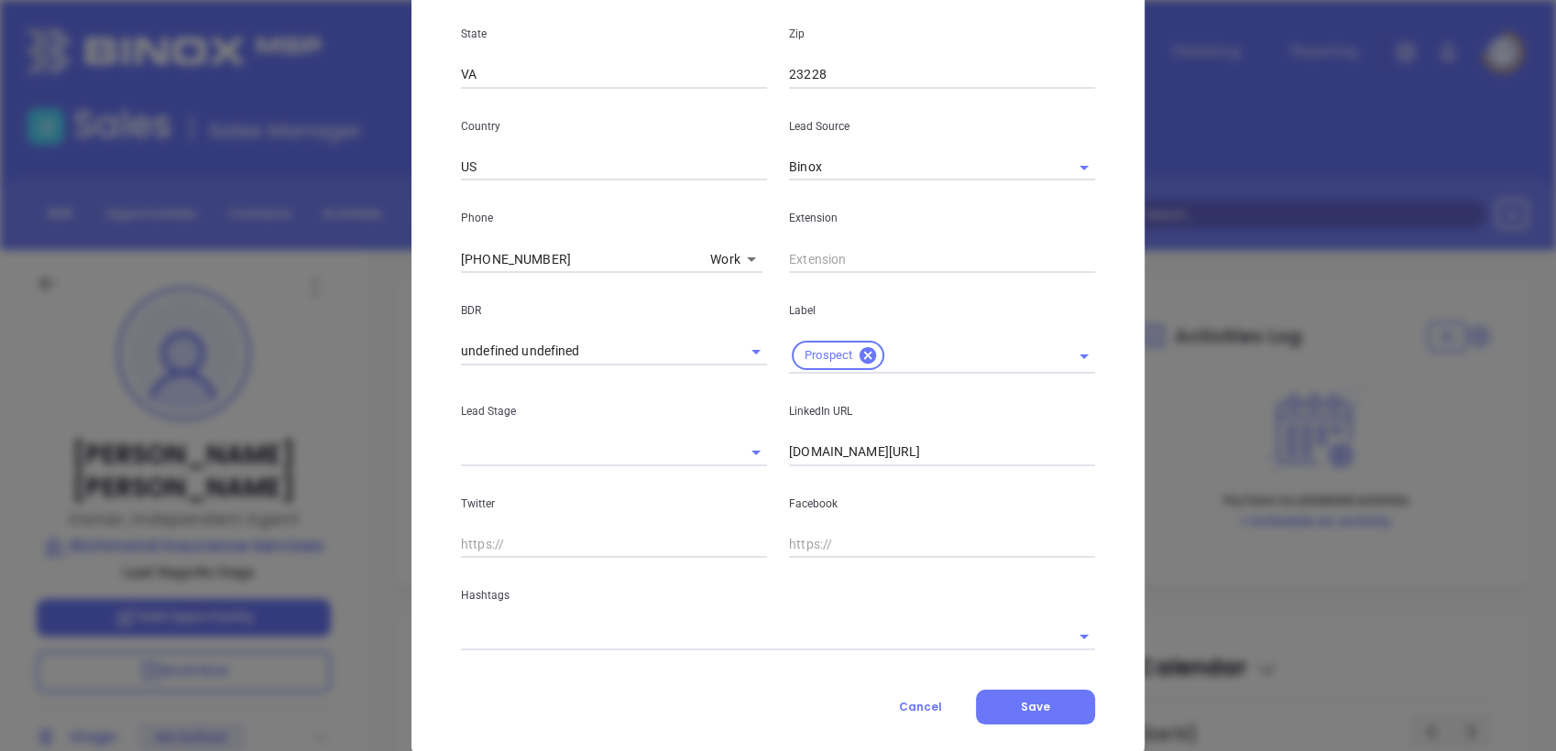
scroll to position [585, 0]
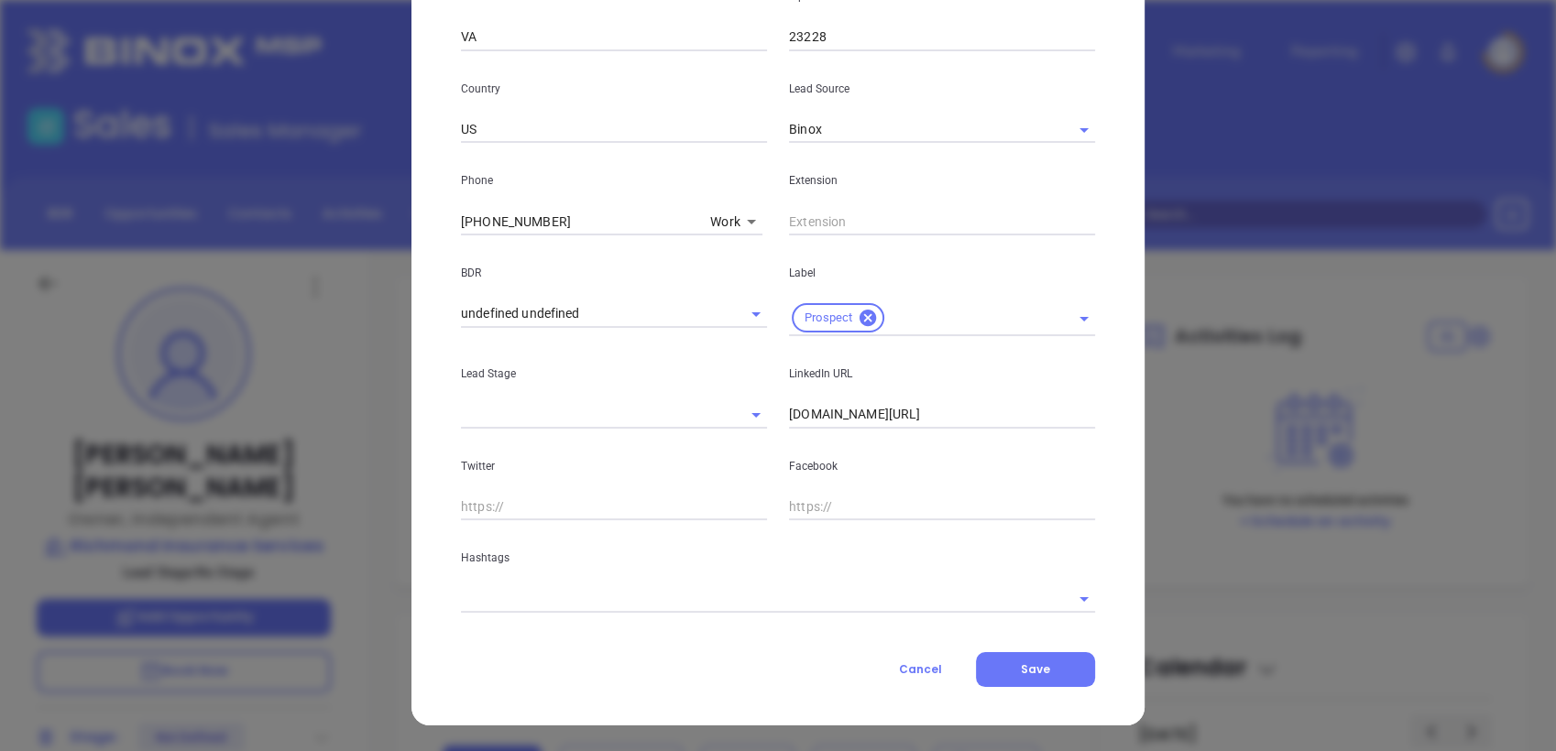
click at [643, 585] on body "Leads CRM Marketing Reporting Financial Leads Leads Sales Sales Manager BDR Opp…" at bounding box center [778, 375] width 1556 height 751
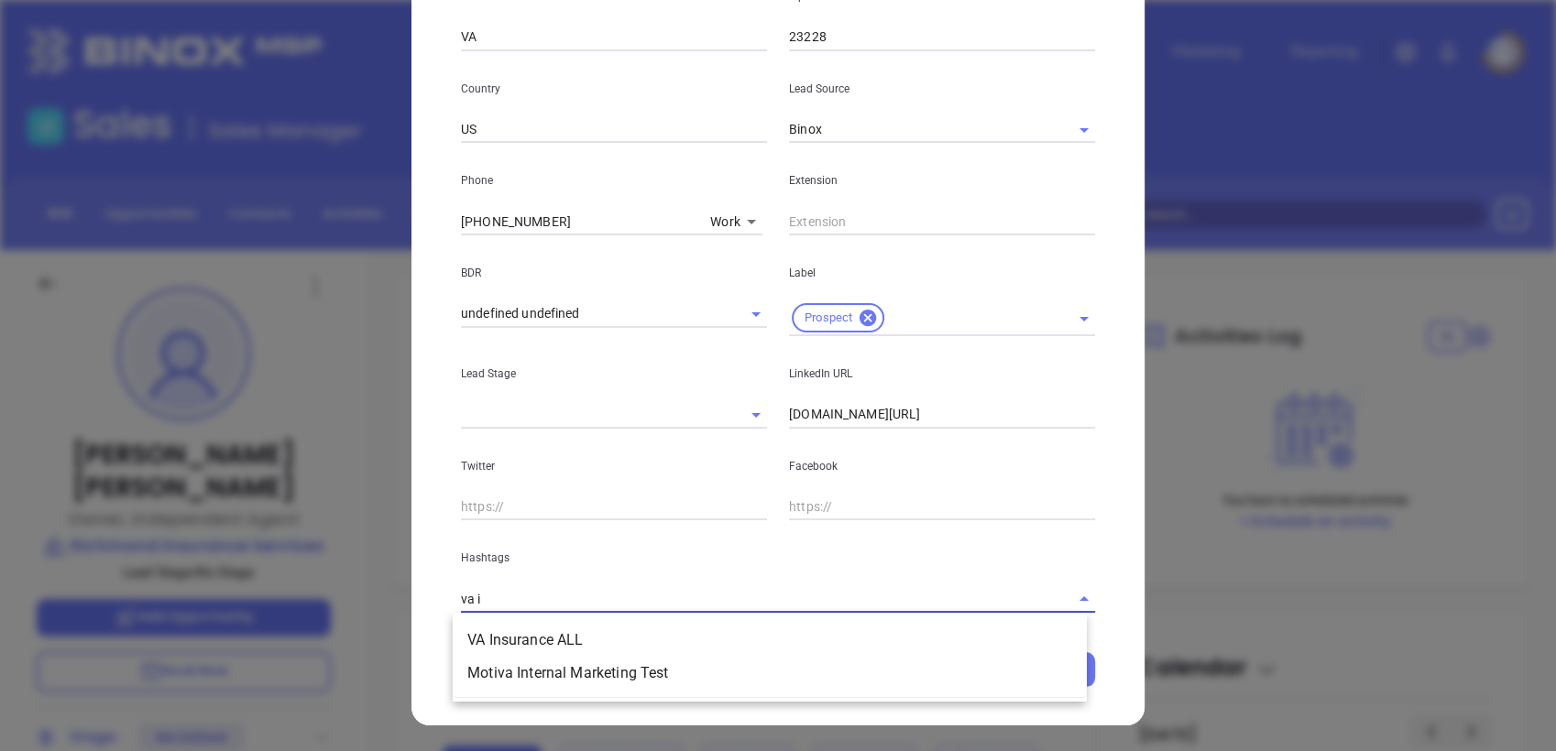
type input "va in"
click at [592, 629] on li "VA Insurance ALL" at bounding box center [770, 640] width 634 height 33
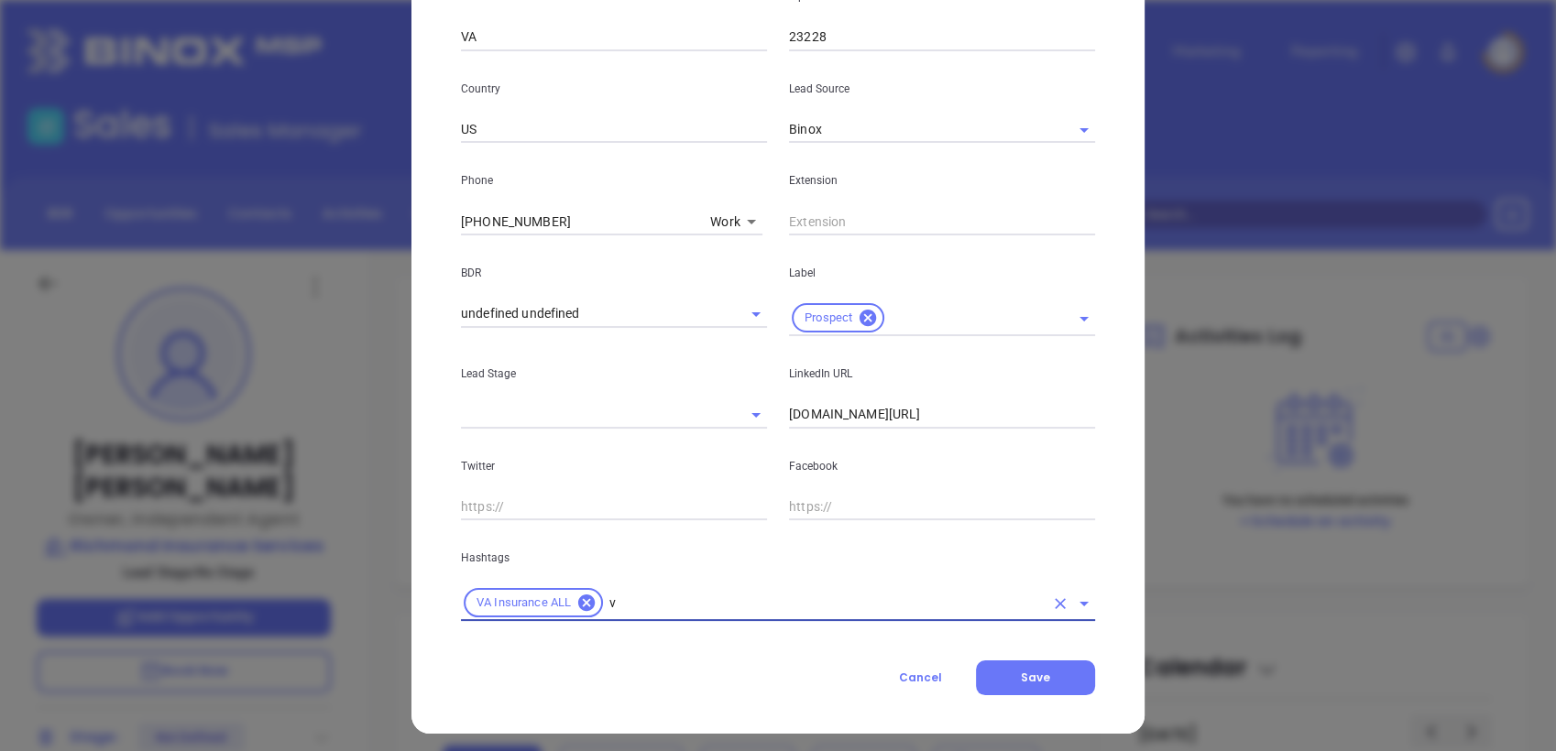
type input "va"
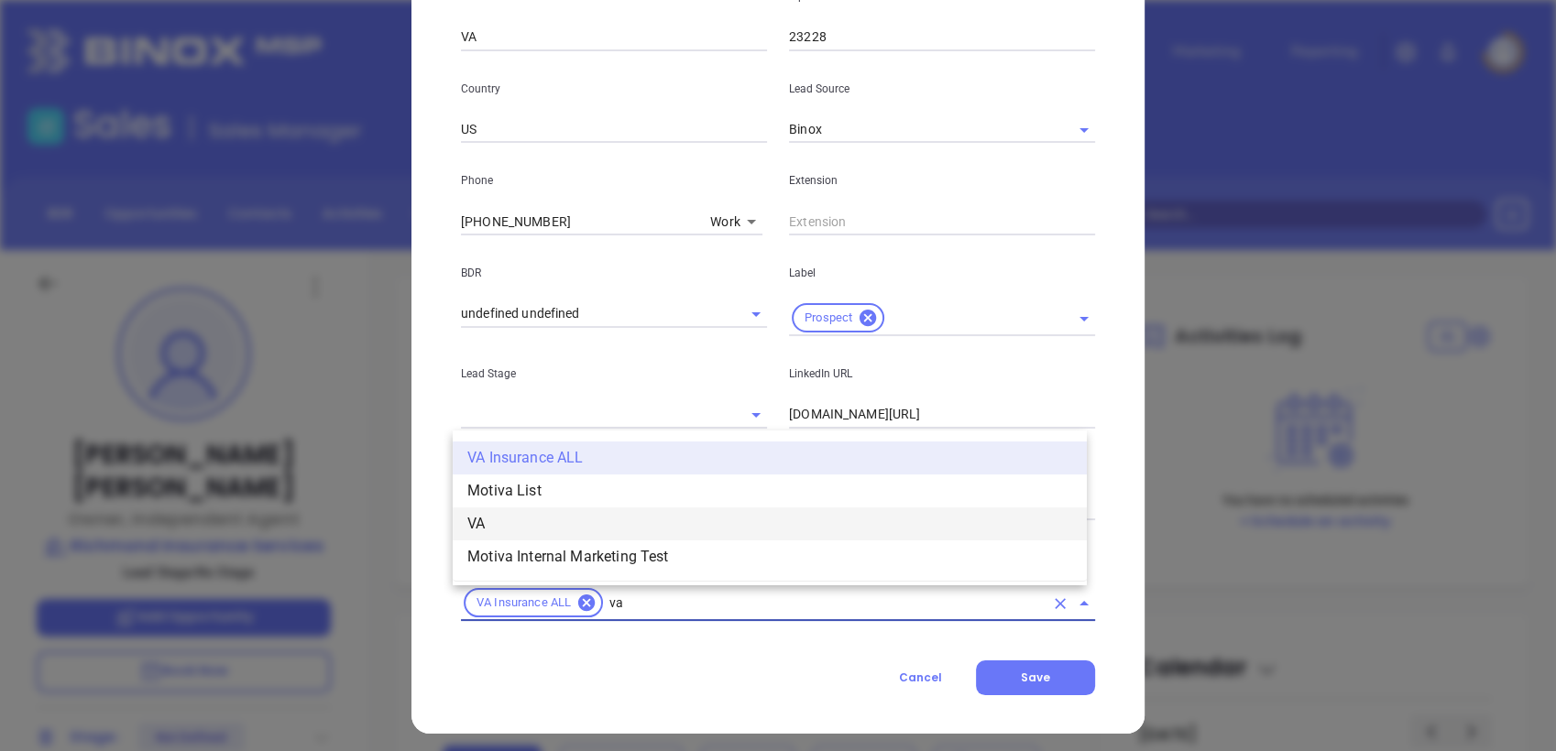
click at [540, 520] on li "VA" at bounding box center [770, 524] width 634 height 33
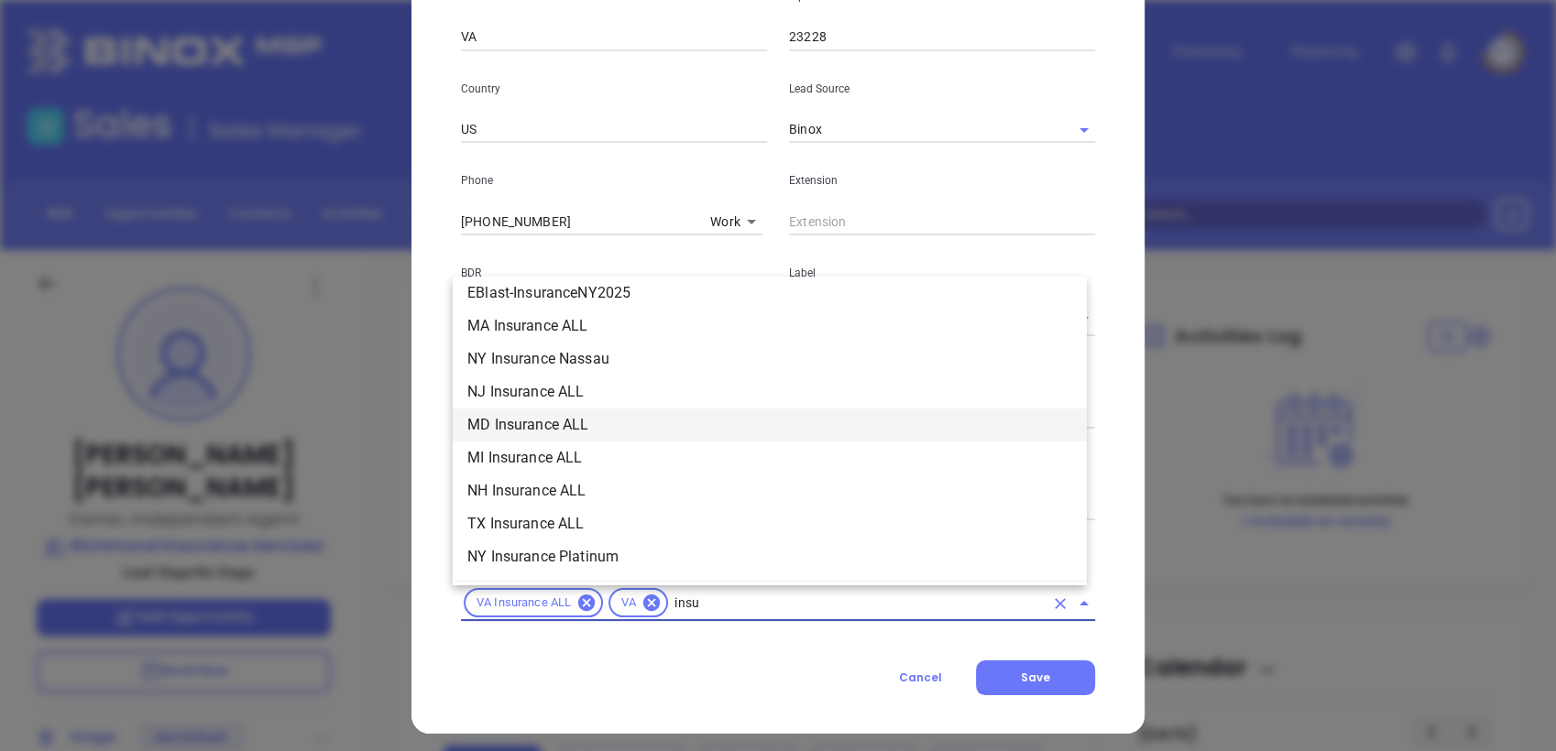
scroll to position [341, 0]
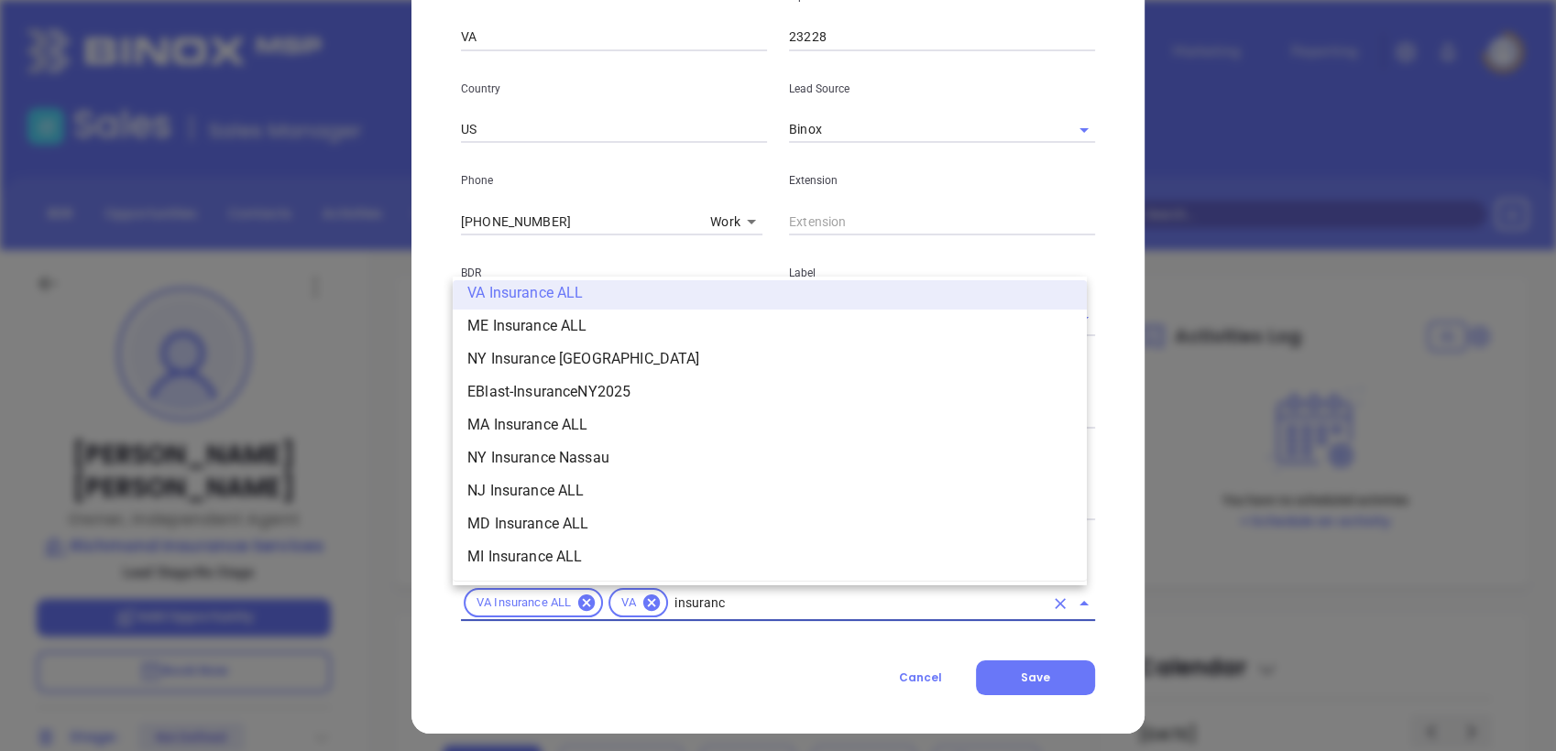
type input "insurance"
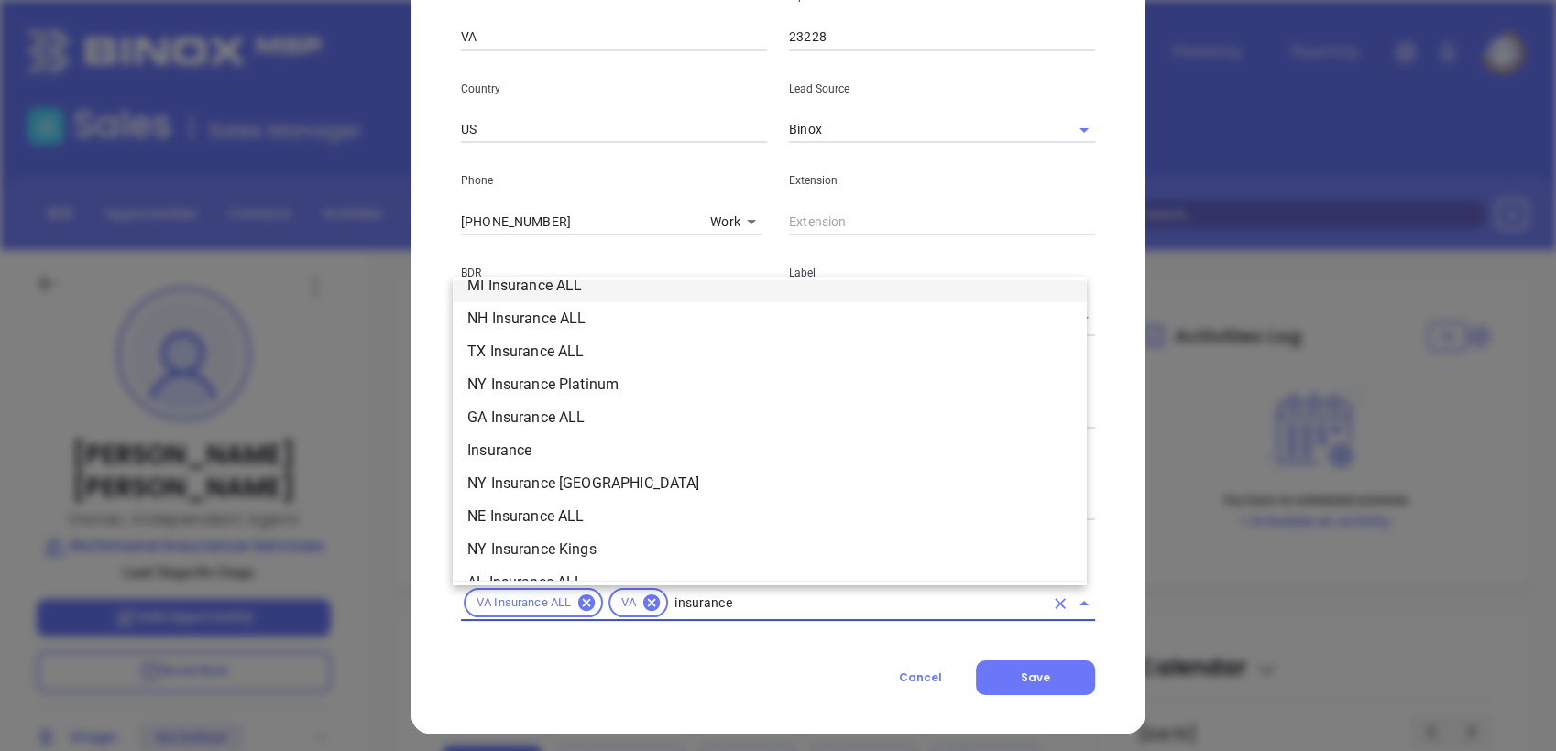
scroll to position [614, 0]
click at [541, 446] on li "Insurance" at bounding box center [770, 448] width 634 height 33
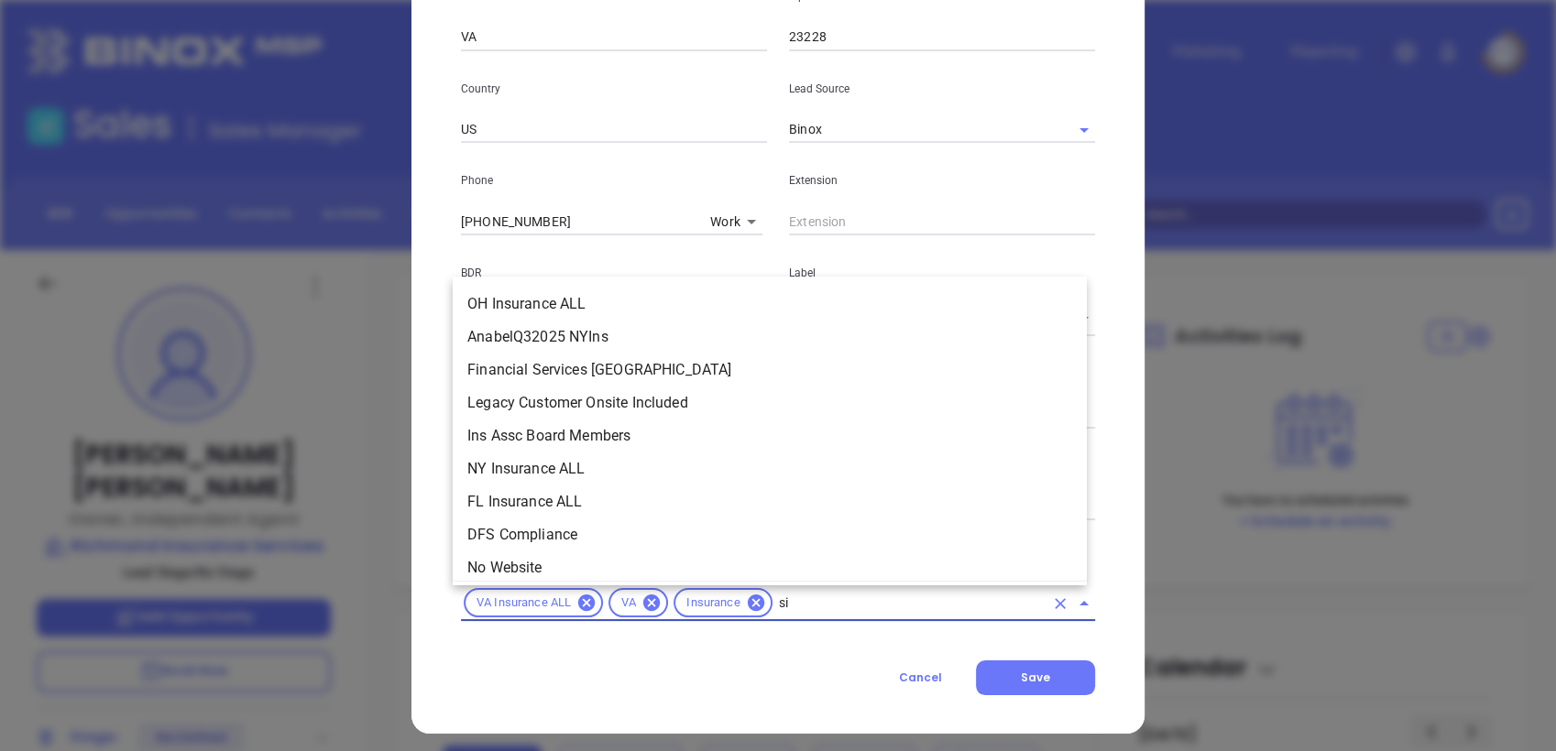
scroll to position [0, 0]
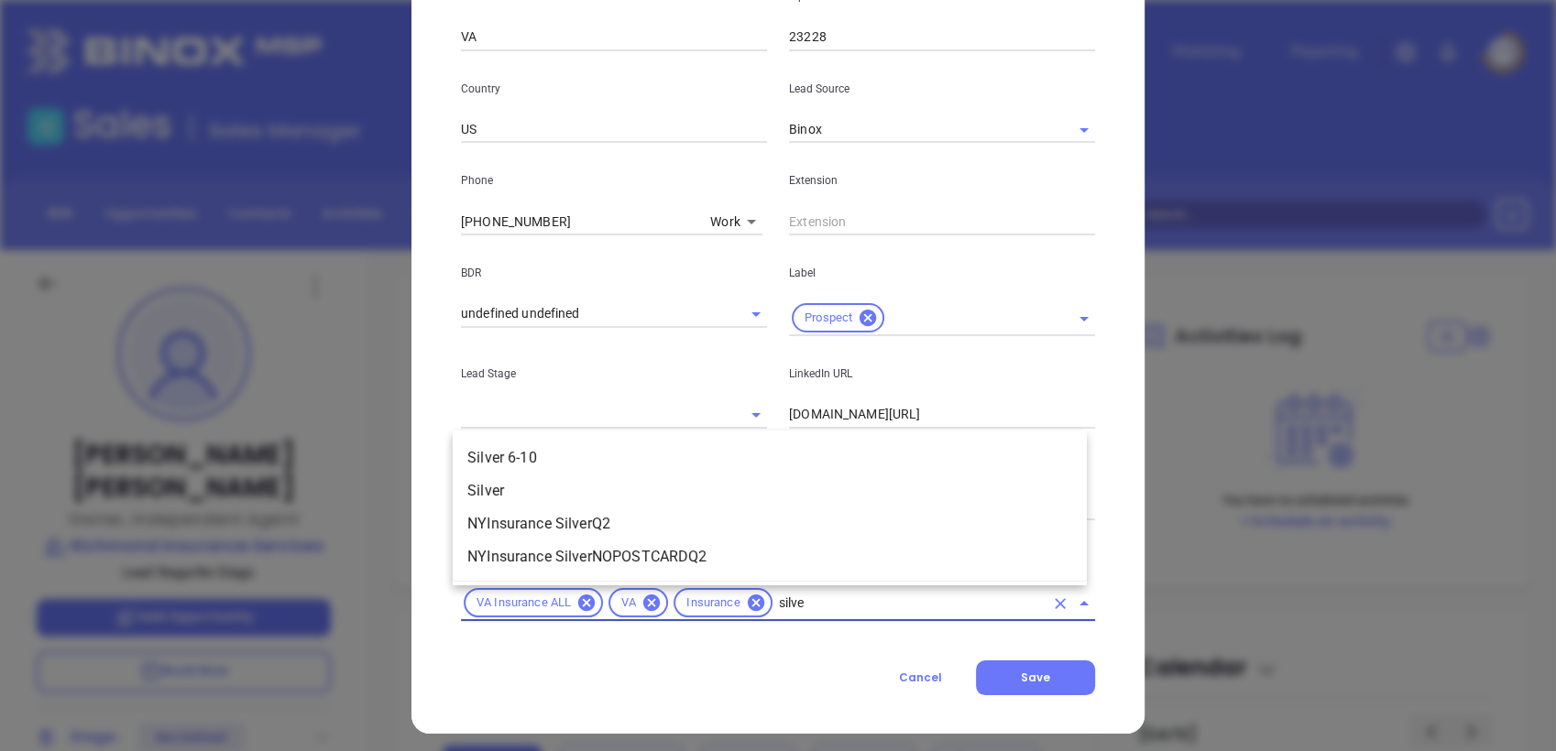
type input "silver"
click at [539, 448] on li "Silver 6-10" at bounding box center [770, 458] width 634 height 33
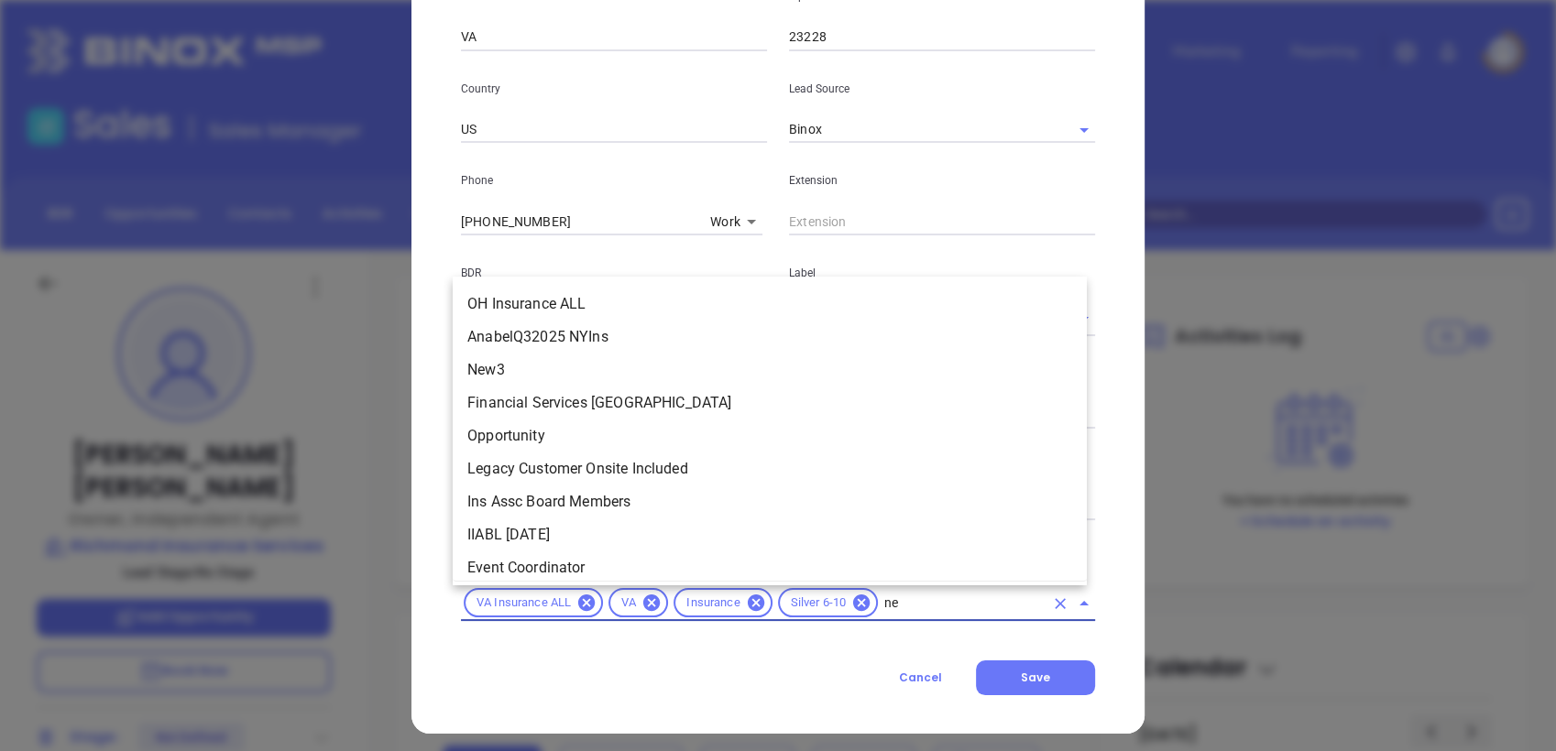
type input "new"
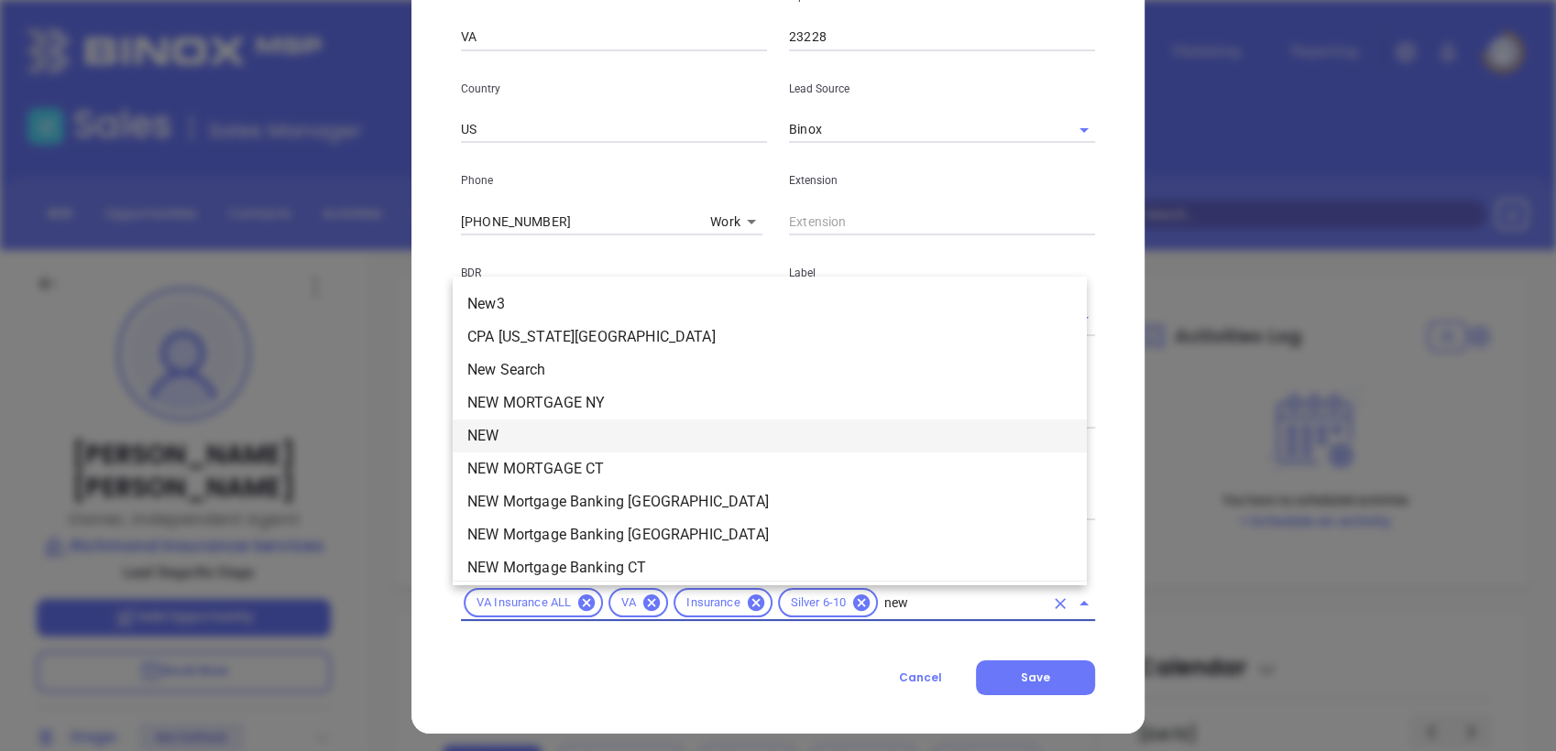
click at [543, 432] on li "NEW" at bounding box center [770, 436] width 634 height 33
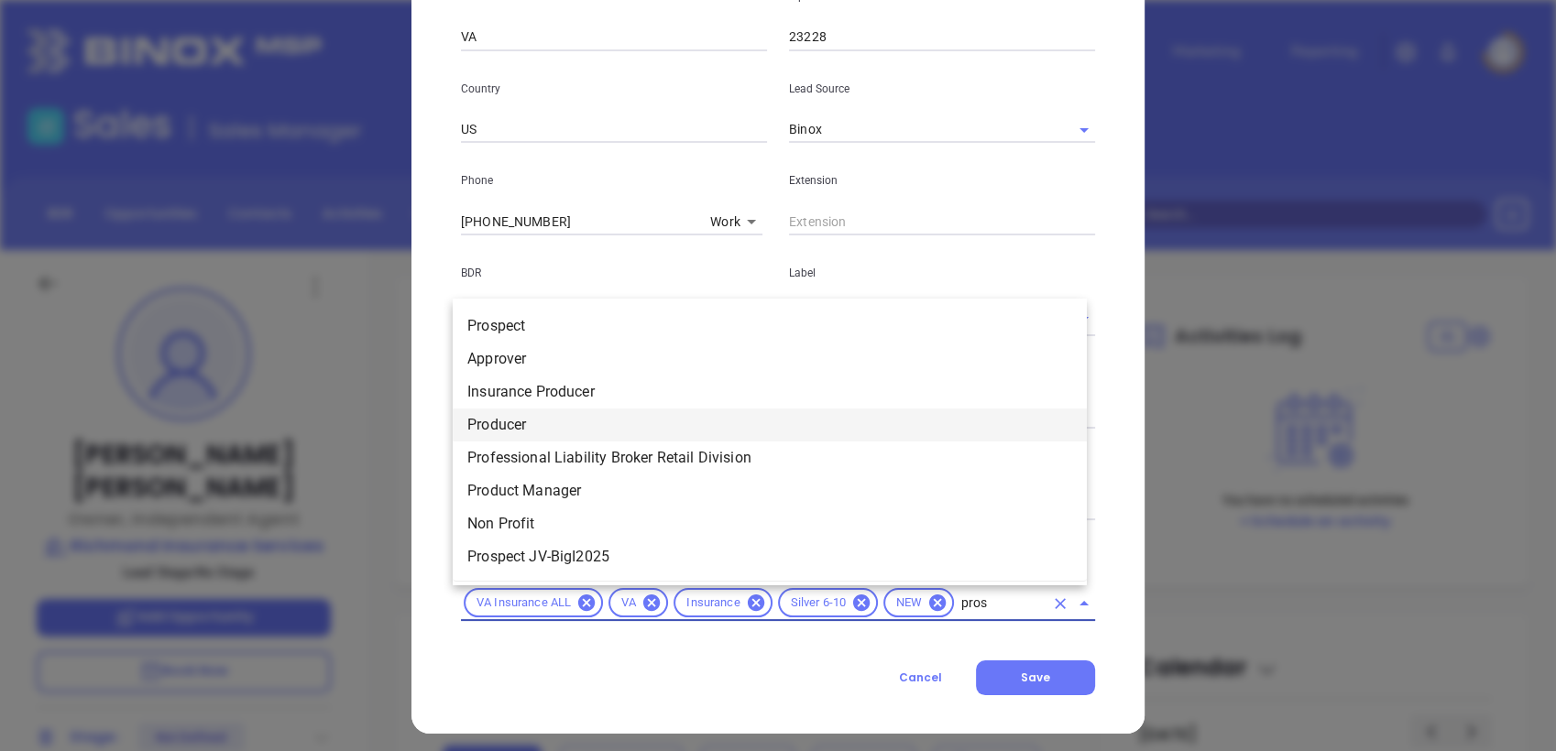
type input "prosp"
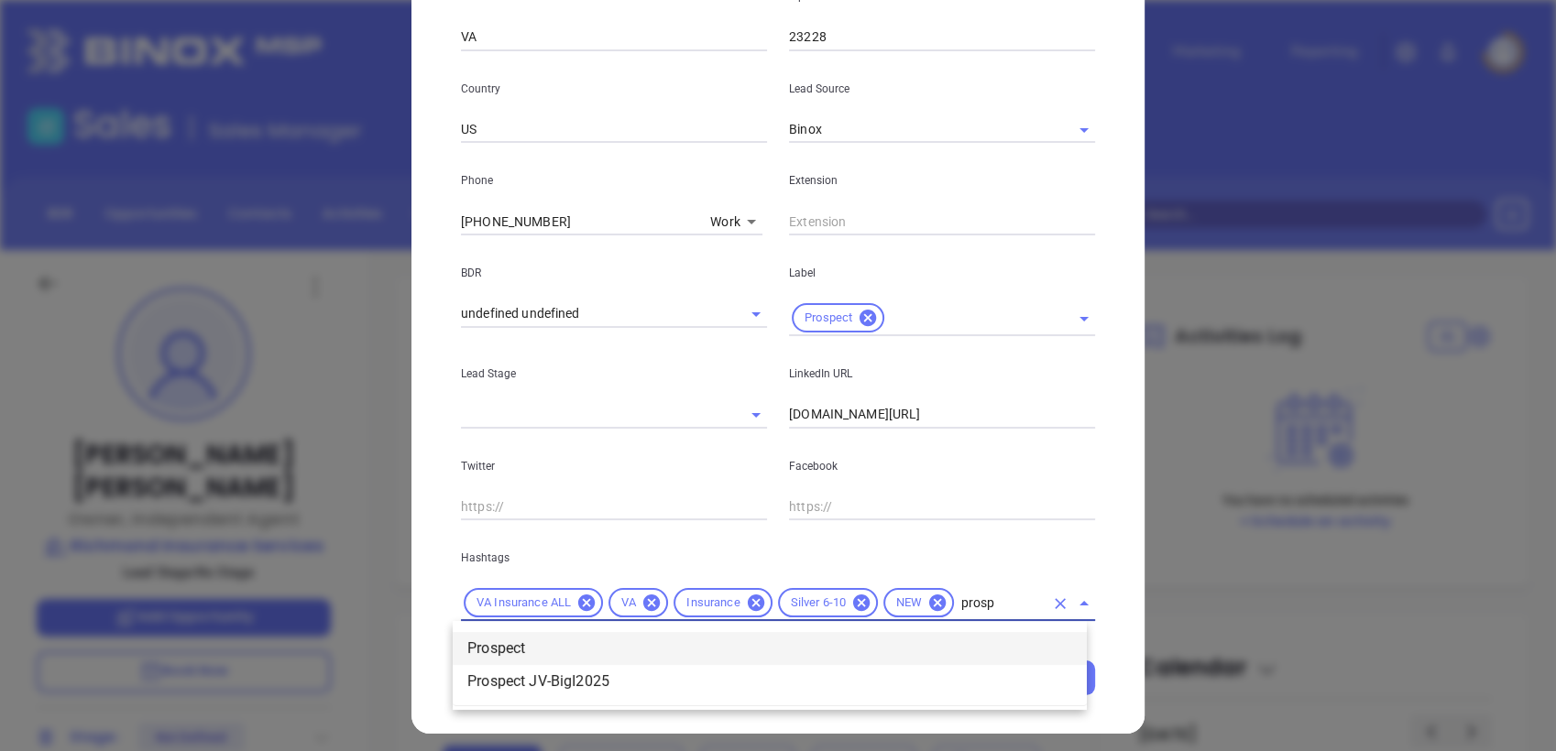
click at [539, 658] on li "Prospect" at bounding box center [770, 648] width 634 height 33
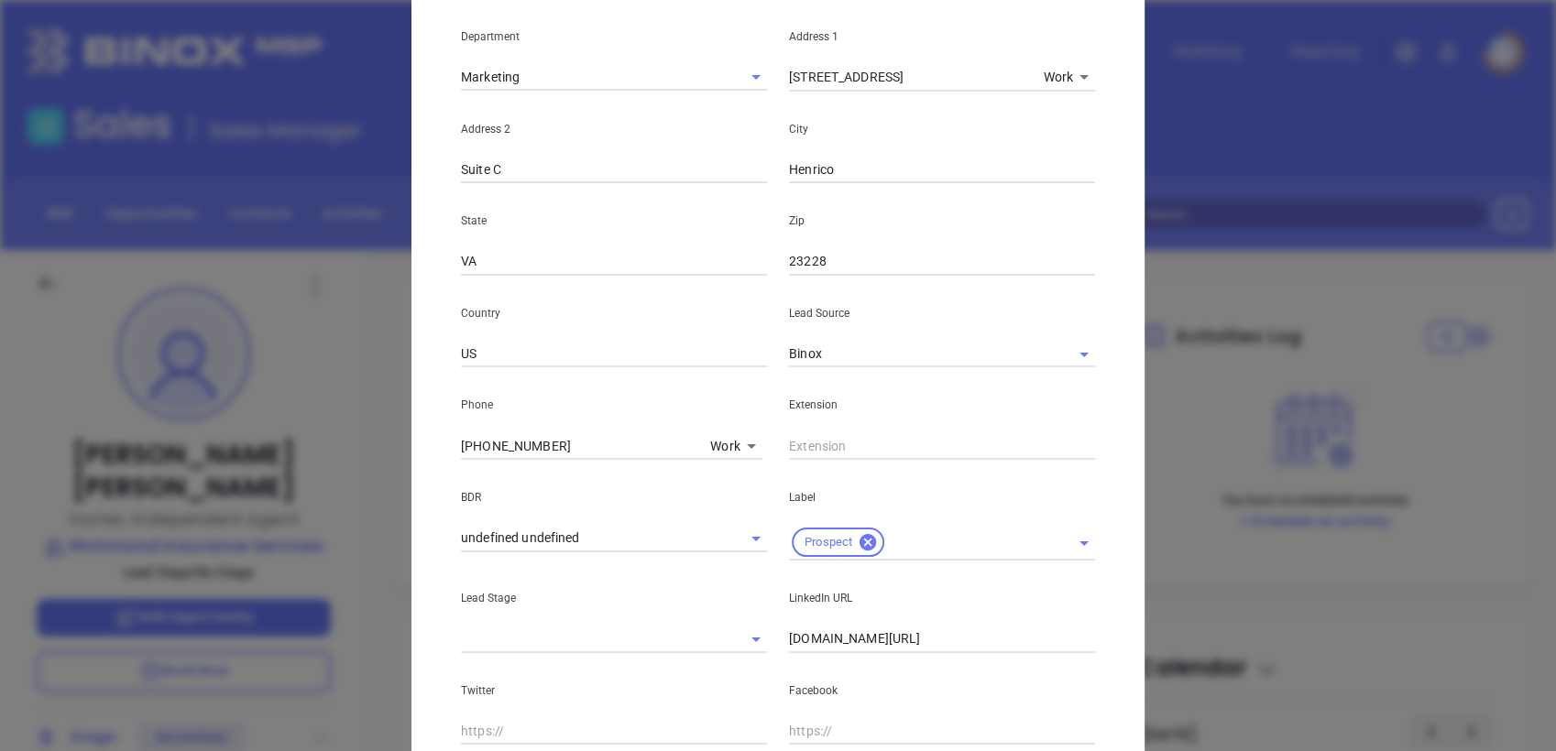
scroll to position [629, 0]
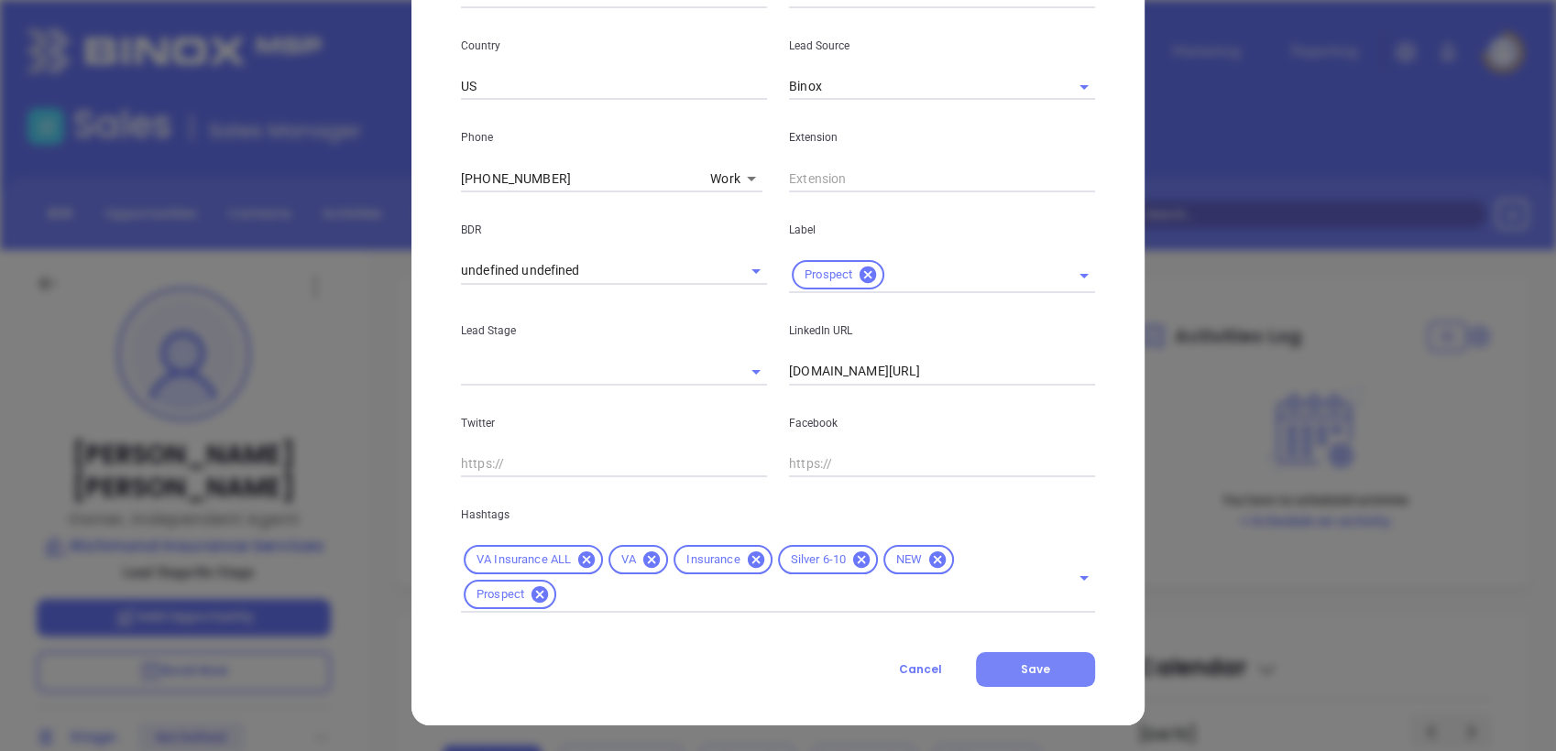
click at [1052, 663] on button "Save" at bounding box center [1035, 669] width 119 height 35
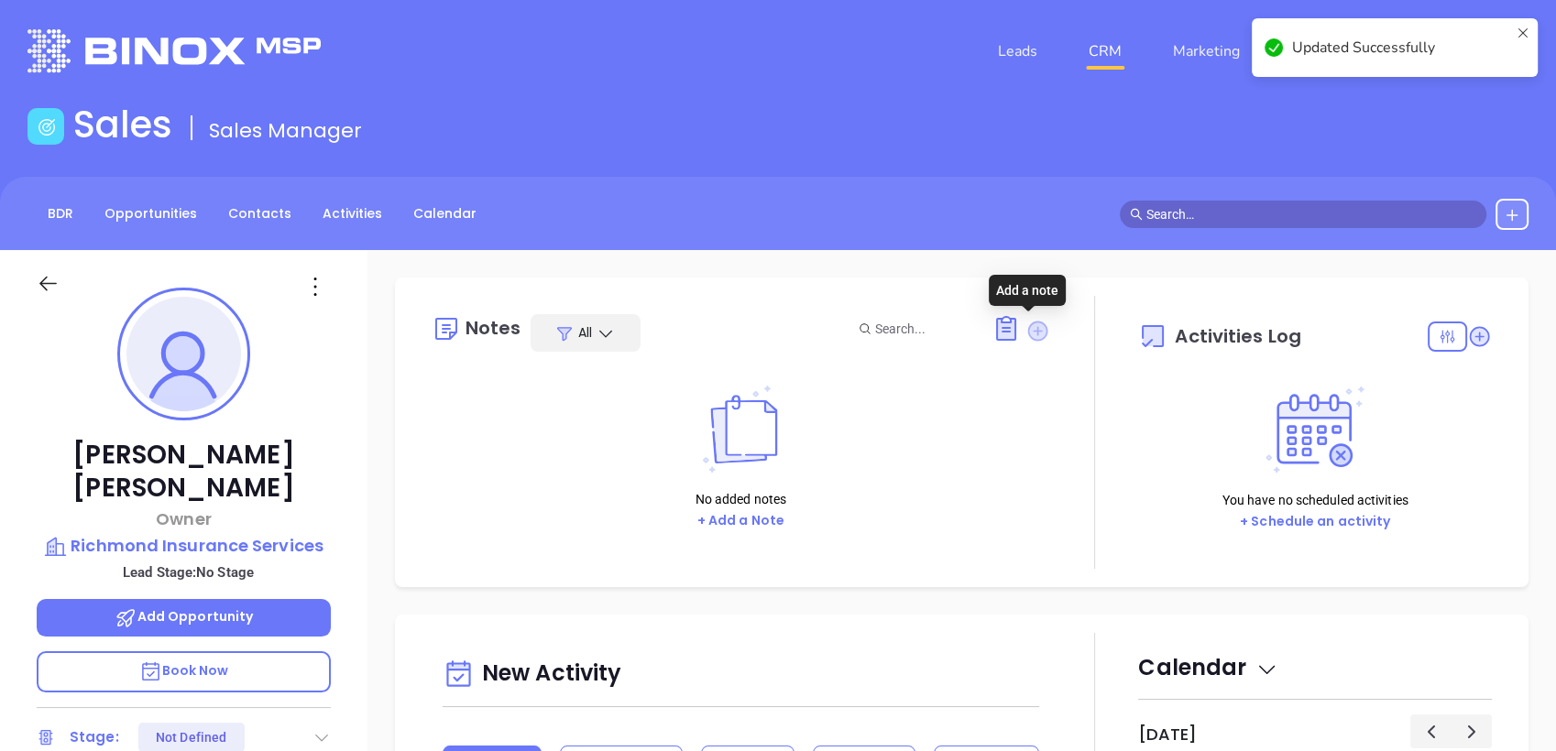
click at [1028, 327] on icon at bounding box center [1037, 331] width 20 height 20
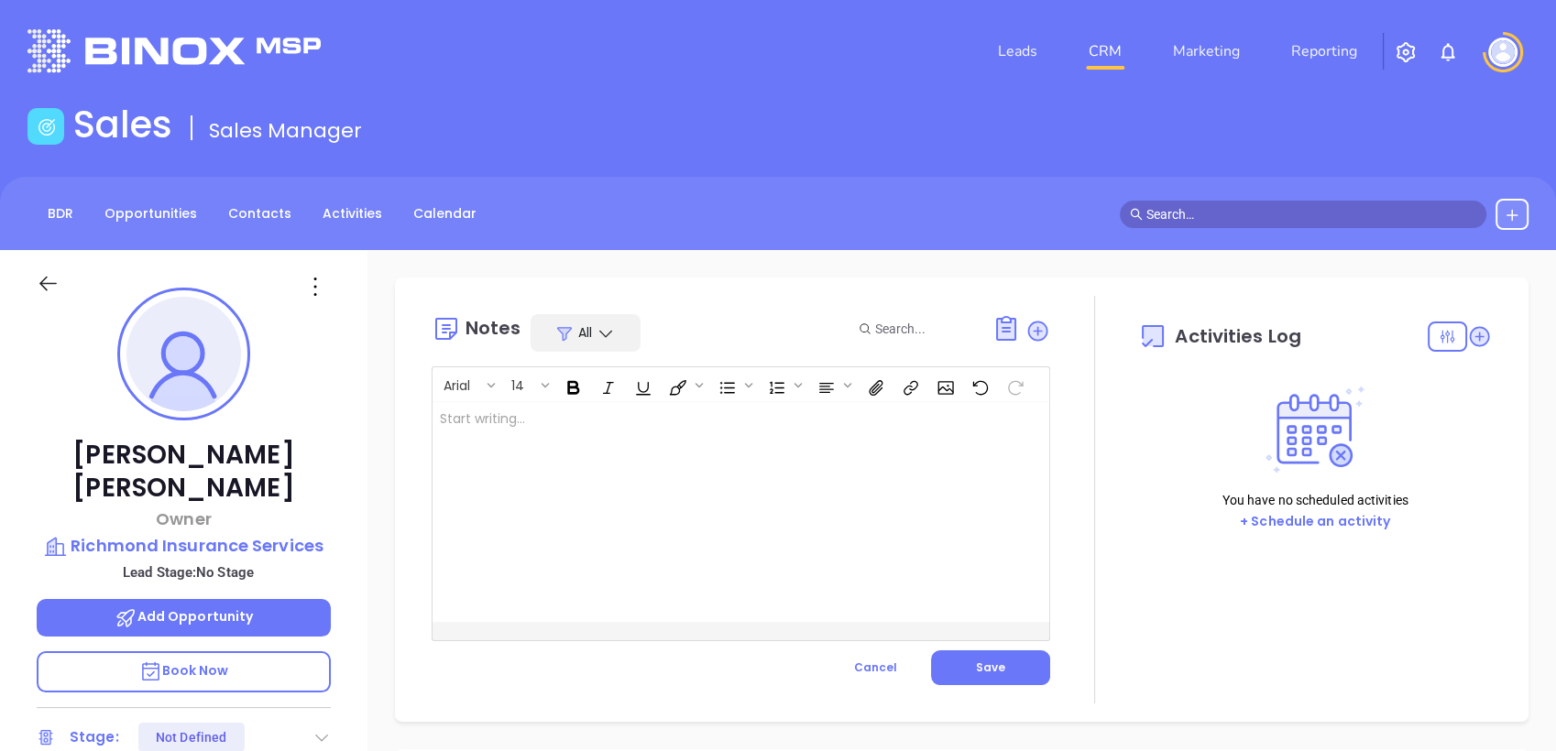
click at [880, 411] on div at bounding box center [719, 512] width 574 height 220
click at [994, 677] on button "Save" at bounding box center [990, 668] width 119 height 35
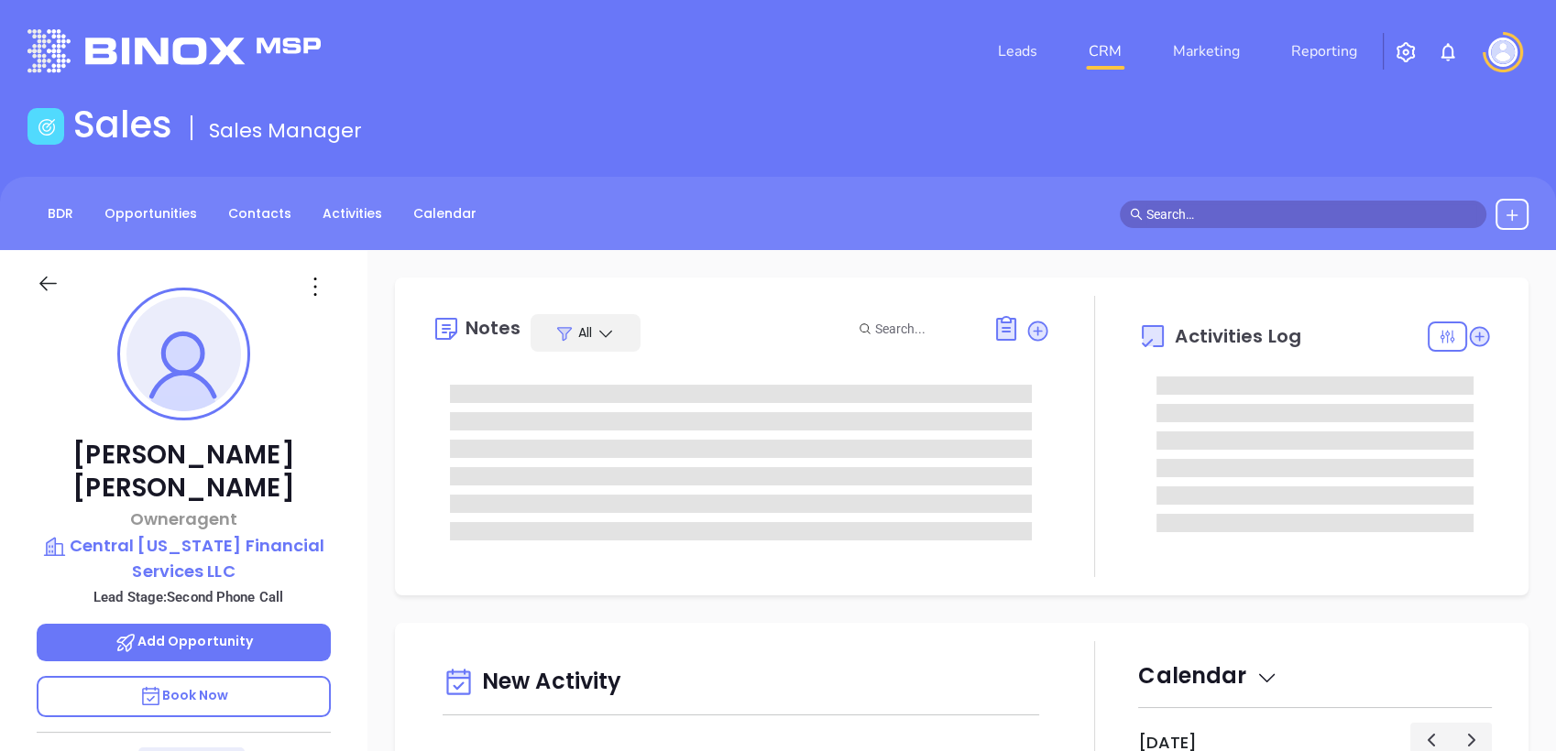
type input "[DATE]"
type input "[PERSON_NAME]"
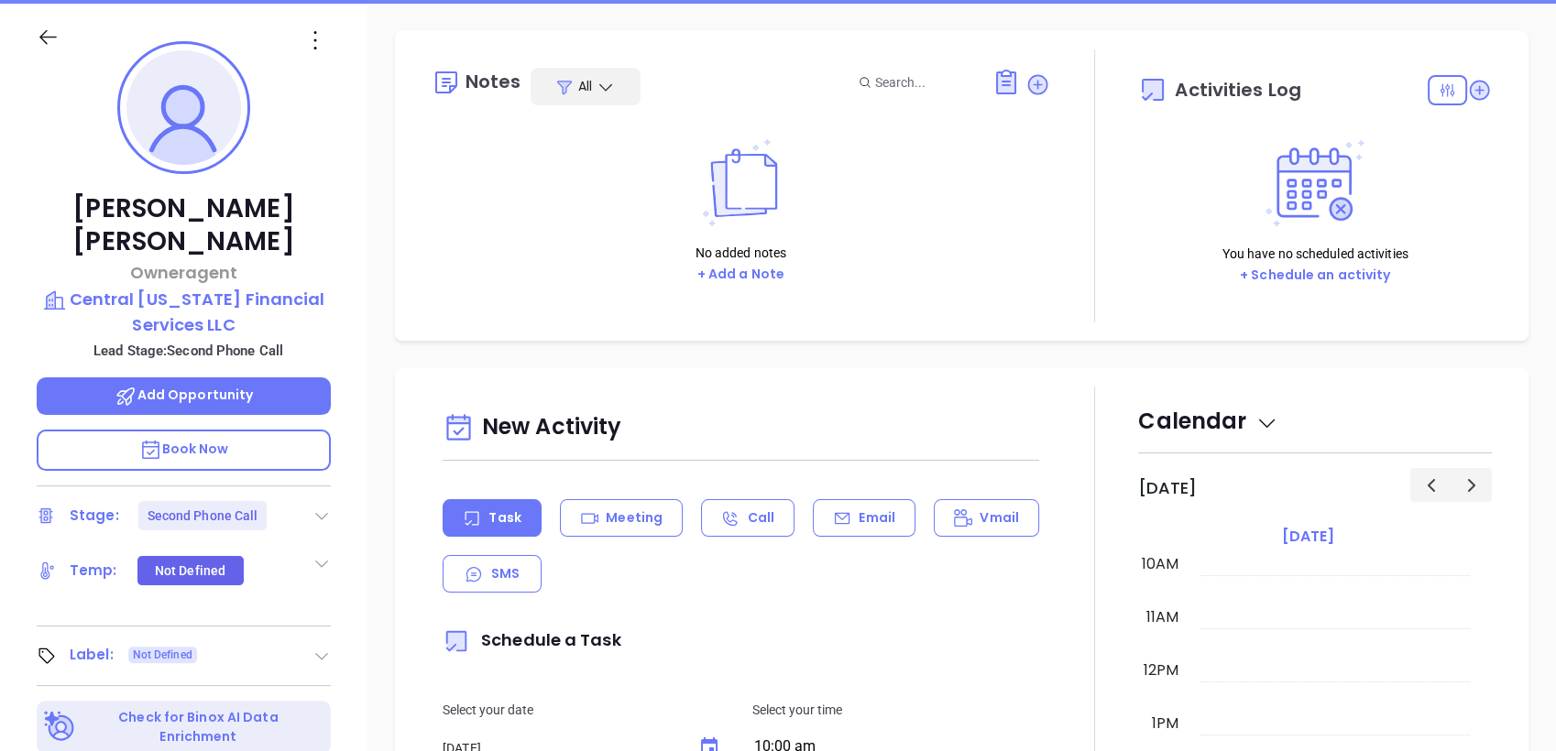
scroll to position [517, 0]
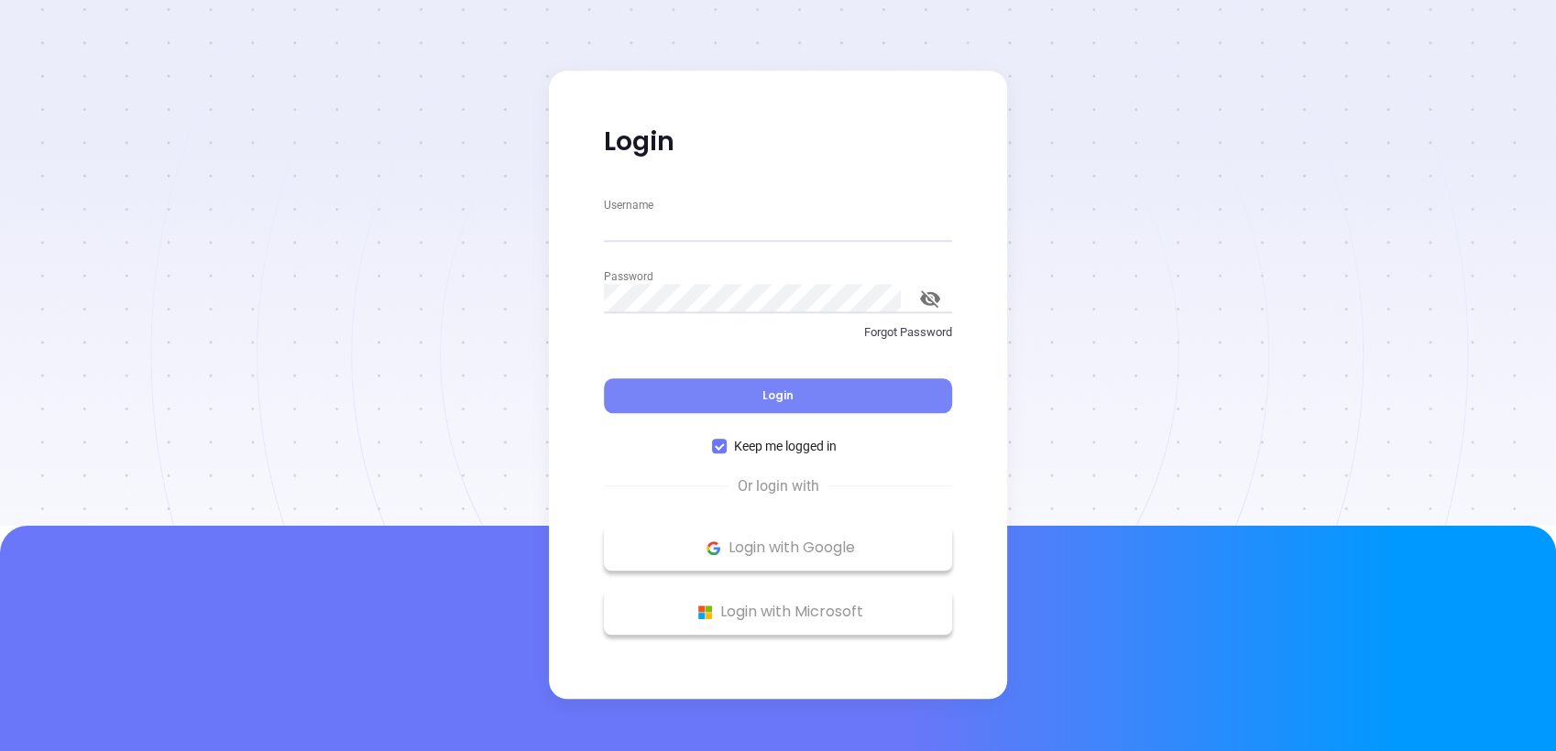
type input "[EMAIL_ADDRESS][PERSON_NAME][DOMAIN_NAME]"
click at [787, 394] on span "Login" at bounding box center [777, 396] width 31 height 16
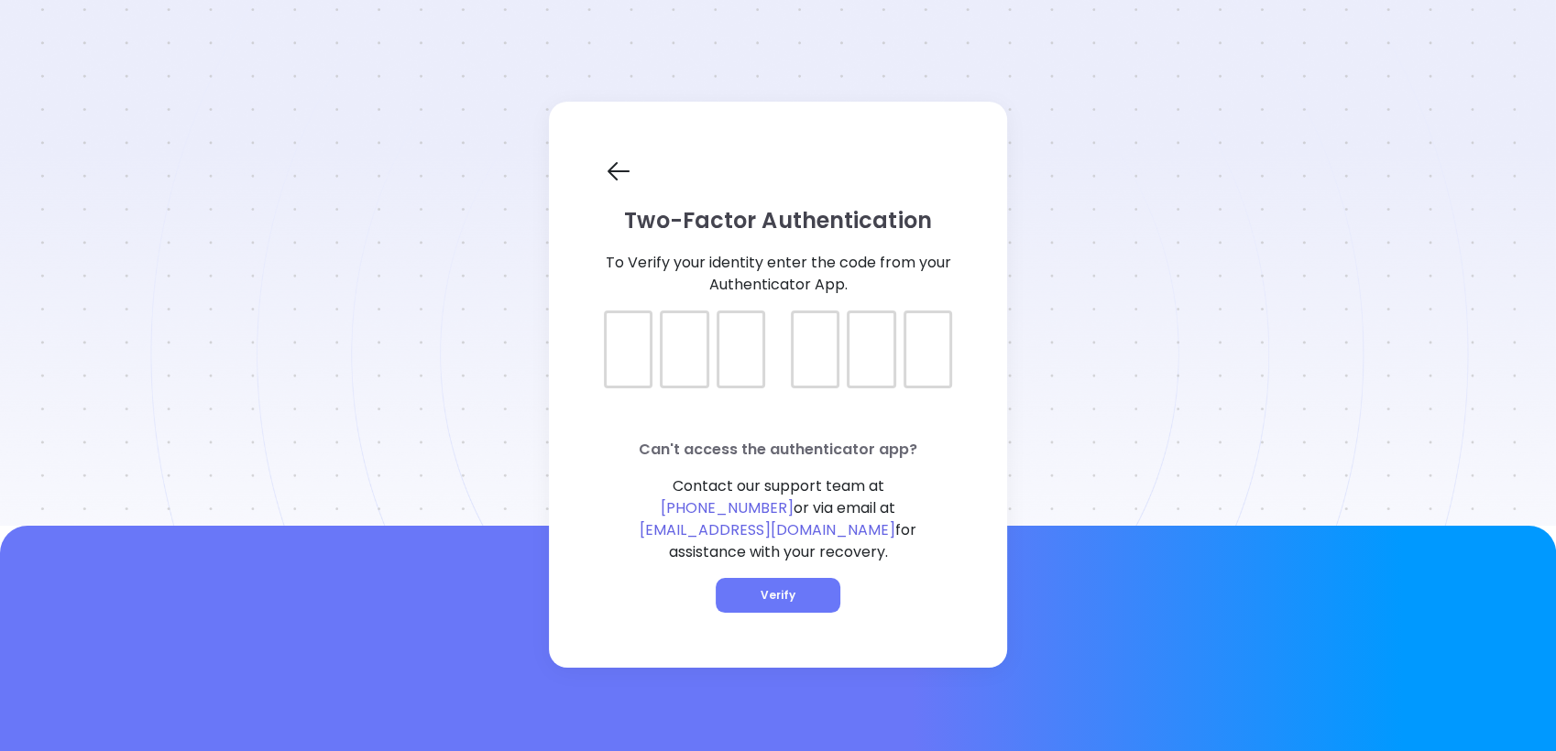
click at [638, 356] on div at bounding box center [778, 334] width 348 height 46
type input "044010"
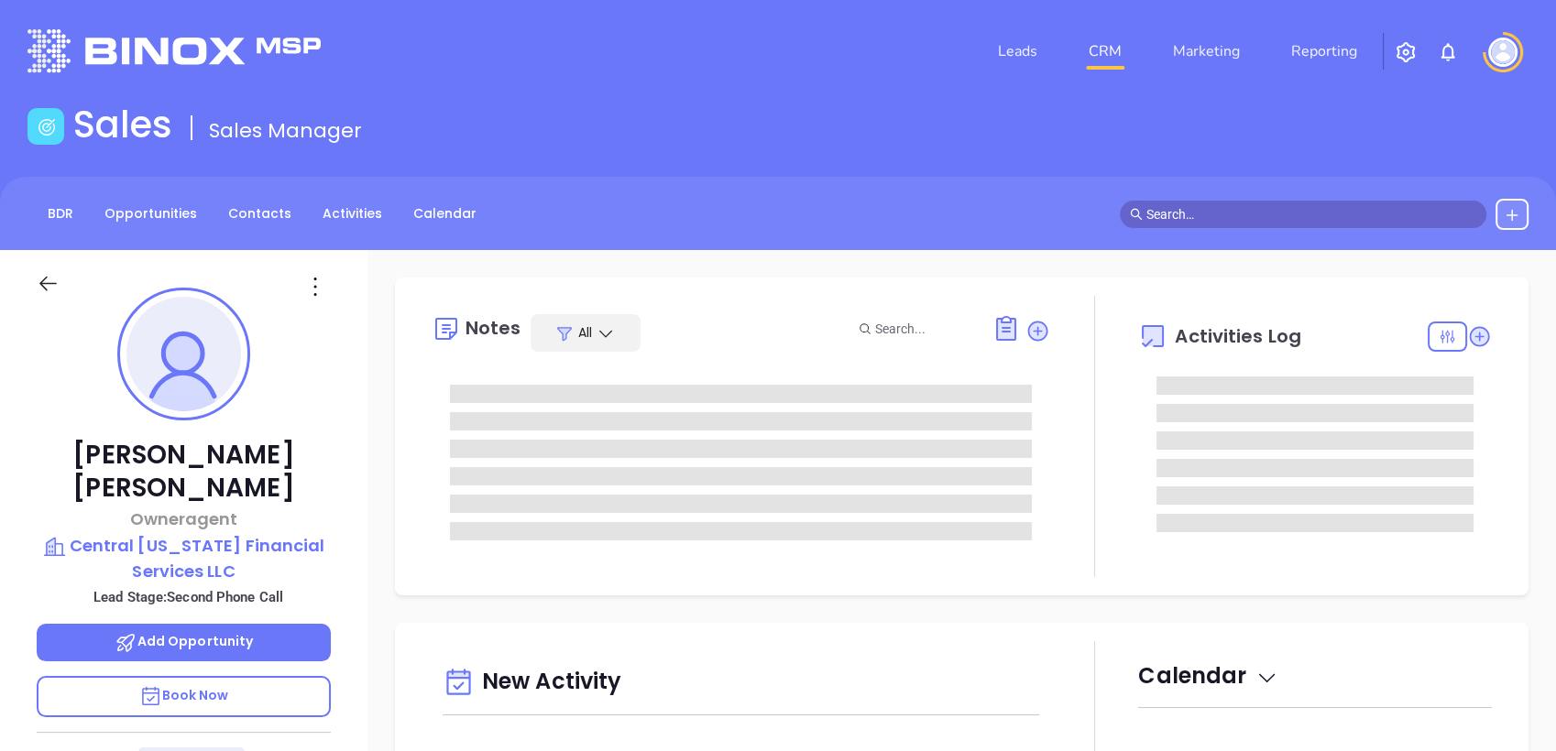
type input "[DATE]"
type input "[PERSON_NAME]"
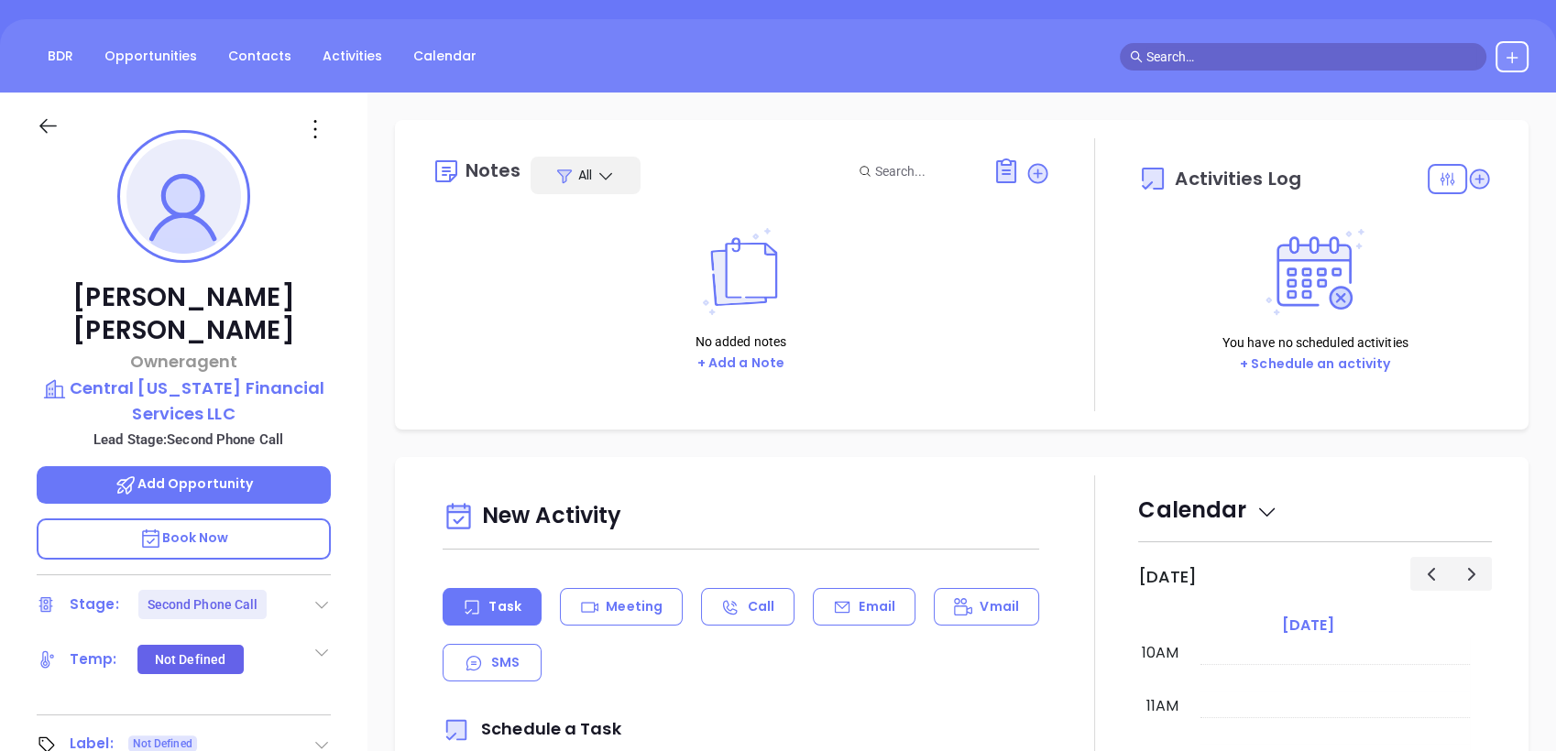
scroll to position [273, 0]
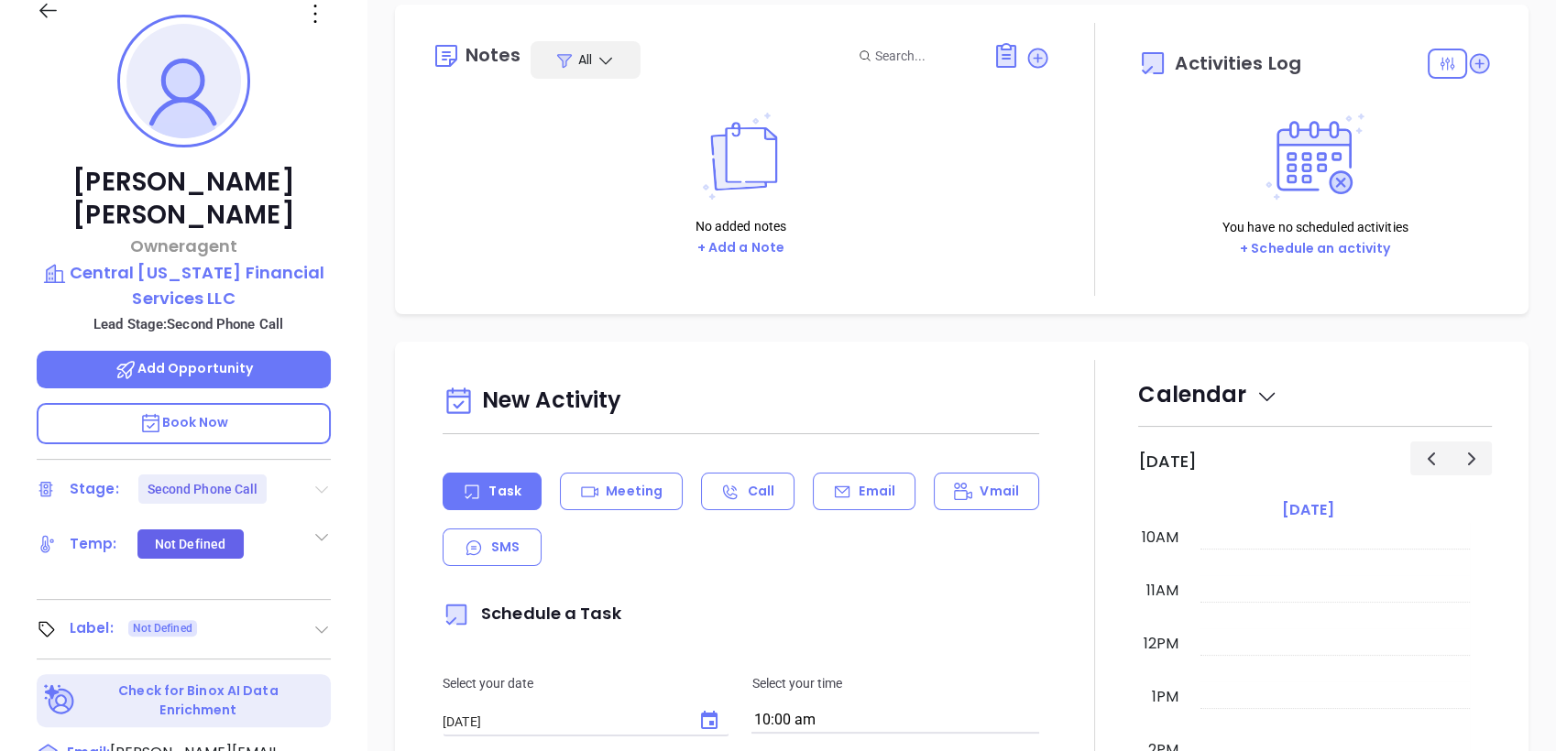
click at [319, 487] on icon at bounding box center [321, 490] width 13 height 7
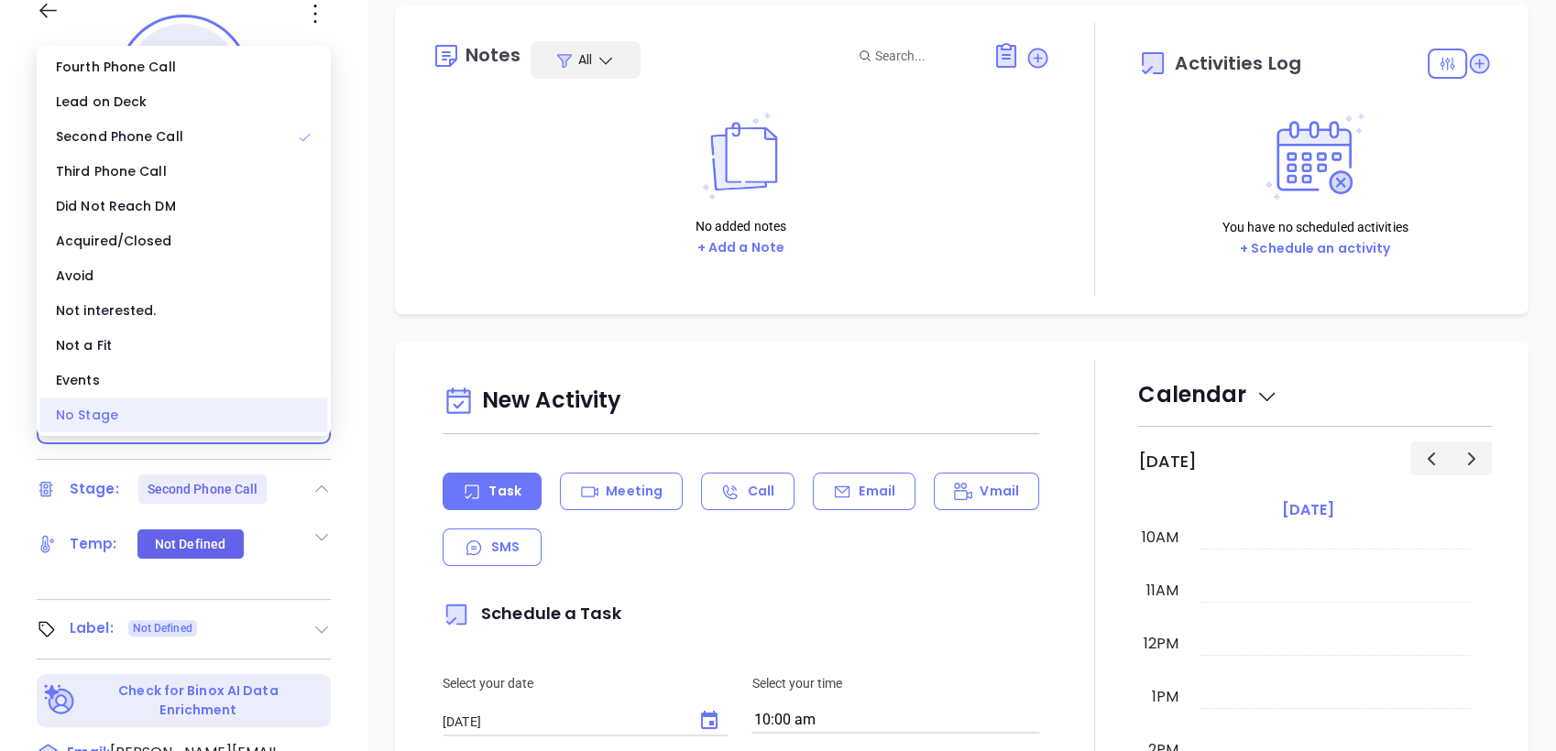
click at [224, 413] on div "No Stage" at bounding box center [183, 415] width 287 height 35
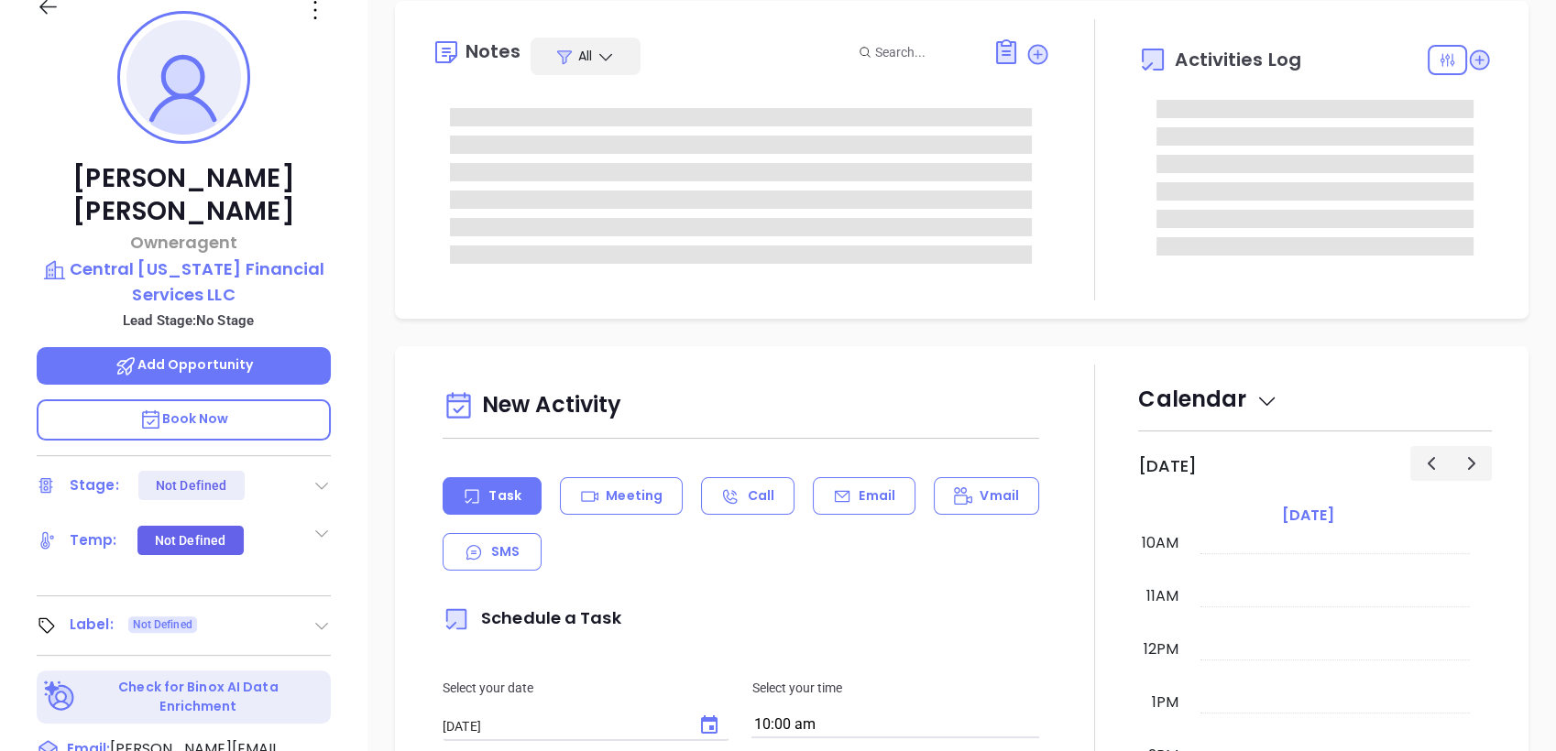
scroll to position [276, 0]
click at [315, 8] on icon at bounding box center [315, 10] width 29 height 29
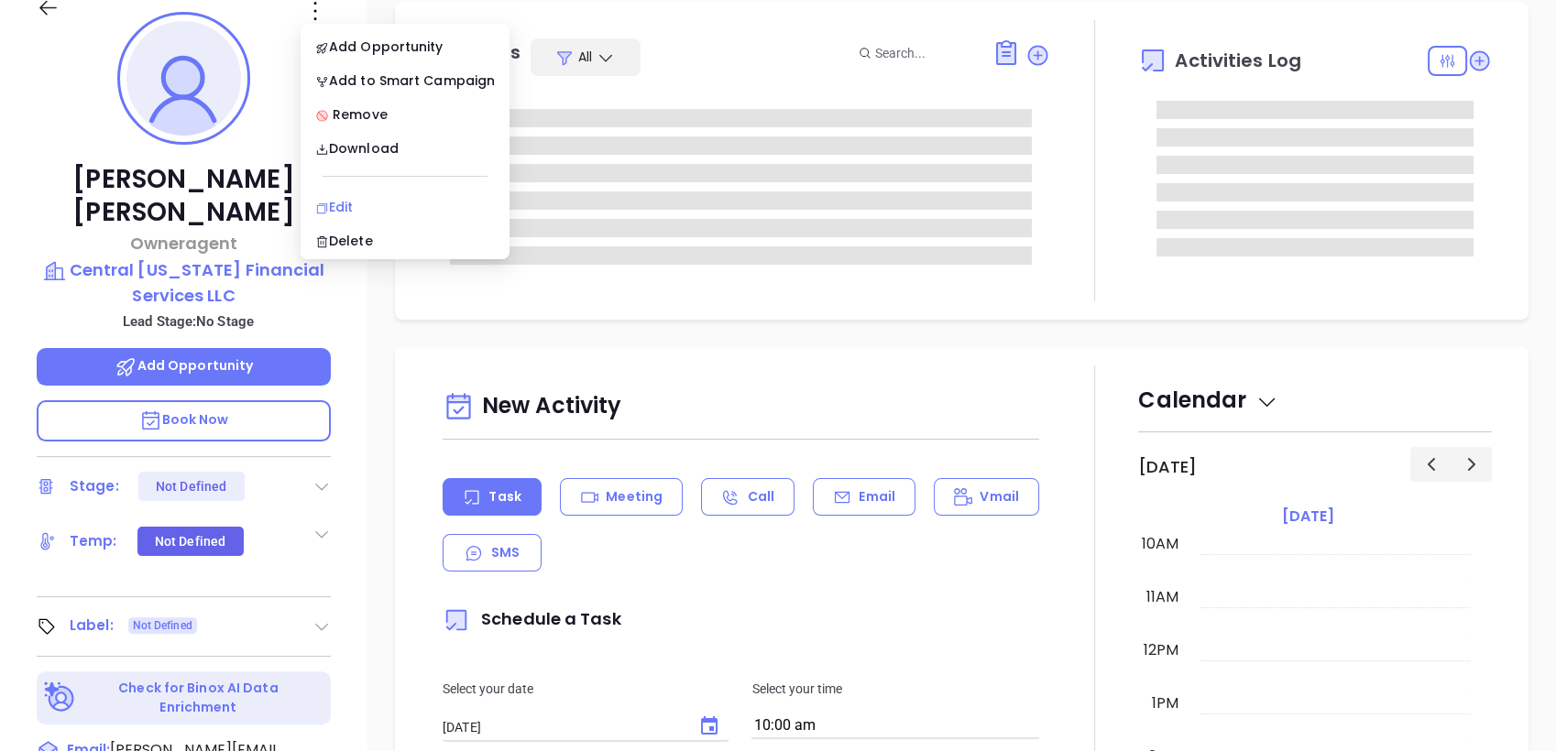
click at [367, 205] on div "Edit" at bounding box center [405, 207] width 180 height 20
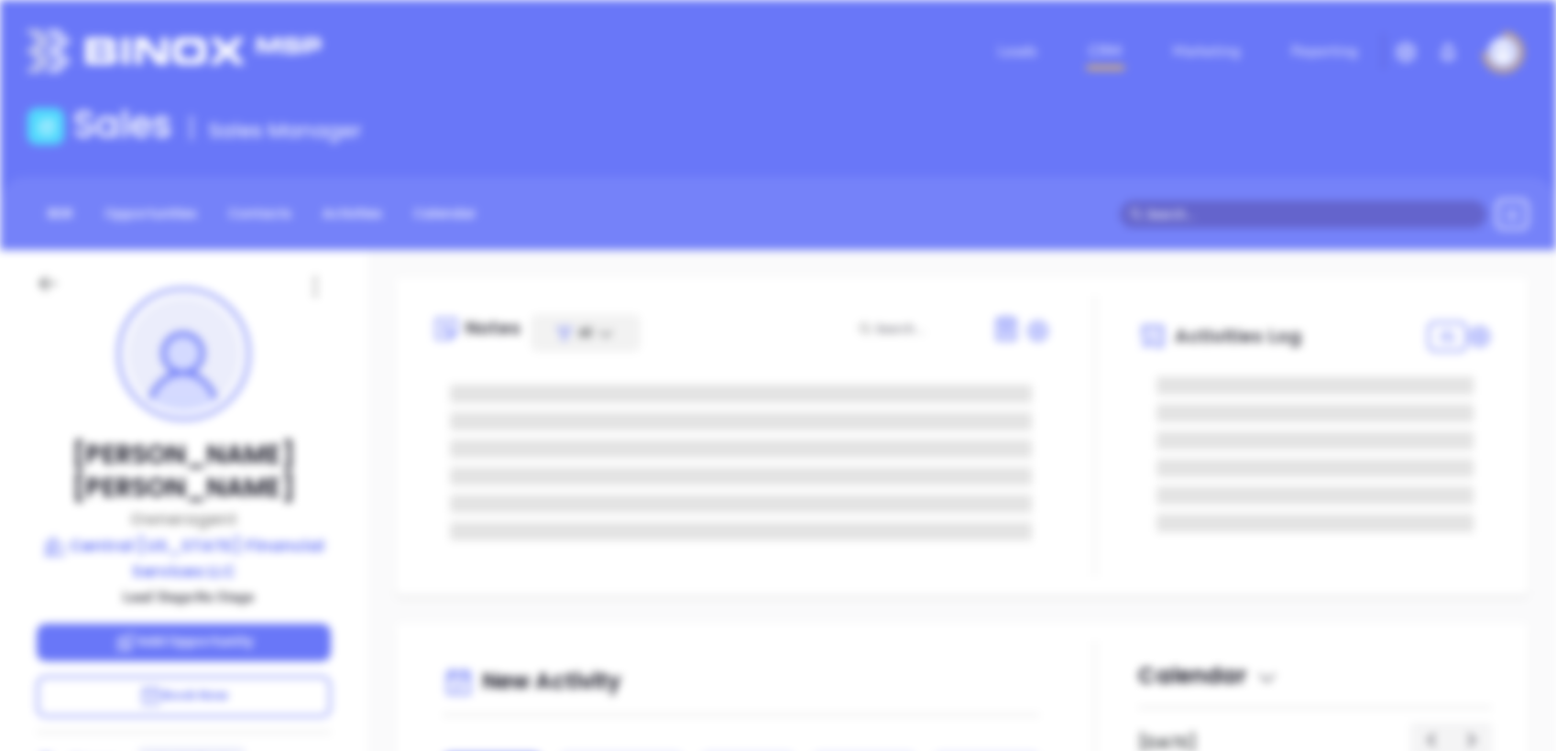
scroll to position [0, 0]
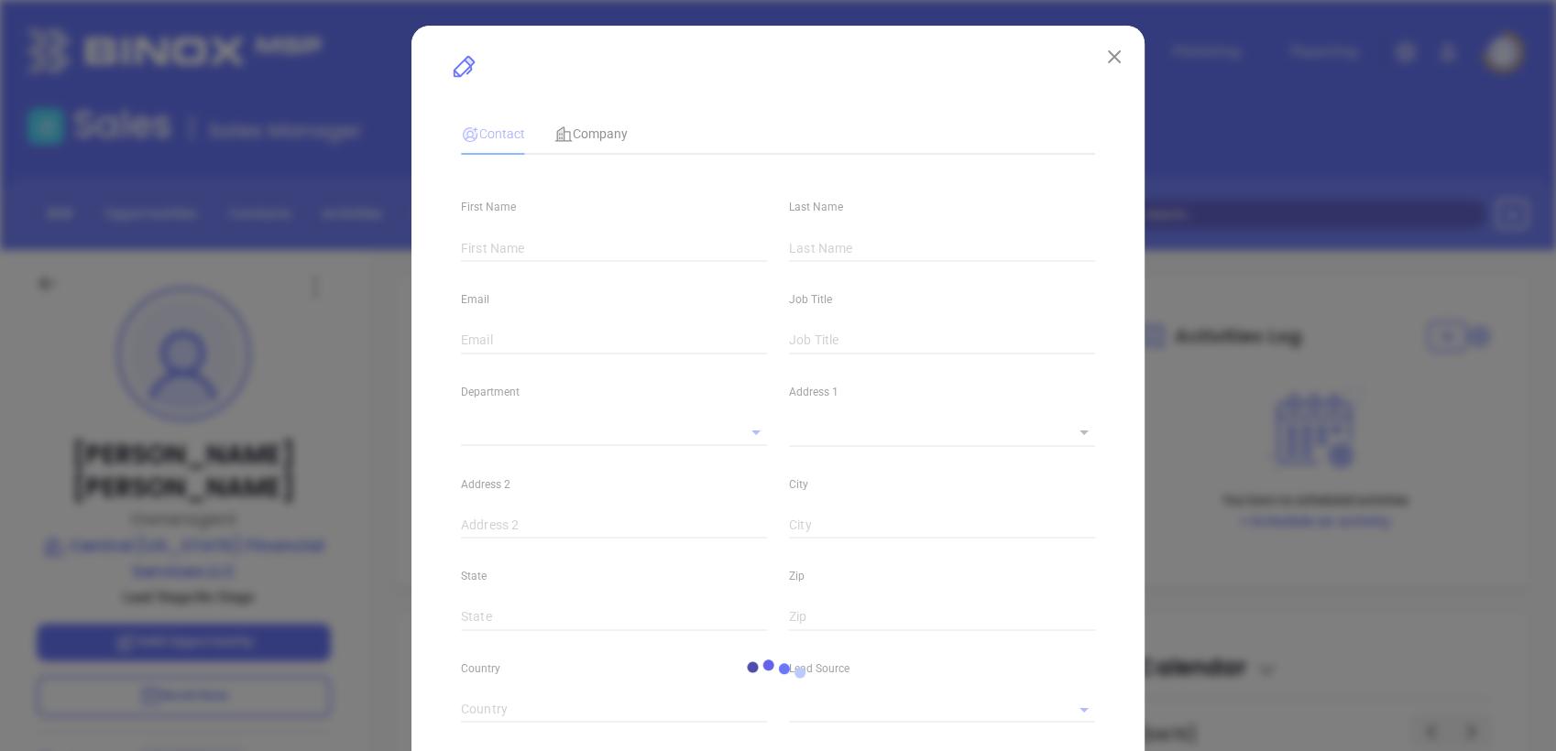
type input "[PERSON_NAME]"
type input "[PERSON_NAME][EMAIL_ADDRESS][DOMAIN_NAME]"
type input "Owneragent"
type input "1"
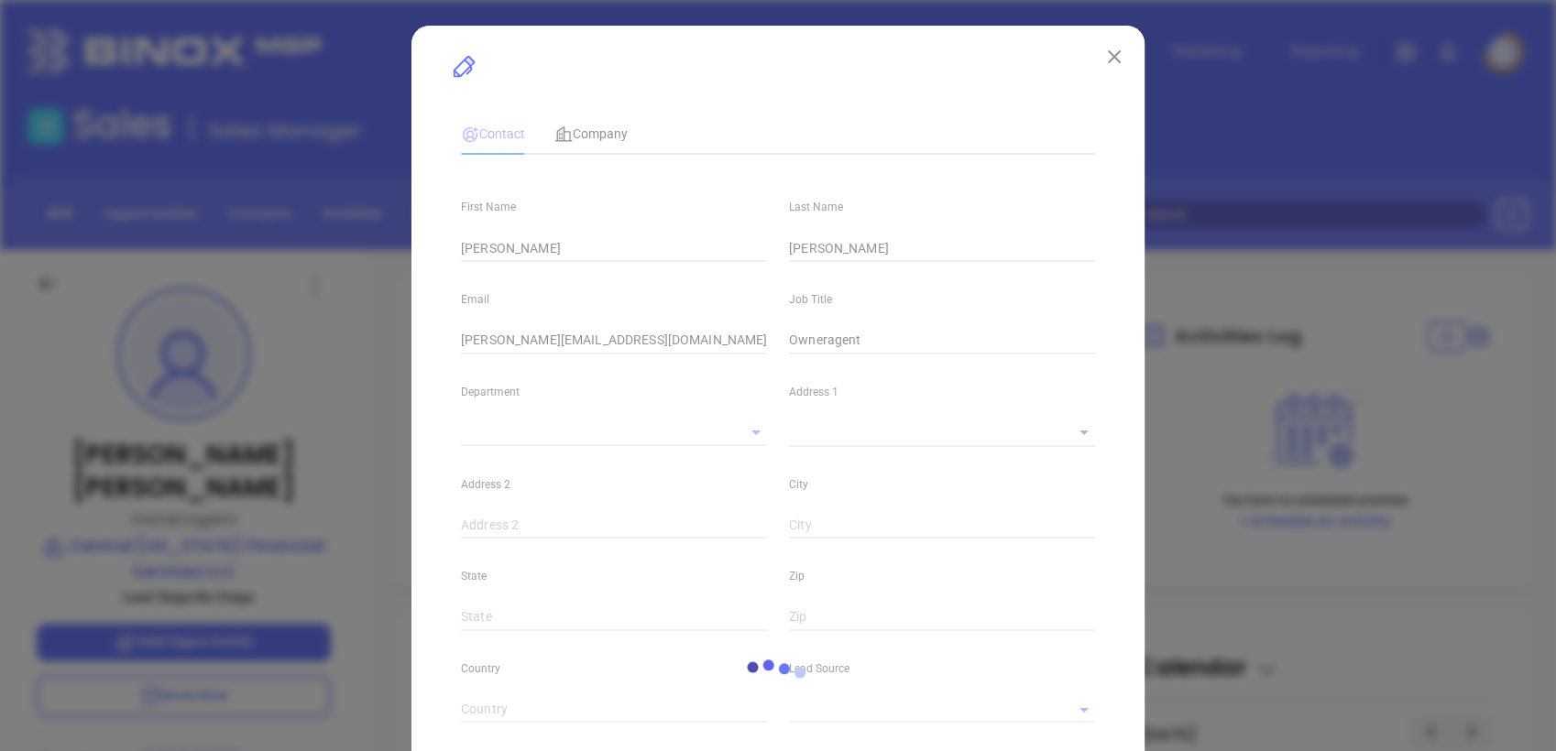
type input "[DOMAIN_NAME][URL][PERSON_NAME]"
type input "Marketing"
type input "Website Reveal"
type input "undefined undefined"
type input "1"
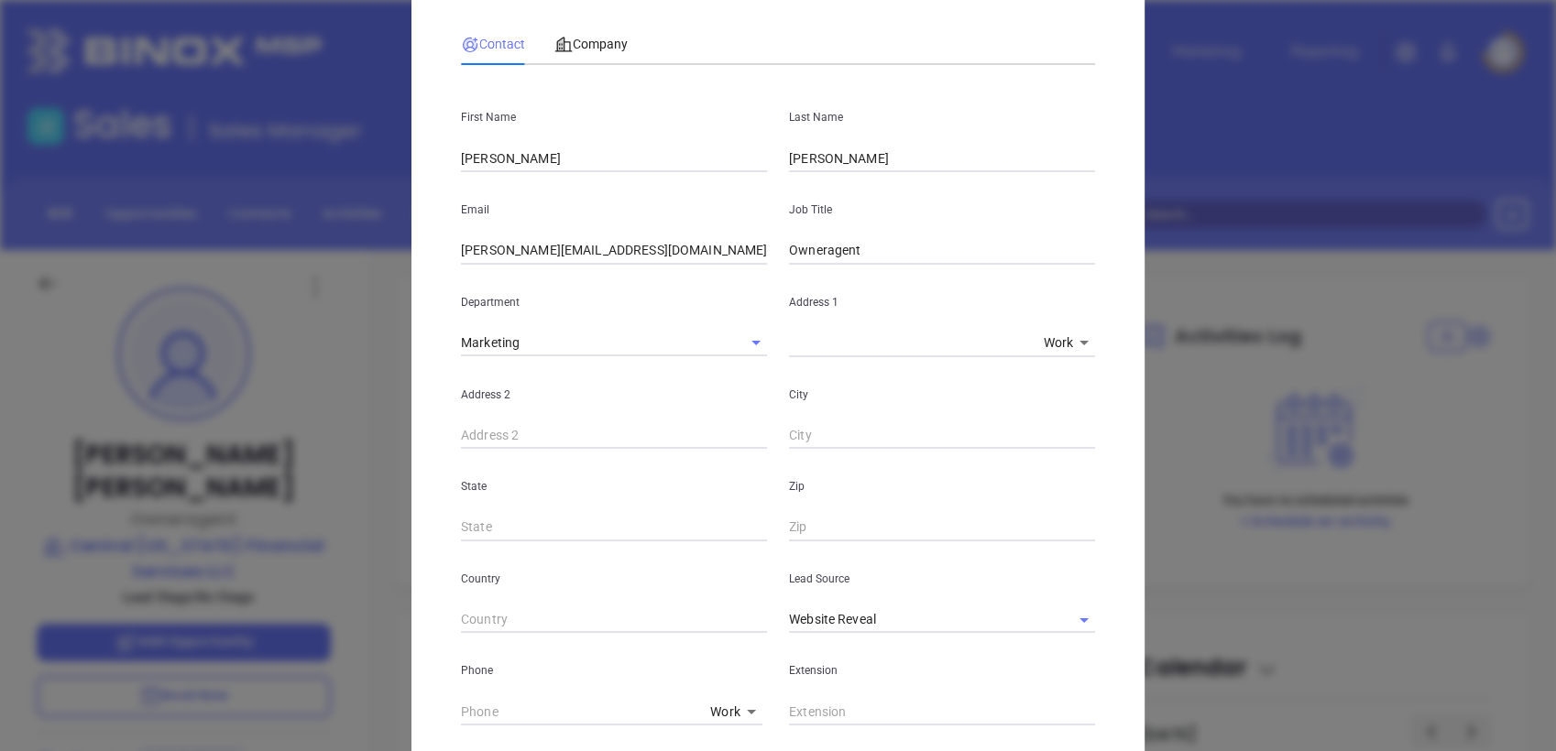
scroll to position [98, 0]
click at [1059, 616] on icon "Clear" at bounding box center [1060, 617] width 18 height 18
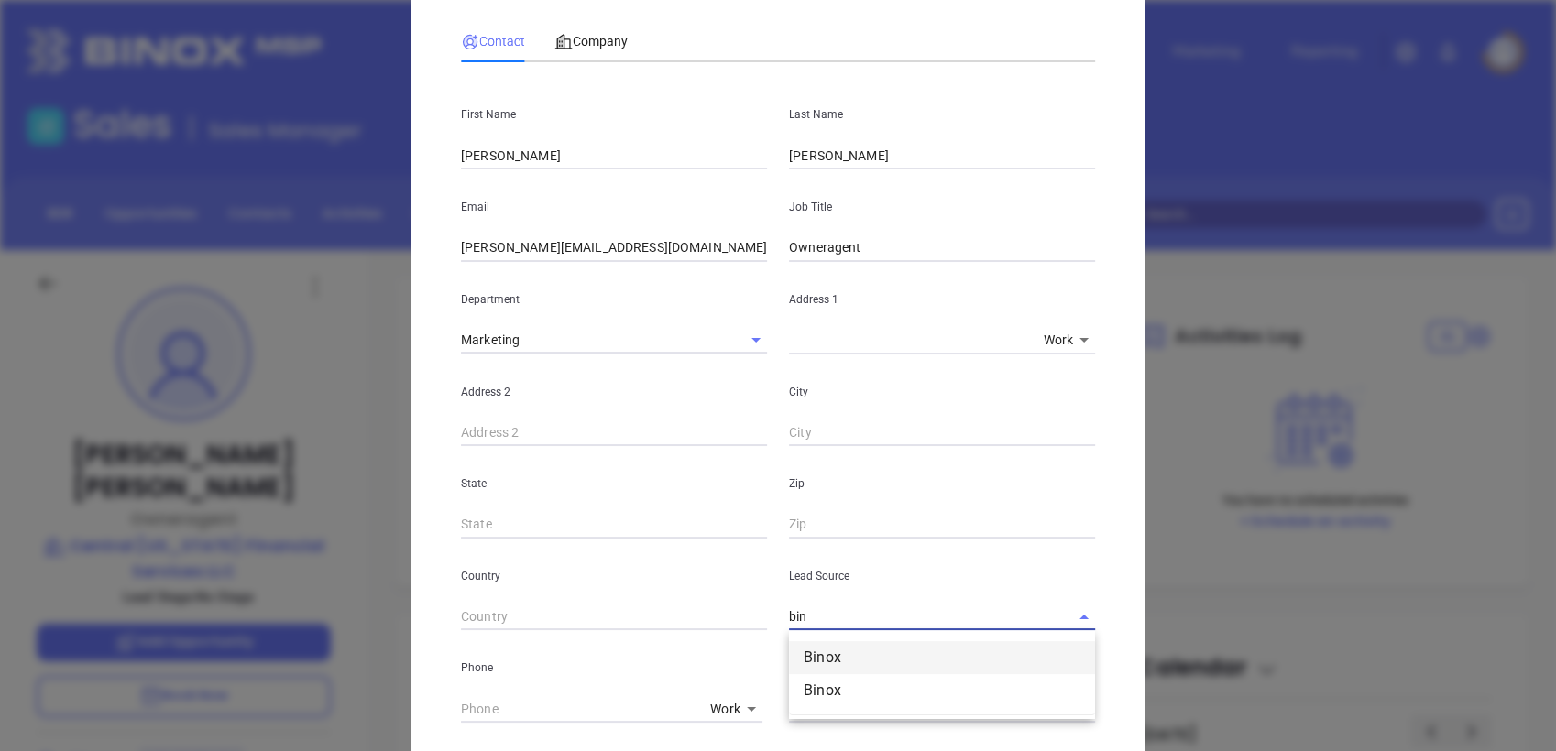
click at [822, 662] on li "Binox" at bounding box center [942, 657] width 306 height 33
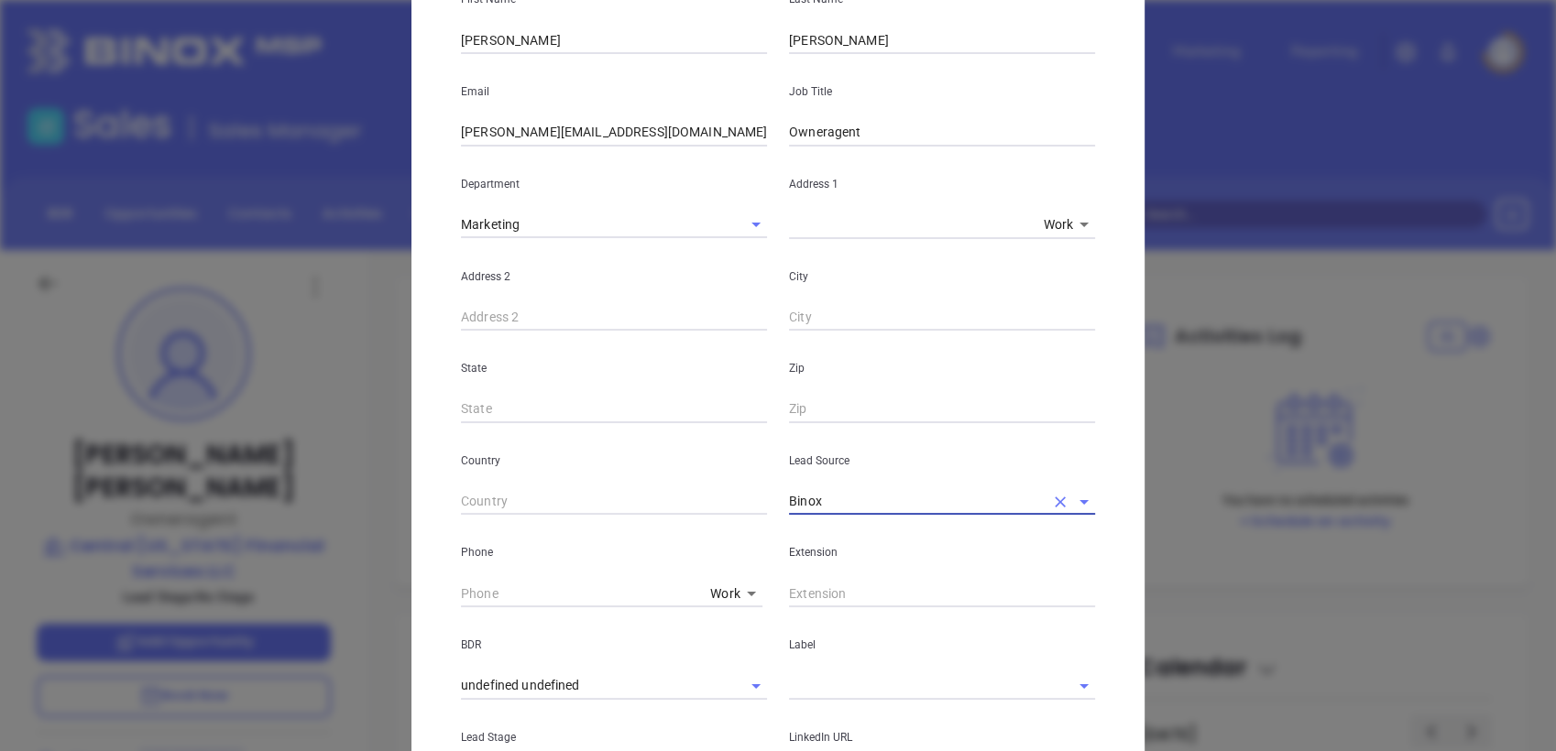
type input "Binox"
click at [827, 694] on input "text" at bounding box center [916, 686] width 255 height 27
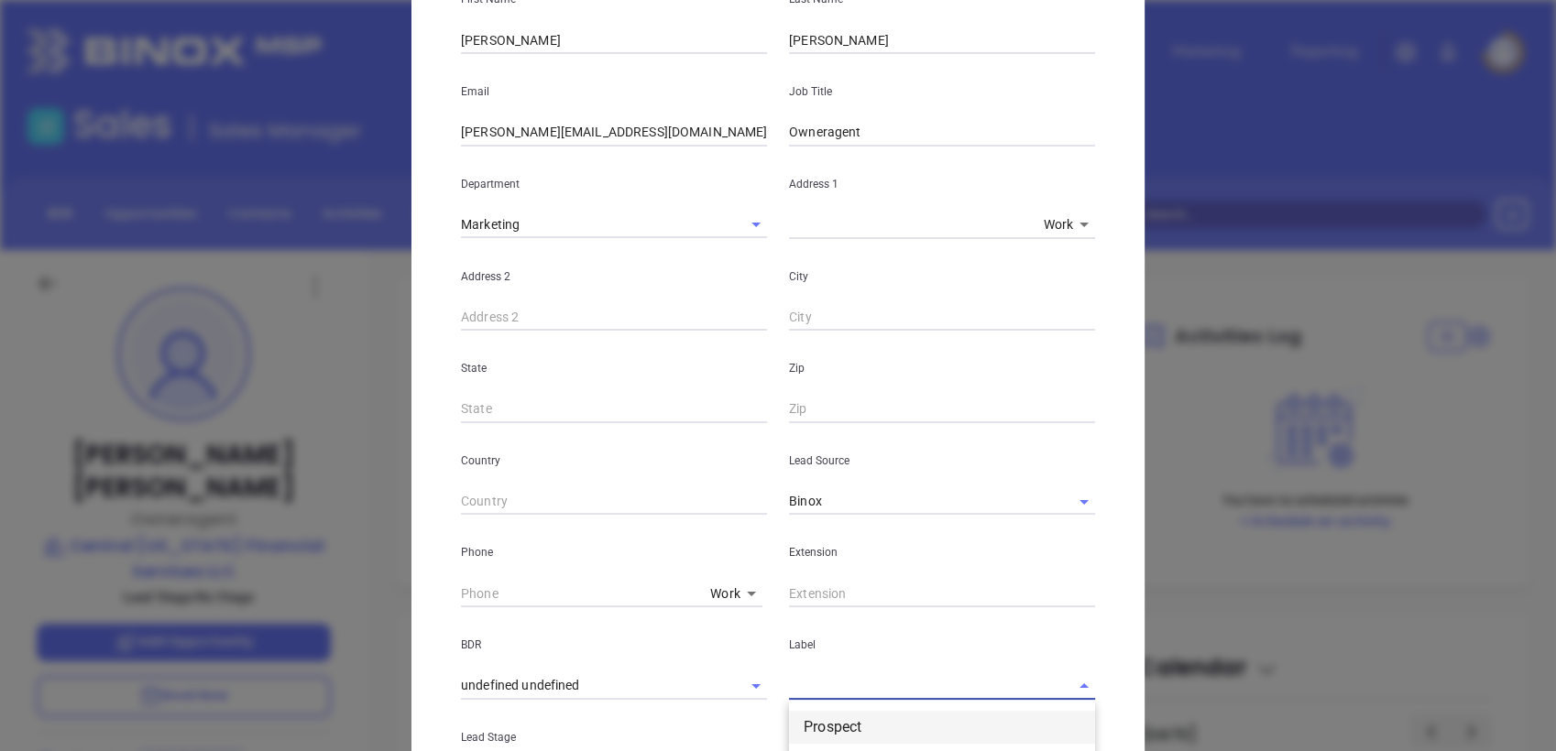
click at [830, 713] on li "Prospect" at bounding box center [942, 727] width 306 height 33
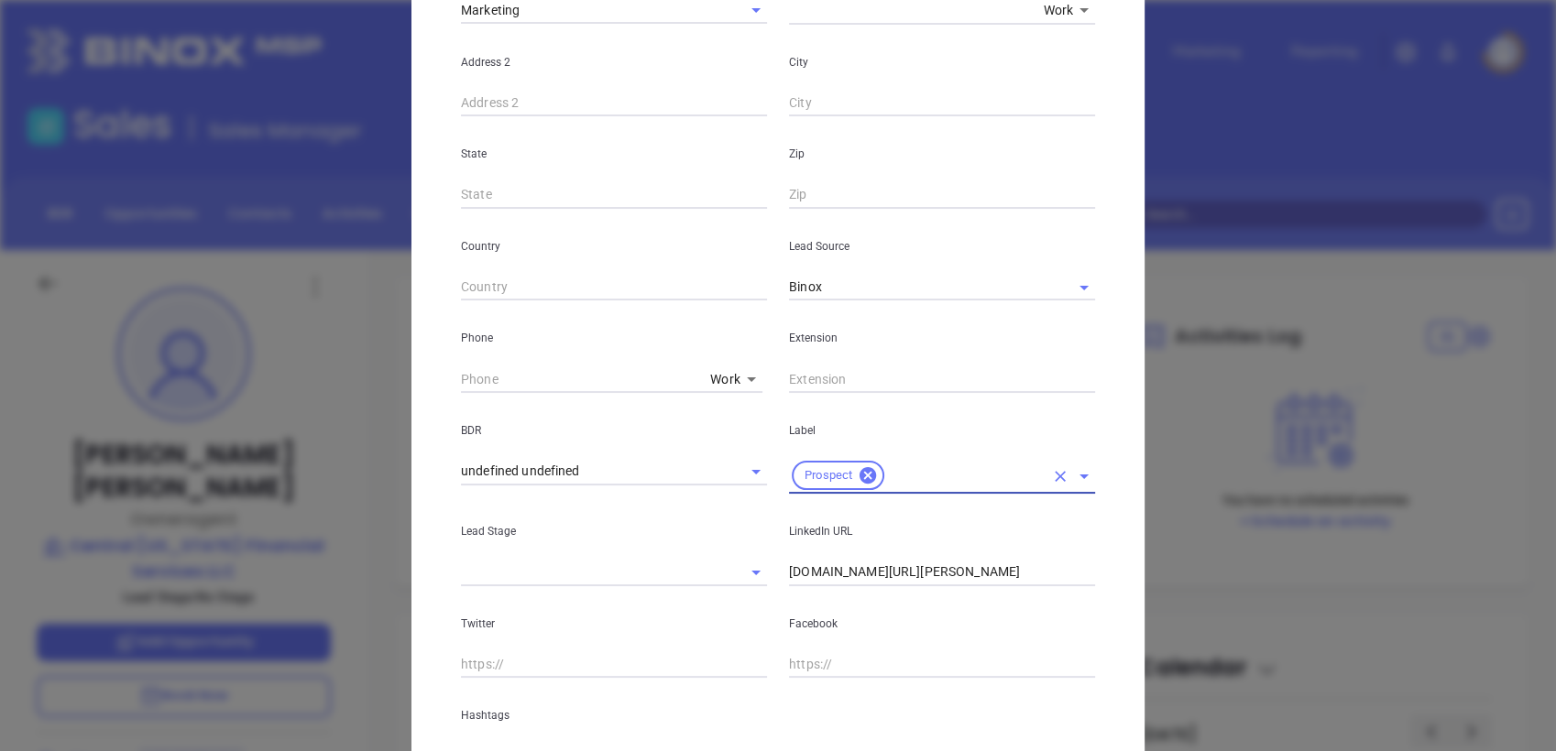
scroll to position [585, 0]
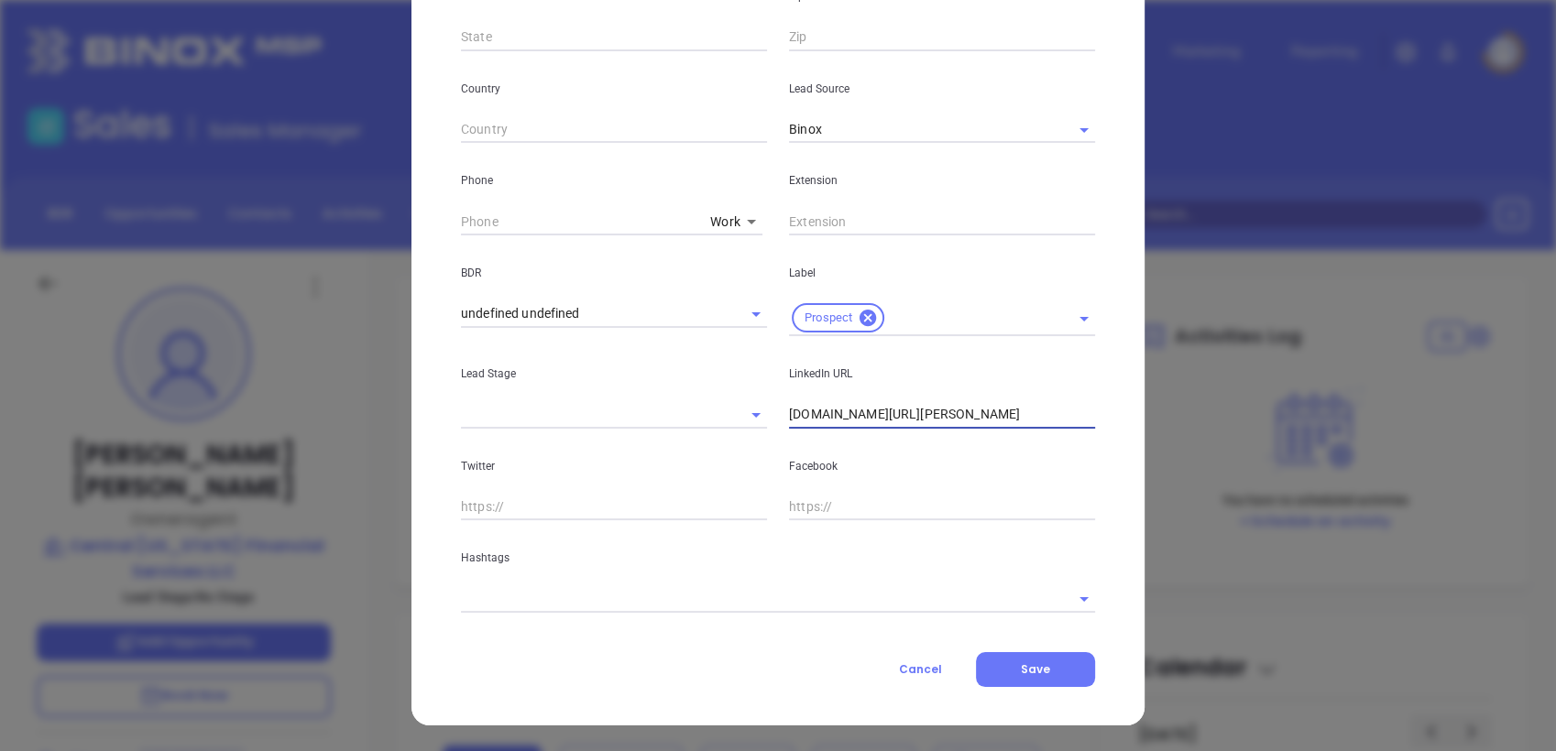
click at [935, 412] on input "[DOMAIN_NAME][URL][PERSON_NAME]" at bounding box center [942, 414] width 306 height 27
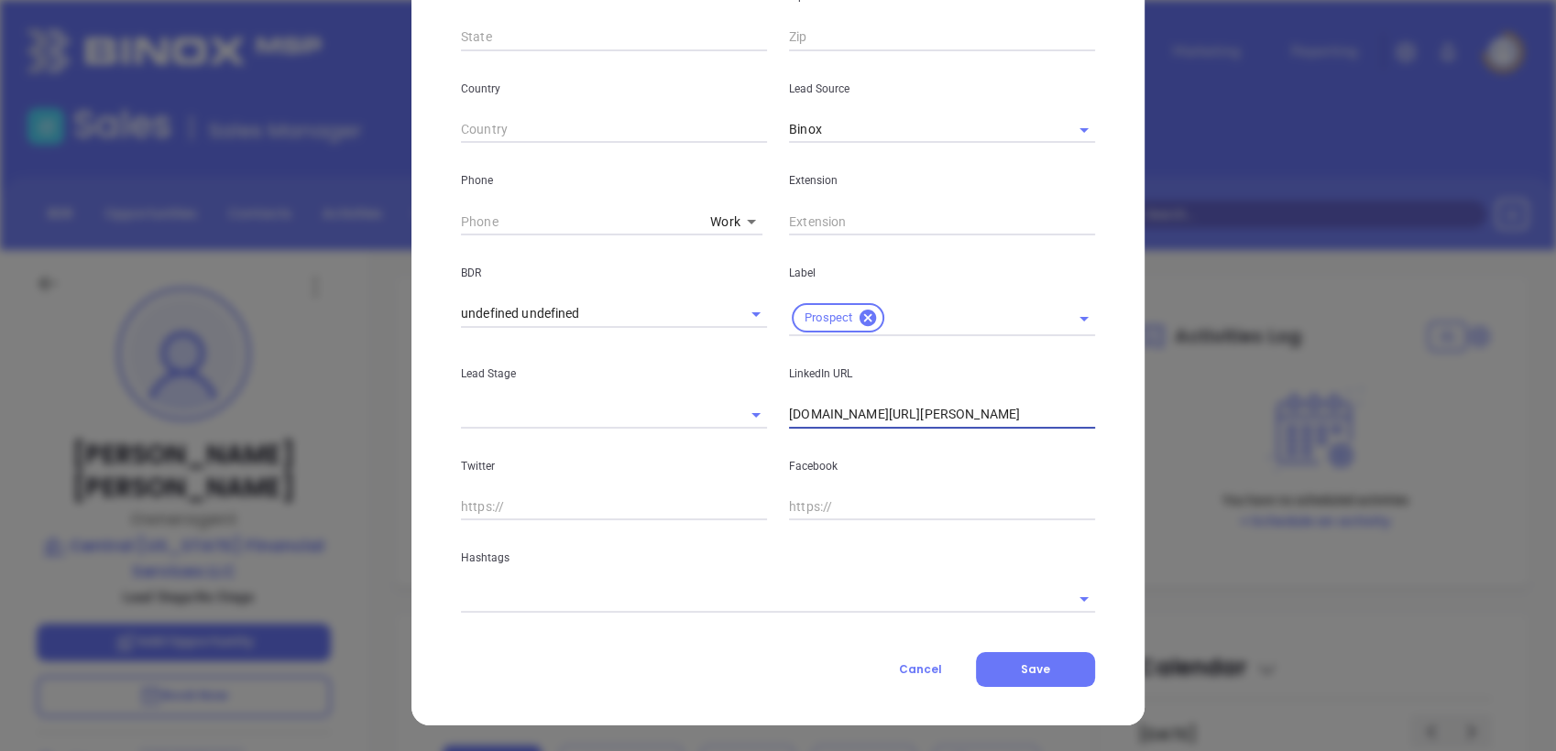
click at [935, 412] on input "[DOMAIN_NAME][URL][PERSON_NAME]" at bounding box center [942, 414] width 306 height 27
paste input "[DOMAIN_NAME][URL][PERSON_NAME]"
type input "[DOMAIN_NAME][URL][PERSON_NAME]"
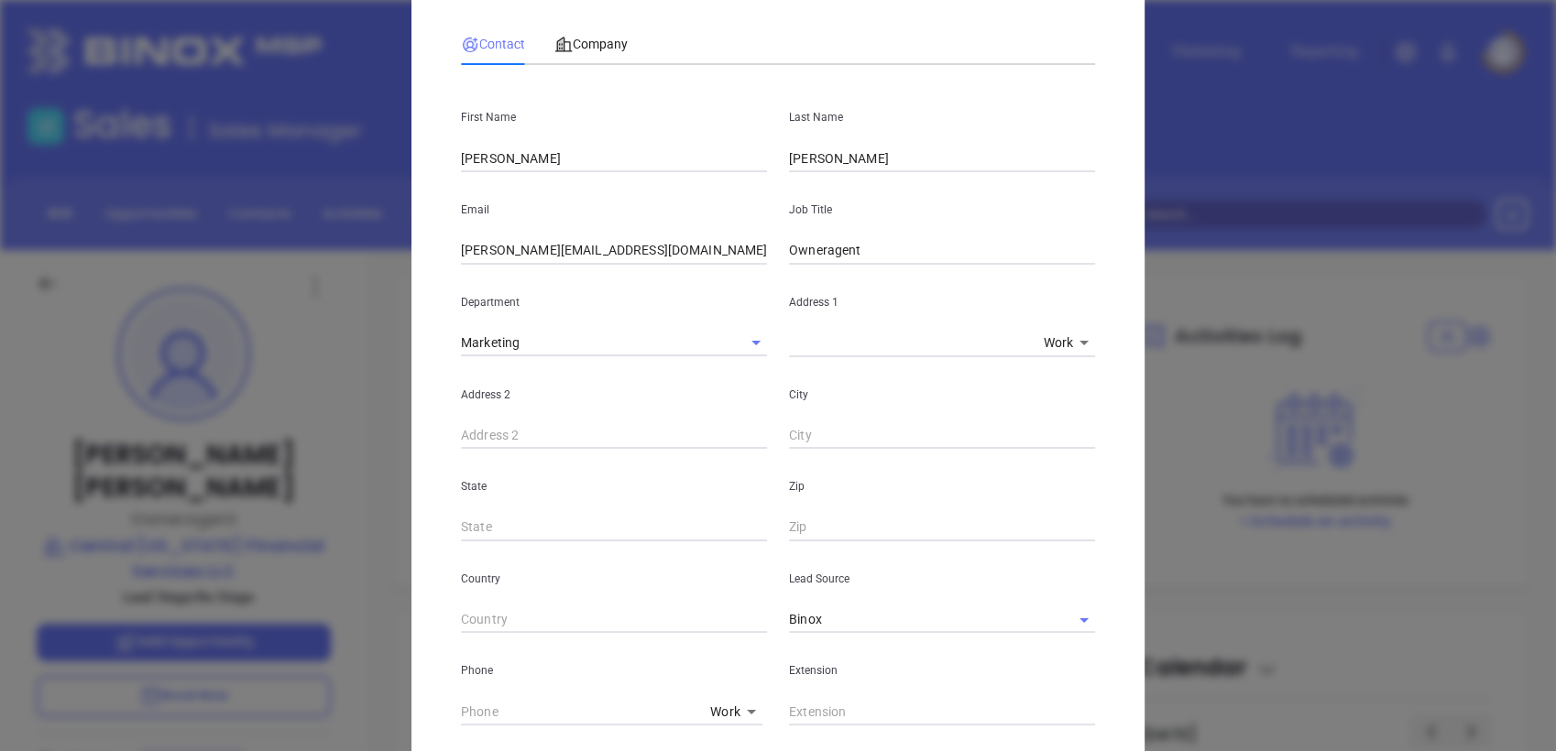
scroll to position [0, 0]
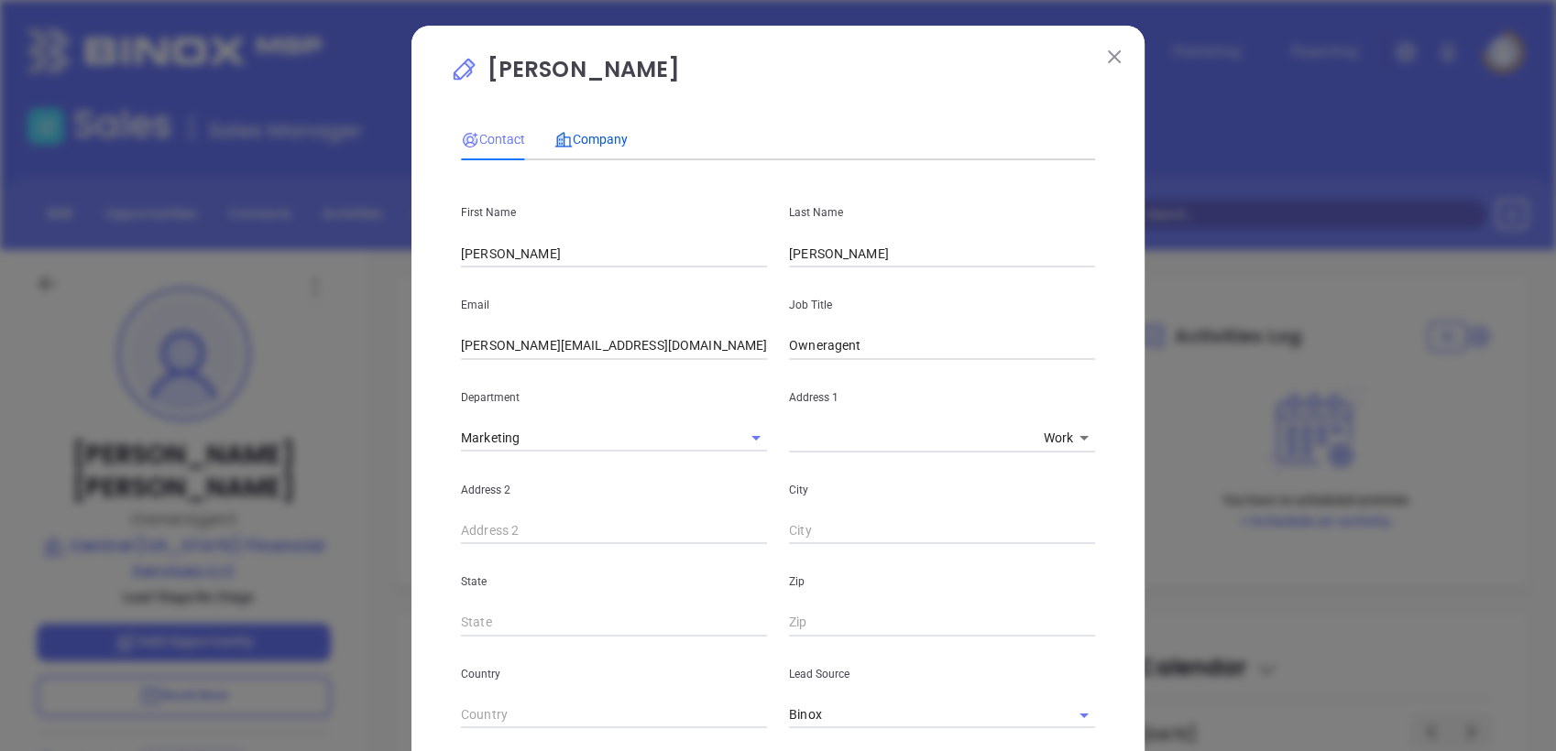
click at [599, 137] on span "Company" at bounding box center [590, 139] width 73 height 15
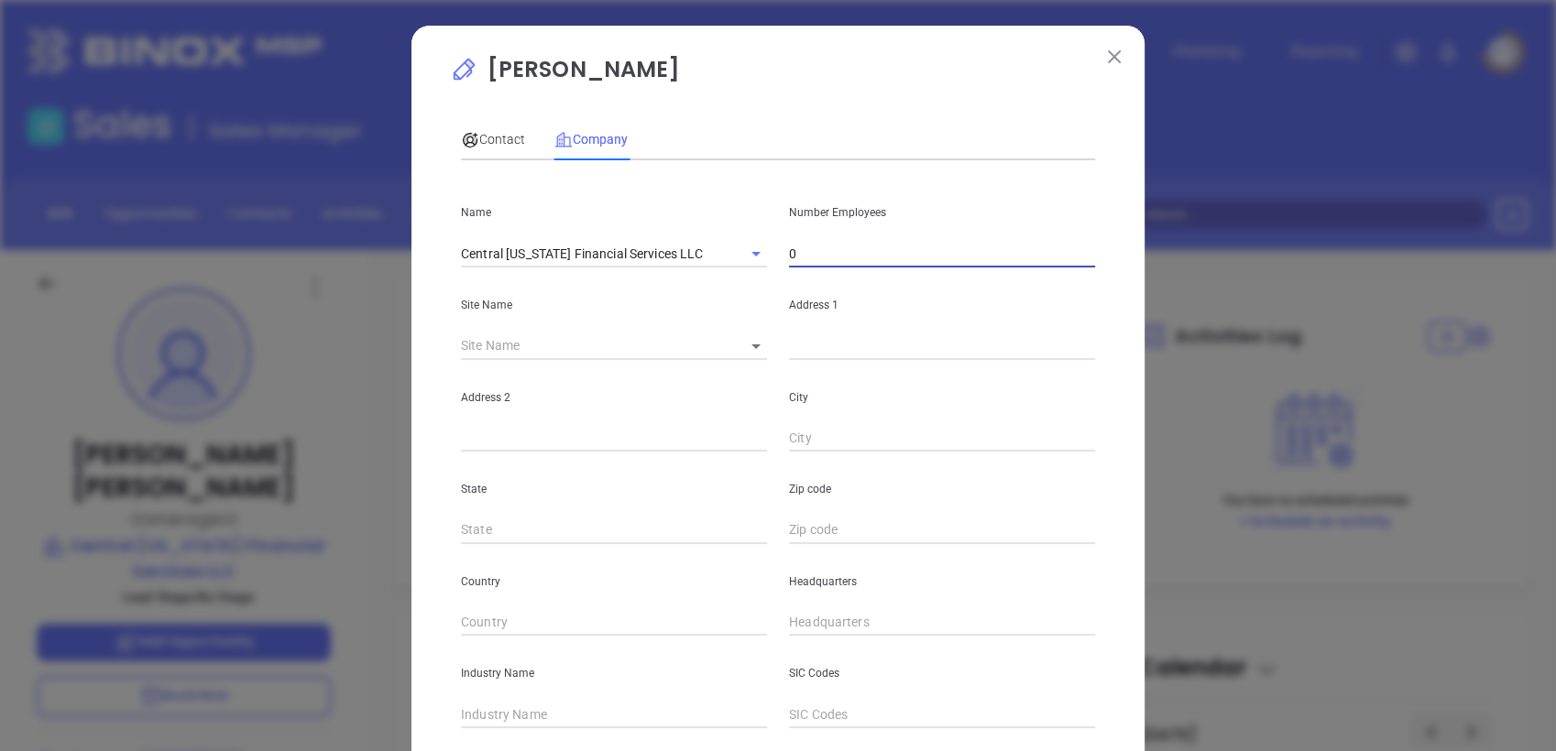
click at [826, 257] on input "0" at bounding box center [942, 253] width 306 height 27
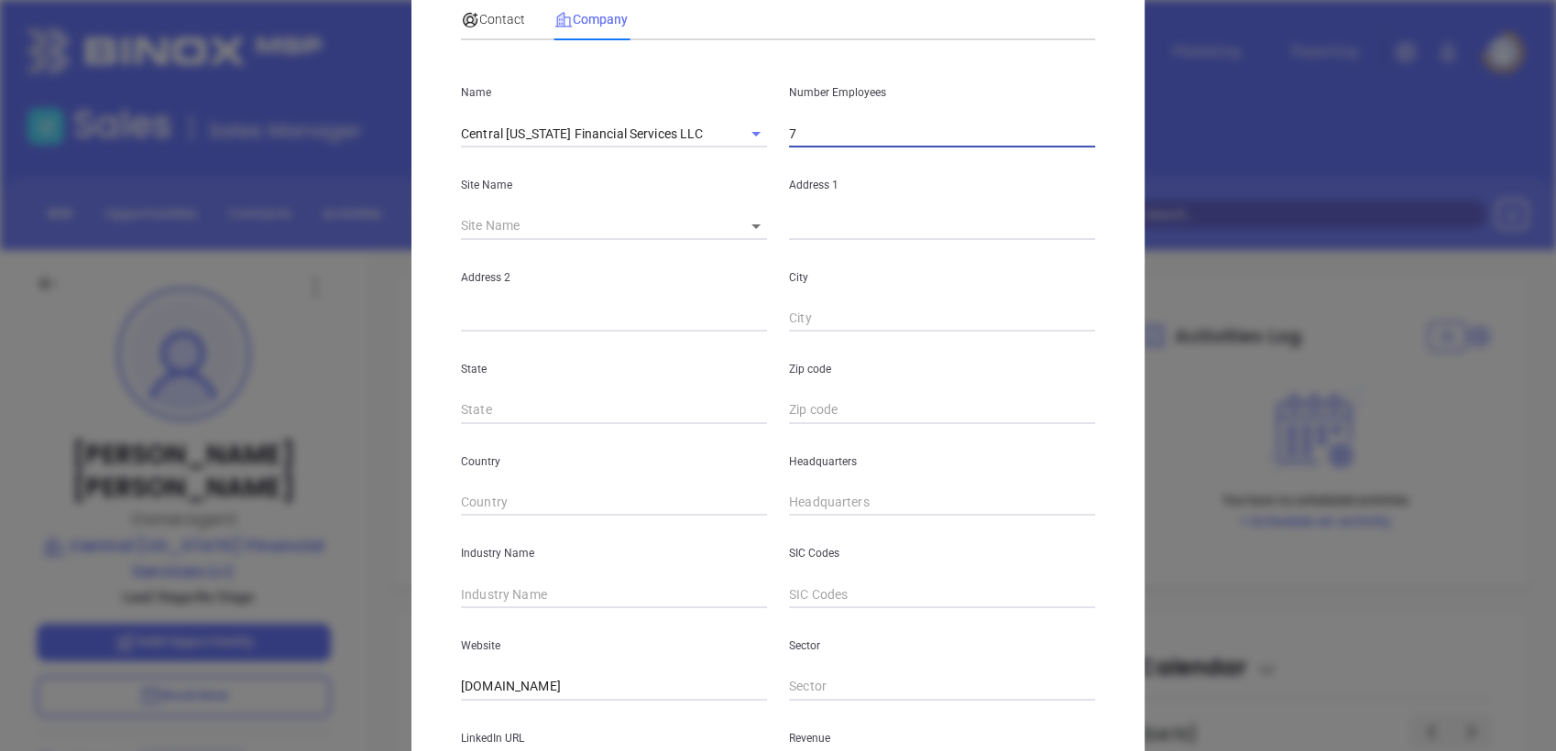
scroll to position [121, 0]
type input "7"
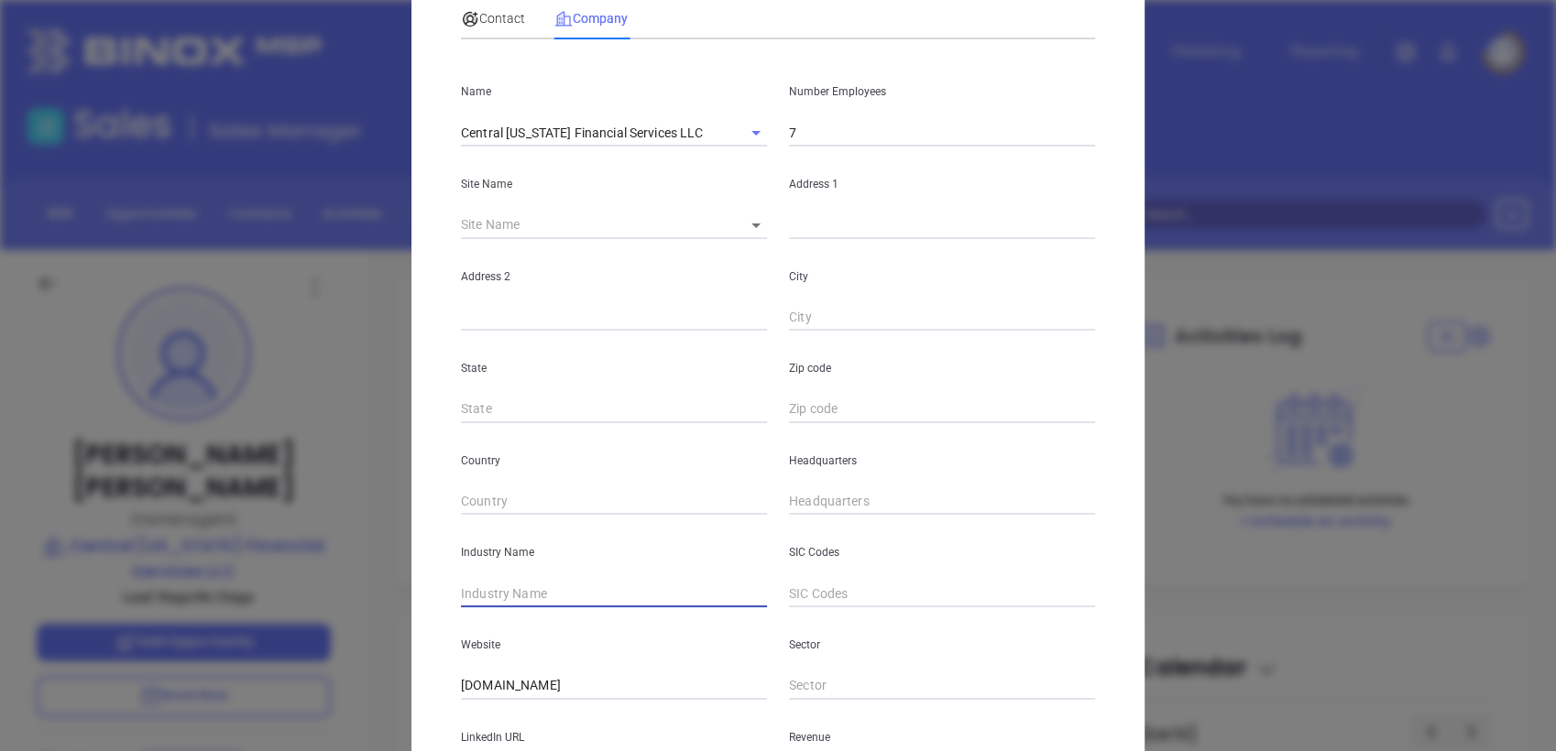
click at [565, 585] on input "text" at bounding box center [614, 593] width 306 height 27
type input "Insurance"
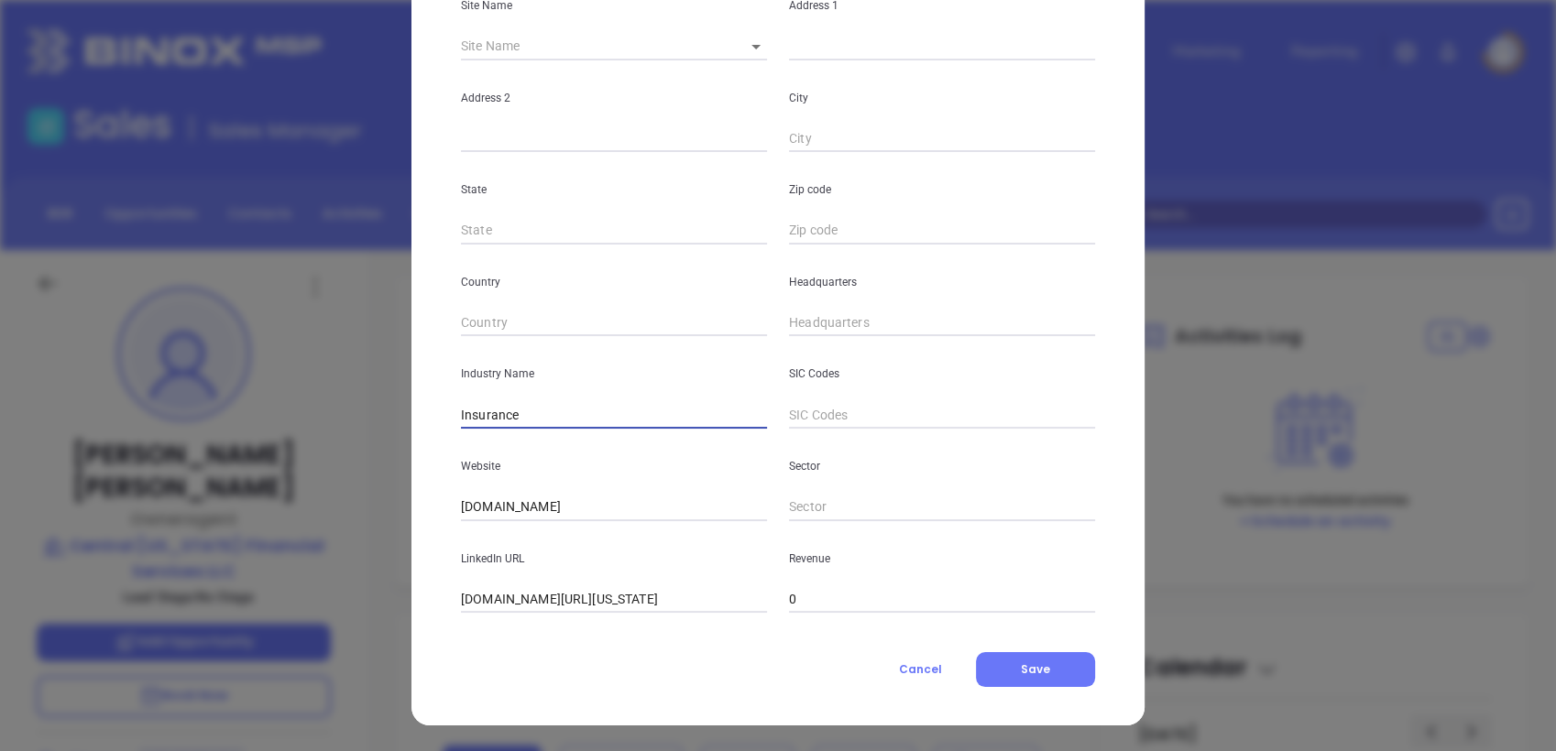
click at [564, 592] on input "linkedin.com/company/central-virginia-financial-services-llc" at bounding box center [614, 599] width 306 height 27
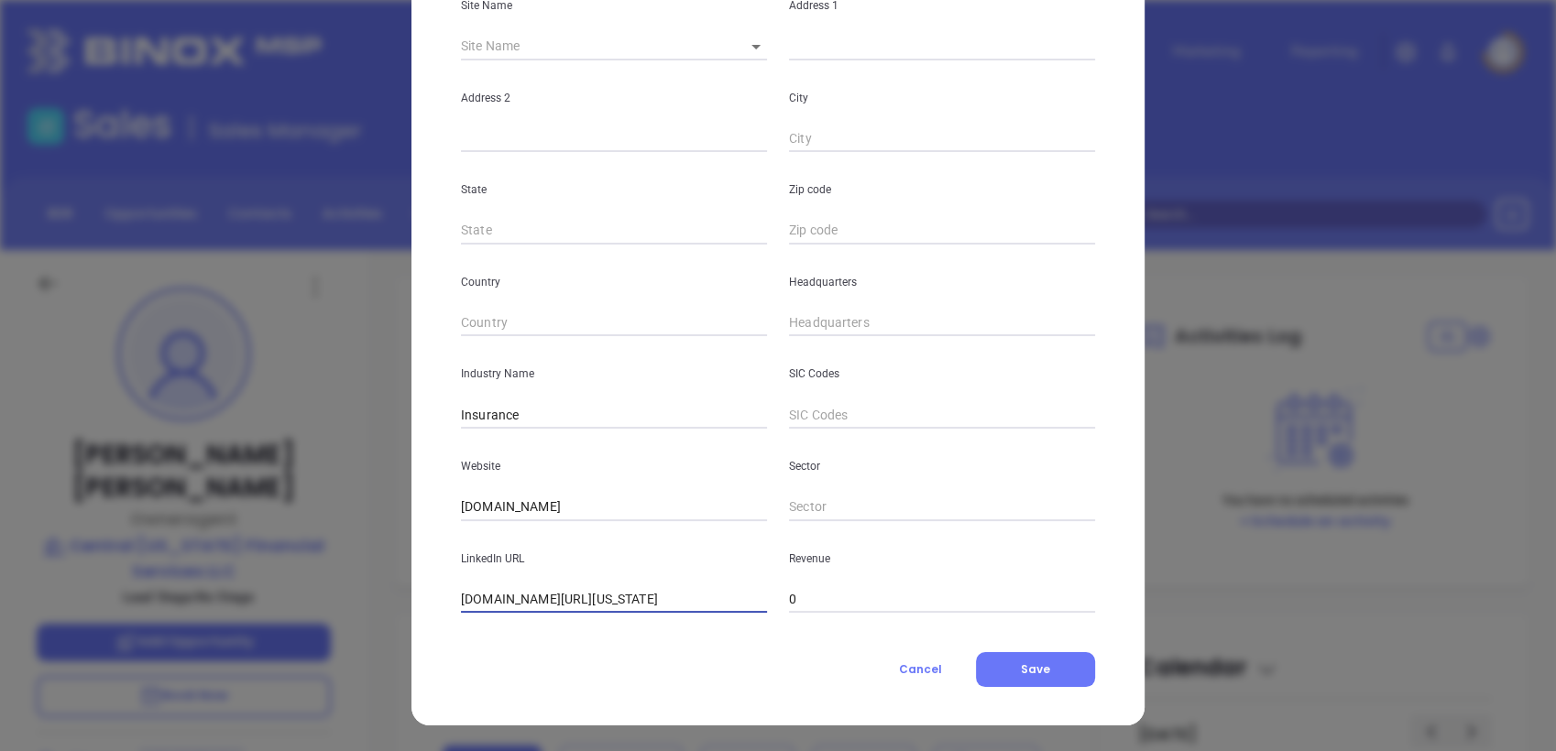
click at [564, 592] on input "linkedin.com/company/central-virginia-financial-services-llc" at bounding box center [614, 599] width 306 height 27
paste input "https://www.linkedin.com/company/central-virginia-financial-services-llc/"
type input "https://www.linkedin.com/company/central-virginia-financial-services-llc/"
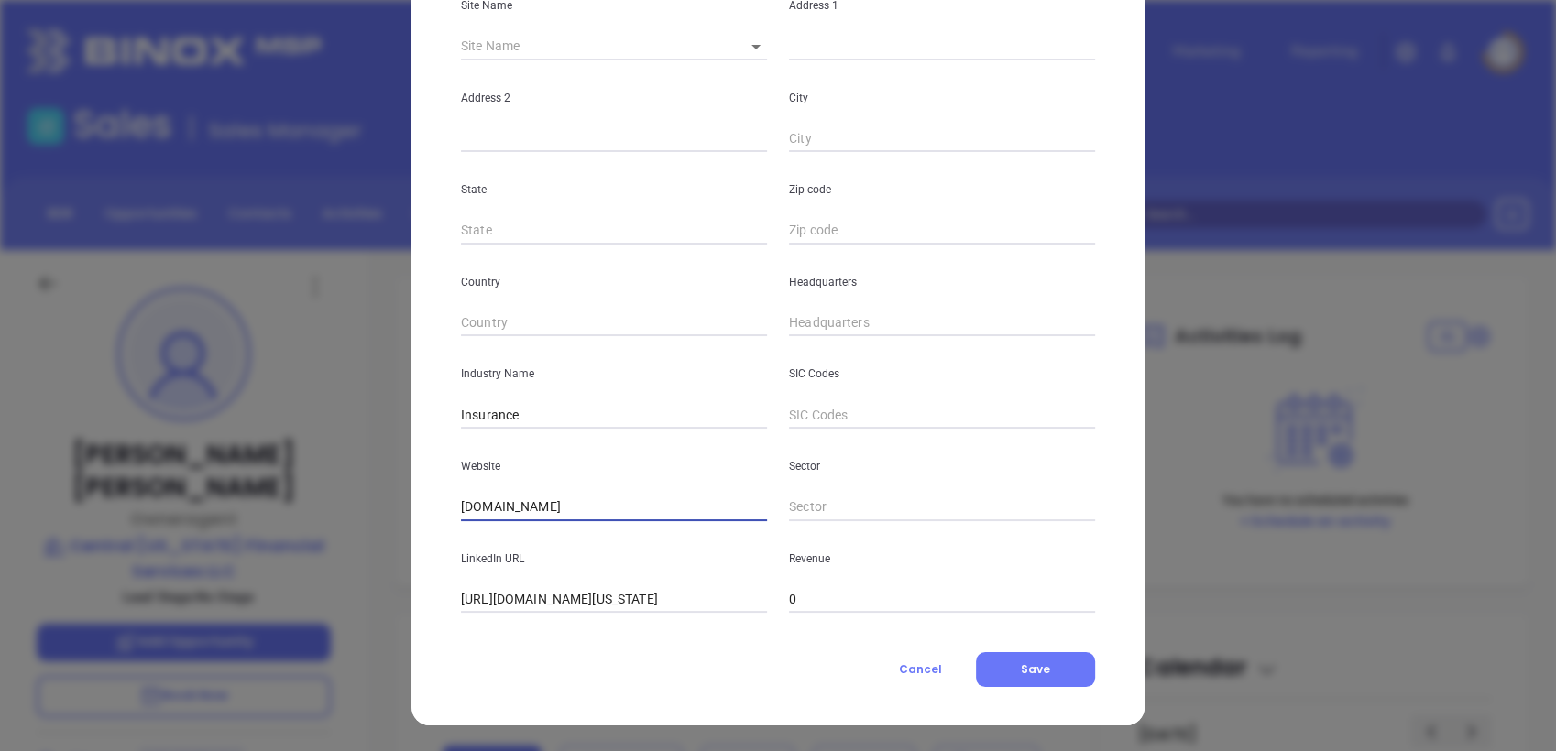
drag, startPoint x: 560, startPoint y: 509, endPoint x: 326, endPoint y: 524, distance: 234.1
click at [326, 524] on div "Jonathan Mullins Contact Company First Name Jonathan Last Name Mullins Email jo…" at bounding box center [778, 375] width 1556 height 751
paste input "https://www.cvfs.net/"
type input "https://www.cvfs.net"
click at [820, 319] on input "( ) -" at bounding box center [942, 323] width 306 height 27
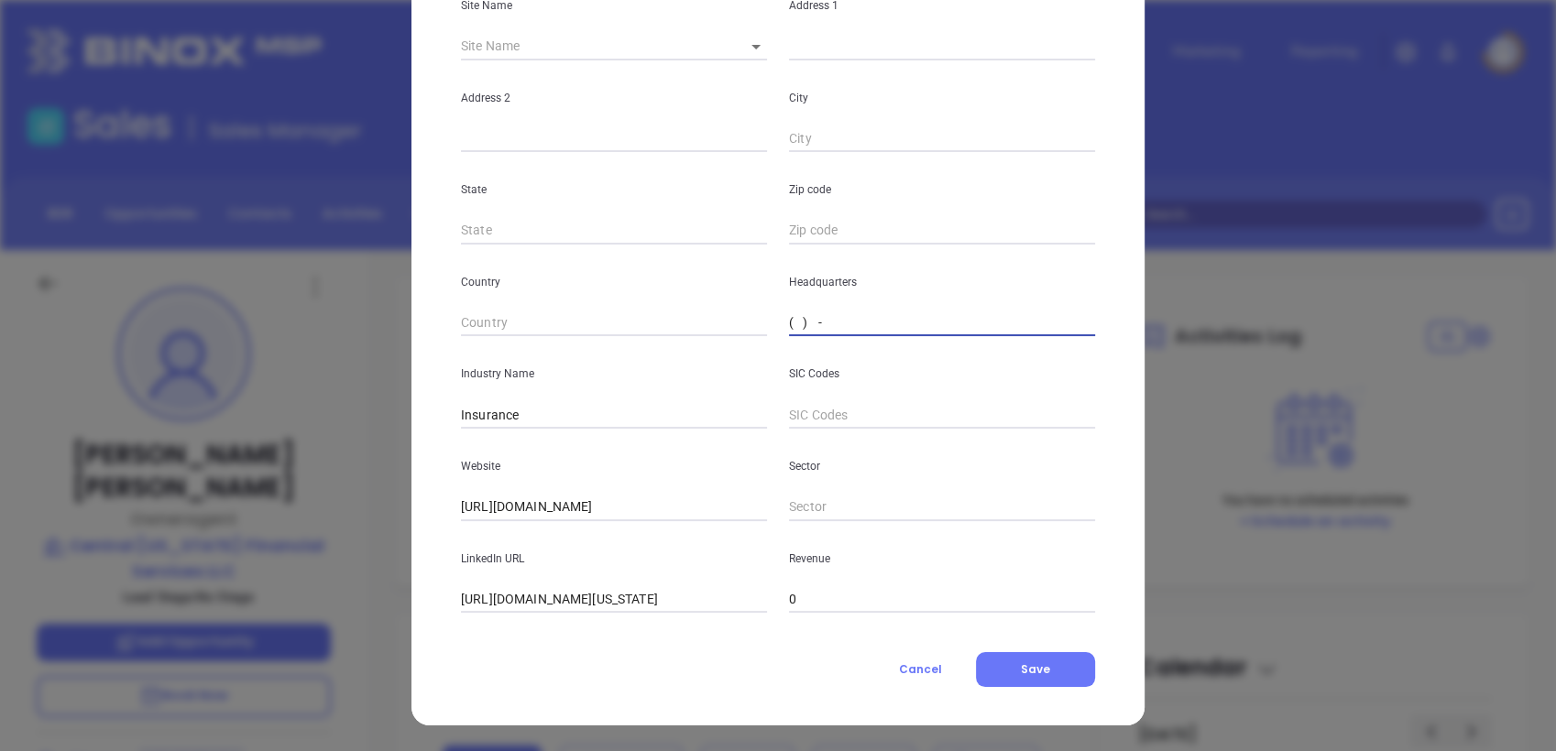
paste input "434) 300-8678"
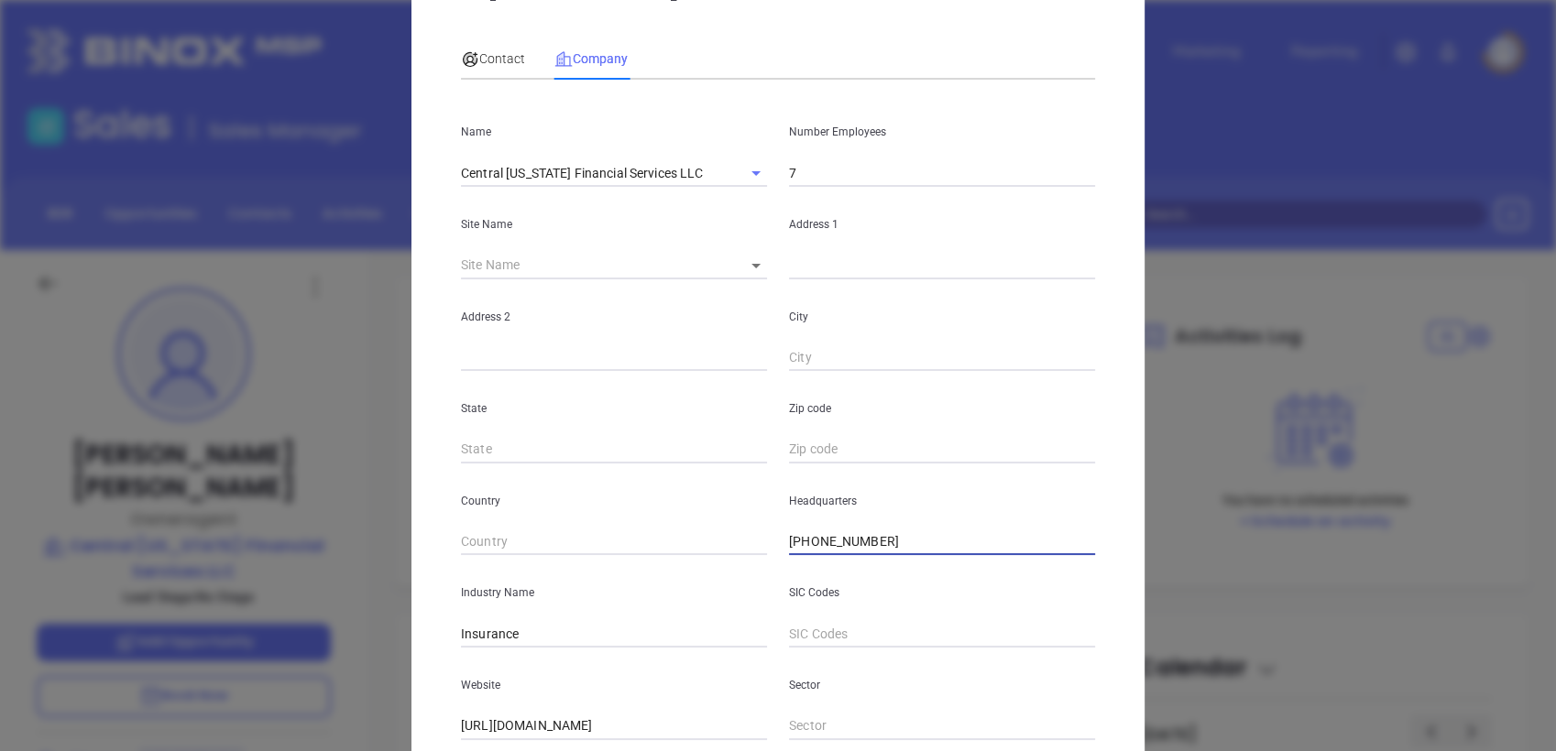
scroll to position [80, 0]
type input "(434) 300-8678"
drag, startPoint x: 493, startPoint y: 176, endPoint x: 487, endPoint y: 55, distance: 121.1
click at [487, 55] on span "Contact" at bounding box center [493, 59] width 64 height 15
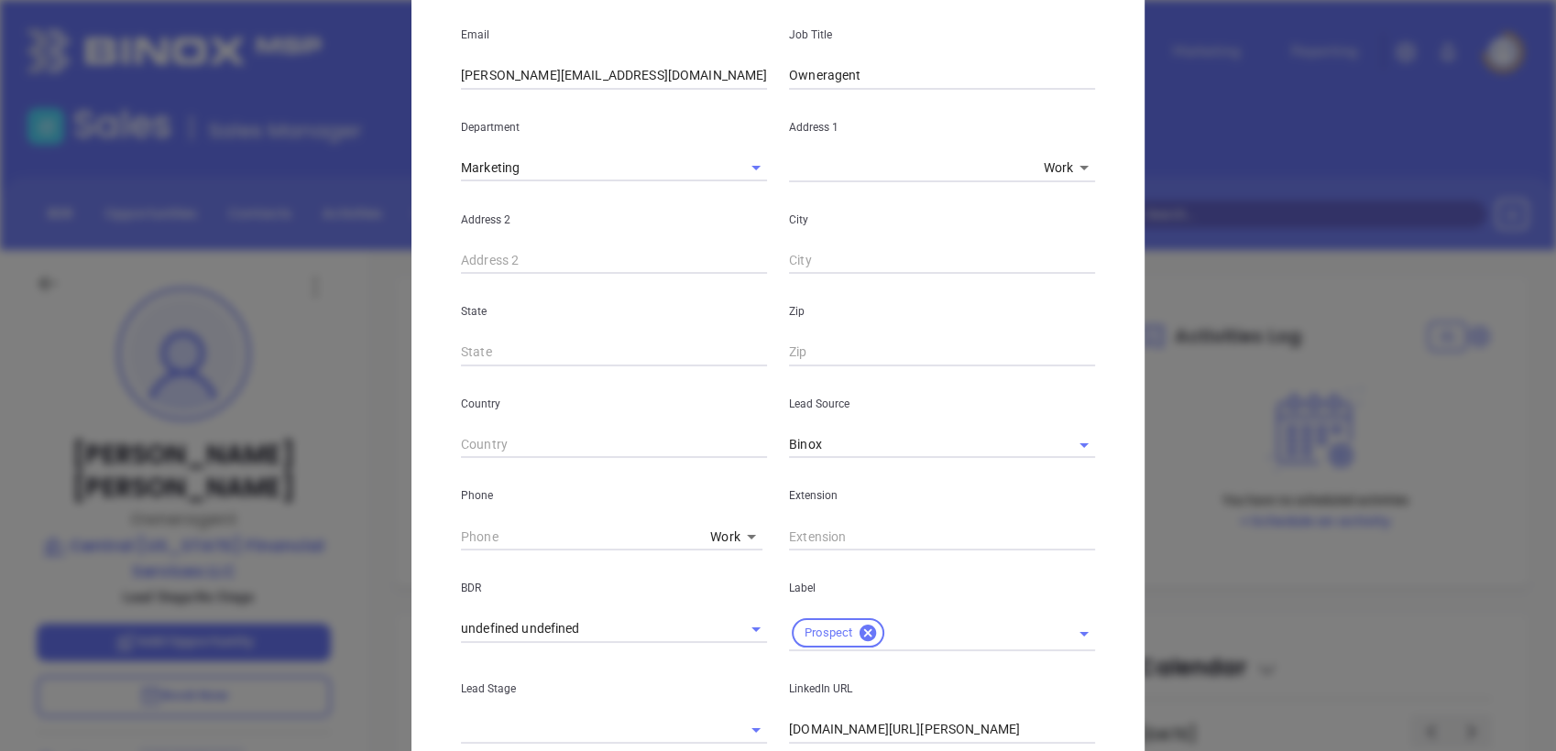
scroll to position [271, 0]
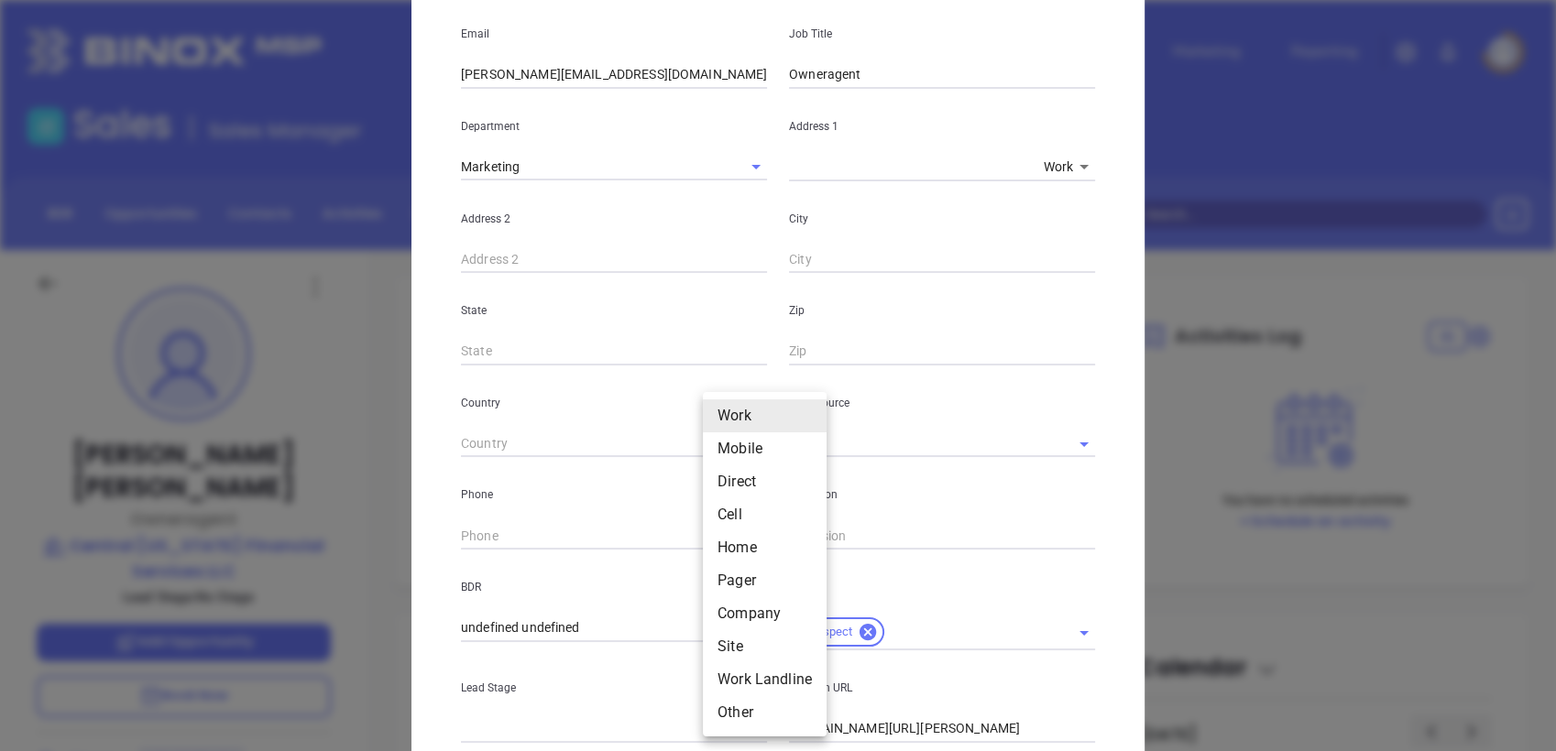
click at [728, 534] on body "Leads CRM Marketing Reporting Financial Leads Leads Sales Sales Manager BDR Opp…" at bounding box center [778, 375] width 1556 height 751
click at [750, 647] on li "Site" at bounding box center [765, 646] width 124 height 33
type input "11"
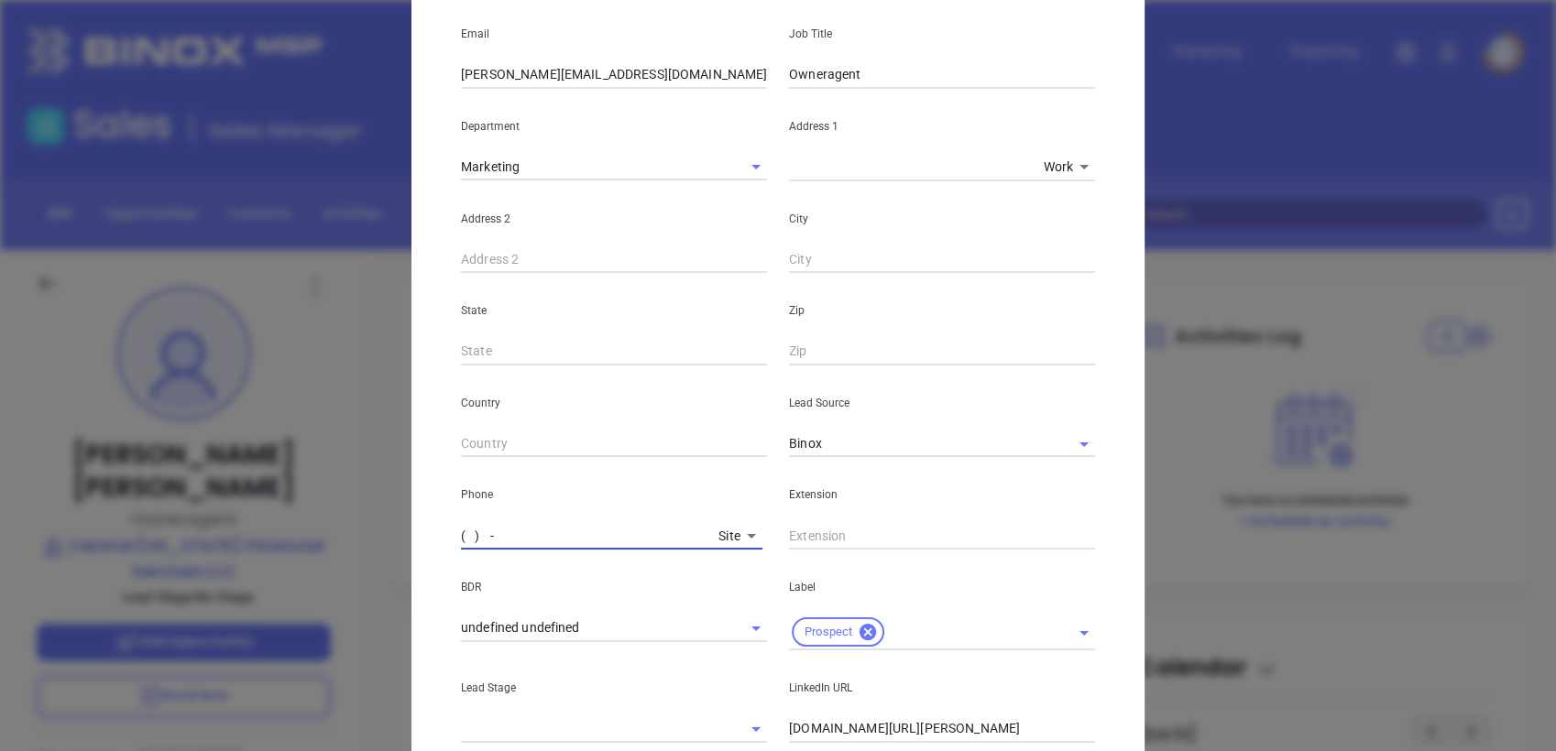
click at [641, 531] on input "( ) -" at bounding box center [586, 535] width 250 height 27
paste input "434) 300-8678"
type input "(434) 300-8678"
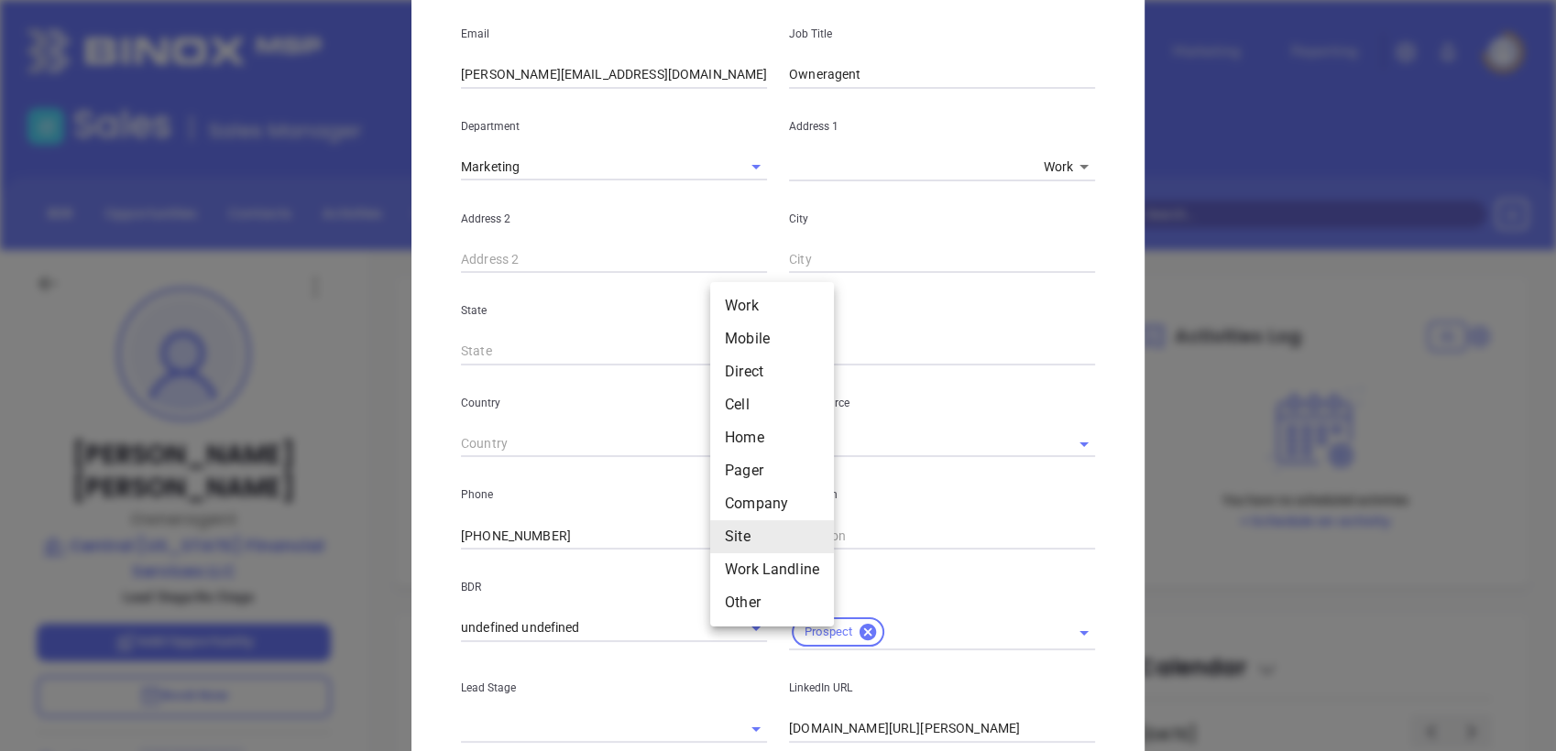
click at [716, 533] on body "Leads CRM Marketing Reporting Financial Leads Leads Sales Sales Manager BDR Opp…" at bounding box center [778, 375] width 1556 height 751
click at [739, 392] on li "Cell" at bounding box center [772, 404] width 124 height 33
type input "4"
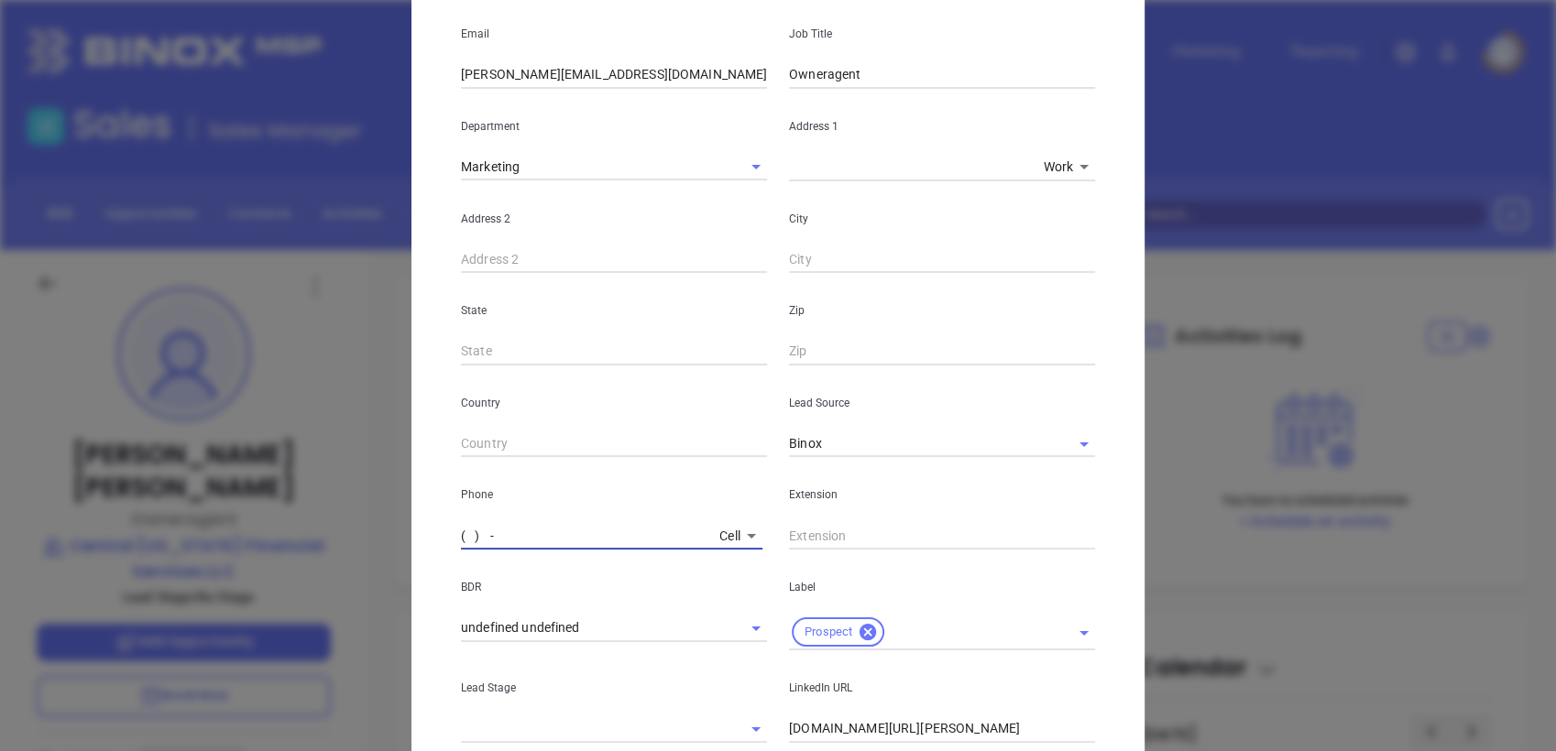
click at [612, 533] on input "( ) -" at bounding box center [586, 535] width 251 height 27
paste input "434) 229-8887"
type input "(434) 229-8887"
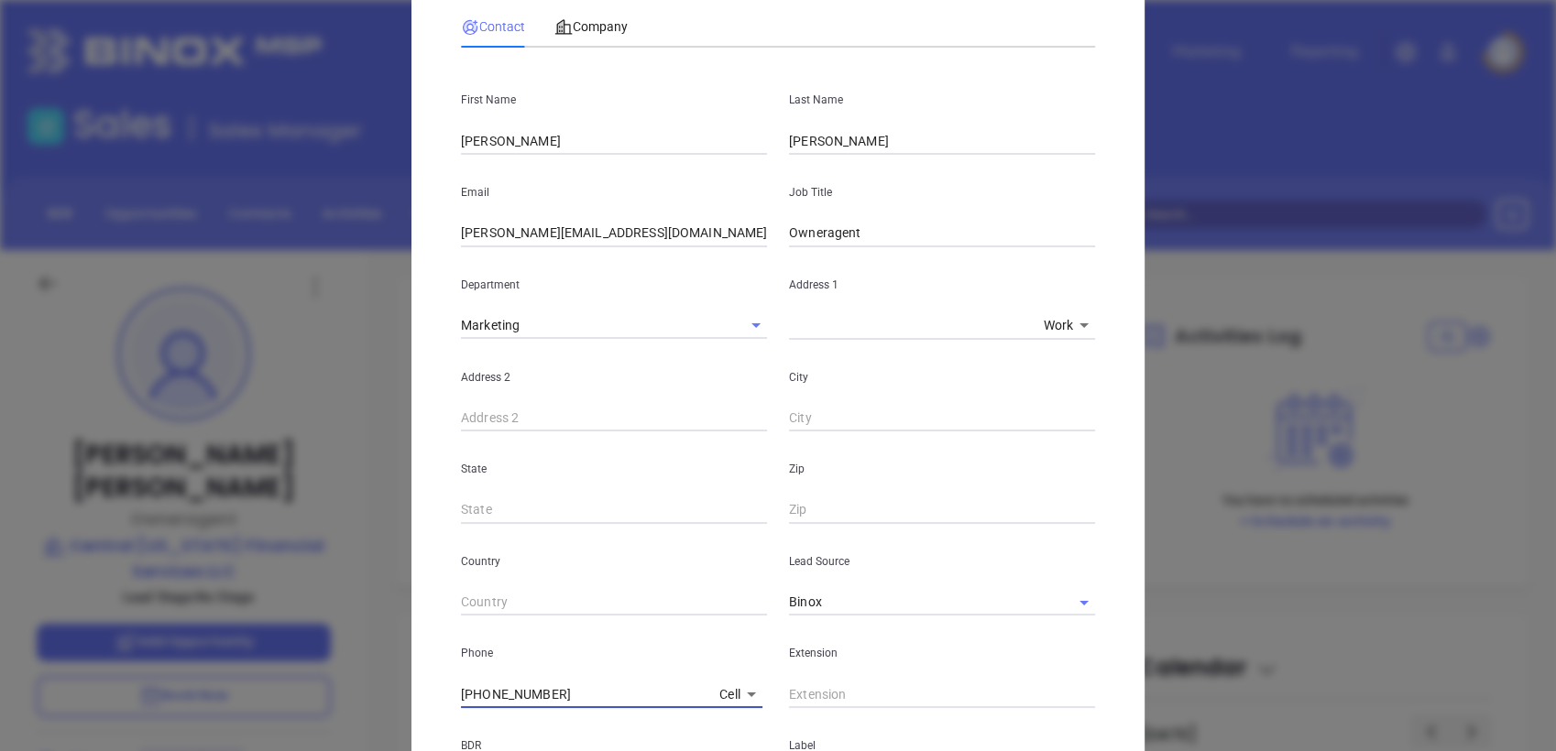
scroll to position [110, 0]
click at [586, 39] on div "Company" at bounding box center [590, 29] width 73 height 42
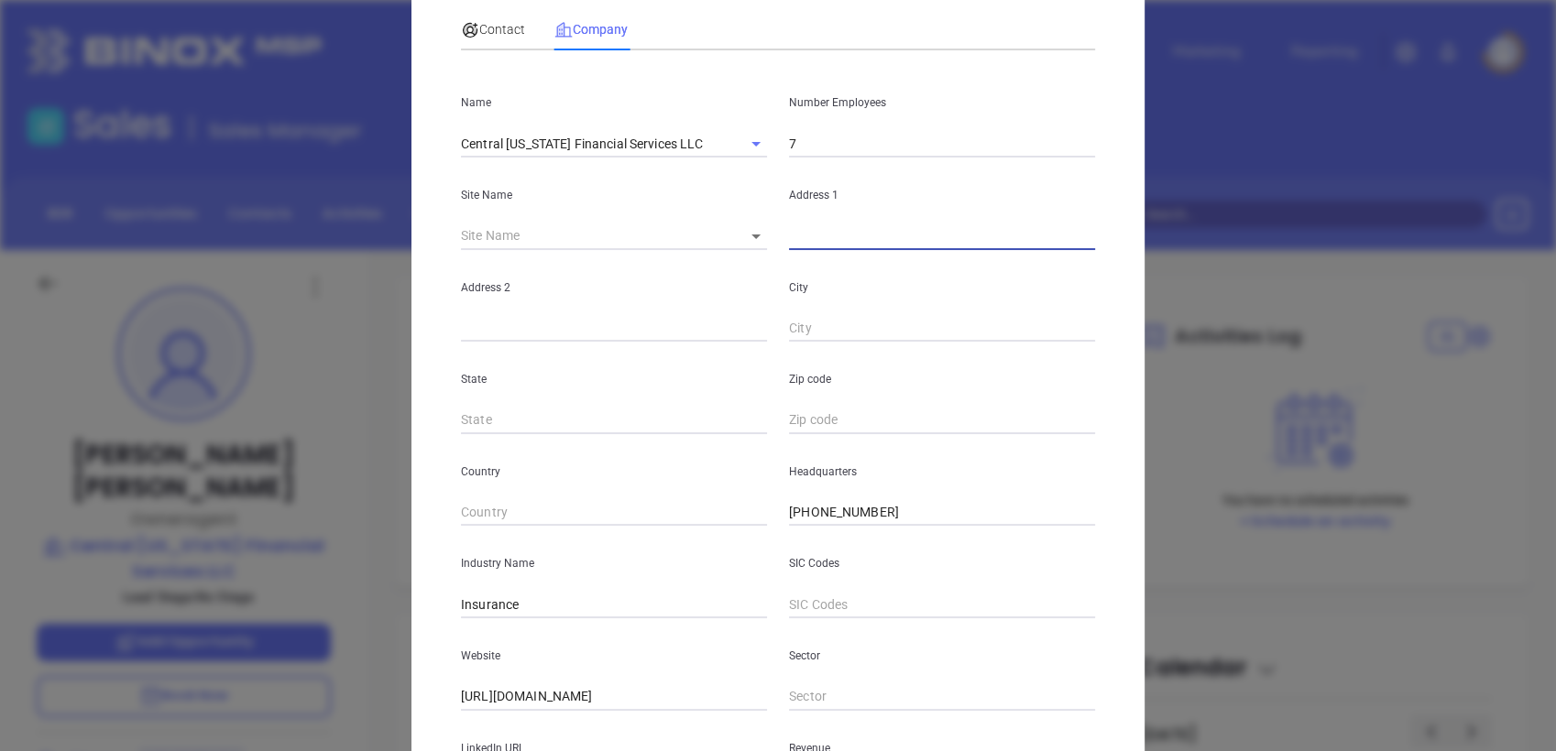
click at [818, 244] on input "text" at bounding box center [942, 236] width 306 height 27
paste input "147 Mill Ridge Rd. Ste. 213 Lynchburg, VA 24502"
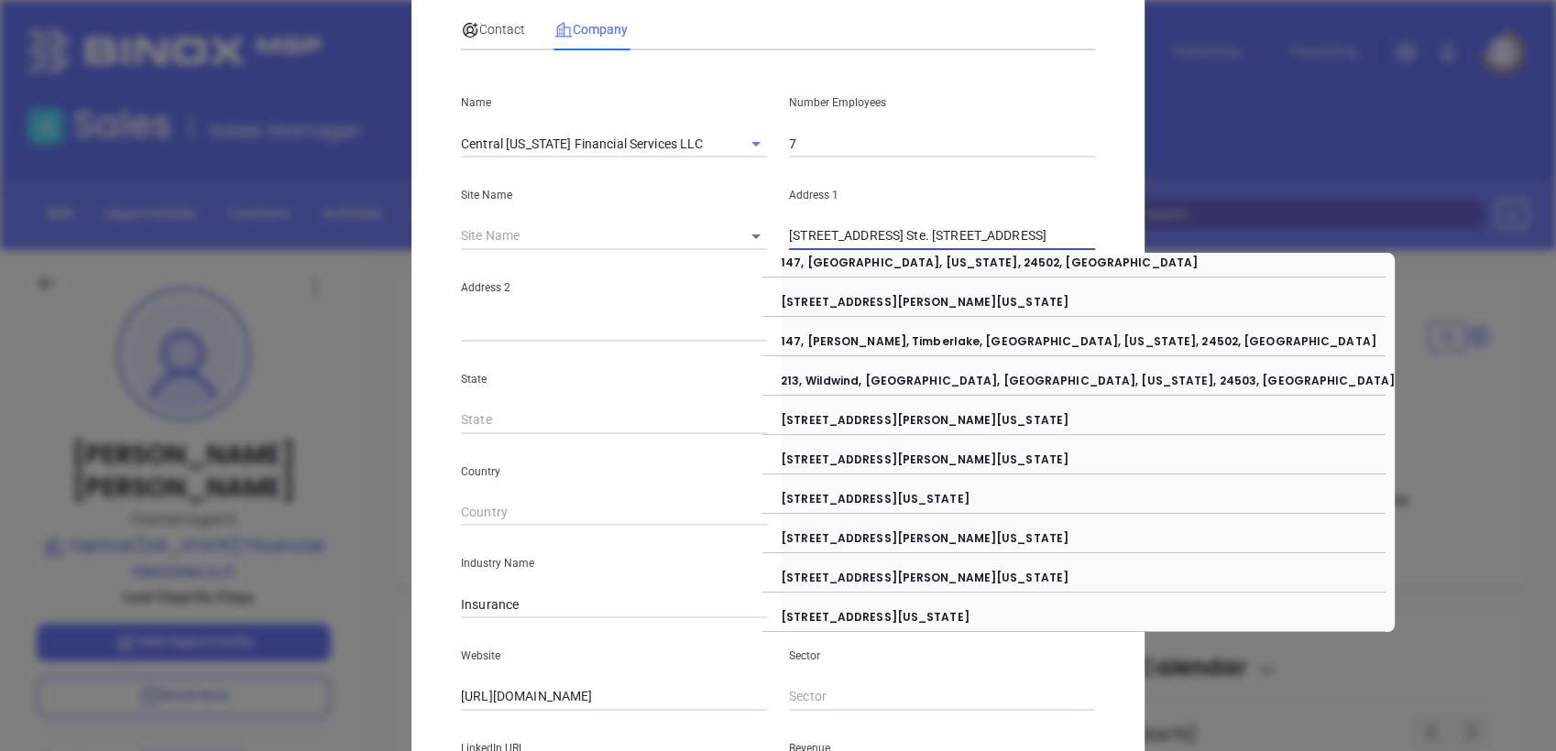
click at [892, 235] on input "147 Mill Ridge Rd. Ste. 213 Lynchburg, VA 24502" at bounding box center [942, 236] width 306 height 27
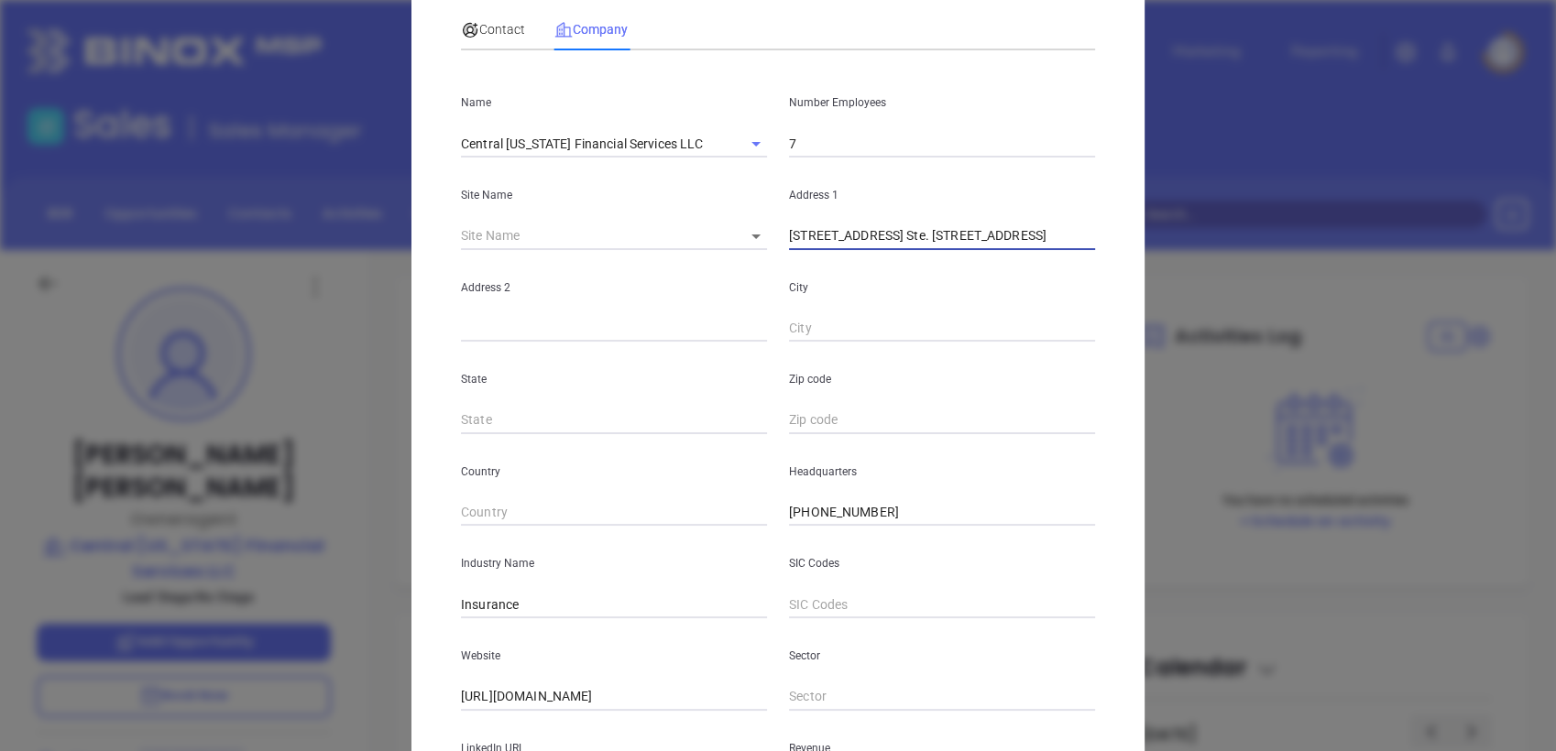
drag, startPoint x: 892, startPoint y: 235, endPoint x: 1321, endPoint y: 190, distance: 432.2
click at [1321, 190] on div "Jonathan Mullins Contact Company First Name Jonathan Last Name Mullins Email jo…" at bounding box center [778, 375] width 1556 height 751
type input "147 Mill Ridge Rd"
paste input "Ste. 213 Lynchburg, VA 24502"
drag, startPoint x: 504, startPoint y: 329, endPoint x: 872, endPoint y: 312, distance: 368.8
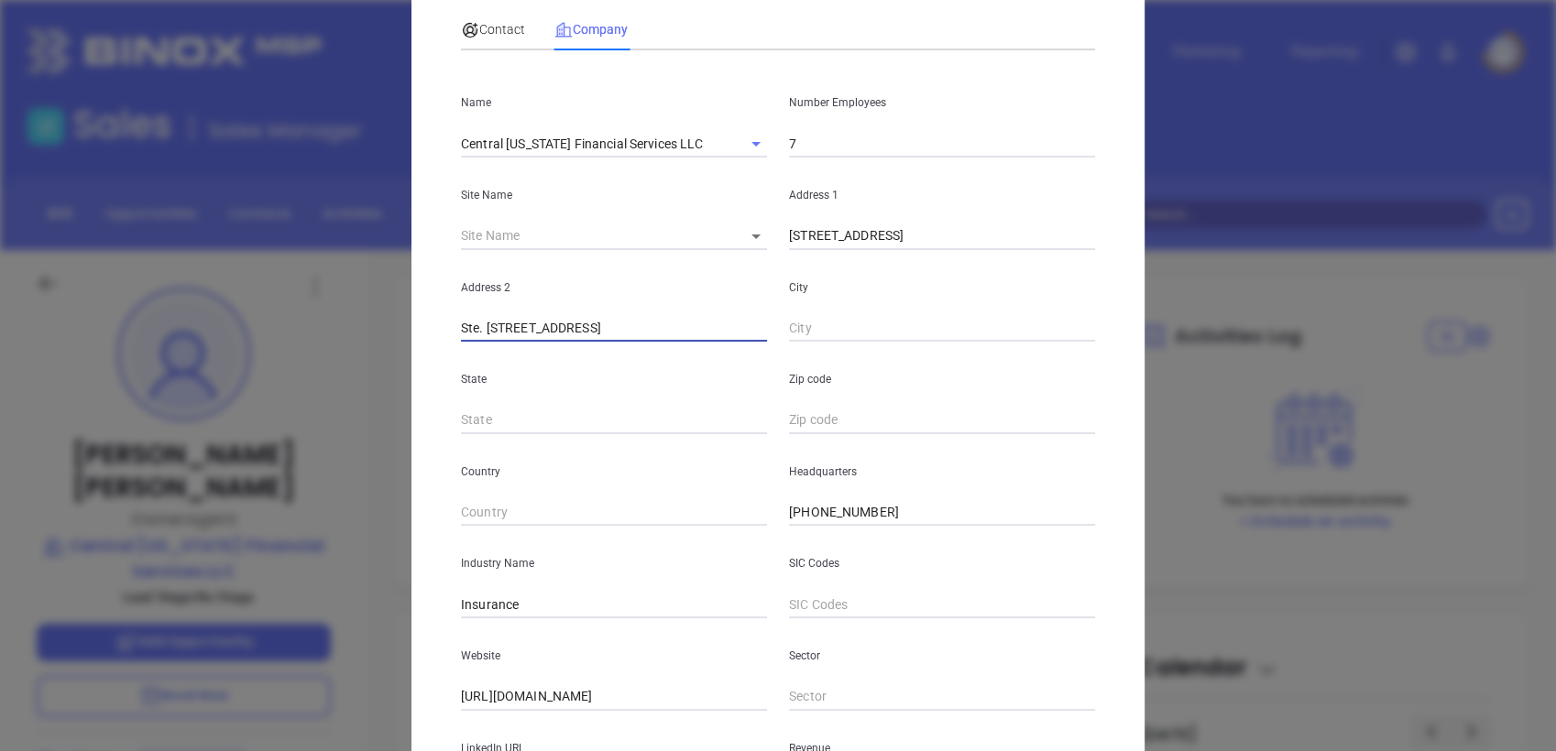
click at [872, 312] on div "Address 2 Ste. 213 Lynchburg, VA 24502 City" at bounding box center [778, 296] width 656 height 93
click at [872, 312] on div "City" at bounding box center [942, 296] width 328 height 93
click at [706, 333] on input "Ste. 213" at bounding box center [614, 328] width 306 height 27
type input "Ste. 213"
paste input "Lynchburg, VA 24502"
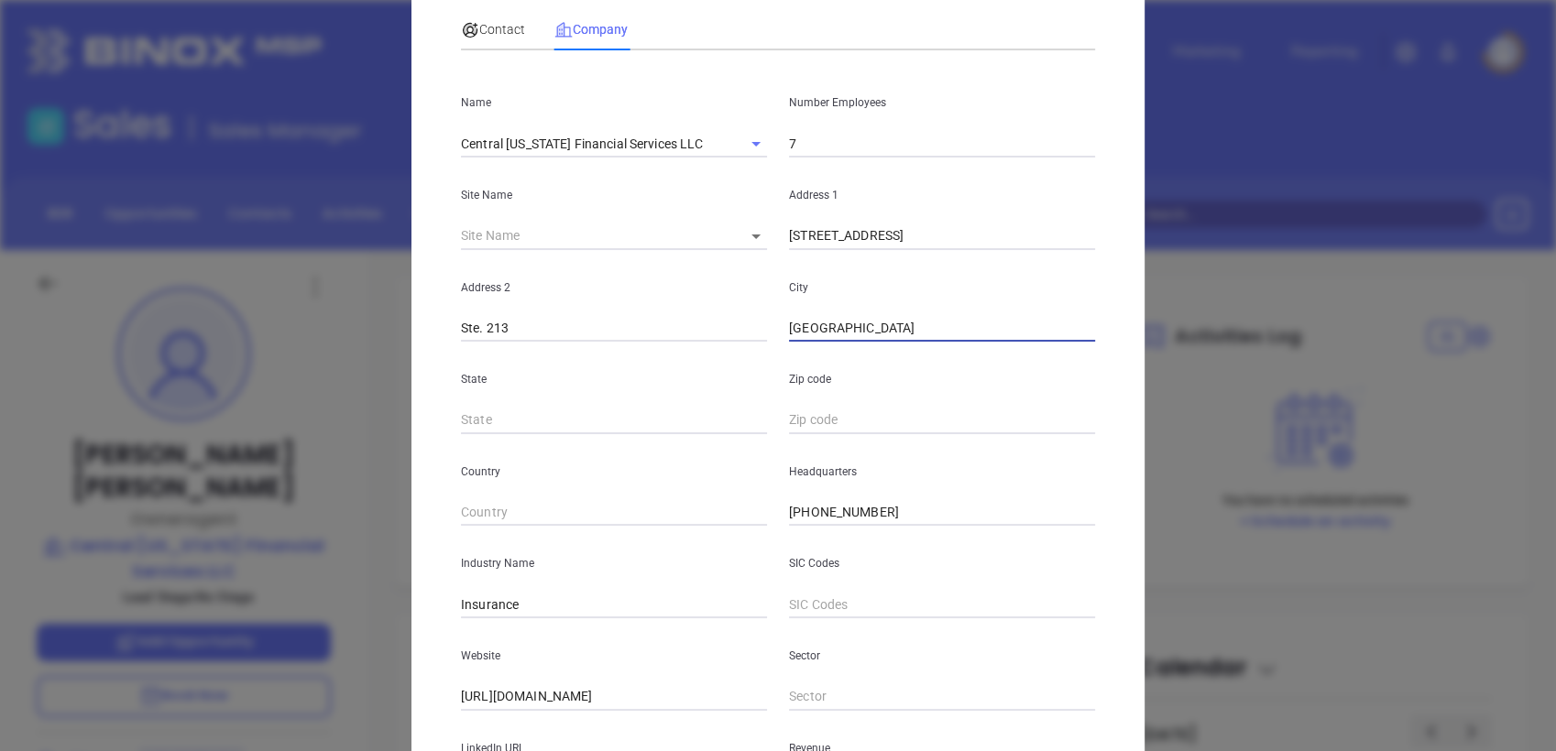
drag, startPoint x: 850, startPoint y: 325, endPoint x: 1219, endPoint y: 213, distance: 384.9
click at [1219, 213] on div "Jonathan Mullins Contact Company First Name Jonathan Last Name Mullins Email jo…" at bounding box center [778, 375] width 1556 height 751
type input "Lynchburg"
type input "VA"
paste input "VA 24502"
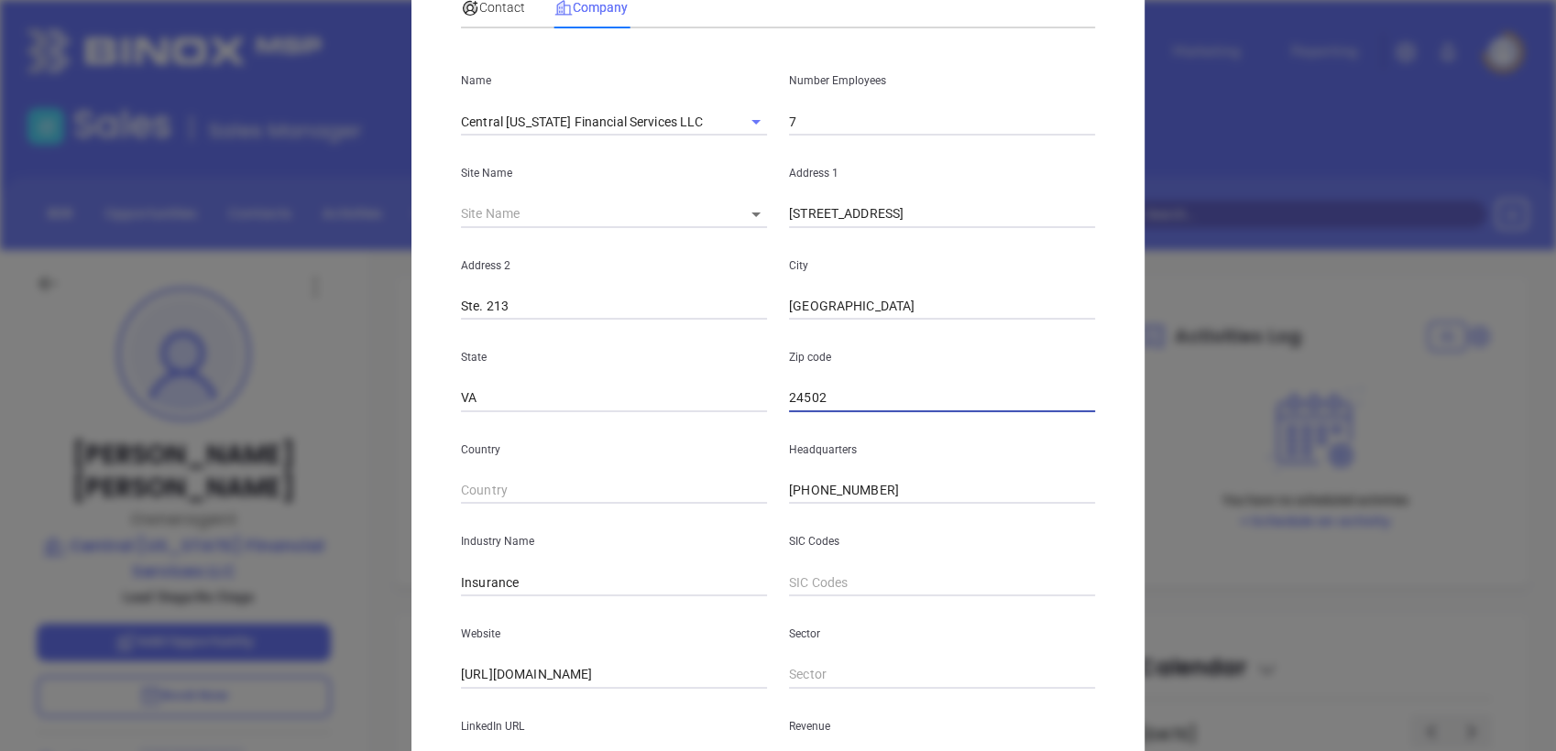
scroll to position [42, 0]
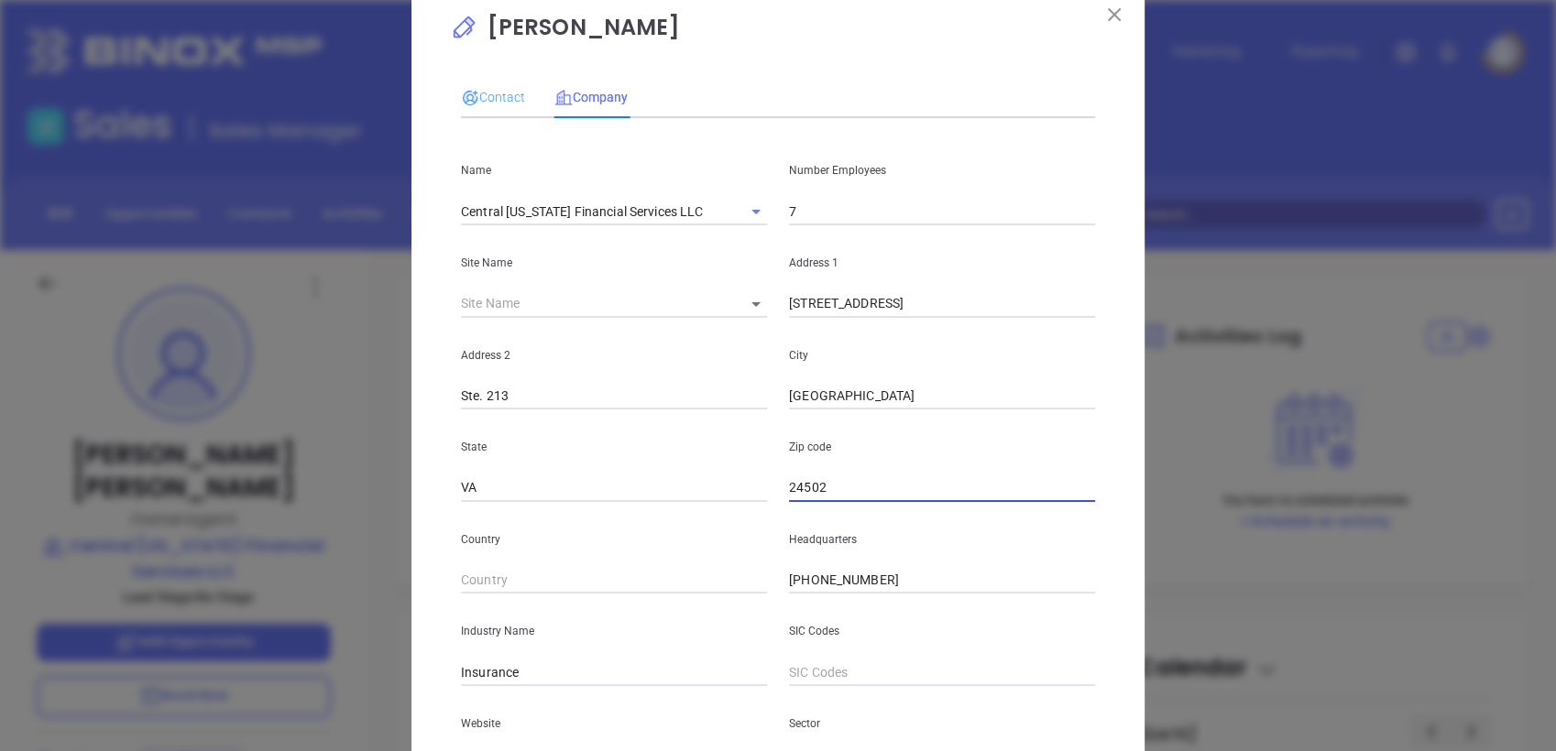
type input "24502"
click at [506, 84] on div "Contact" at bounding box center [493, 97] width 64 height 42
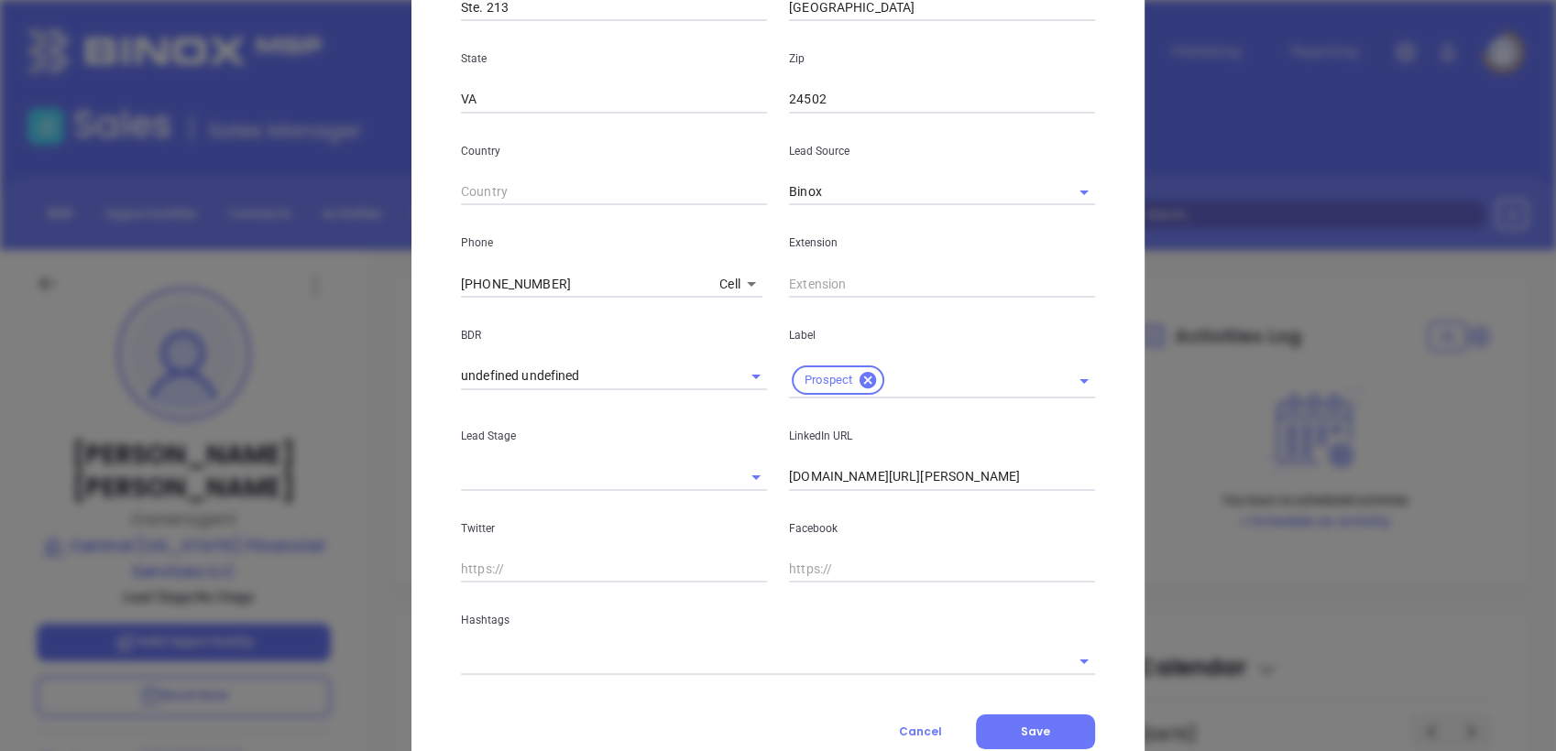
scroll to position [585, 0]
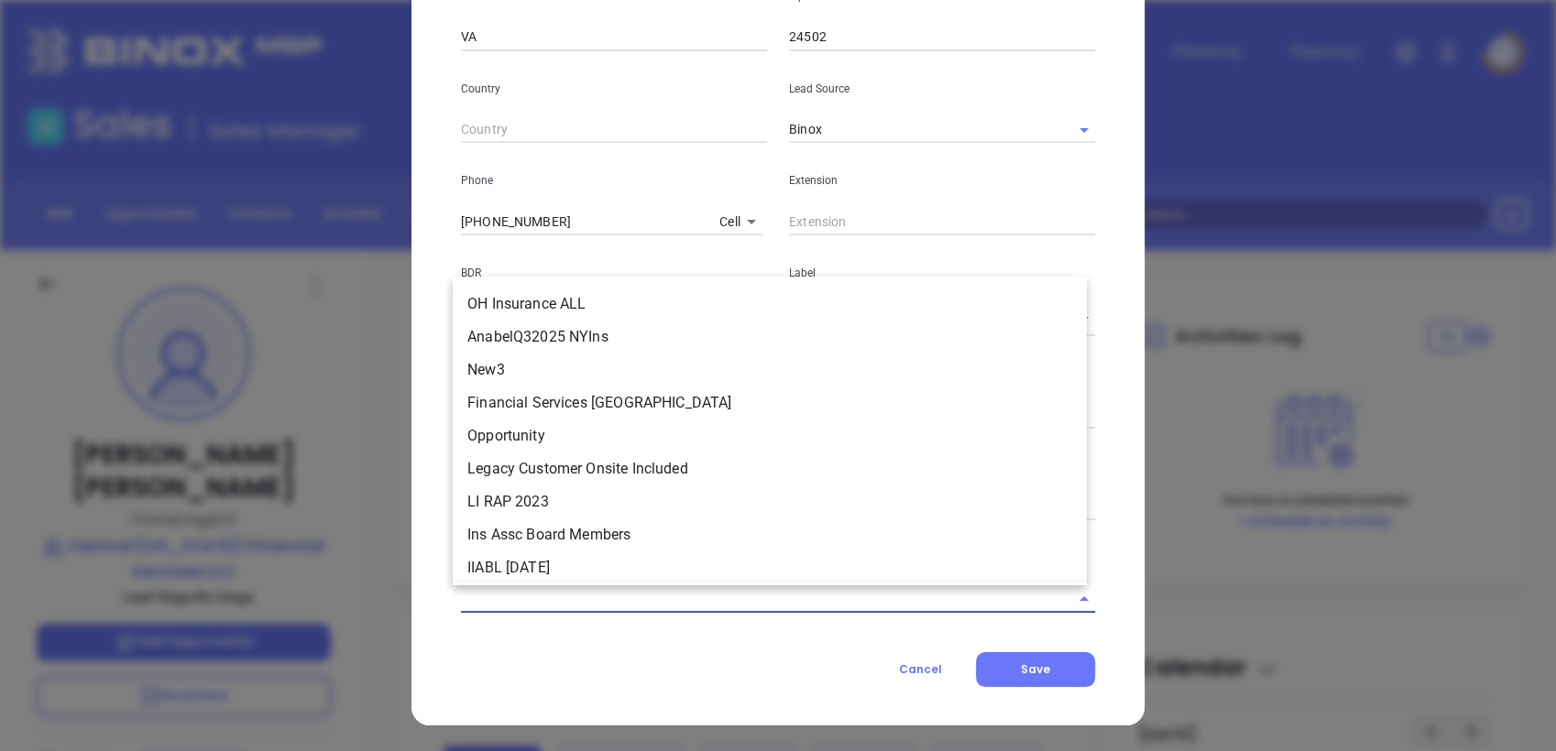
click at [706, 590] on input "text" at bounding box center [752, 598] width 583 height 27
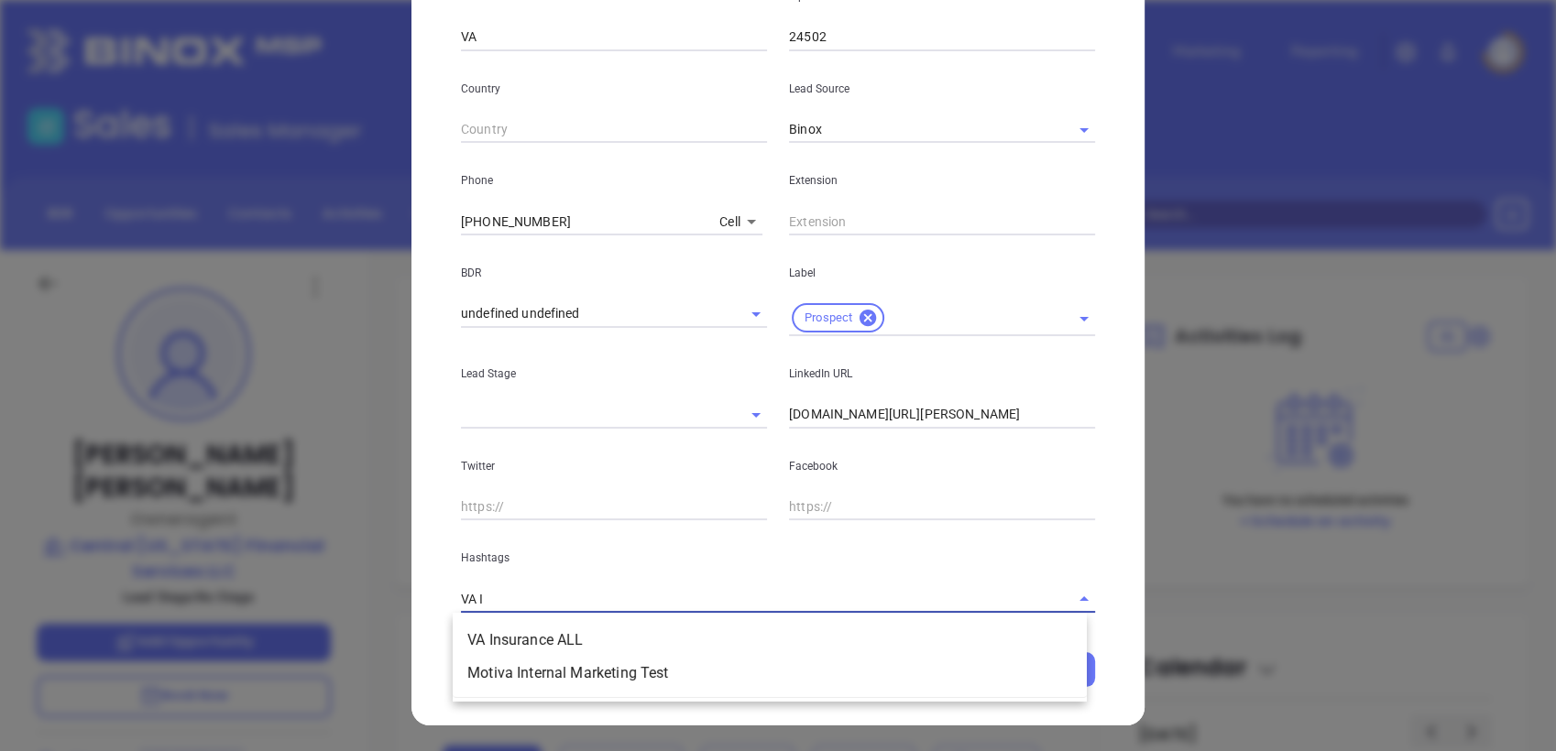
type input "VA IN"
click at [666, 647] on li "VA Insurance ALL" at bounding box center [770, 640] width 634 height 33
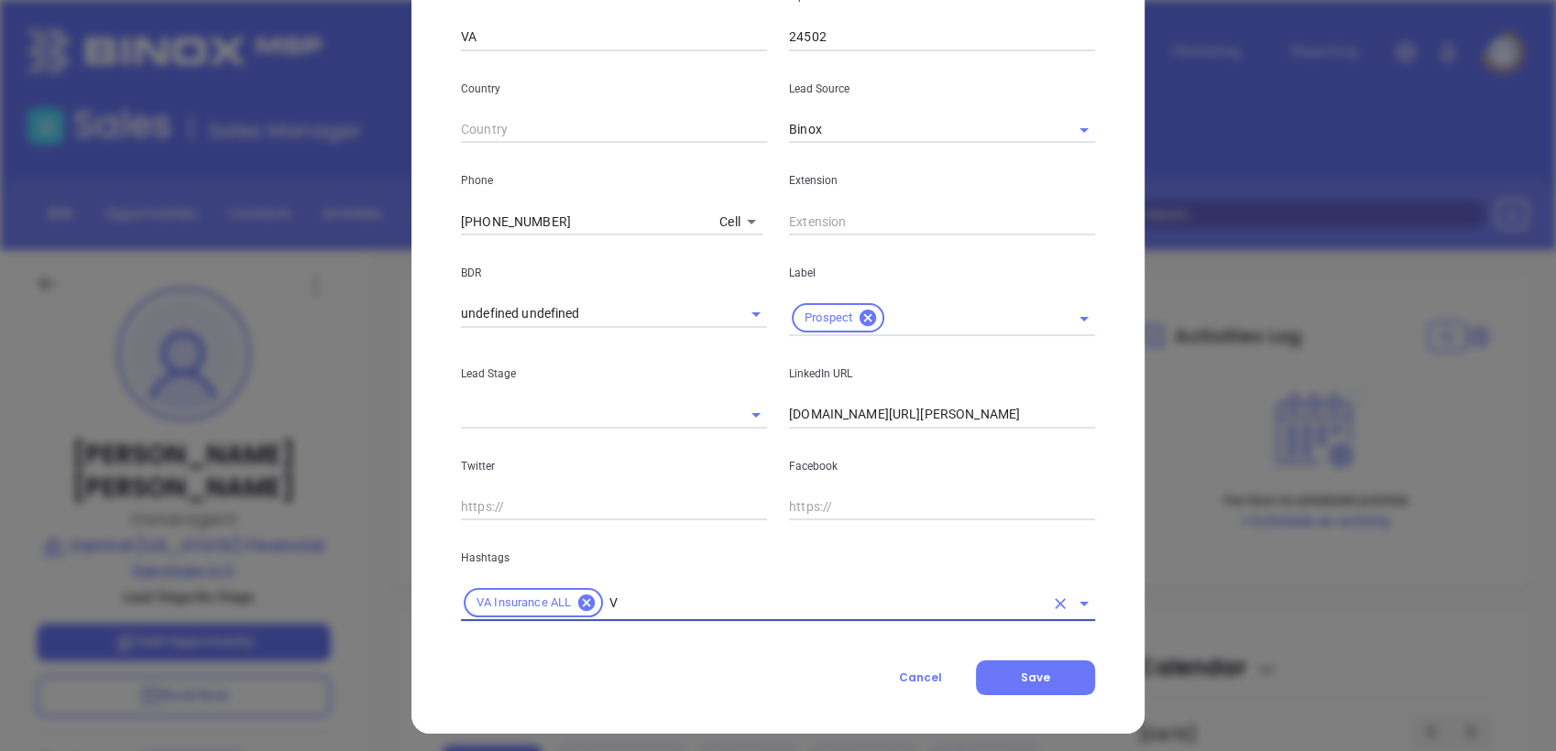
type input "VA"
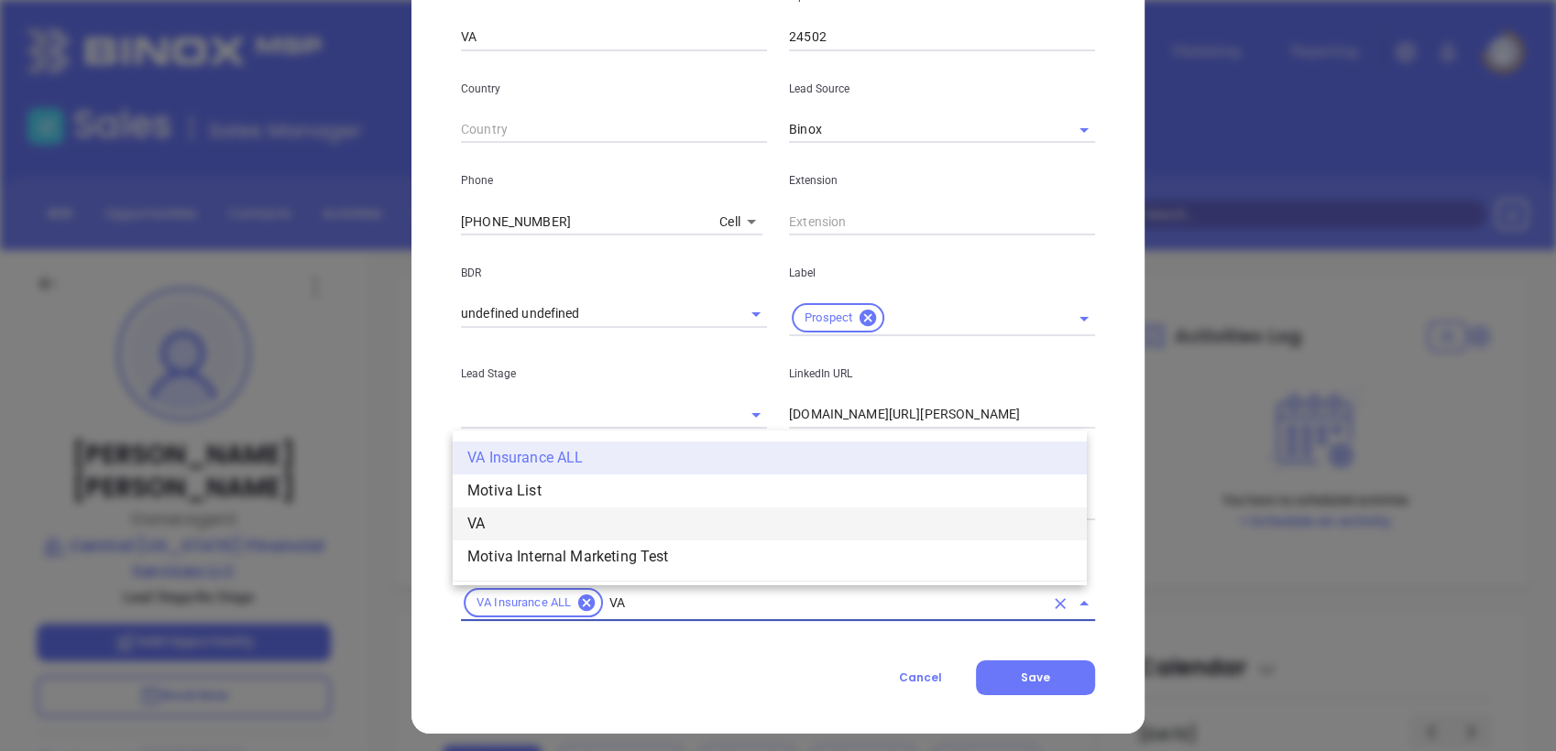
click at [645, 524] on li "VA" at bounding box center [770, 524] width 634 height 33
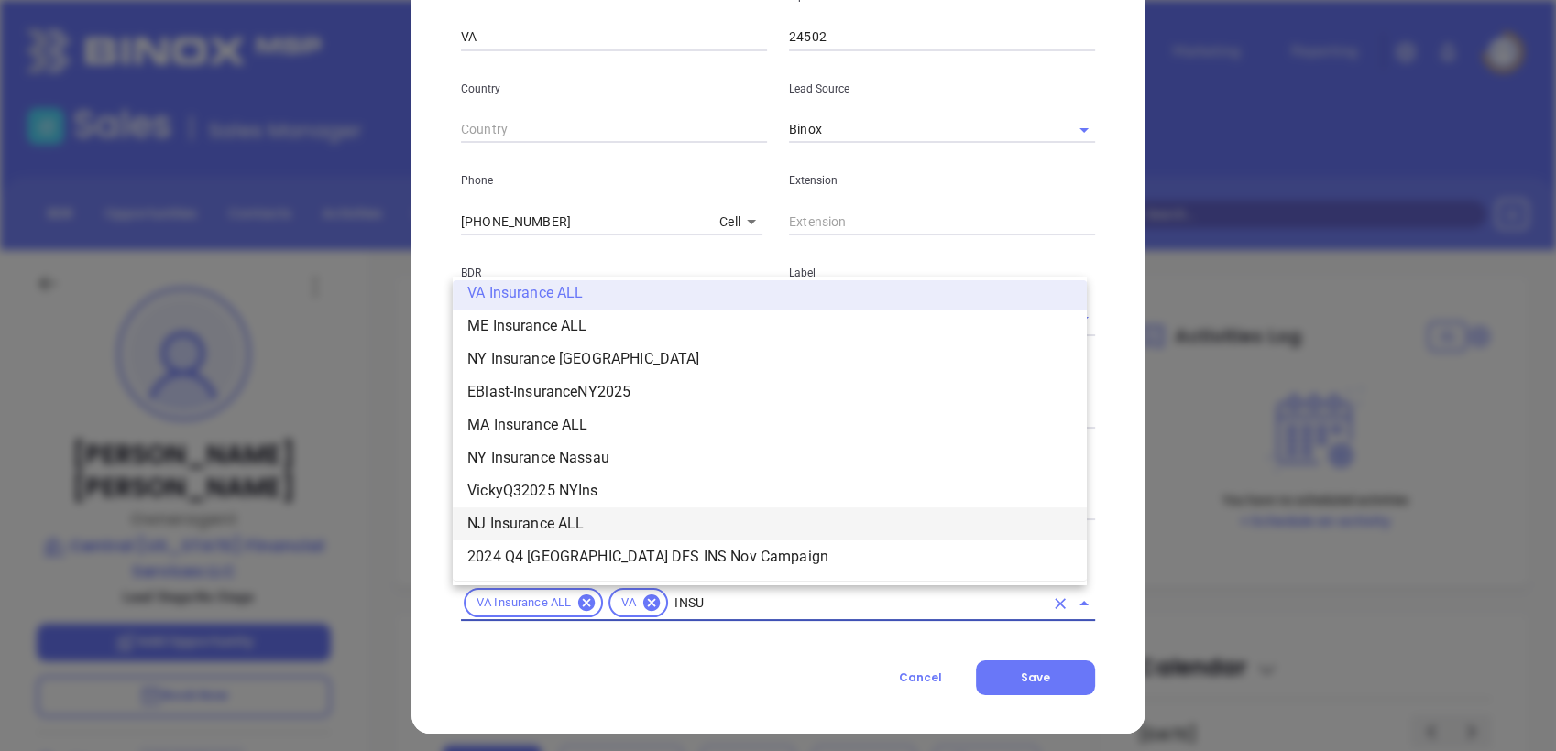
scroll to position [341, 0]
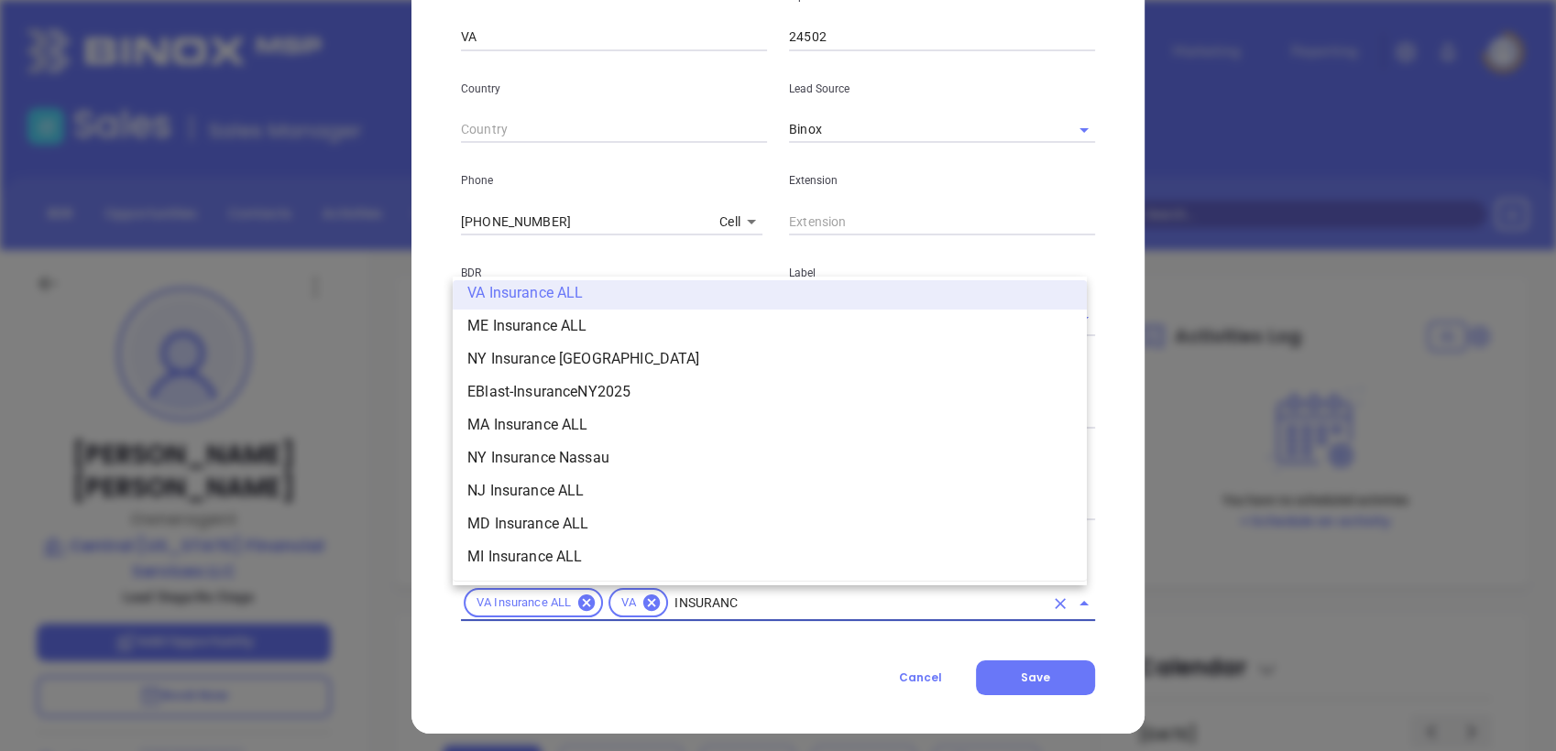
type input "INSURANCE"
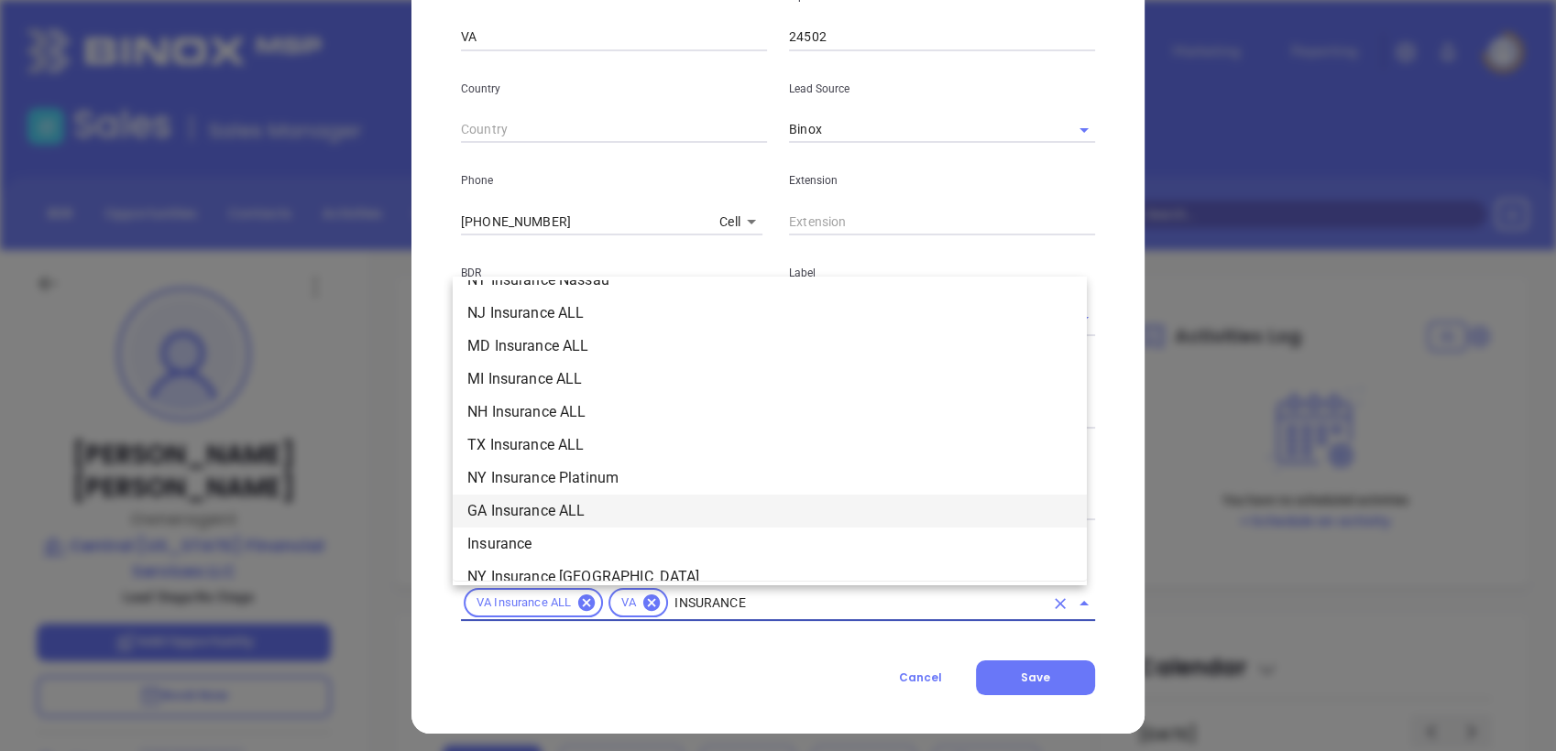
scroll to position [559, 0]
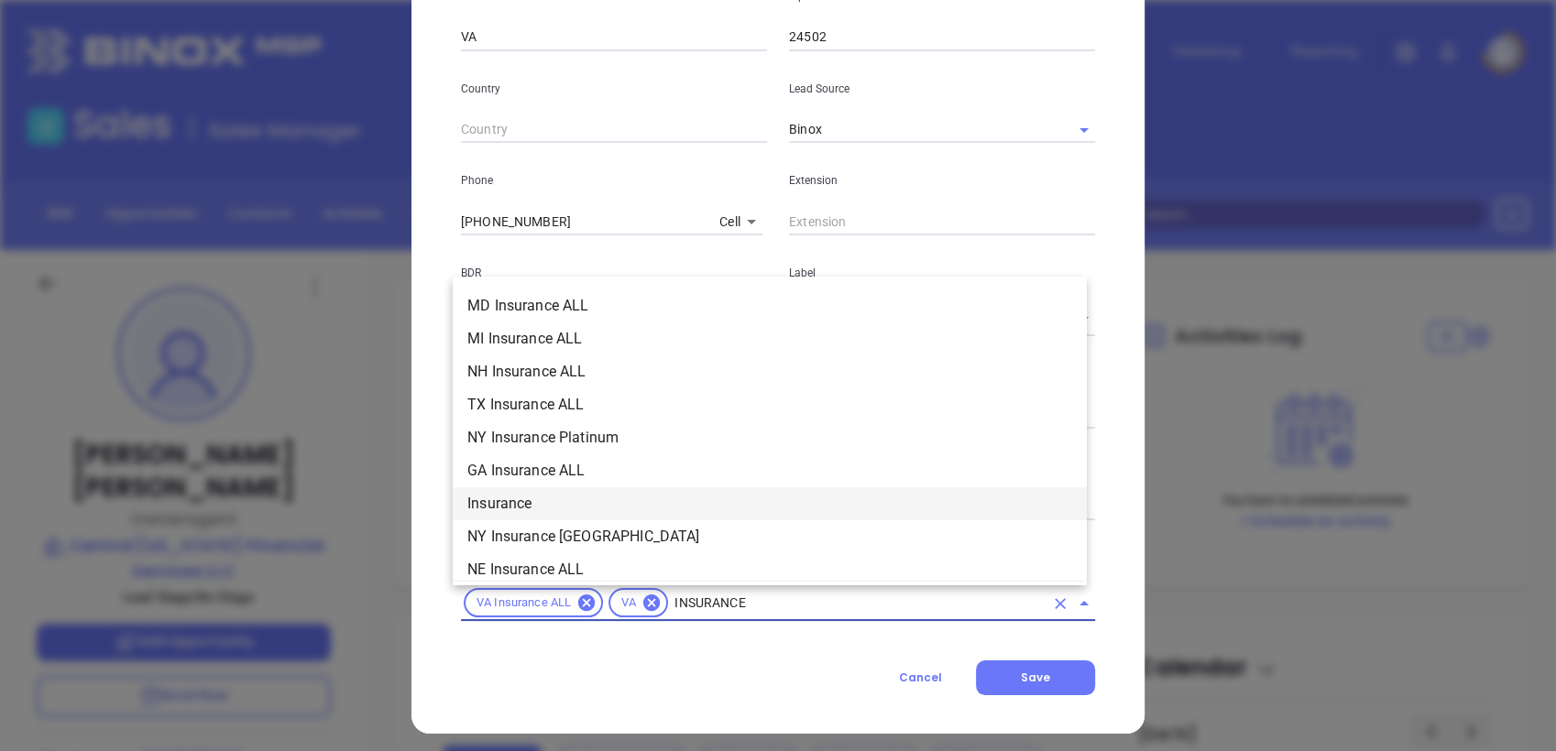
click at [575, 507] on li "Insurance" at bounding box center [770, 503] width 634 height 33
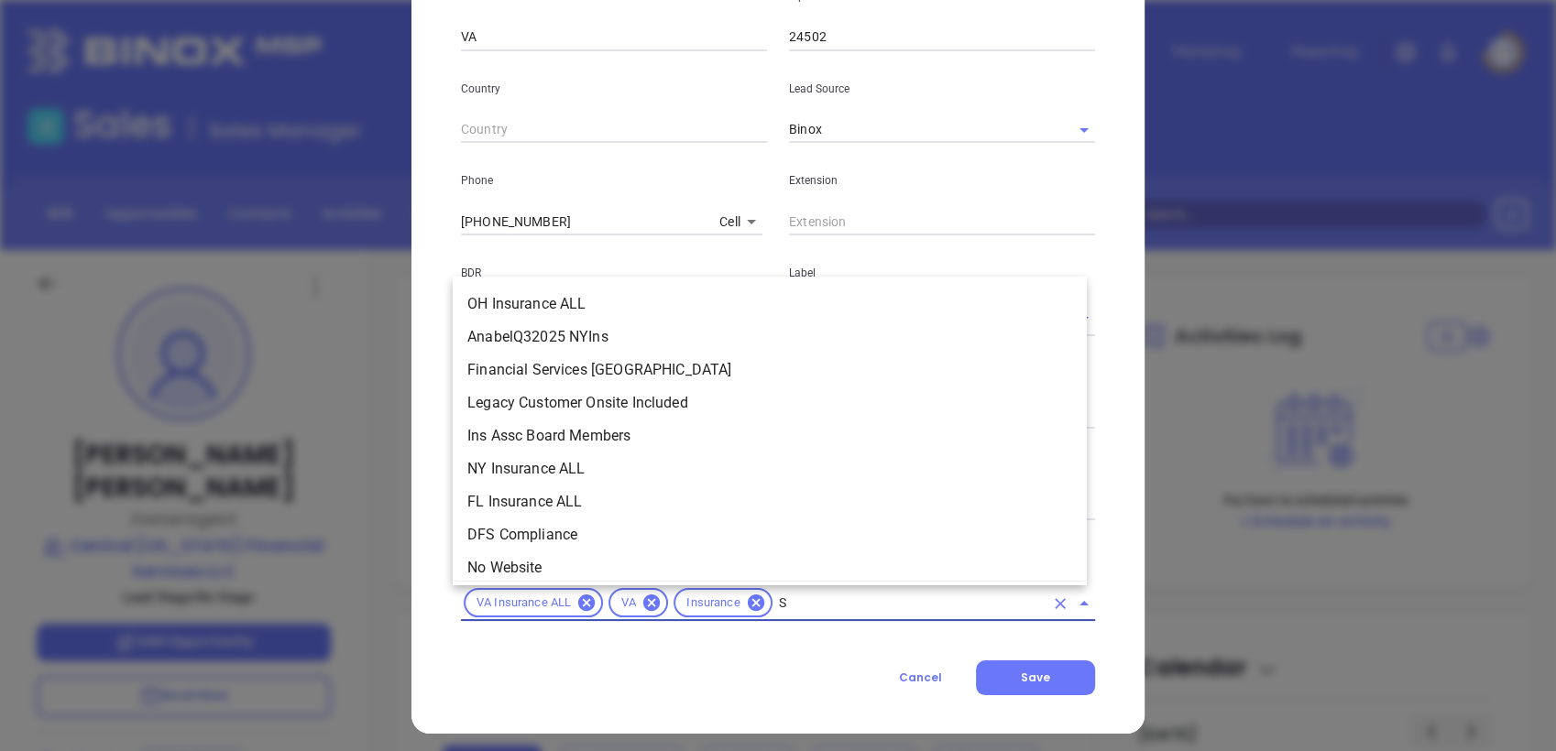
scroll to position [0, 0]
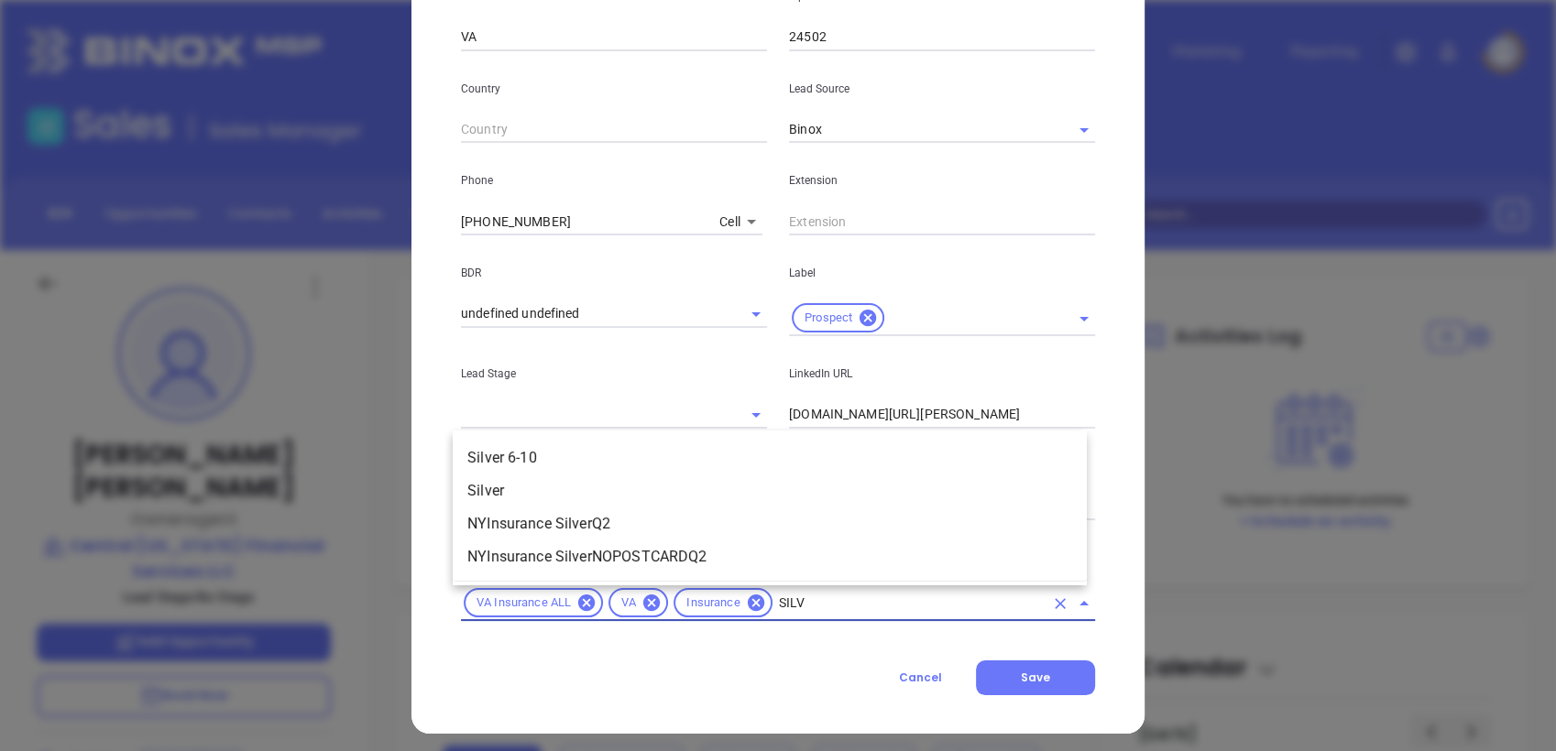
type input "SILVE"
click at [570, 442] on li "Silver 6-10" at bounding box center [770, 458] width 634 height 33
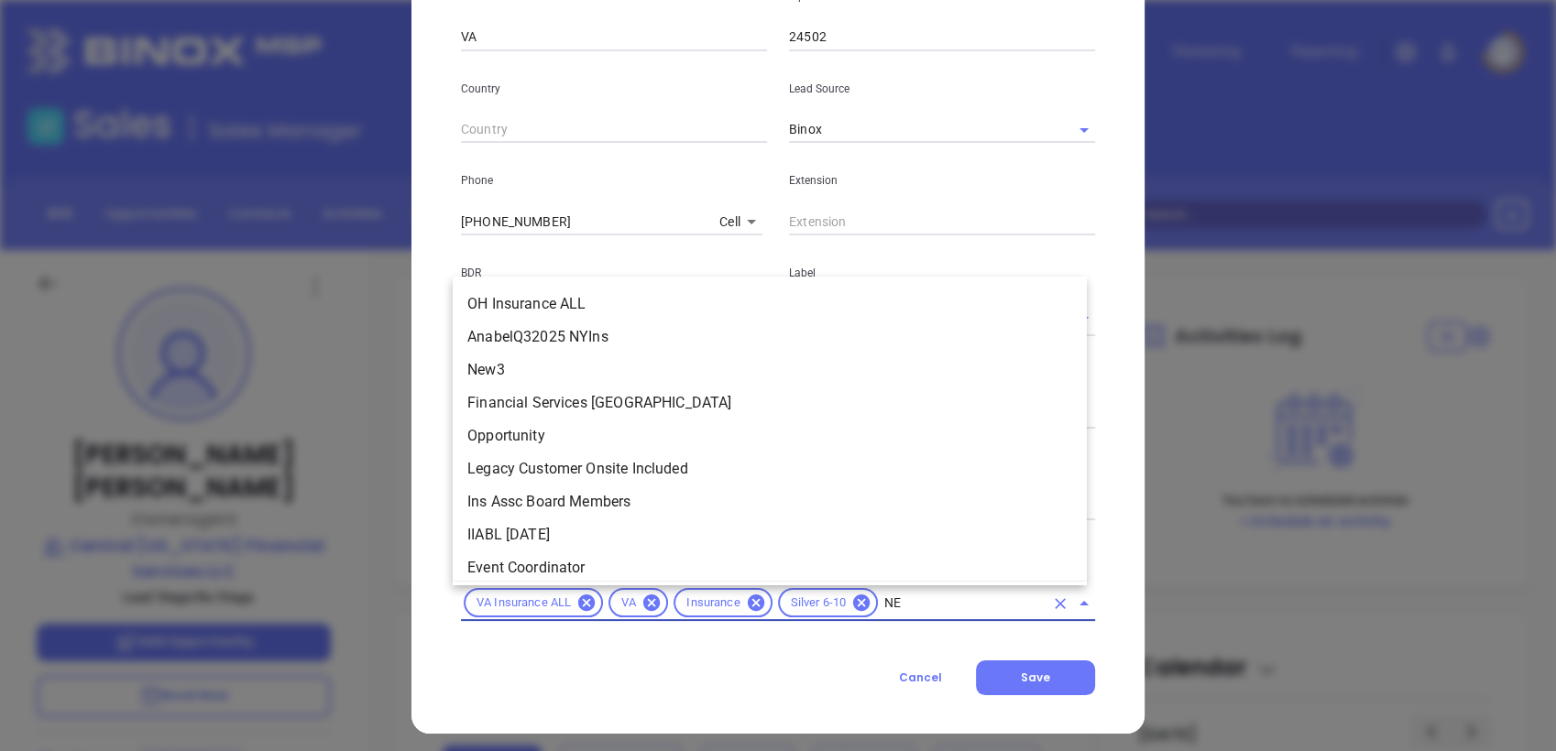
type input "NEW"
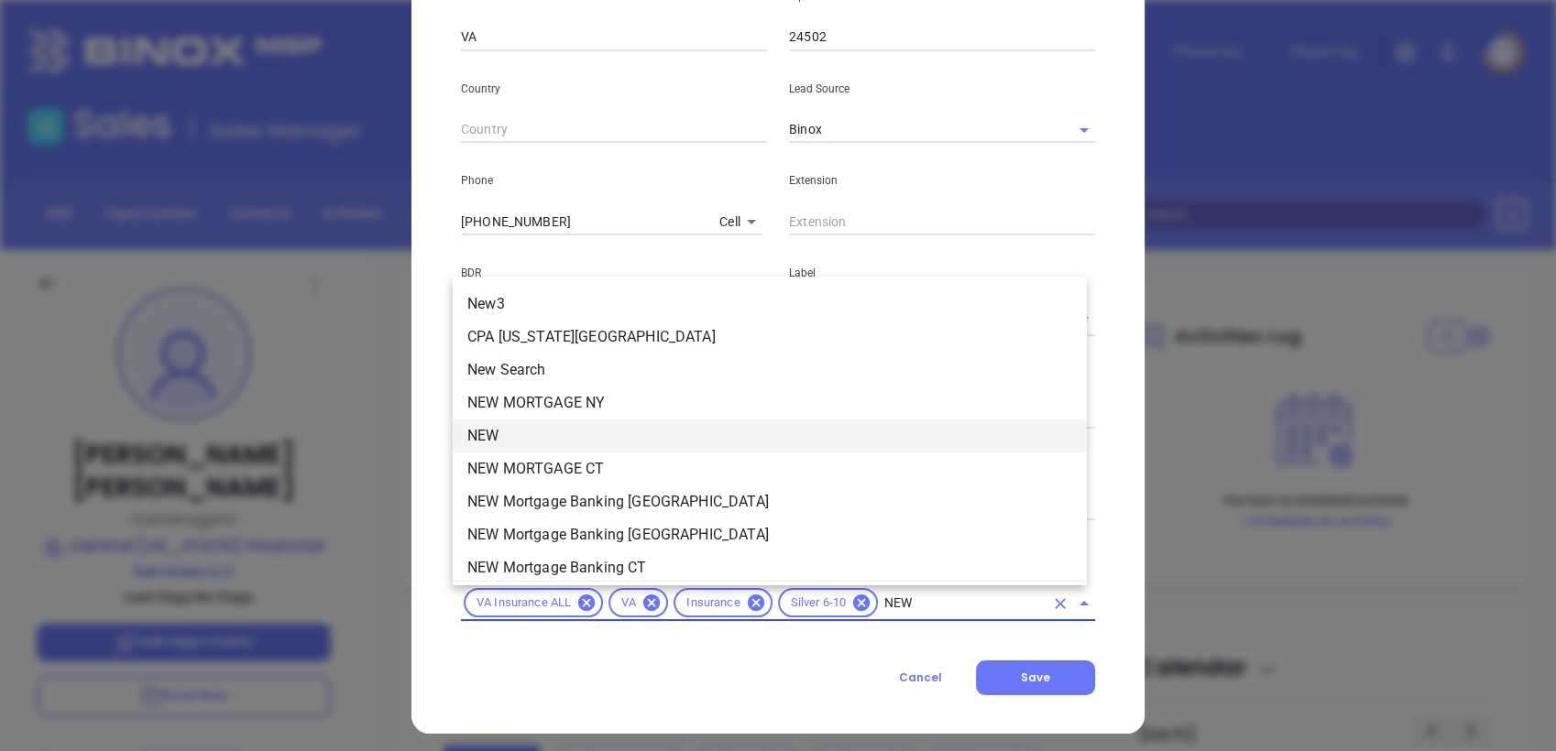
click at [564, 438] on li "NEW" at bounding box center [770, 436] width 634 height 33
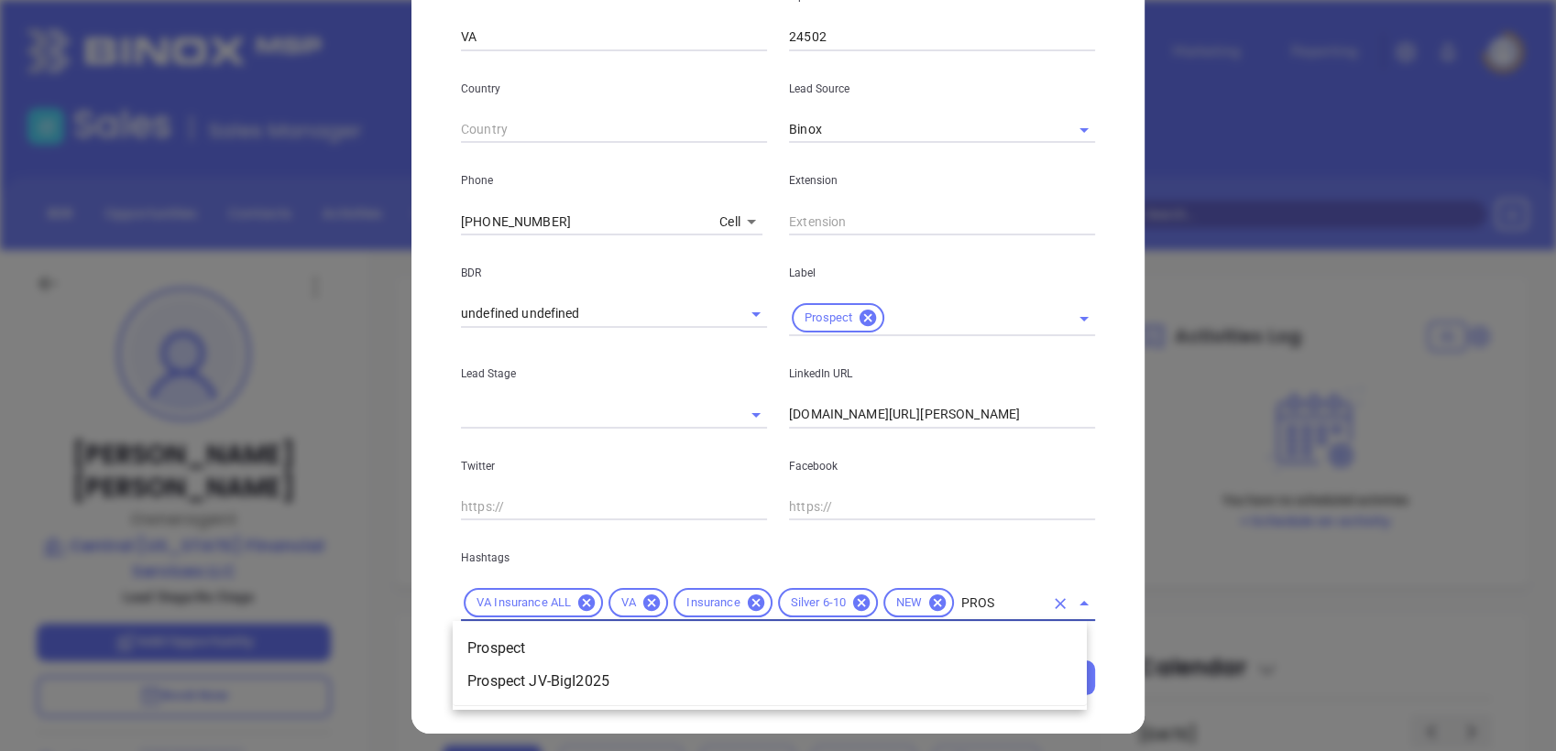
type input "PROSP"
click at [538, 639] on li "Prospect" at bounding box center [770, 648] width 634 height 33
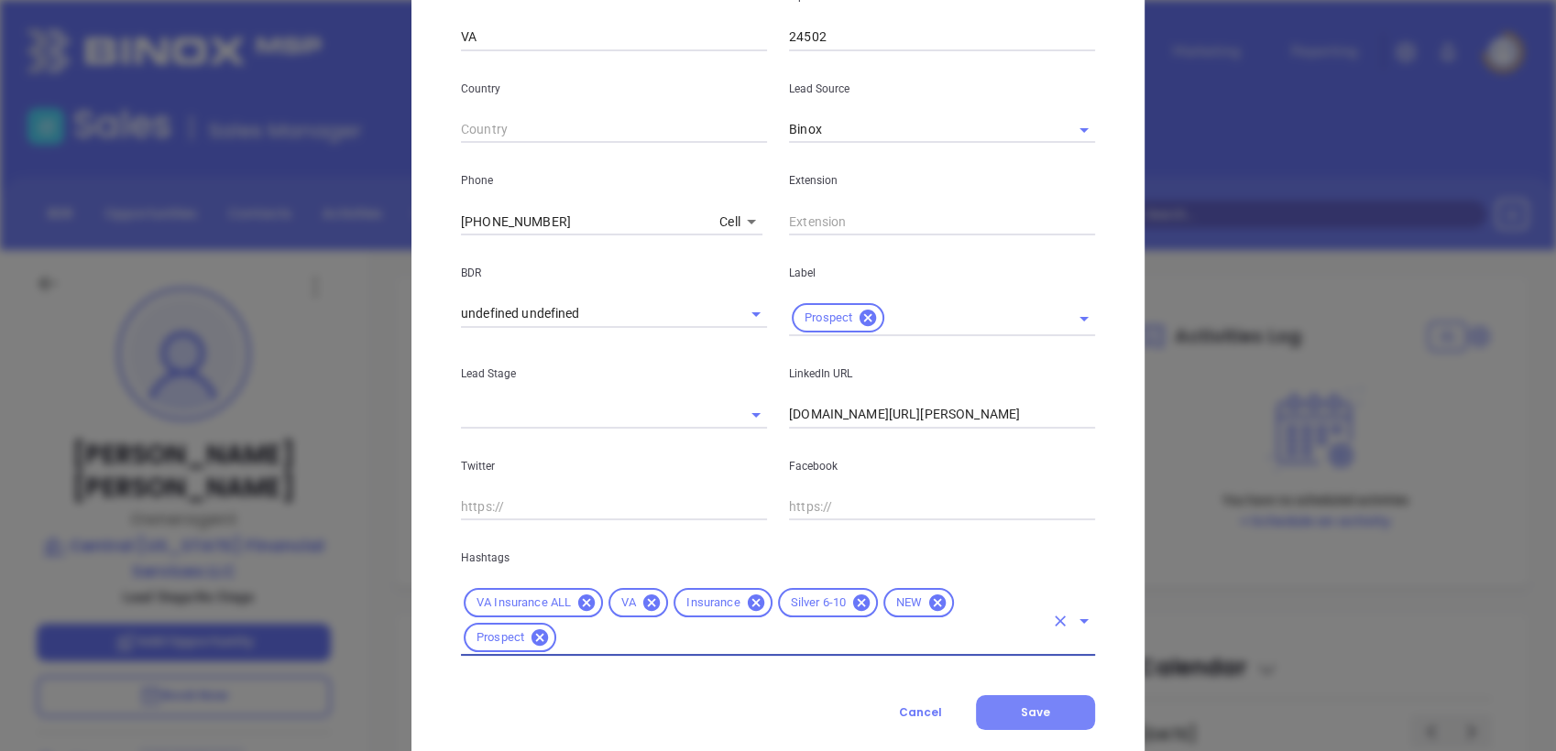
click at [1034, 702] on button "Save" at bounding box center [1035, 712] width 119 height 35
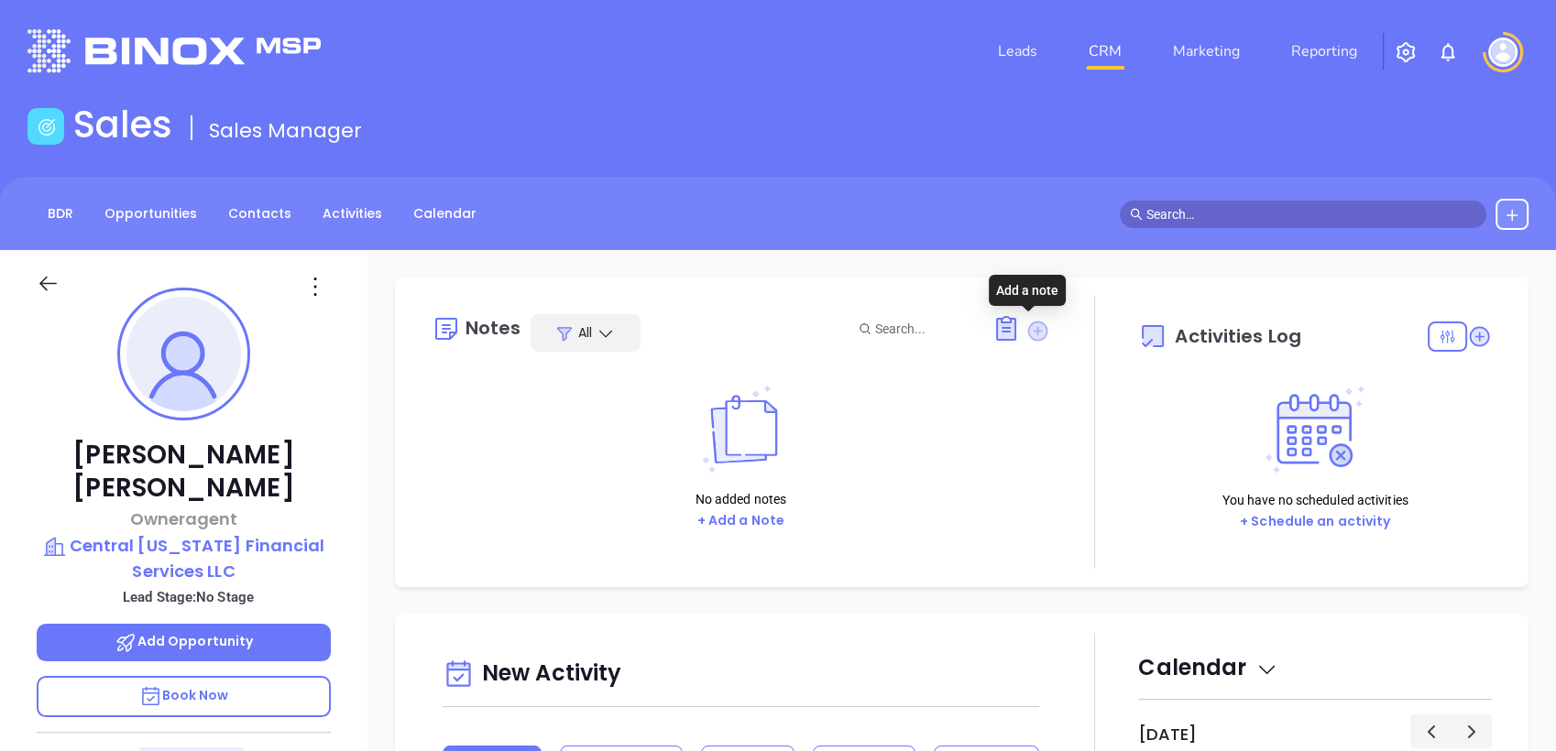
click at [1033, 329] on icon at bounding box center [1037, 331] width 20 height 20
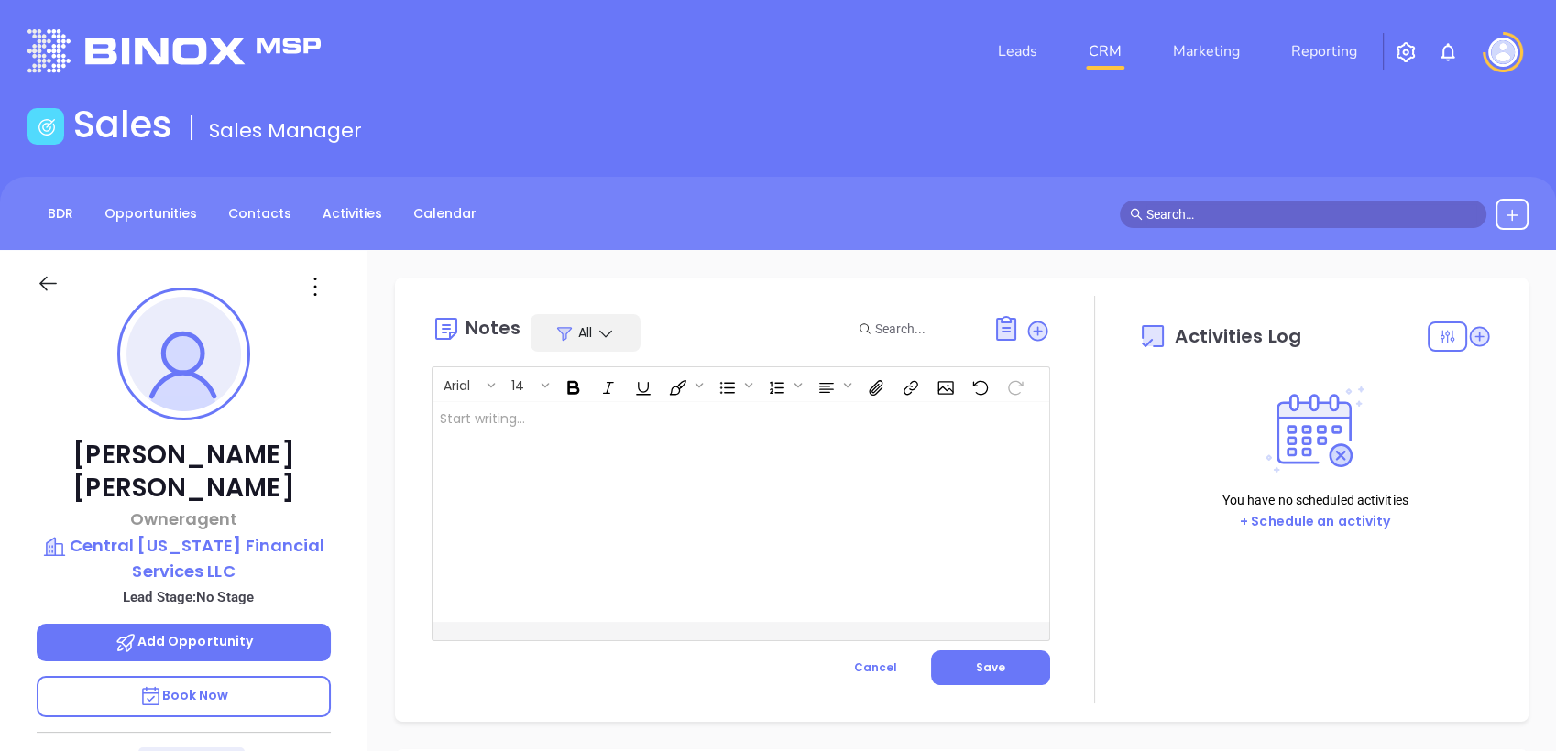
click at [759, 430] on div at bounding box center [719, 512] width 574 height 220
click at [989, 663] on span "Save" at bounding box center [990, 668] width 29 height 16
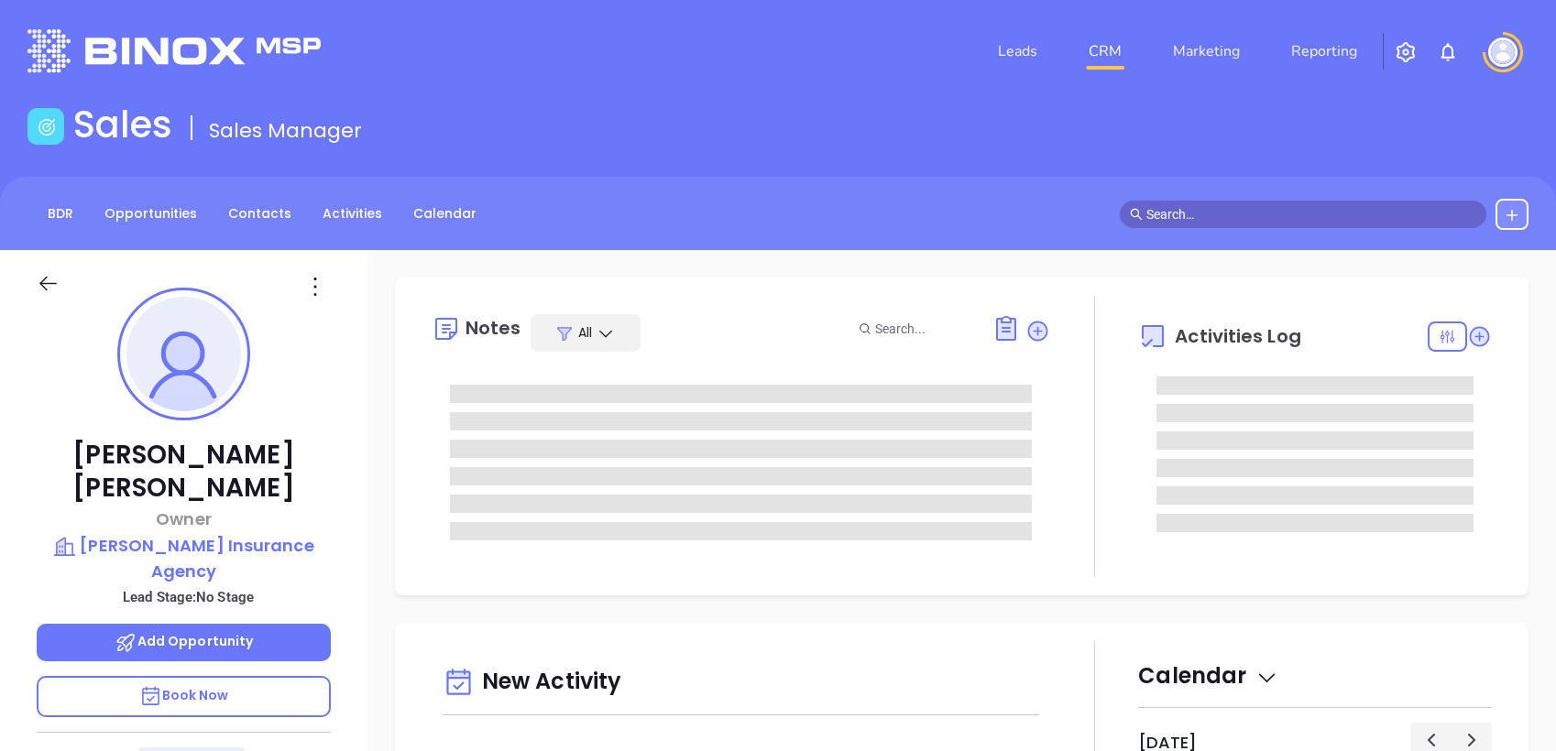
type input "[PERSON_NAME]"
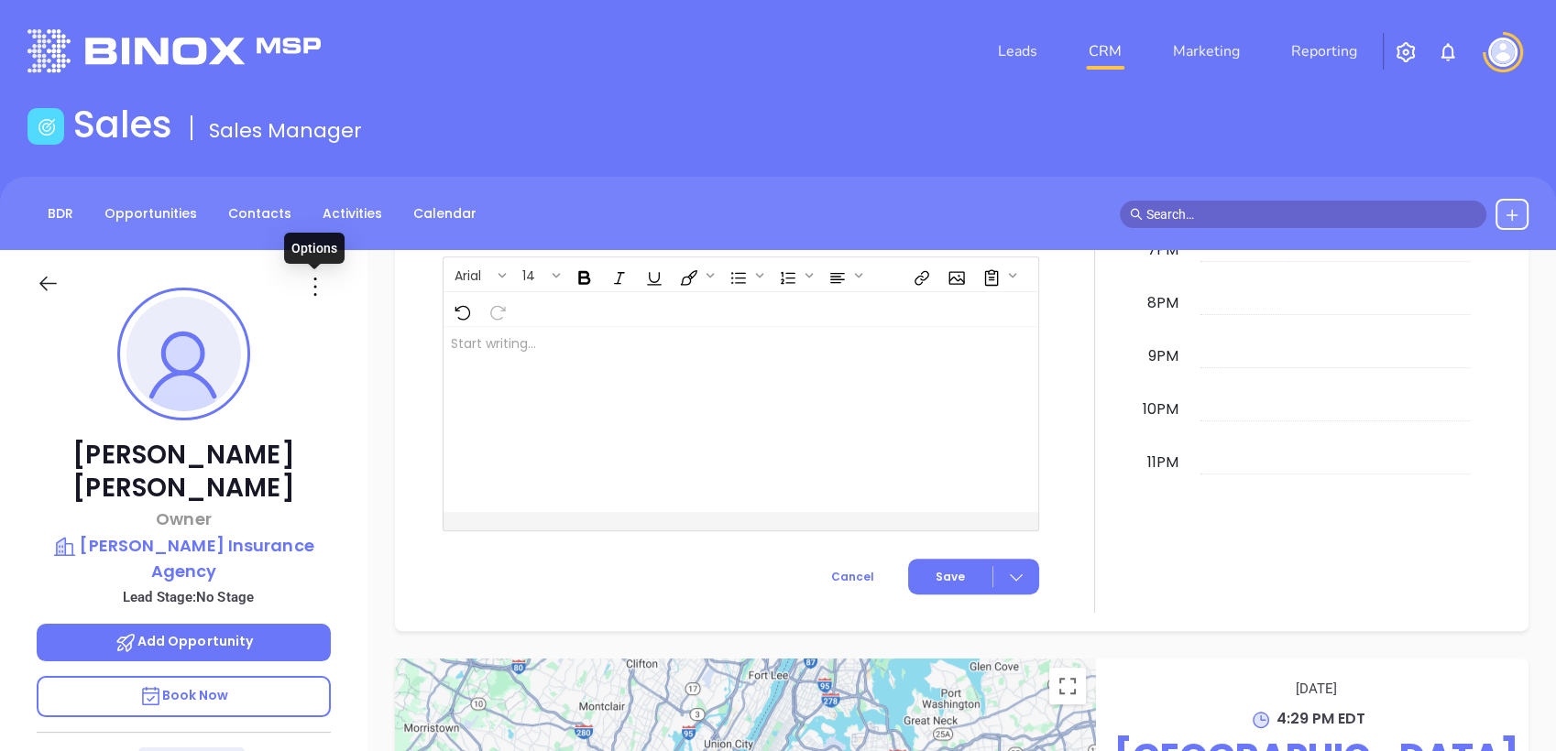
click at [317, 296] on icon at bounding box center [315, 286] width 29 height 29
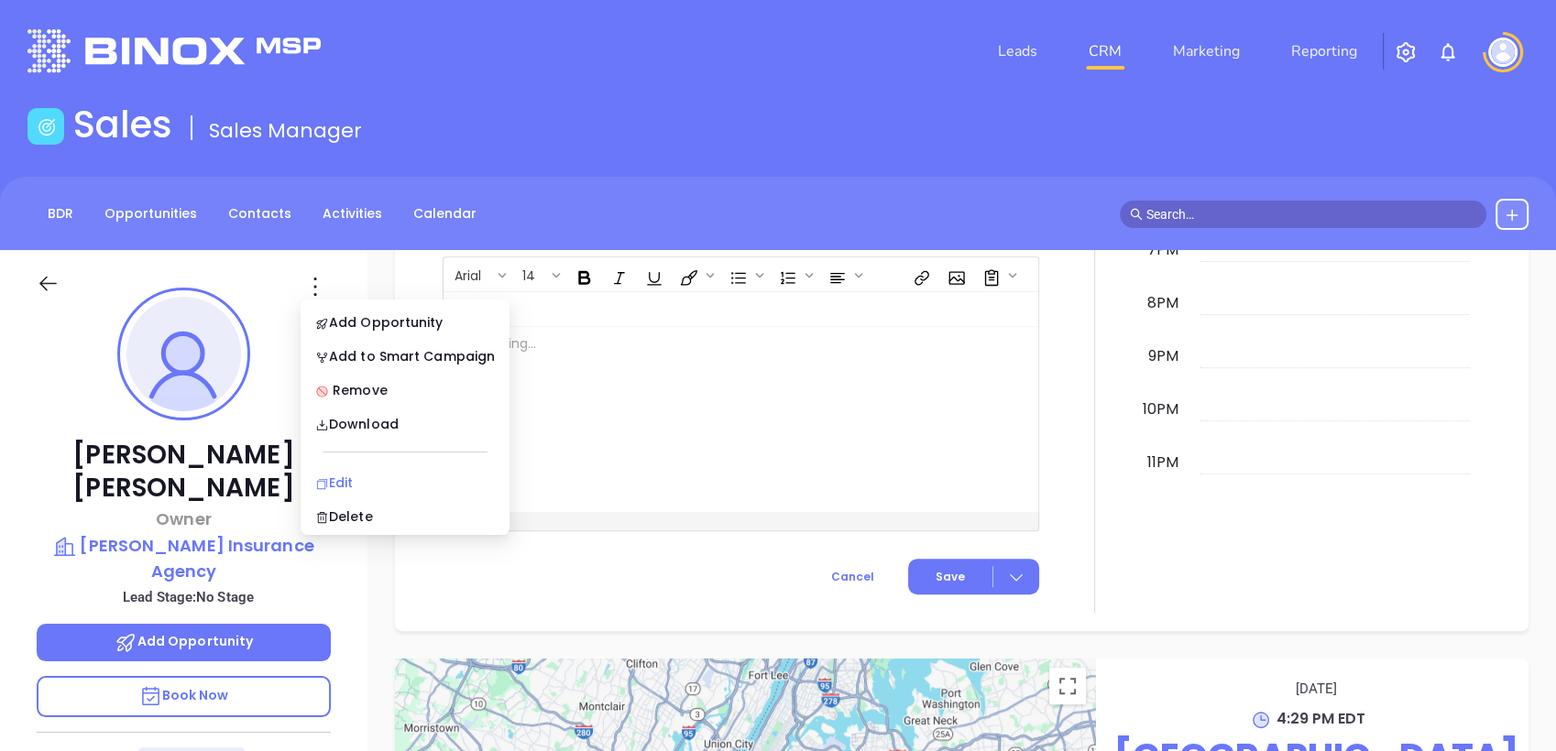
click at [351, 487] on div "Edit" at bounding box center [405, 483] width 180 height 20
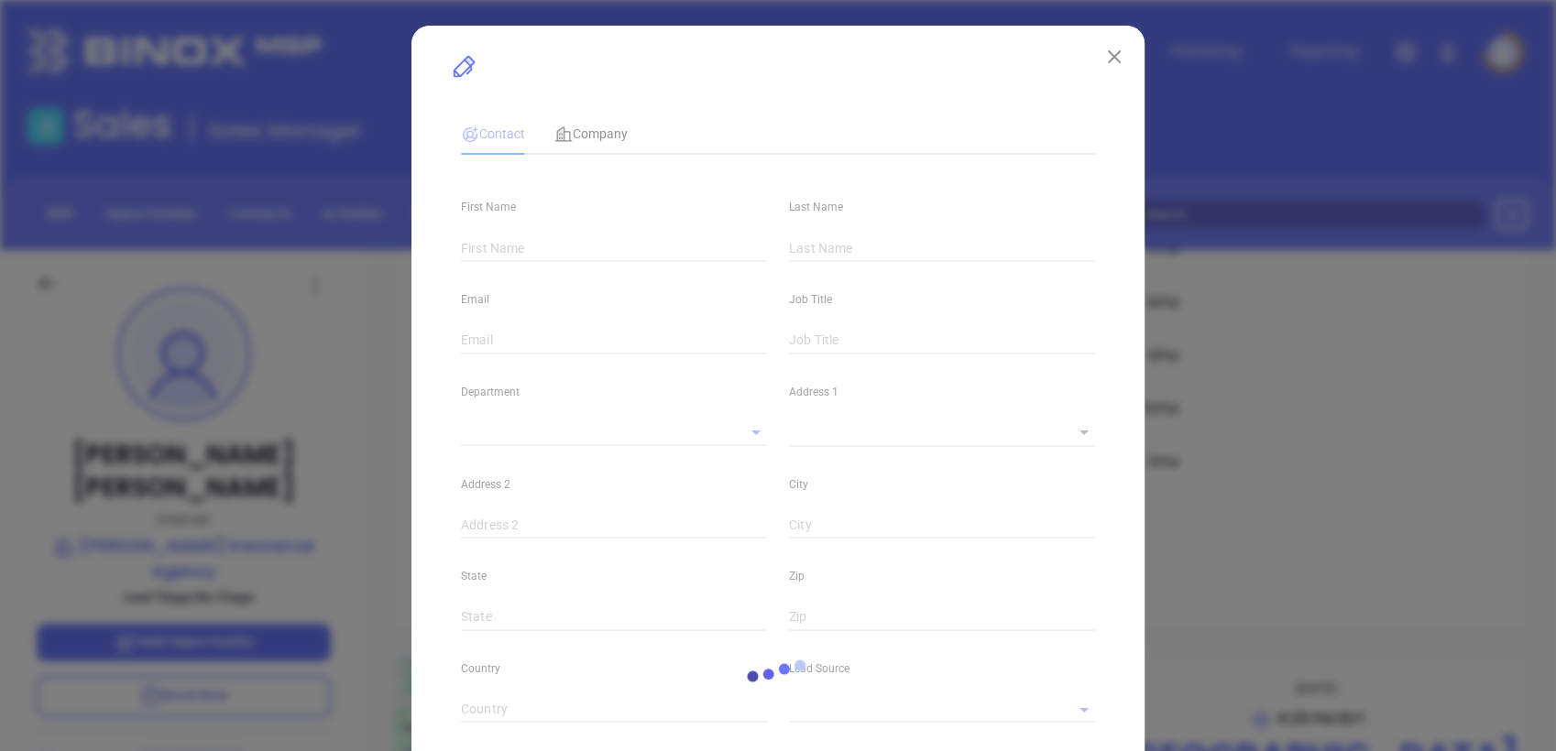
type input "[PERSON_NAME]"
type input "[PERSON_NAME][EMAIL_ADDRESS][DOMAIN_NAME]"
type input "Owner"
type input "1"
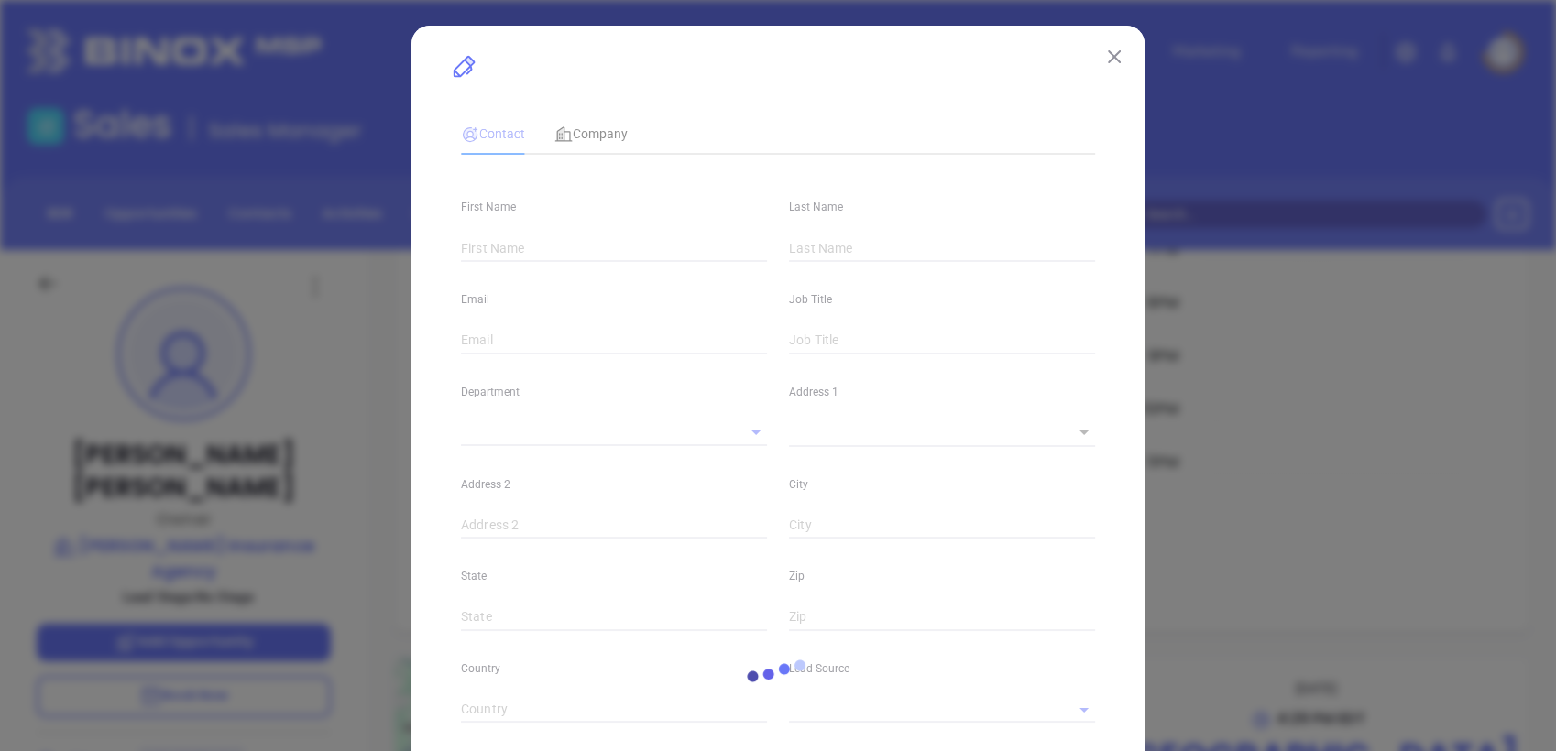
type input "[DOMAIN_NAME][URL][PERSON_NAME]"
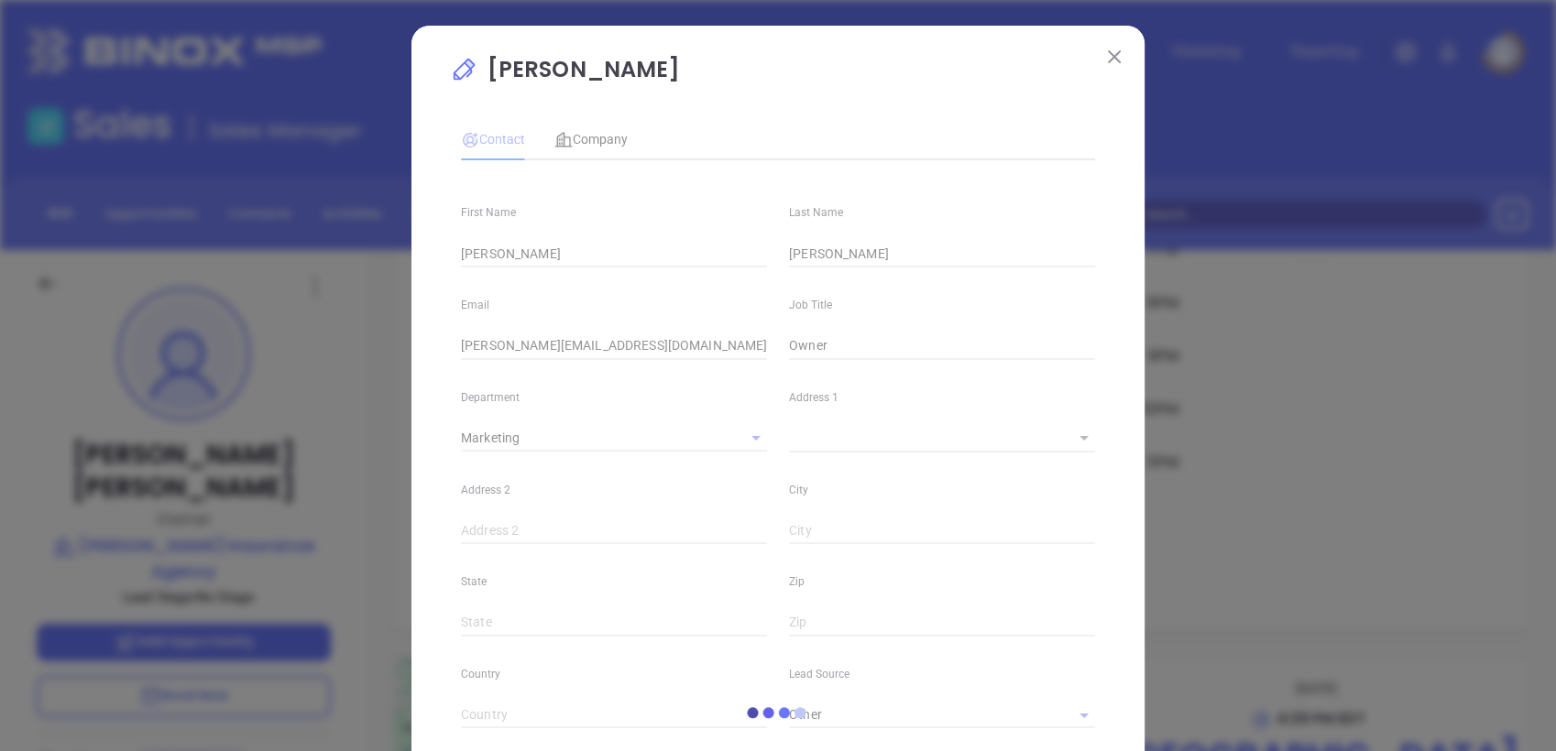
type input "Marketing"
type input "Other"
type input "undefined undefined"
type input "[PHONE_NUMBER]"
type input "1"
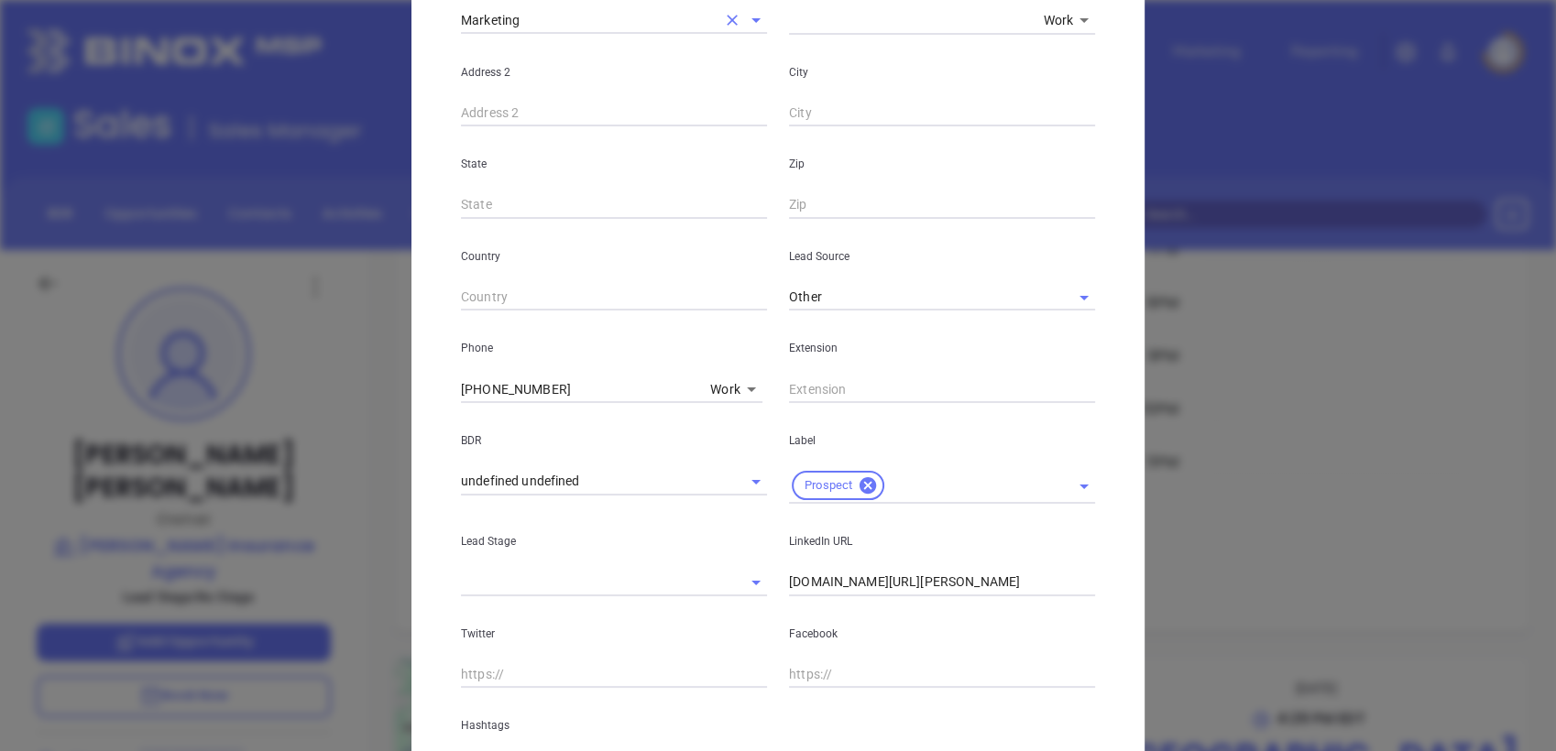
scroll to position [629, 0]
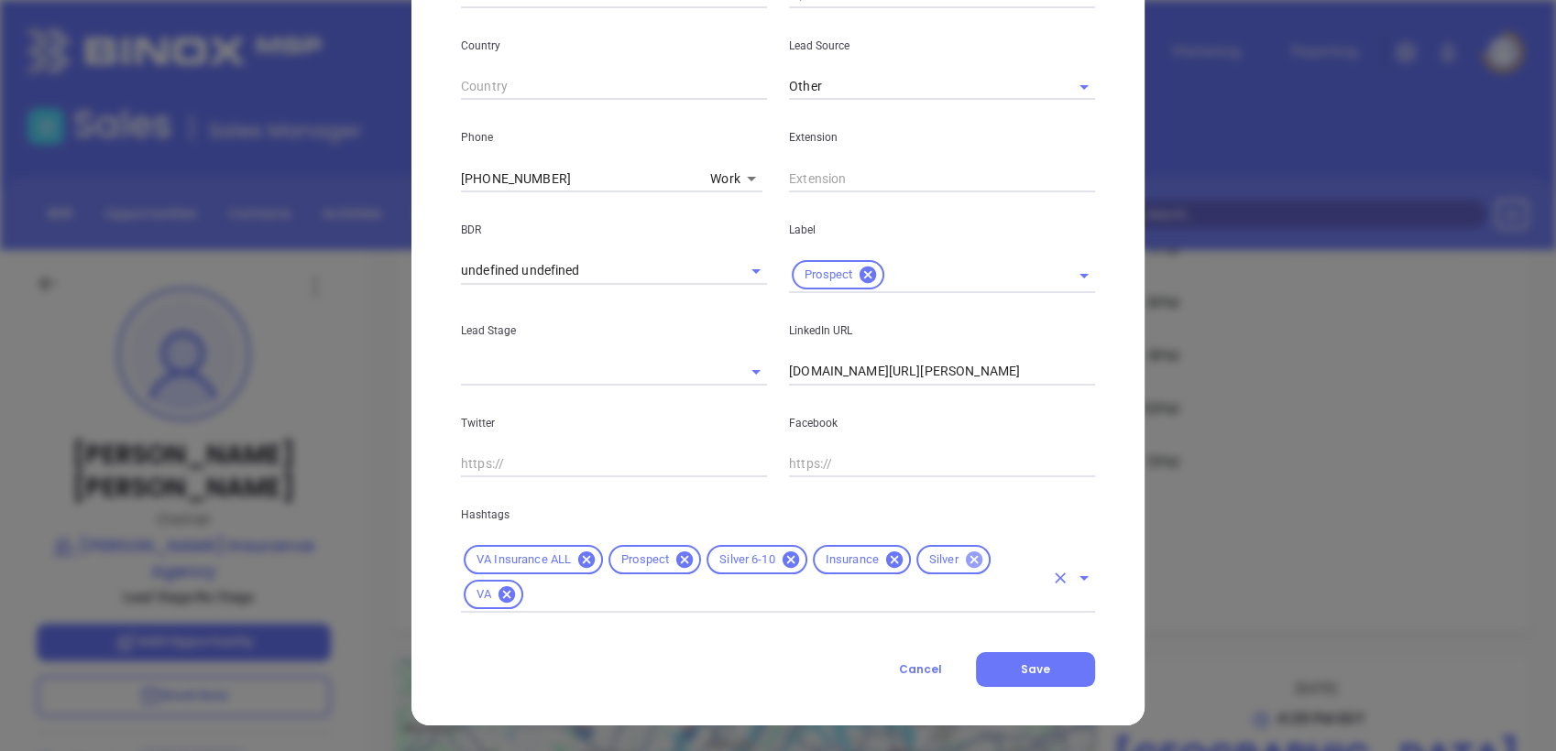
click at [964, 551] on icon at bounding box center [974, 560] width 20 height 20
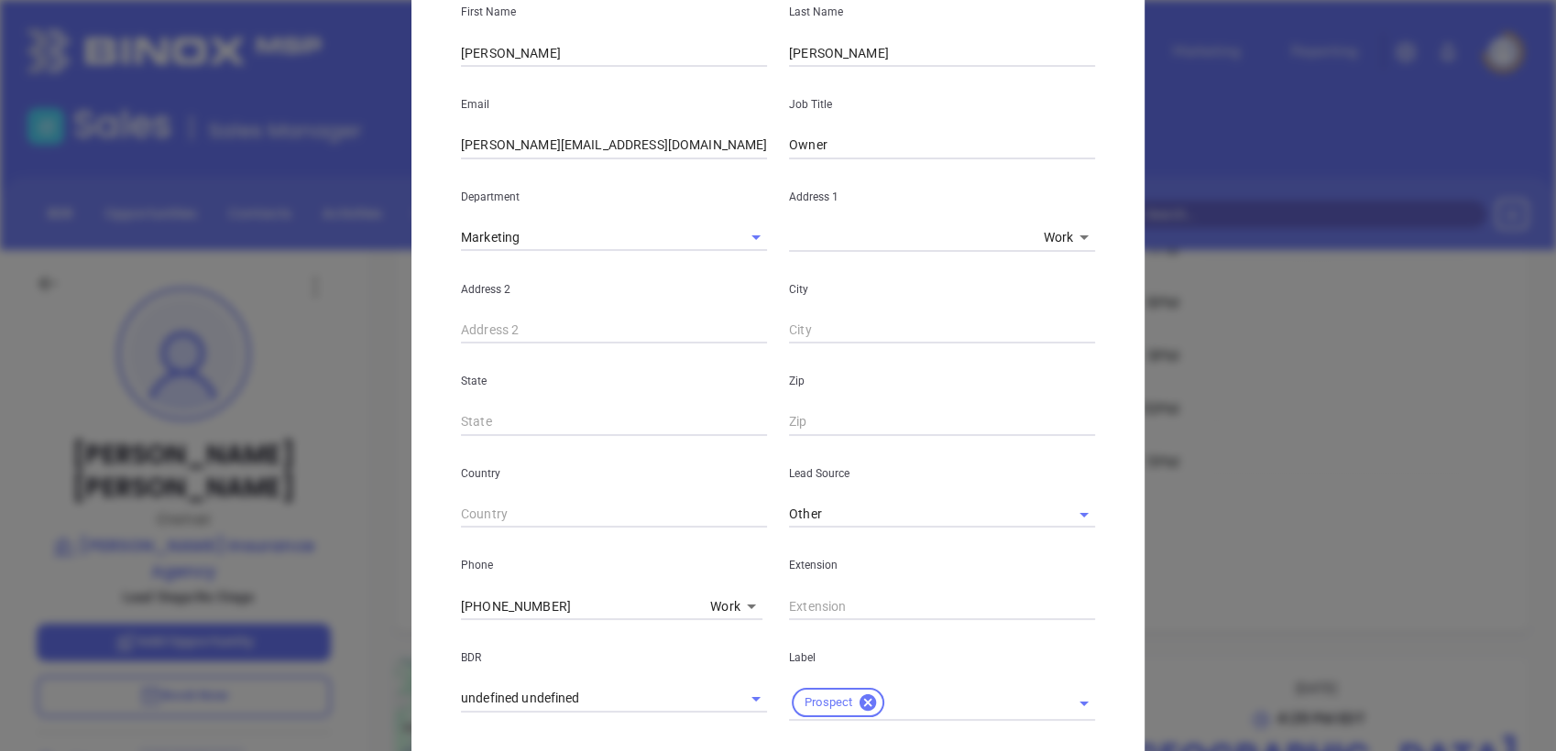
scroll to position [0, 0]
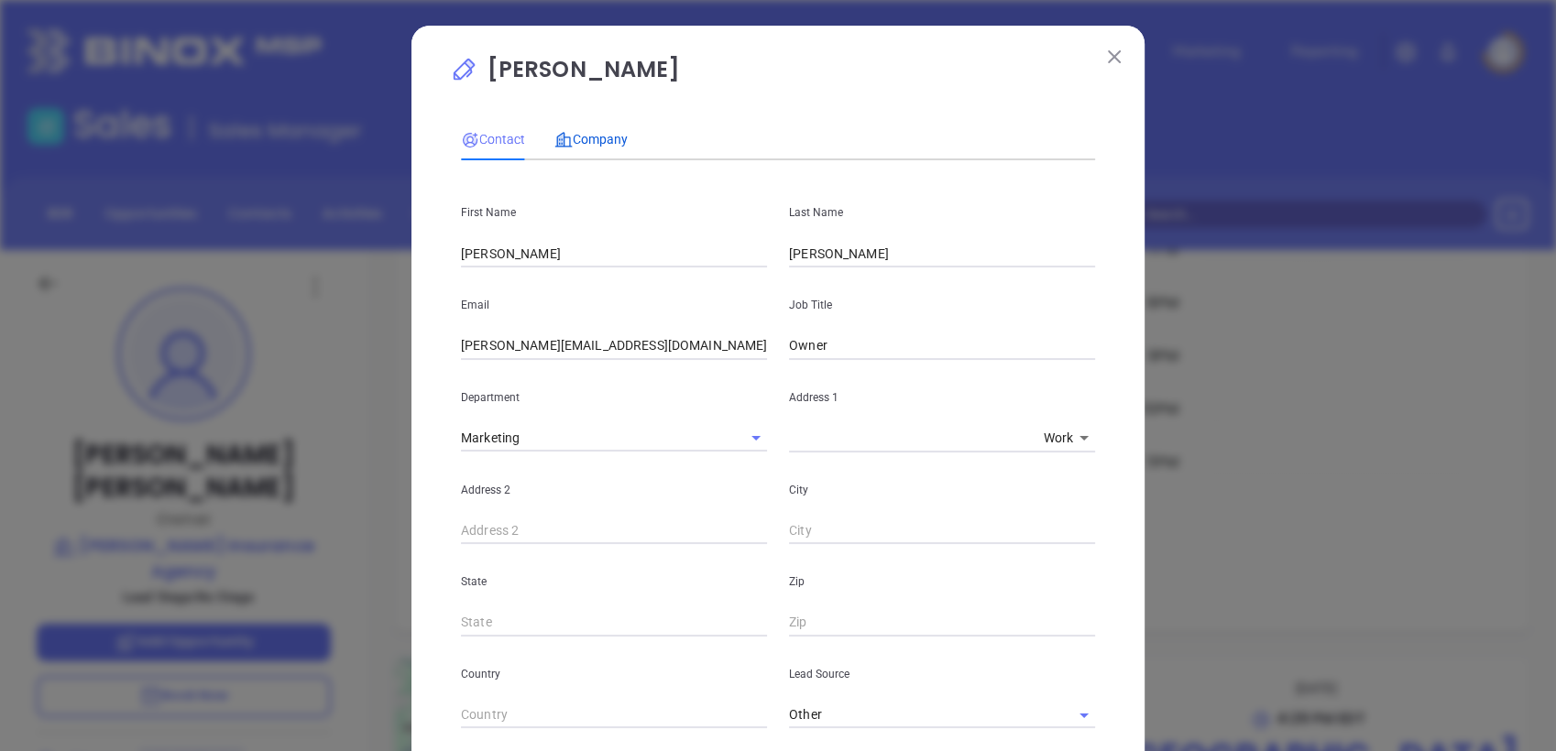
click at [600, 145] on span "Company" at bounding box center [590, 139] width 73 height 15
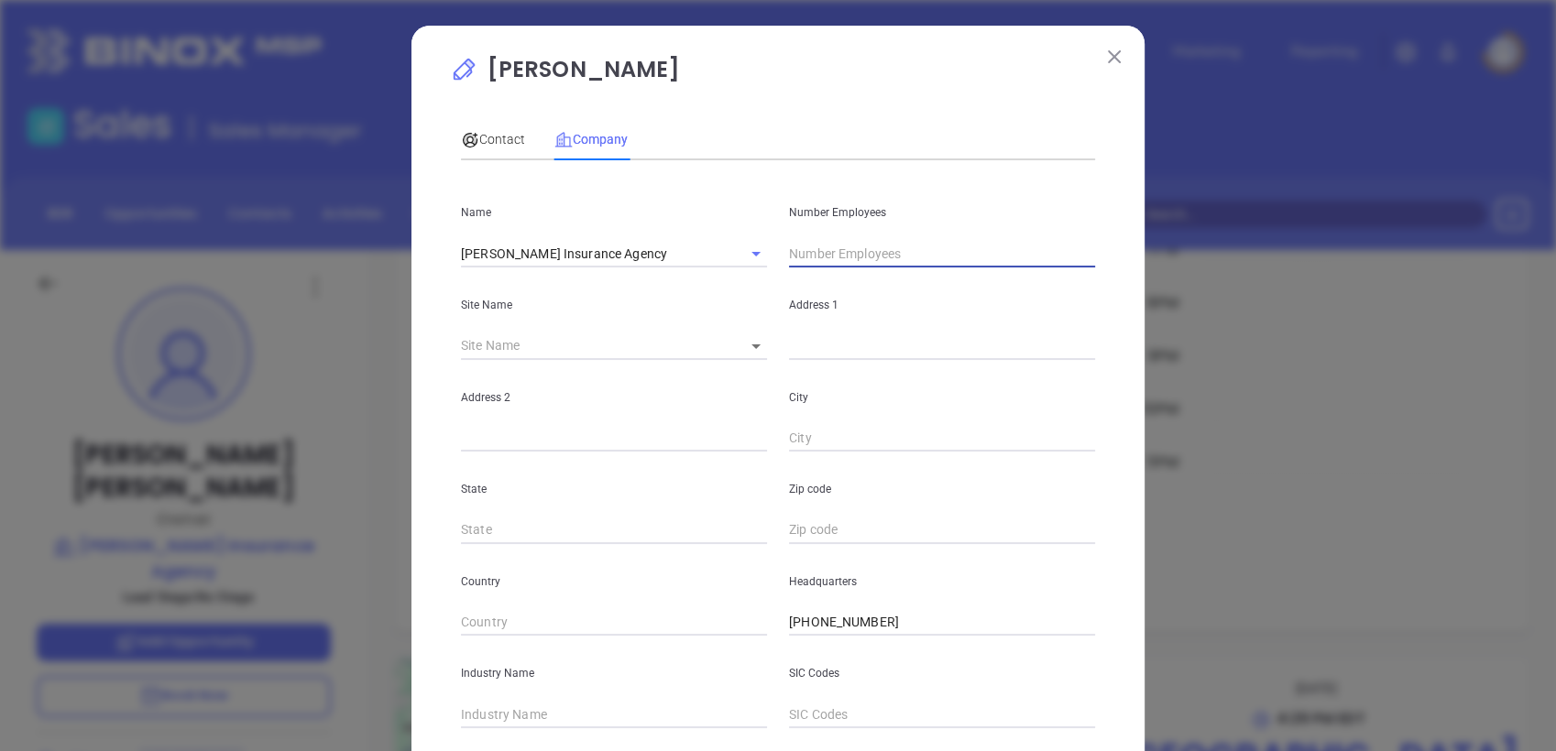
click at [863, 264] on input "text" at bounding box center [942, 253] width 306 height 27
type input "10"
click at [653, 351] on input "text" at bounding box center [592, 346] width 262 height 27
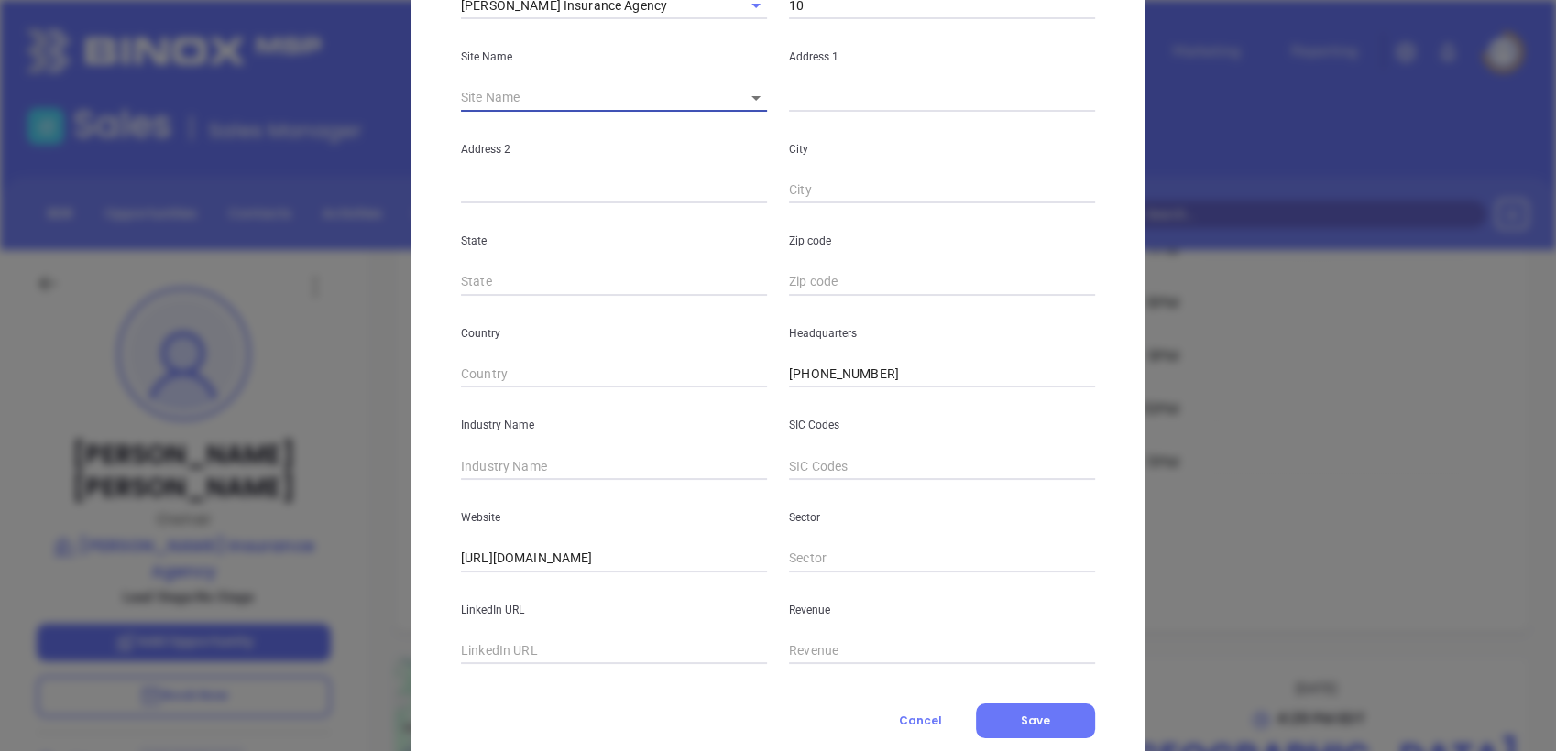
scroll to position [243, 0]
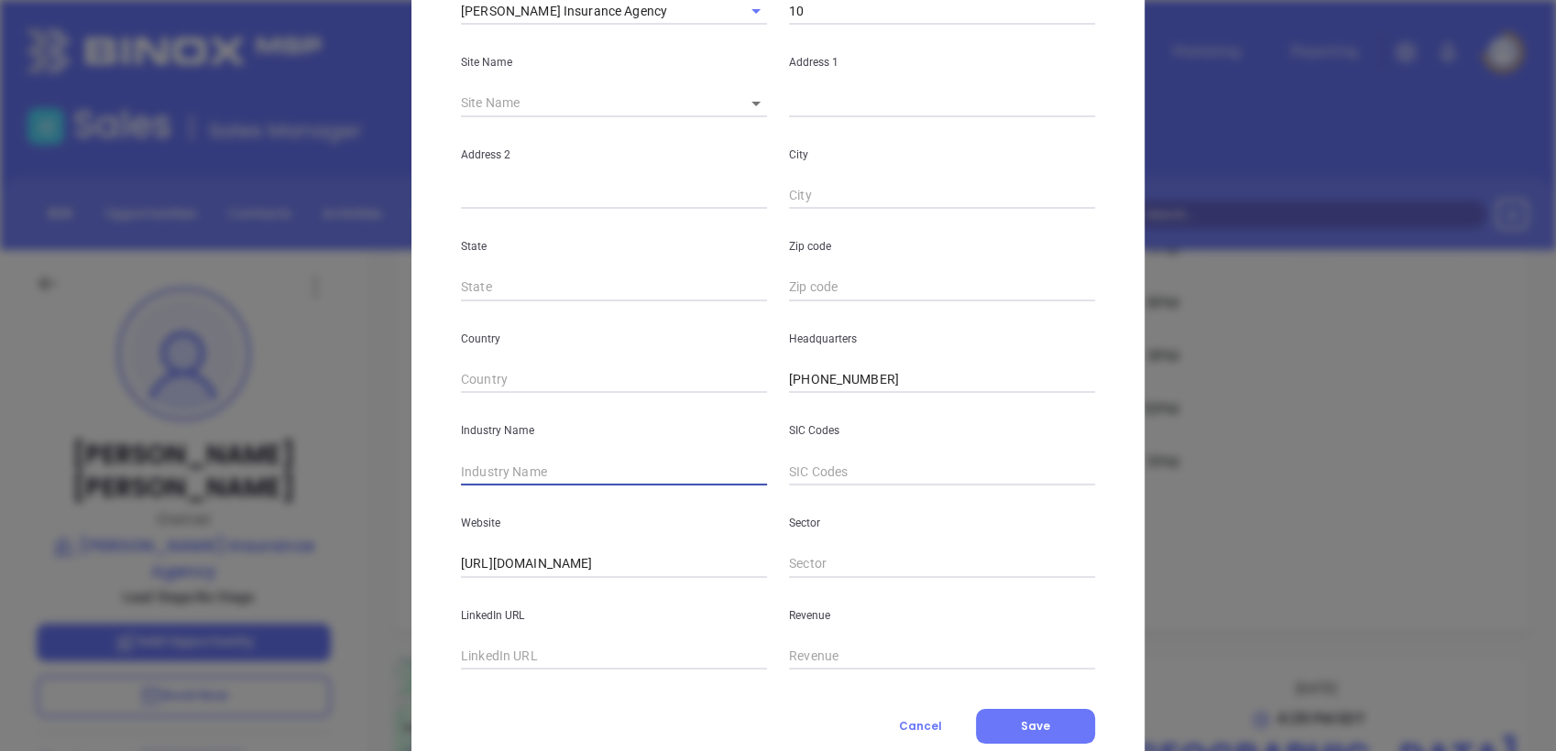
click at [585, 471] on input "text" at bounding box center [614, 471] width 306 height 27
type input "Insurance"
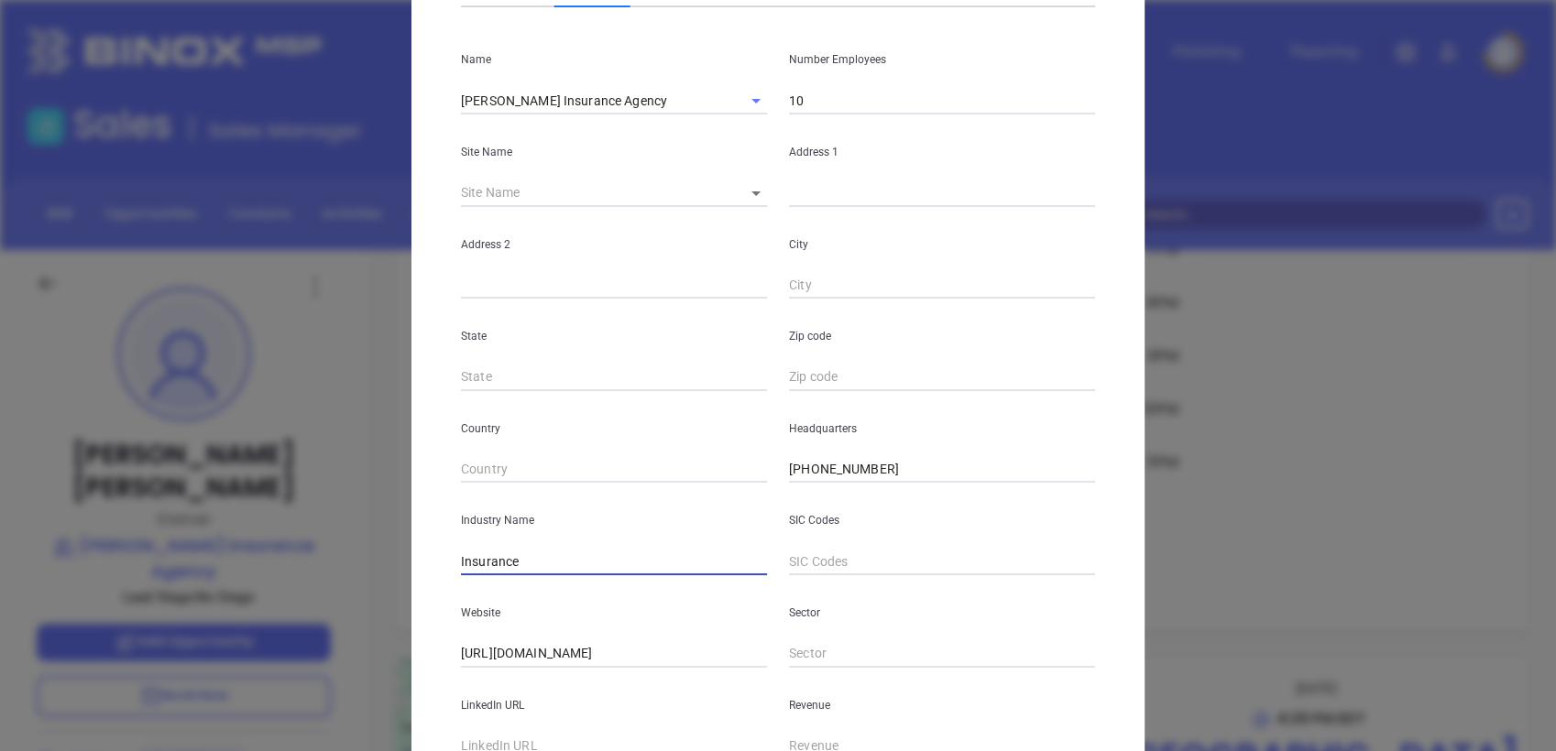
scroll to position [147, 0]
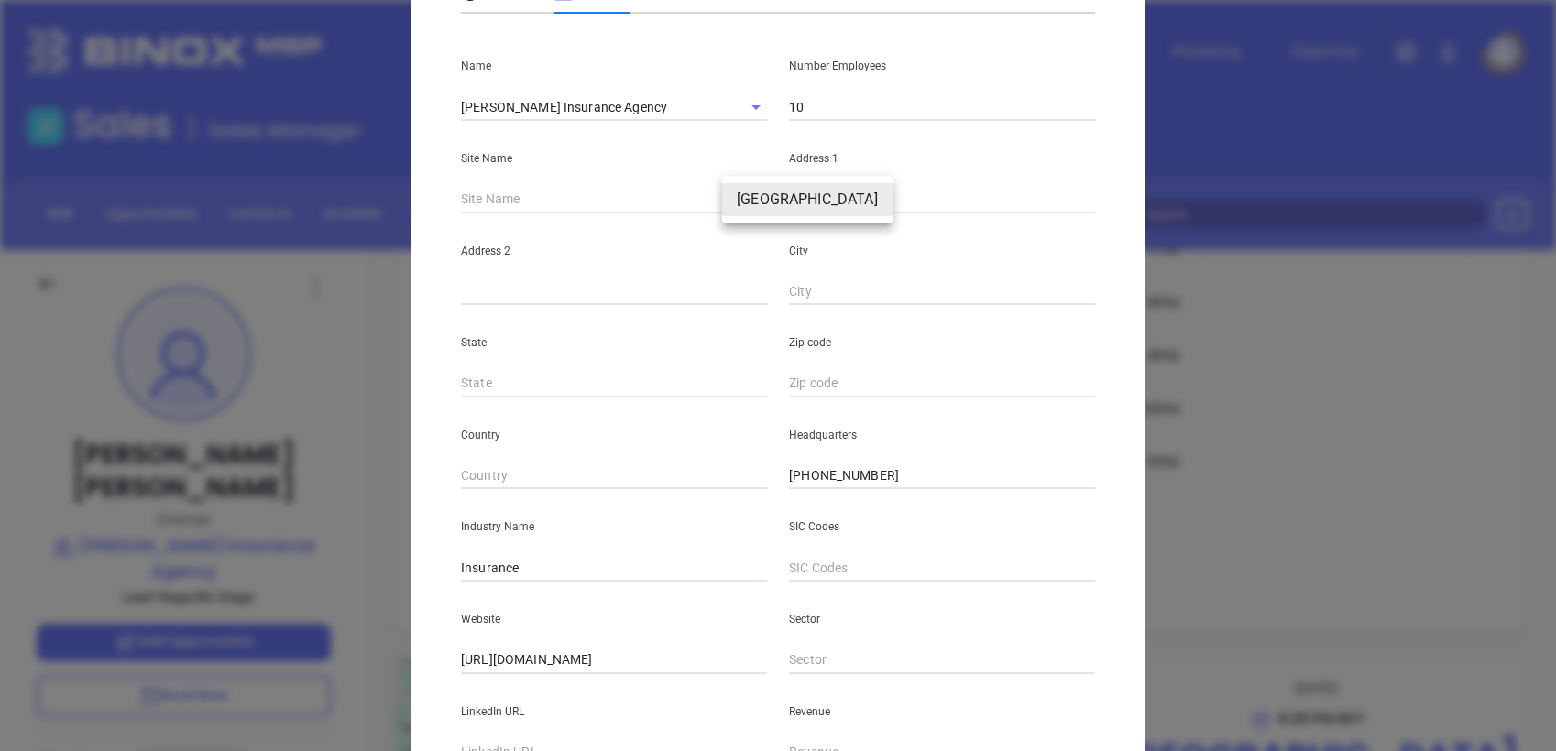
click at [739, 197] on body "Leads CRM Marketing Reporting Financial Leads Leads Sales Sales Manager BDR Opp…" at bounding box center [778, 375] width 1556 height 751
click at [745, 197] on li "[GEOGRAPHIC_DATA]" at bounding box center [807, 199] width 170 height 33
type input "[GEOGRAPHIC_DATA]"
type input "97936"
type input "[STREET_ADDRESS]"
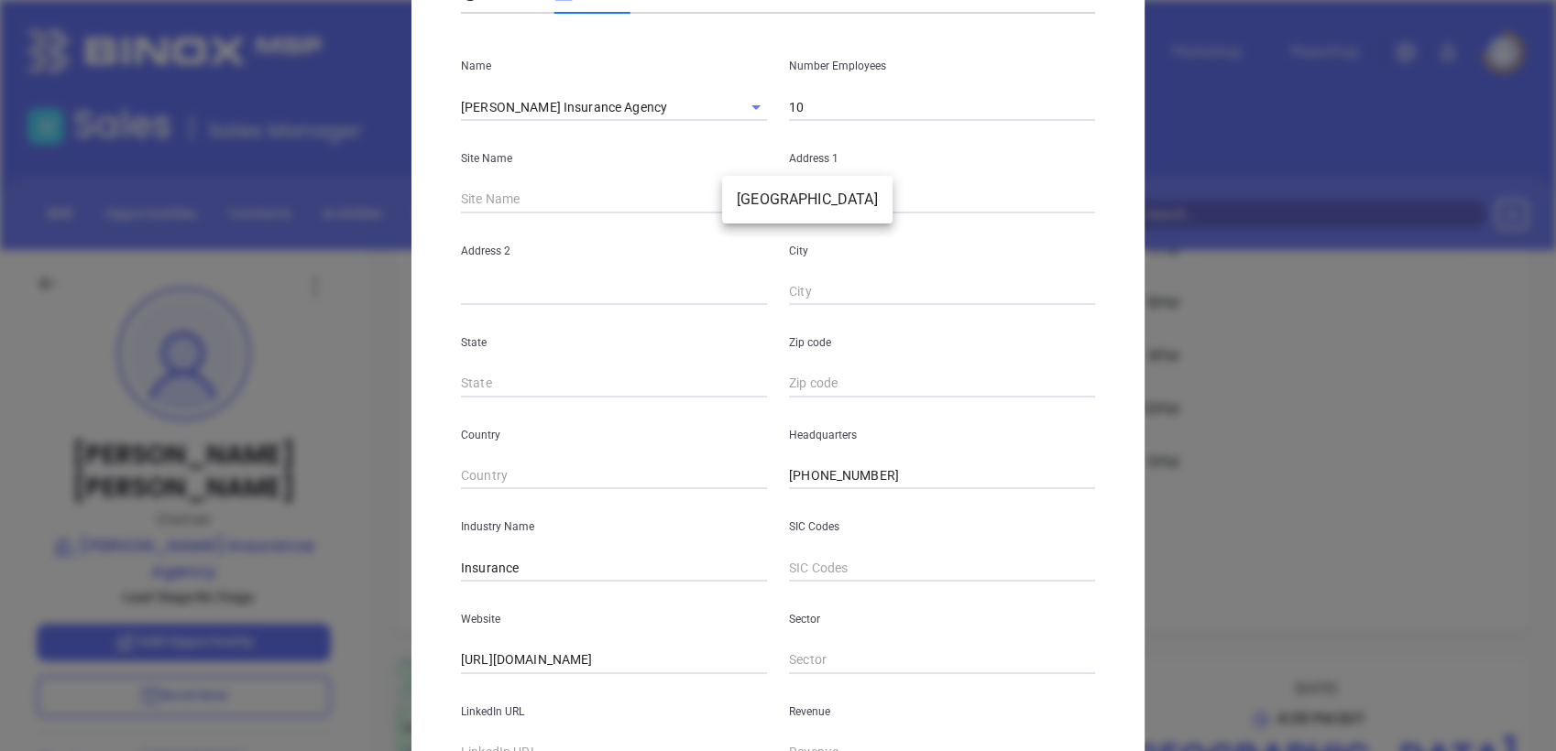
type input "Suite 100"
type input "[GEOGRAPHIC_DATA]"
type input "VA"
type input "23294"
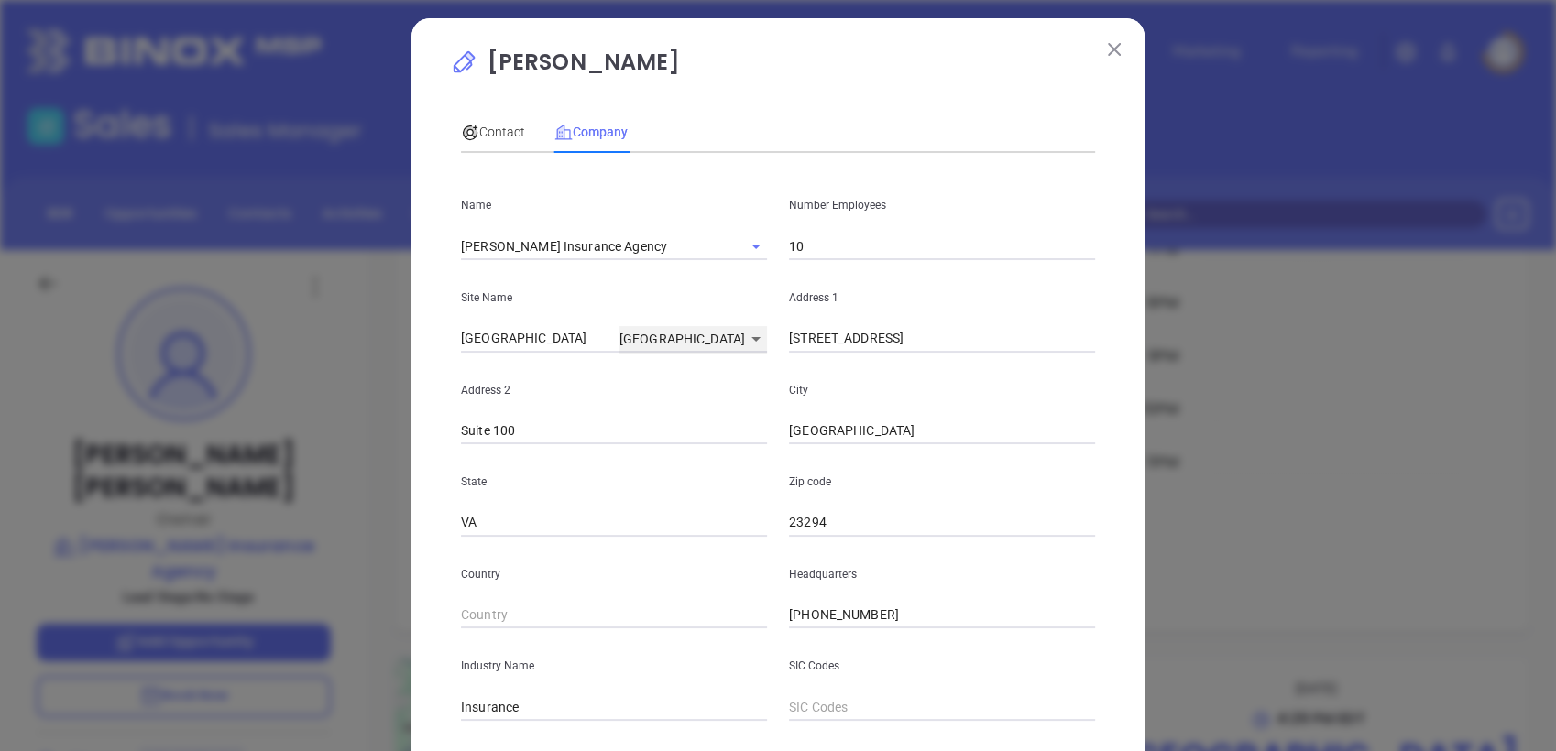
scroll to position [3, 0]
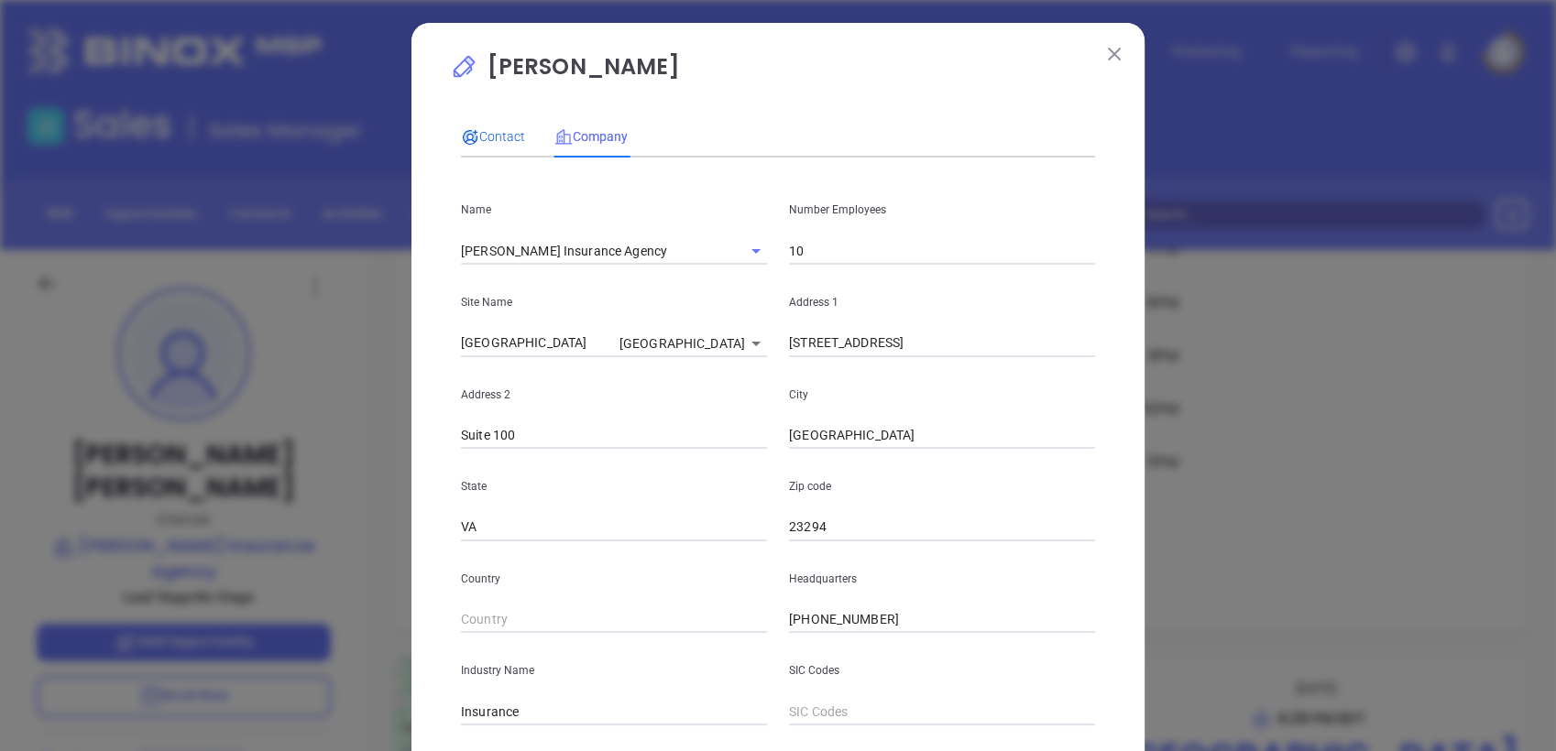
click at [487, 142] on span "Contact" at bounding box center [493, 136] width 64 height 15
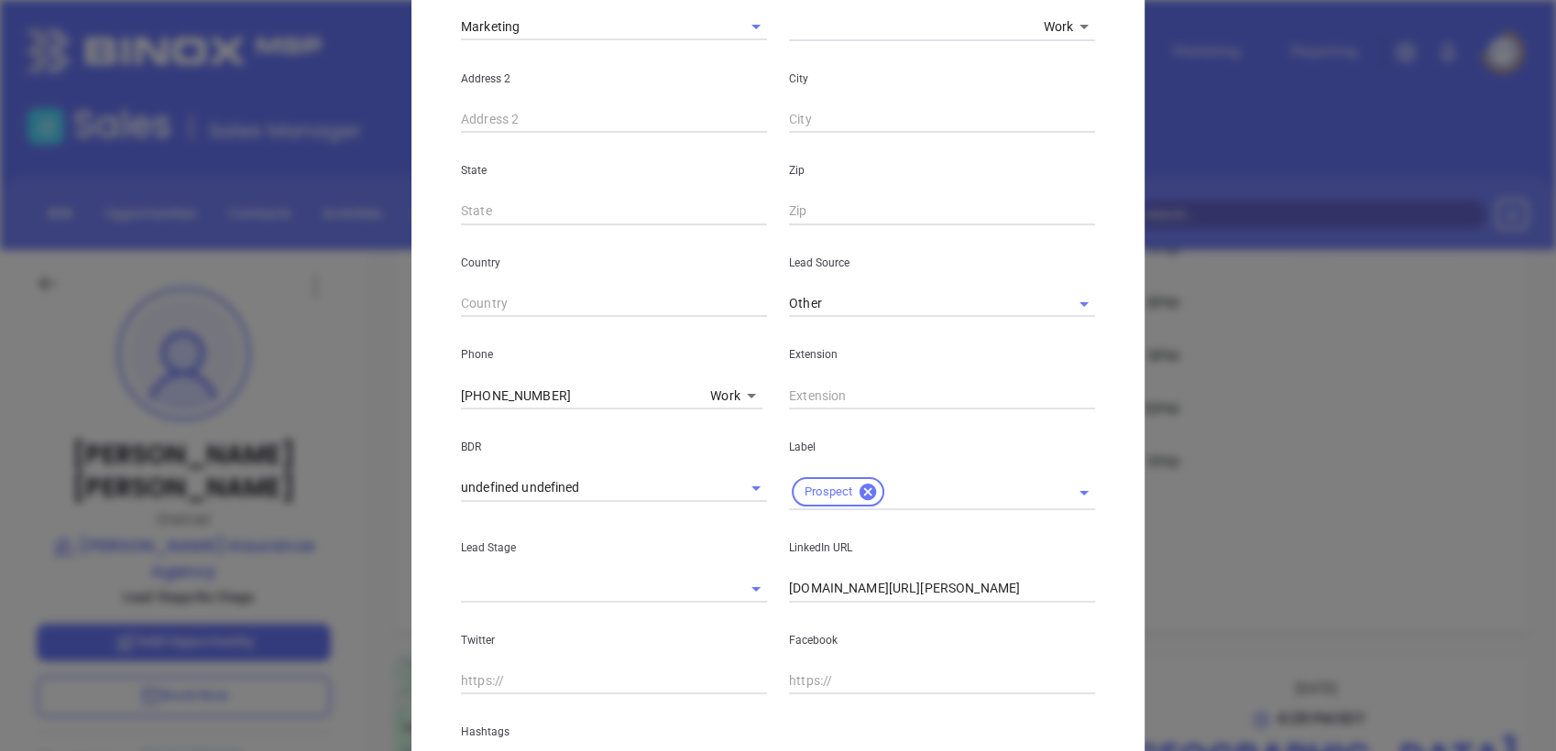
scroll to position [594, 0]
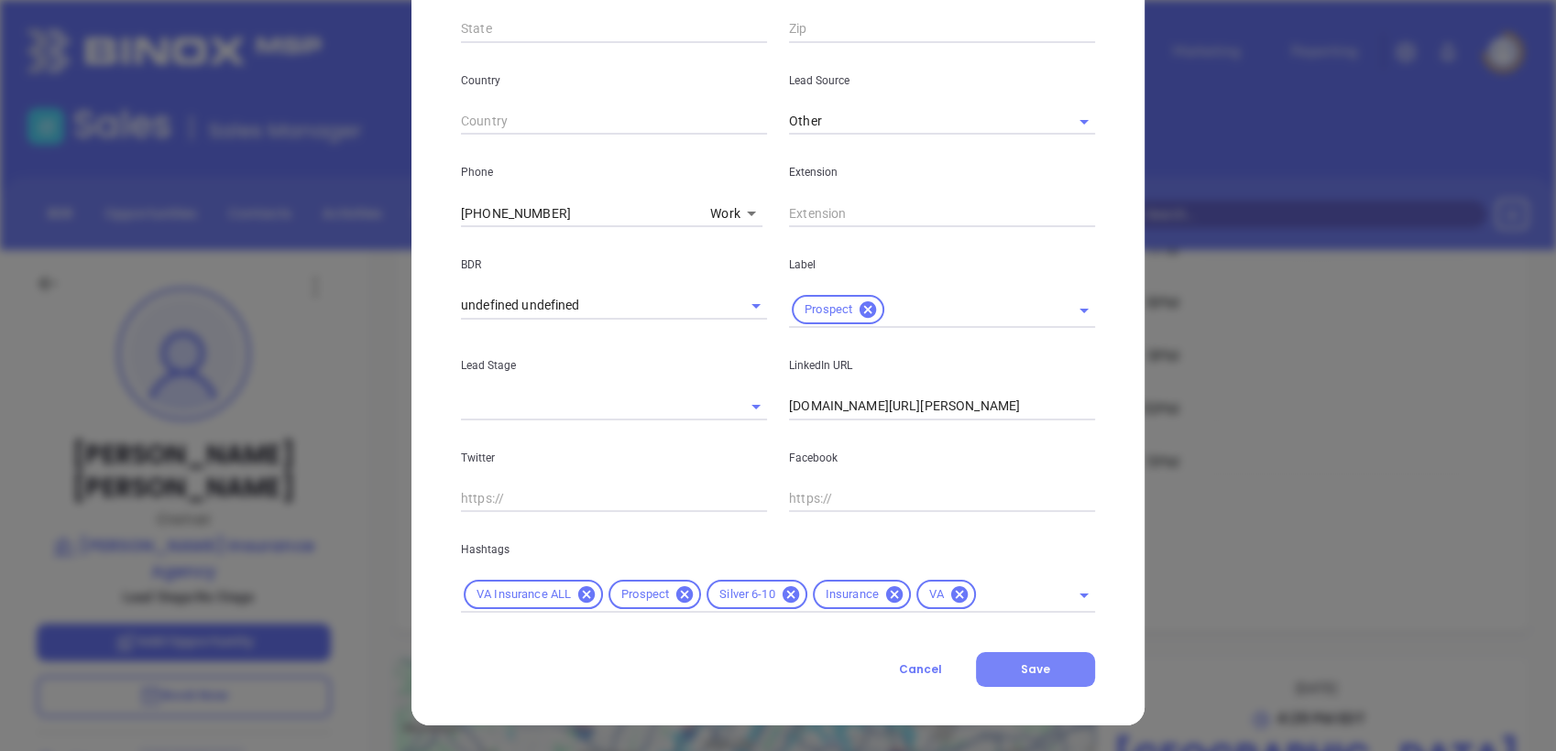
click at [1034, 677] on span "Save" at bounding box center [1035, 670] width 29 height 16
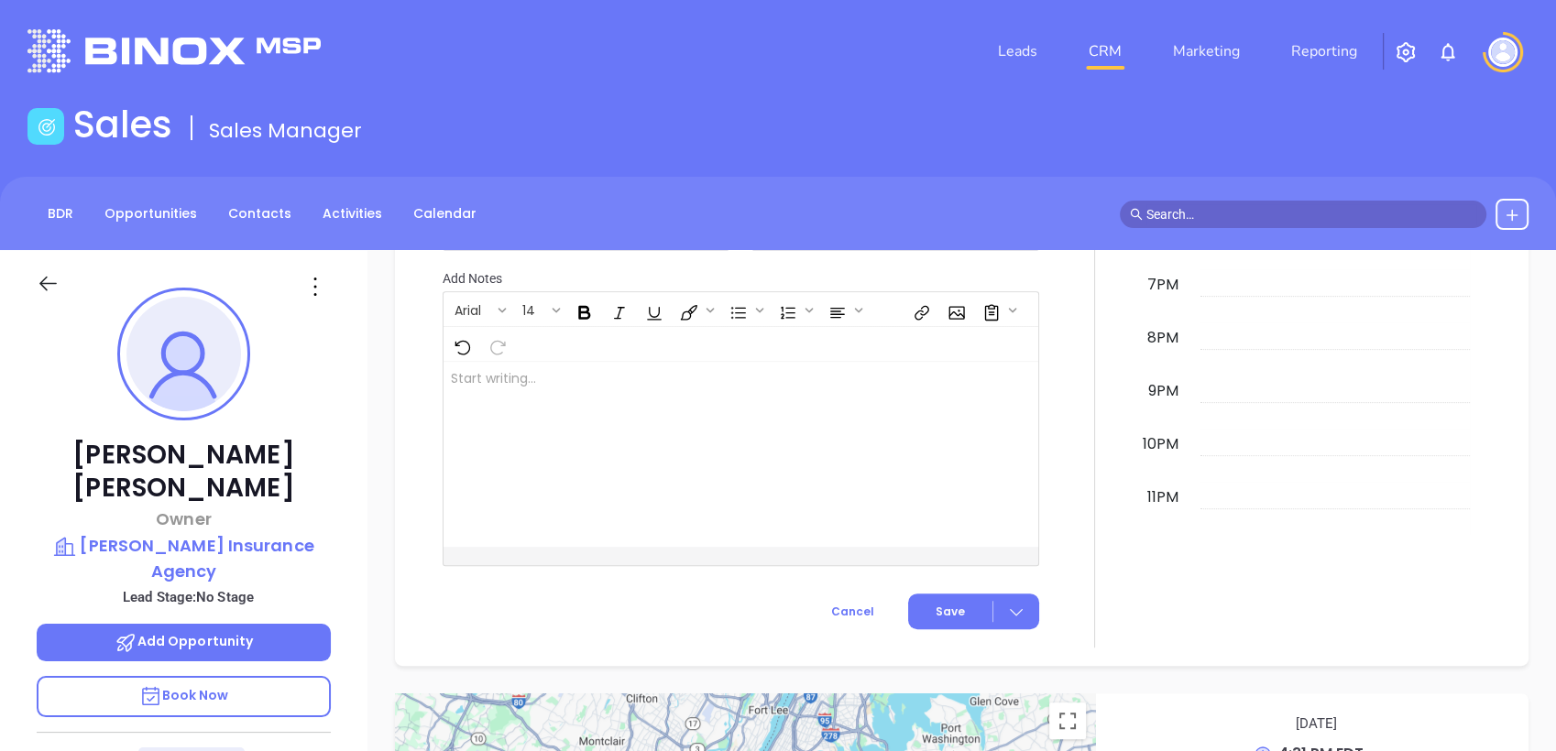
scroll to position [909, 0]
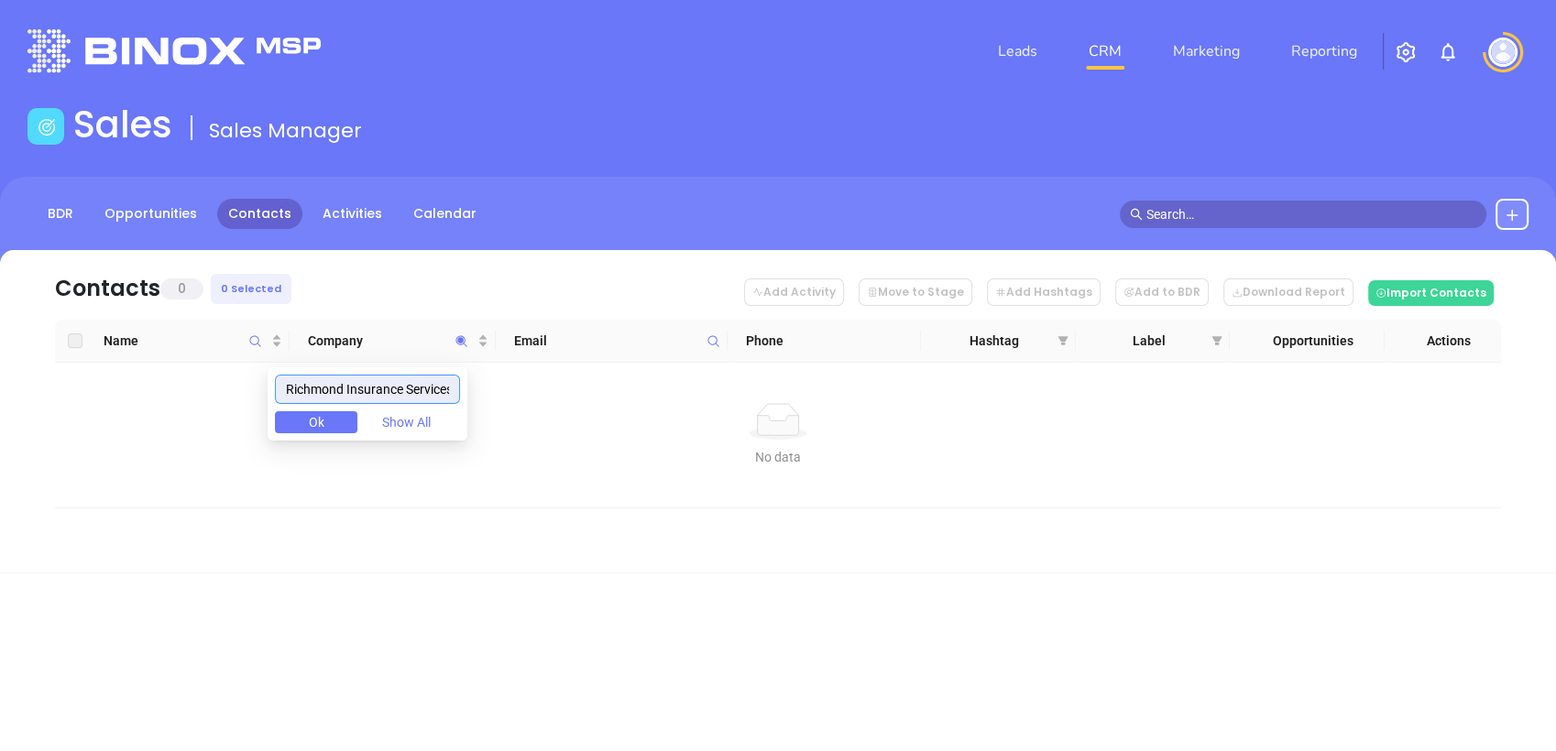
click at [414, 378] on input "Richmond Insurance Services" at bounding box center [367, 389] width 185 height 29
type input "GIBRALL"
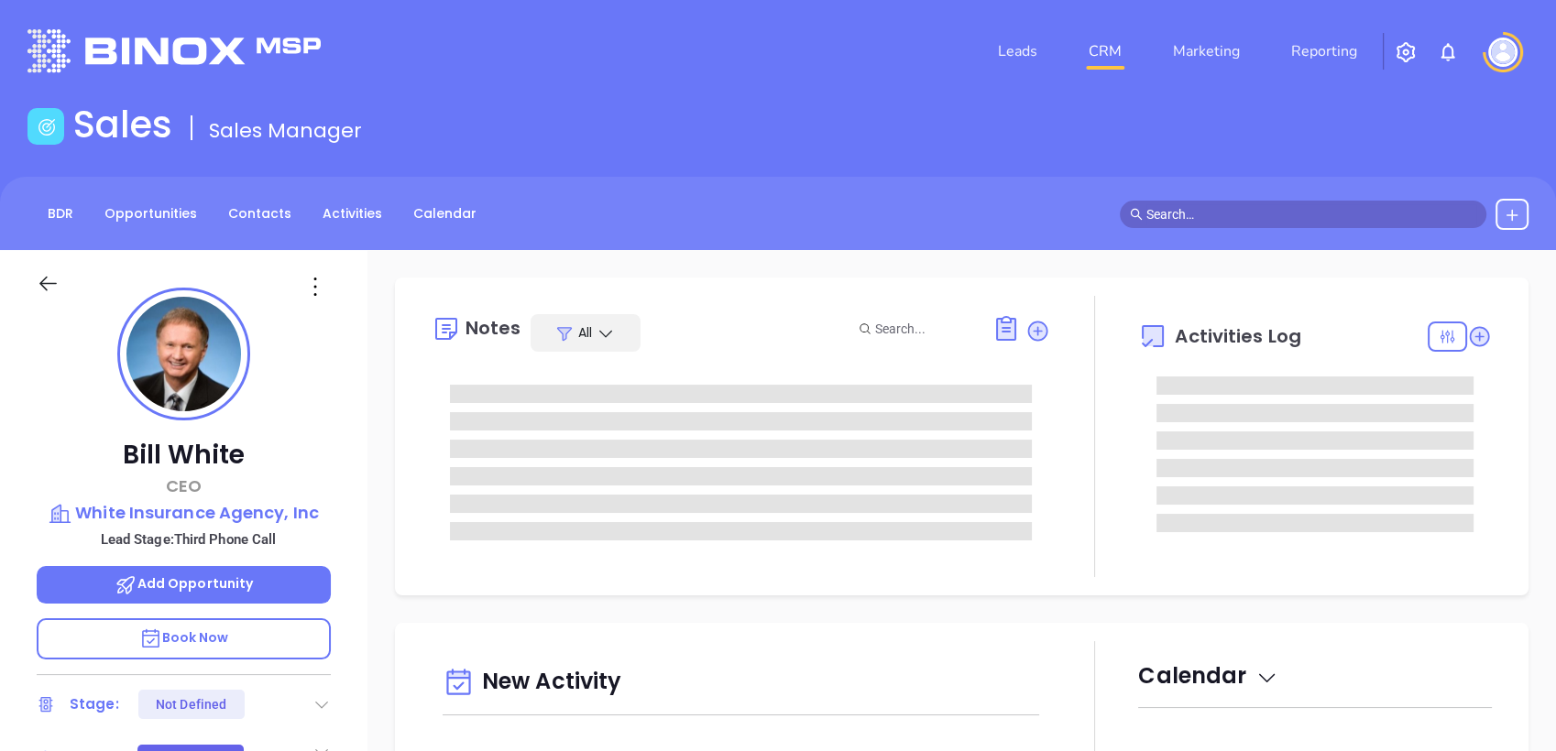
type input "[DATE]"
type input "[PERSON_NAME]"
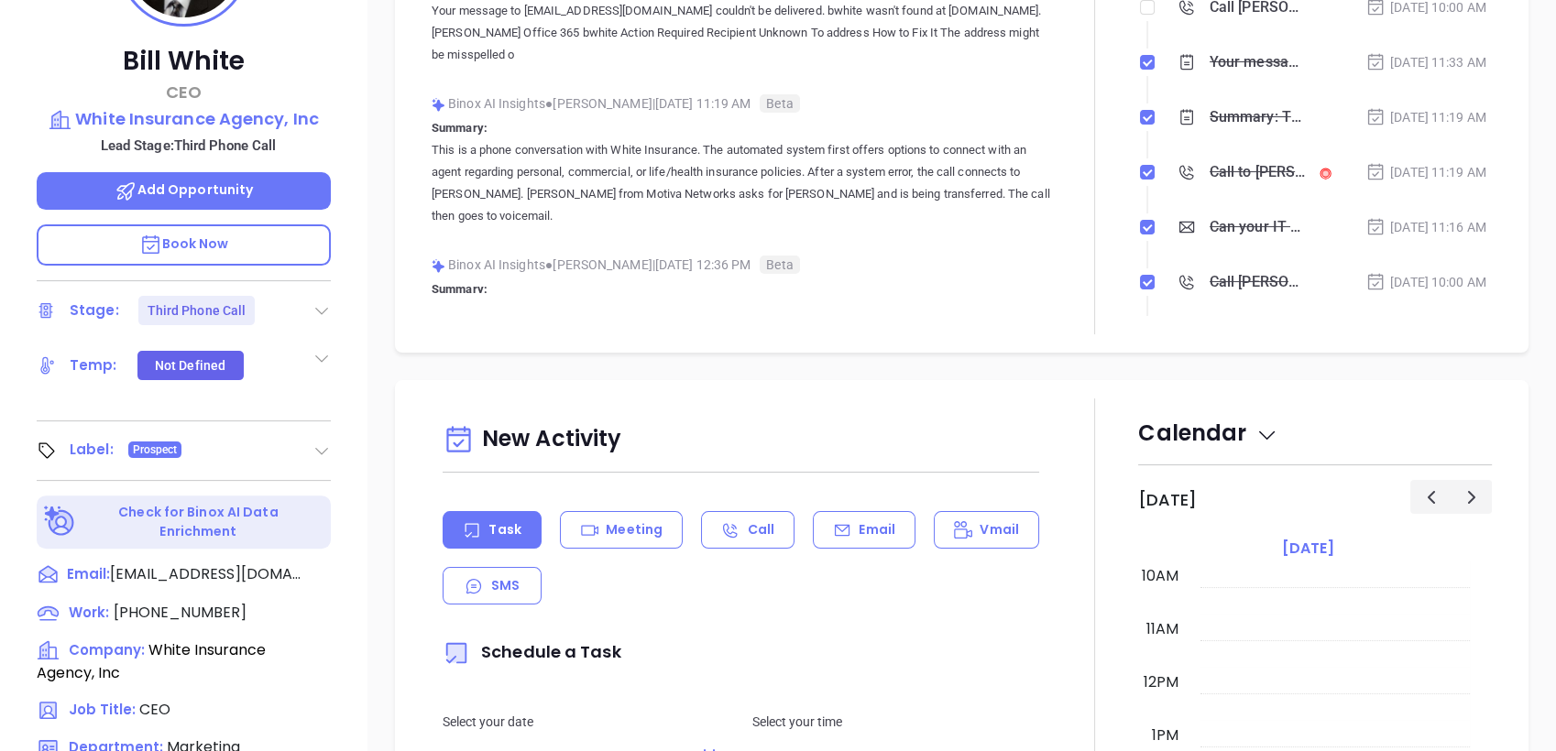
scroll to position [781, 0]
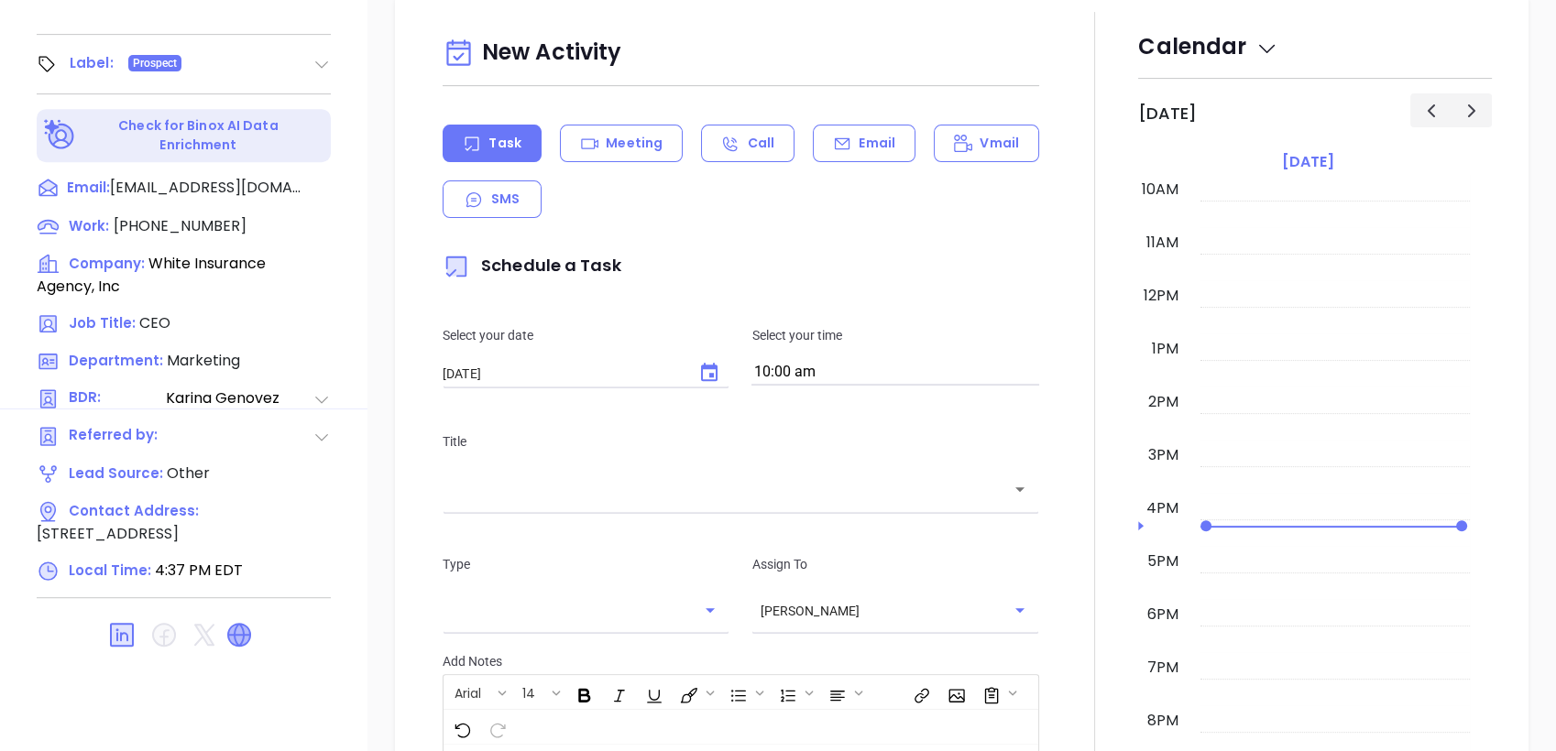
click at [242, 624] on icon at bounding box center [239, 635] width 22 height 22
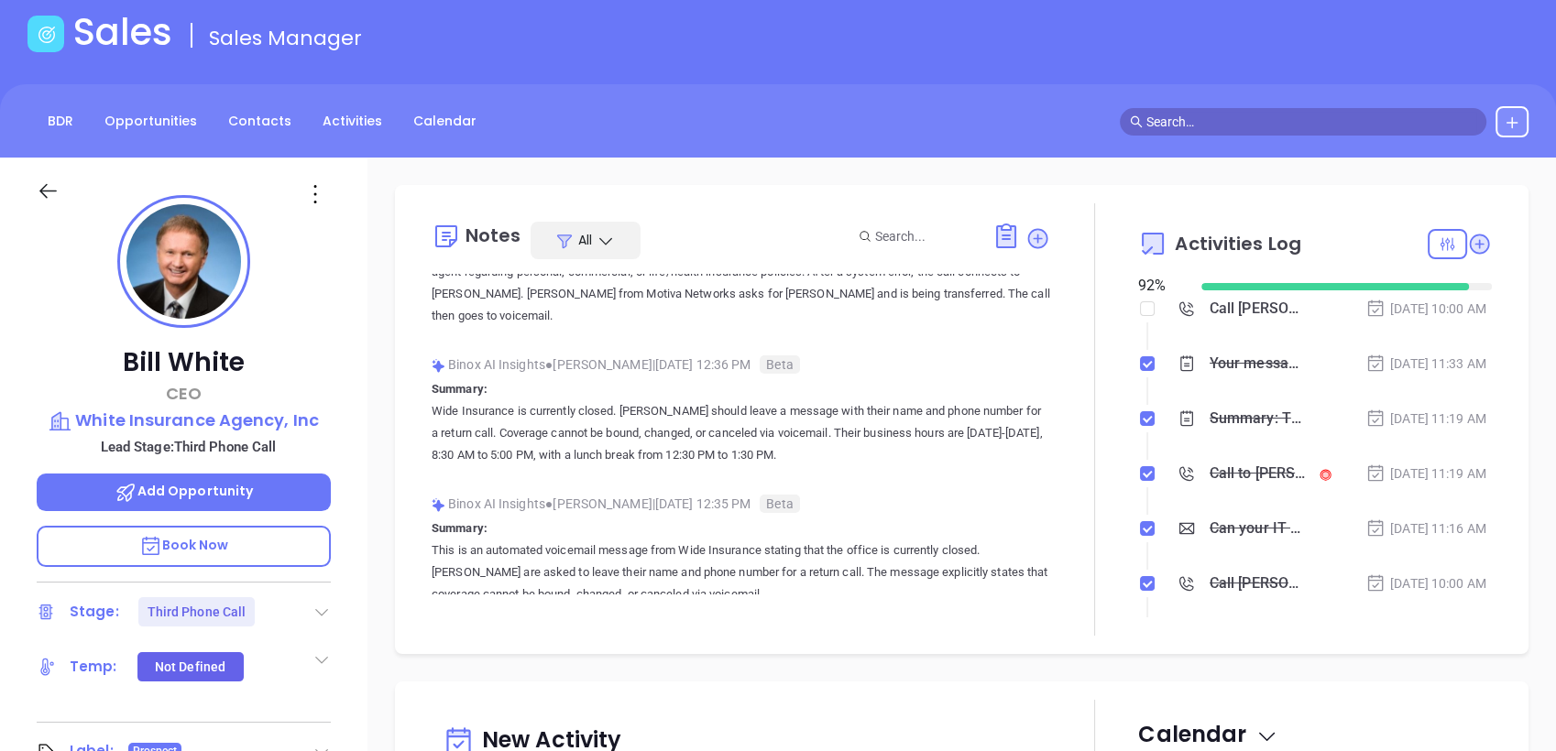
scroll to position [235, 0]
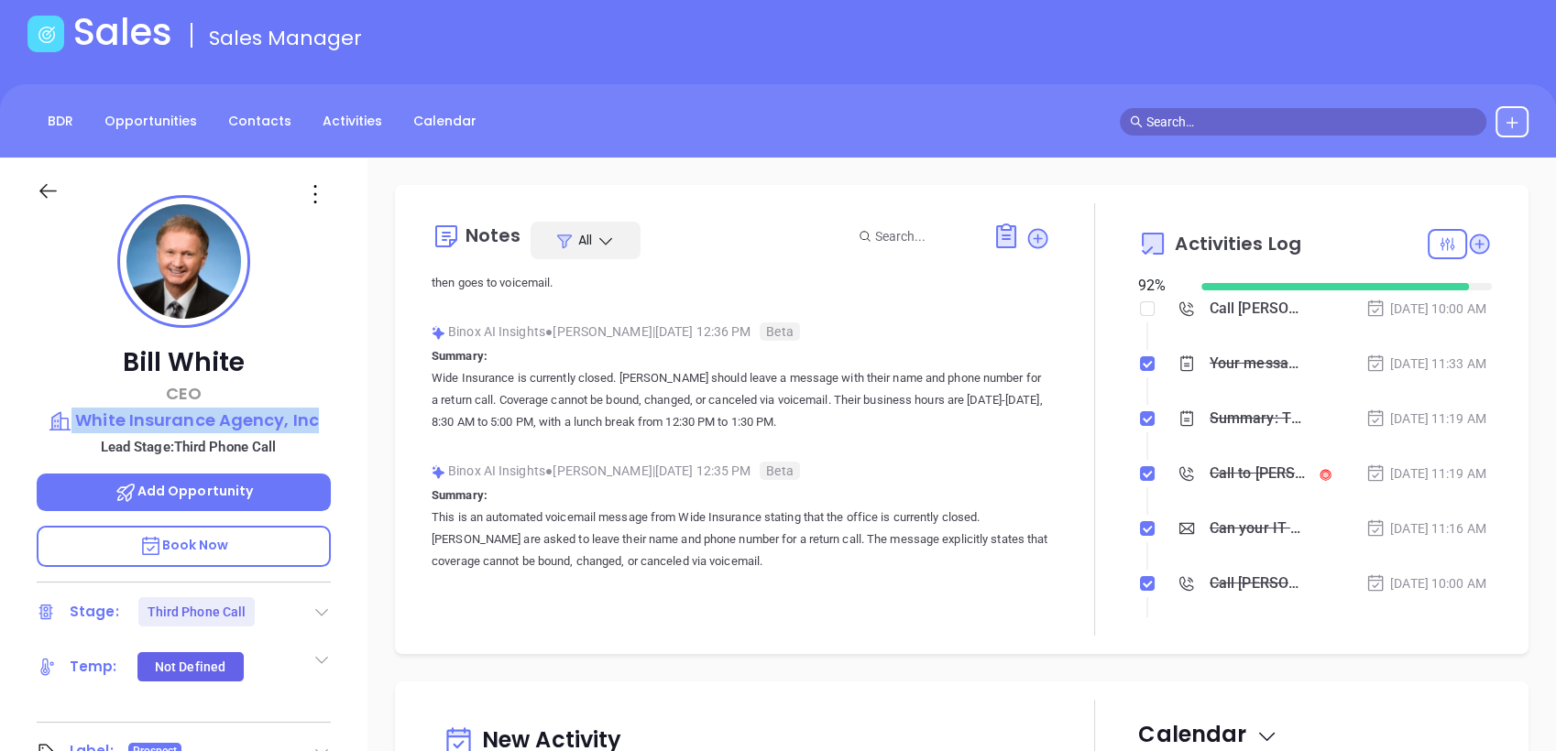
drag, startPoint x: 673, startPoint y: 376, endPoint x: 331, endPoint y: 432, distance: 347.2
click at [331, 432] on div "Bill White CEO White Insurance Agency, Inc Lead Stage: Third Phone Call Add Opp…" at bounding box center [183, 627] width 367 height 939
copy div "White Insurance Agency, Inc"
click at [315, 194] on icon at bounding box center [314, 194] width 3 height 18
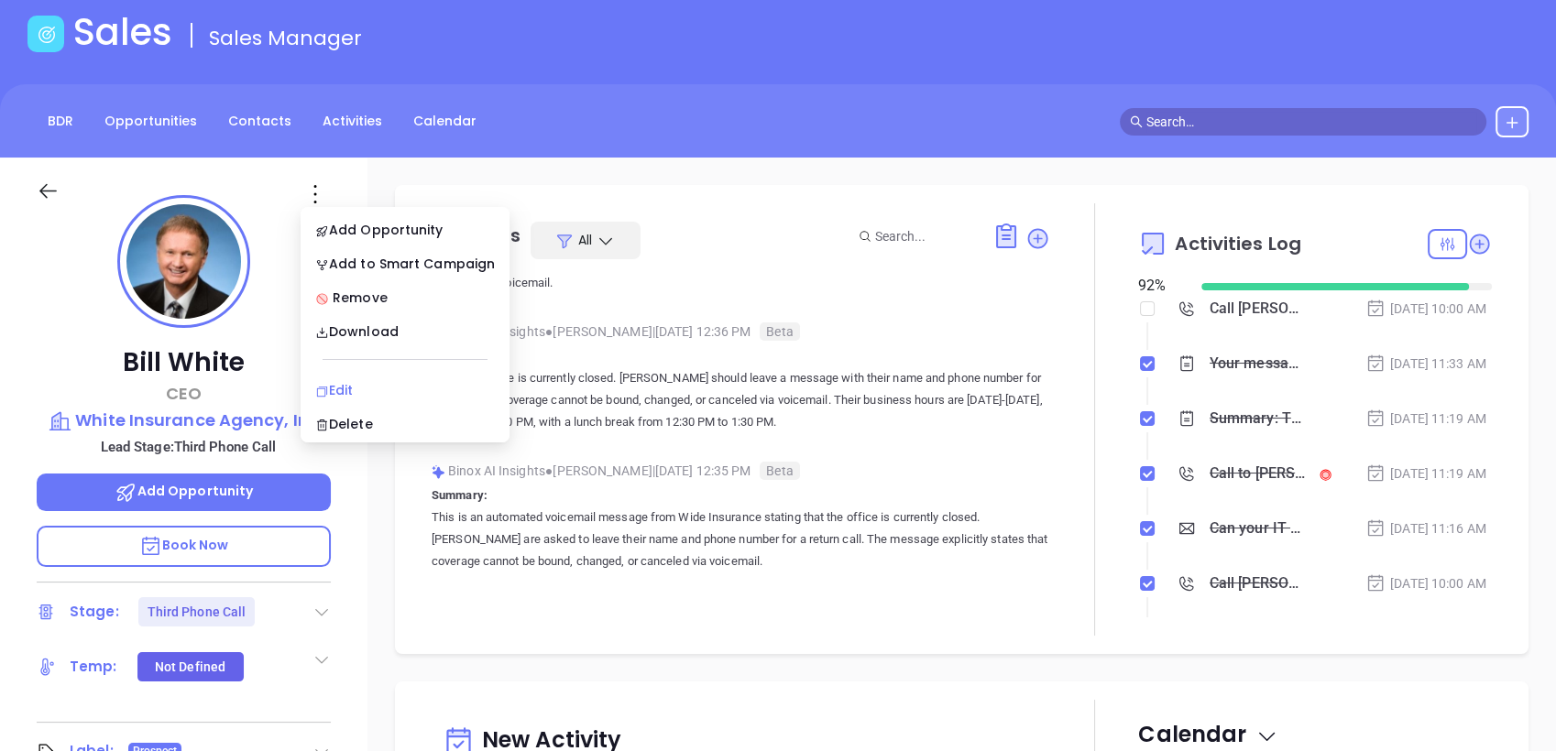
click at [359, 396] on div "Edit" at bounding box center [405, 390] width 180 height 20
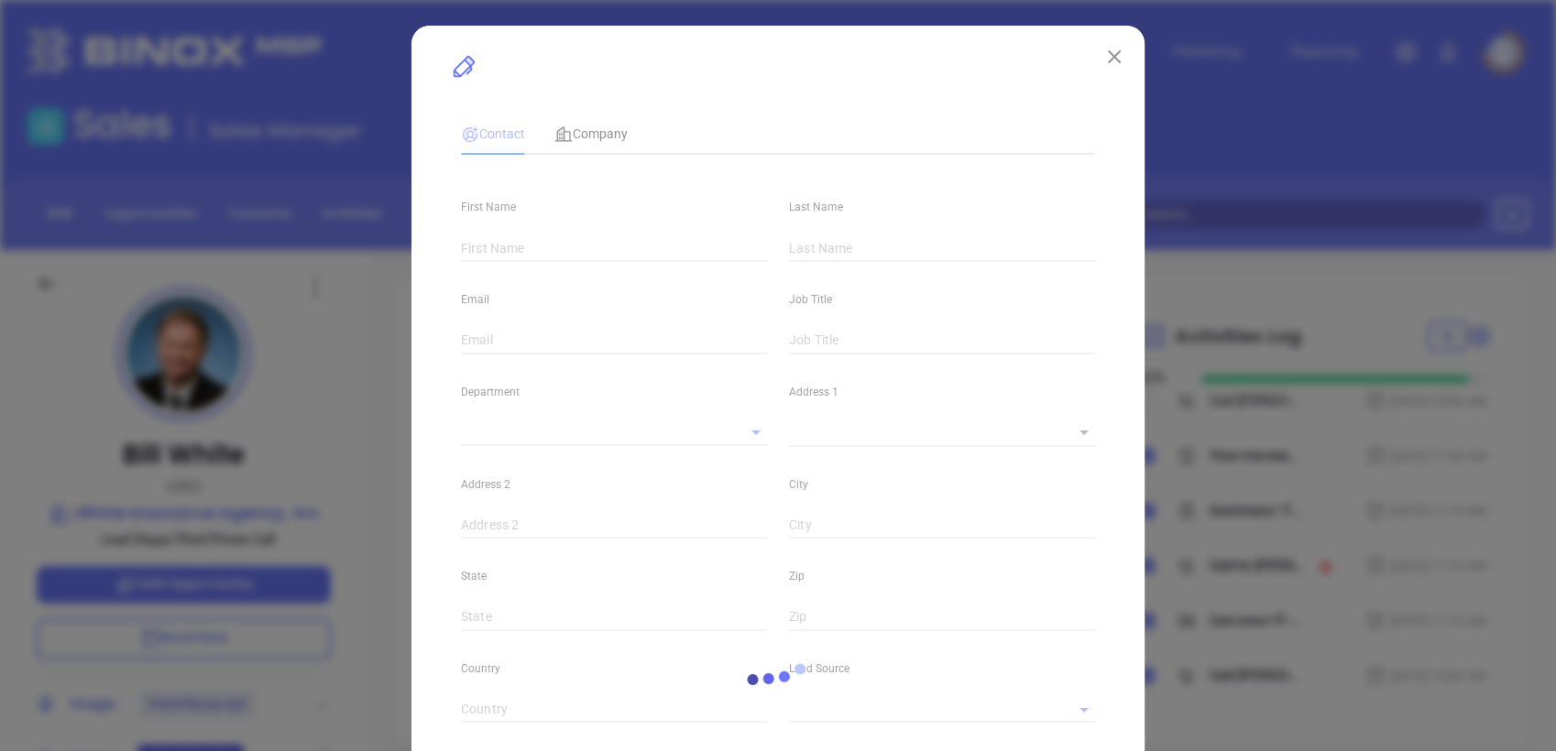
type input "Bill"
type input "White"
type input "bwhite@whiteinsurance.com"
type input "CEO"
type input "1"
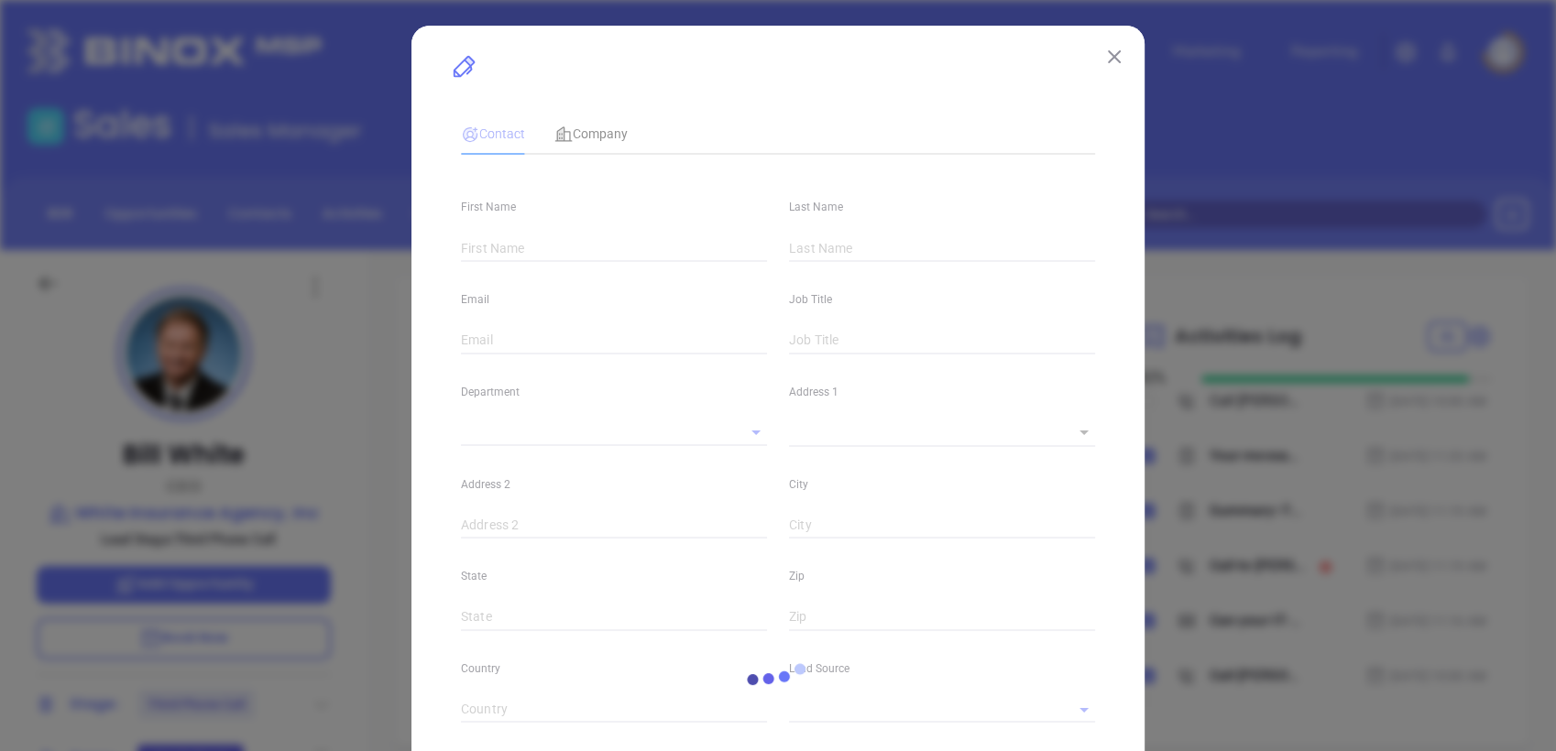
type input "www.linkedin.com/in/bill-white-55059349"
type input "Marketing"
type input "Other"
type input "Karina Genovez"
type input "Third Phone Call"
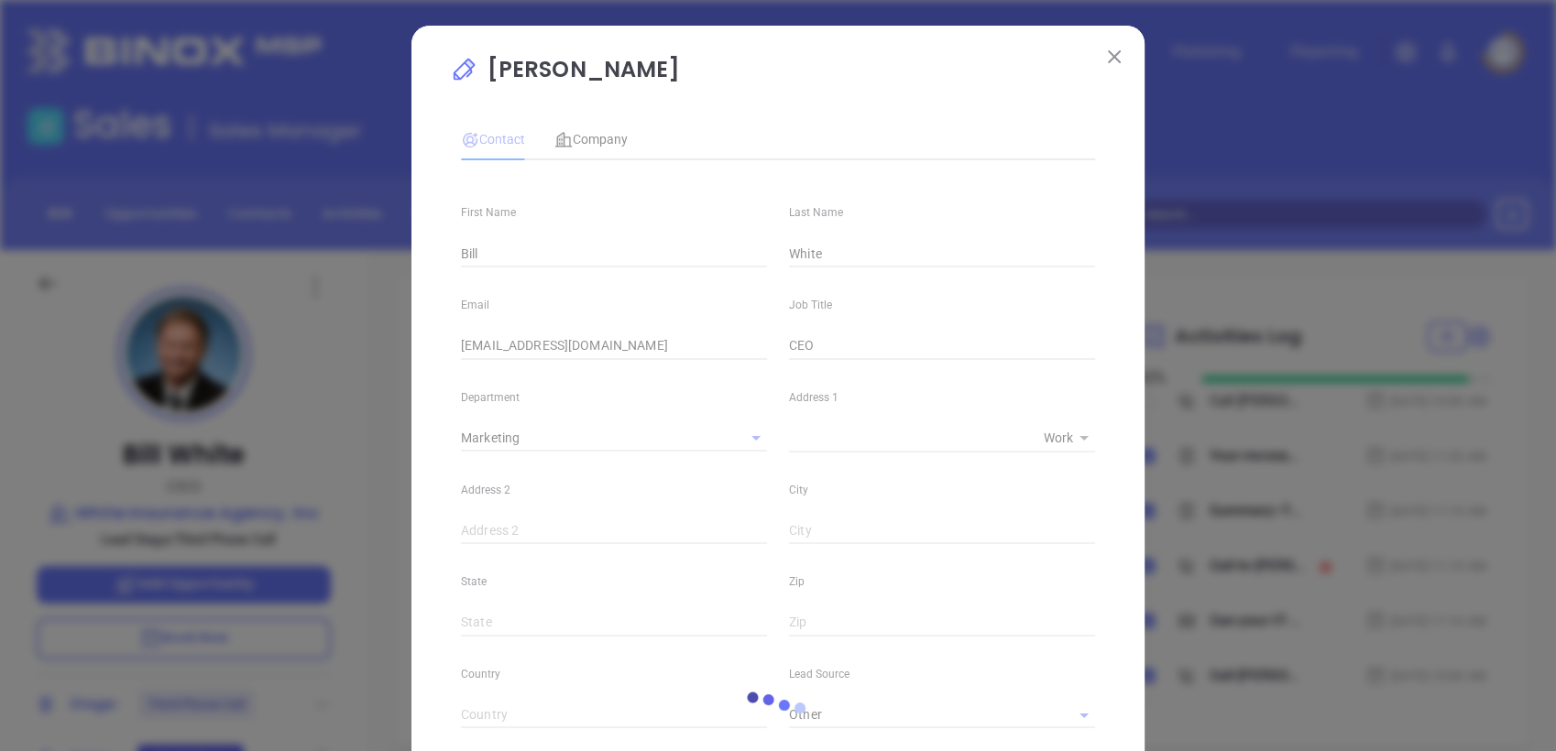
type input "(828) 669-7912"
type input "1"
drag, startPoint x: 658, startPoint y: 343, endPoint x: 308, endPoint y: 388, distance: 353.0
click at [308, 388] on div "Bill White Contact Company First Name Bill Last Name White Email bwhite@whitein…" at bounding box center [778, 375] width 1556 height 751
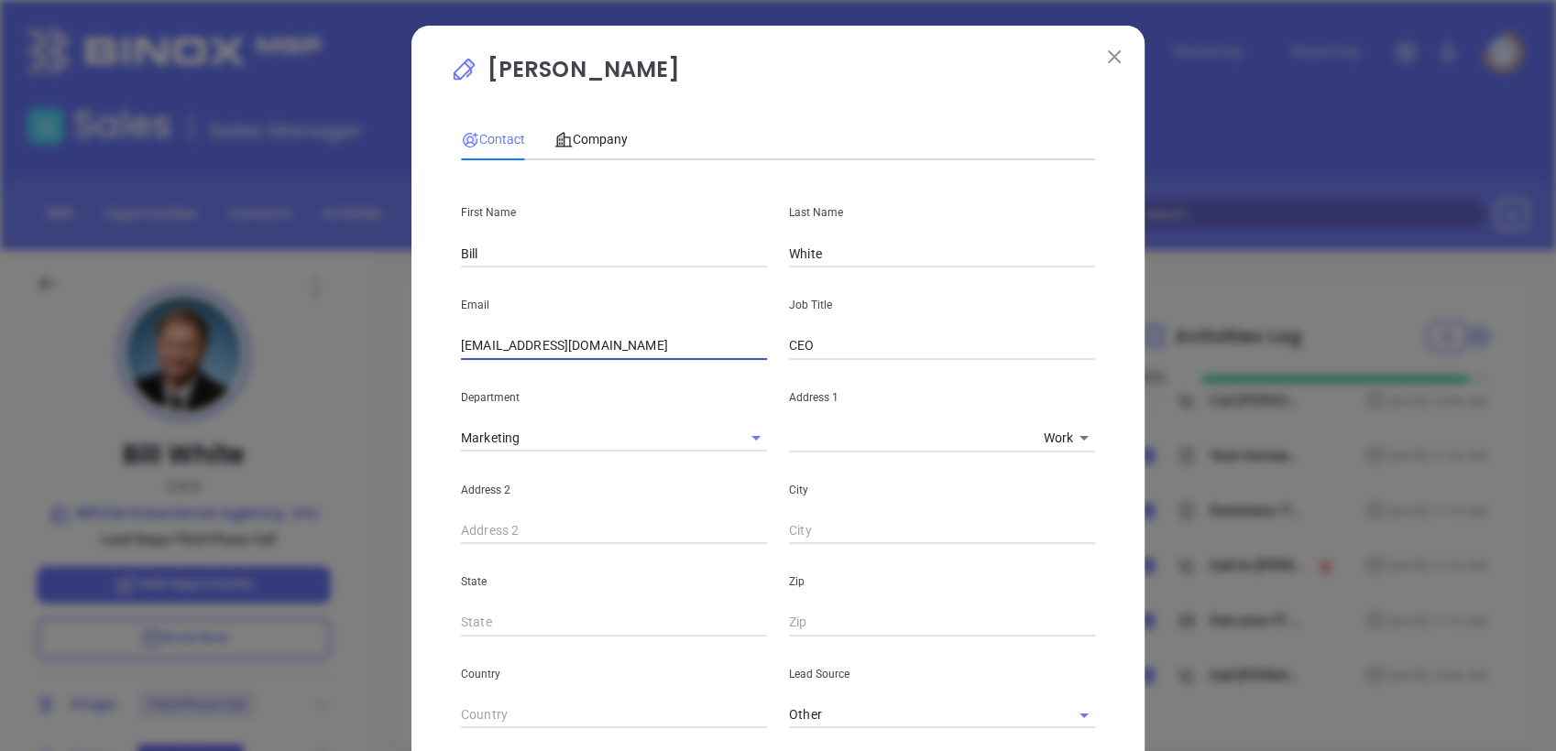
paste input "w"
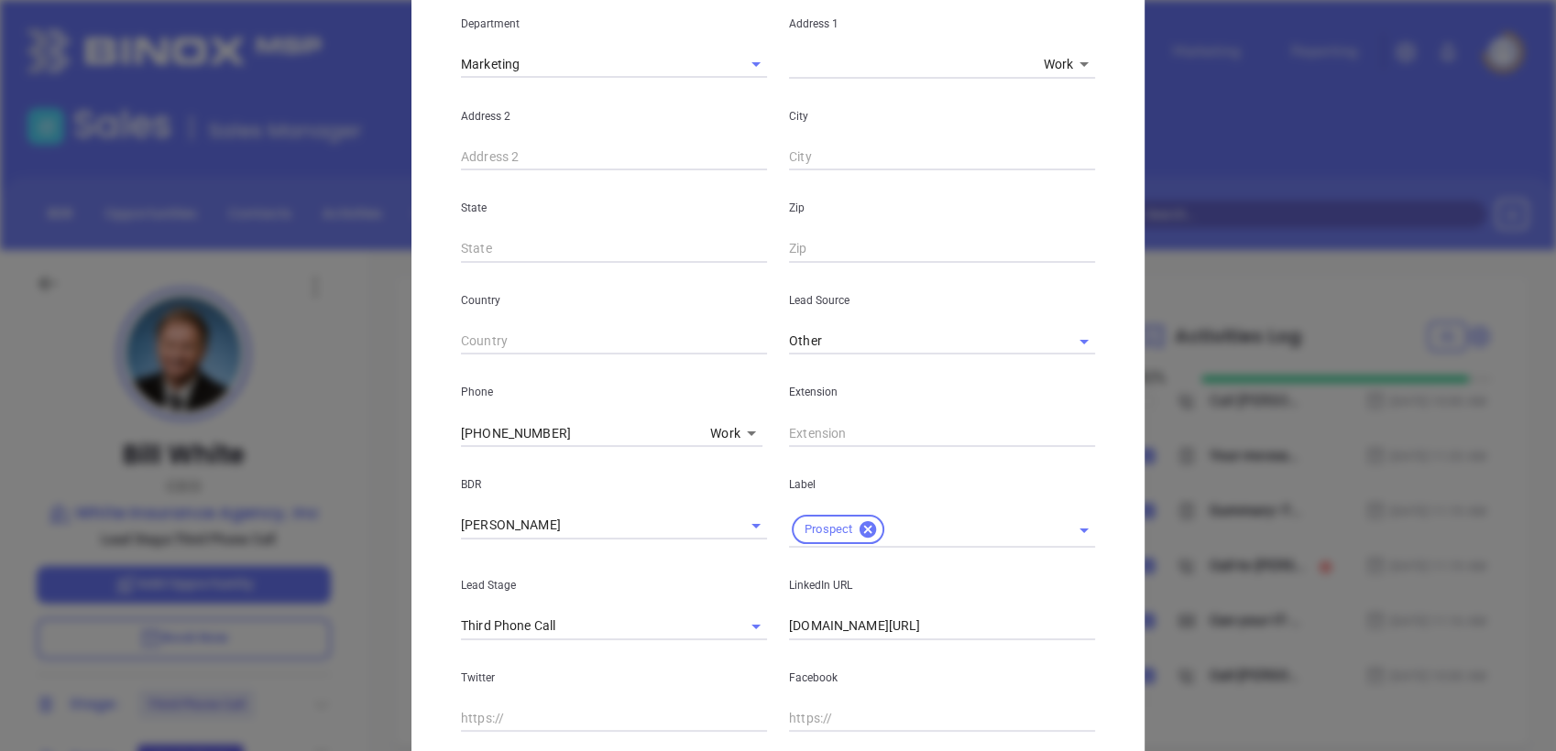
type input "wwhite@whiteinsurance.com"
click at [537, 386] on p "Phone" at bounding box center [614, 392] width 306 height 20
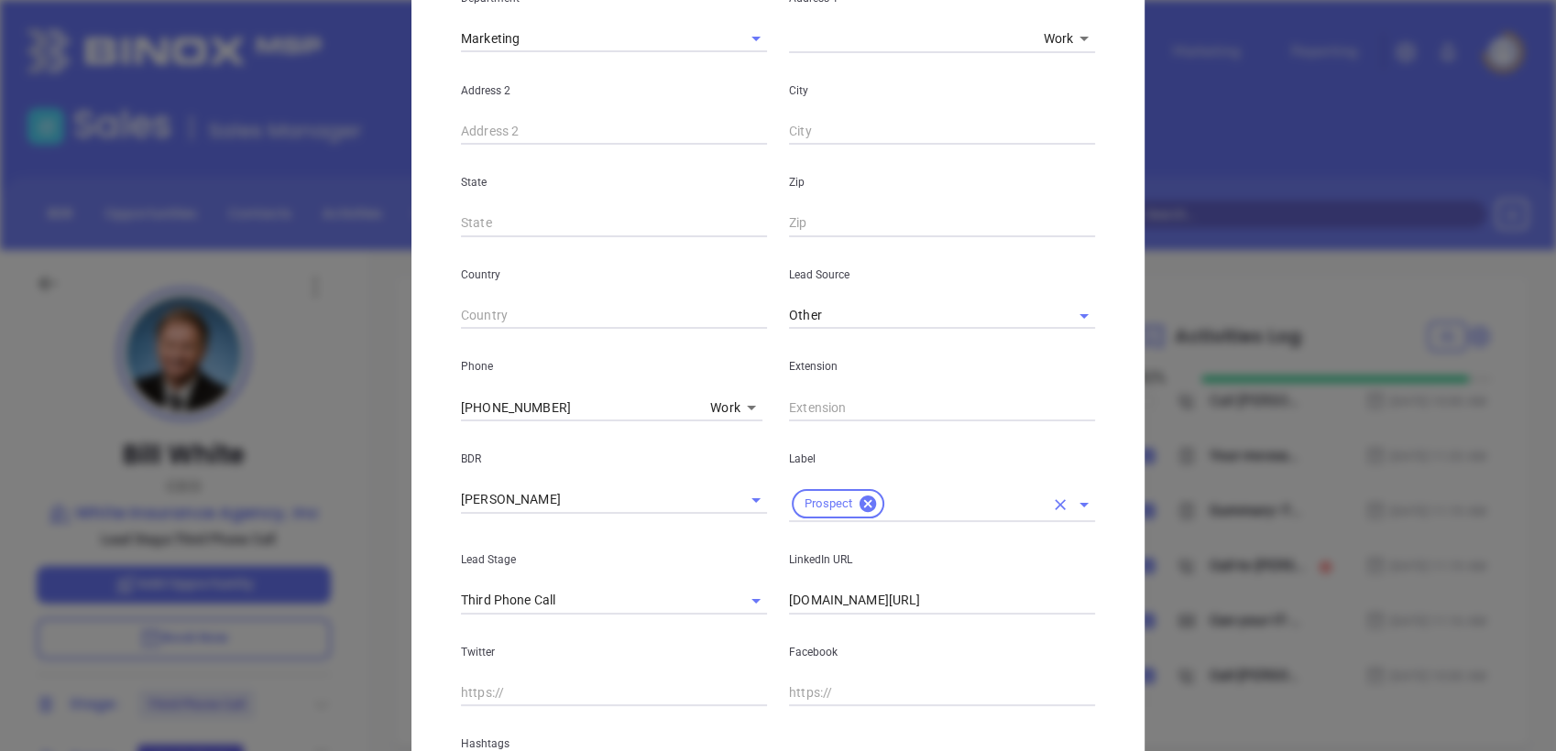
scroll to position [629, 0]
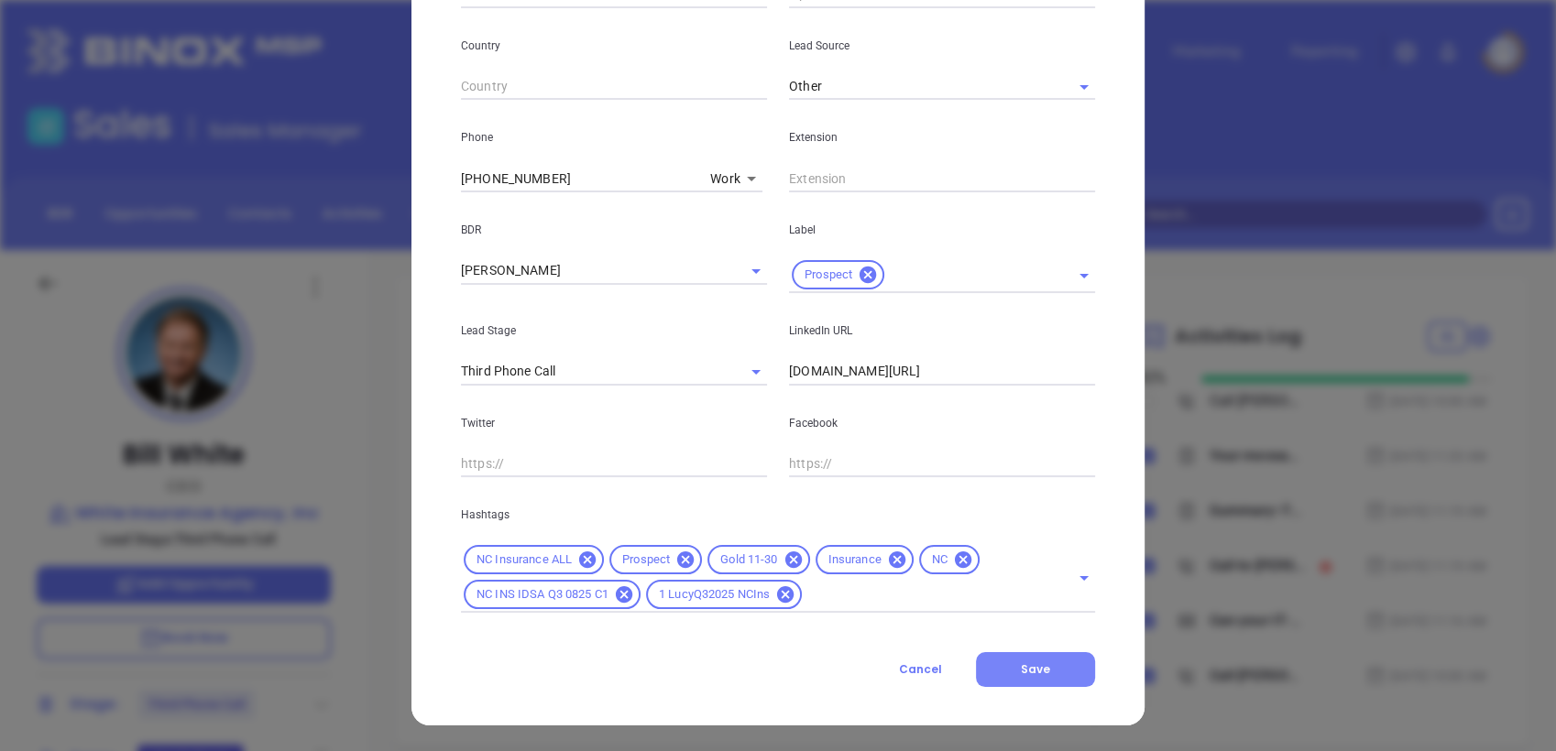
click at [1041, 663] on span "Save" at bounding box center [1035, 670] width 29 height 16
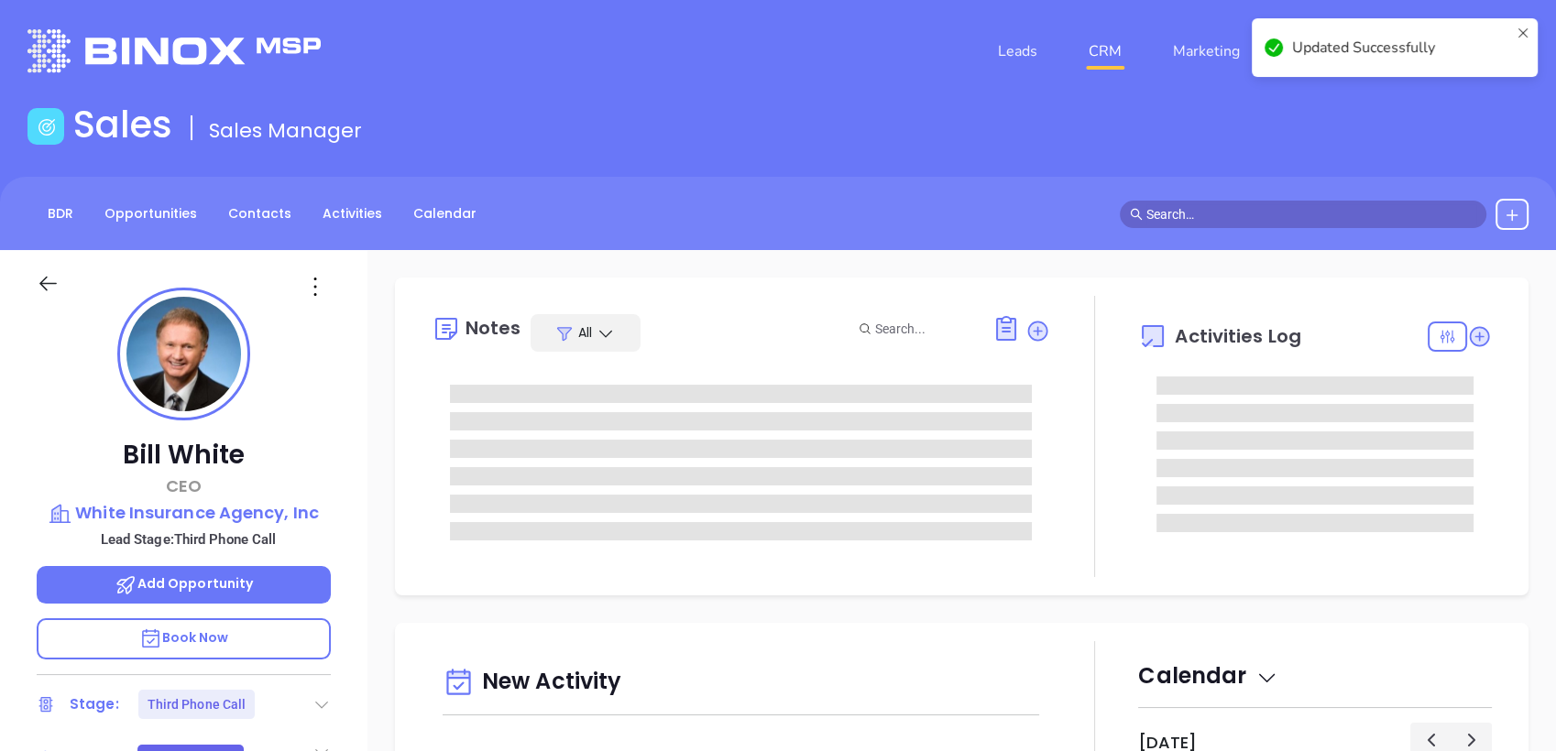
scroll to position [0, 0]
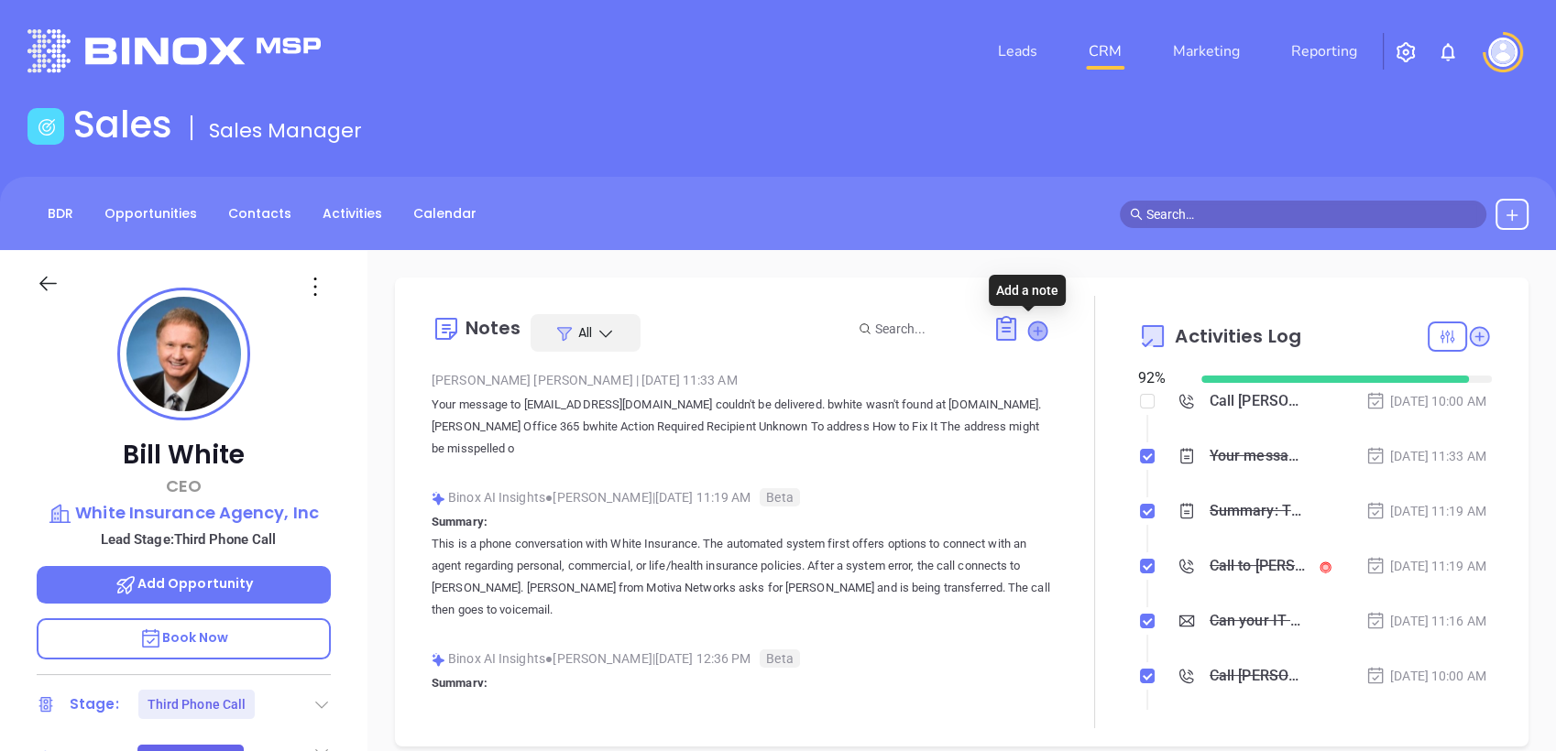
click at [1028, 328] on icon at bounding box center [1037, 331] width 18 height 18
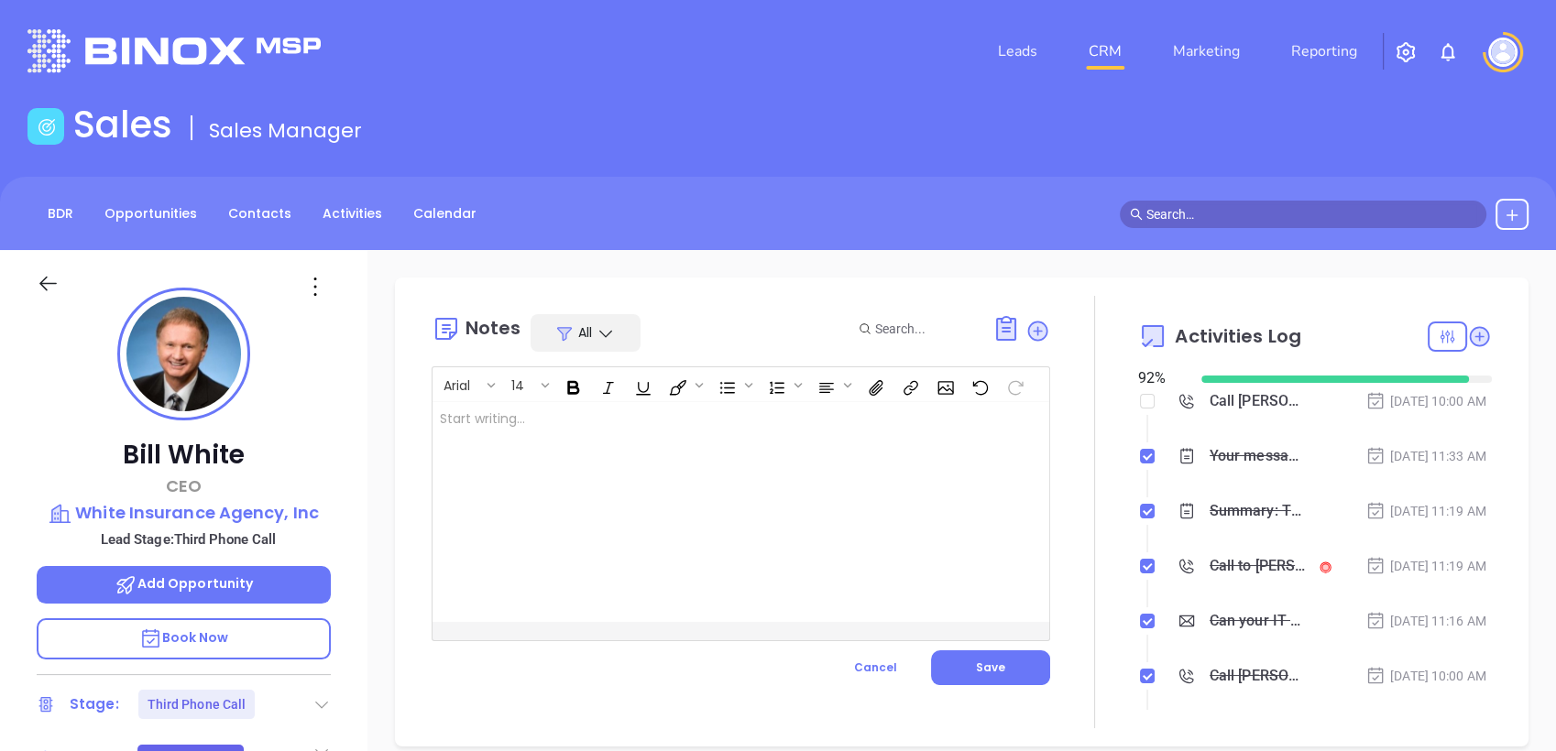
click at [790, 434] on div at bounding box center [719, 512] width 574 height 220
click at [997, 655] on button "Save" at bounding box center [990, 668] width 119 height 35
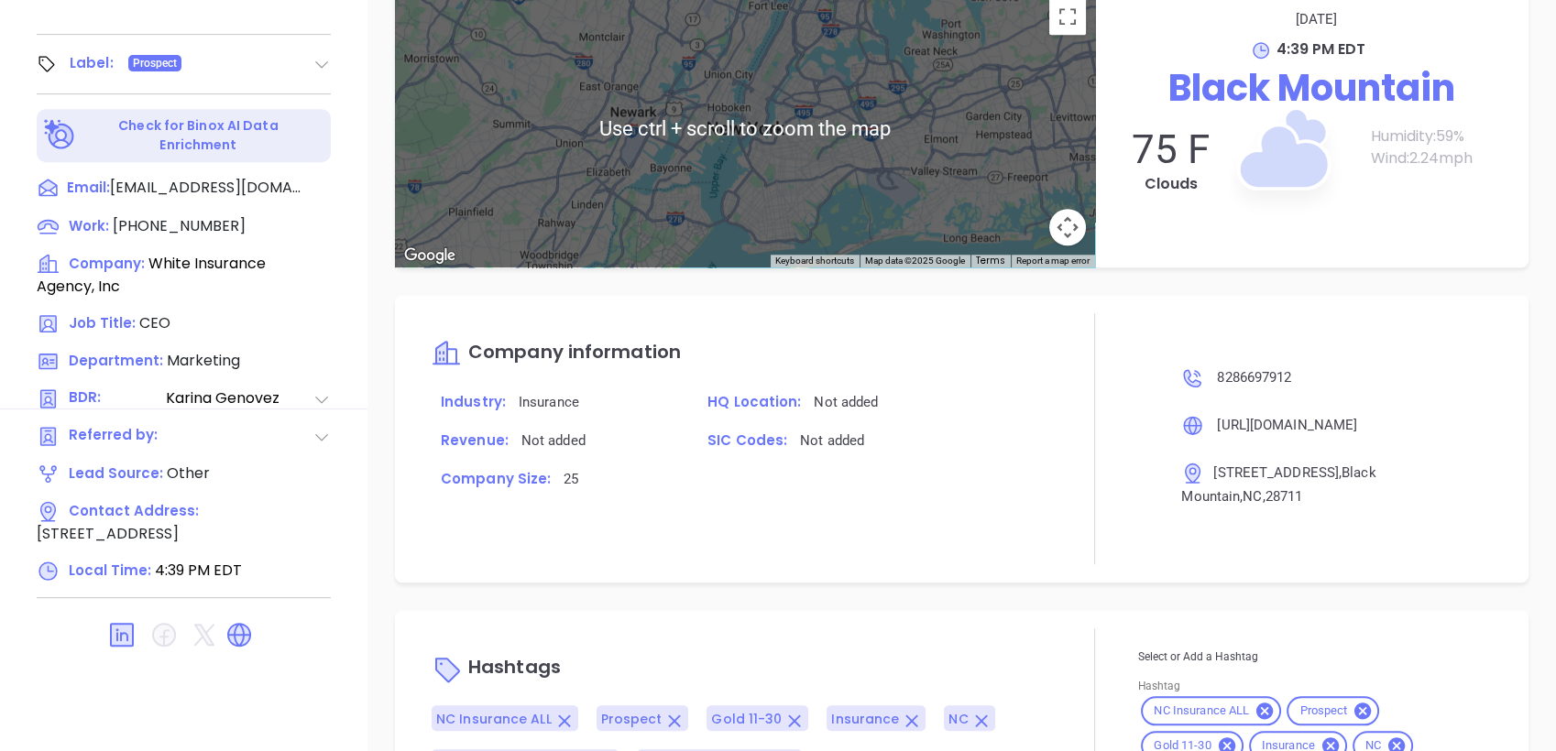
scroll to position [1232, 0]
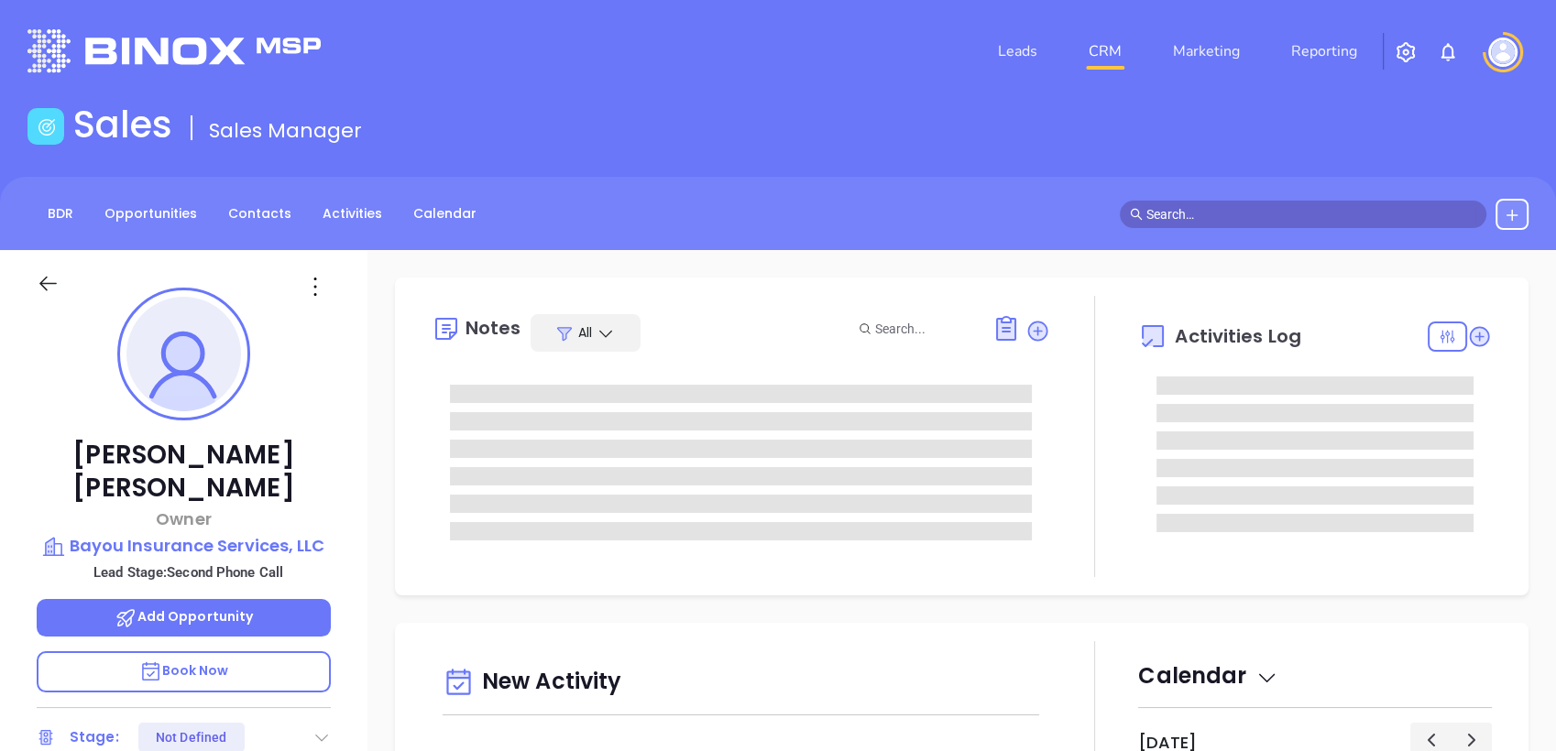
type input "[DATE]"
type input "[PERSON_NAME]"
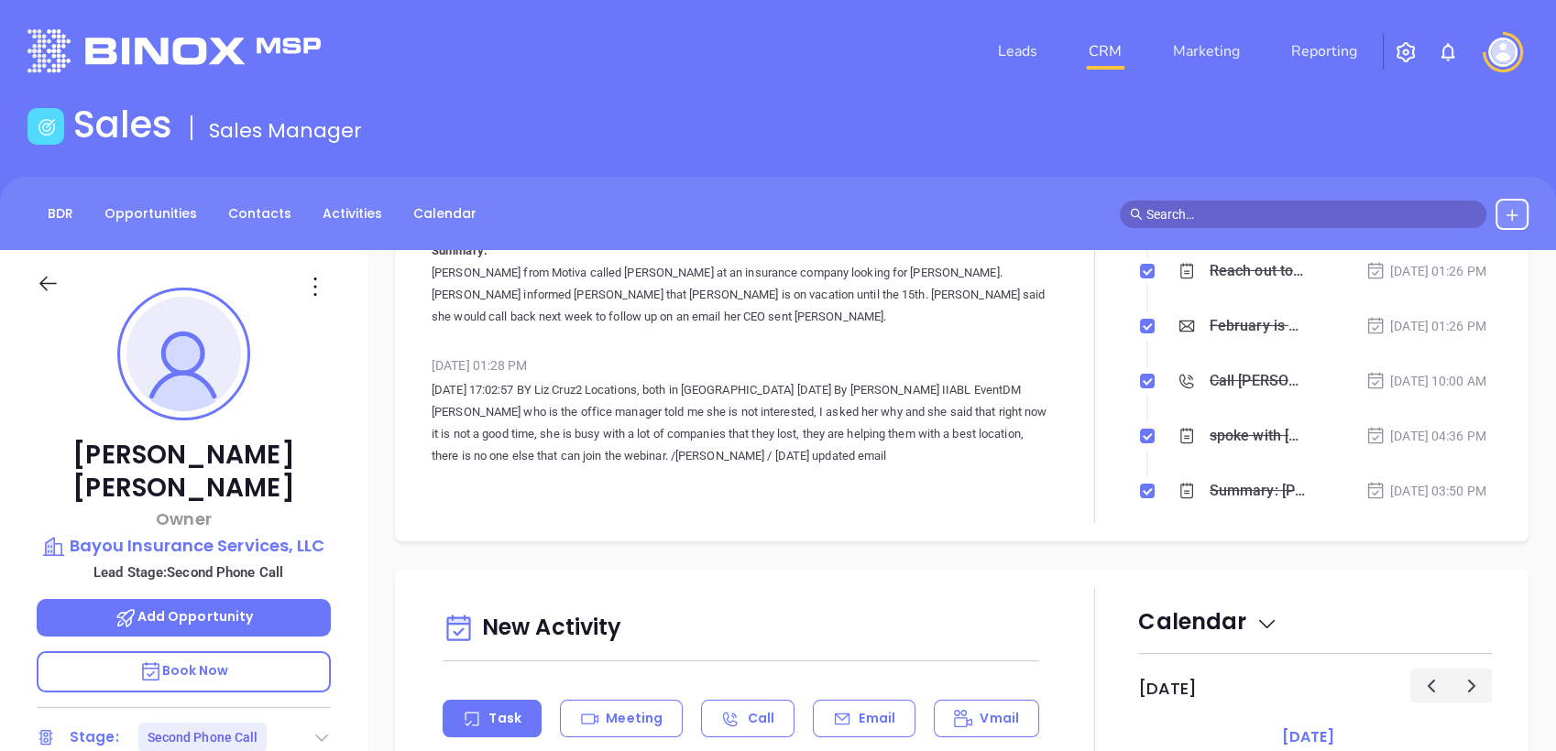
scroll to position [206, 0]
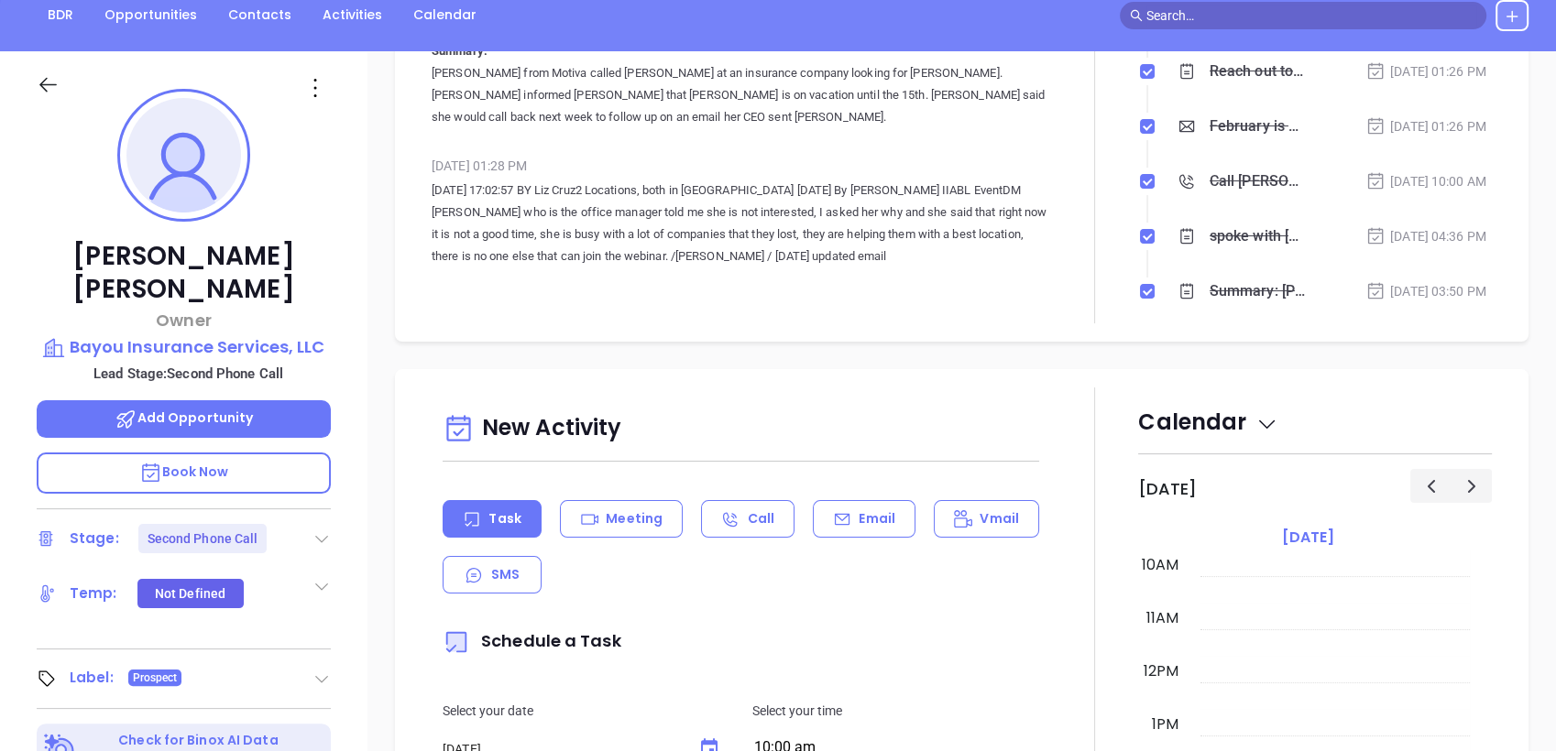
click at [269, 575] on div "Temp: Not Defined" at bounding box center [184, 593] width 294 height 37
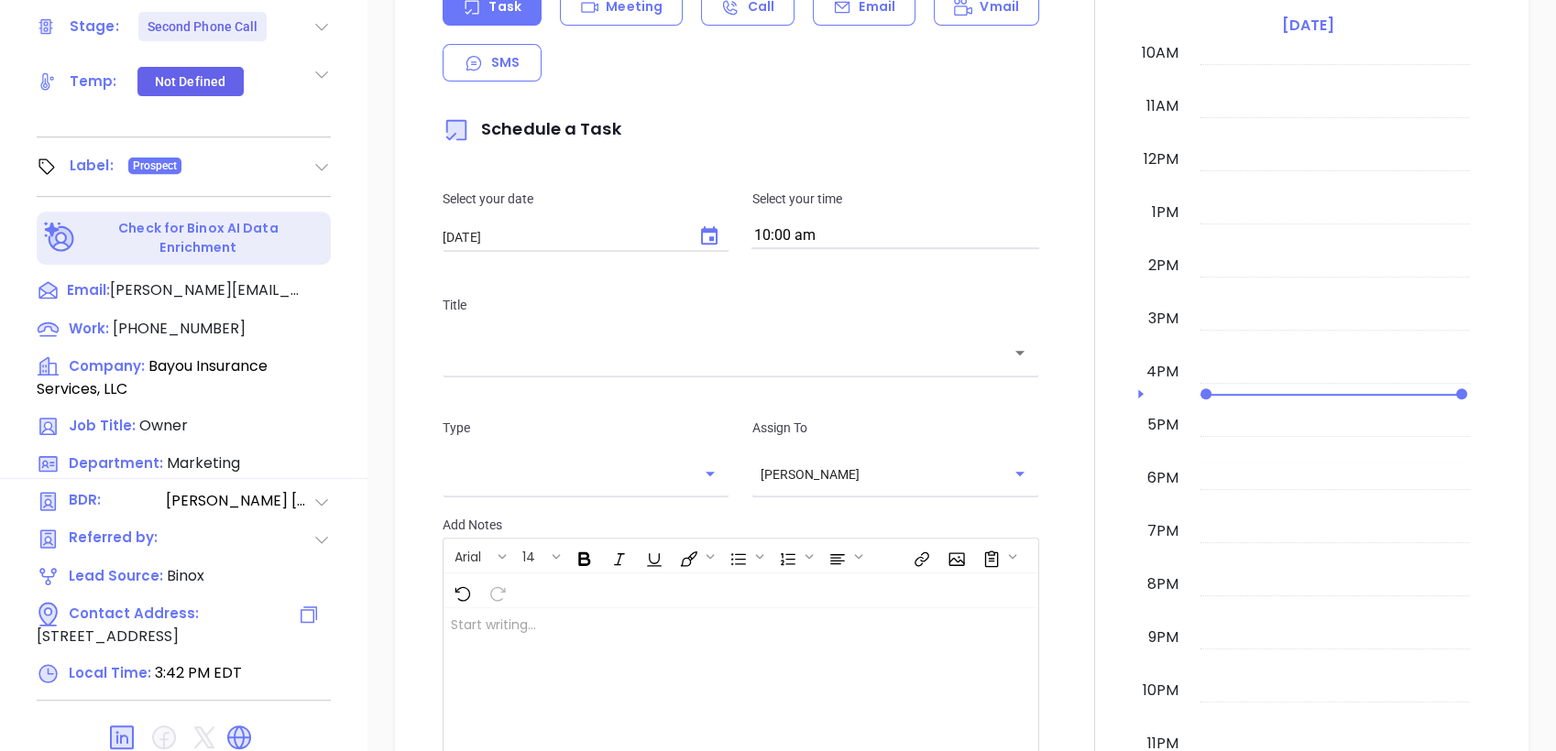
scroll to position [781, 0]
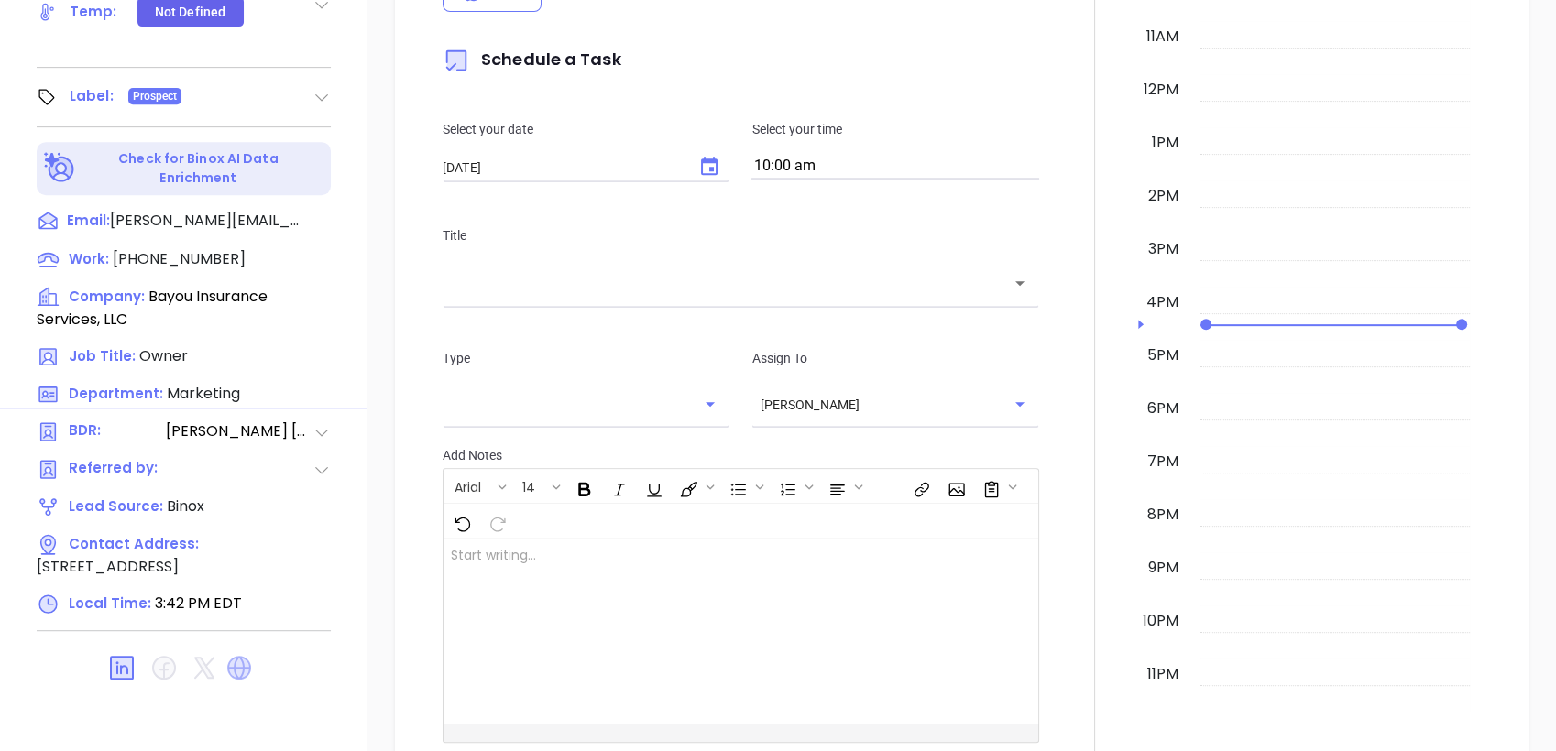
click at [235, 656] on icon at bounding box center [239, 668] width 24 height 24
click at [315, 286] on icon at bounding box center [317, 297] width 22 height 22
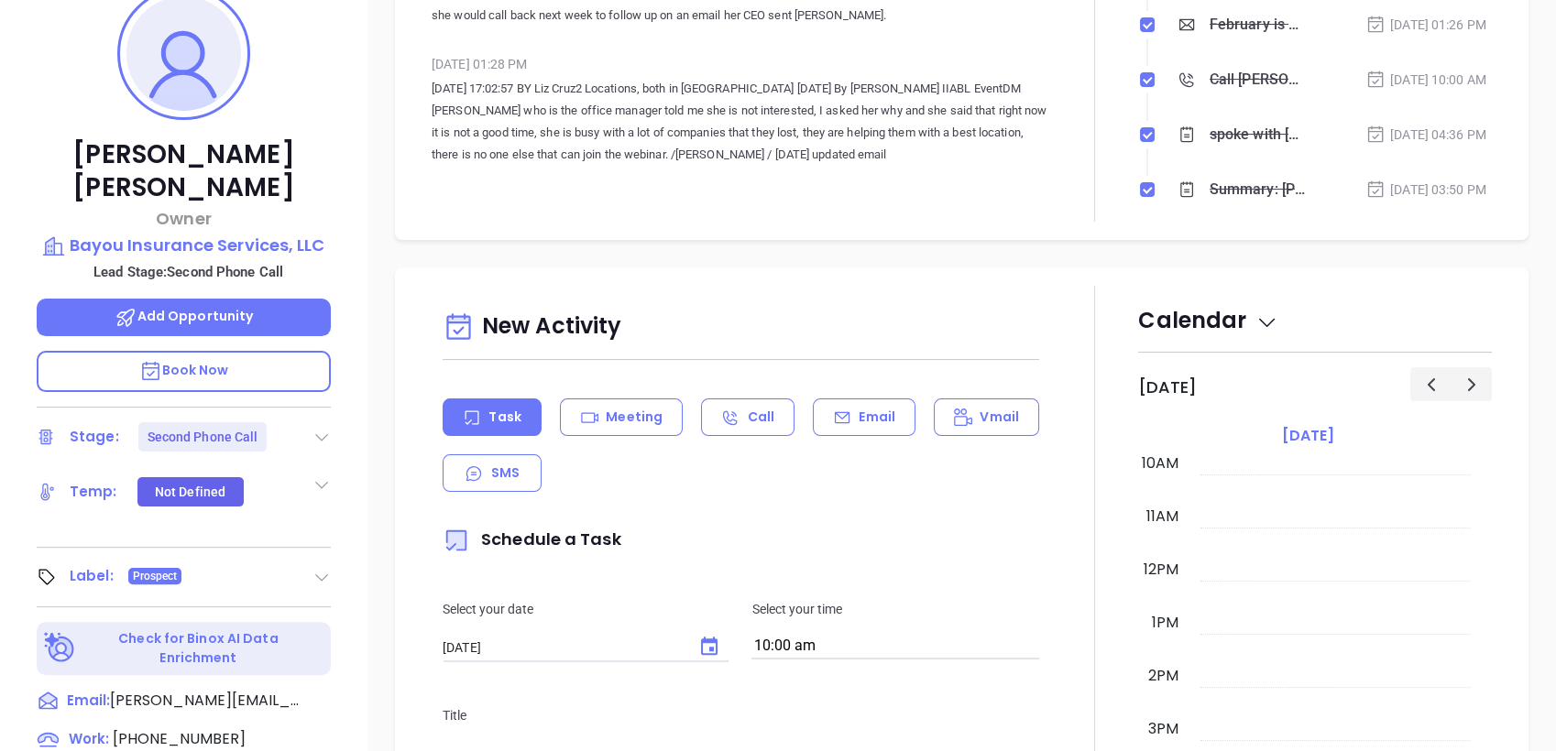
scroll to position [0, 0]
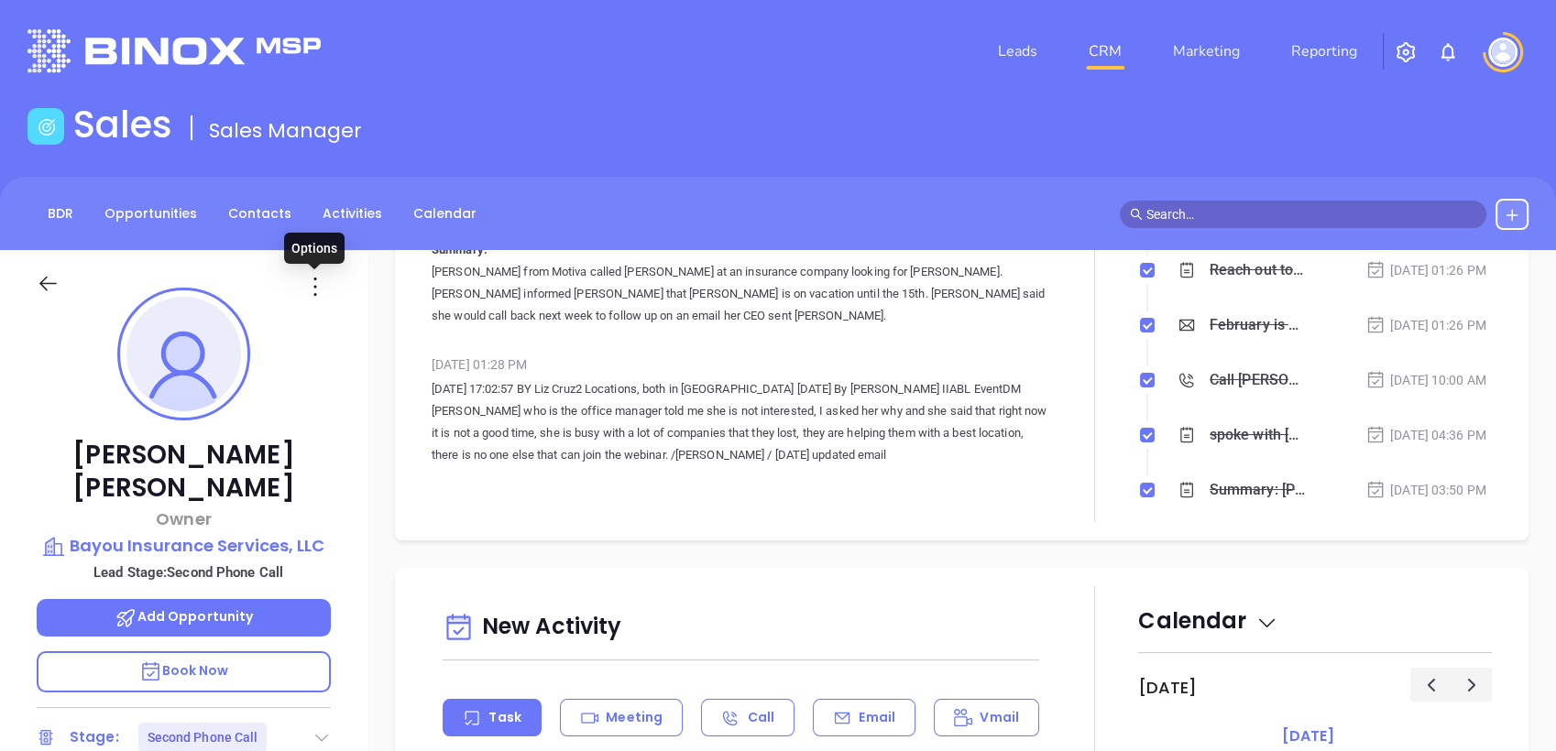
click at [317, 283] on icon at bounding box center [315, 286] width 29 height 29
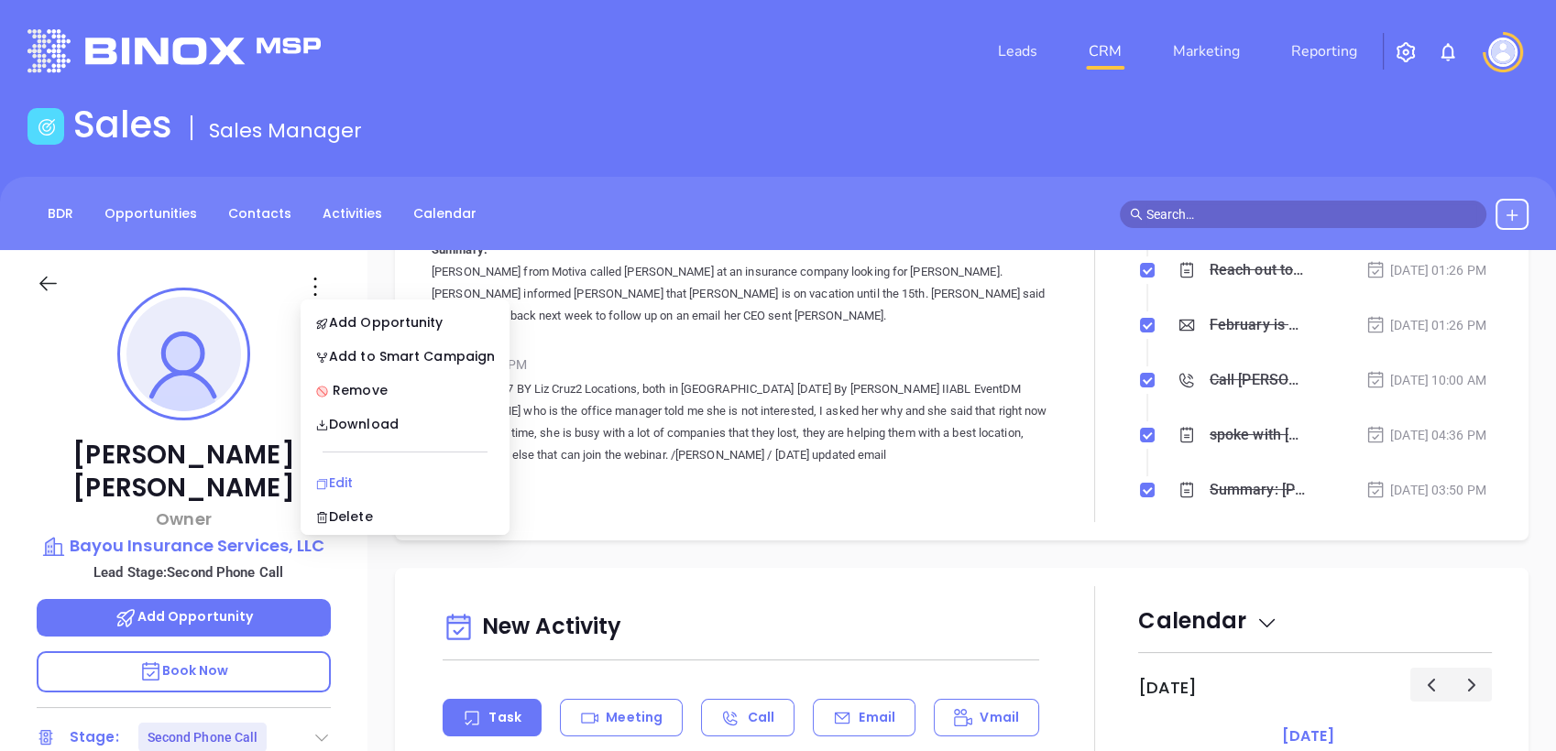
click at [358, 481] on div "Edit" at bounding box center [405, 483] width 180 height 20
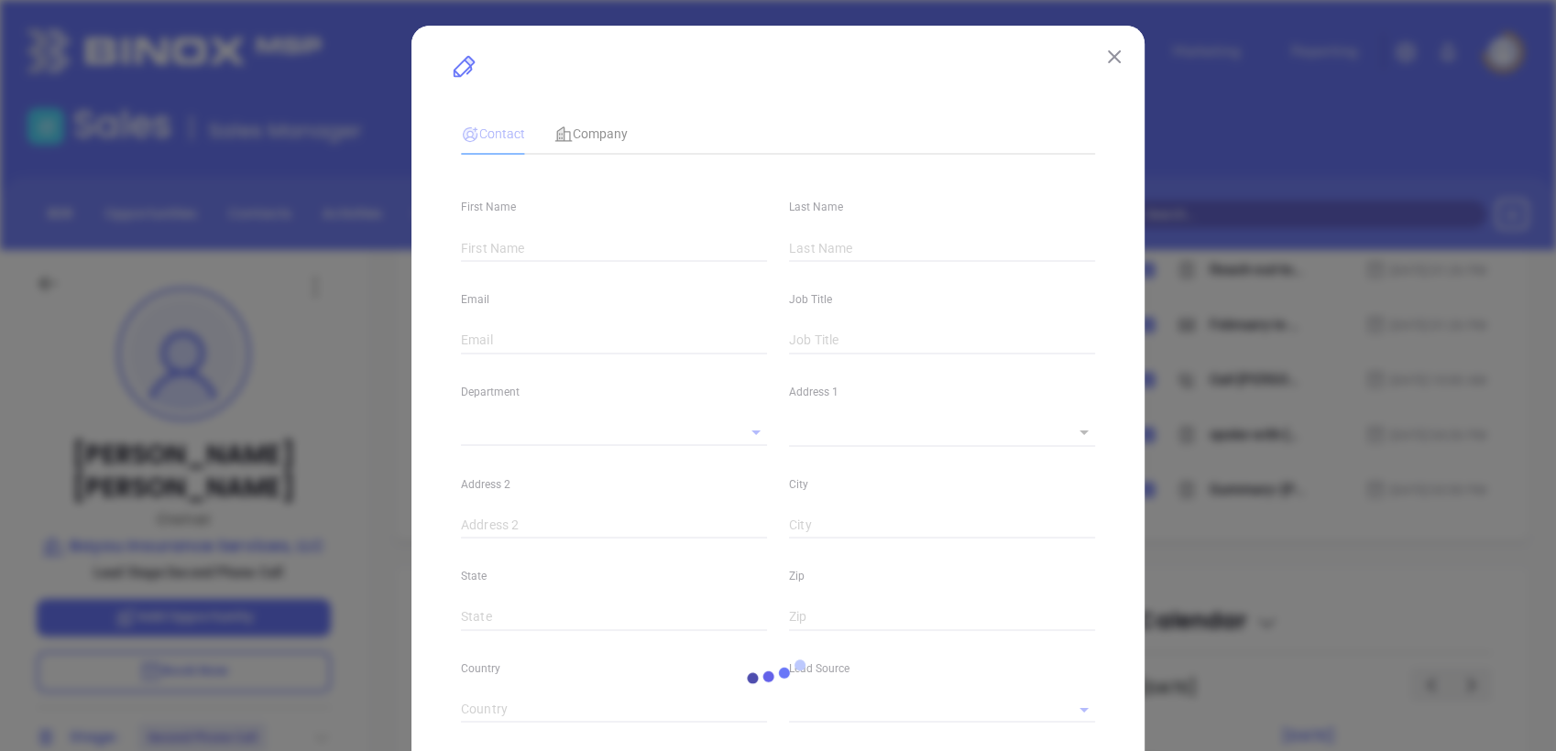
type input "[PERSON_NAME]"
type input "[PERSON_NAME][EMAIL_ADDRESS][DOMAIN_NAME]"
type input "Owner"
type input "1"
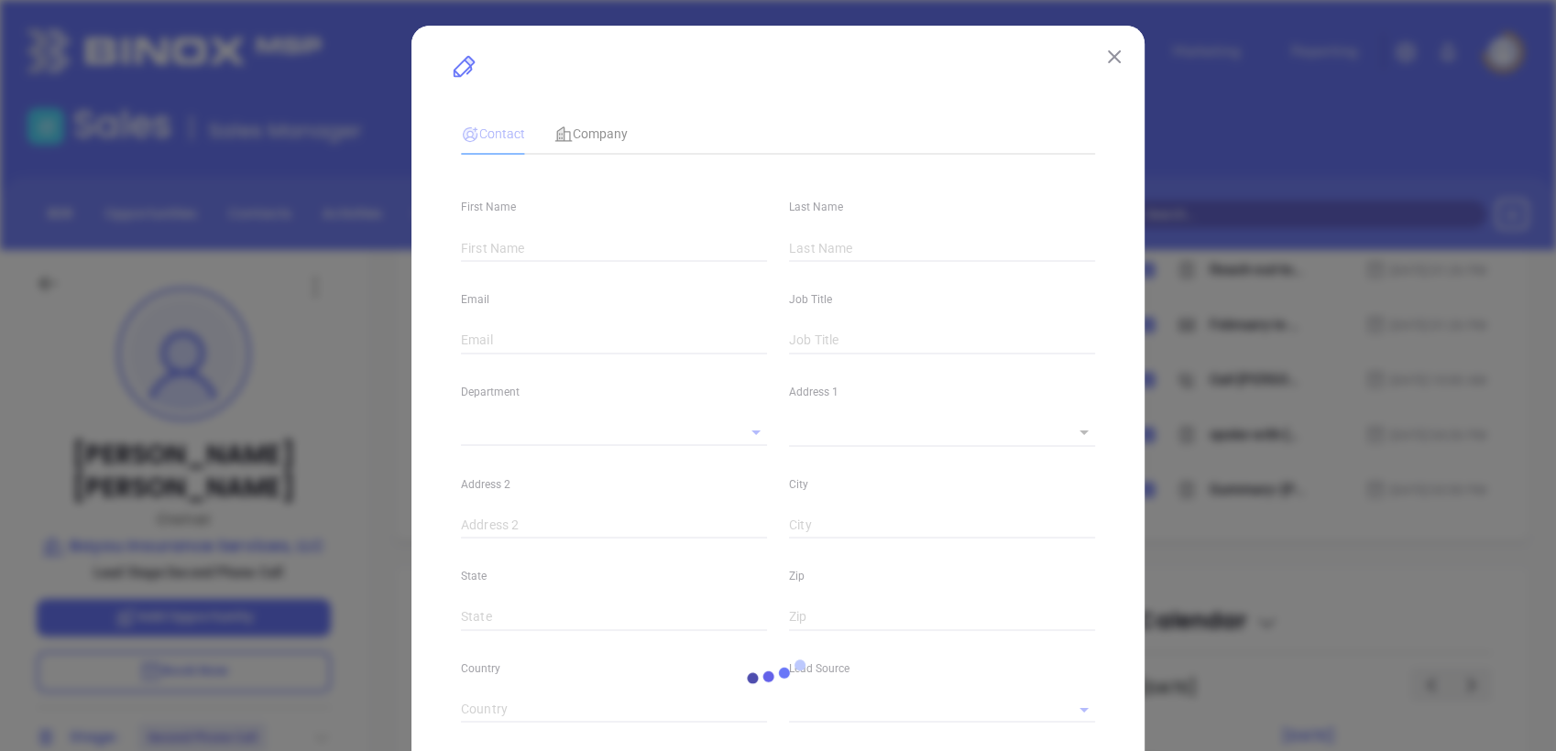
type input "[DOMAIN_NAME][URL][PERSON_NAME]"
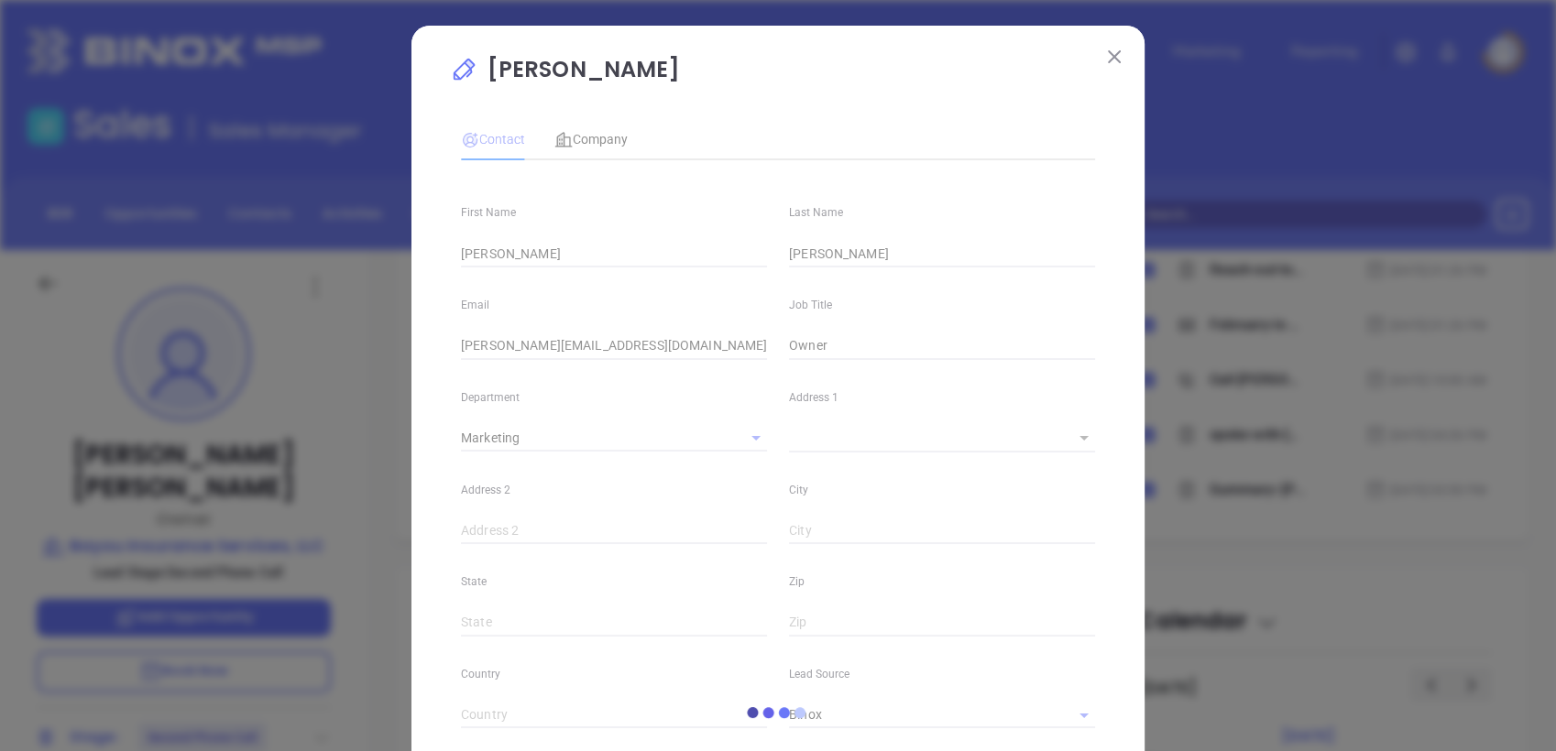
type input "Marketing"
type input "Binox"
type input "[PERSON_NAME]"
type input "Second Phone Call"
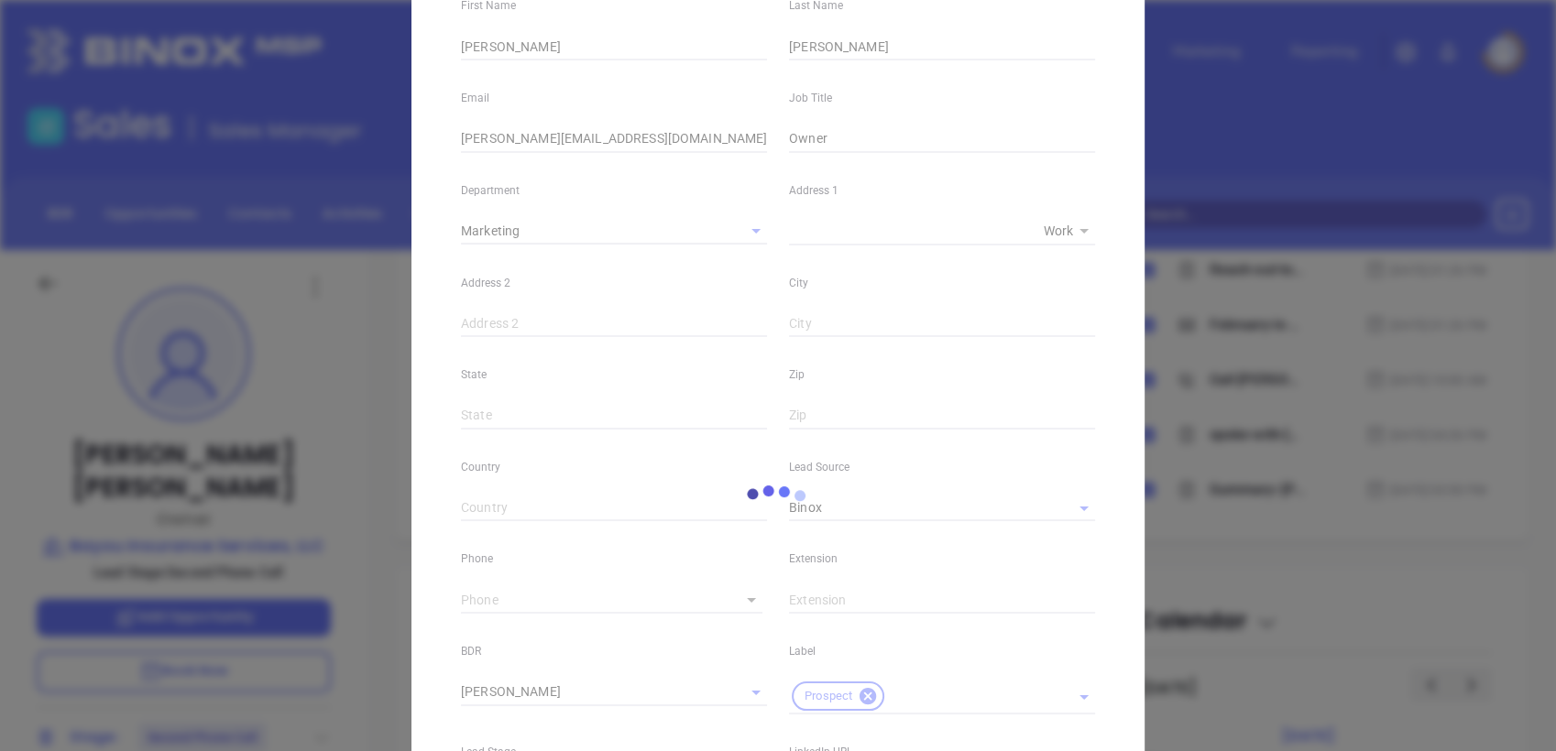
scroll to position [342, 0]
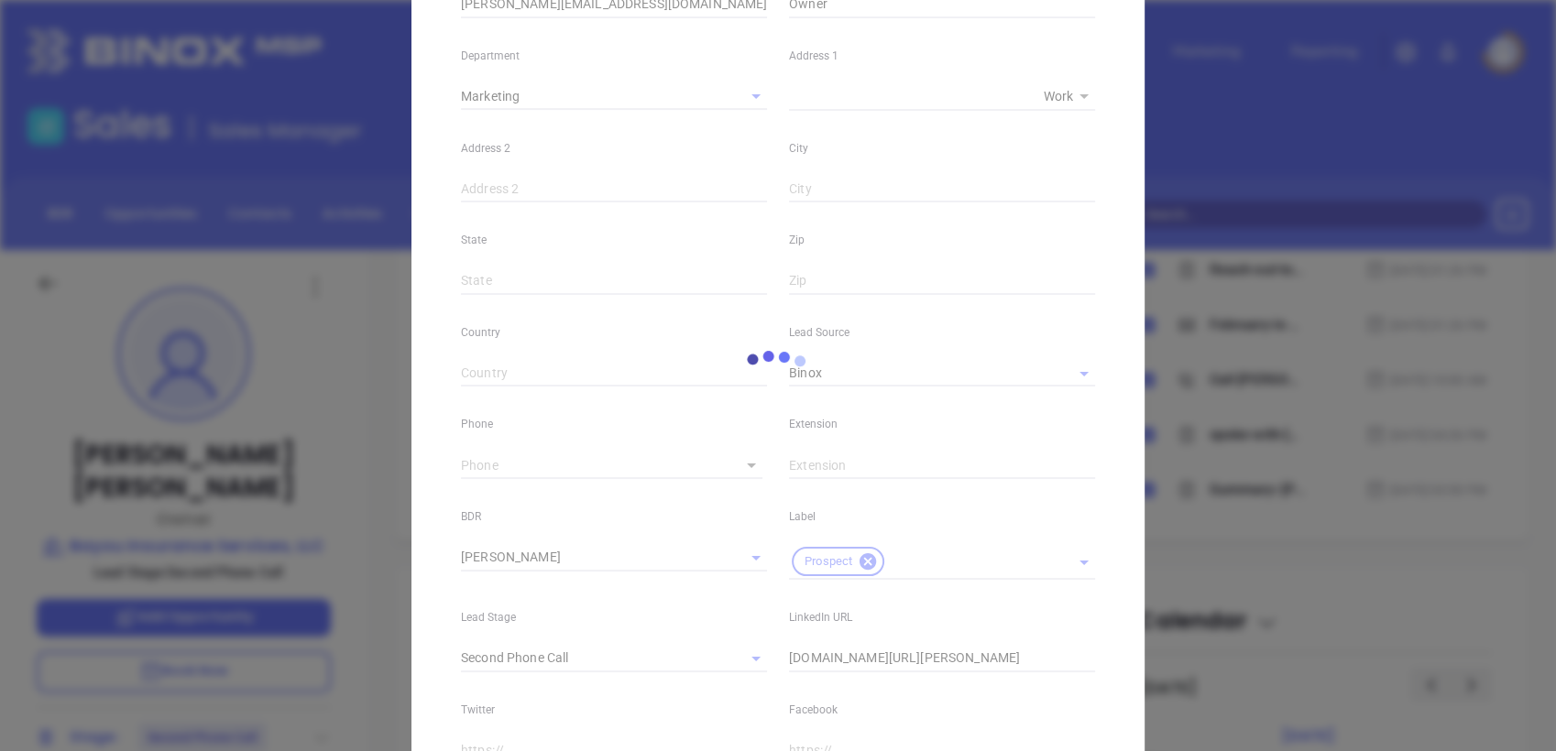
type input "[PHONE_NUMBER]"
type input "1"
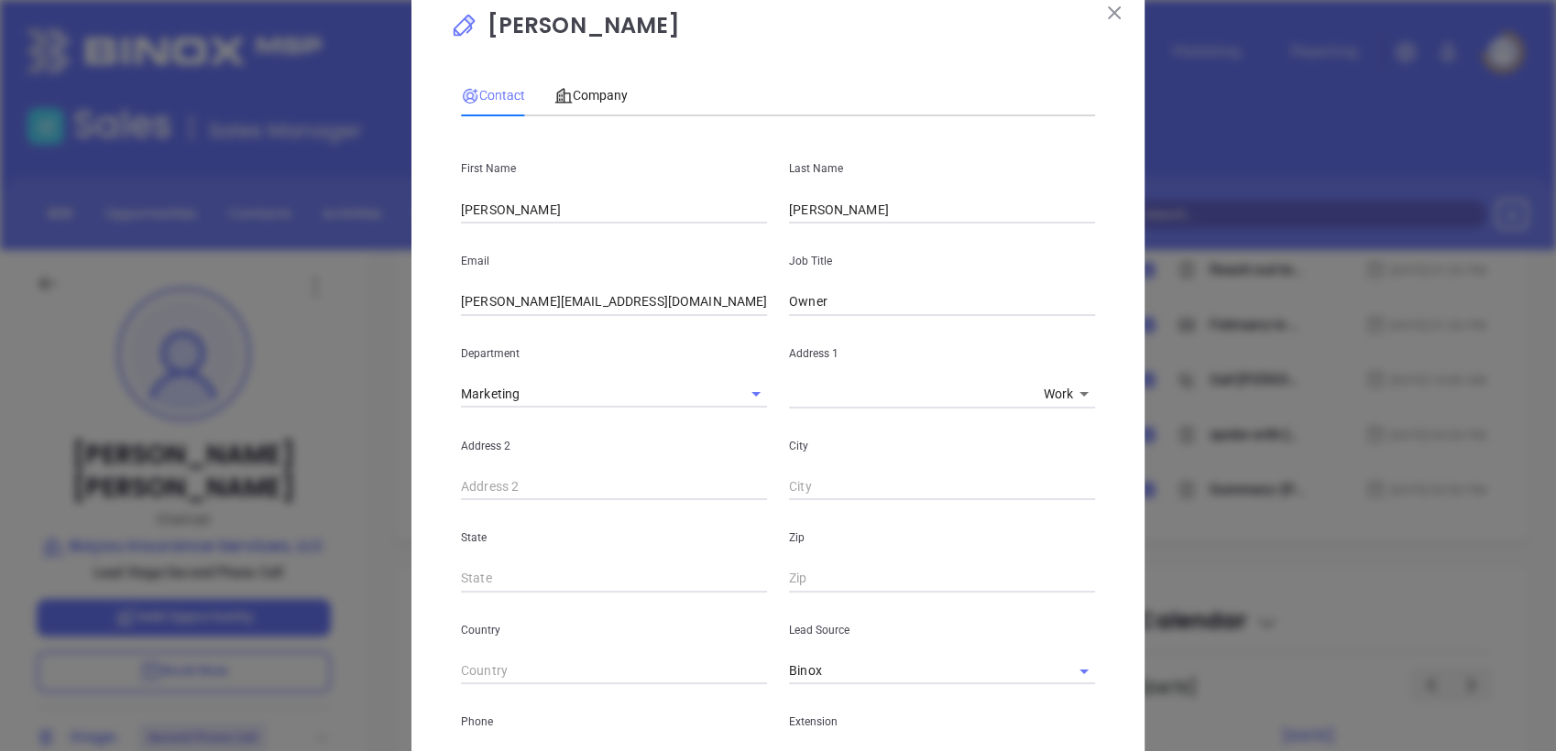
scroll to position [36, 0]
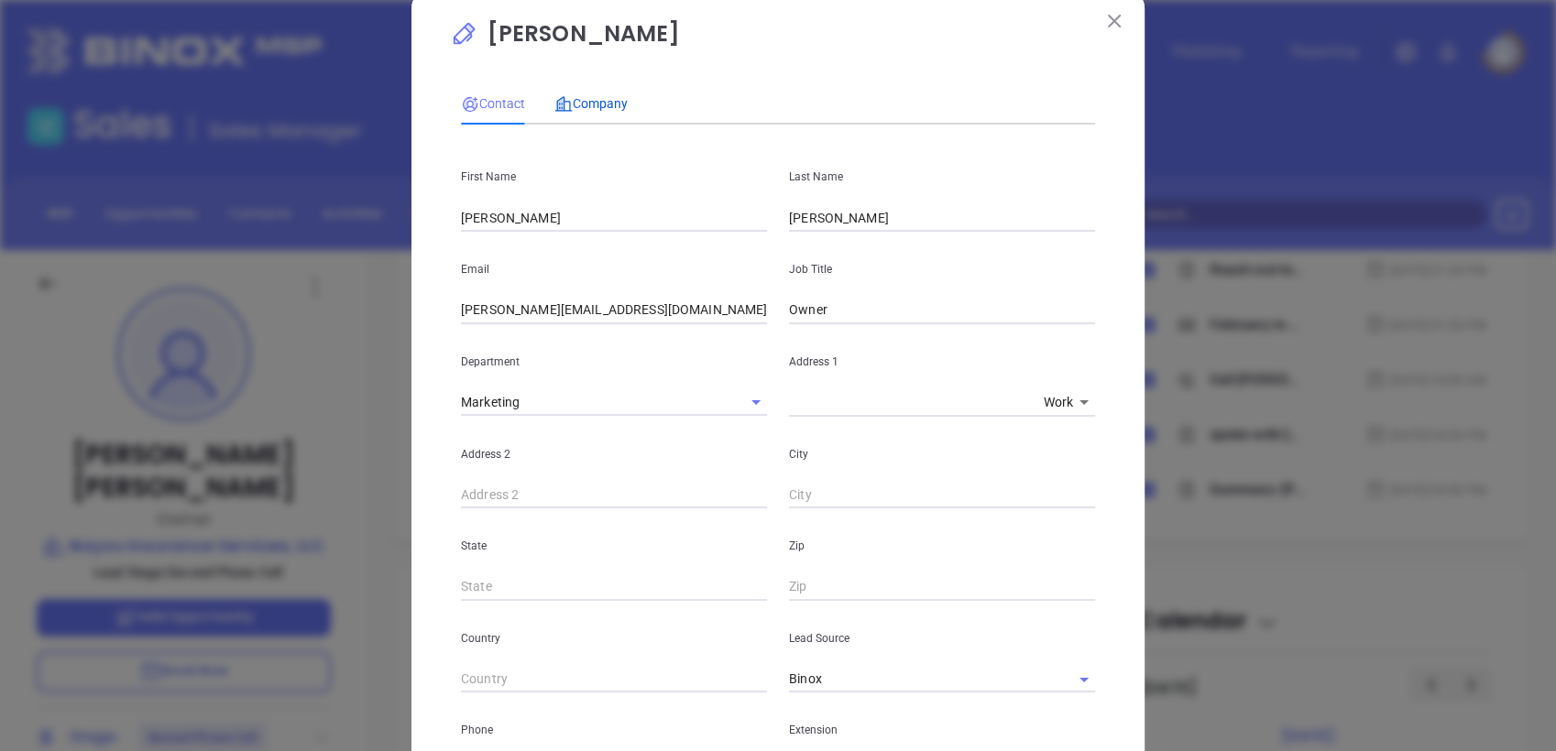
click at [612, 97] on span "Company" at bounding box center [590, 103] width 73 height 15
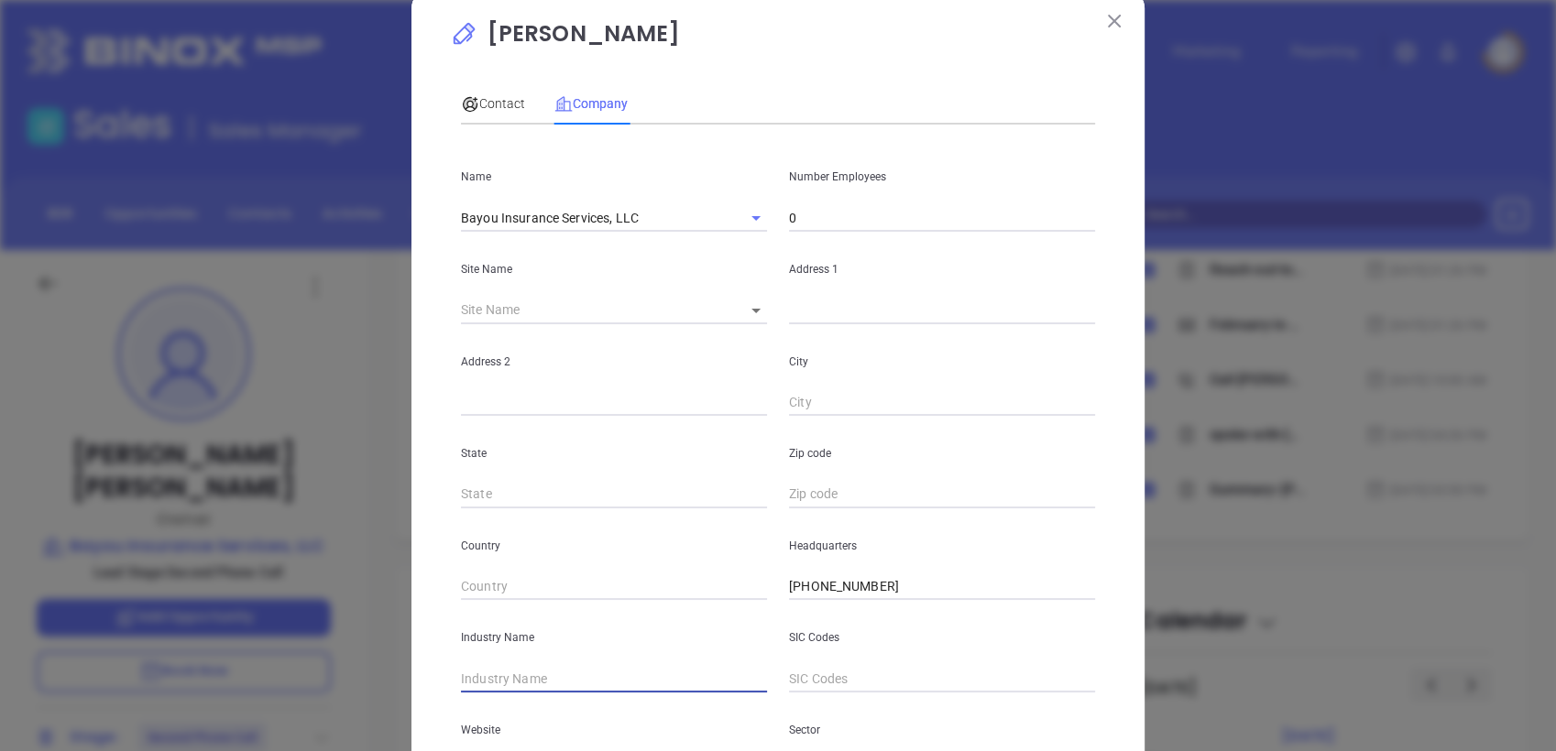
click at [524, 674] on input "text" at bounding box center [614, 678] width 306 height 27
type input "Insurance"
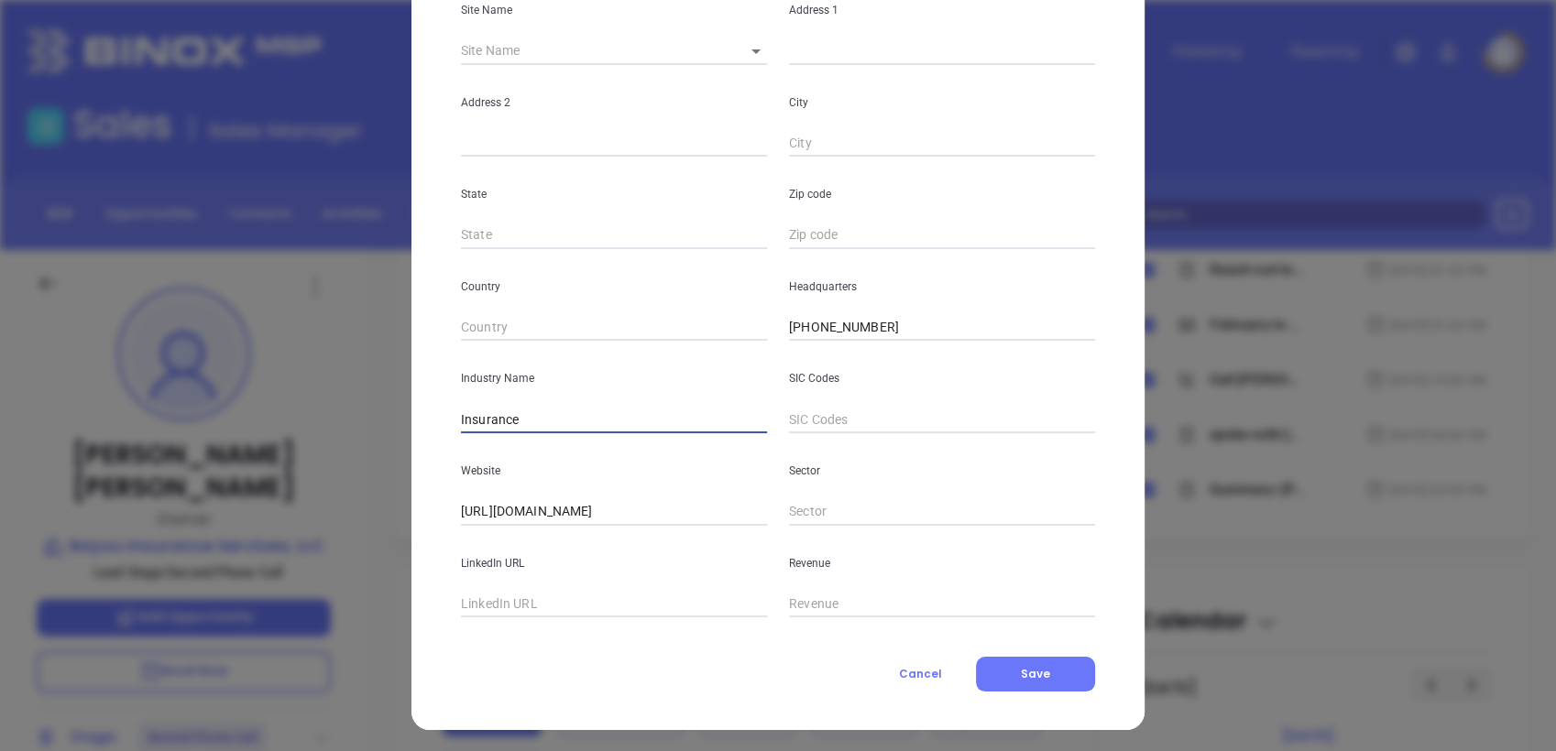
scroll to position [296, 0]
drag, startPoint x: 651, startPoint y: 510, endPoint x: 215, endPoint y: 482, distance: 436.2
click at [215, 482] on div "[PERSON_NAME] Contact Company First Name [PERSON_NAME] Last Name [PERSON_NAME] …" at bounding box center [778, 375] width 1556 height 751
paste input "s://[DOMAIN_NAME][URL]"
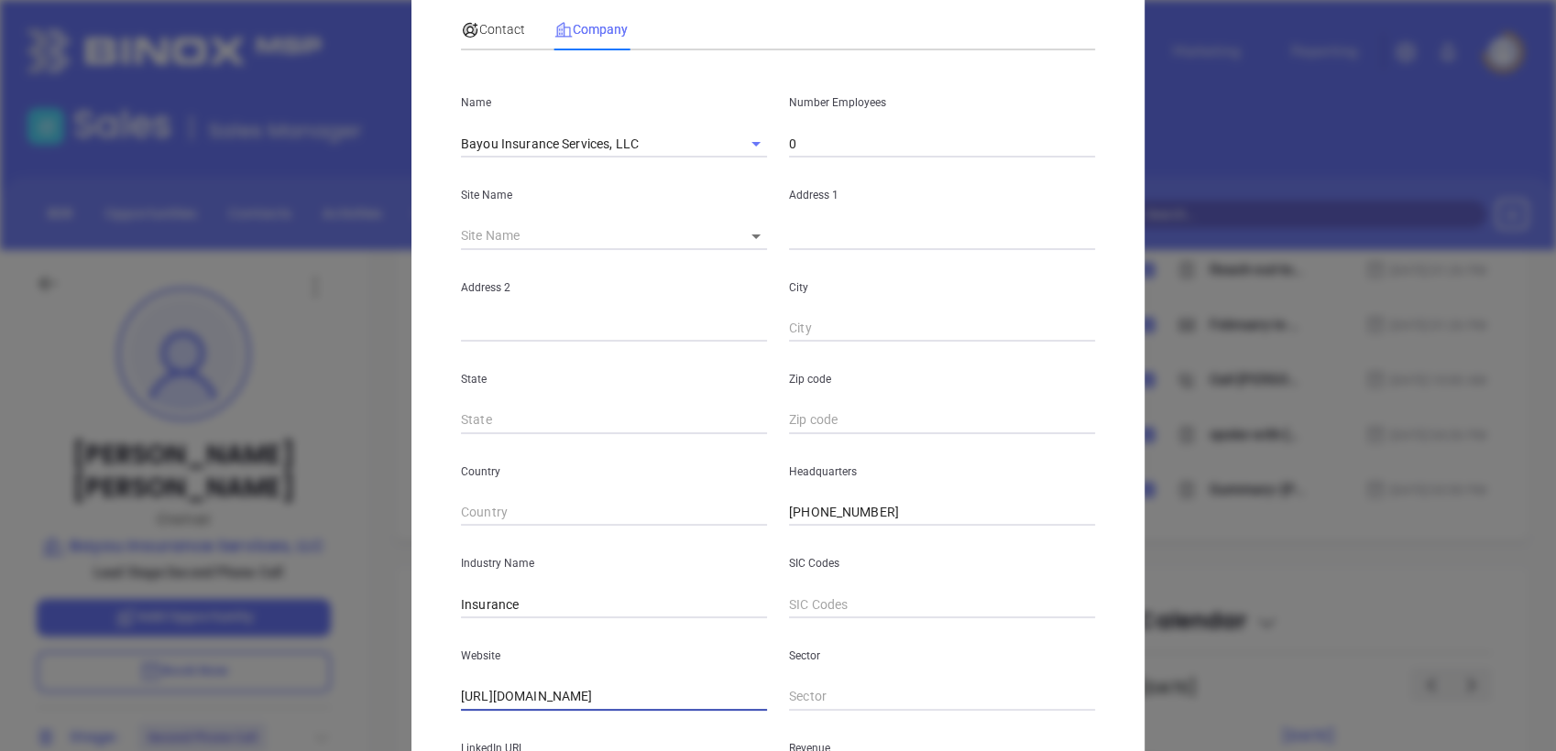
scroll to position [109, 0]
type input "[URL][DOMAIN_NAME]"
click at [751, 238] on icon at bounding box center [755, 237] width 9 height 5
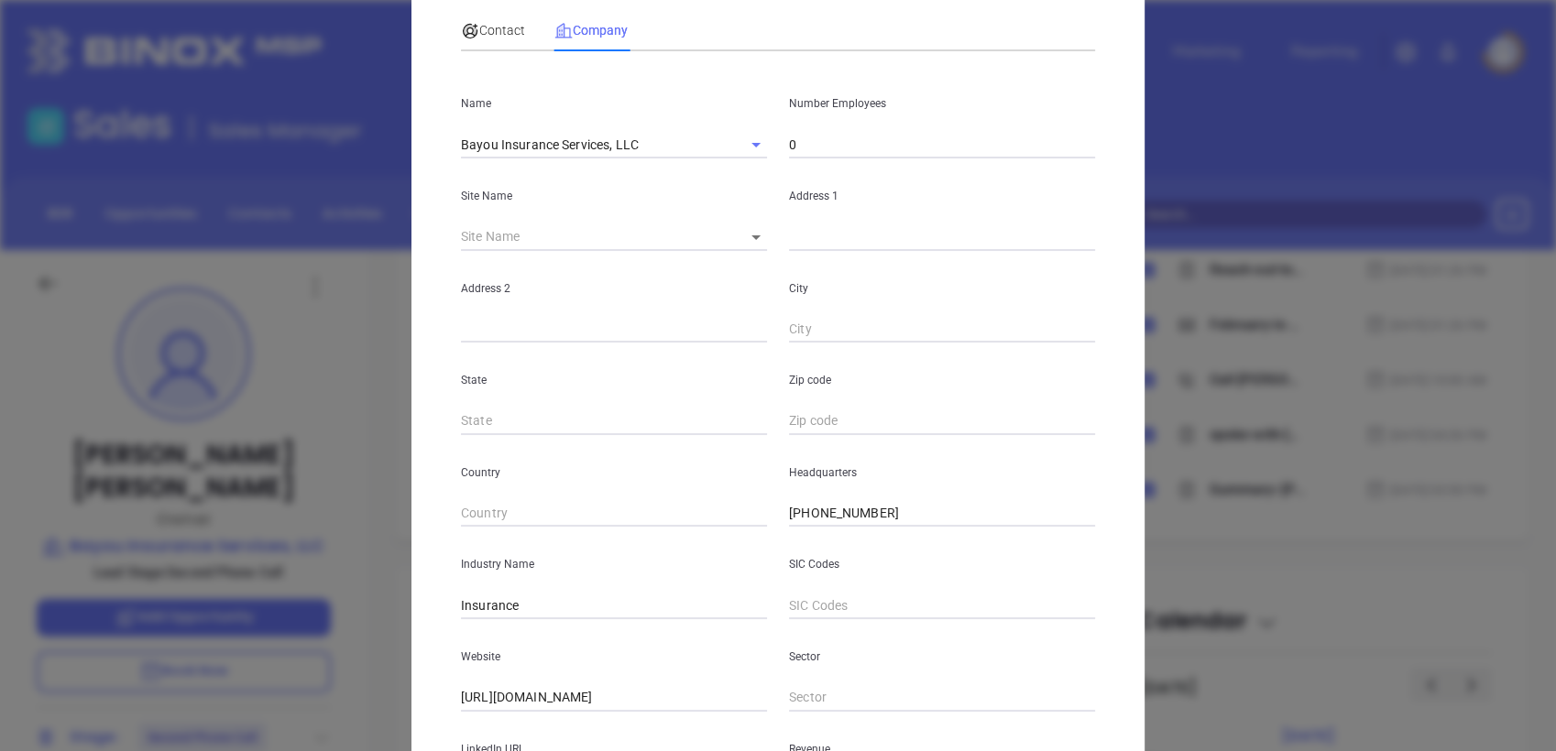
click at [751, 238] on icon at bounding box center [755, 237] width 9 height 5
click at [894, 246] on input "text" at bounding box center [942, 237] width 306 height 27
paste input "[STREET_ADDRESS]"
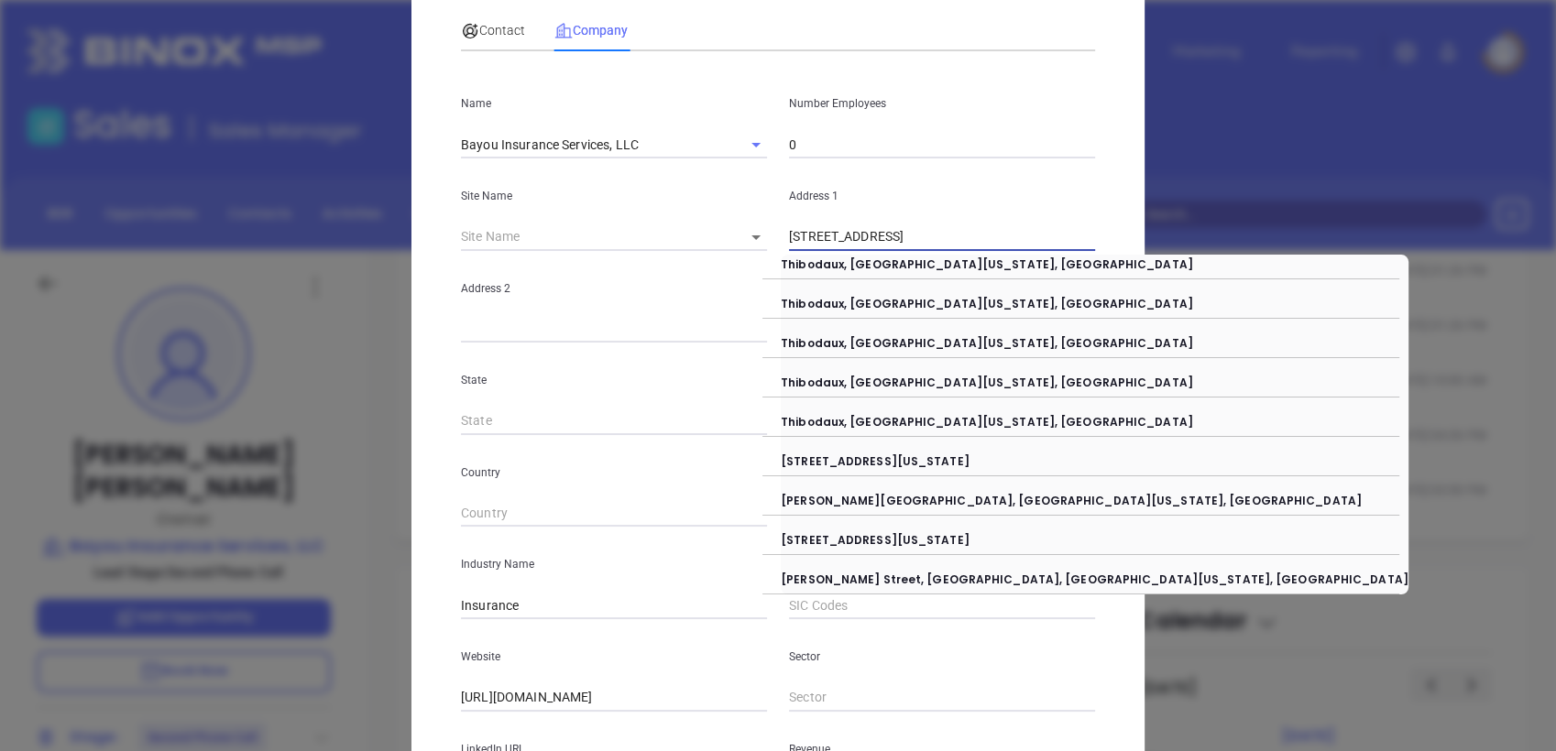
drag, startPoint x: 880, startPoint y: 242, endPoint x: 1229, endPoint y: 190, distance: 353.0
click at [1229, 190] on div "[PERSON_NAME] Contact Company First Name [PERSON_NAME] Last Name [PERSON_NAME] …" at bounding box center [778, 375] width 1556 height 751
type input "[STREET_ADDRESS]"
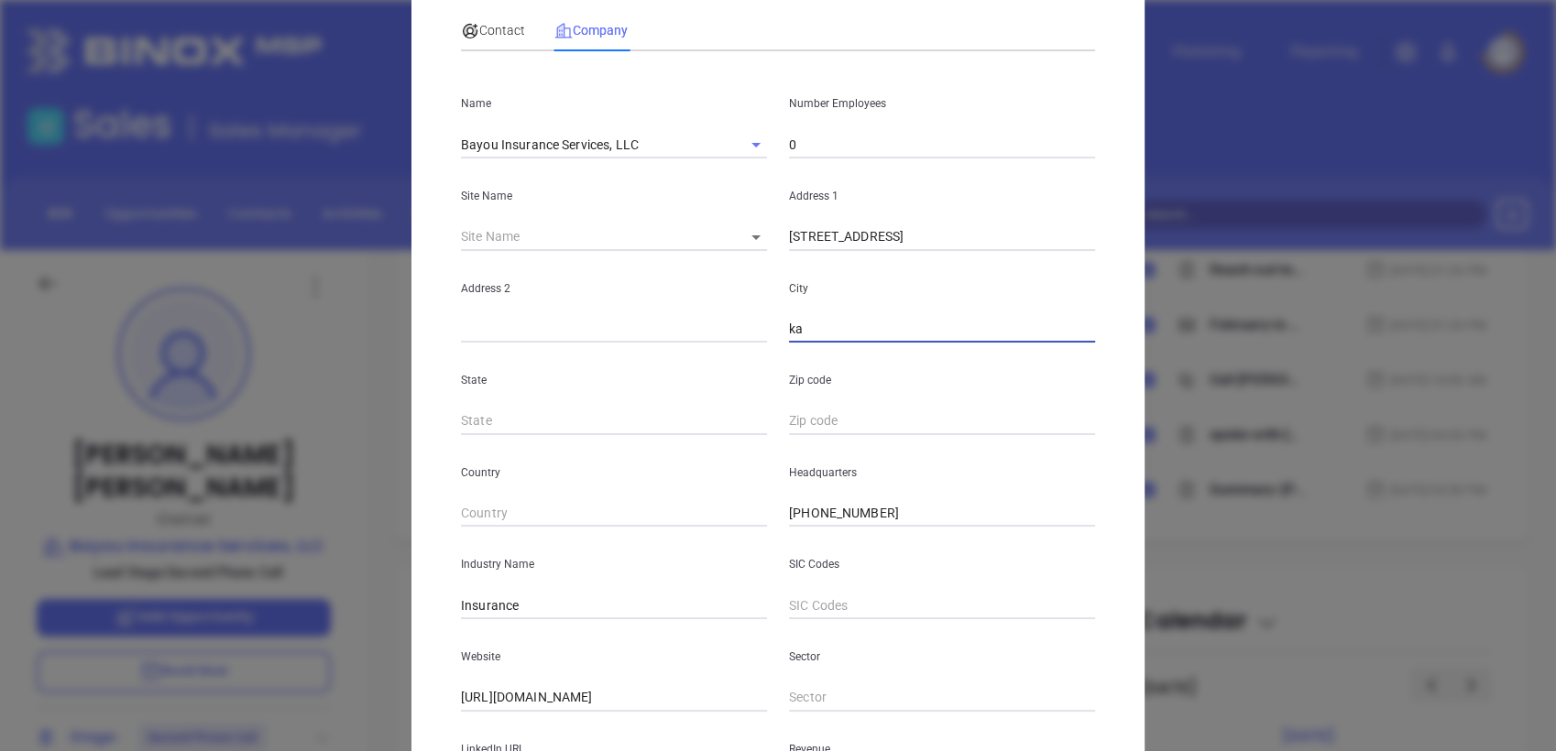
type input "k"
click at [993, 326] on input "LA" at bounding box center [942, 329] width 306 height 27
type input "L"
paste input "Thibodaux, LA 70301"
drag, startPoint x: 846, startPoint y: 323, endPoint x: 1254, endPoint y: 229, distance: 419.4
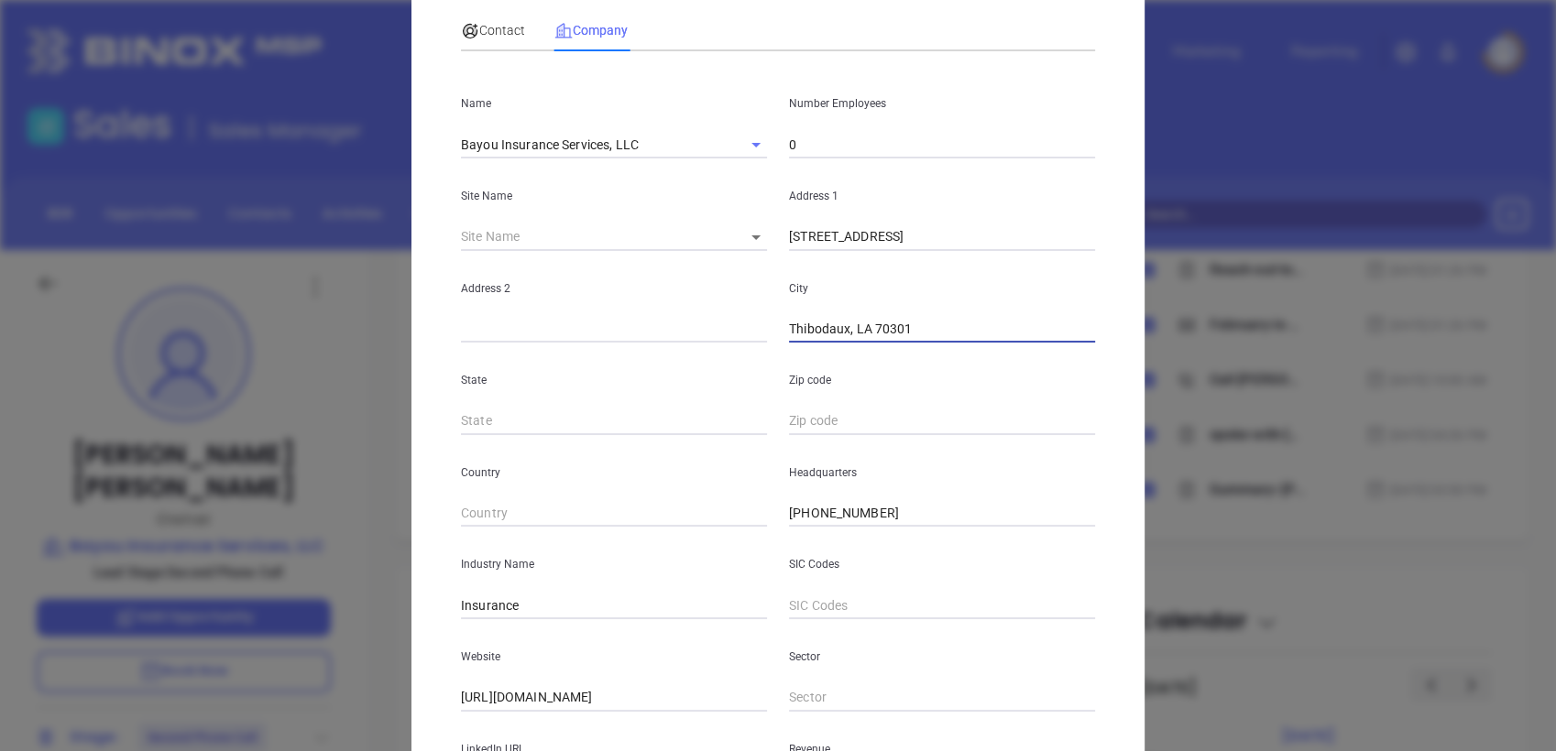
click at [1254, 229] on div "Casey Jones Contact Company First Name Casey Last Name Jones Email casey@bayoui…" at bounding box center [778, 375] width 1556 height 751
type input "Thibodaux"
type input "LA"
paste input "LA 70301"
type input "70301"
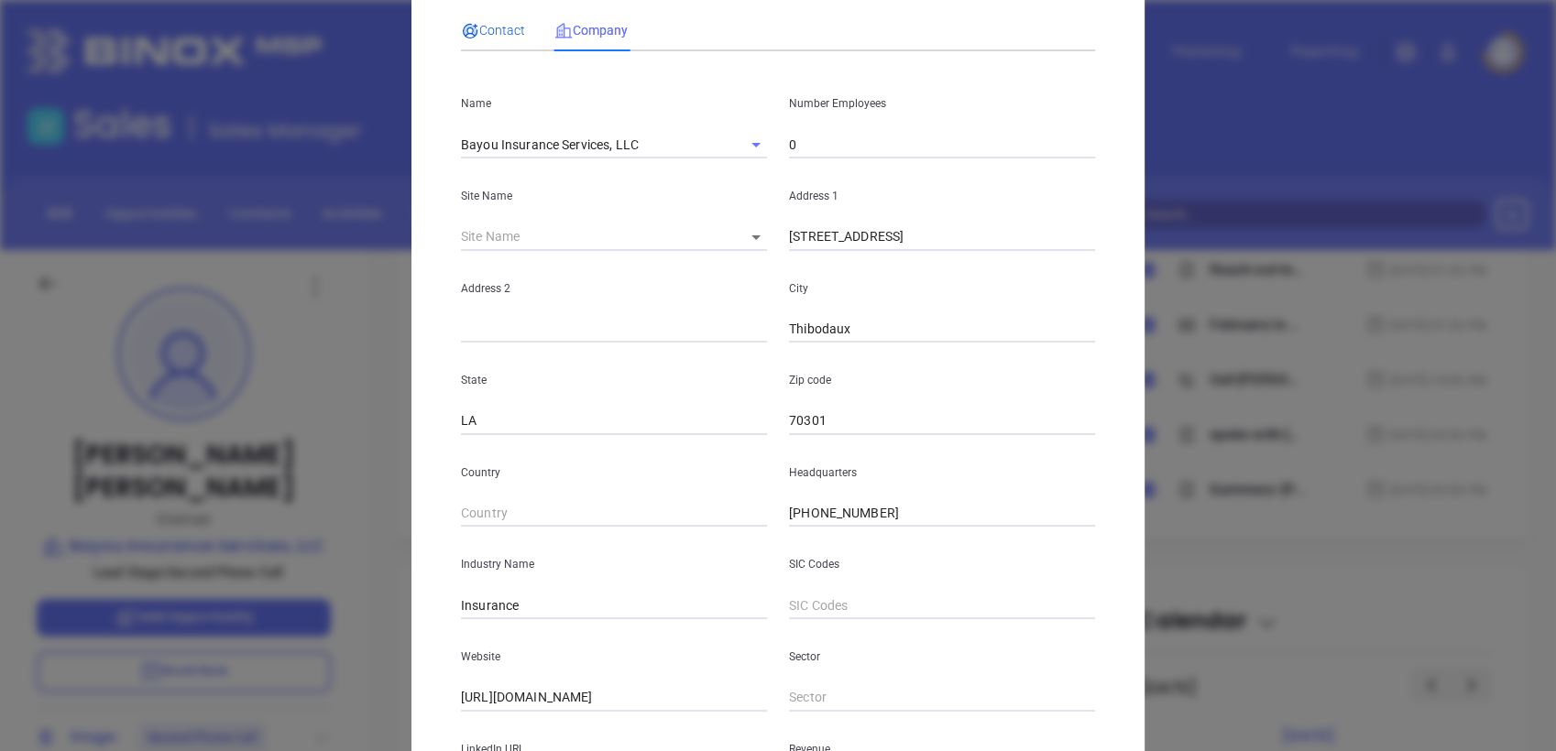
click at [494, 23] on span "Contact" at bounding box center [493, 30] width 64 height 15
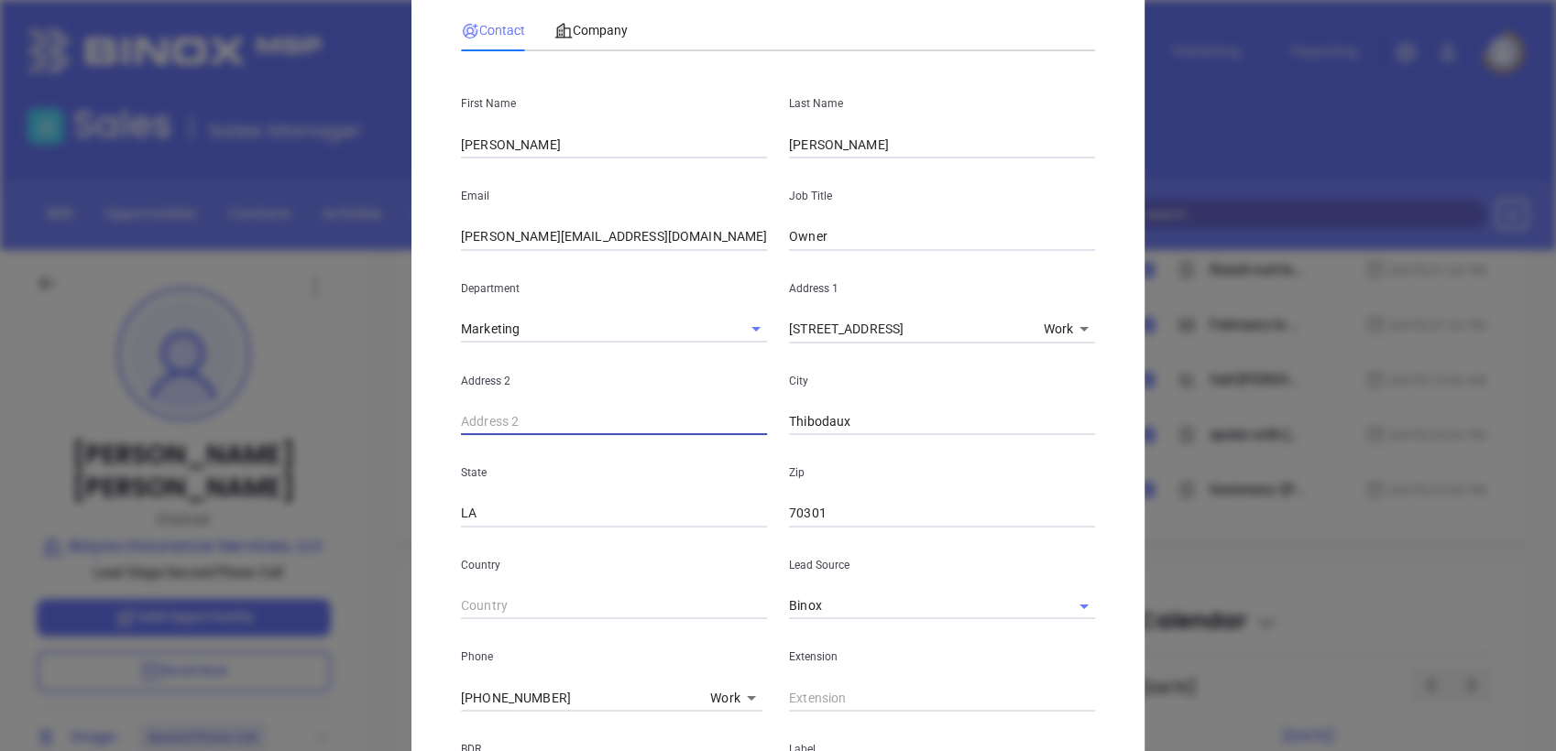
click at [535, 417] on input "text" at bounding box center [614, 422] width 306 height 27
paste input "casey@bayouinsure.com"
type input "casey@bayouinsure.com"
drag, startPoint x: 623, startPoint y: 237, endPoint x: 235, endPoint y: 309, distance: 394.1
click at [235, 309] on div "Casey Jones Contact Company First Name Casey Last Name Jones Email casey@bayoui…" at bounding box center [778, 375] width 1556 height 751
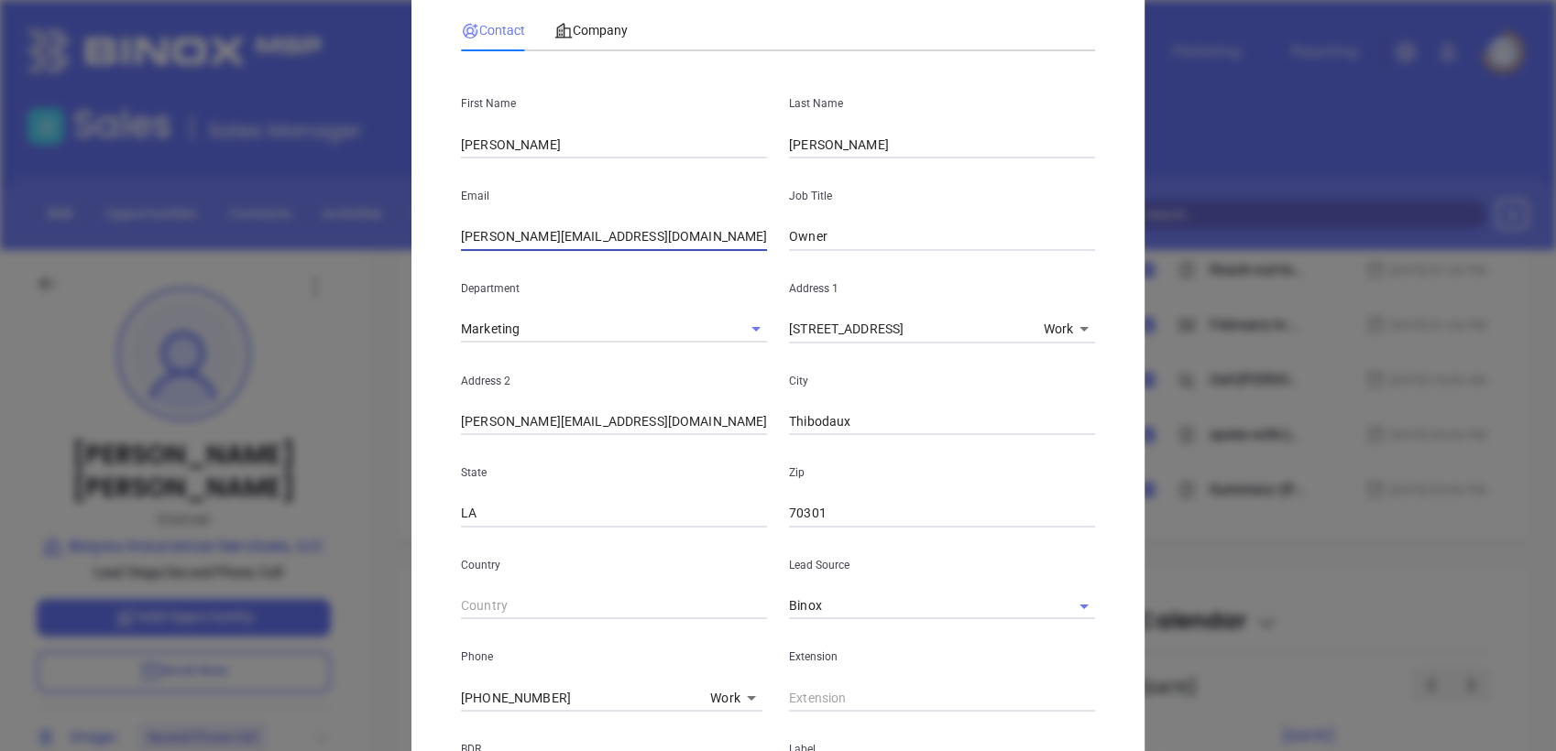
paste input "text"
type input "casey@bayouinsure.com"
drag, startPoint x: 618, startPoint y: 426, endPoint x: 224, endPoint y: 439, distance: 395.1
click at [224, 439] on div "Casey Jones Contact Company First Name Casey Last Name Jones Email casey@bayoui…" at bounding box center [778, 375] width 1556 height 751
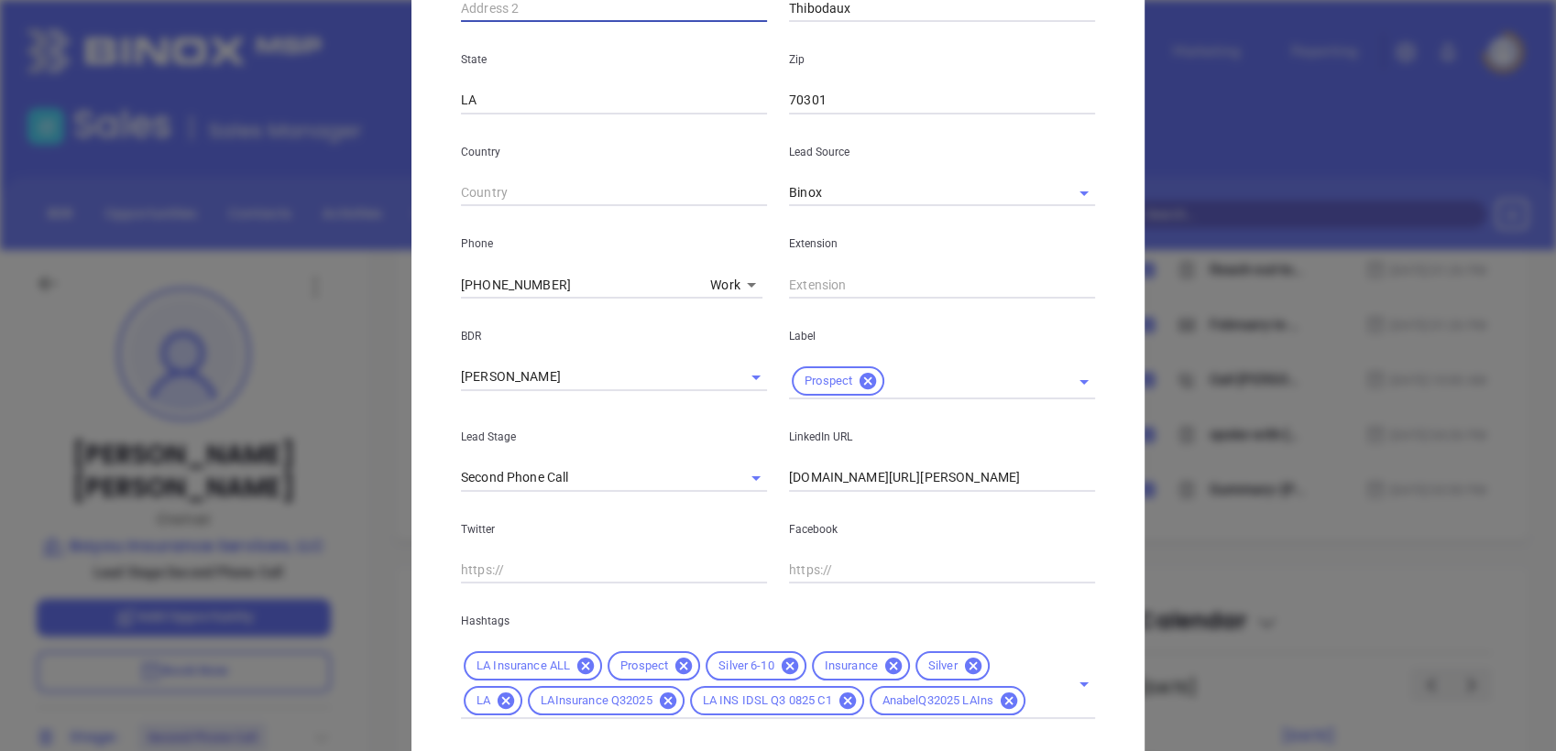
scroll to position [518, 0]
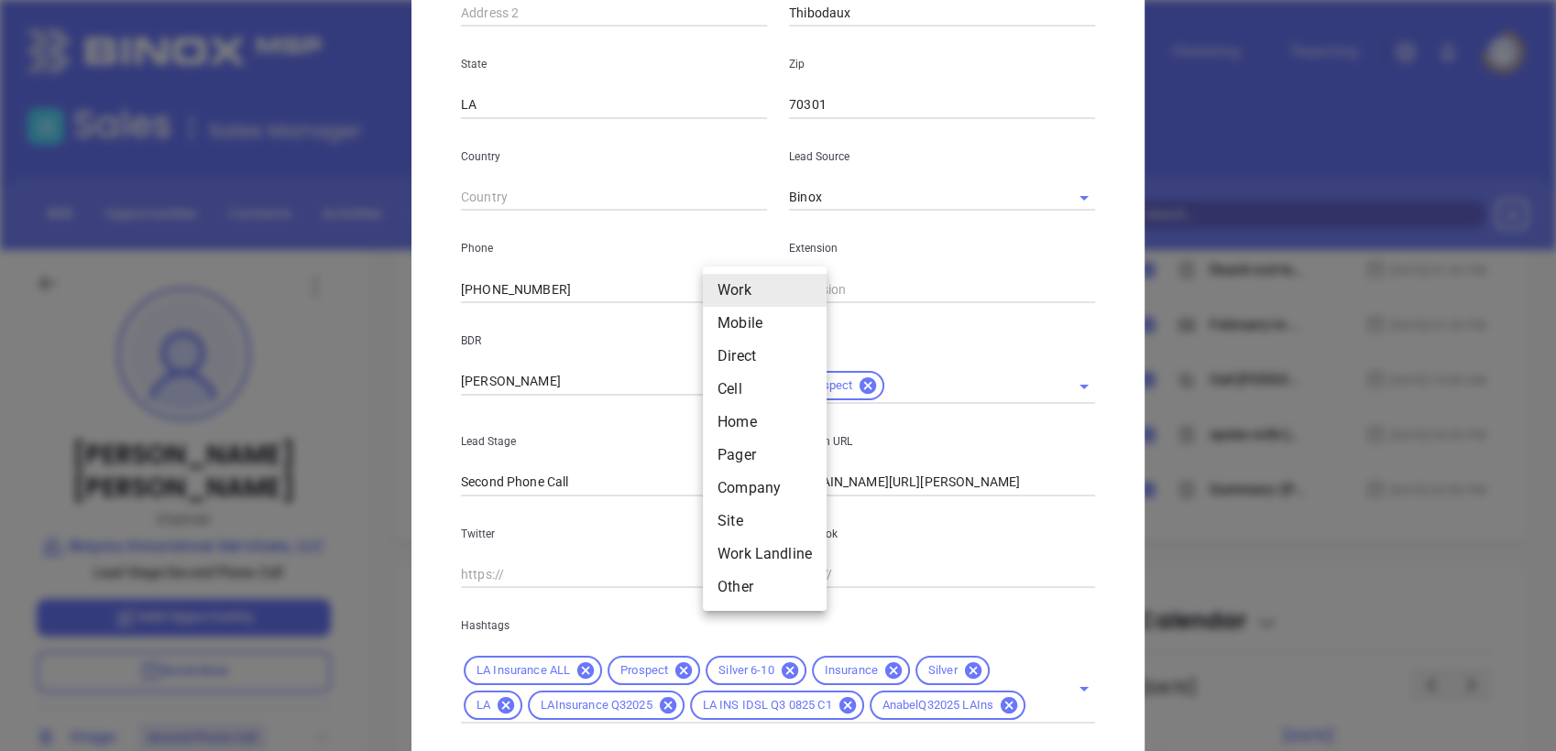
click at [737, 286] on body "Leads CRM Marketing Reporting Financial Leads Leads Sales Sales Manager BDR Opp…" at bounding box center [778, 375] width 1556 height 751
click at [747, 331] on li "Mobile" at bounding box center [765, 323] width 124 height 33
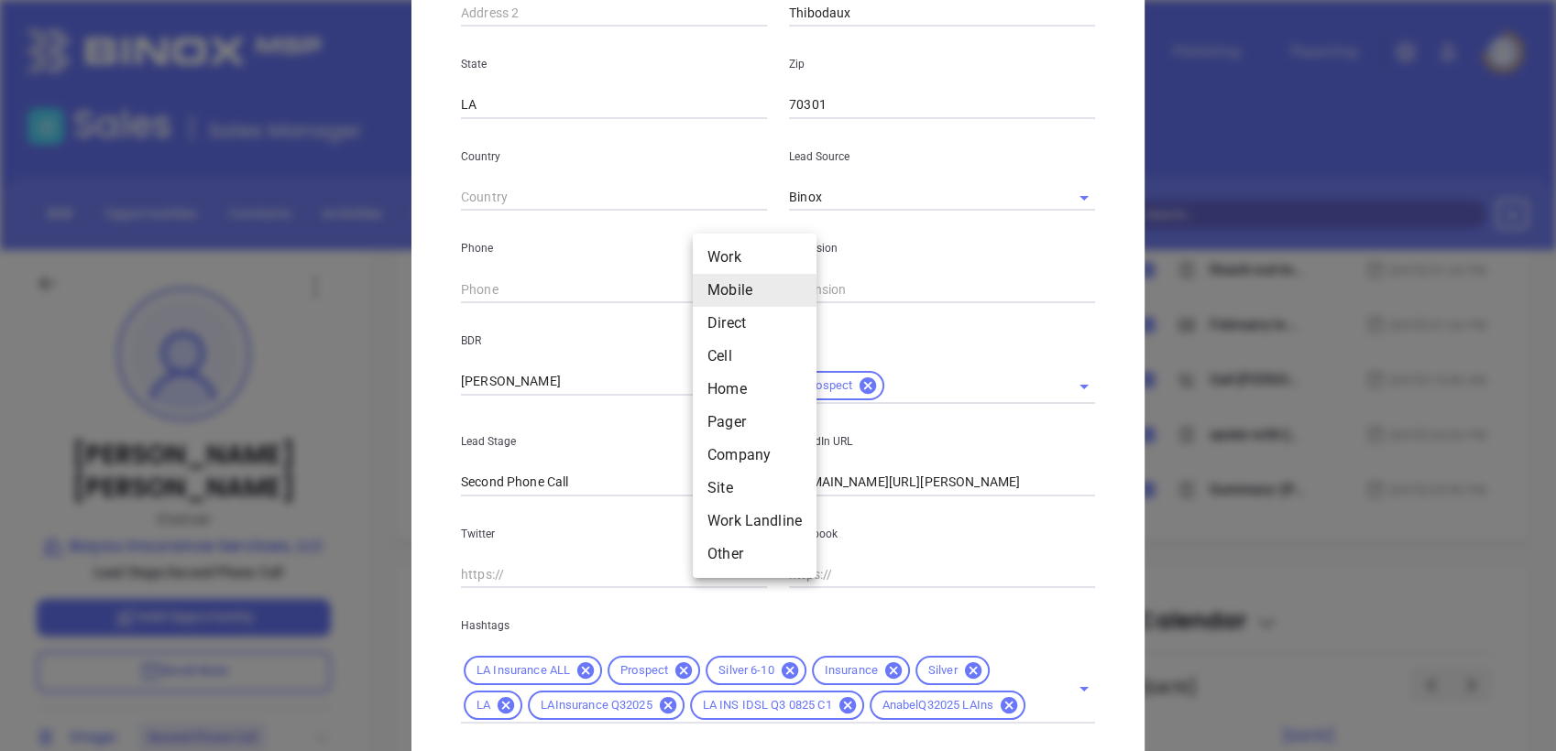
drag, startPoint x: 732, startPoint y: 298, endPoint x: 739, endPoint y: 356, distance: 58.1
click at [739, 356] on body "Leads CRM Marketing Reporting Financial Leads Leads Sales Sales Manager BDR Opp…" at bounding box center [778, 375] width 1556 height 751
click at [739, 356] on li "Cell" at bounding box center [755, 356] width 124 height 33
type input "4"
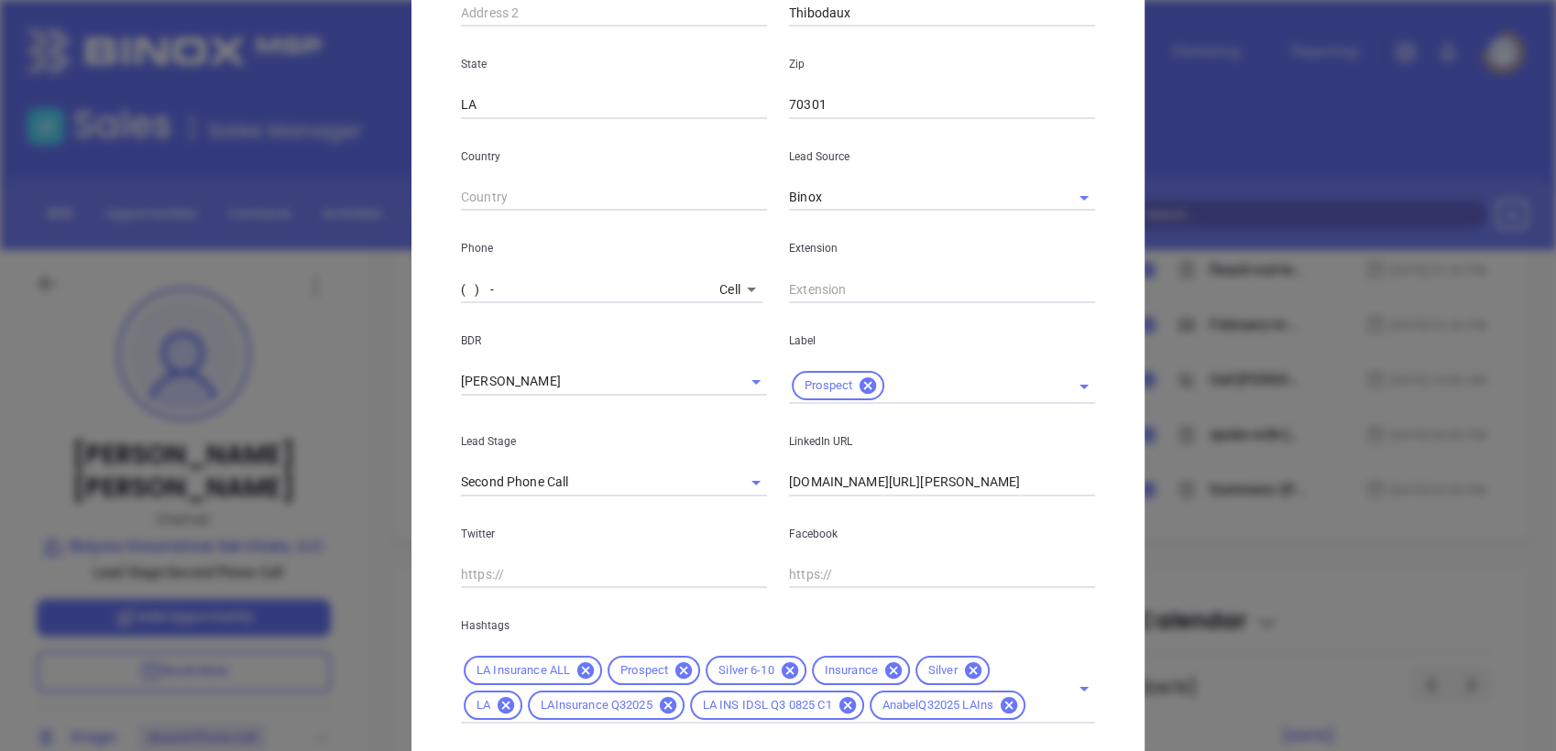
click at [677, 280] on input "( ) -" at bounding box center [586, 289] width 251 height 27
paste input "985) 637-4895"
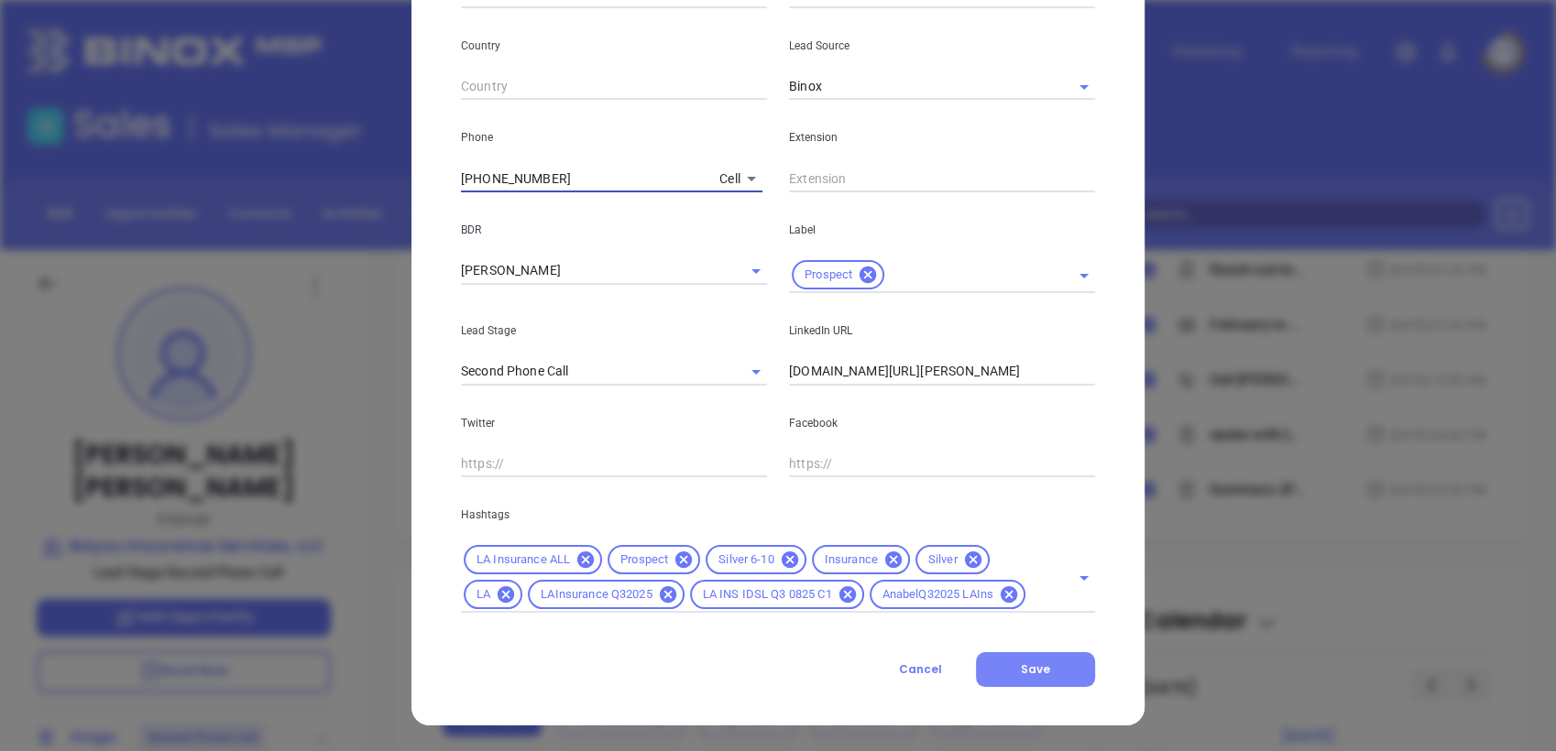
type input "(985) 637-4895"
click at [1047, 677] on button "Save" at bounding box center [1035, 669] width 119 height 35
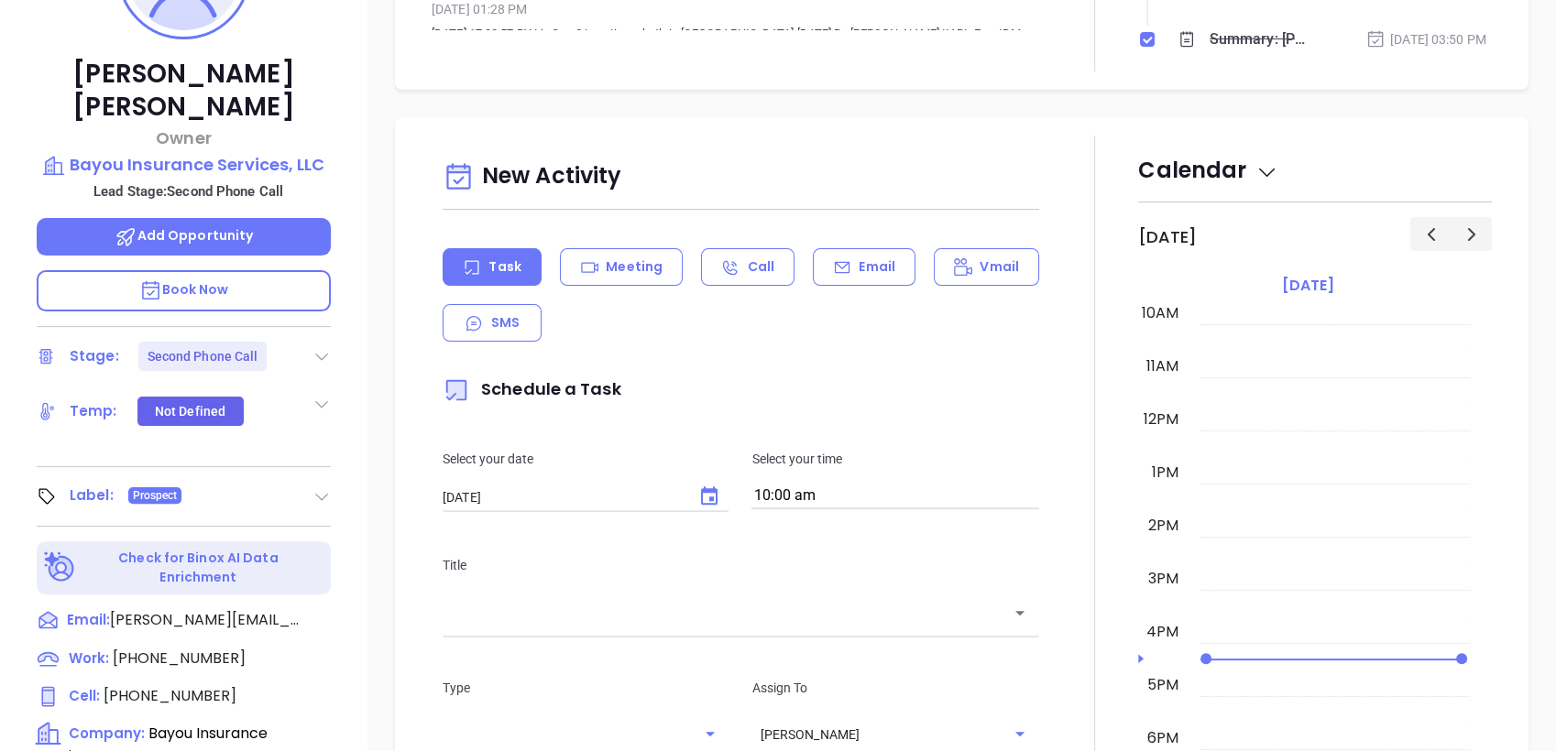
scroll to position [277, 0]
drag, startPoint x: 388, startPoint y: 191, endPoint x: 287, endPoint y: 159, distance: 105.8
click at [388, 191] on div "New Activity Task Meeting Call Email Vmail SMS Schedule a Task Select your date…" at bounding box center [961, 644] width 1188 height 1056
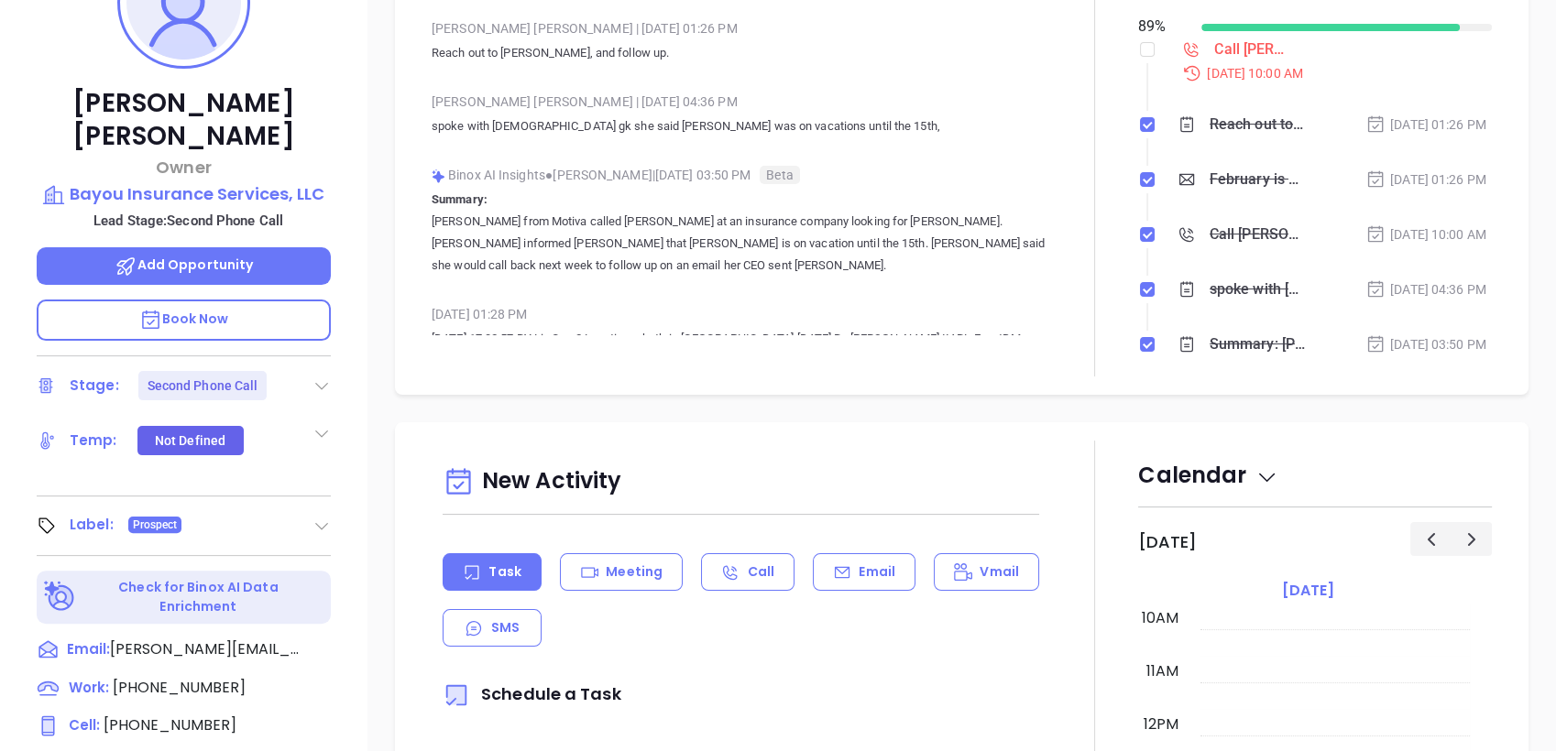
scroll to position [0, 0]
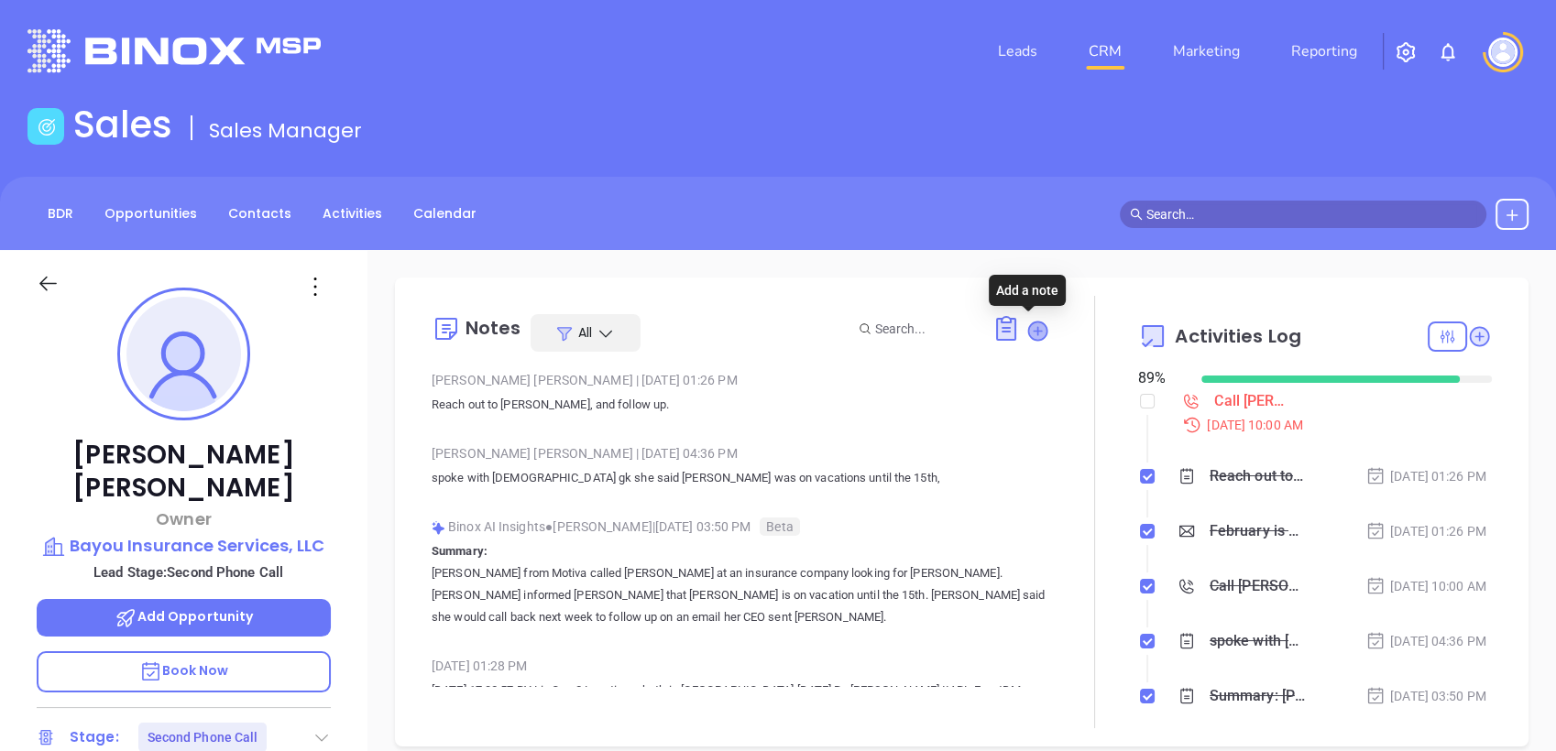
click at [1035, 331] on icon at bounding box center [1037, 331] width 18 height 18
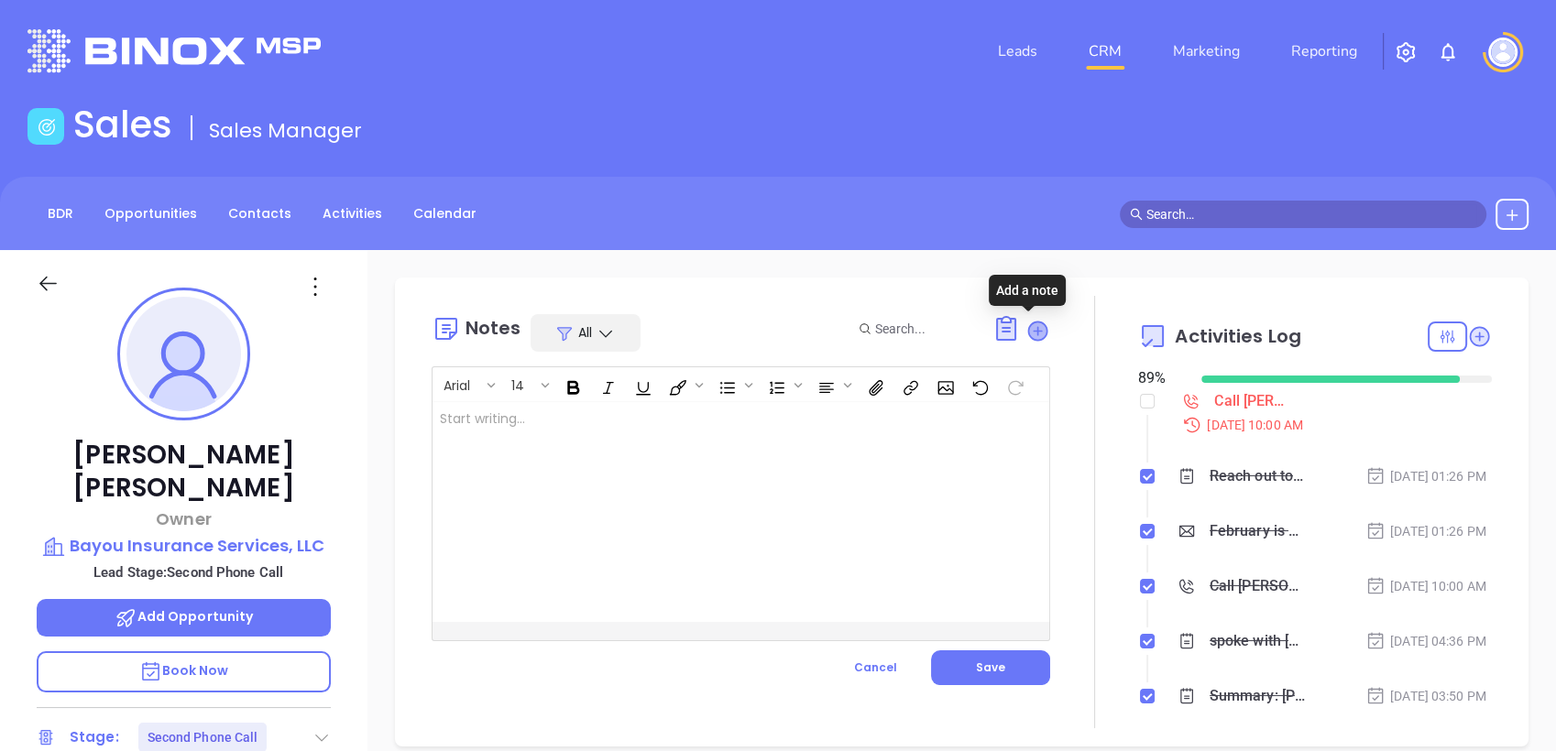
click at [1035, 331] on icon at bounding box center [1037, 331] width 18 height 18
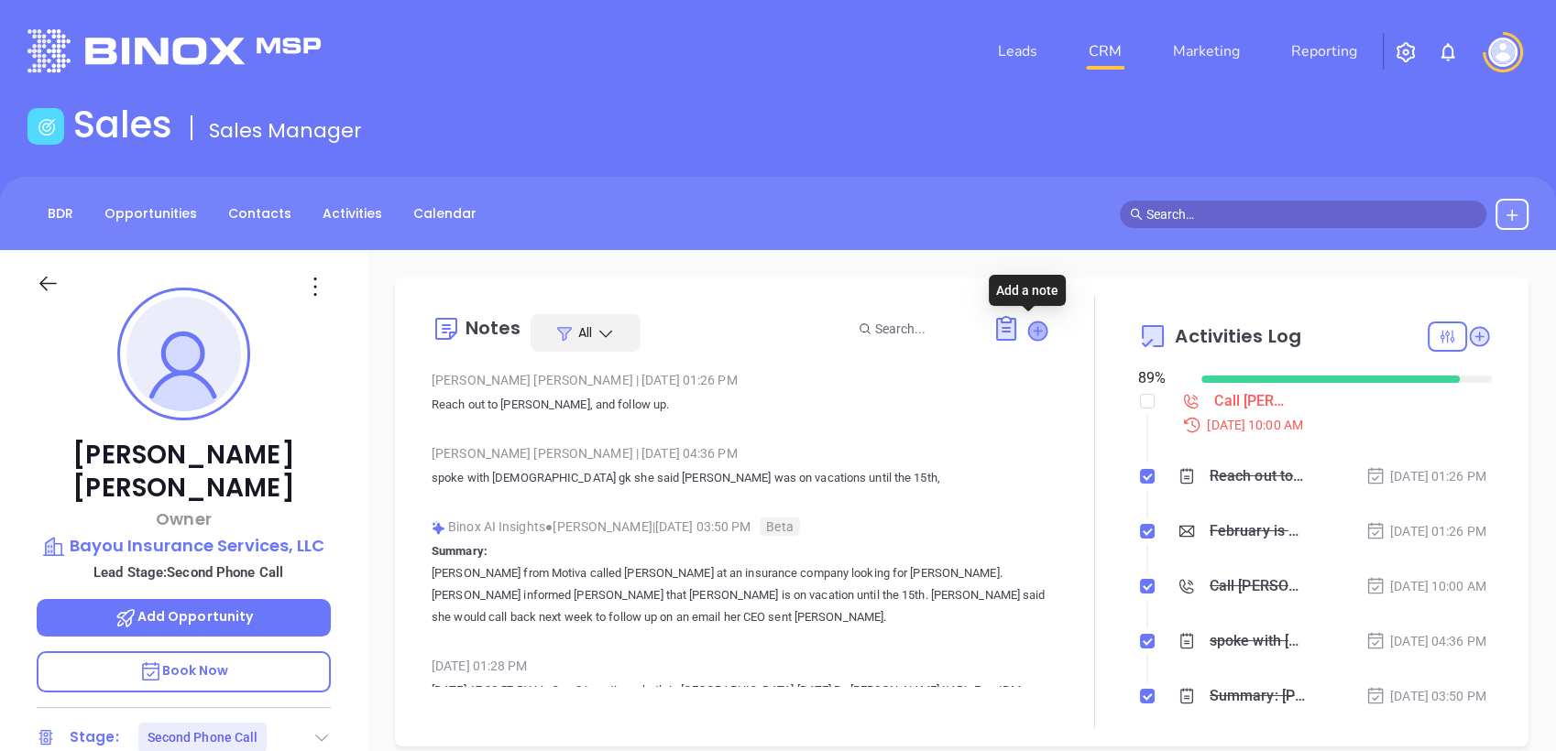
click at [1028, 331] on icon at bounding box center [1037, 331] width 18 height 18
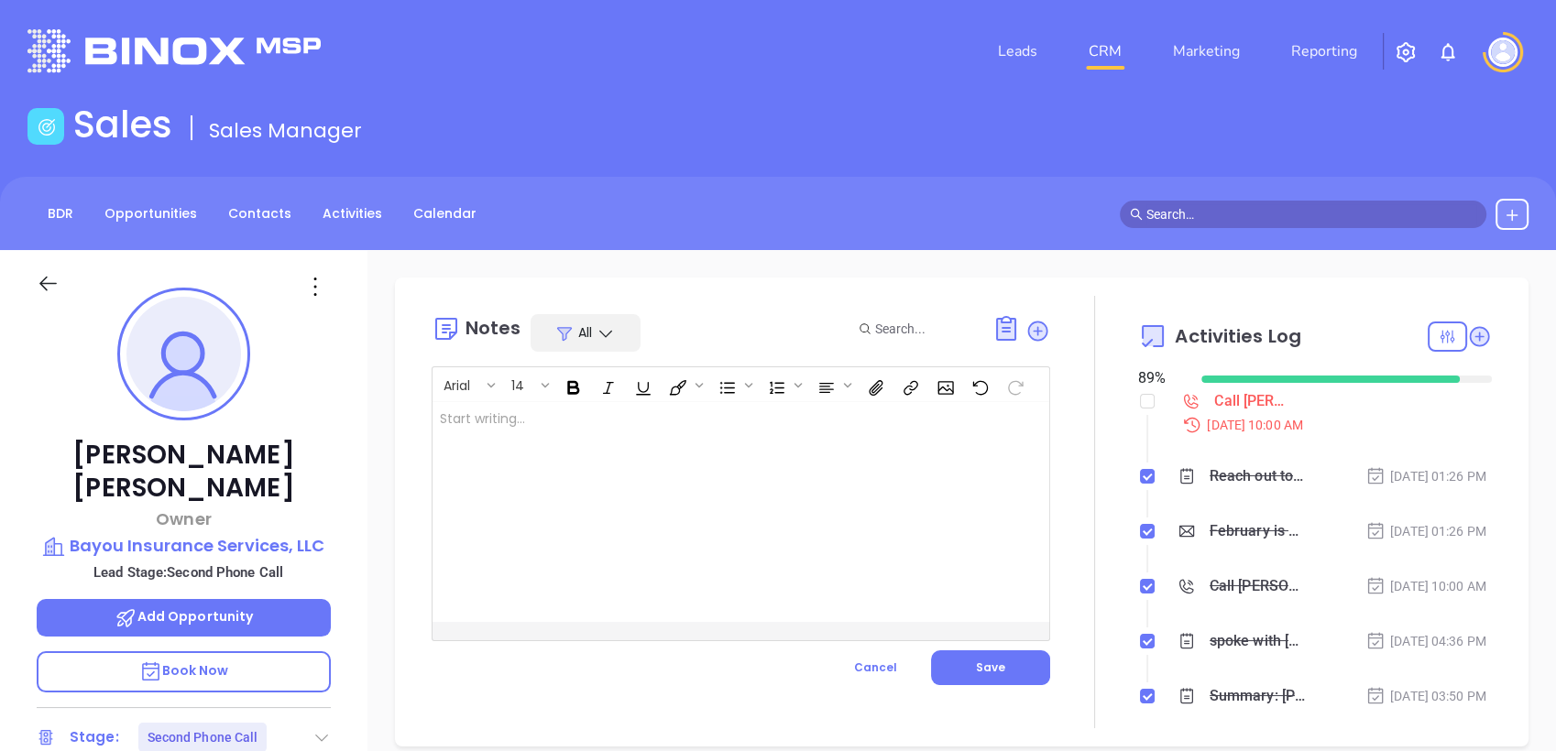
click at [806, 410] on div at bounding box center [719, 512] width 574 height 220
click at [990, 656] on button "Save" at bounding box center [990, 668] width 119 height 35
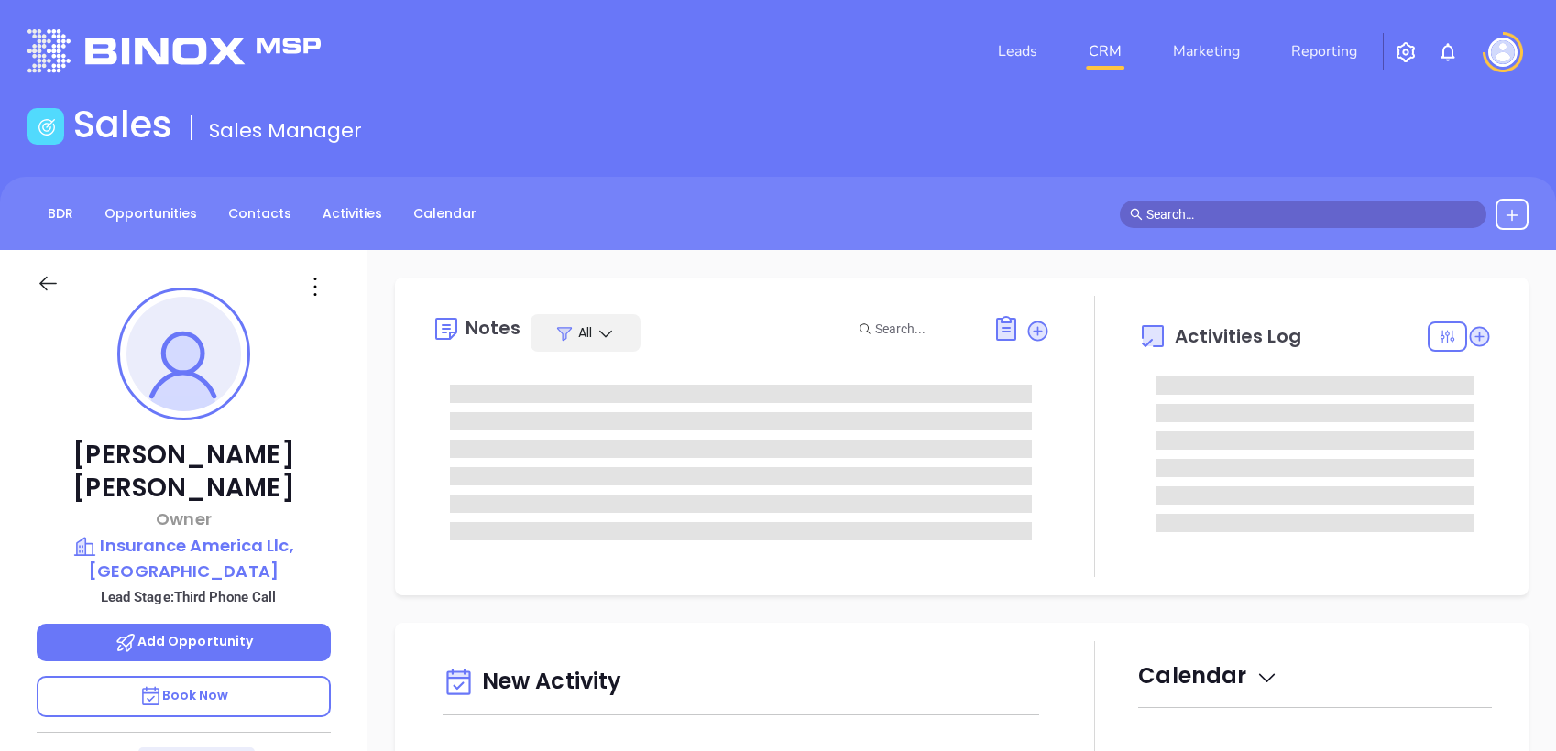
type input "[PERSON_NAME]"
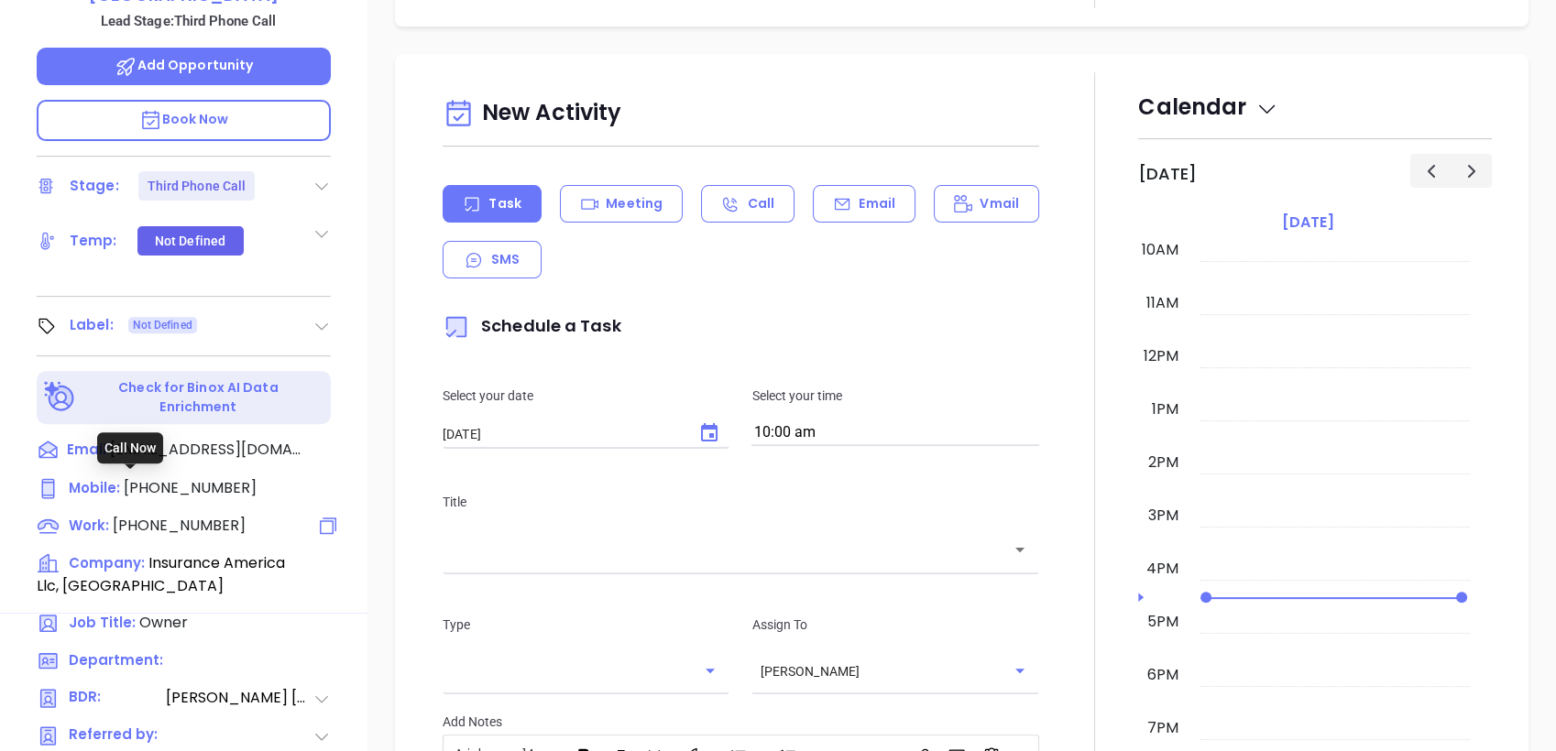
scroll to position [781, 0]
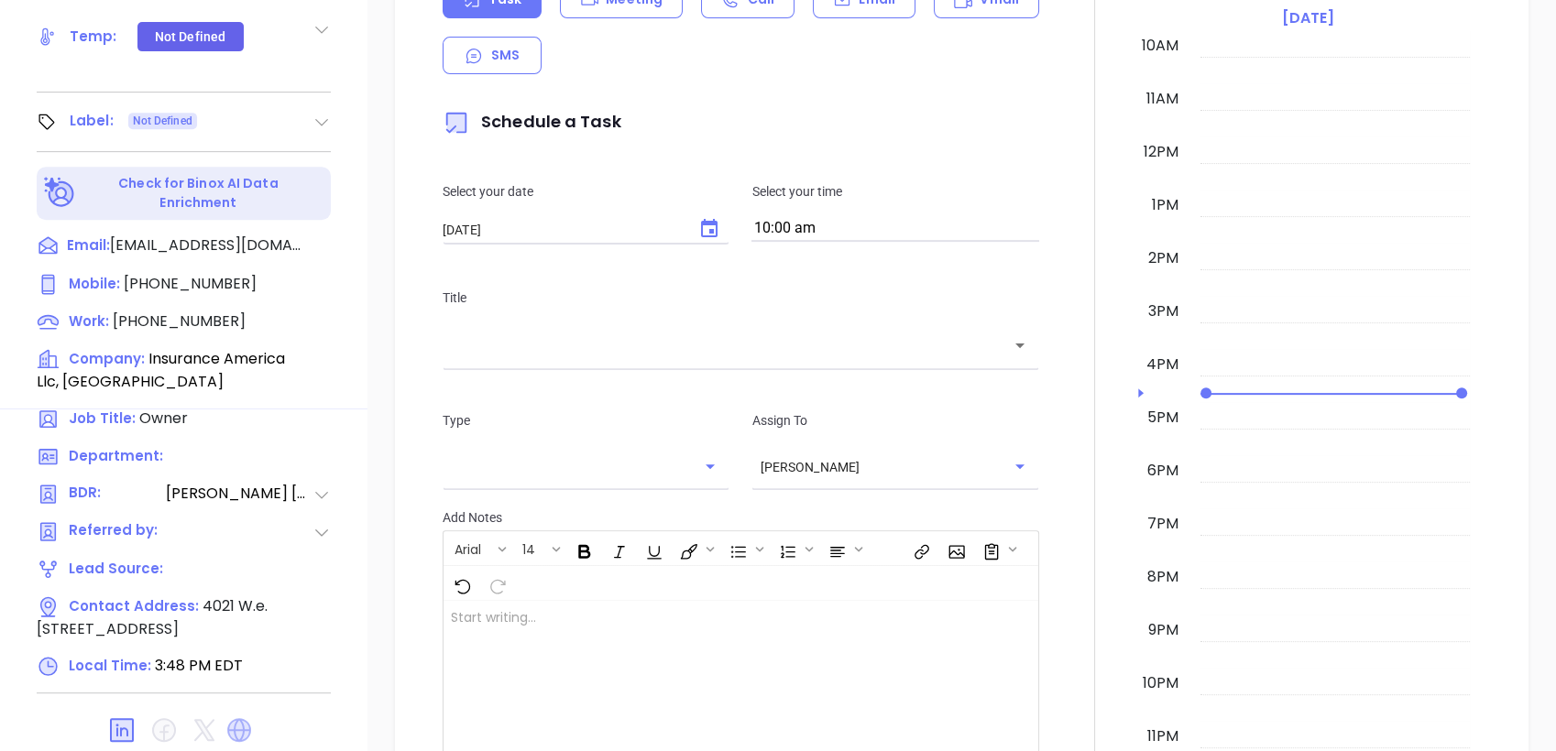
click at [245, 718] on icon at bounding box center [239, 730] width 24 height 24
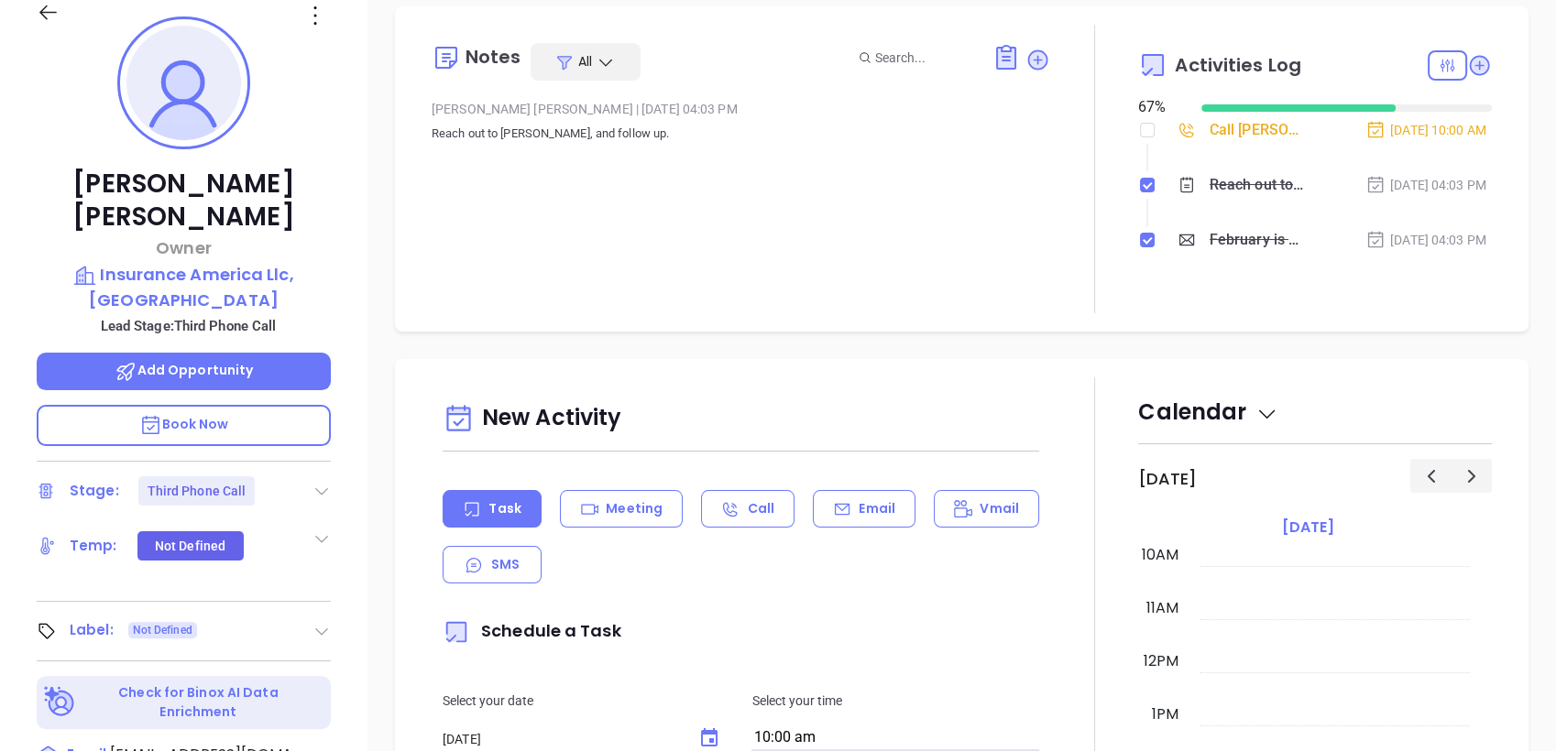
scroll to position [268, 0]
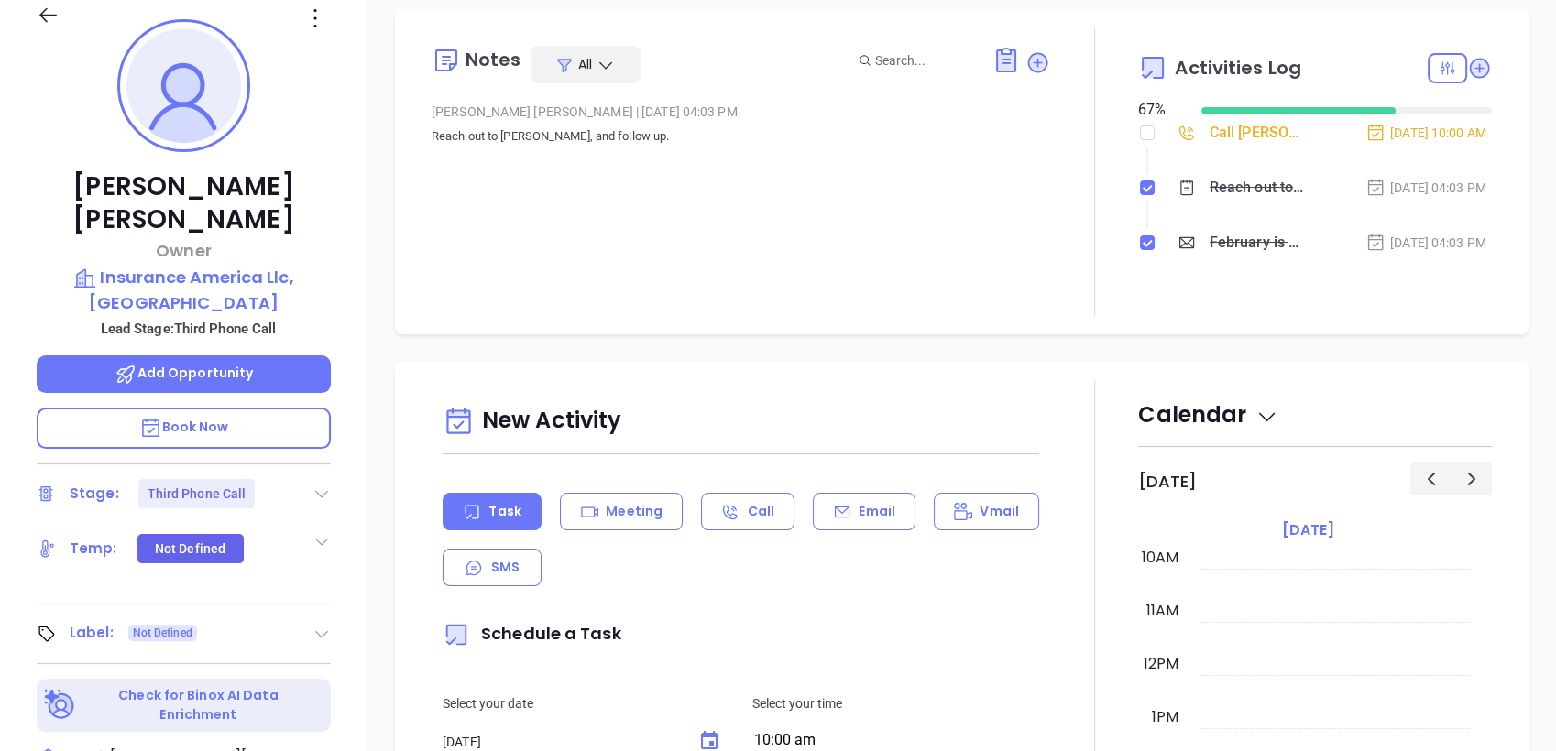
drag, startPoint x: 280, startPoint y: 169, endPoint x: 282, endPoint y: 189, distance: 20.2
click at [282, 189] on div "[PERSON_NAME] Owner Insurance America Llc, [GEOGRAPHIC_DATA] Lead Stage: Third …" at bounding box center [183, 451] width 367 height 939
click at [1021, 74] on div at bounding box center [952, 60] width 196 height 29
click at [1033, 51] on icon at bounding box center [1037, 62] width 25 height 25
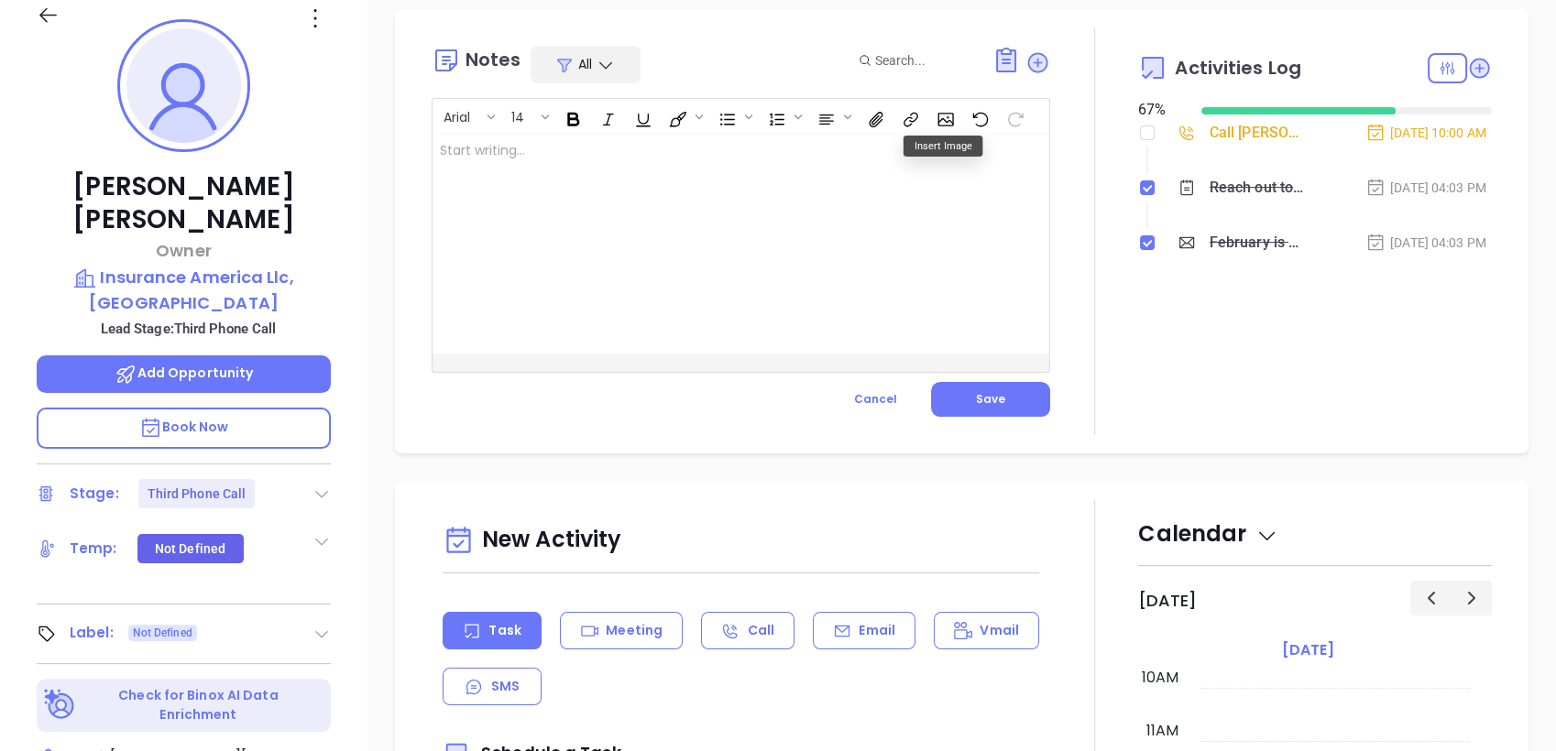
click at [842, 150] on div at bounding box center [719, 244] width 574 height 220
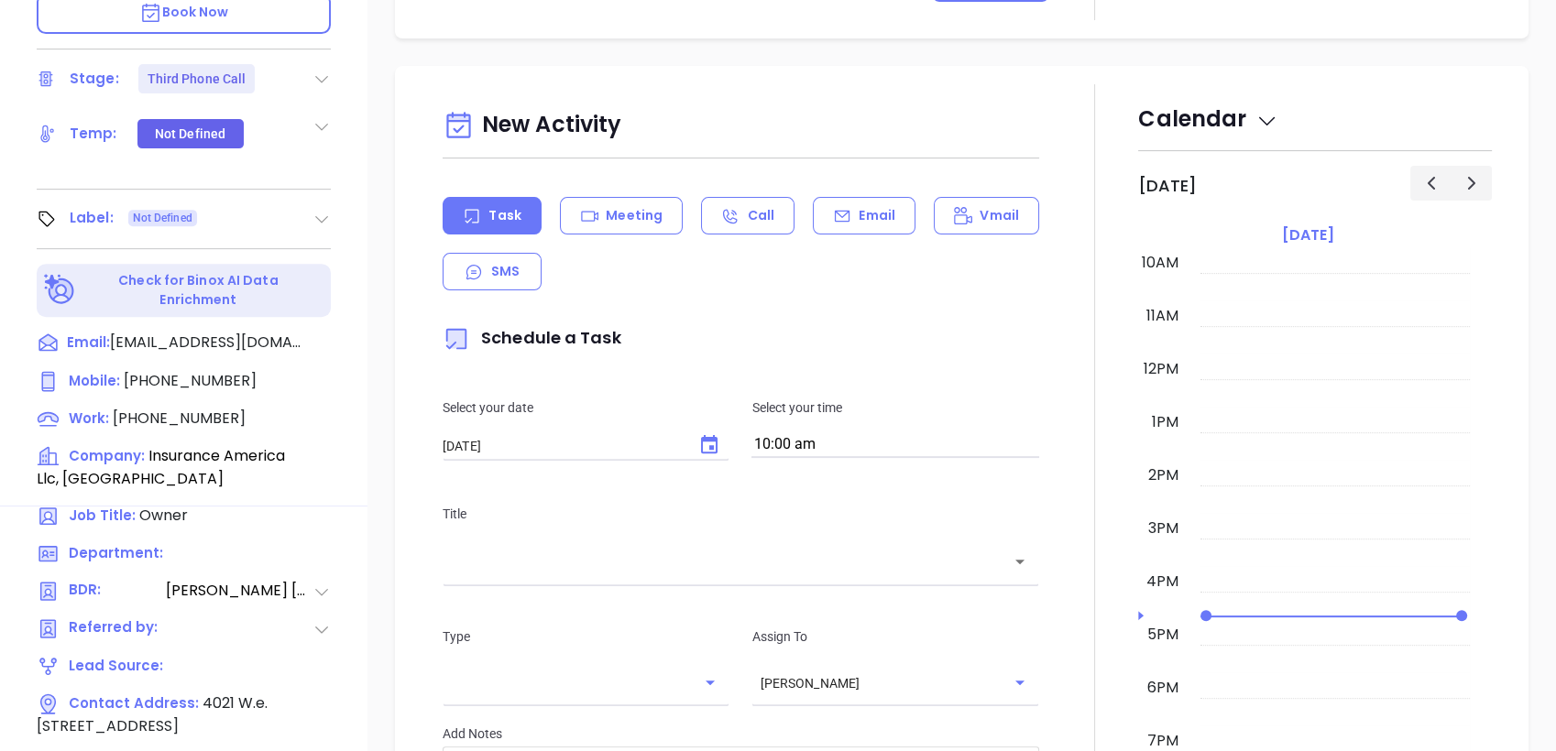
scroll to position [781, 0]
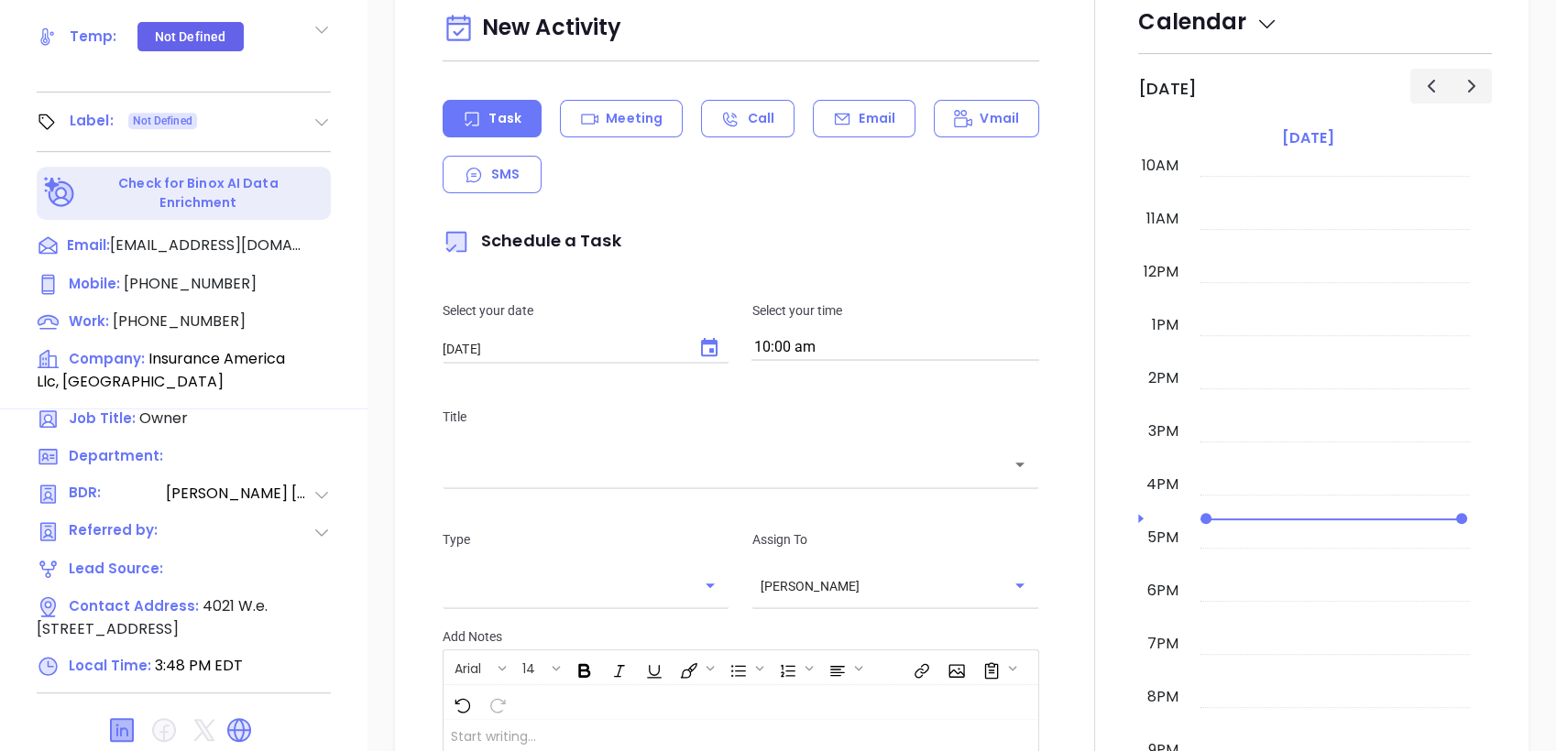
click at [111, 719] on icon at bounding box center [122, 730] width 22 height 22
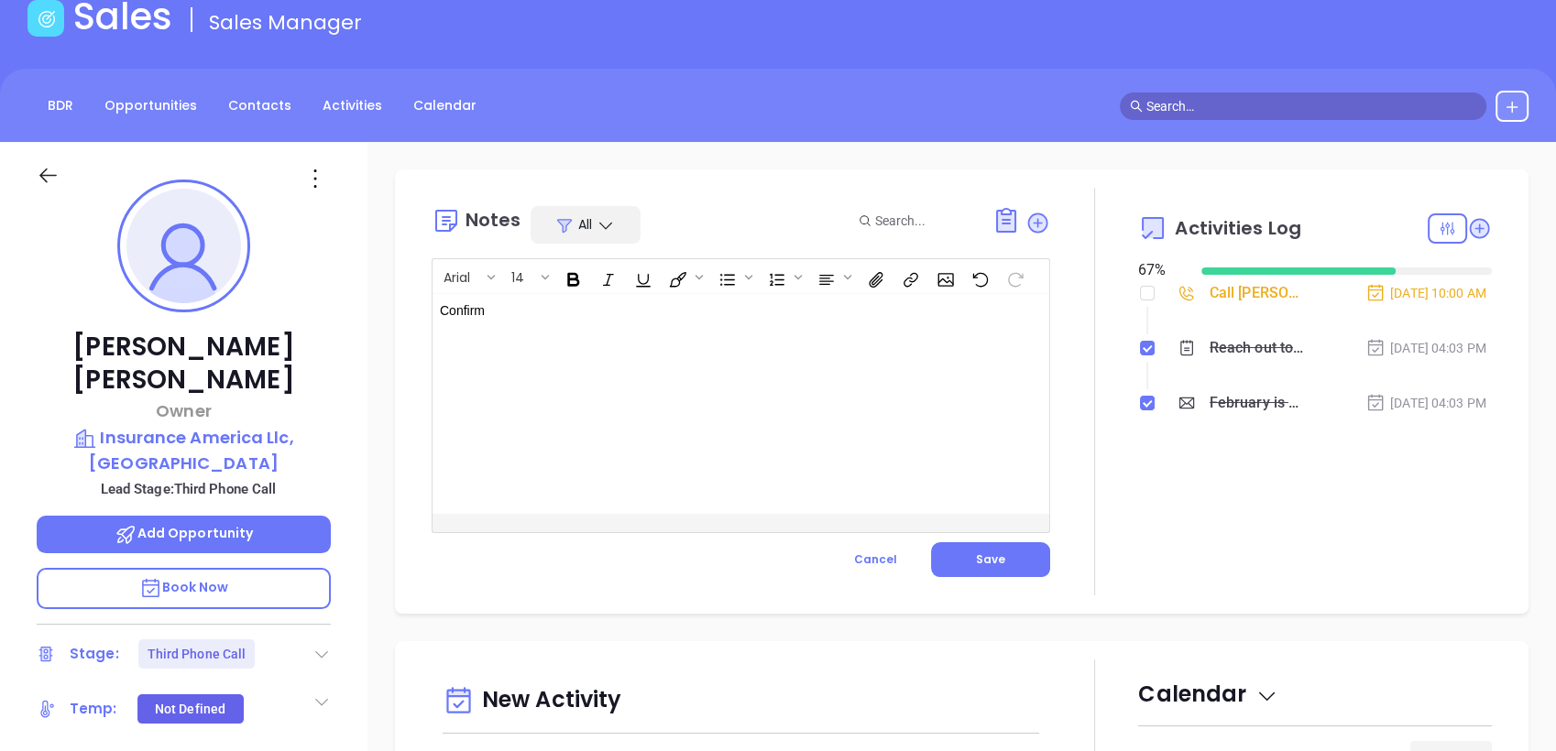
scroll to position [0, 0]
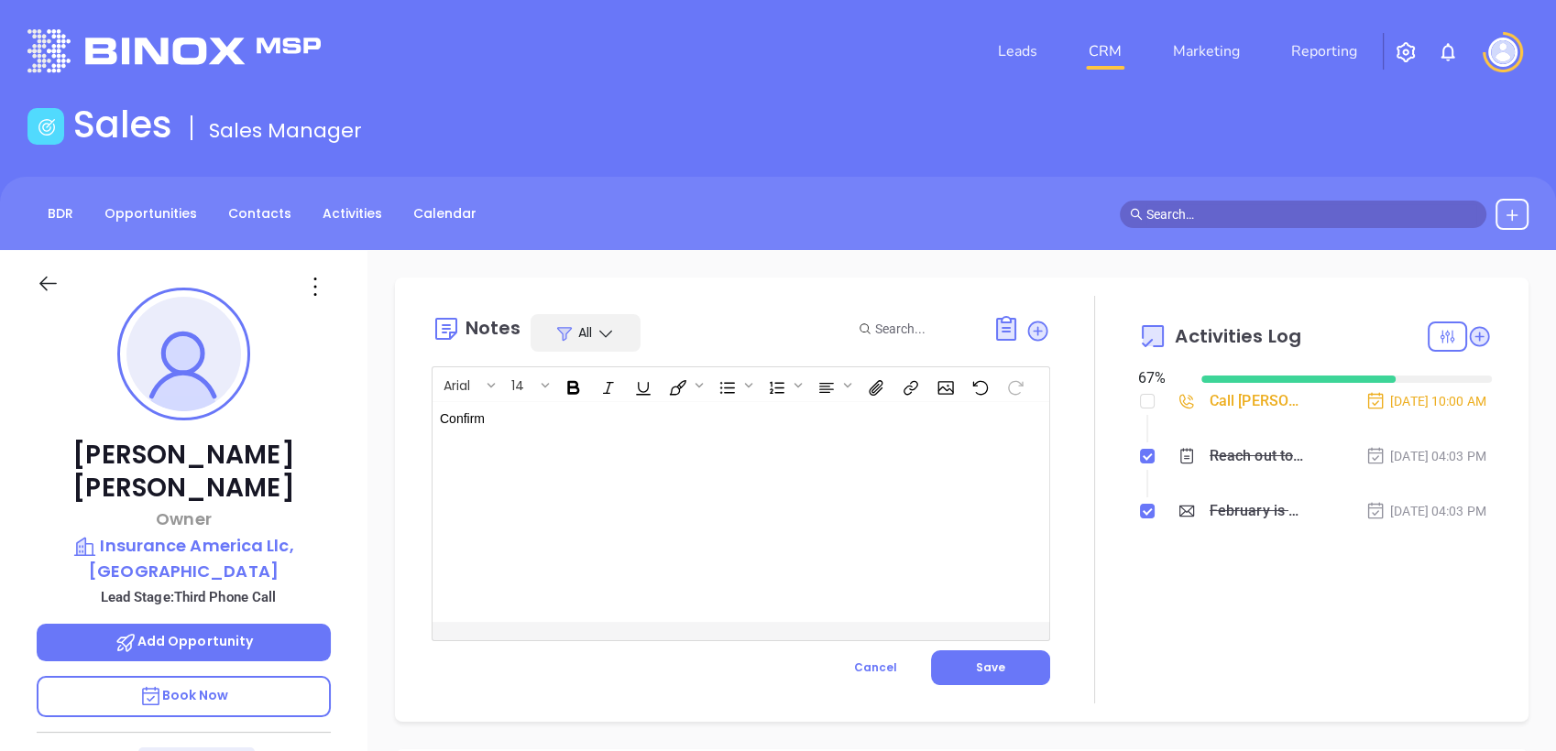
click at [590, 414] on p "Confirm" at bounding box center [719, 419] width 559 height 19
click at [277, 533] on p "Insurance America Llc, [GEOGRAPHIC_DATA]" at bounding box center [184, 558] width 294 height 50
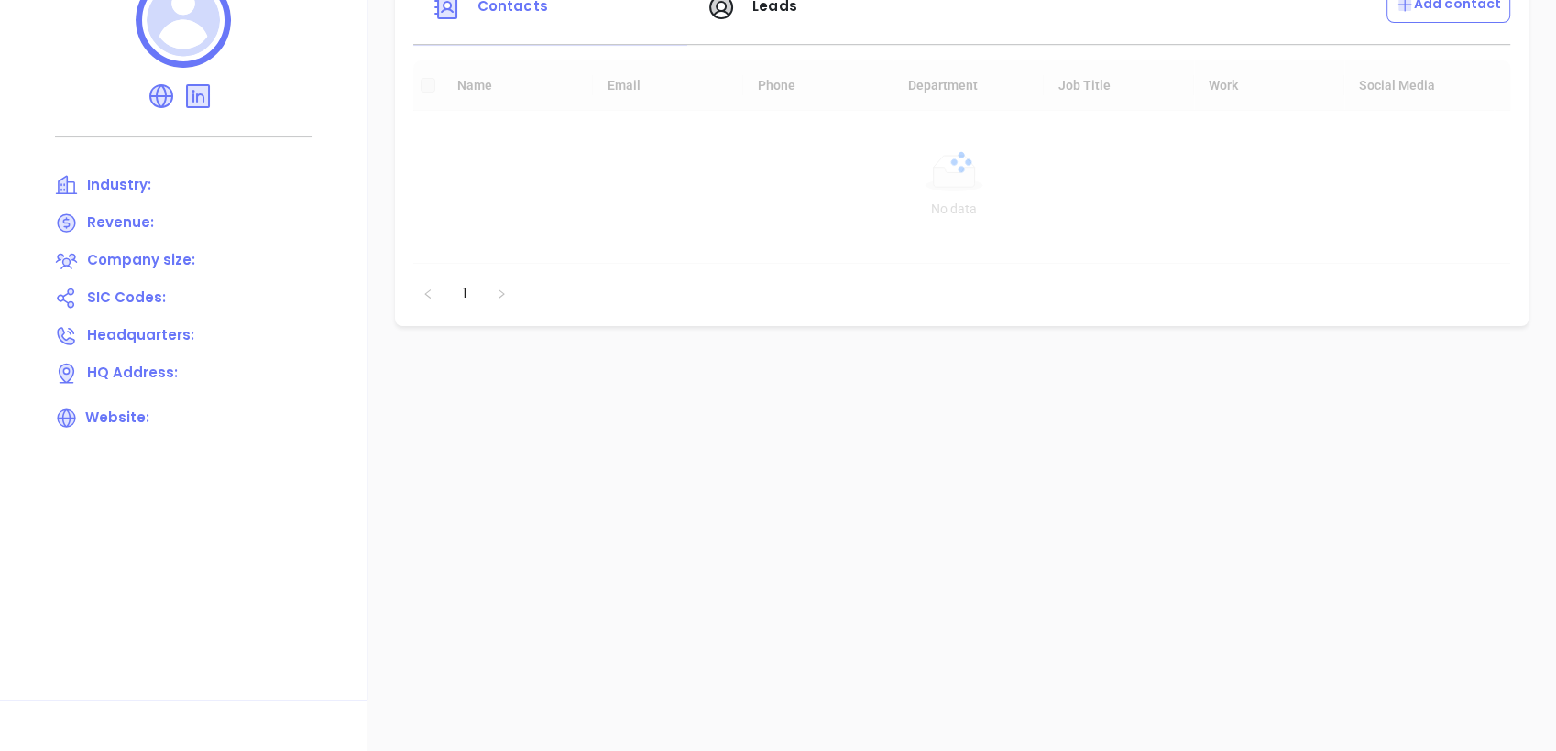
scroll to position [330, 0]
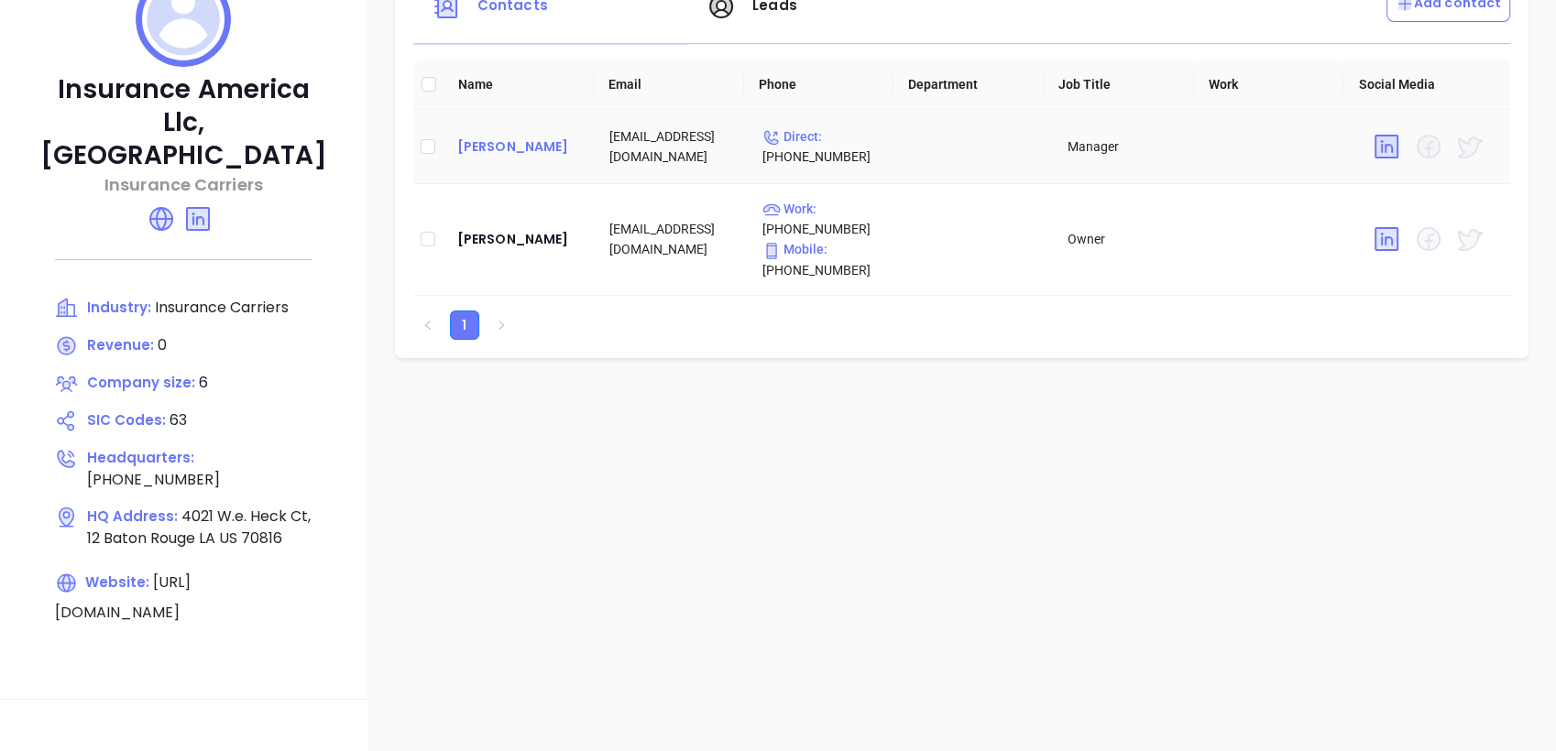
click at [530, 153] on div "[PERSON_NAME]" at bounding box center [518, 147] width 123 height 22
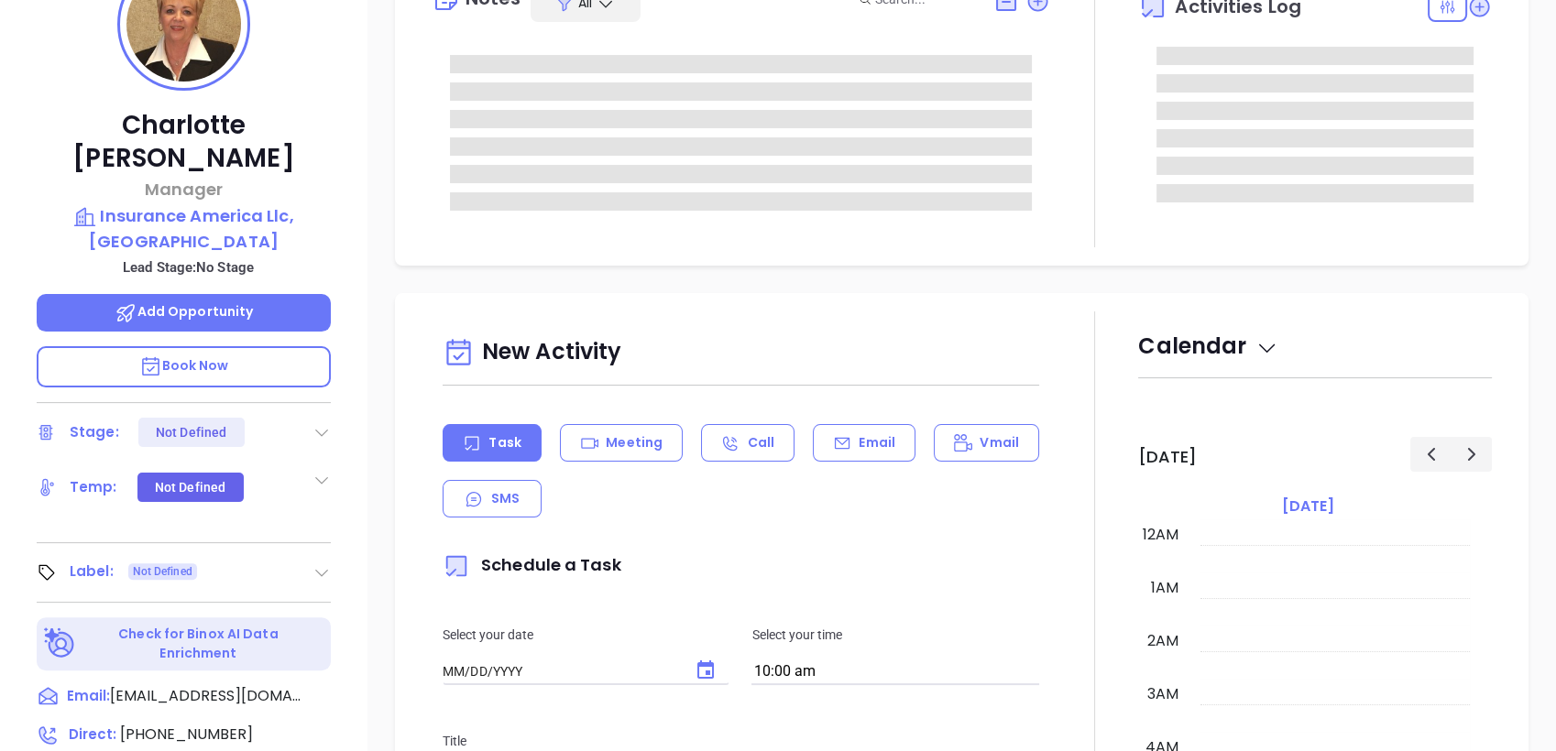
type input "[DATE]"
type input "[PERSON_NAME]"
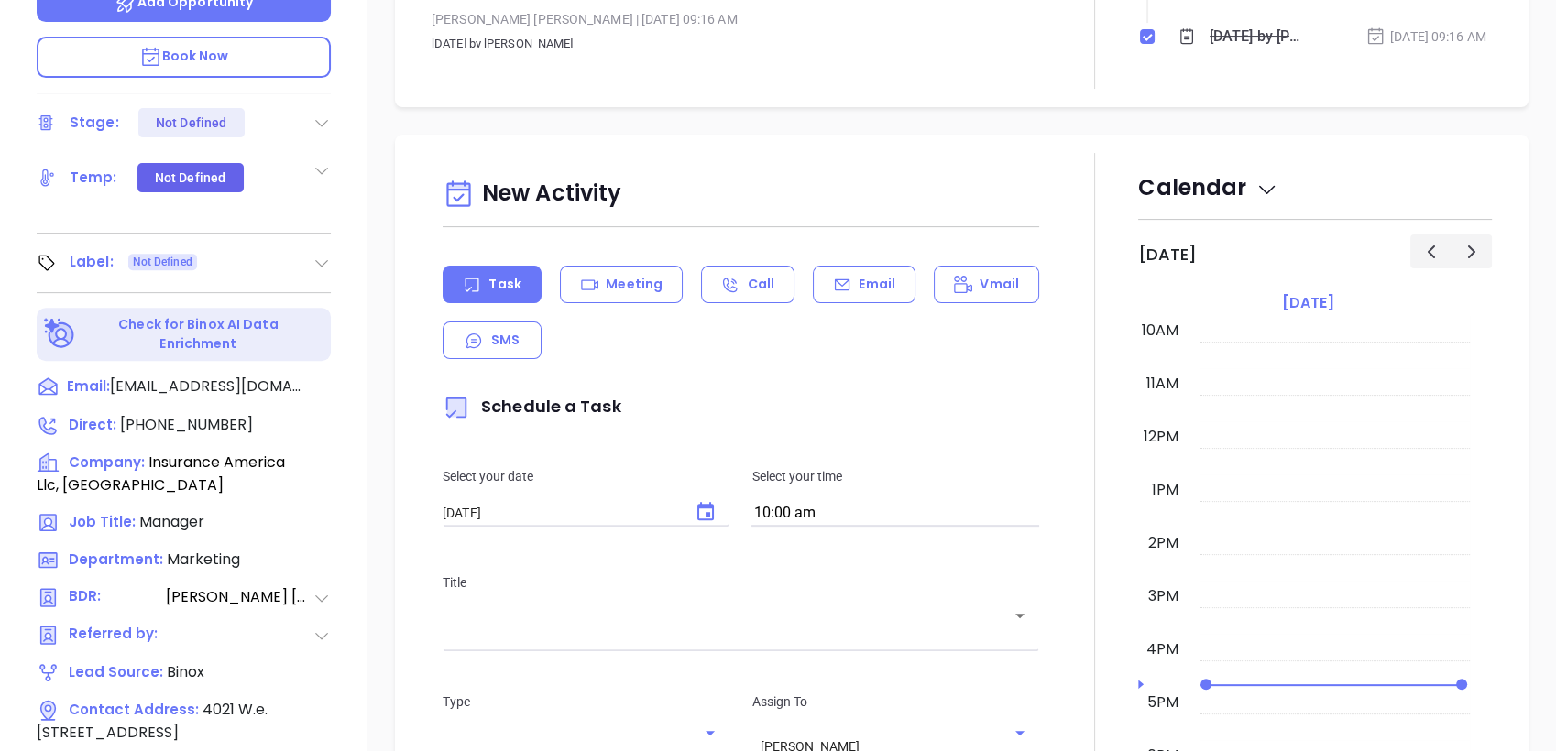
scroll to position [651, 0]
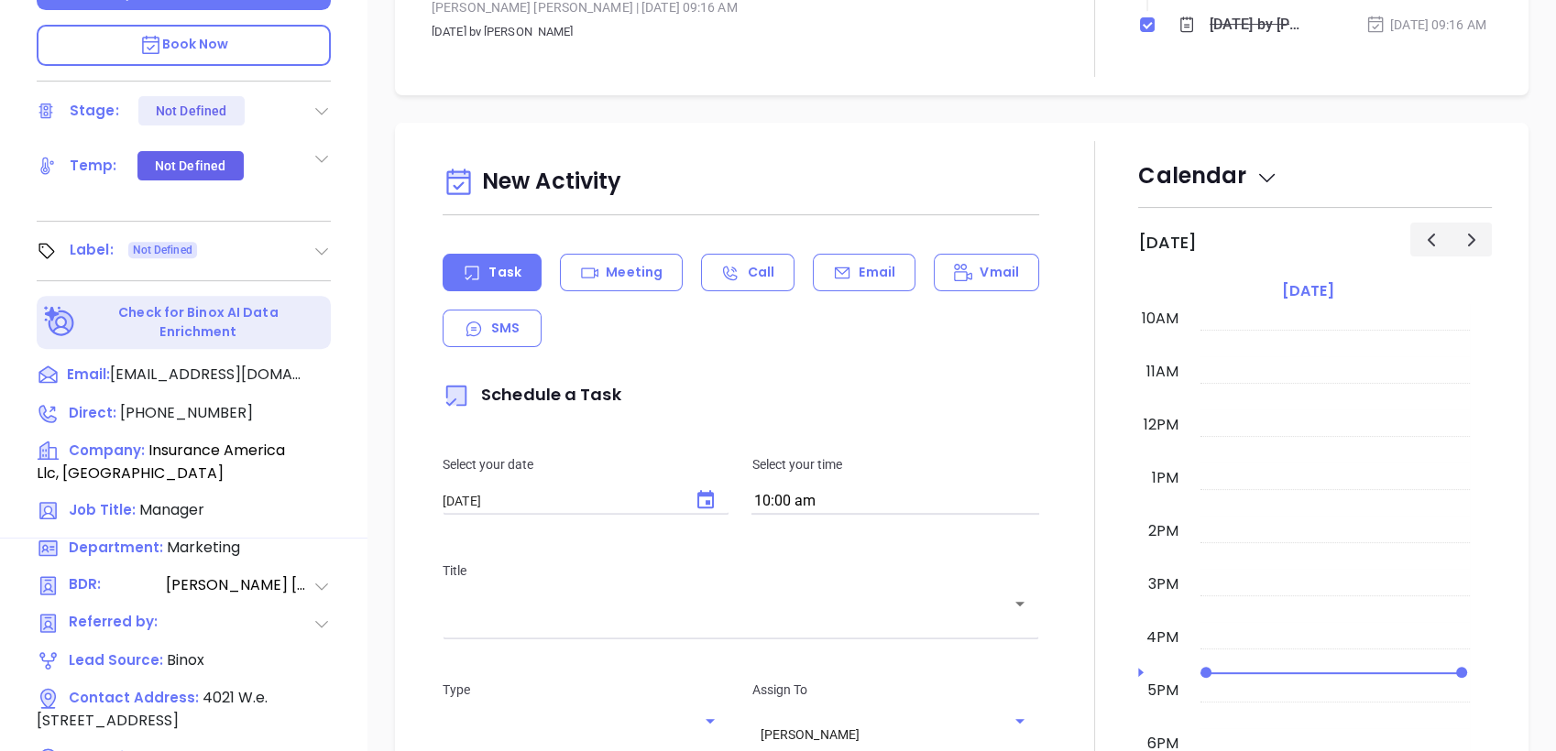
drag, startPoint x: 365, startPoint y: 287, endPoint x: 991, endPoint y: 332, distance: 628.3
click at [991, 332] on div "Task Meeting Call Email Vmail SMS" at bounding box center [741, 300] width 596 height 93
drag, startPoint x: 991, startPoint y: 332, endPoint x: 1081, endPoint y: 141, distance: 210.7
click at [1081, 141] on div at bounding box center [1094, 647] width 88 height 1012
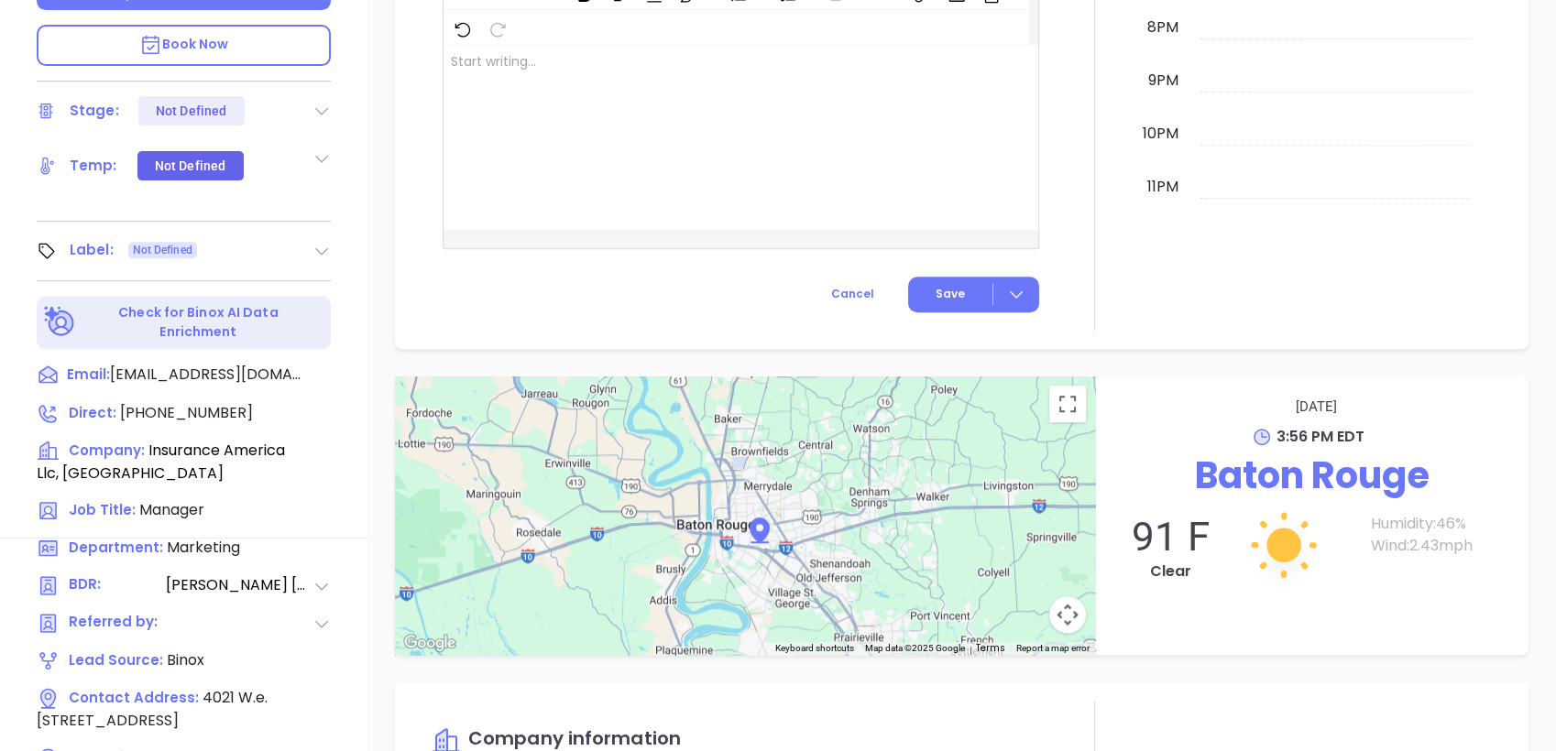
scroll to position [781, 0]
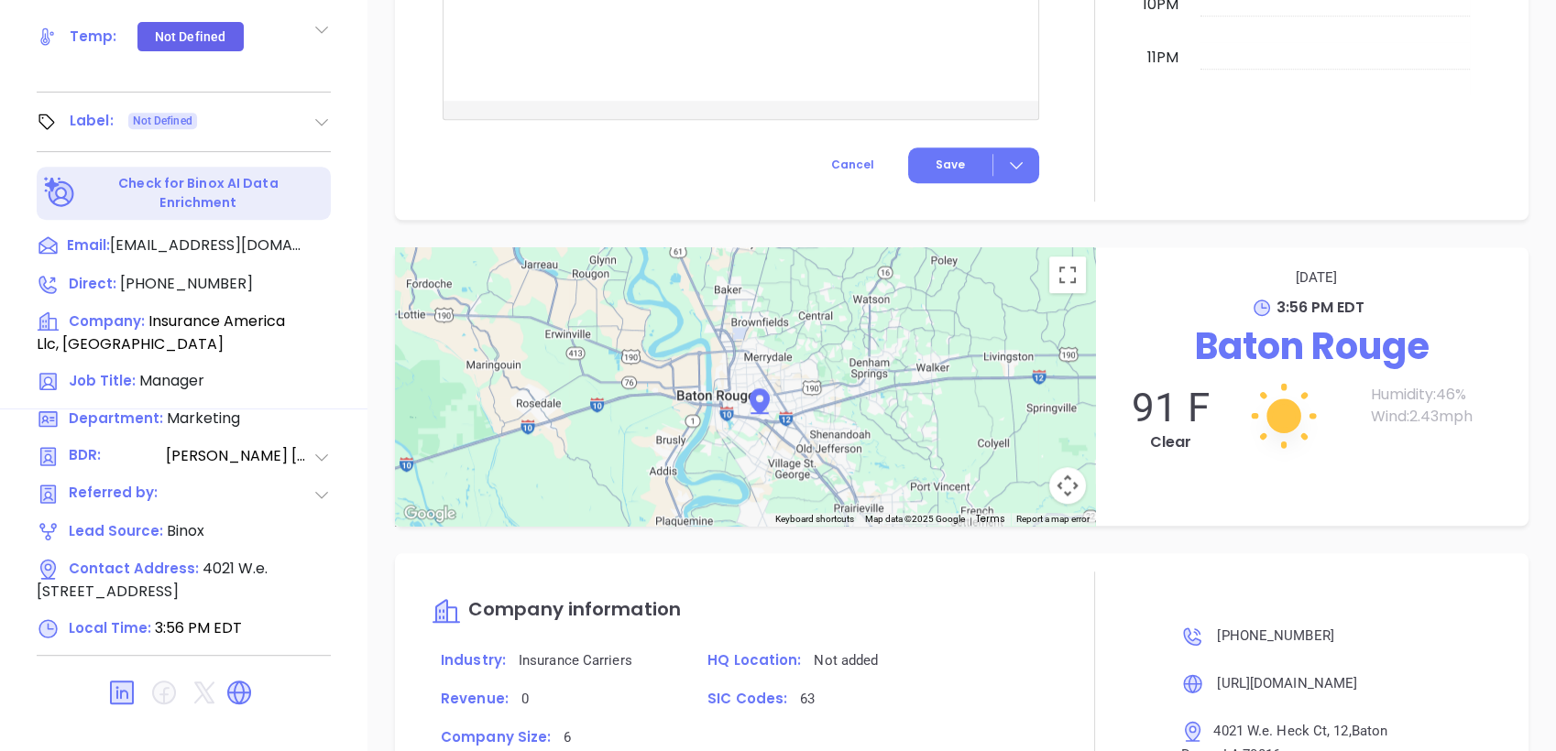
click at [1024, 621] on p "Company information" at bounding box center [741, 612] width 618 height 44
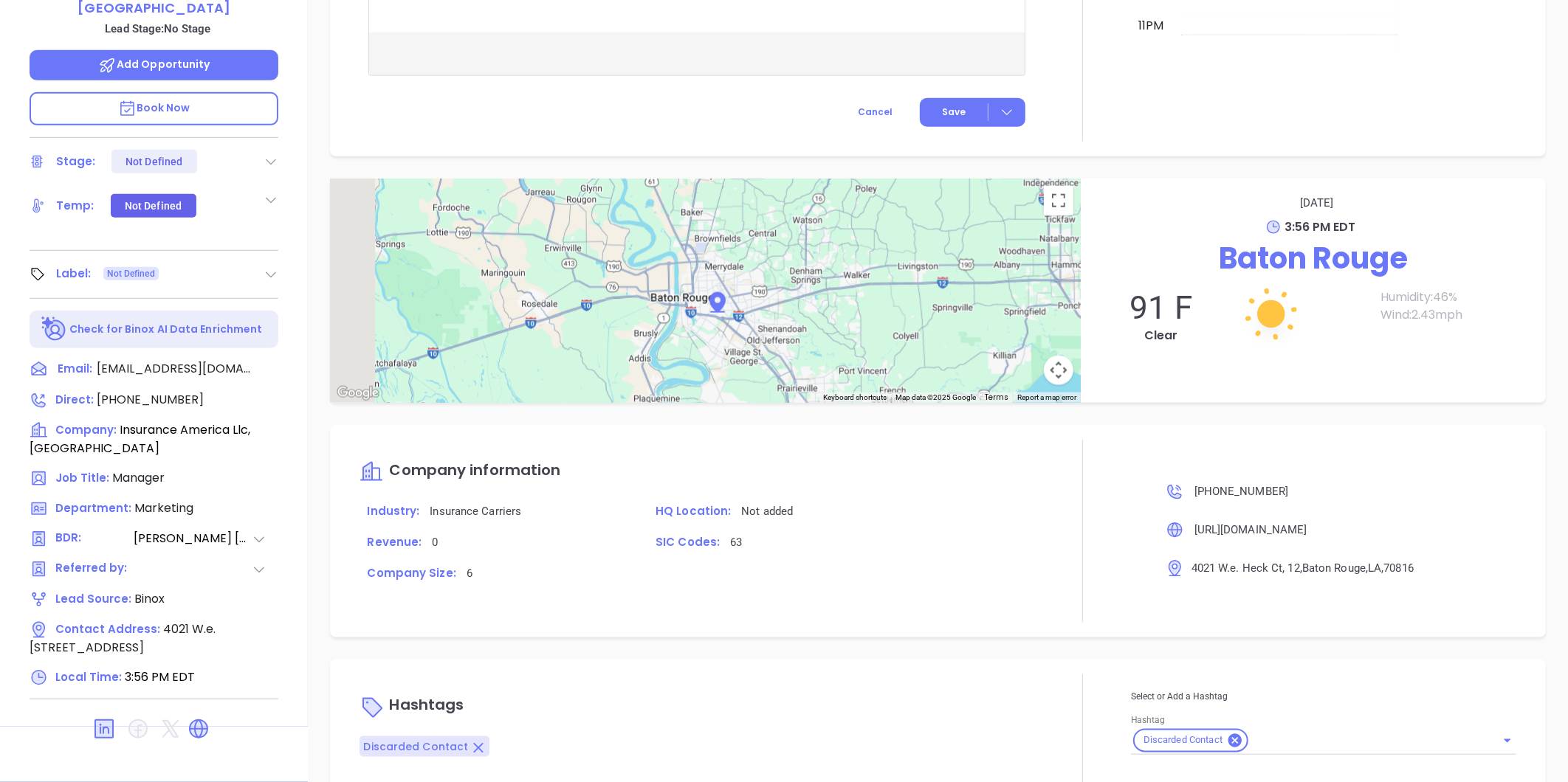
scroll to position [428, 0]
